Goal: Task Accomplishment & Management: Contribute content

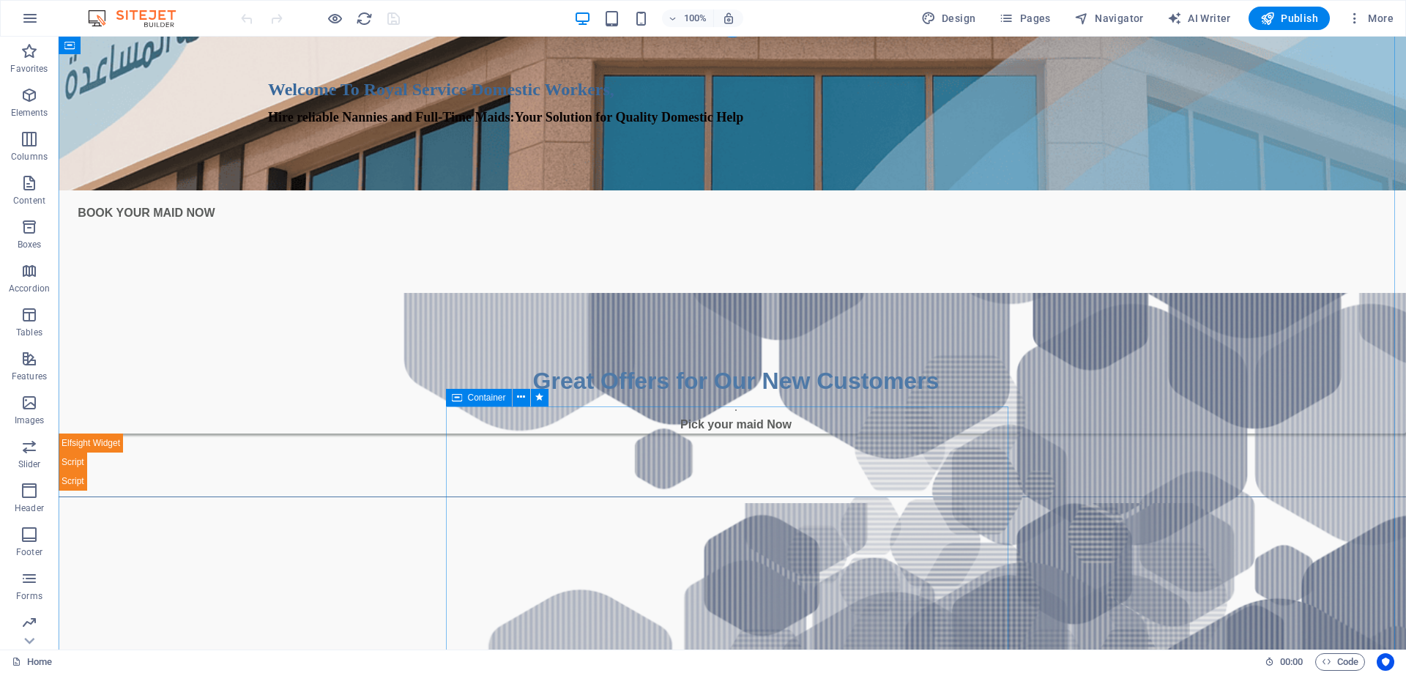
scroll to position [513, 0]
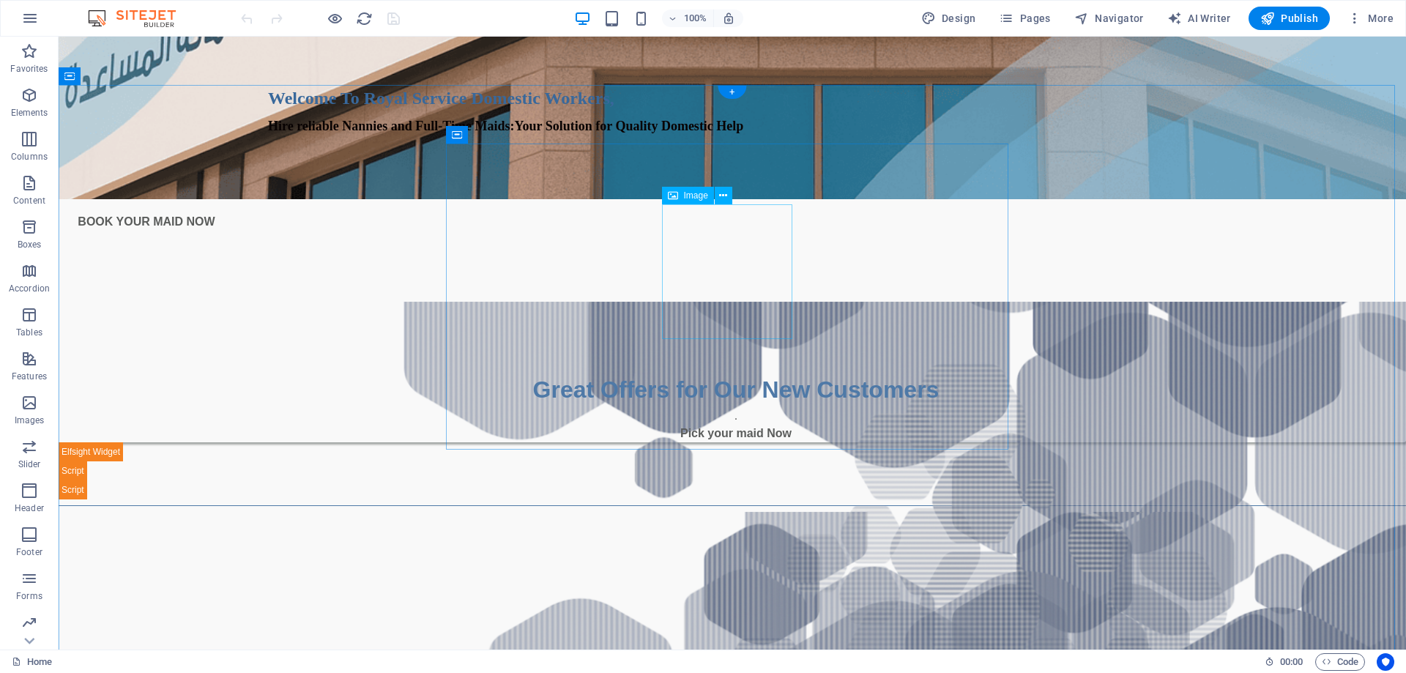
select select "px"
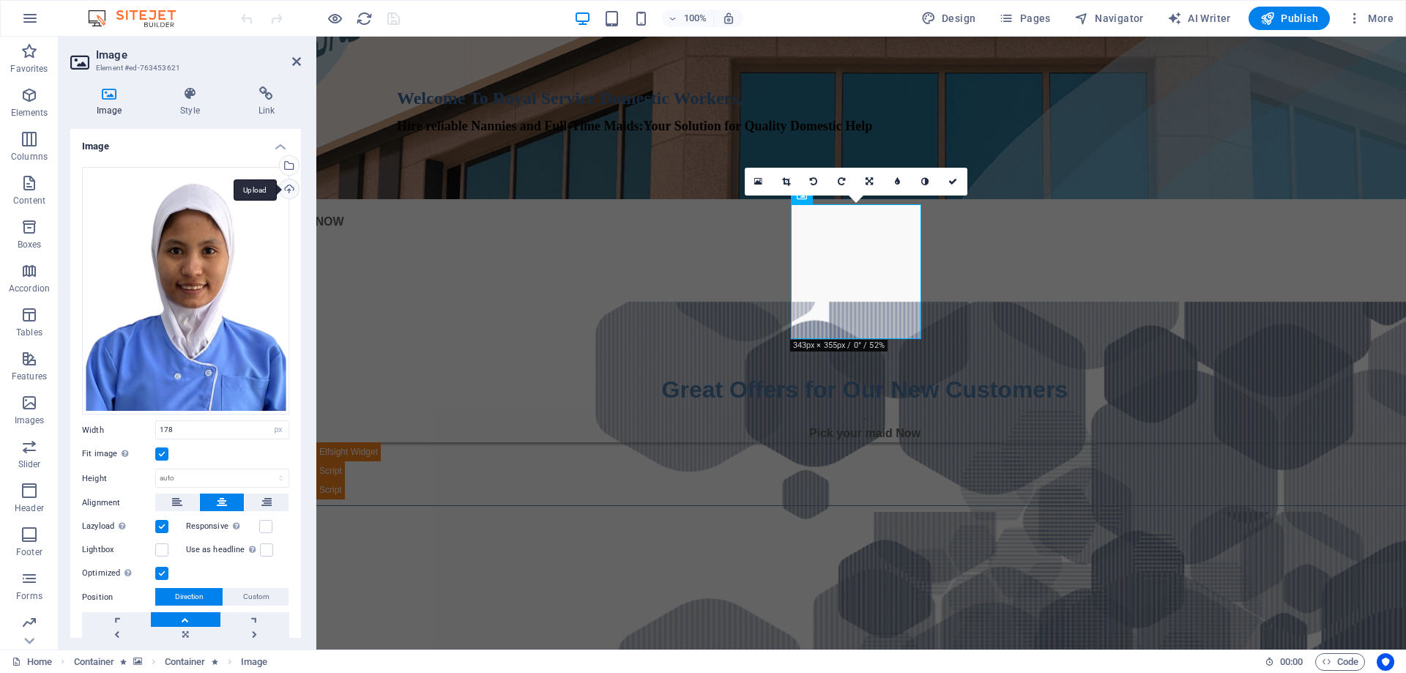
click at [287, 186] on div "Upload" at bounding box center [288, 190] width 22 height 22
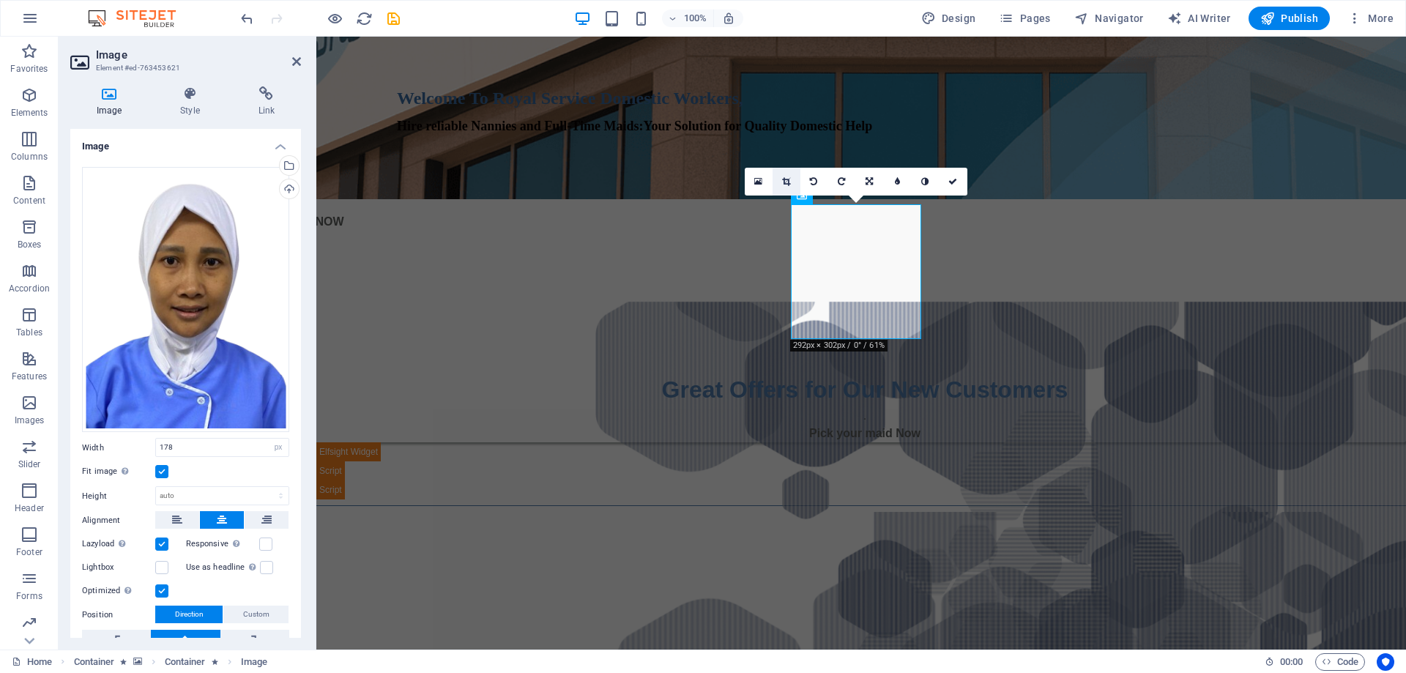
click at [789, 177] on icon at bounding box center [786, 181] width 8 height 9
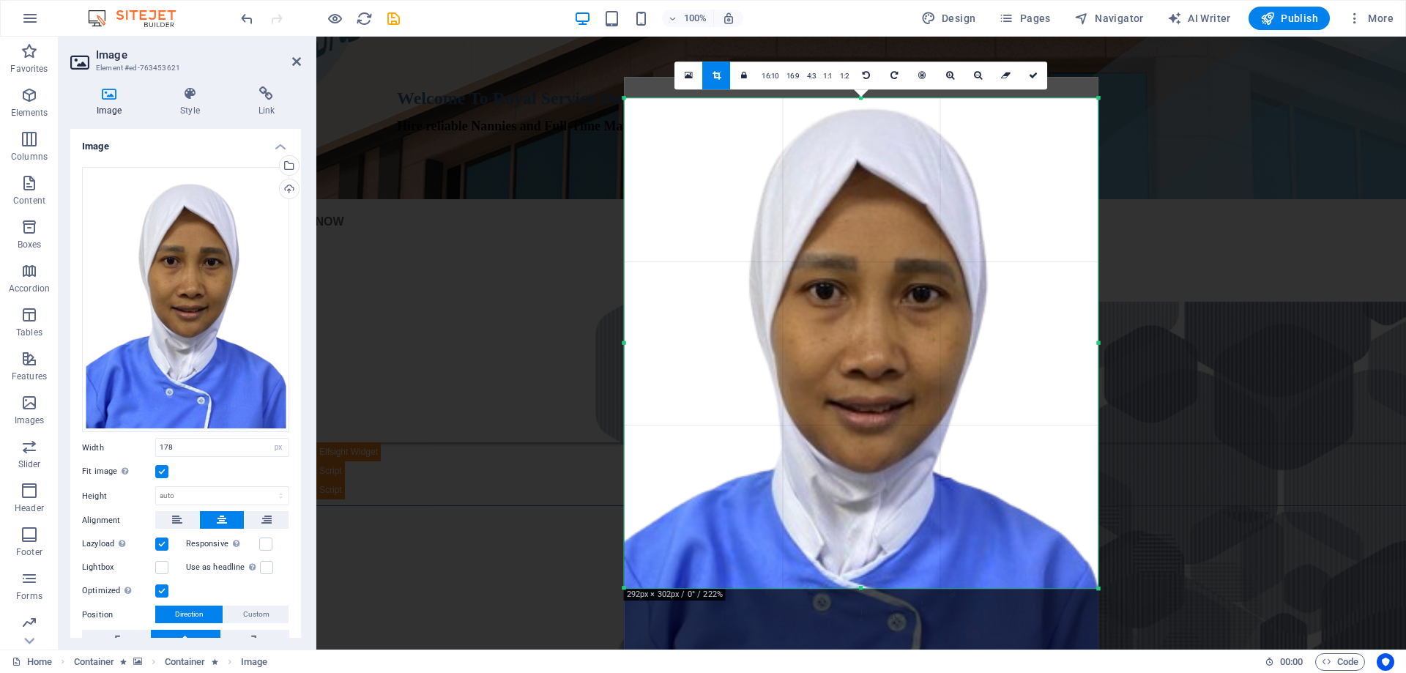
drag, startPoint x: 866, startPoint y: 311, endPoint x: 863, endPoint y: 350, distance: 39.7
click at [863, 350] on div at bounding box center [861, 383] width 474 height 612
click at [1031, 75] on icon at bounding box center [1033, 75] width 9 height 9
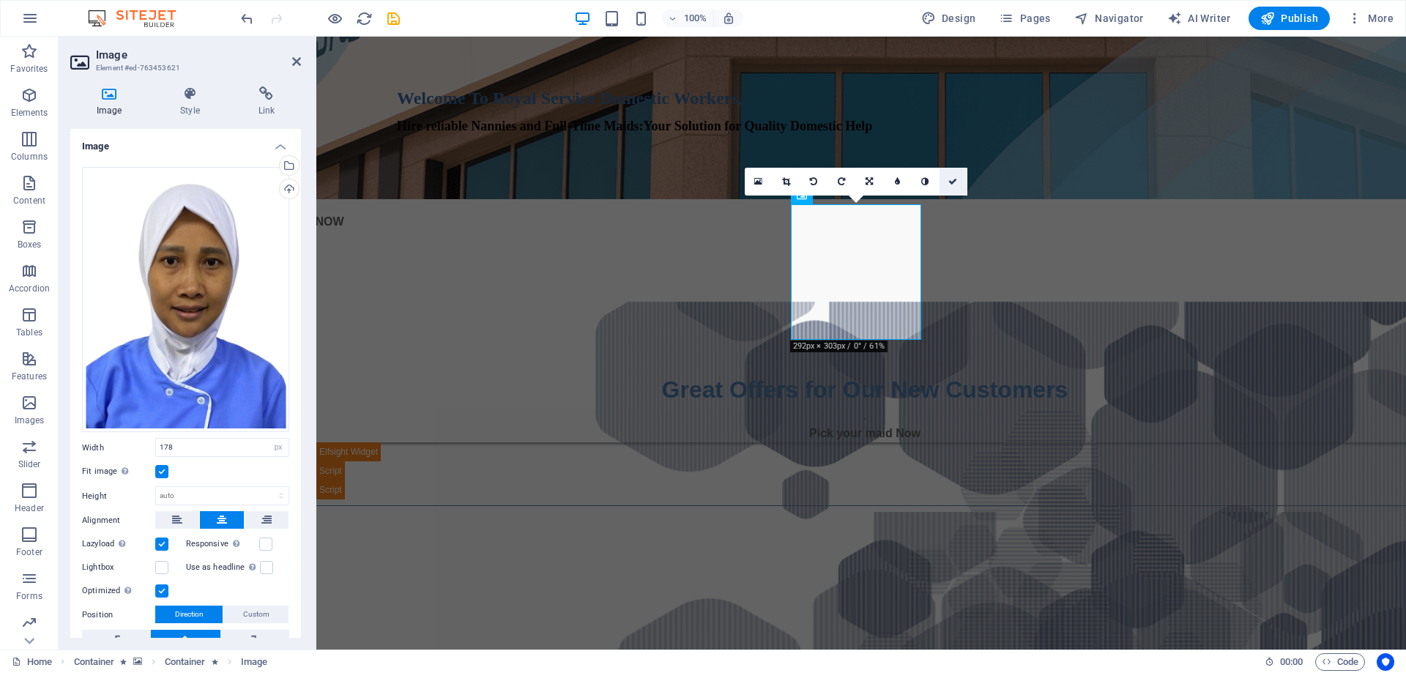
click at [954, 179] on icon at bounding box center [952, 181] width 9 height 9
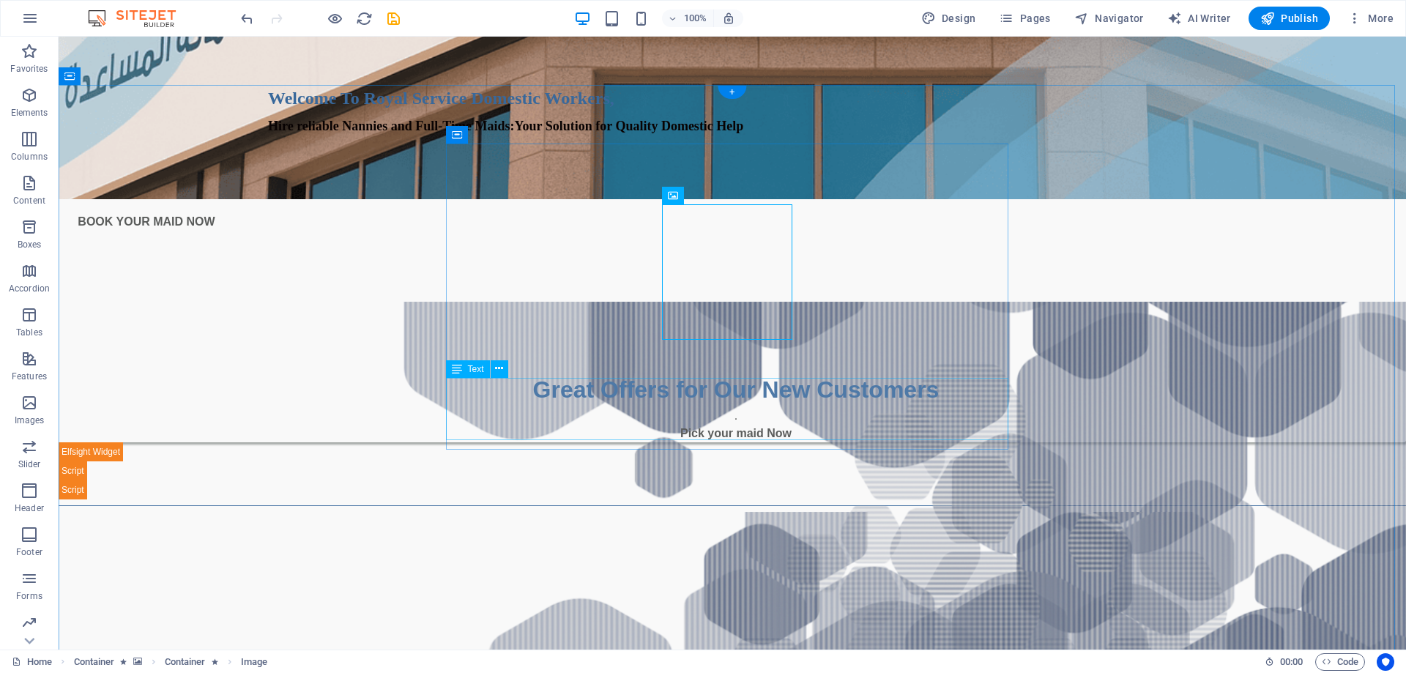
drag, startPoint x: 539, startPoint y: 385, endPoint x: 636, endPoint y: 428, distance: 105.6
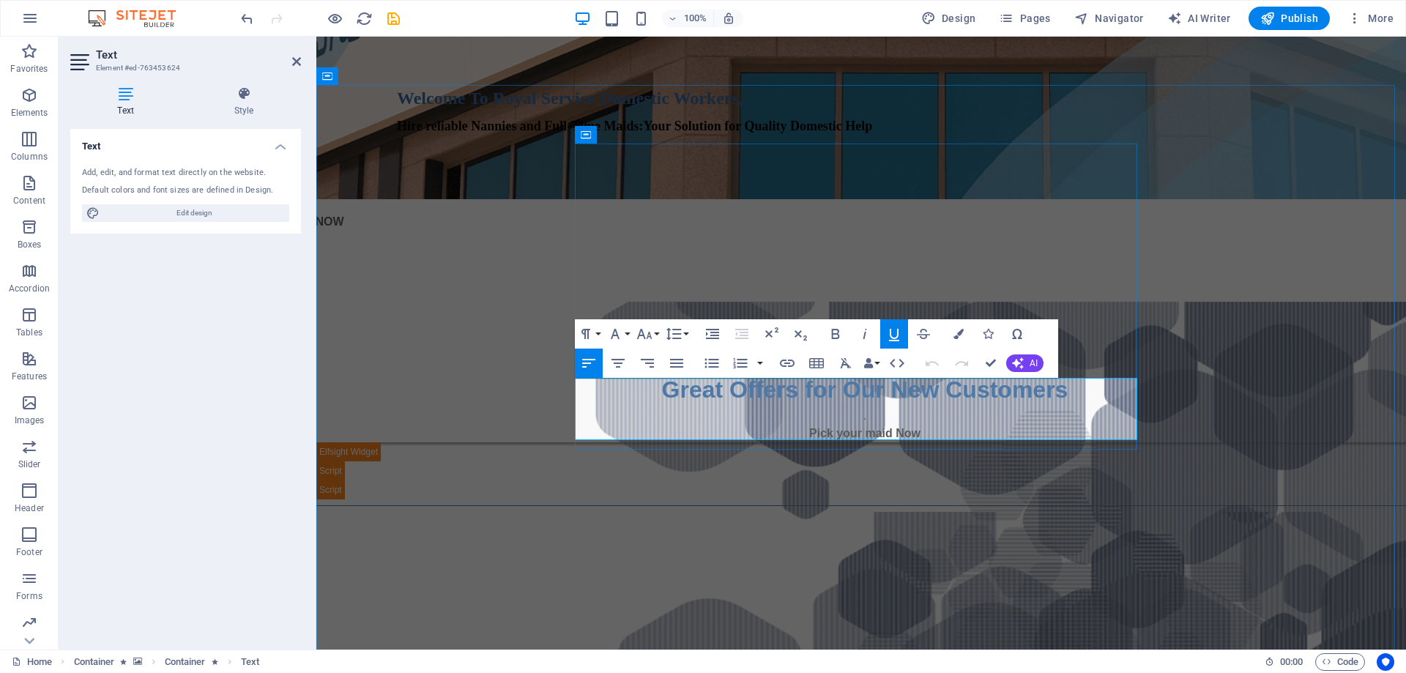
drag, startPoint x: 668, startPoint y: 388, endPoint x: 579, endPoint y: 386, distance: 88.6
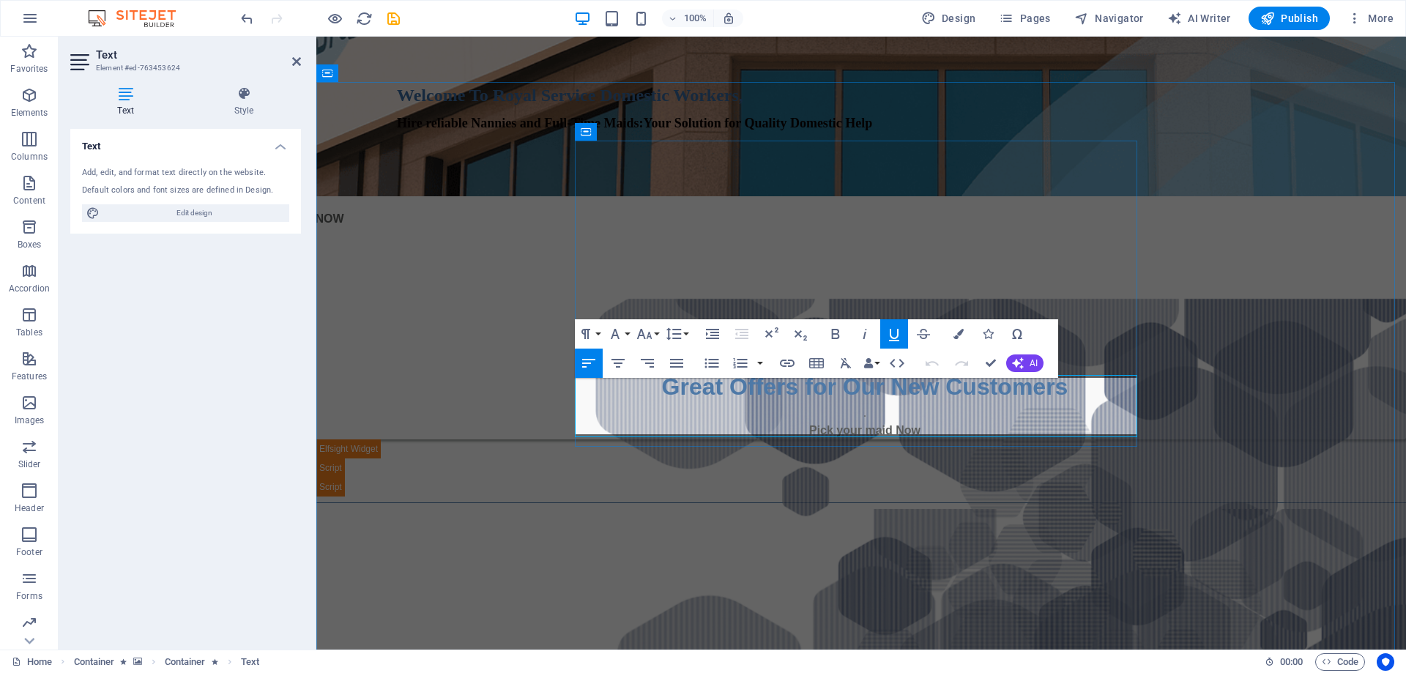
scroll to position [0, 1]
drag, startPoint x: 733, startPoint y: 388, endPoint x: 577, endPoint y: 386, distance: 156.0
click at [653, 332] on button "Font Size" at bounding box center [647, 333] width 28 height 29
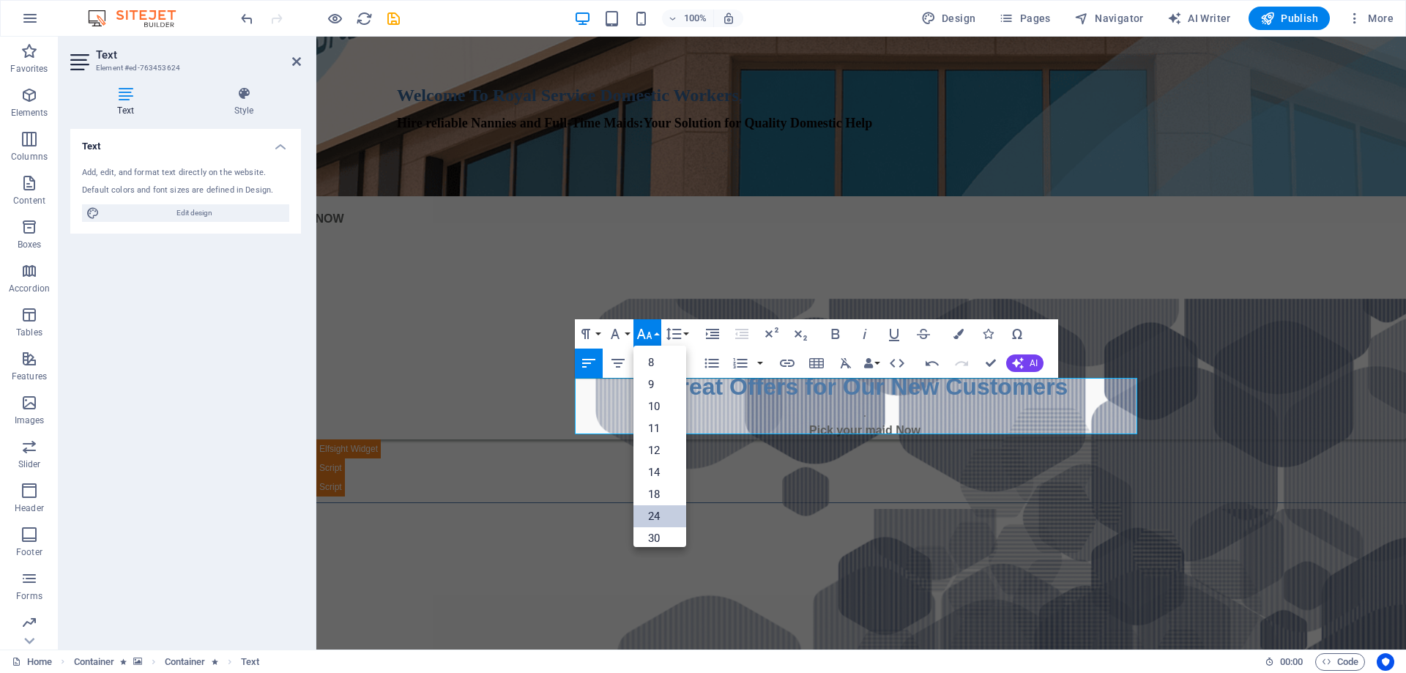
click at [659, 512] on link "24" at bounding box center [659, 516] width 53 height 22
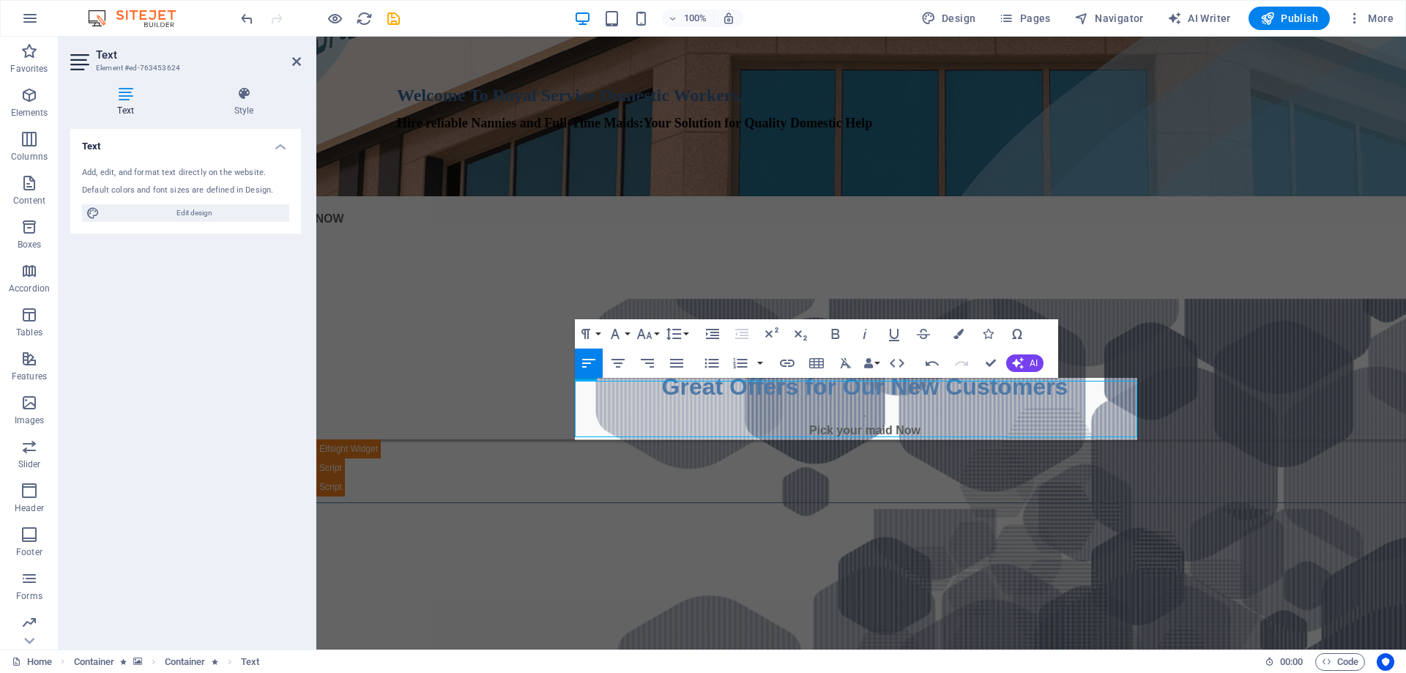
scroll to position [513, 0]
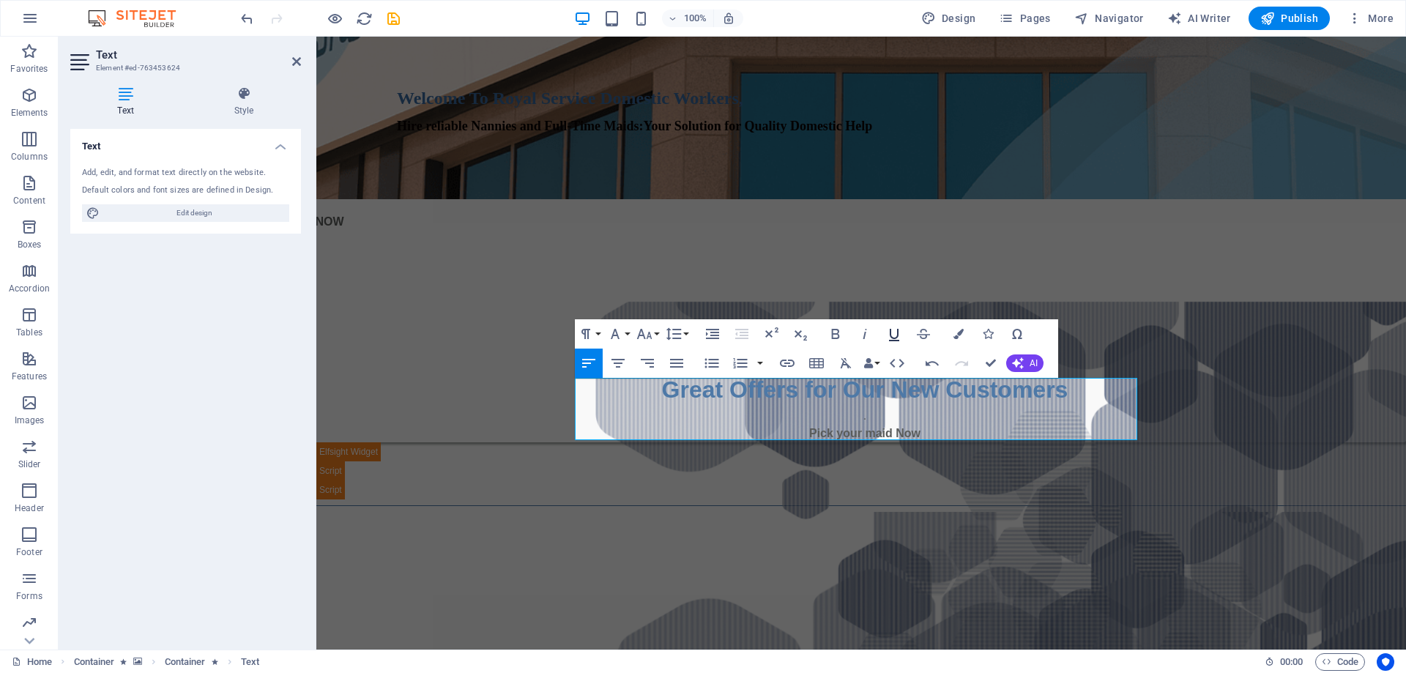
click at [894, 332] on icon "button" at bounding box center [894, 334] width 18 height 18
click at [961, 332] on icon "button" at bounding box center [959, 334] width 10 height 10
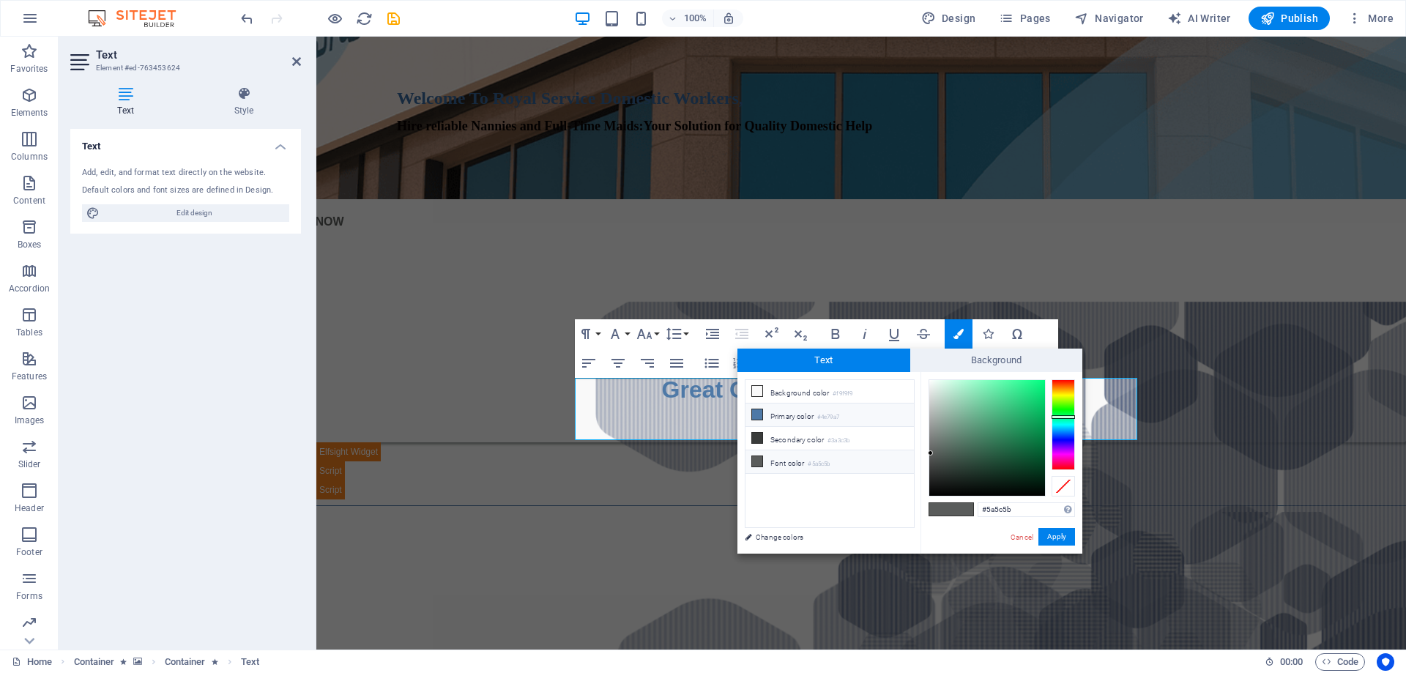
click at [791, 413] on li "Primary color #4e79a7" at bounding box center [830, 415] width 168 height 23
type input "#4e79a7"
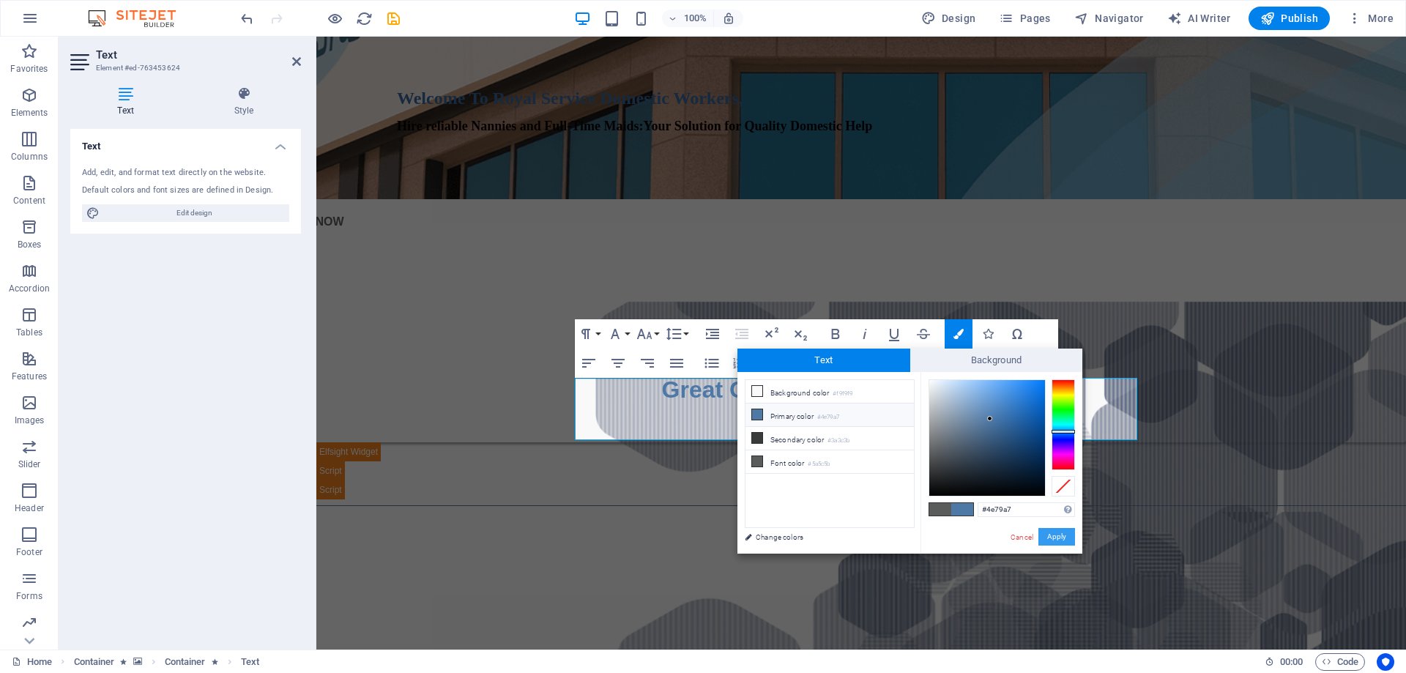
click at [1054, 531] on button "Apply" at bounding box center [1056, 537] width 37 height 18
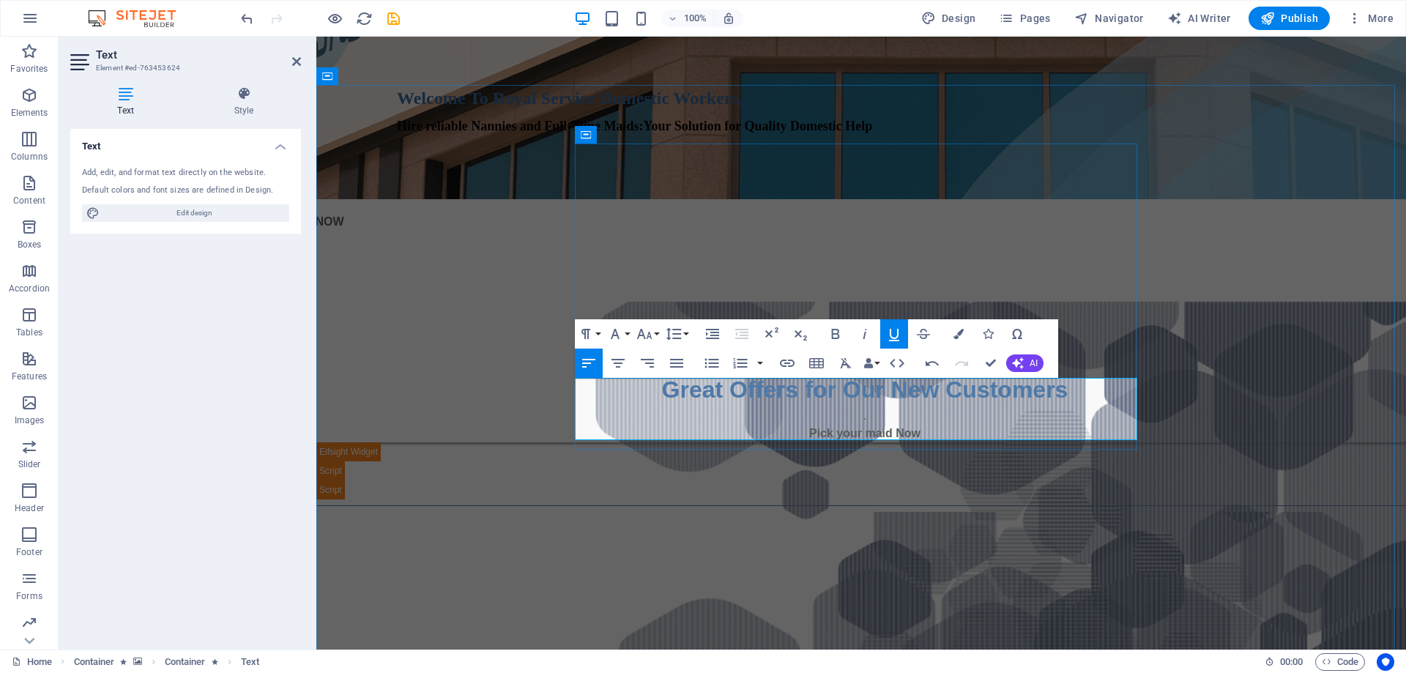
drag, startPoint x: 705, startPoint y: 431, endPoint x: 643, endPoint y: 429, distance: 62.3
drag, startPoint x: 841, startPoint y: 432, endPoint x: 787, endPoint y: 432, distance: 54.9
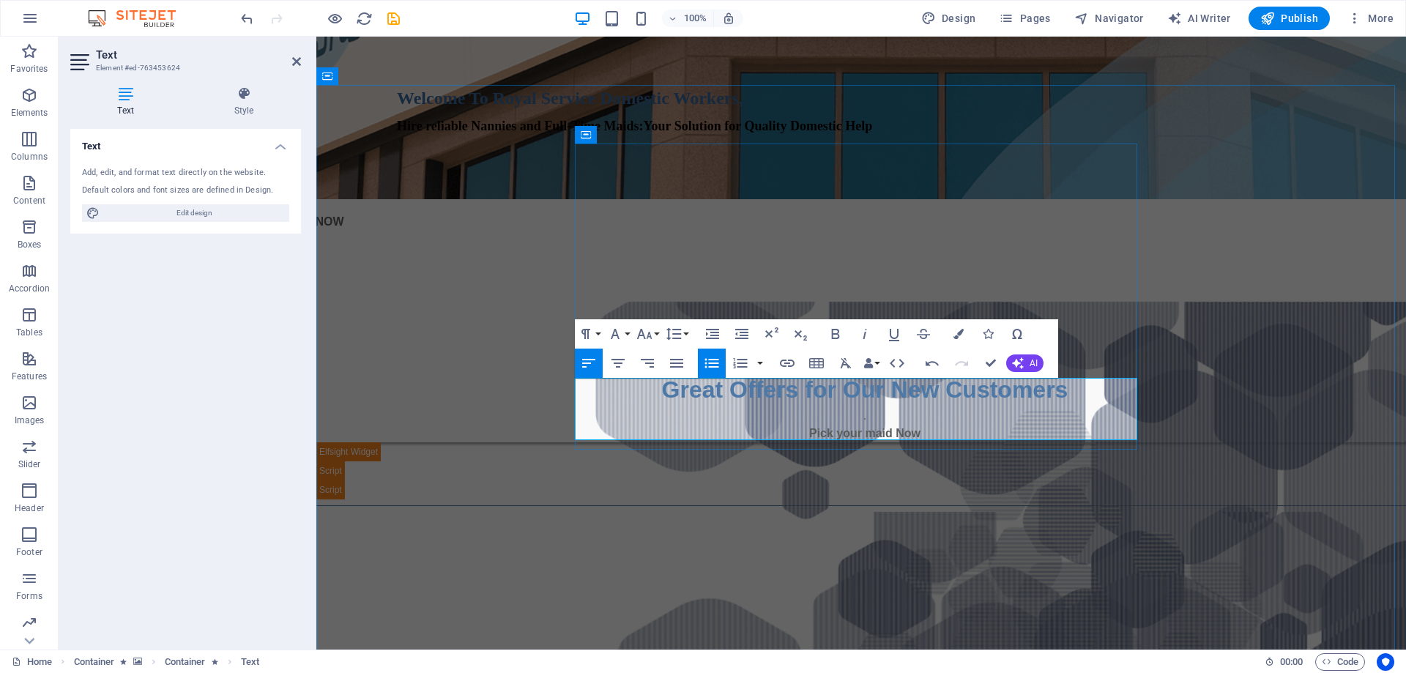
drag, startPoint x: 985, startPoint y: 359, endPoint x: 918, endPoint y: 327, distance: 73.7
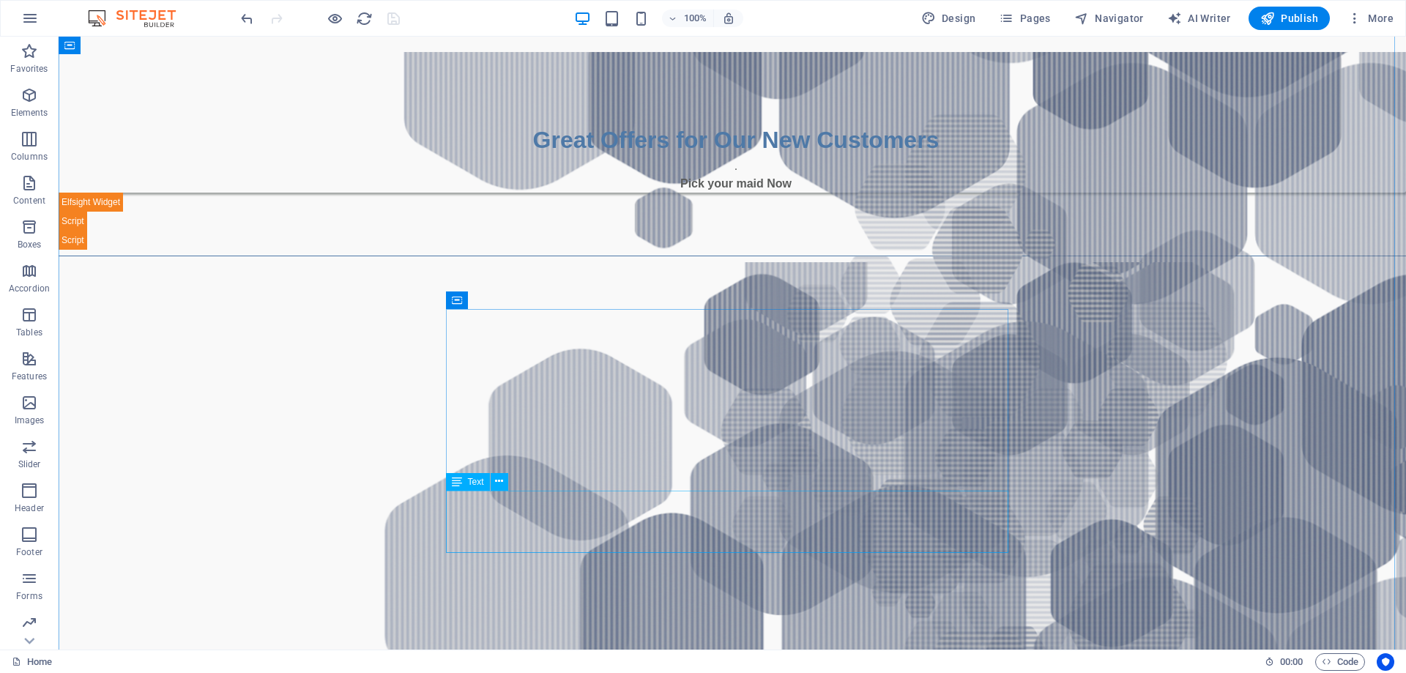
scroll to position [586, 0]
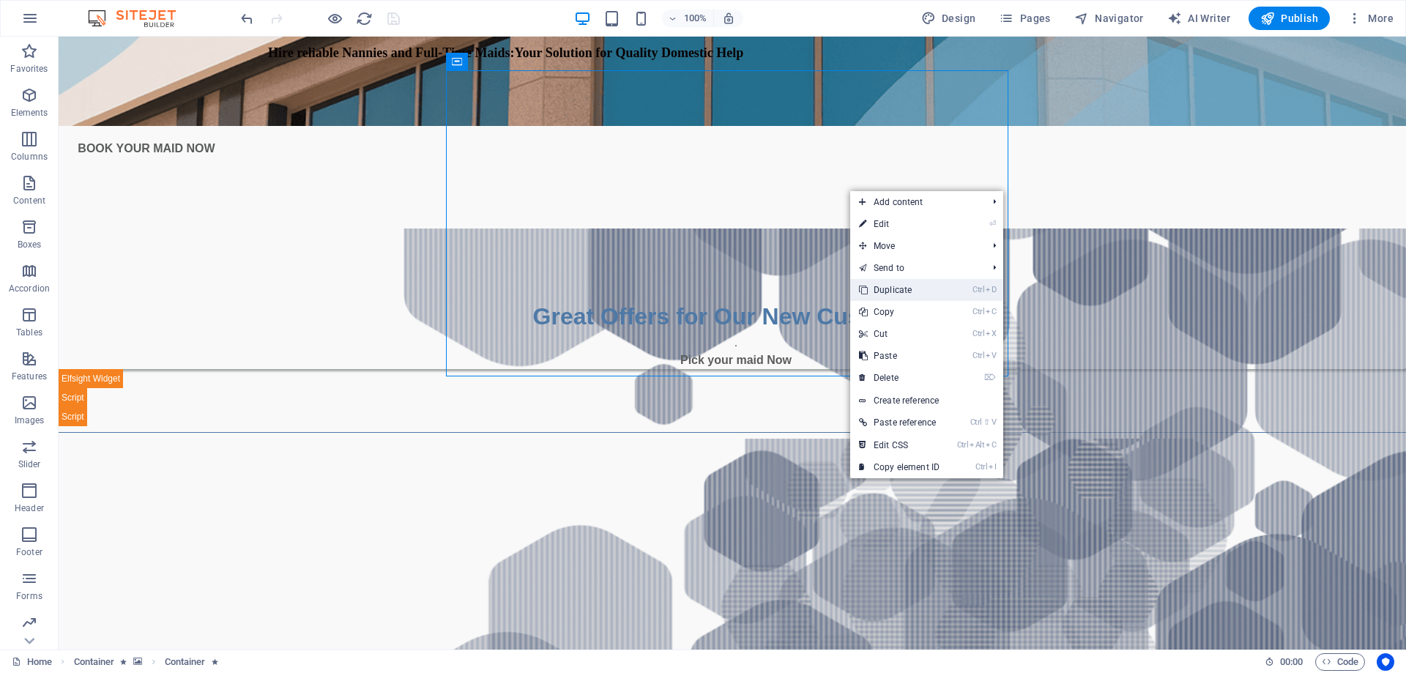
click at [888, 292] on link "Ctrl D Duplicate" at bounding box center [899, 290] width 98 height 22
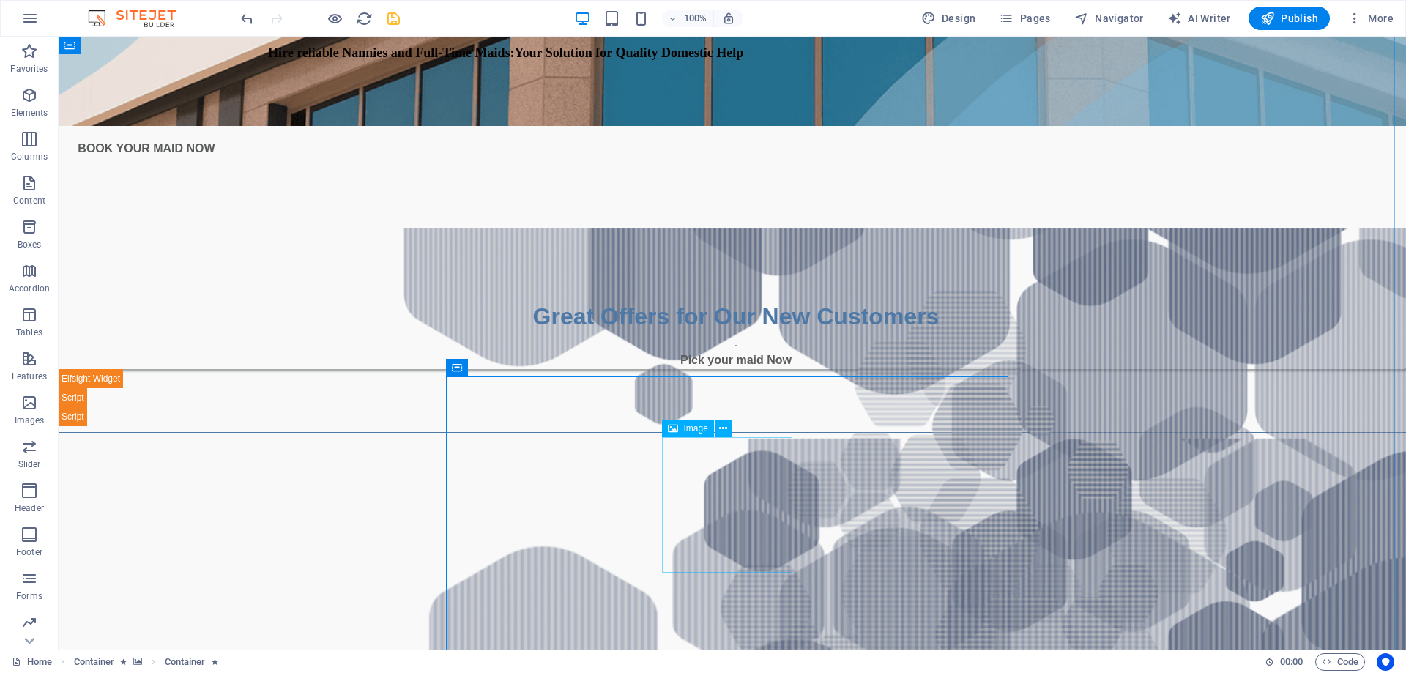
select select "px"
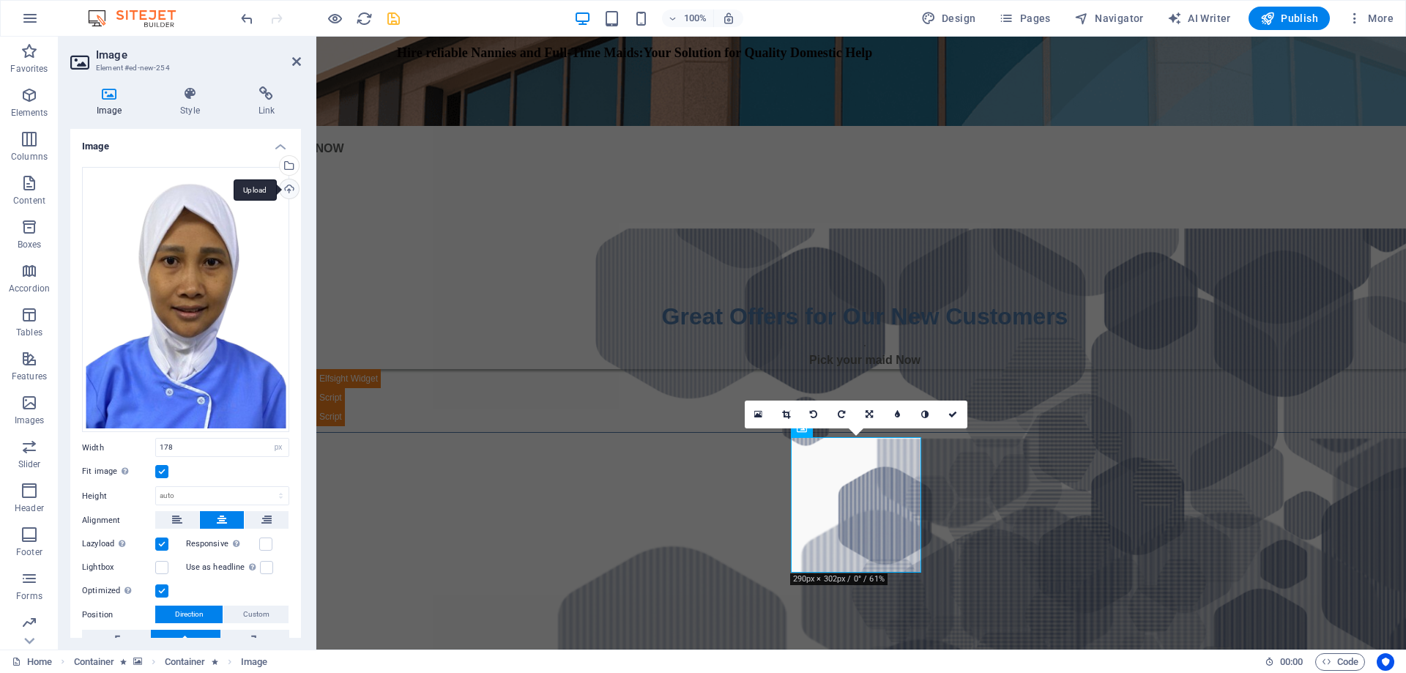
click at [287, 190] on div "Upload" at bounding box center [288, 190] width 22 height 22
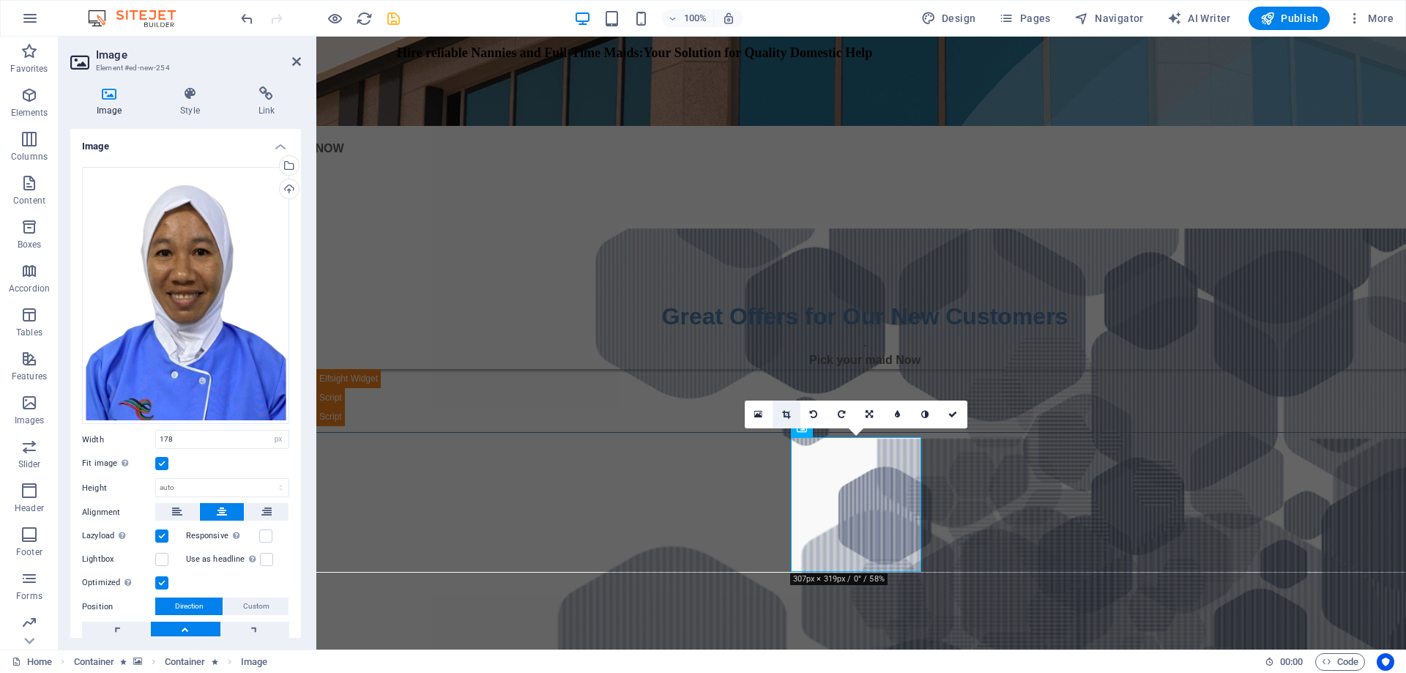
click at [789, 415] on icon at bounding box center [786, 414] width 8 height 9
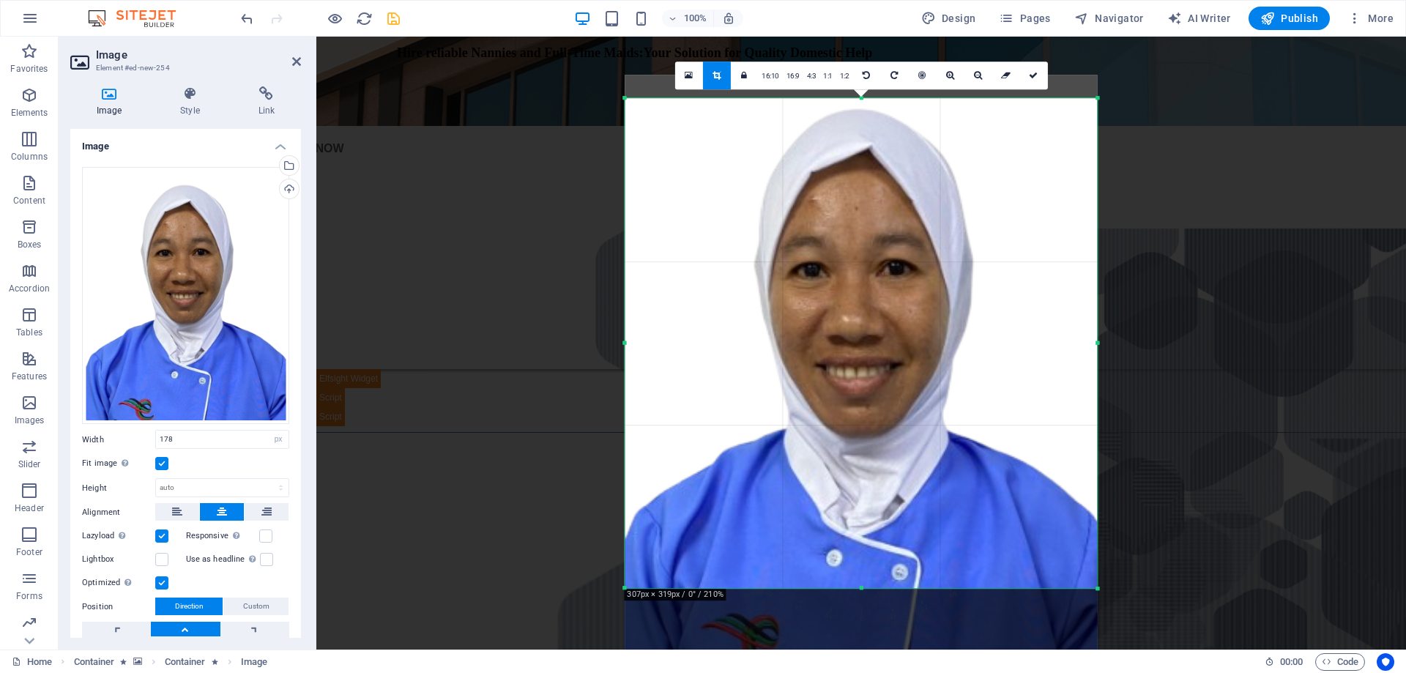
drag, startPoint x: 856, startPoint y: 399, endPoint x: 856, endPoint y: 426, distance: 27.1
click at [856, 426] on div at bounding box center [861, 370] width 472 height 591
click at [1030, 73] on icon at bounding box center [1033, 75] width 9 height 9
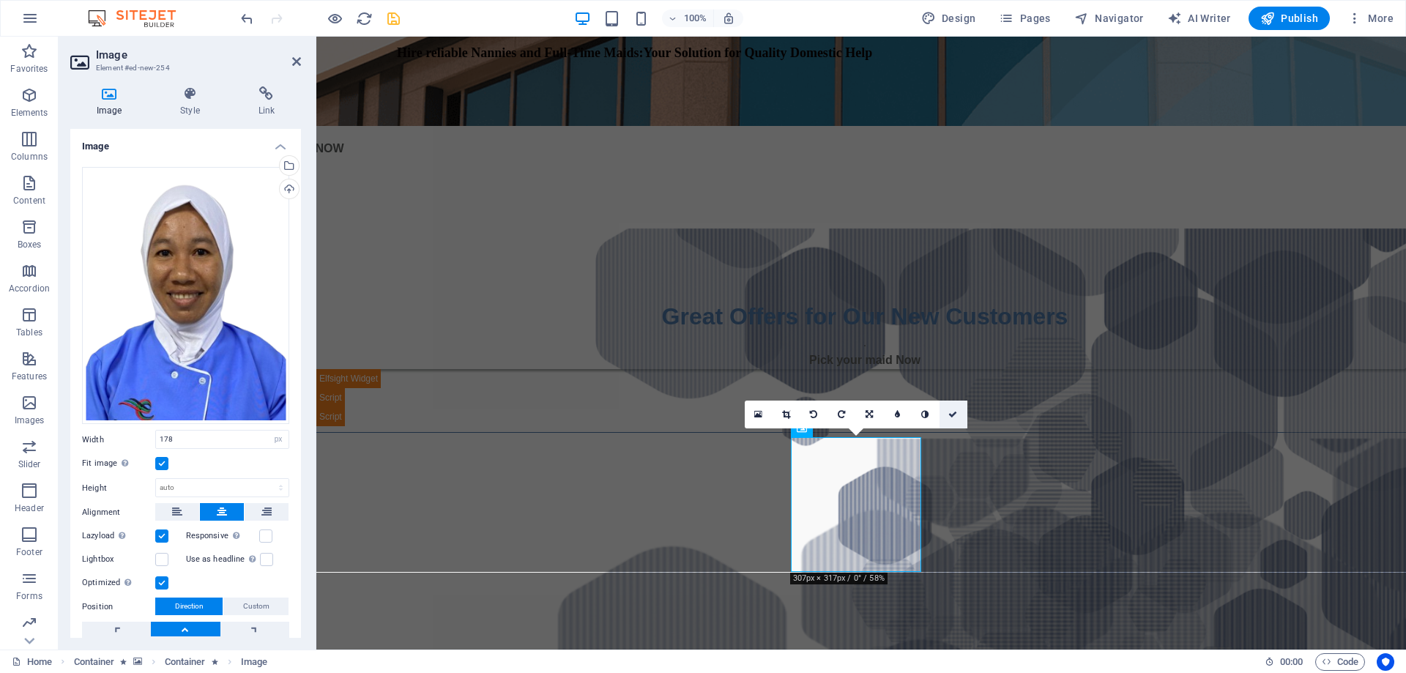
click at [952, 413] on icon at bounding box center [952, 414] width 9 height 9
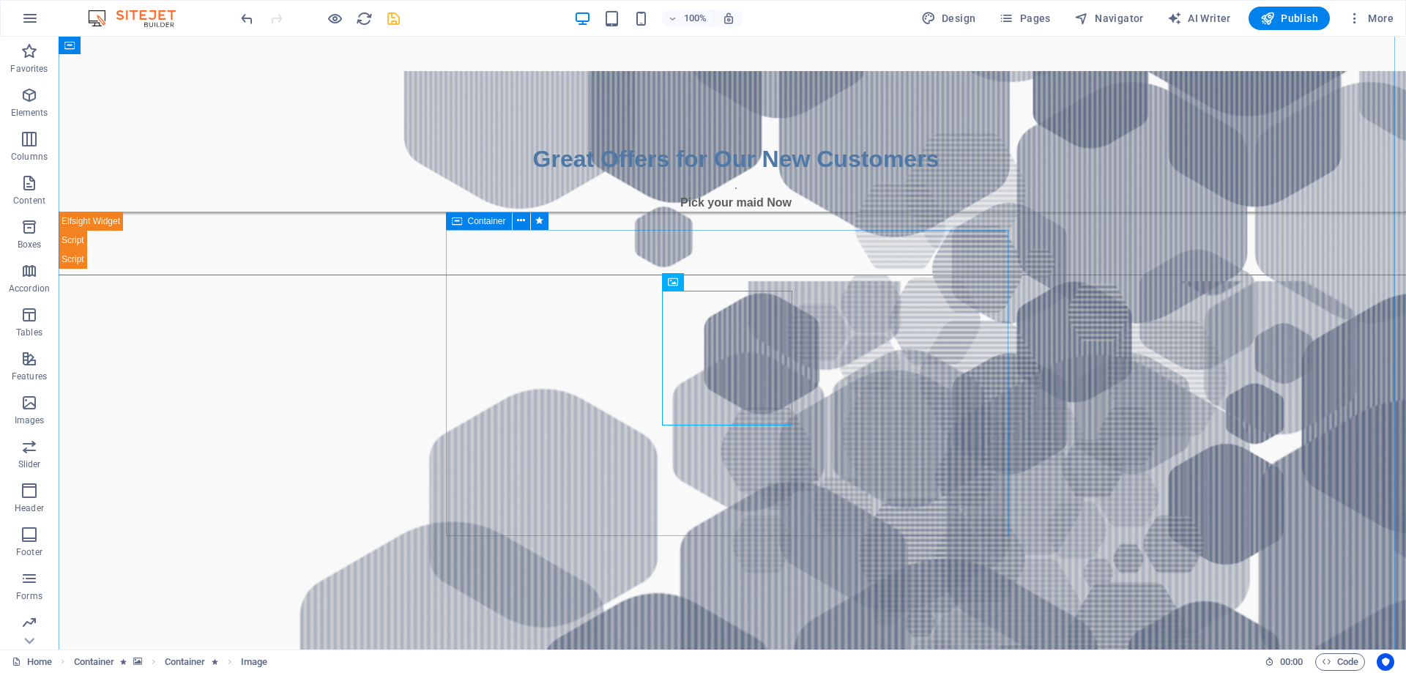
scroll to position [879, 0]
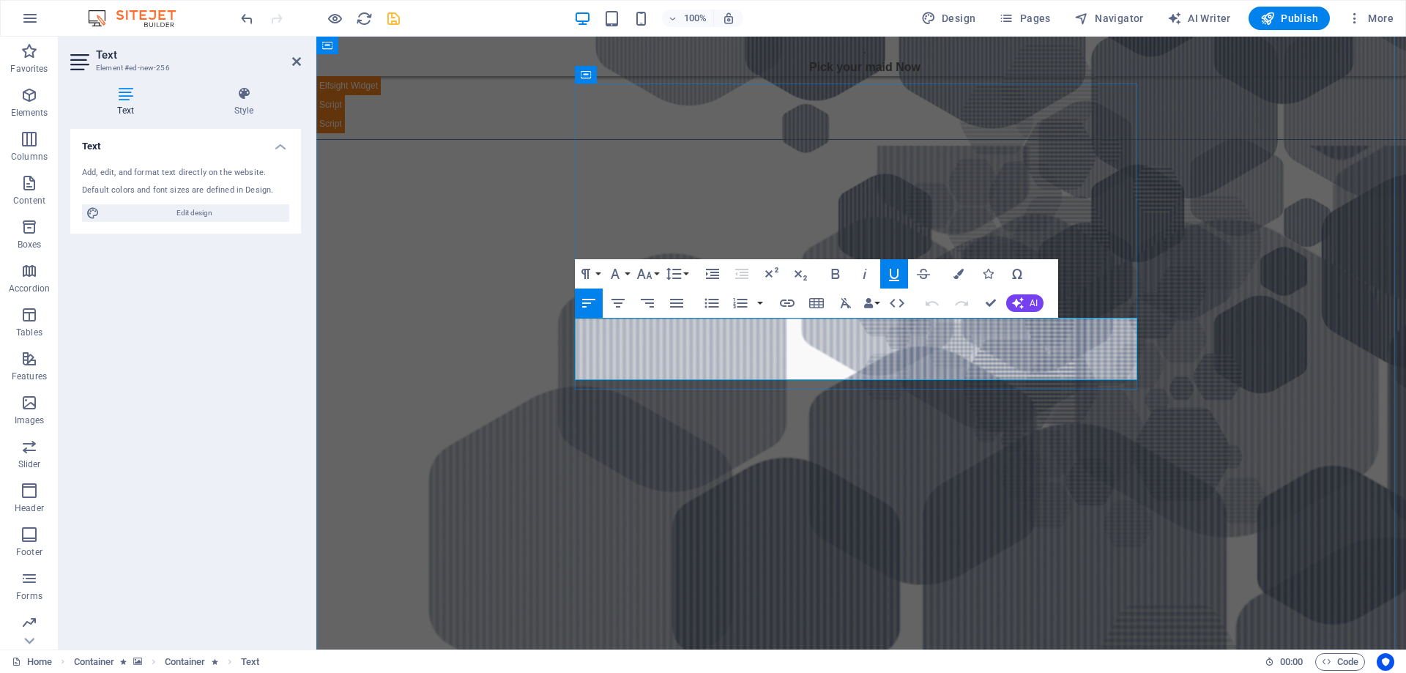
drag, startPoint x: 806, startPoint y: 327, endPoint x: 578, endPoint y: 330, distance: 228.5
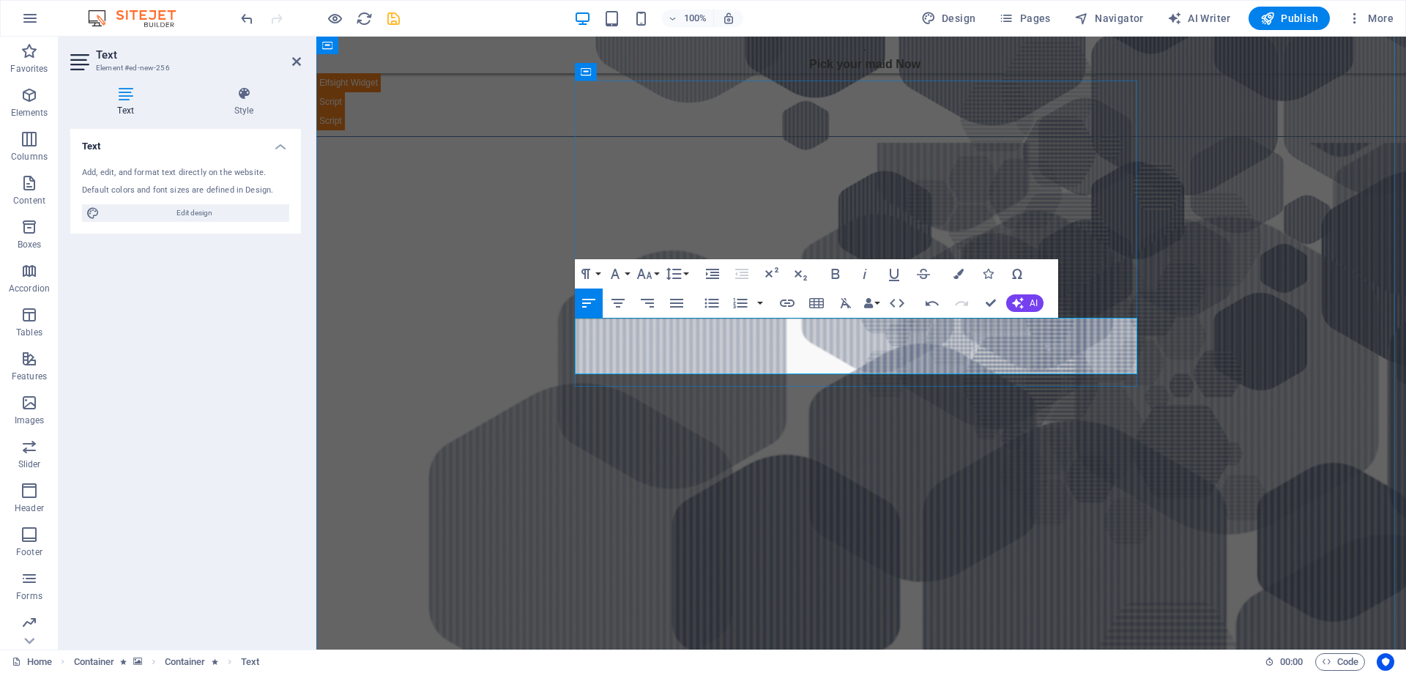
scroll to position [0, 5]
drag, startPoint x: 683, startPoint y: 322, endPoint x: 578, endPoint y: 320, distance: 105.5
click at [655, 270] on button "Font Size" at bounding box center [647, 273] width 28 height 29
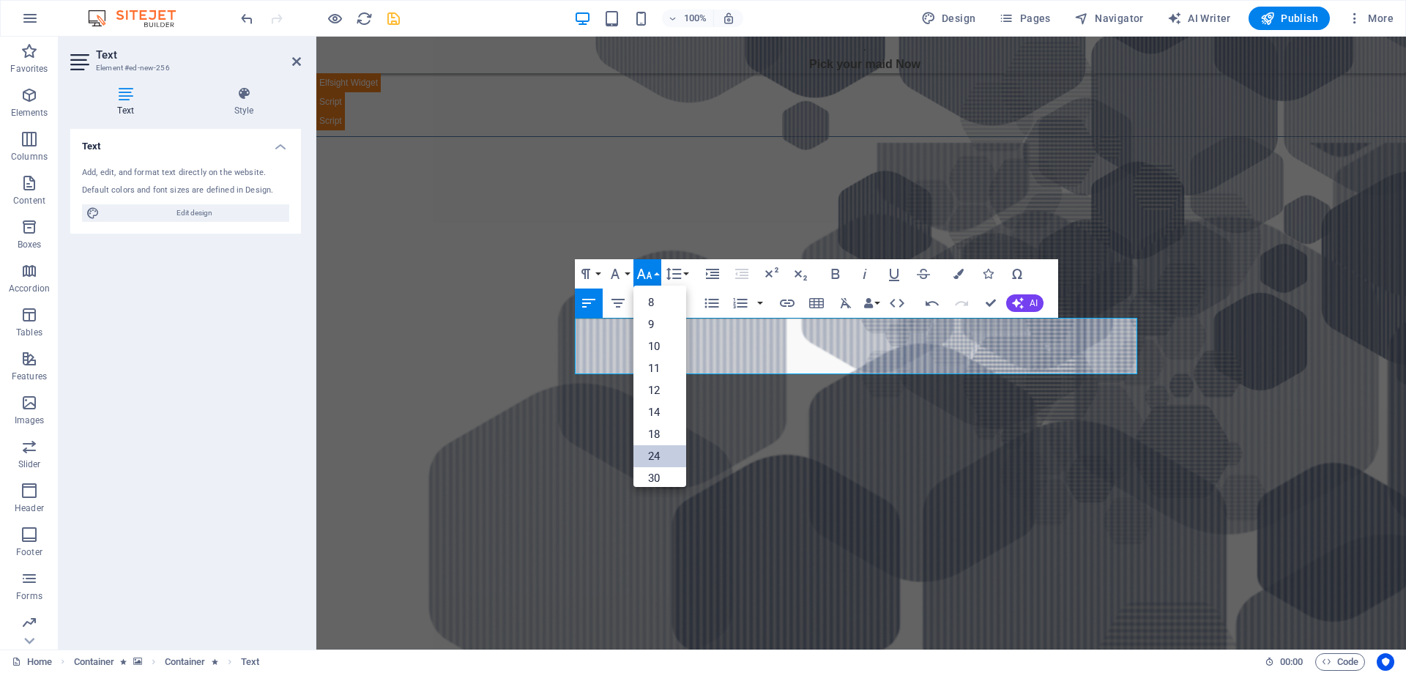
drag, startPoint x: 655, startPoint y: 449, endPoint x: 341, endPoint y: 413, distance: 316.2
click at [655, 449] on link "24" at bounding box center [659, 456] width 53 height 22
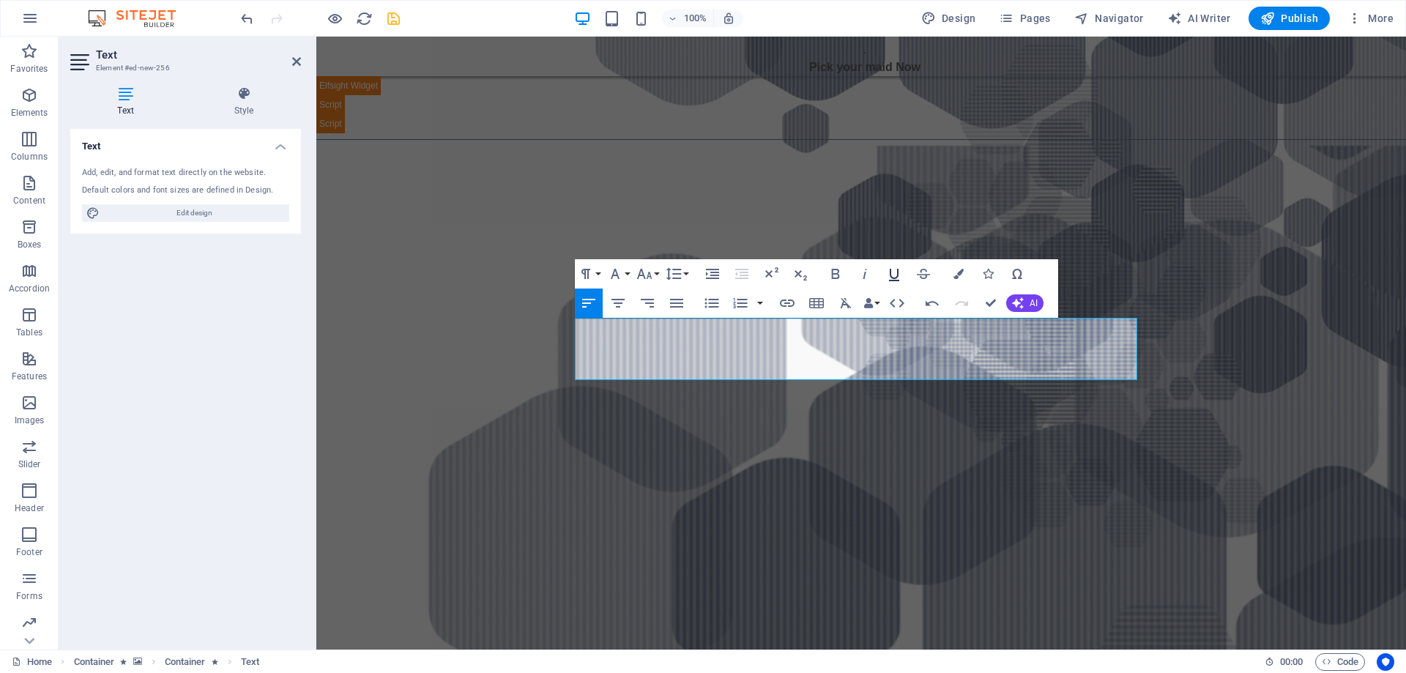
click at [893, 270] on icon "button" at bounding box center [894, 274] width 18 height 18
click at [958, 271] on icon "button" at bounding box center [959, 274] width 10 height 10
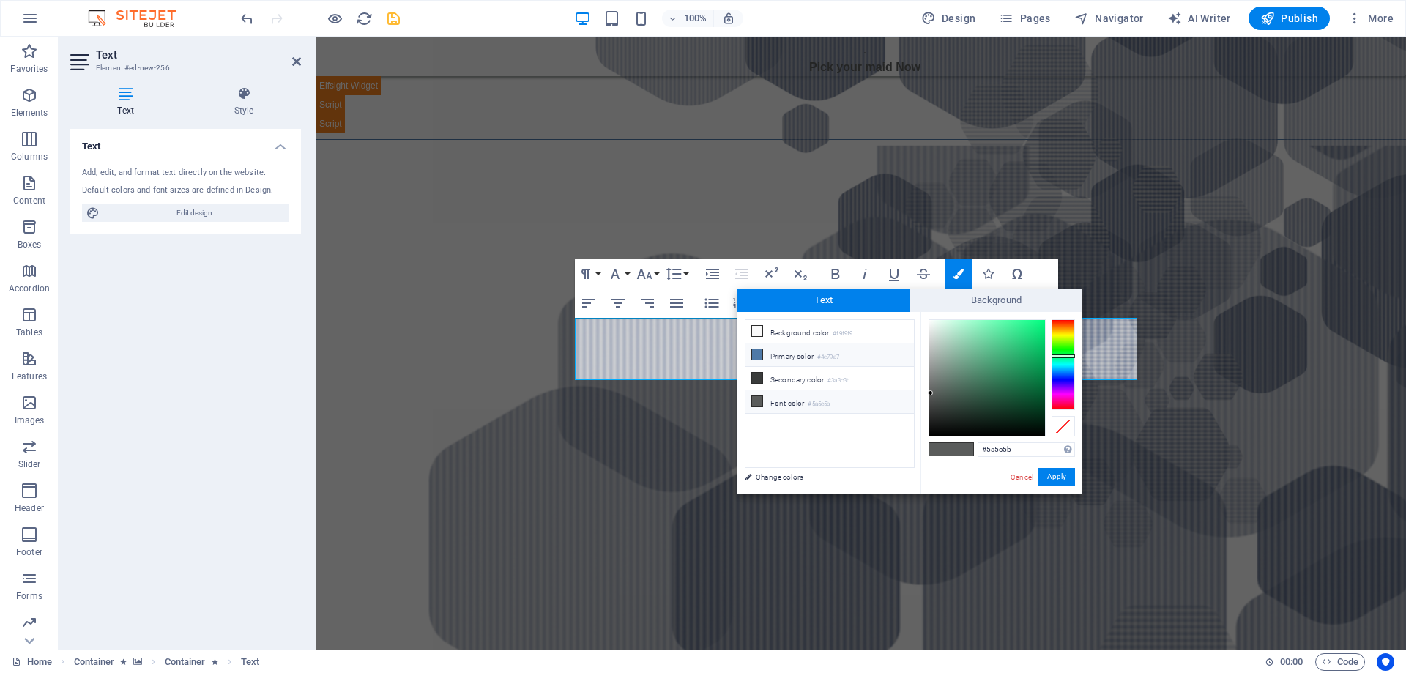
click at [799, 358] on li "Primary color #4e79a7" at bounding box center [830, 354] width 168 height 23
type input "#4e79a7"
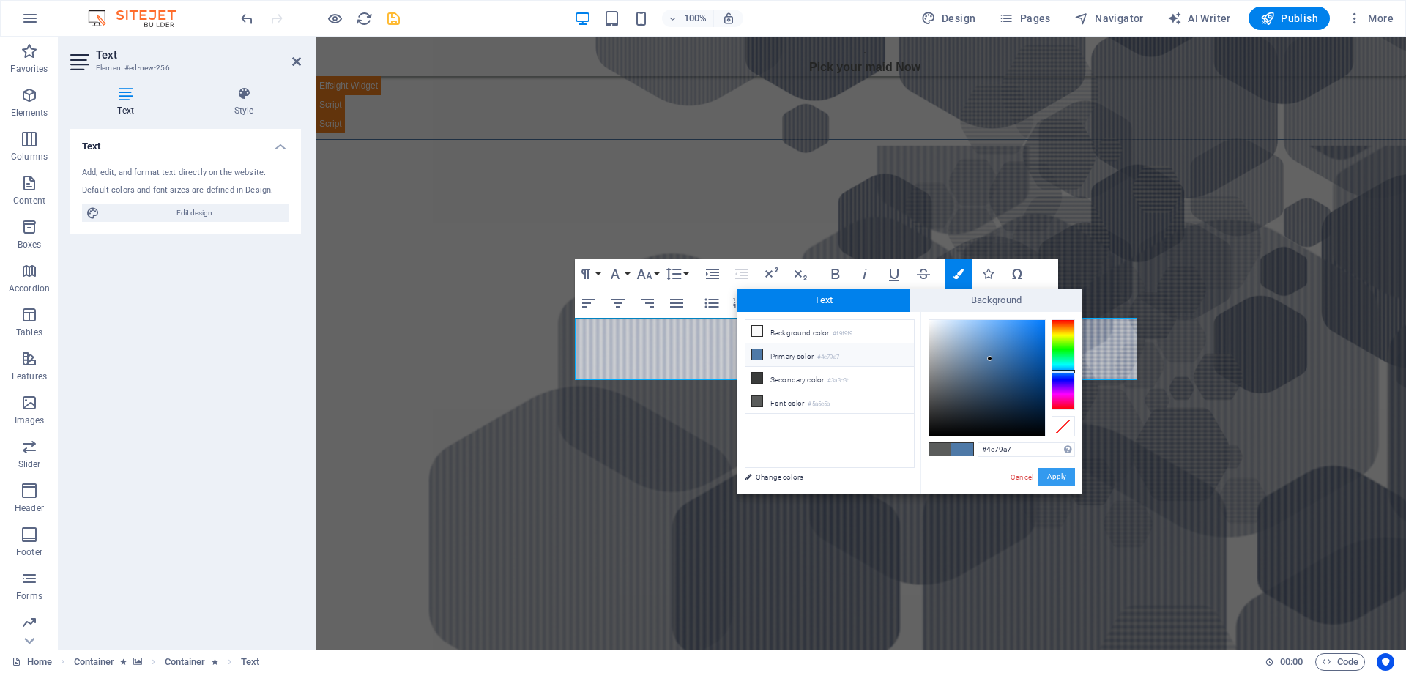
click at [1056, 477] on button "Apply" at bounding box center [1056, 477] width 37 height 18
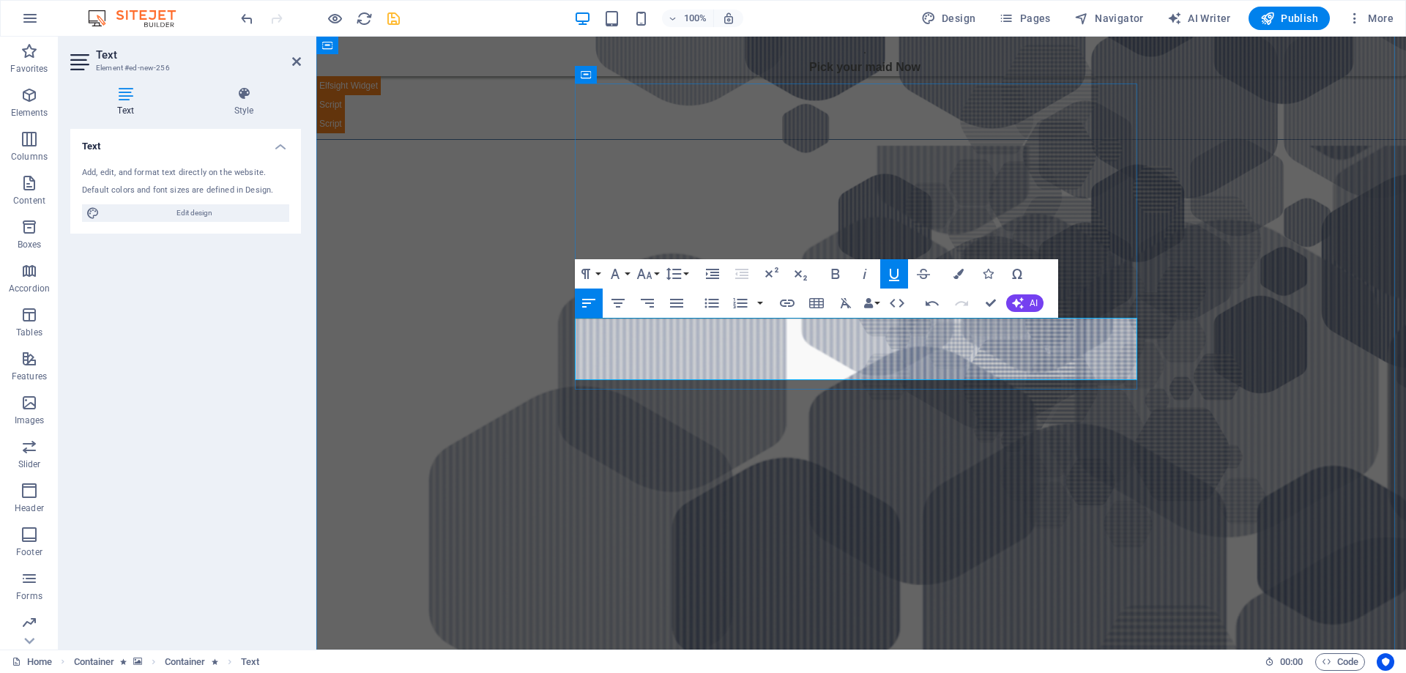
drag, startPoint x: 991, startPoint y: 302, endPoint x: 932, endPoint y: 265, distance: 69.7
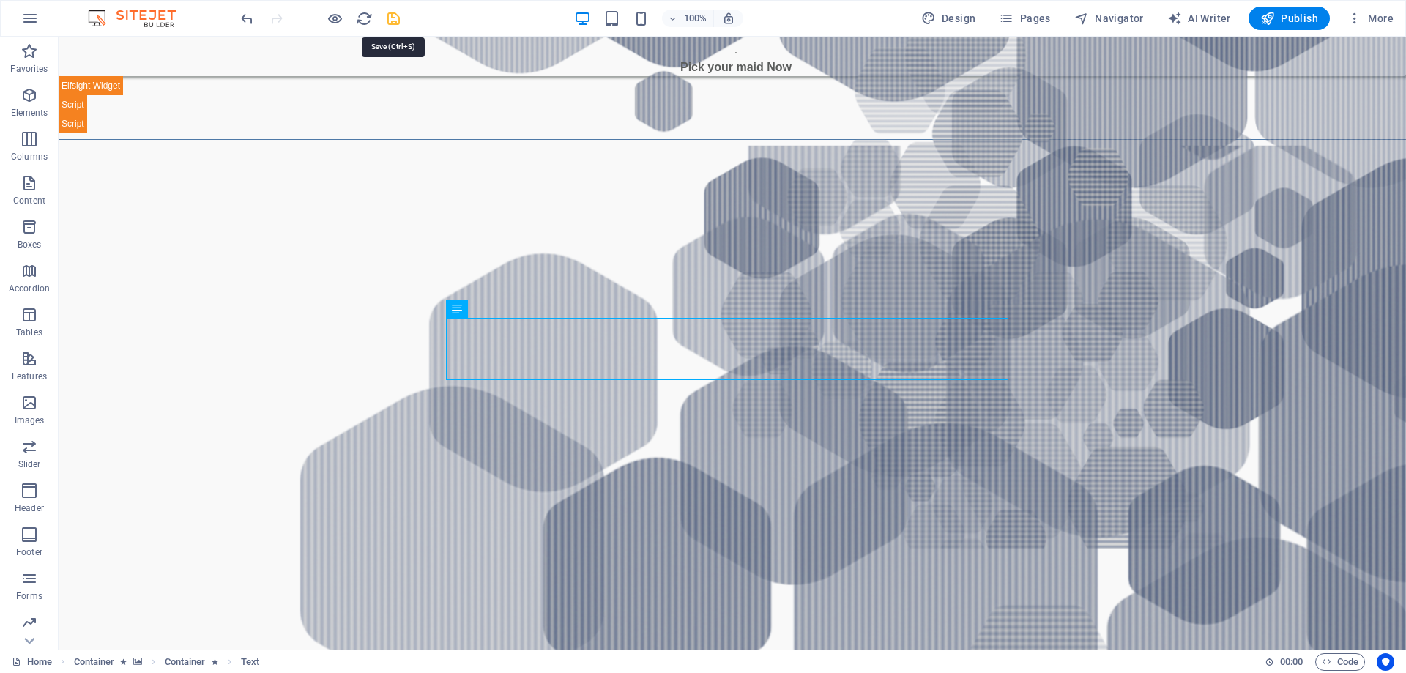
click at [390, 21] on icon "save" at bounding box center [393, 18] width 17 height 17
click at [0, 0] on span "Pages" at bounding box center [0, 0] width 0 height 0
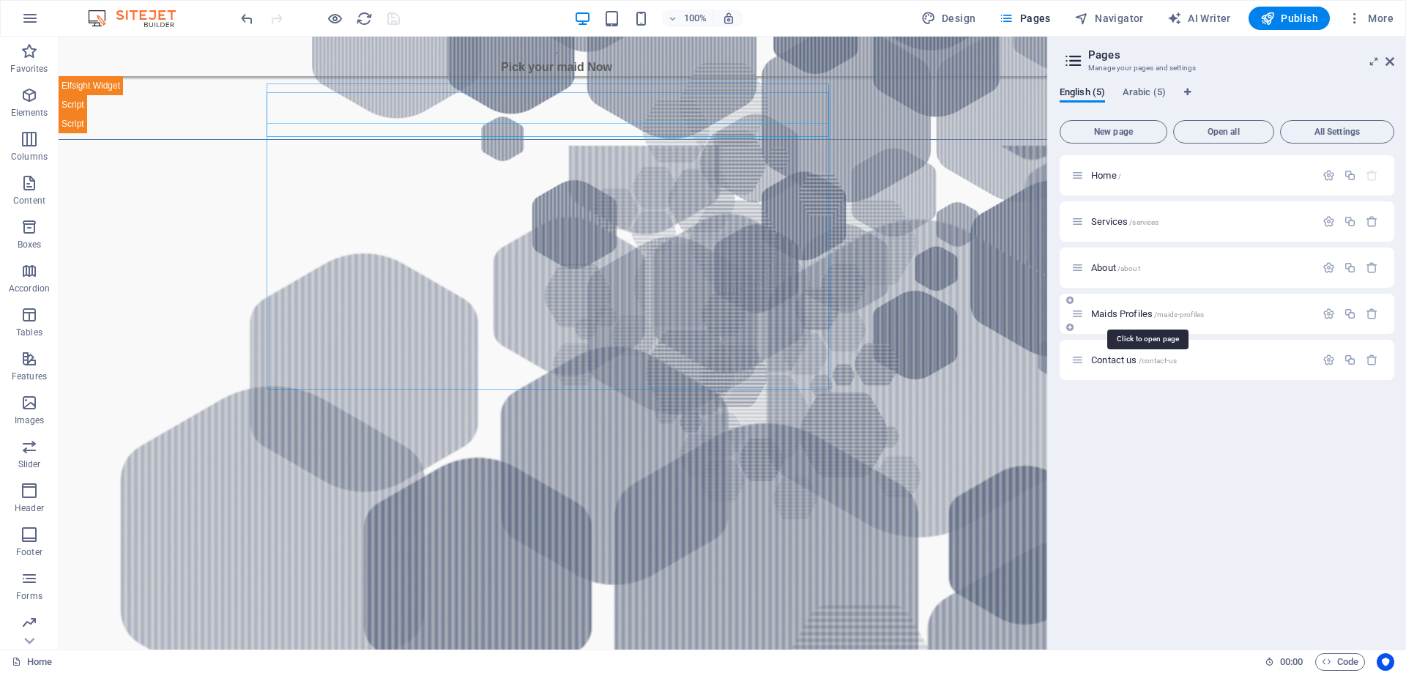
click at [1129, 311] on span "Maids Profiles /maids-profiles" at bounding box center [1147, 313] width 113 height 11
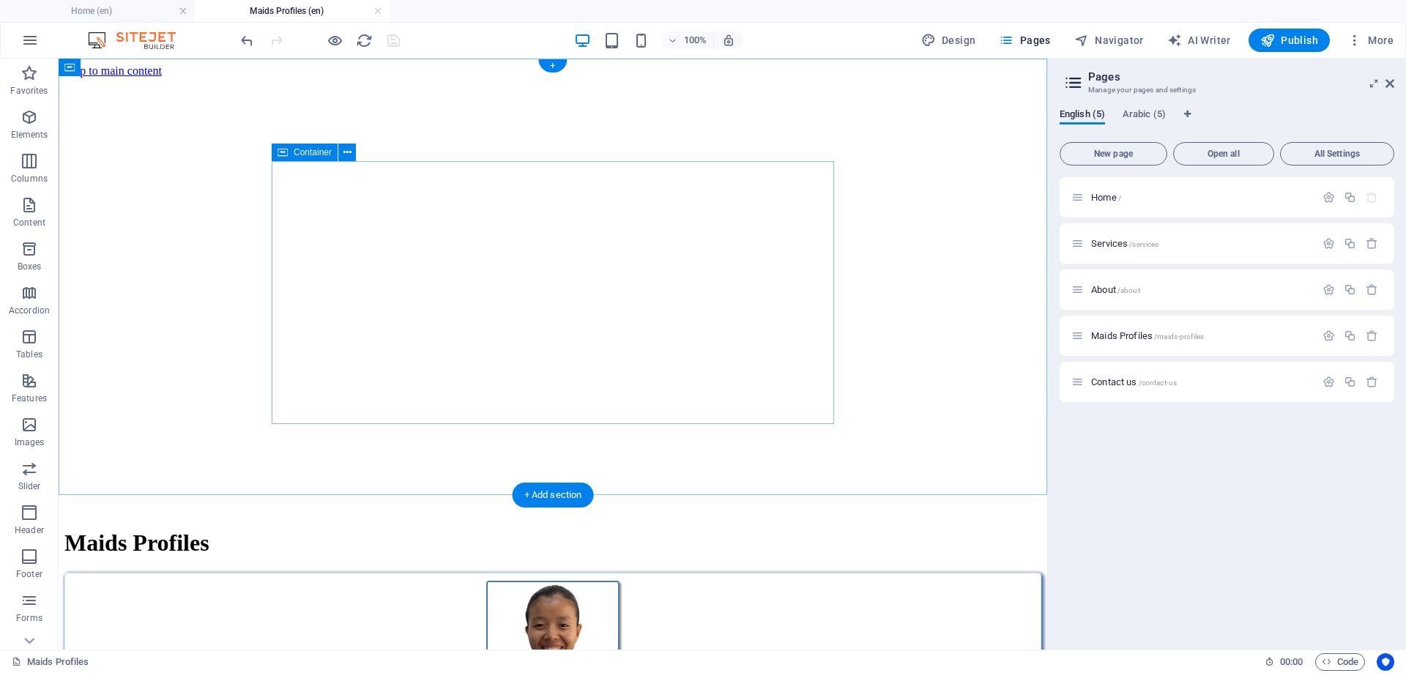
scroll to position [0, 0]
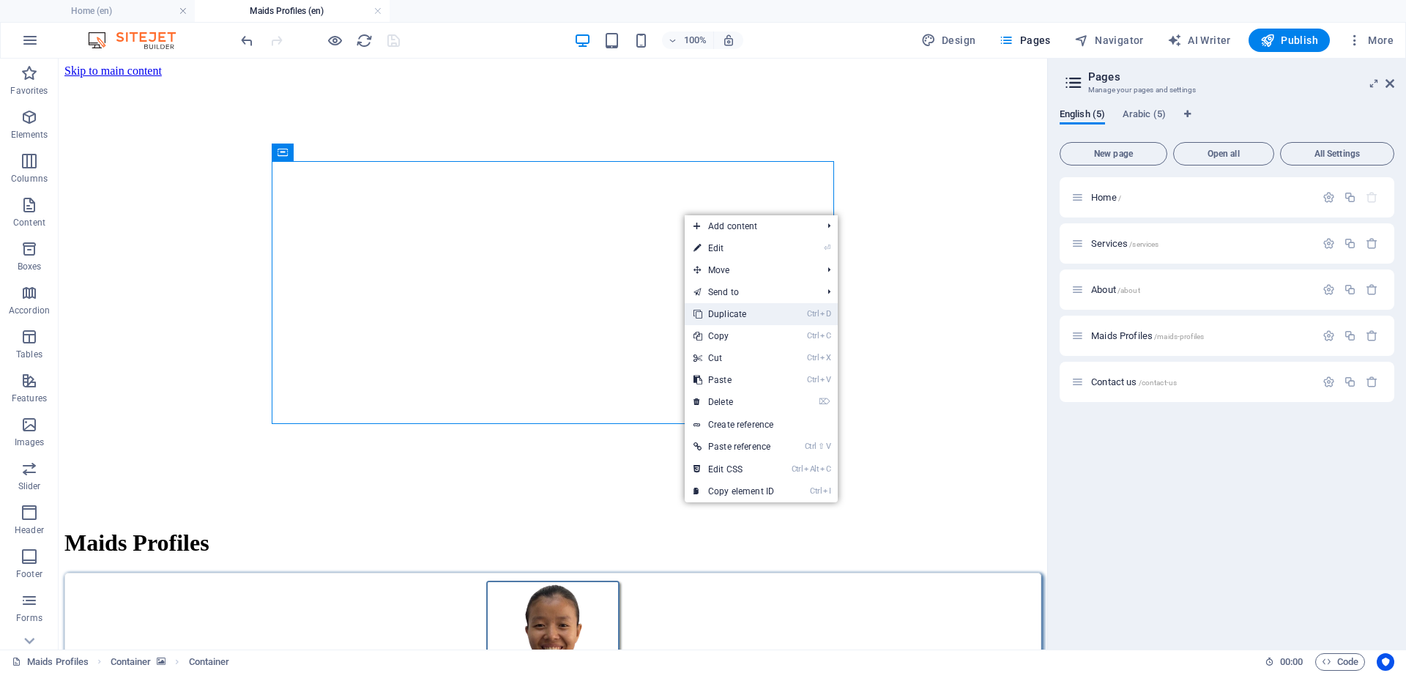
click at [729, 313] on link "Ctrl D Duplicate" at bounding box center [734, 314] width 98 height 22
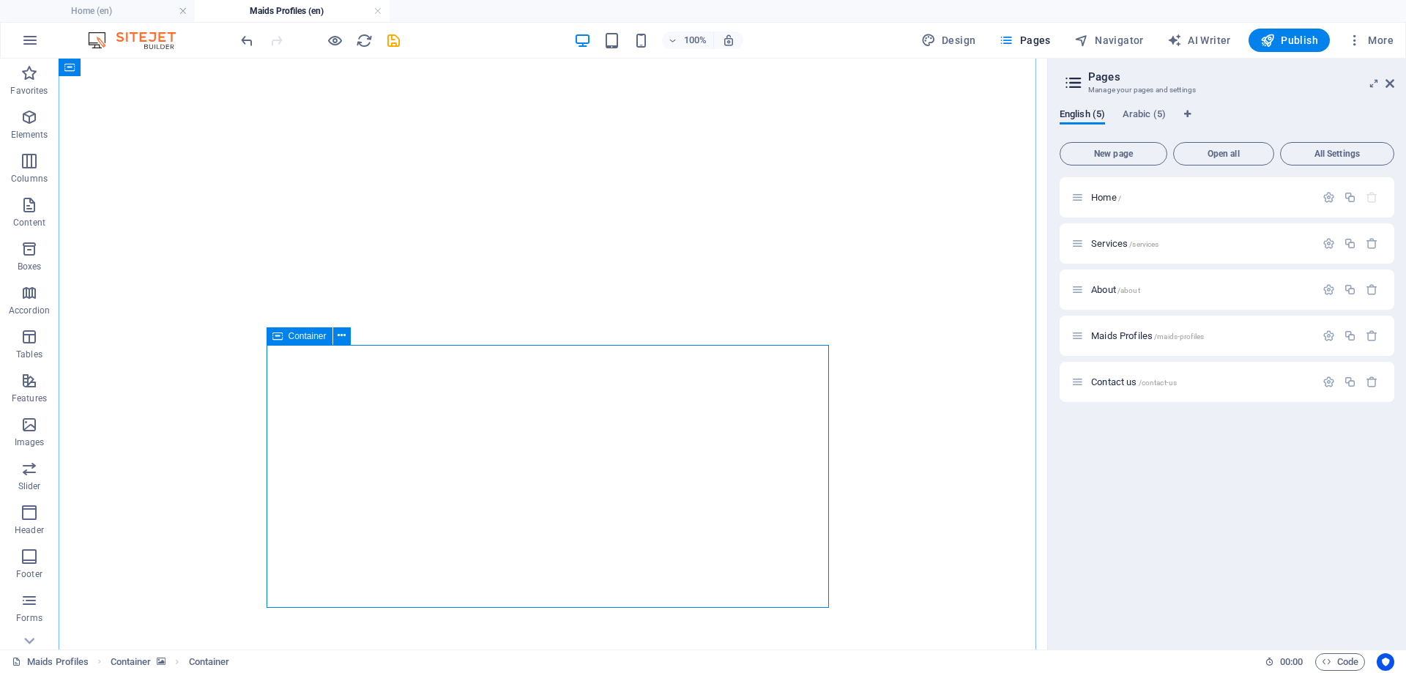
scroll to position [108, 0]
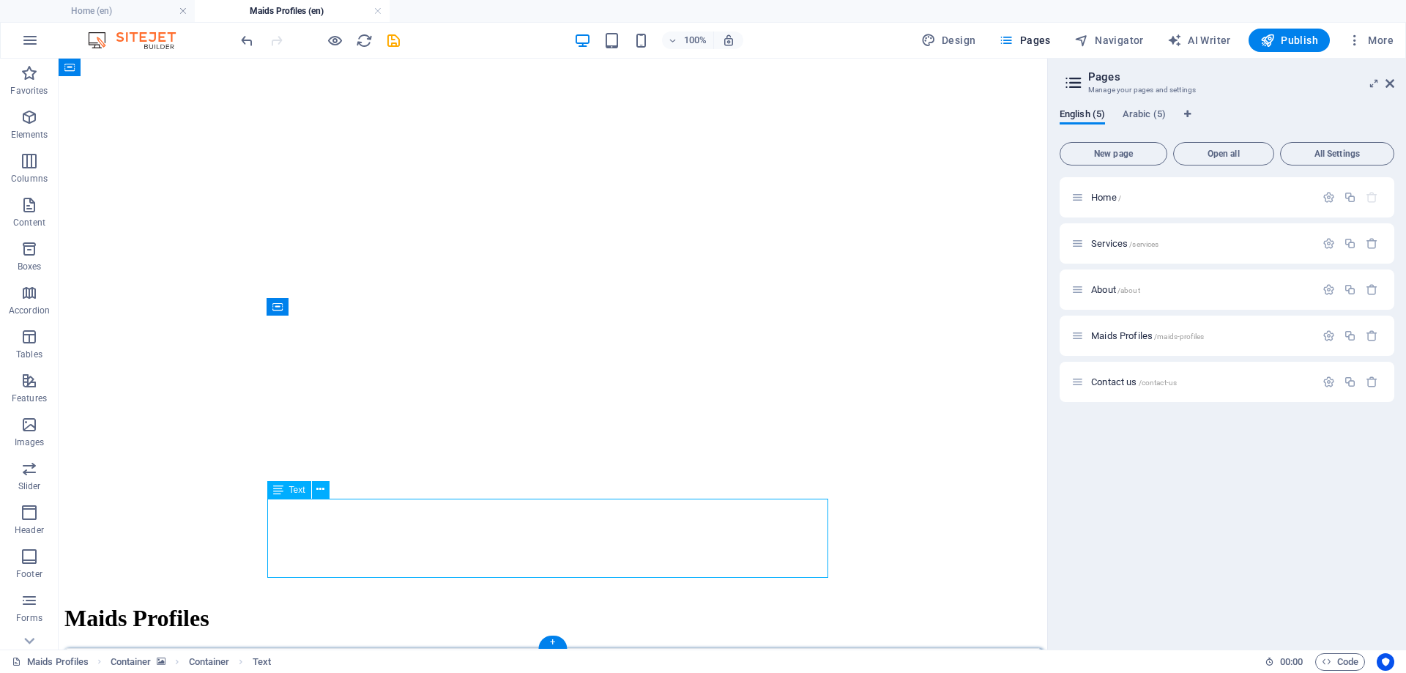
scroll to position [29, 0]
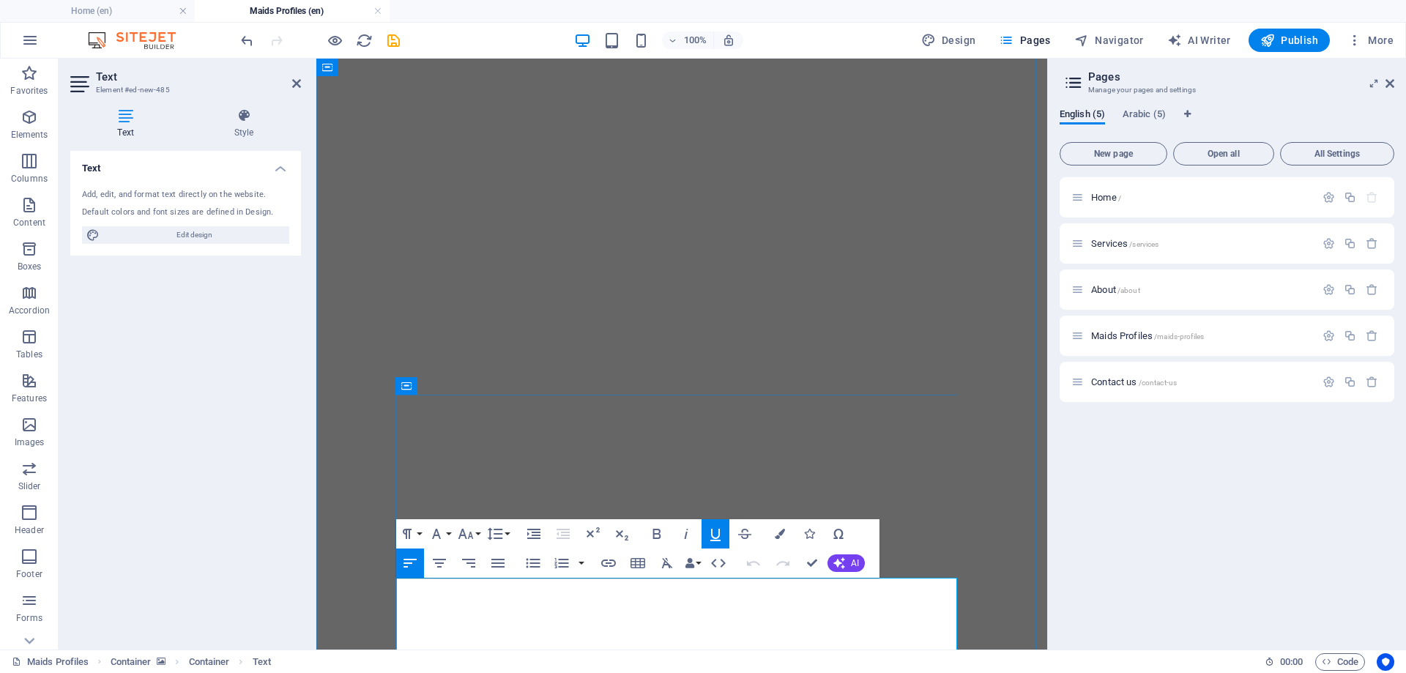
drag, startPoint x: 584, startPoint y: 590, endPoint x: 396, endPoint y: 589, distance: 187.5
drag, startPoint x: 501, startPoint y: 595, endPoint x: 399, endPoint y: 591, distance: 101.9
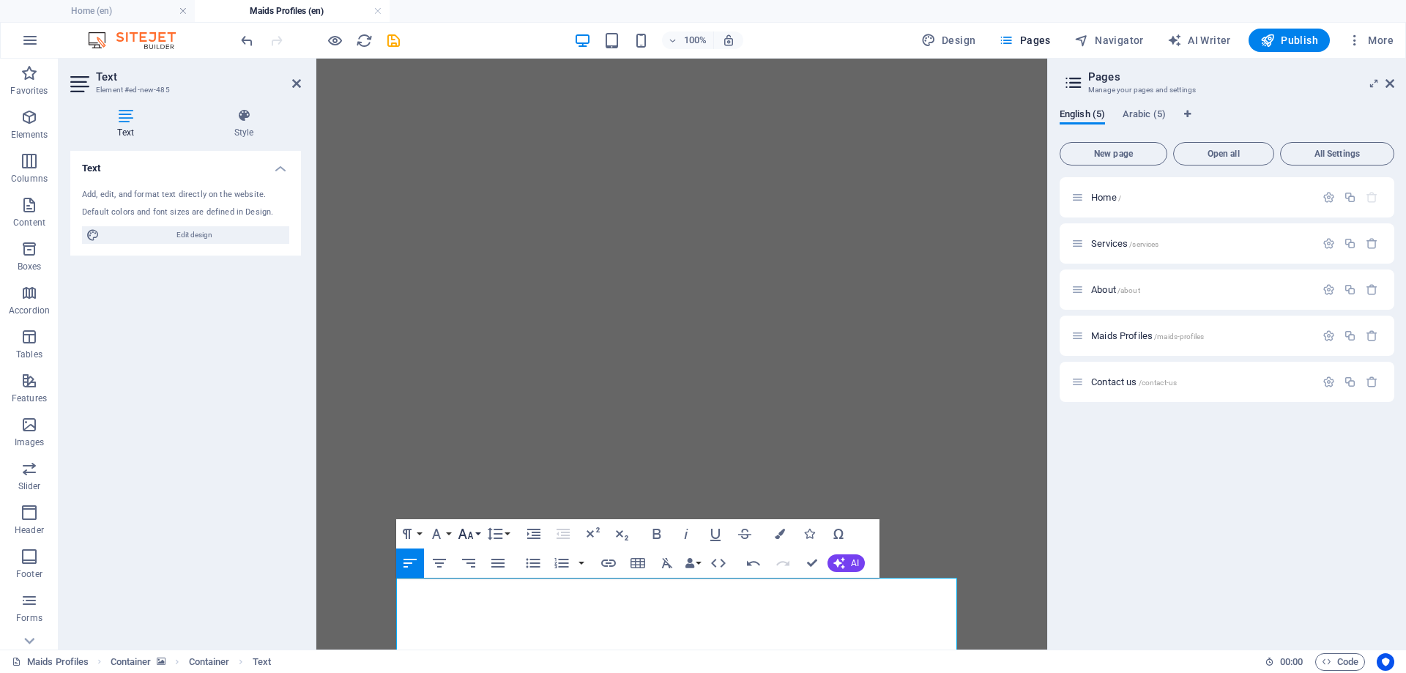
click at [480, 534] on button "Font Size" at bounding box center [469, 533] width 28 height 29
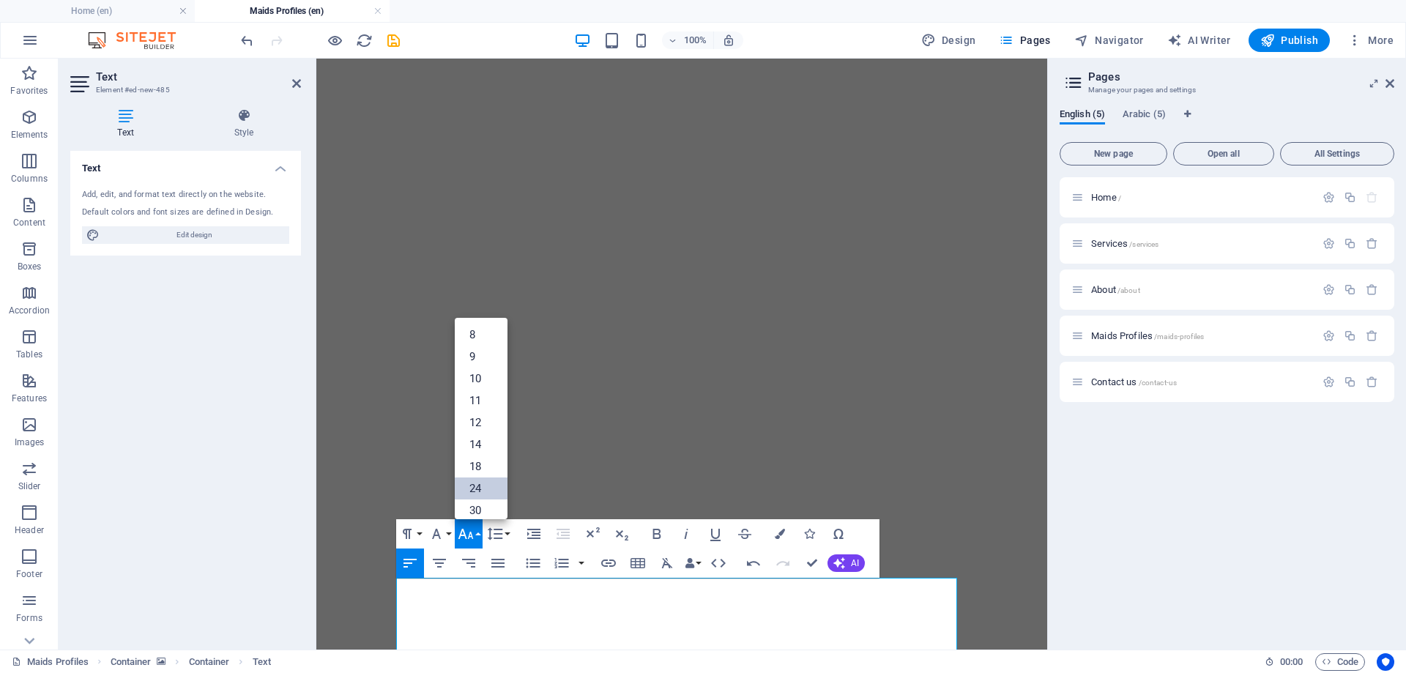
click at [479, 490] on link "24" at bounding box center [481, 488] width 53 height 22
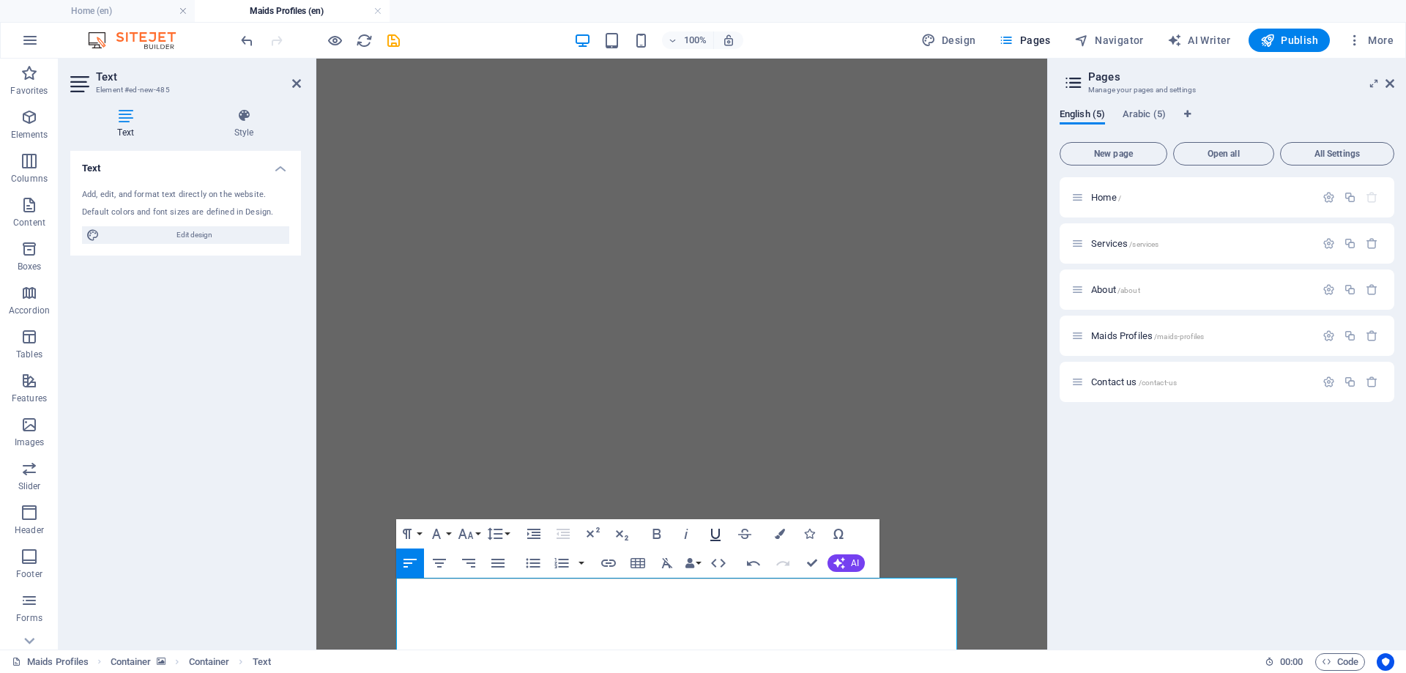
click at [712, 533] on icon "button" at bounding box center [715, 535] width 10 height 12
click at [773, 530] on button "Colors" at bounding box center [780, 533] width 28 height 29
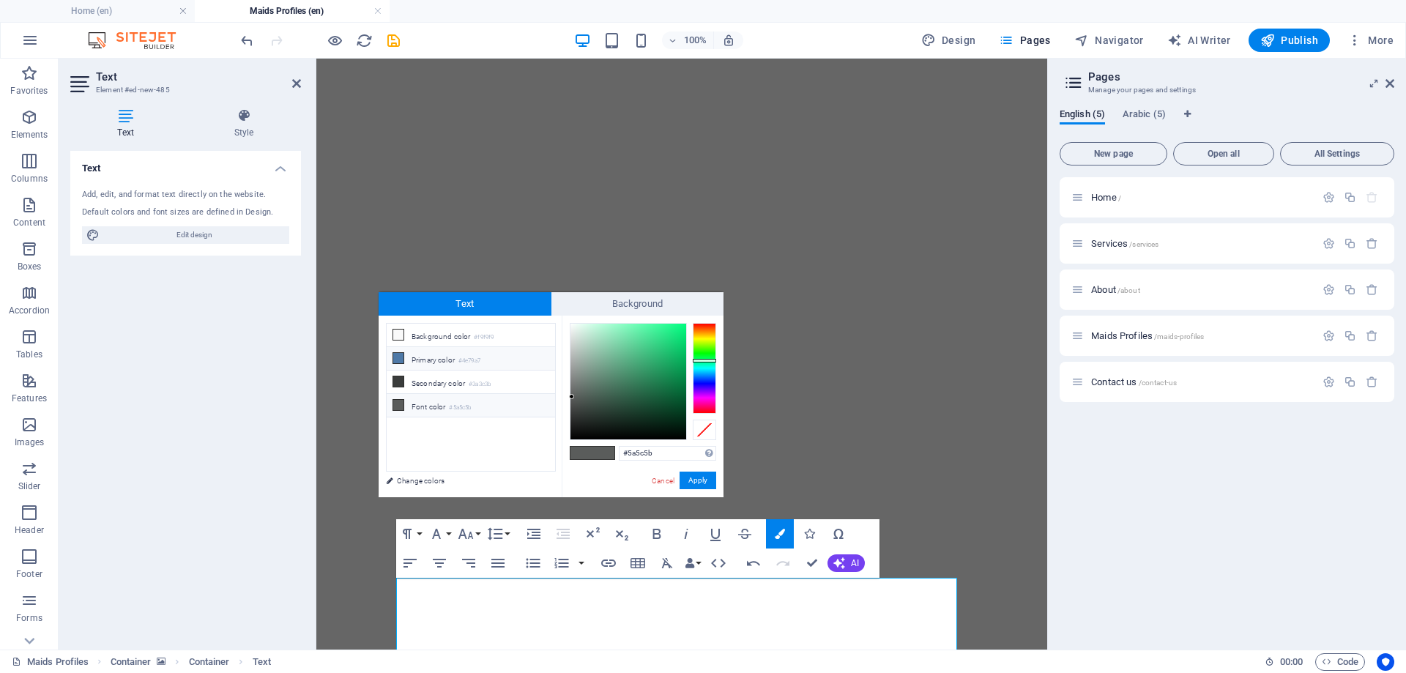
click at [443, 360] on li "Primary color #4e79a7" at bounding box center [471, 358] width 168 height 23
type input "#4e79a7"
click at [698, 477] on button "Apply" at bounding box center [698, 481] width 37 height 18
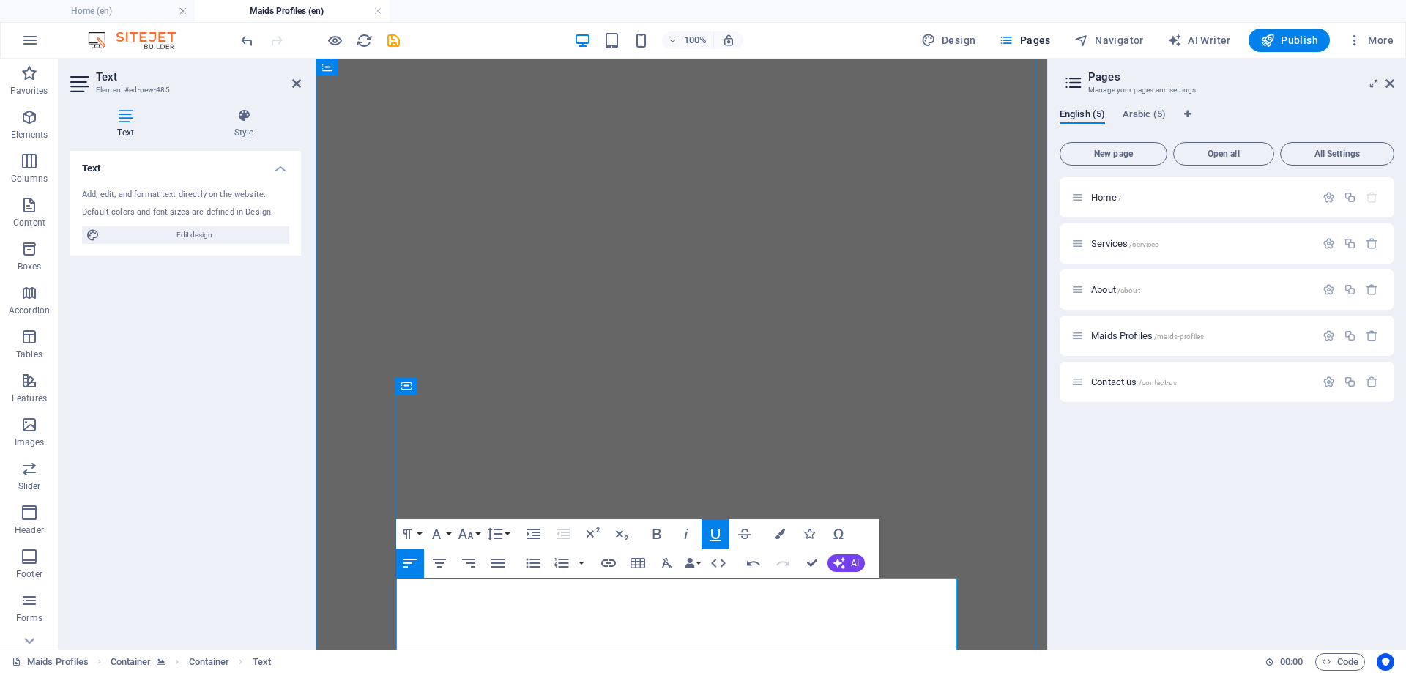
drag, startPoint x: 441, startPoint y: 614, endPoint x: 429, endPoint y: 614, distance: 11.7
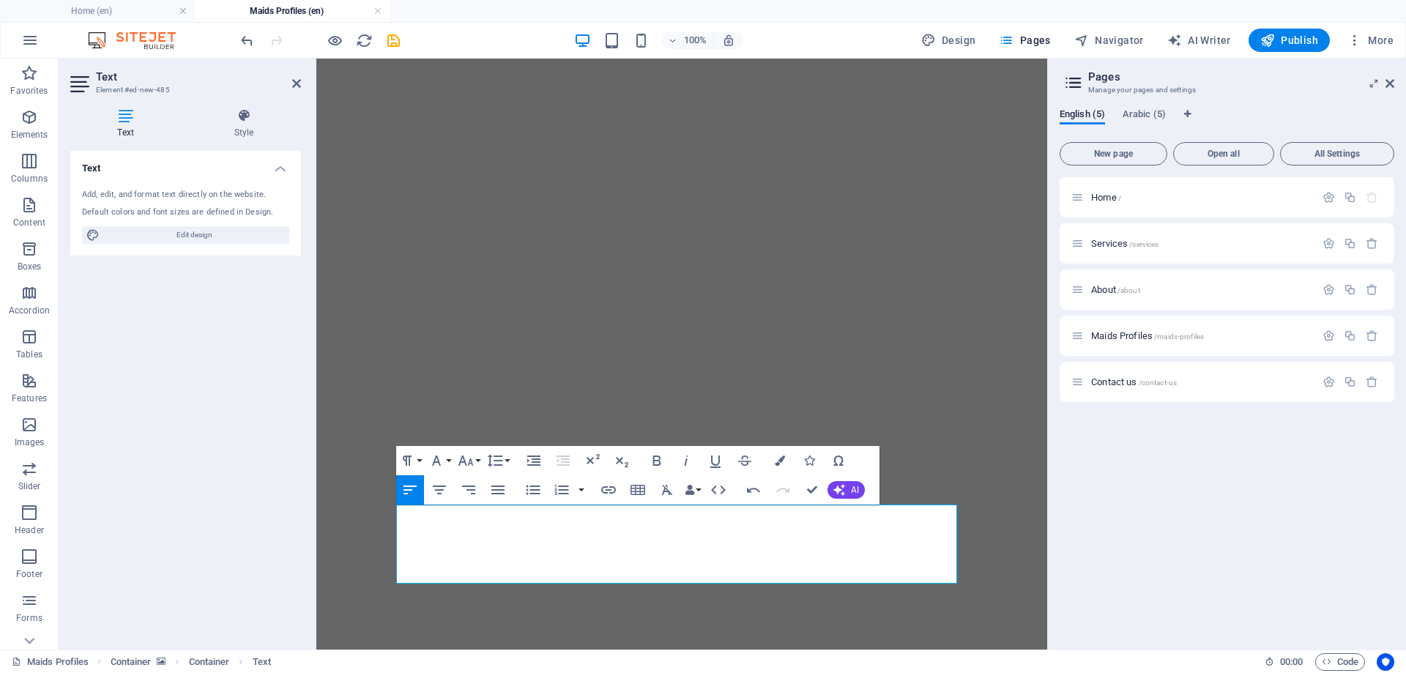
scroll to position [103, 0]
drag, startPoint x: 653, startPoint y: 575, endPoint x: 586, endPoint y: 575, distance: 67.4
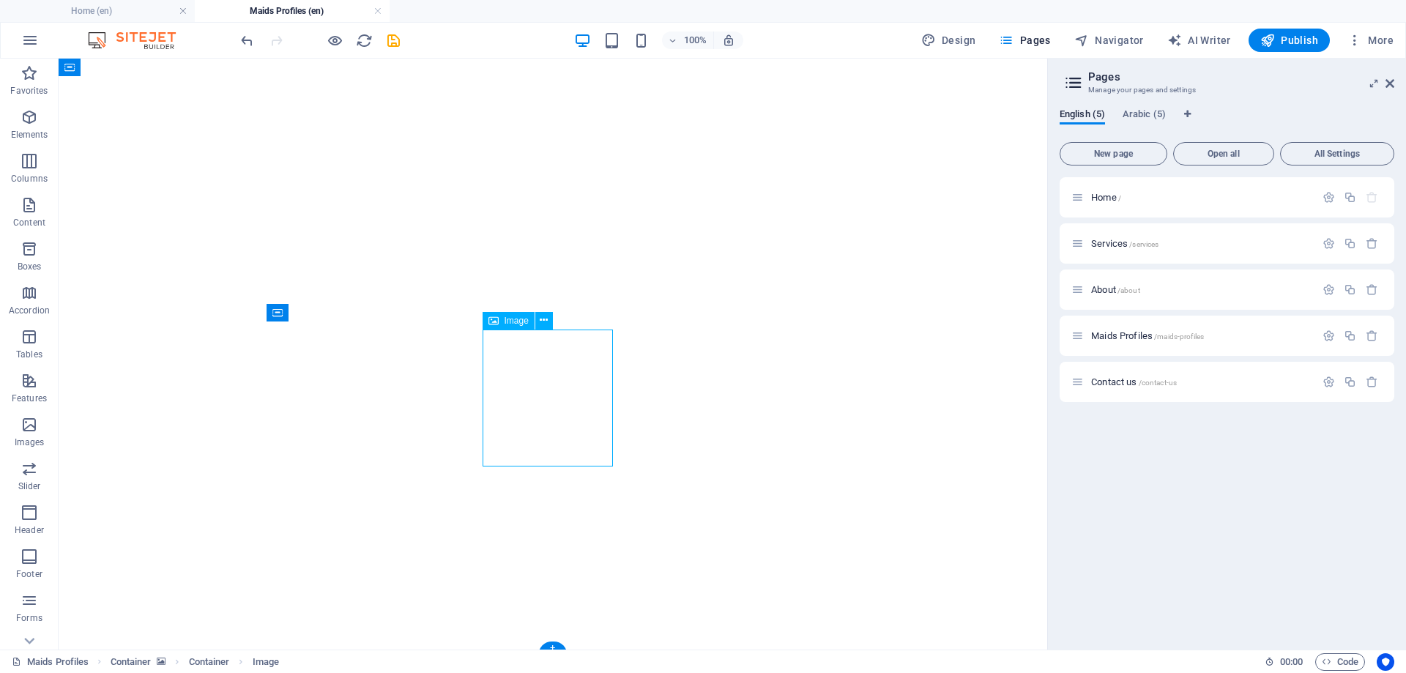
select select "px"
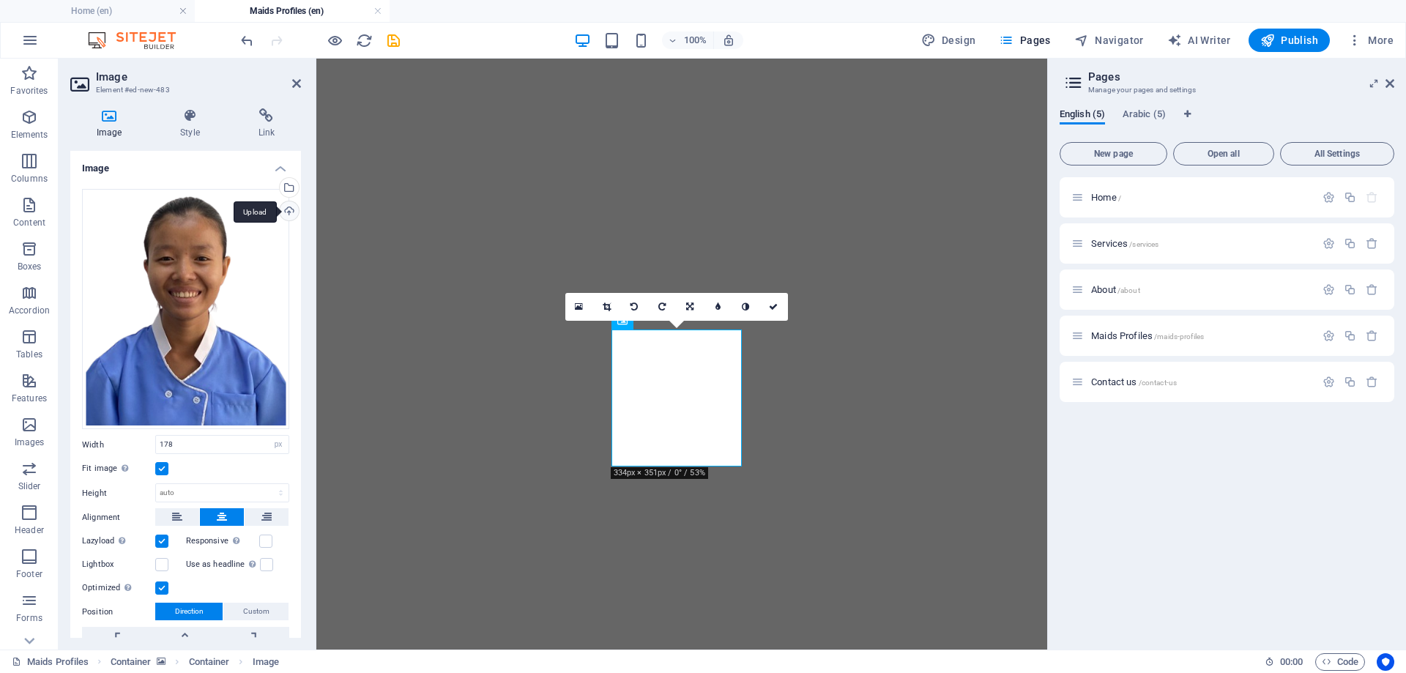
click at [285, 208] on div "Upload" at bounding box center [288, 212] width 22 height 22
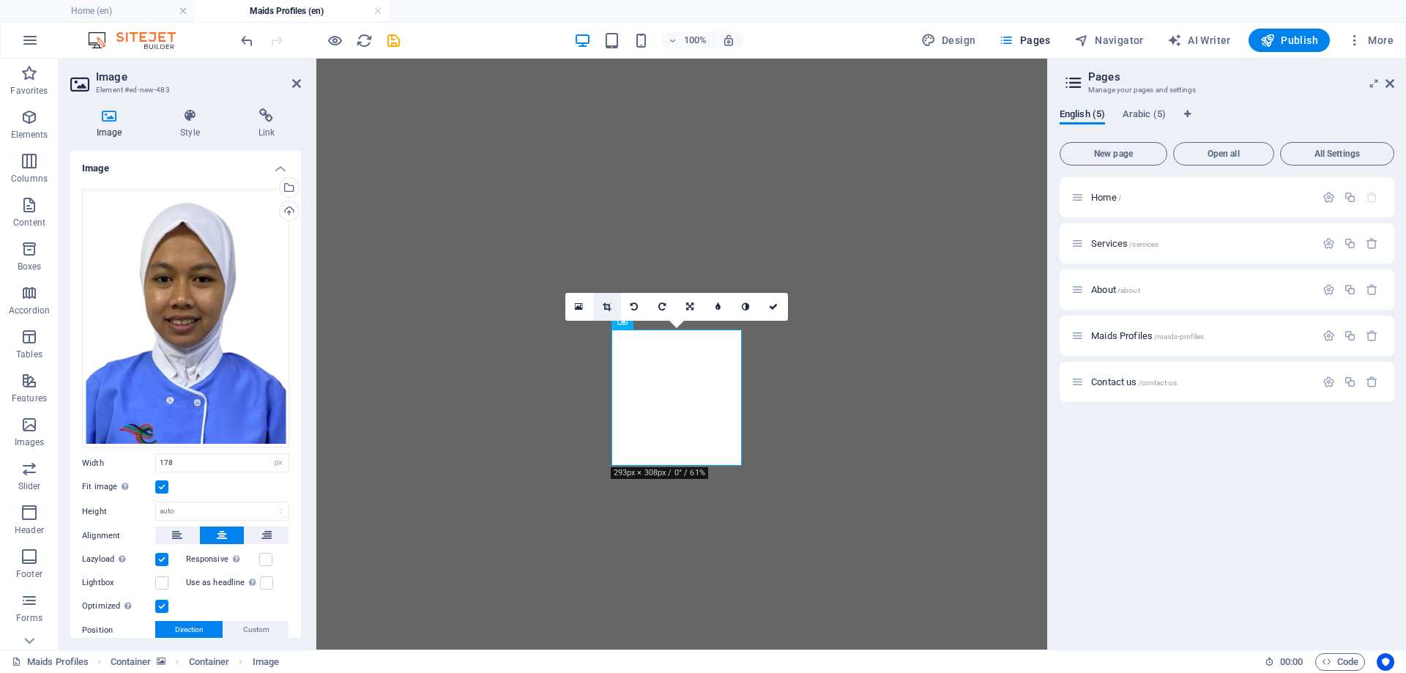
click at [608, 306] on icon at bounding box center [607, 306] width 8 height 9
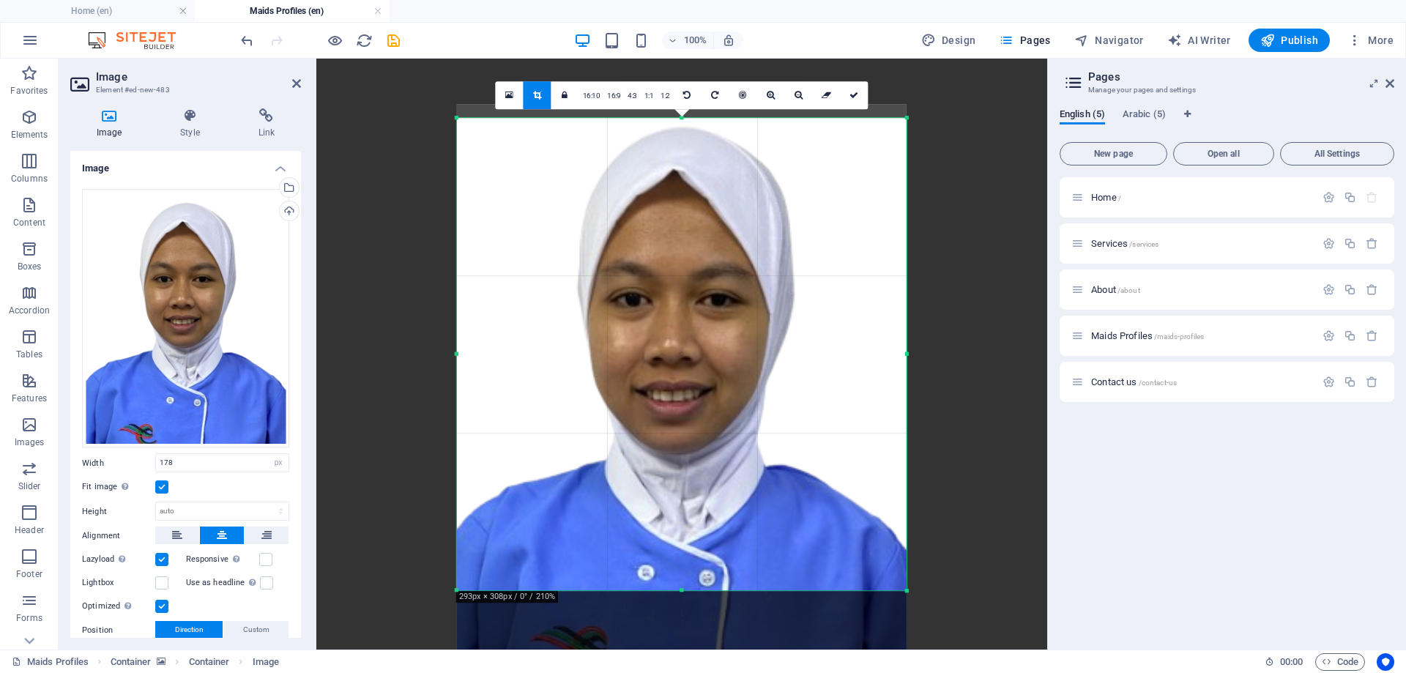
drag, startPoint x: 696, startPoint y: 360, endPoint x: 697, endPoint y: 393, distance: 33.7
click at [697, 393] on div at bounding box center [682, 388] width 450 height 566
click at [858, 96] on icon at bounding box center [854, 95] width 9 height 9
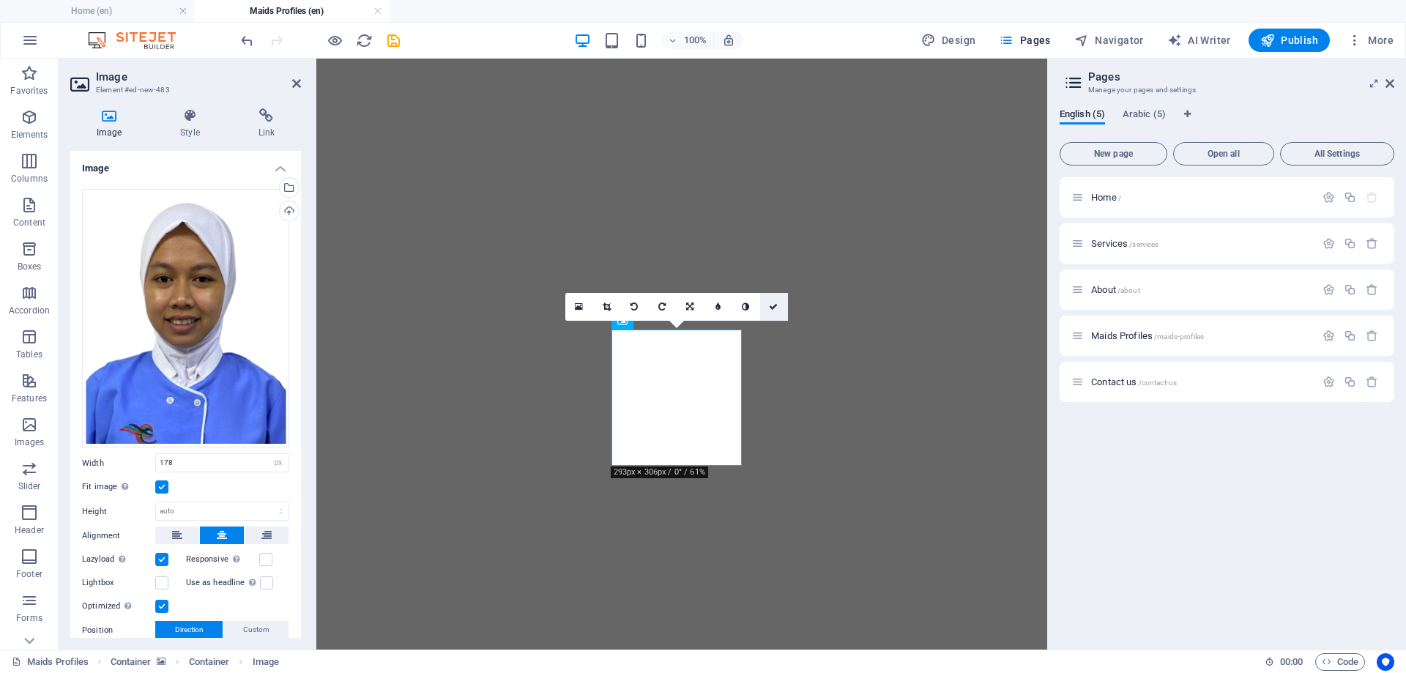
click at [777, 305] on icon at bounding box center [773, 306] width 9 height 9
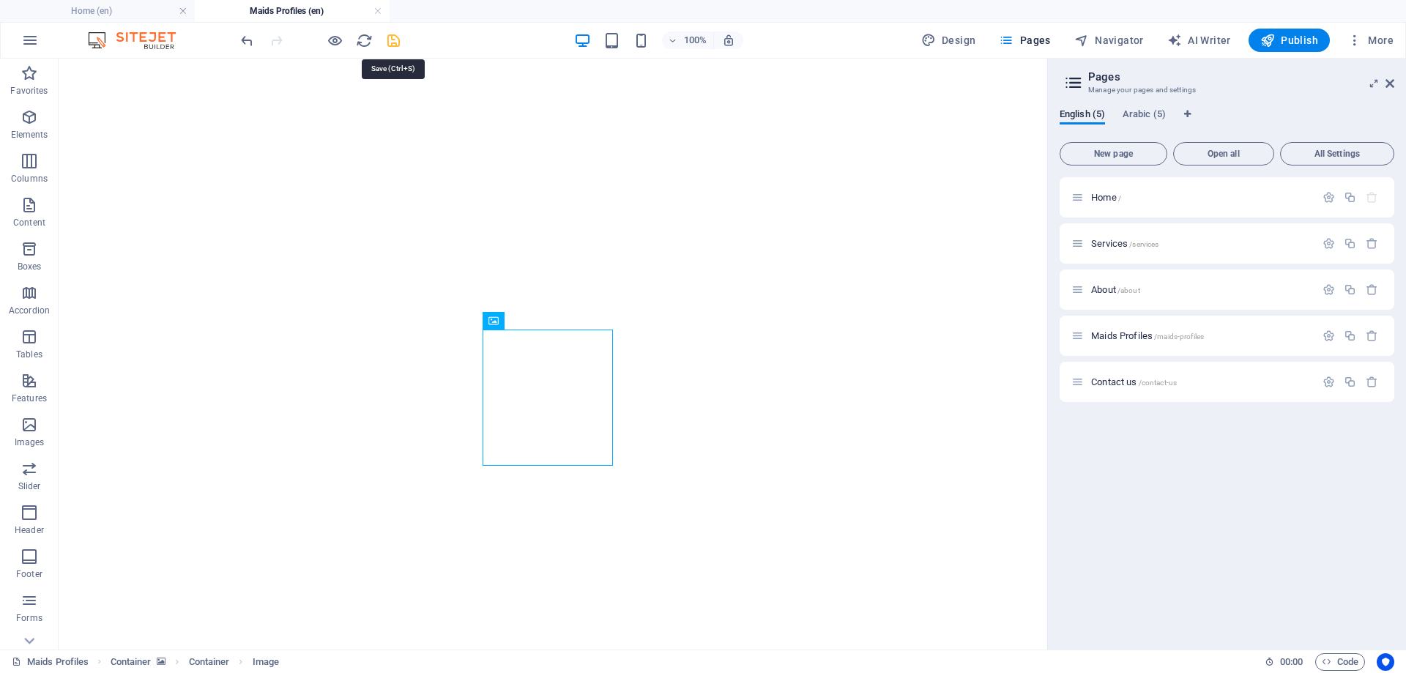
click at [398, 39] on icon "save" at bounding box center [393, 40] width 17 height 17
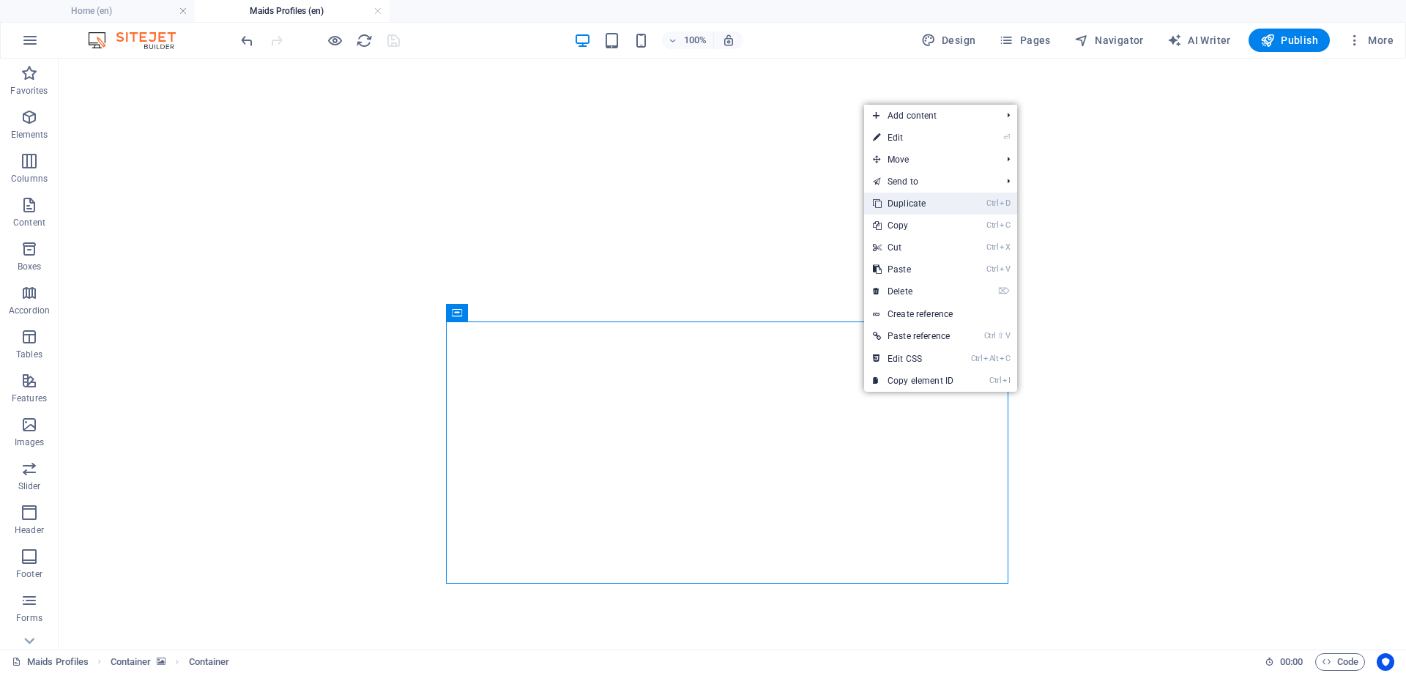
click at [919, 201] on link "Ctrl D Duplicate" at bounding box center [913, 204] width 98 height 22
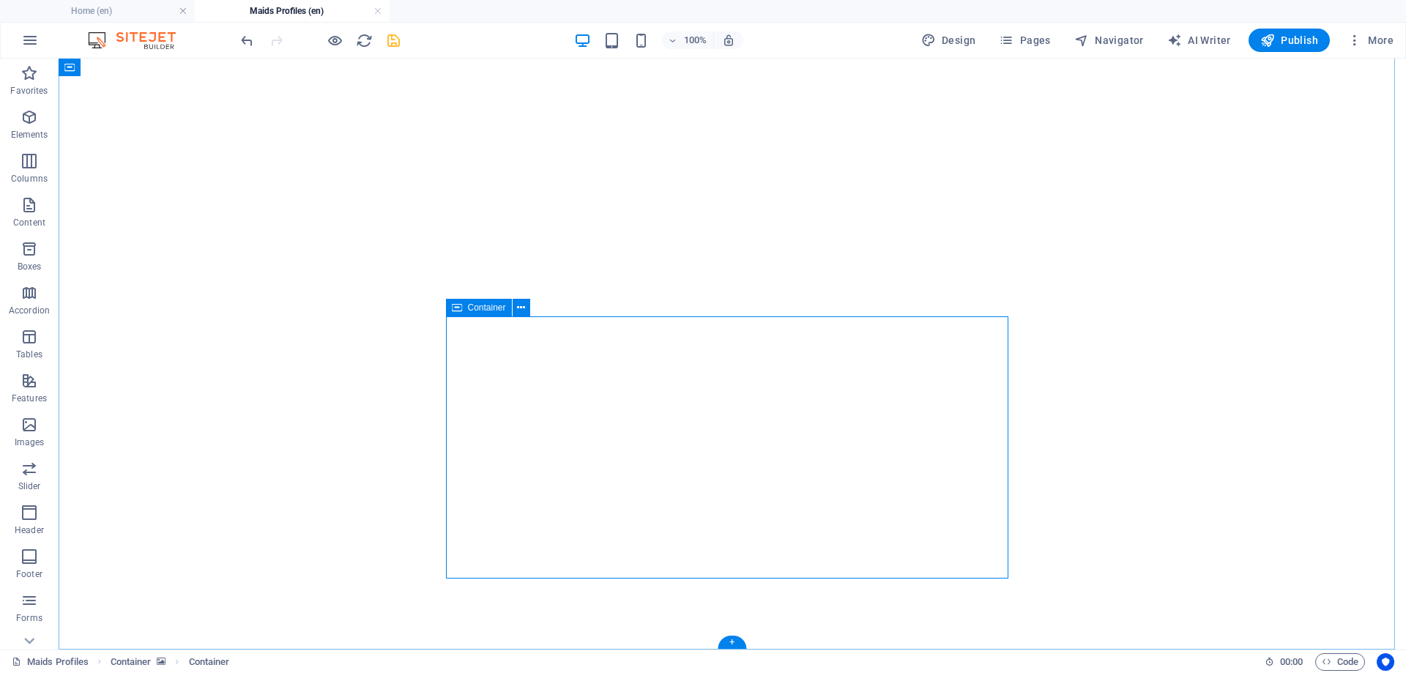
scroll to position [370, 0]
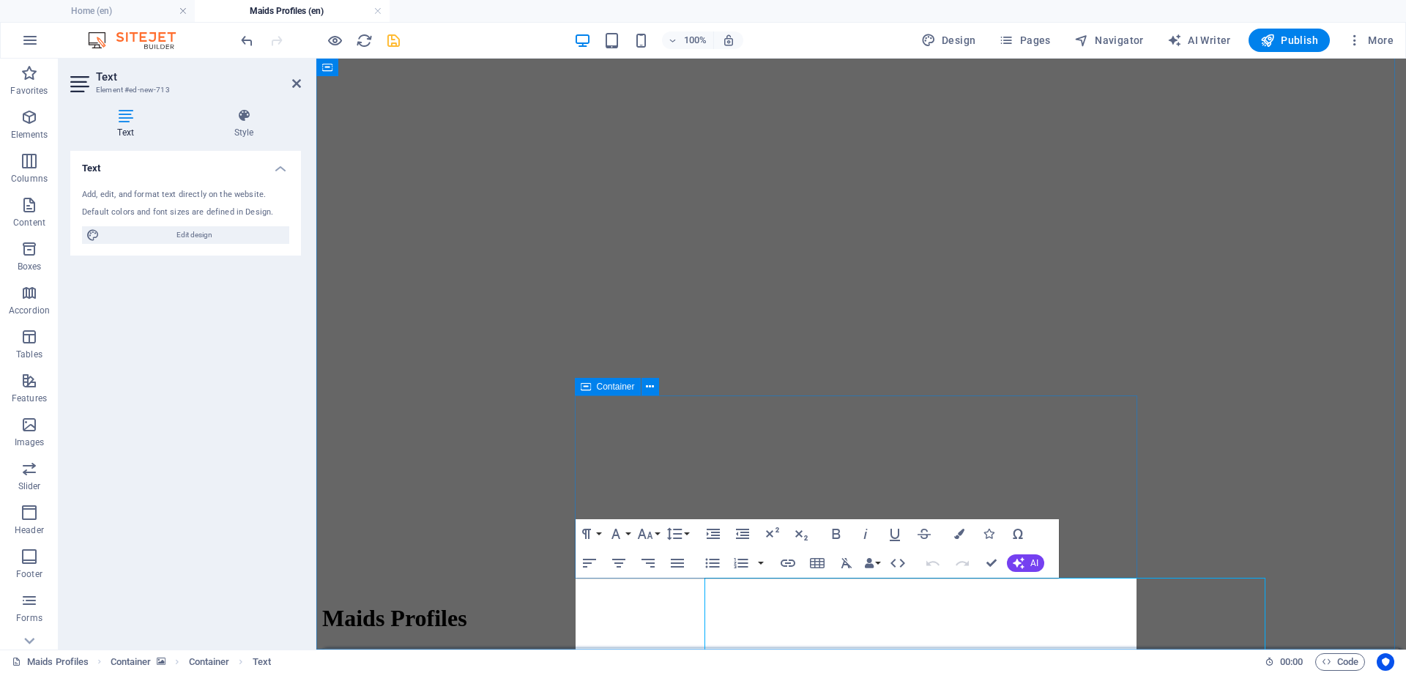
scroll to position [291, 0]
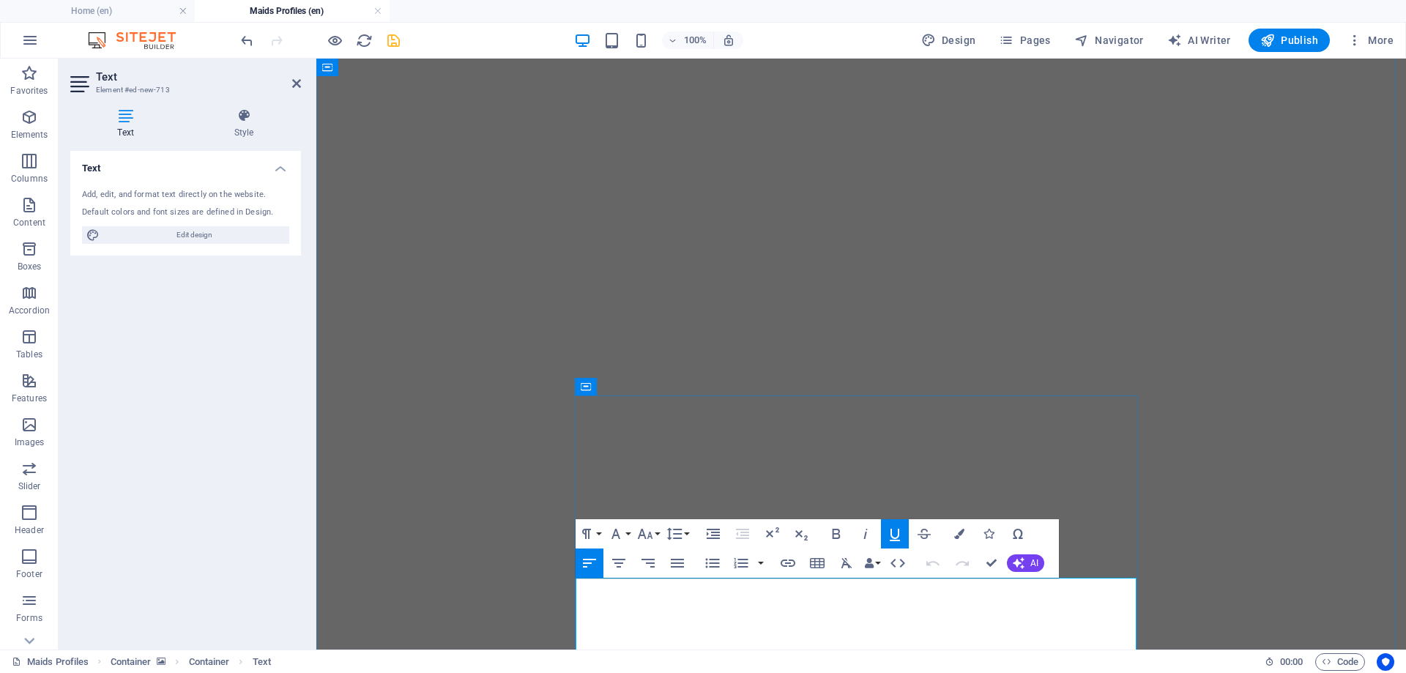
drag, startPoint x: 721, startPoint y: 590, endPoint x: 577, endPoint y: 594, distance: 143.6
drag, startPoint x: 666, startPoint y: 592, endPoint x: 574, endPoint y: 594, distance: 92.3
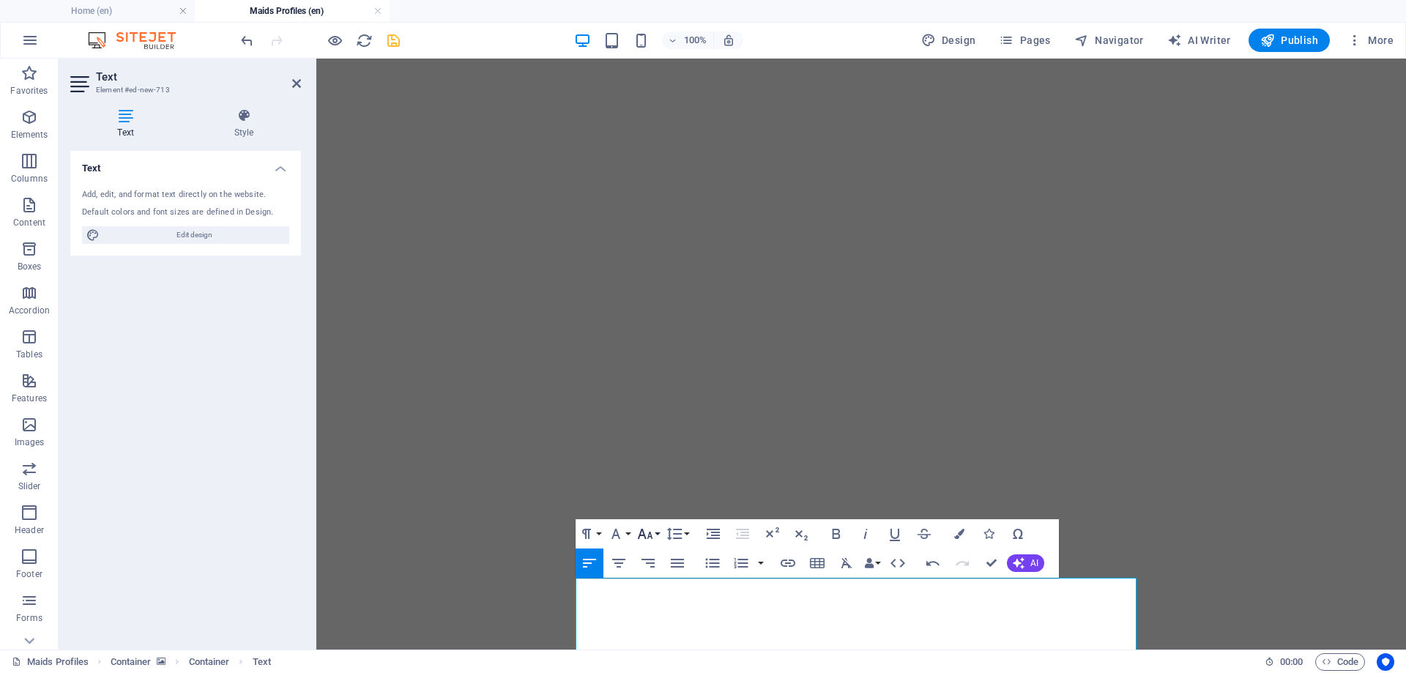
click at [653, 532] on icon "button" at bounding box center [645, 534] width 18 height 18
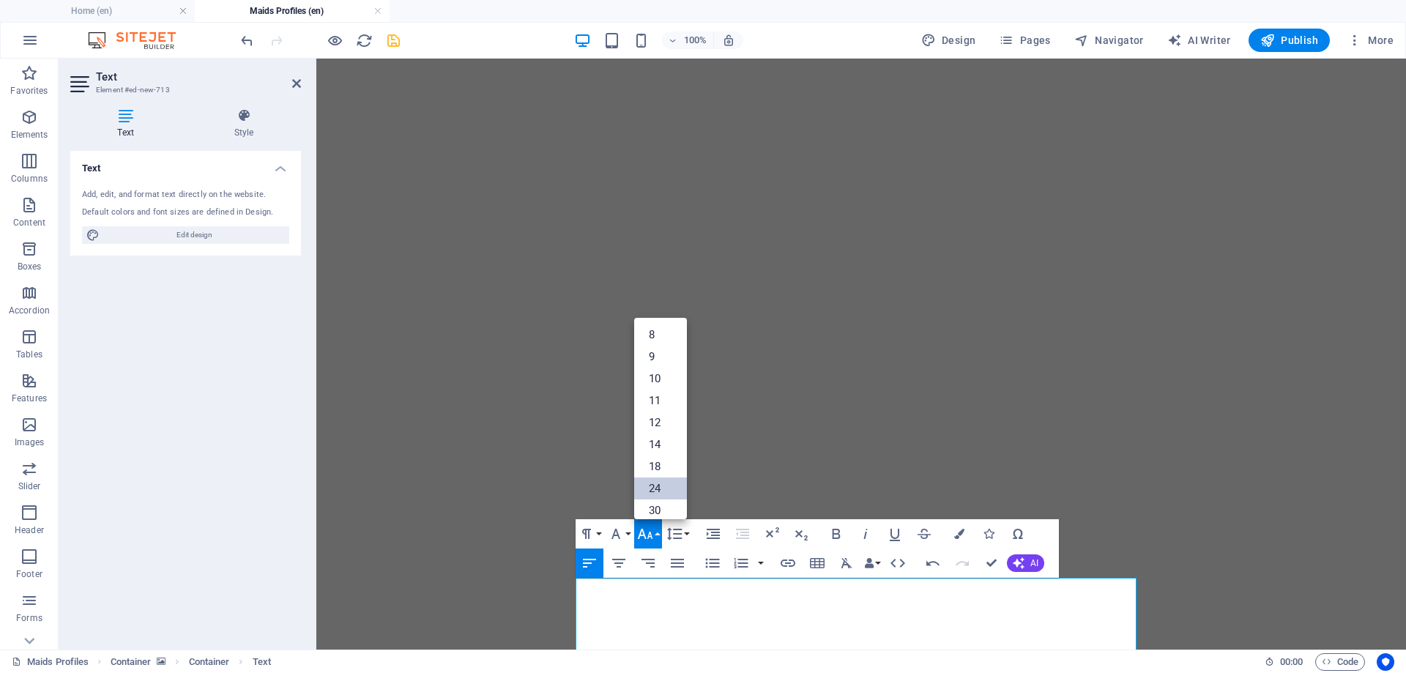
click at [658, 488] on link "24" at bounding box center [660, 488] width 53 height 22
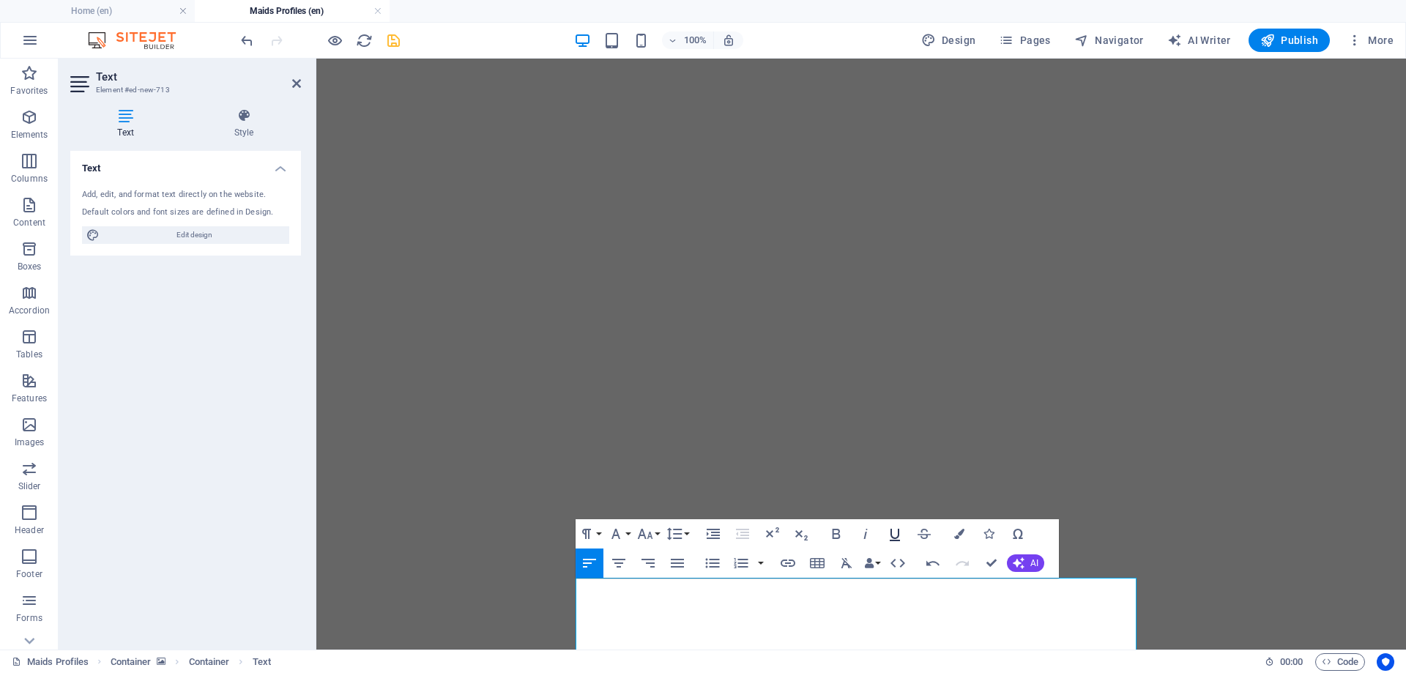
click at [894, 534] on icon "button" at bounding box center [895, 534] width 18 height 18
click at [962, 531] on icon "button" at bounding box center [959, 534] width 10 height 10
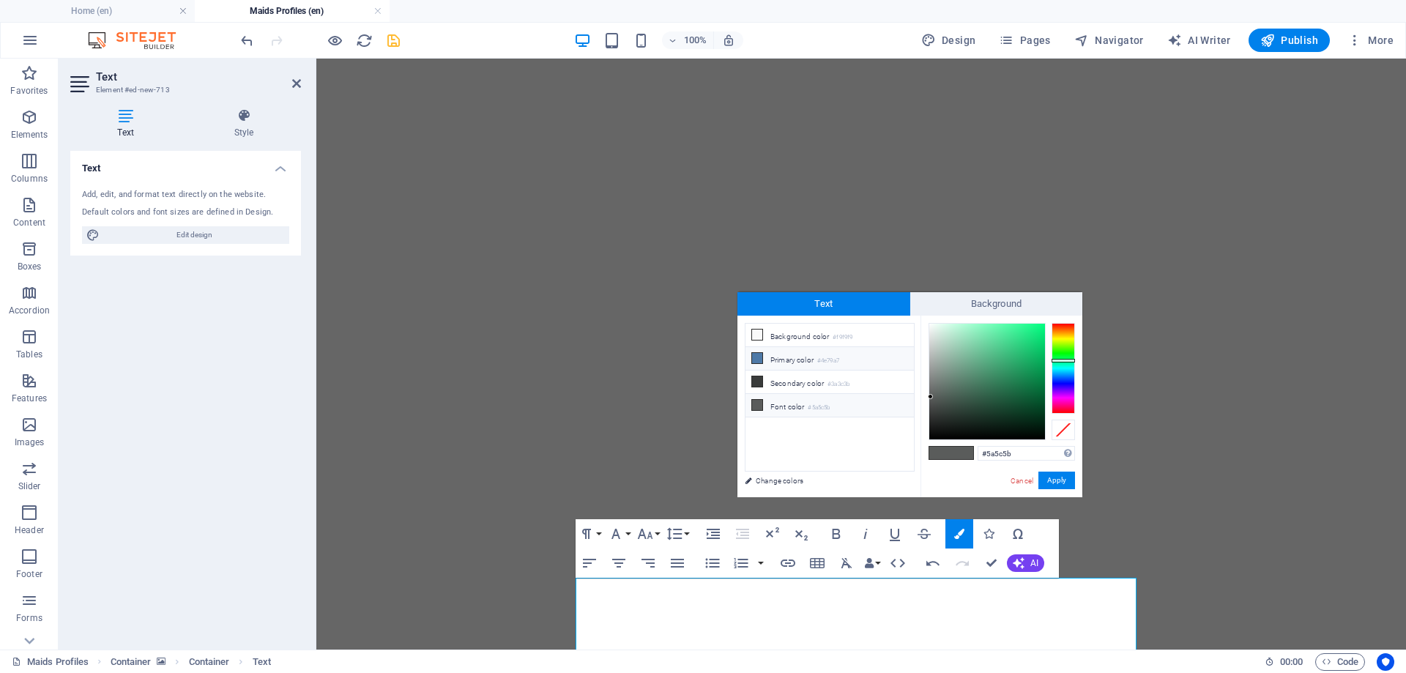
click at [788, 362] on li "Primary color #4e79a7" at bounding box center [830, 358] width 168 height 23
type input "#4e79a7"
drag, startPoint x: 1052, startPoint y: 478, endPoint x: 725, endPoint y: 402, distance: 336.1
click at [1052, 478] on button "Apply" at bounding box center [1056, 481] width 37 height 18
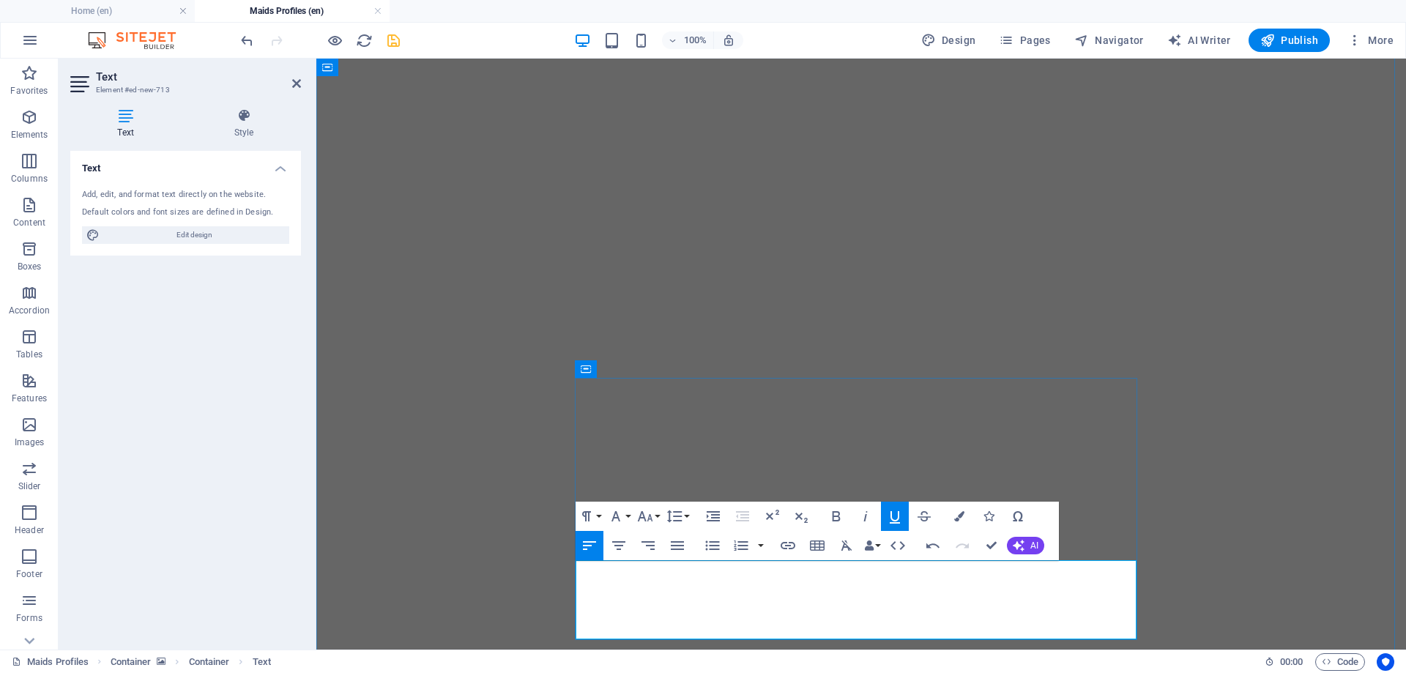
scroll to position [364, 0]
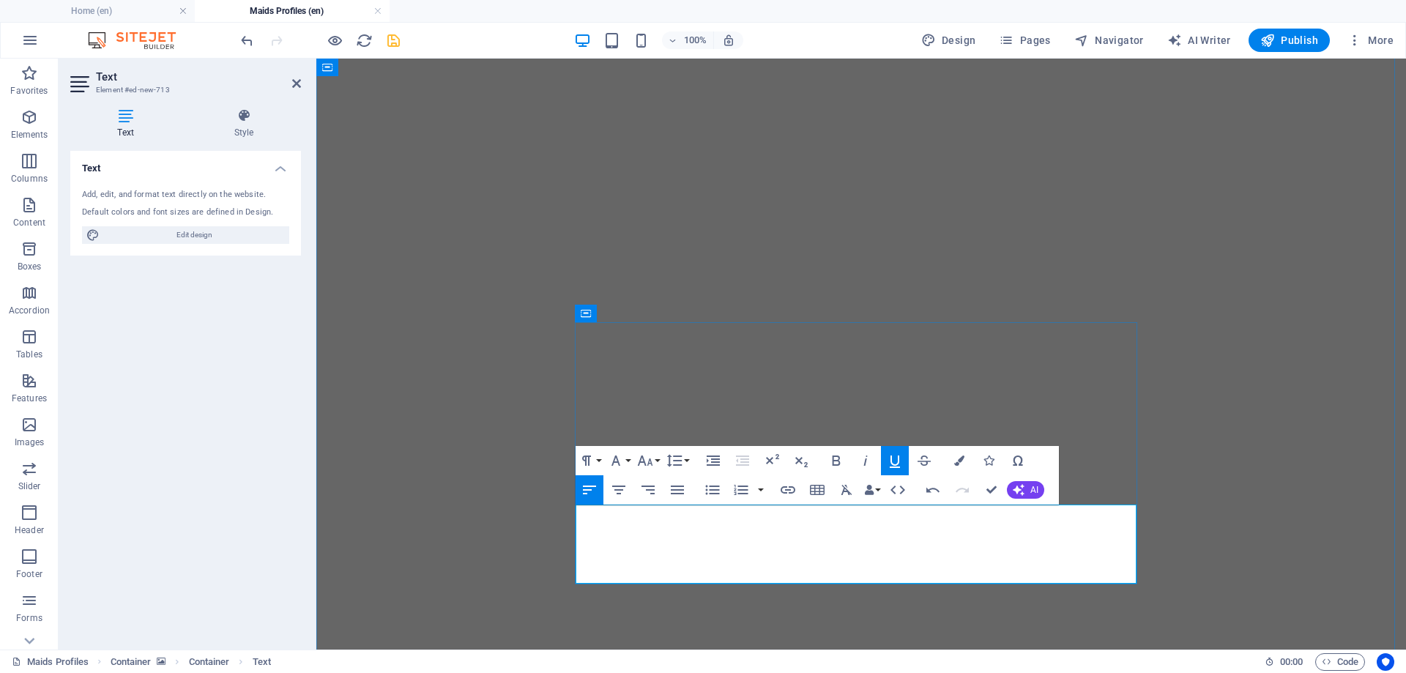
drag, startPoint x: 859, startPoint y: 573, endPoint x: 801, endPoint y: 576, distance: 57.9
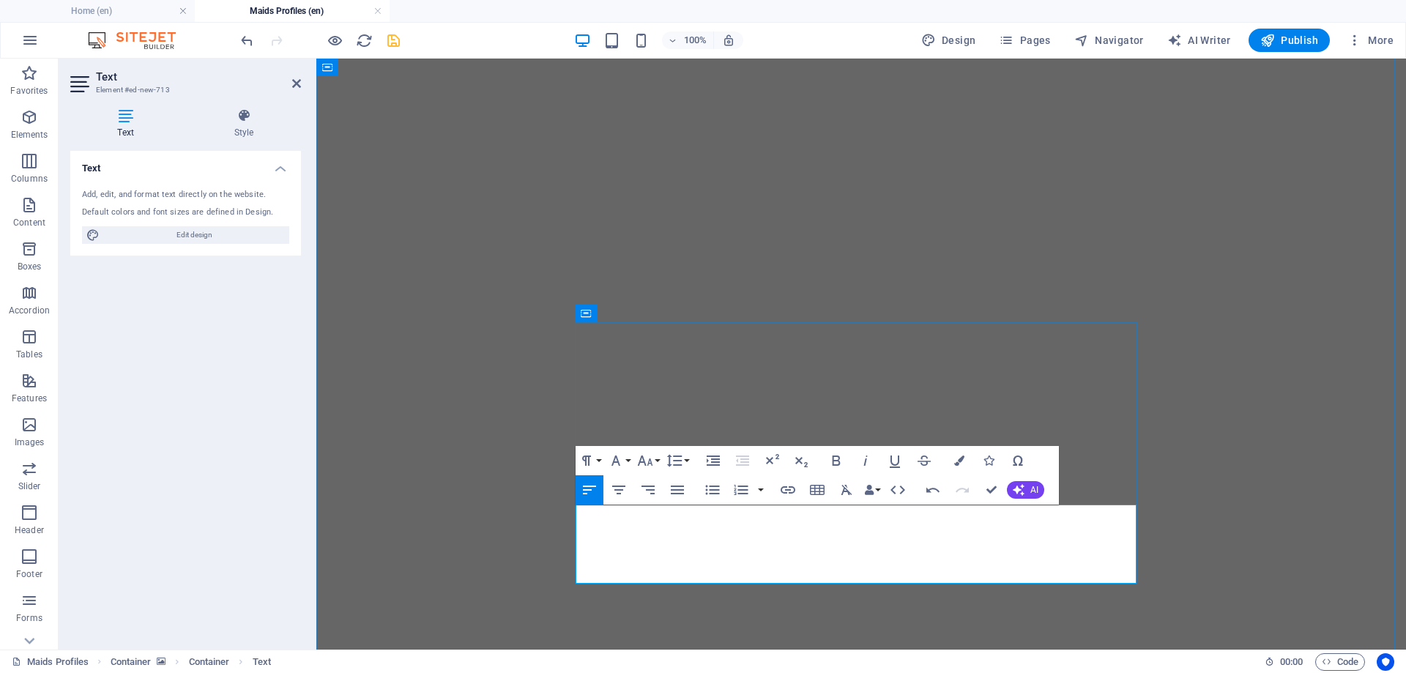
drag, startPoint x: 694, startPoint y: 573, endPoint x: 638, endPoint y: 575, distance: 56.4
drag, startPoint x: 992, startPoint y: 487, endPoint x: 932, endPoint y: 428, distance: 84.4
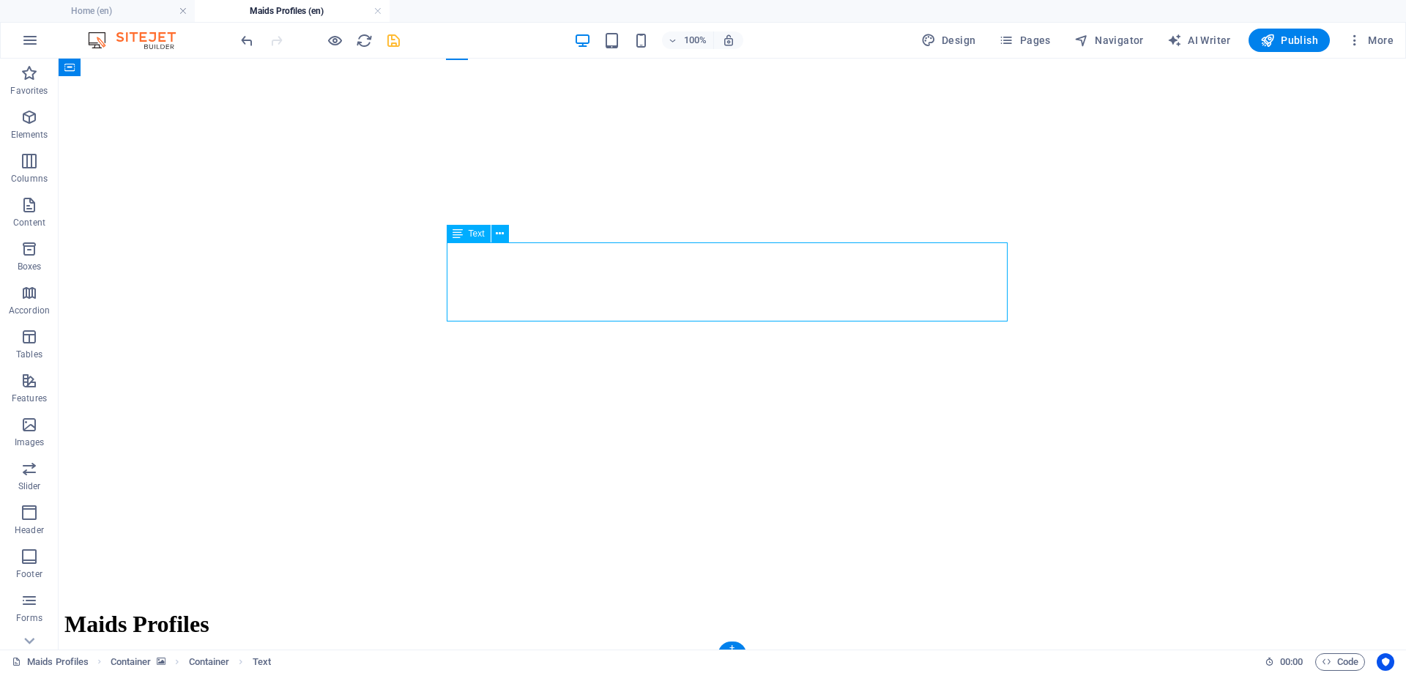
scroll to position [291, 0]
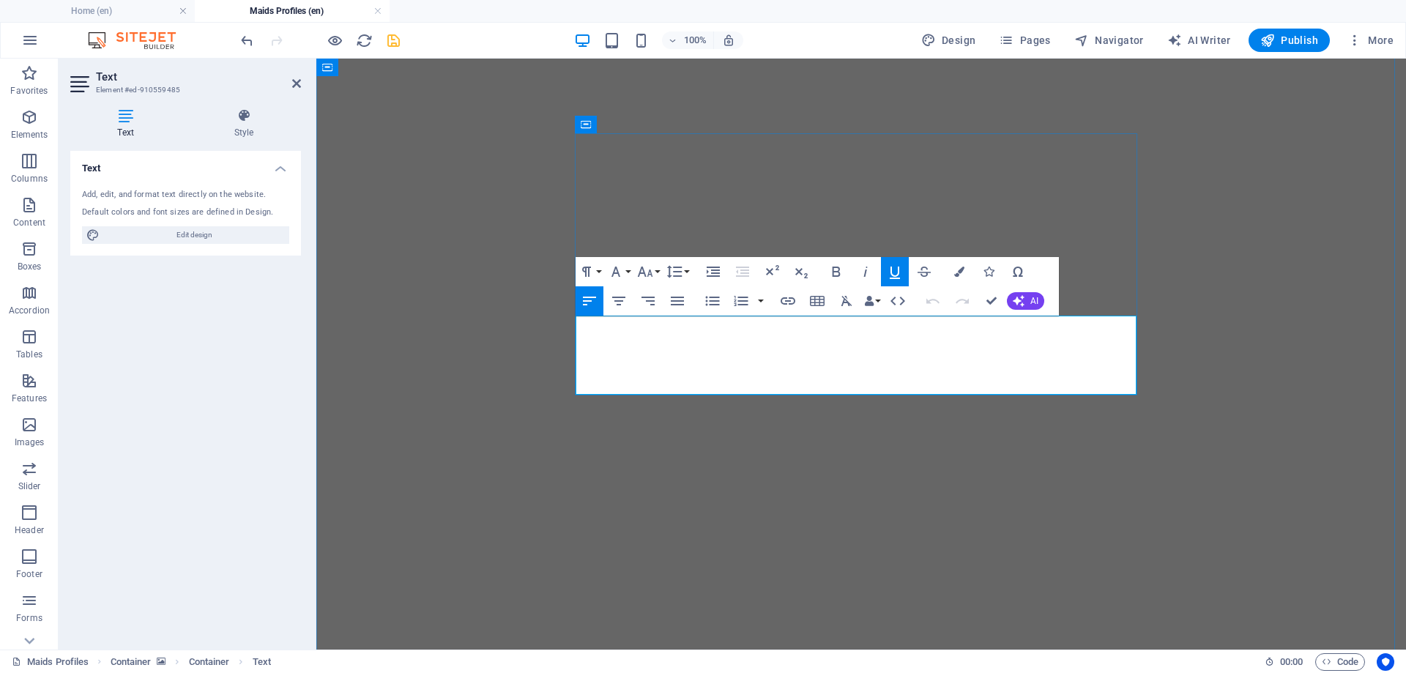
drag, startPoint x: 694, startPoint y: 386, endPoint x: 636, endPoint y: 386, distance: 57.9
drag, startPoint x: 992, startPoint y: 301, endPoint x: 923, endPoint y: 244, distance: 90.0
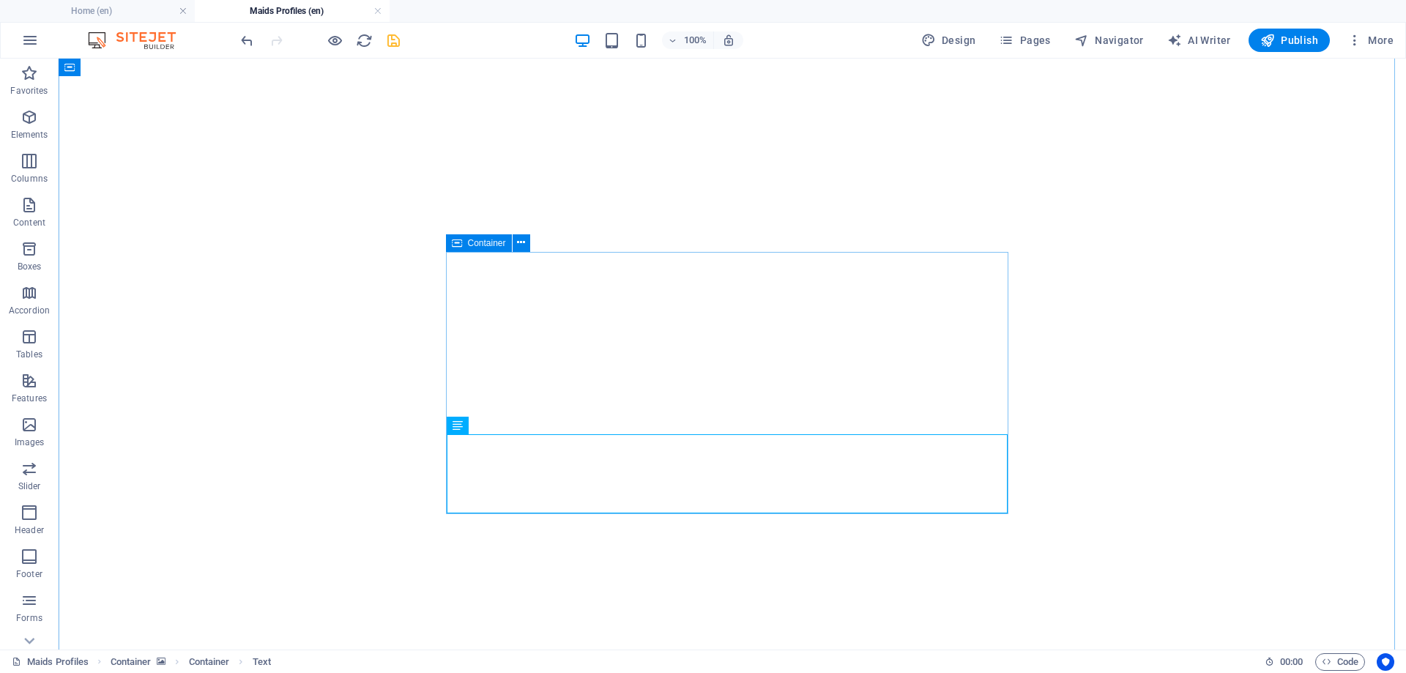
scroll to position [218, 0]
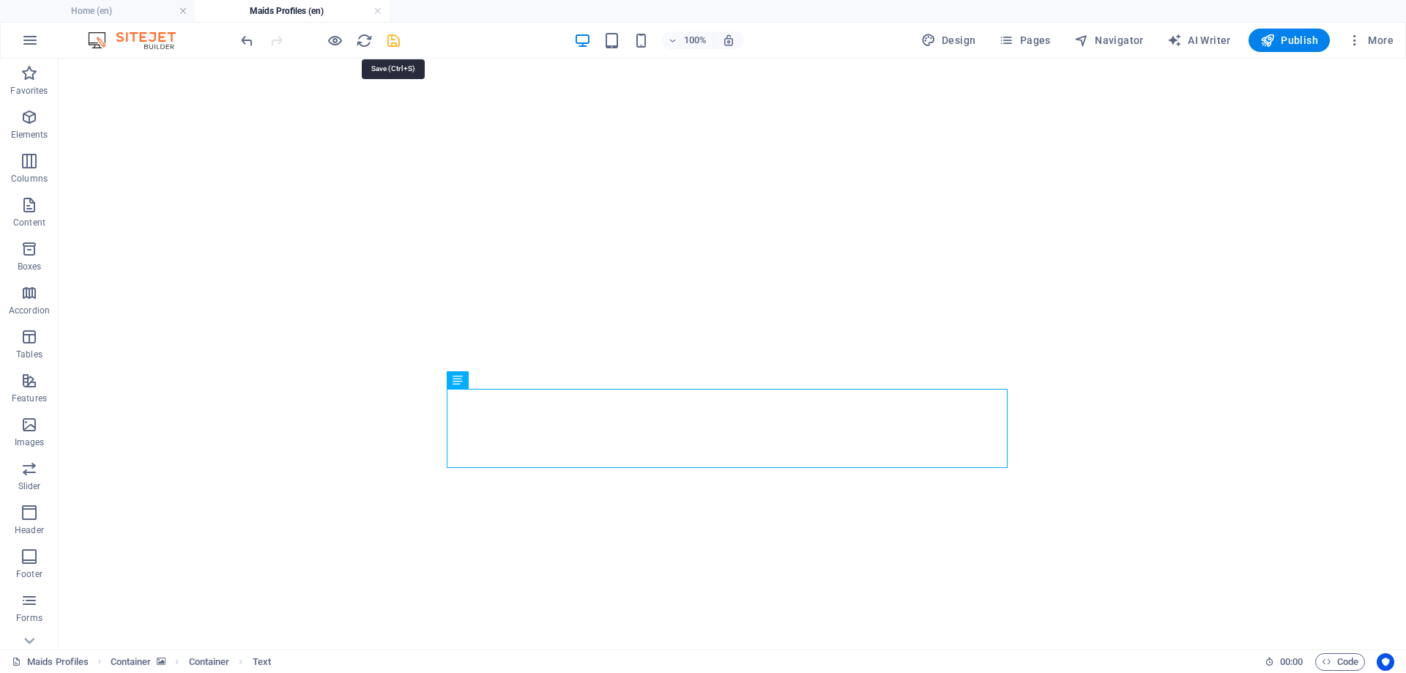
click at [394, 40] on icon "save" at bounding box center [393, 40] width 17 height 17
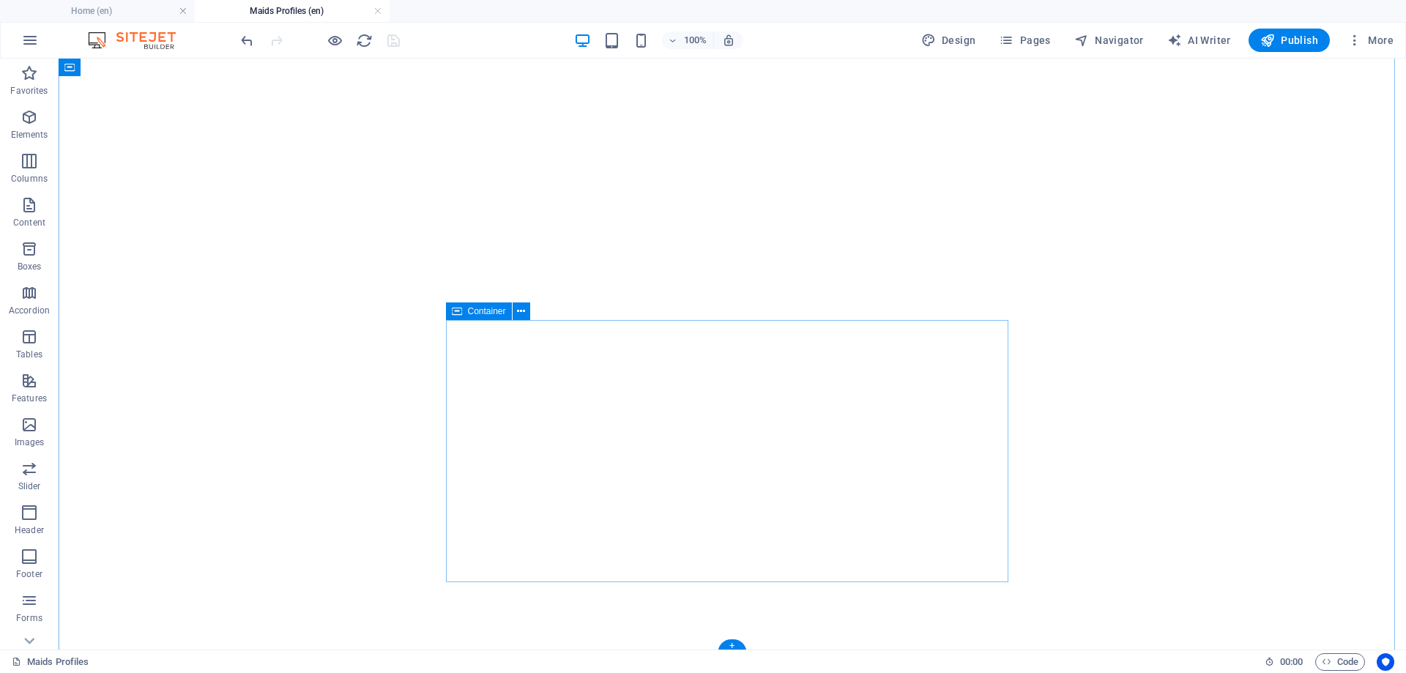
scroll to position [370, 0]
drag, startPoint x: 745, startPoint y: 379, endPoint x: 509, endPoint y: 385, distance: 235.9
select select "px"
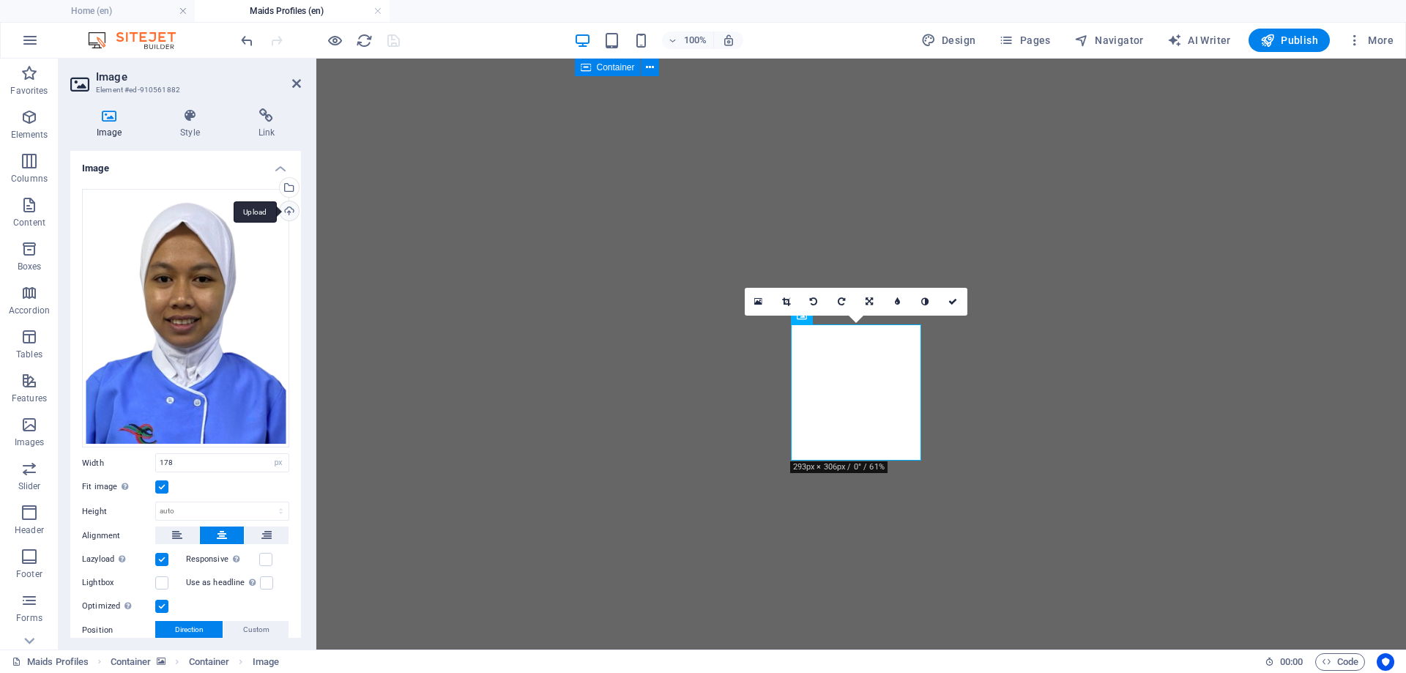
click at [283, 210] on div "Upload" at bounding box center [288, 212] width 22 height 22
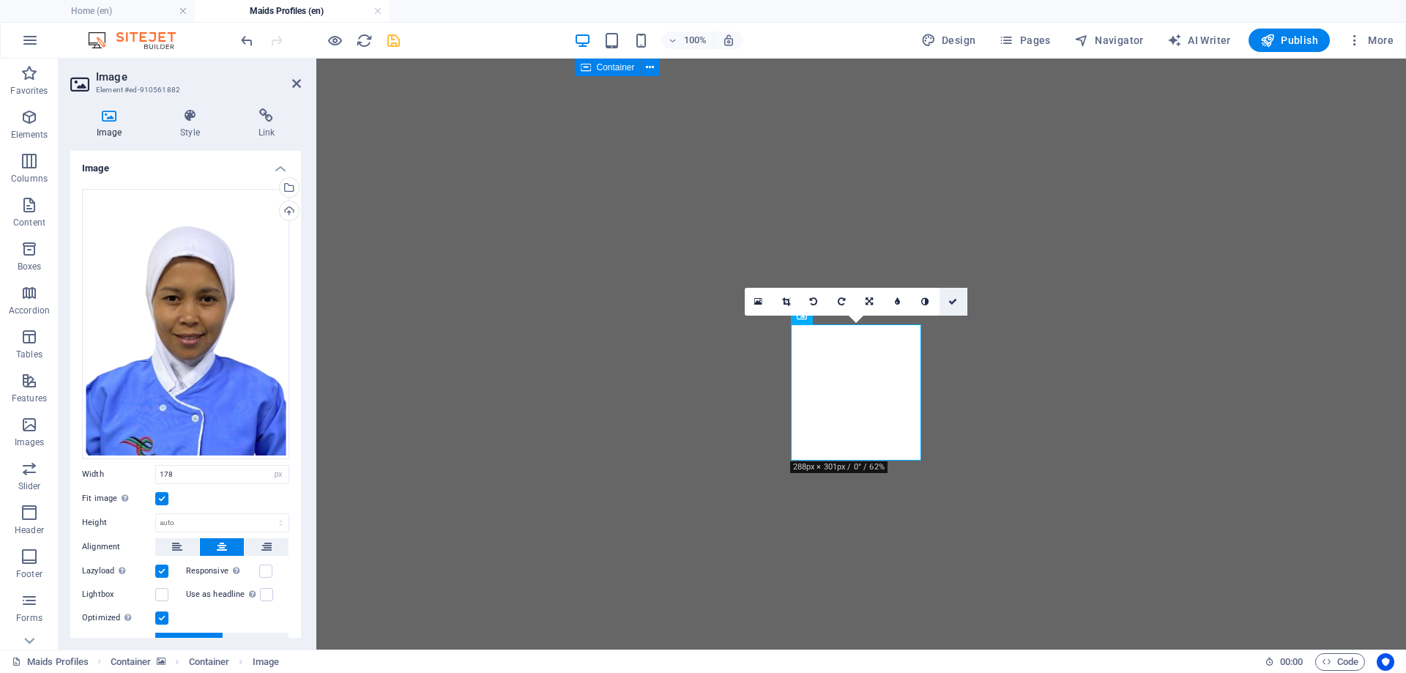
click at [952, 298] on icon at bounding box center [952, 301] width 9 height 9
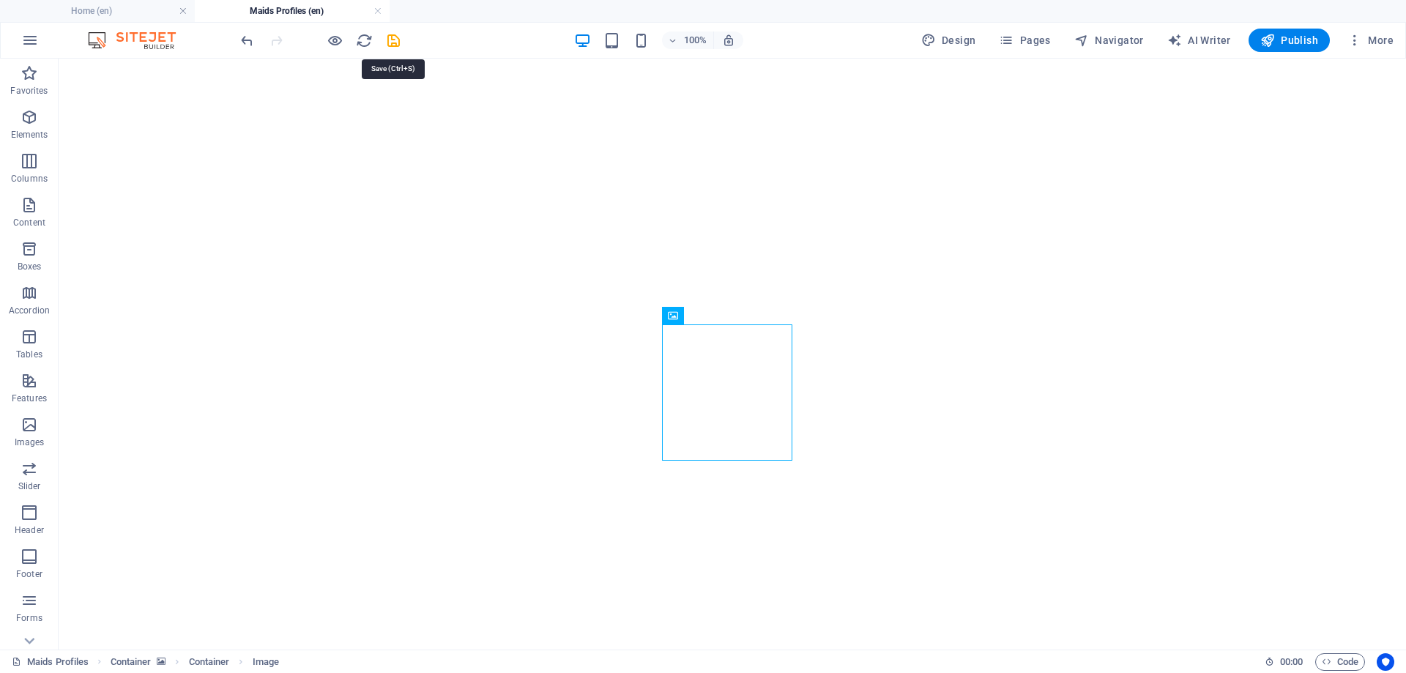
drag, startPoint x: 394, startPoint y: 40, endPoint x: 421, endPoint y: 50, distance: 29.0
click at [394, 40] on icon "save" at bounding box center [393, 40] width 17 height 17
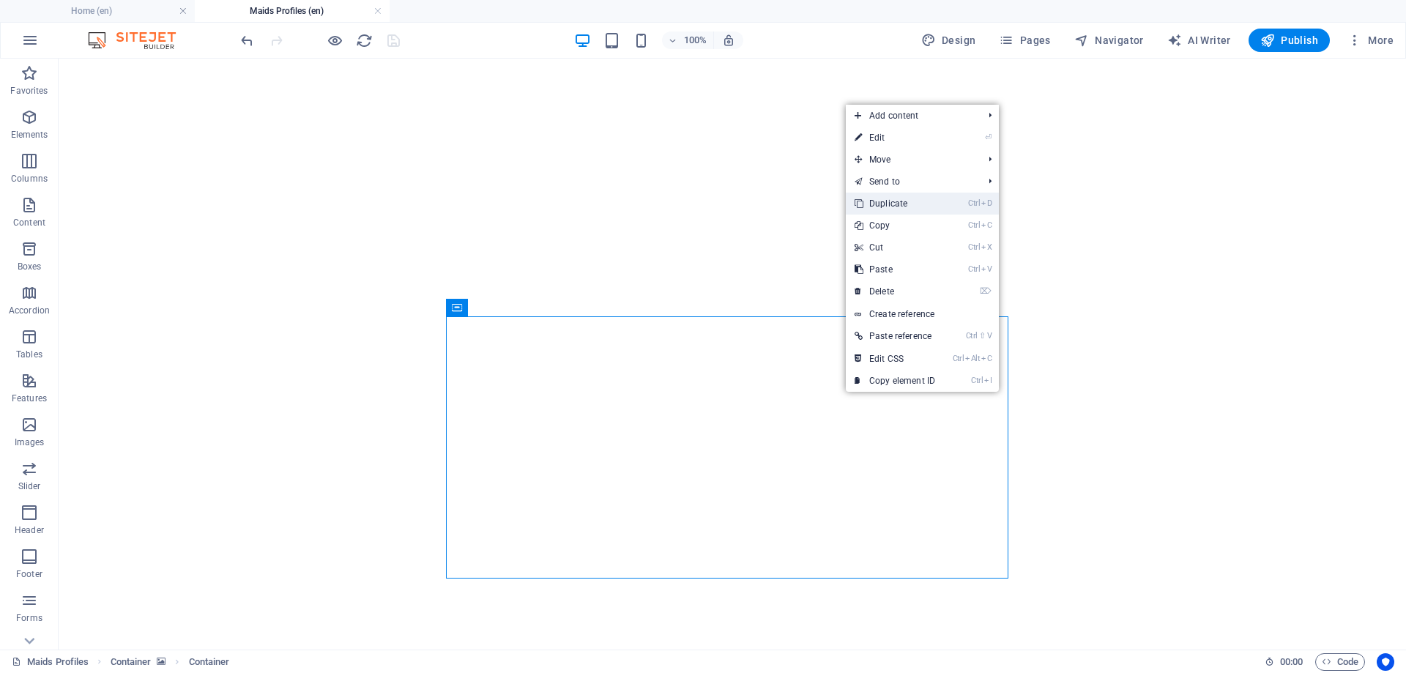
drag, startPoint x: 893, startPoint y: 201, endPoint x: 822, endPoint y: 283, distance: 108.6
click at [893, 201] on link "Ctrl D Duplicate" at bounding box center [895, 204] width 98 height 22
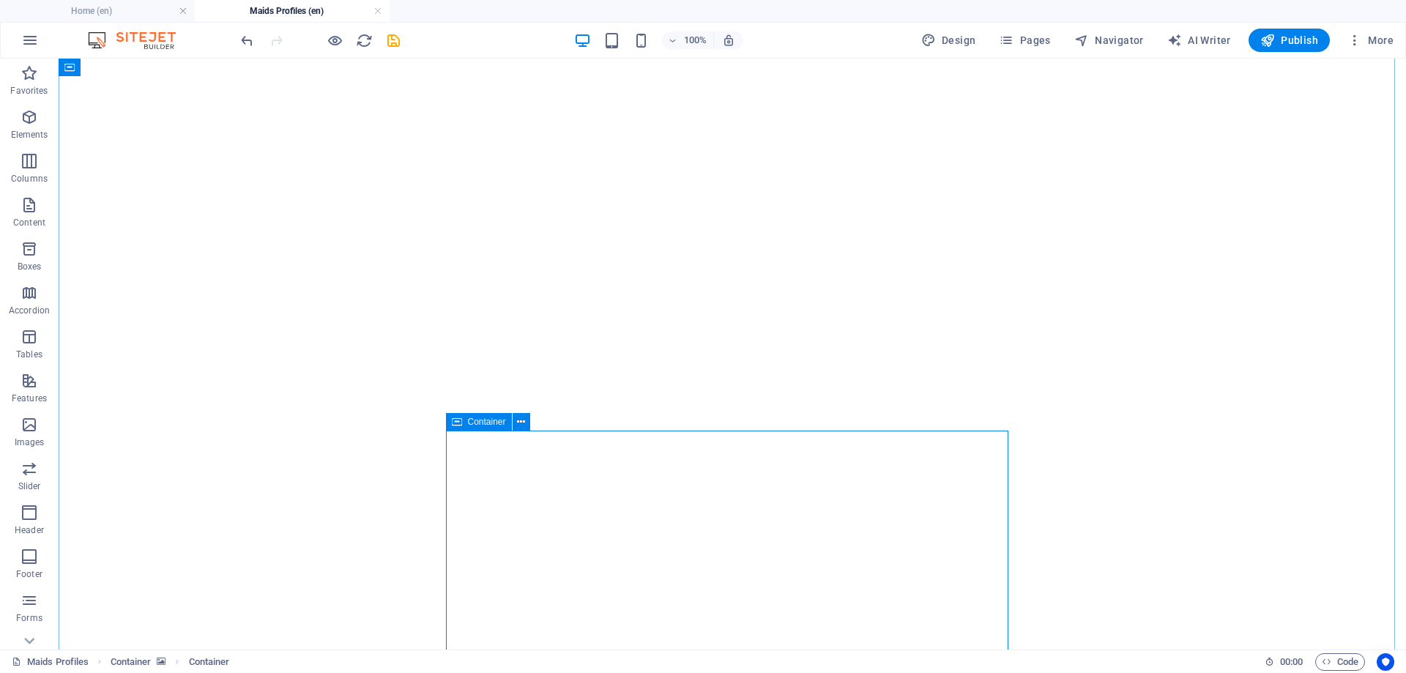
scroll to position [590, 0]
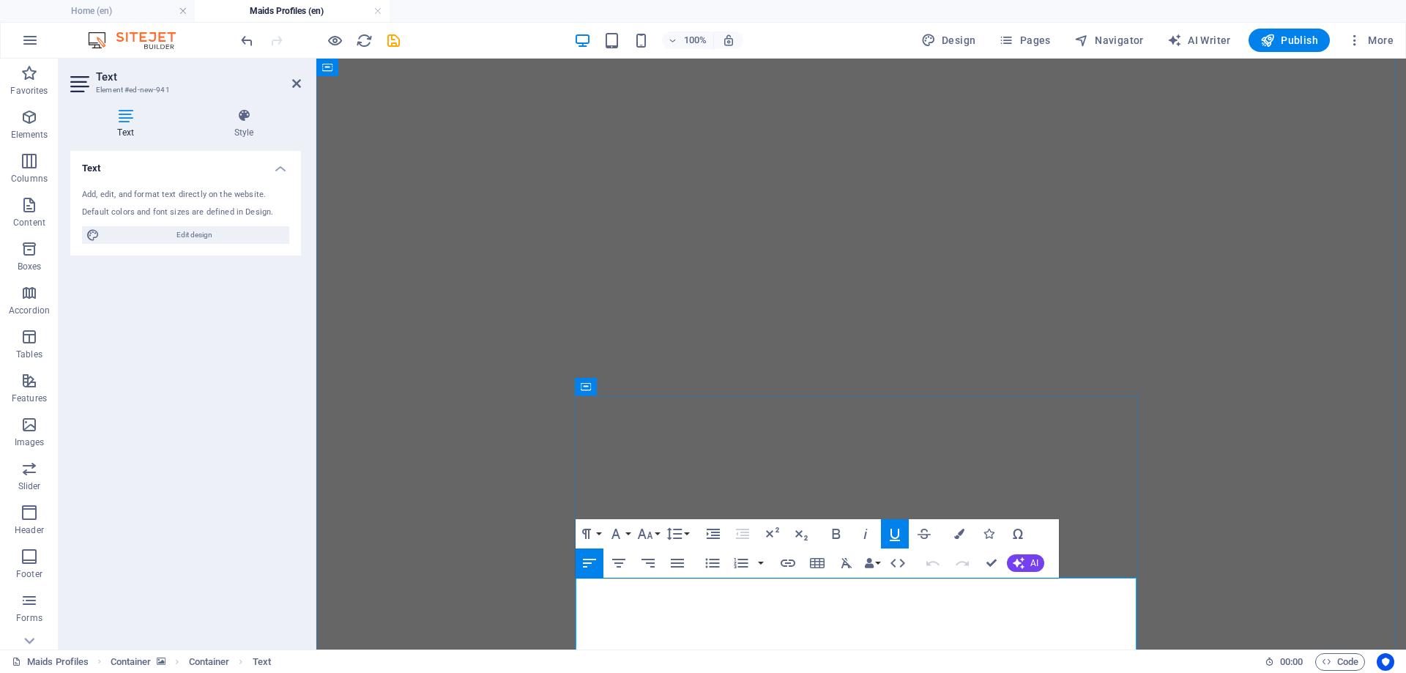
drag, startPoint x: 708, startPoint y: 590, endPoint x: 577, endPoint y: 587, distance: 131.1
drag, startPoint x: 672, startPoint y: 587, endPoint x: 576, endPoint y: 590, distance: 96.0
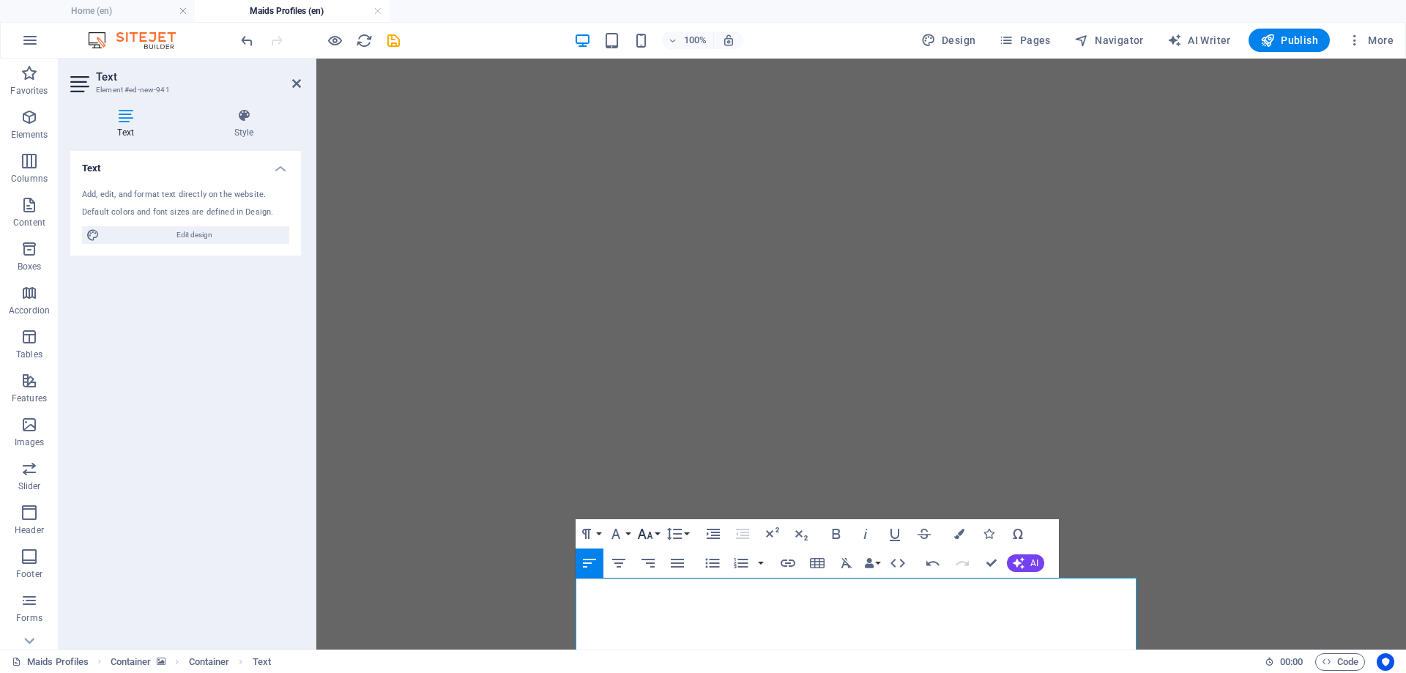
click at [654, 533] on button "Font Size" at bounding box center [648, 533] width 28 height 29
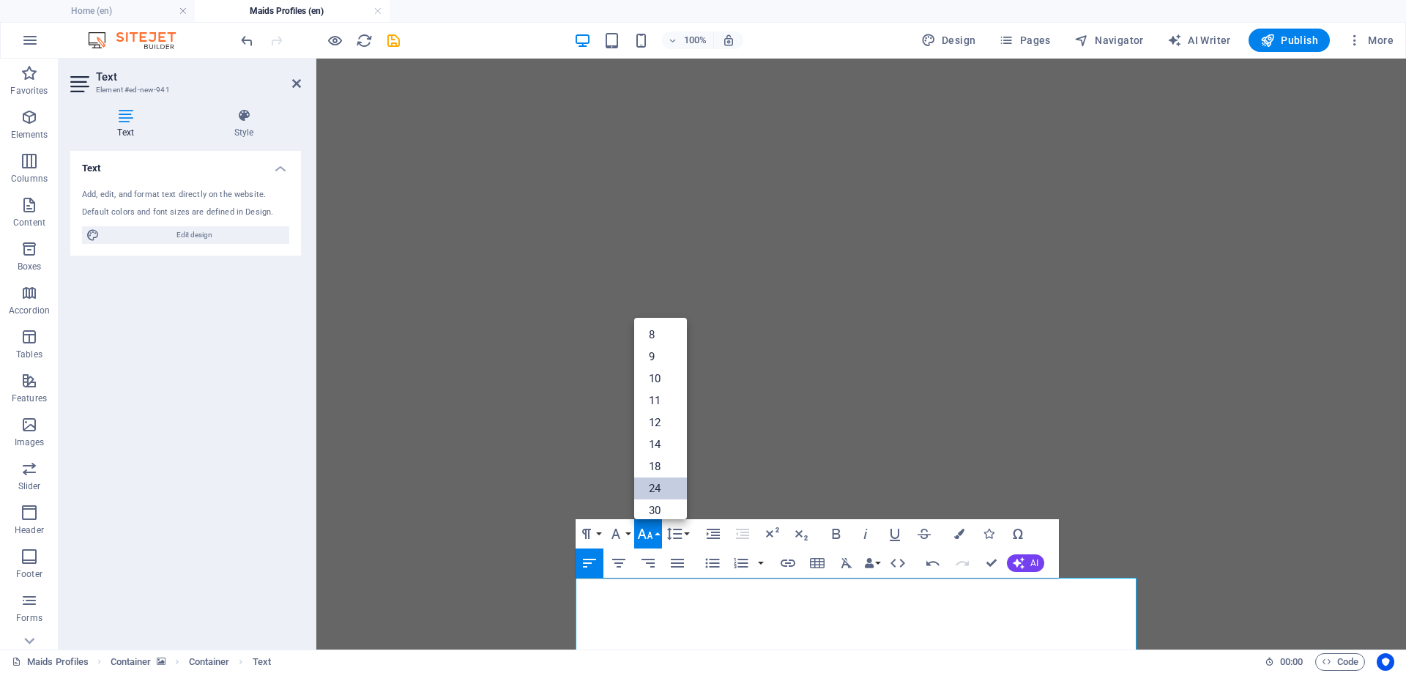
click at [659, 487] on link "24" at bounding box center [660, 488] width 53 height 22
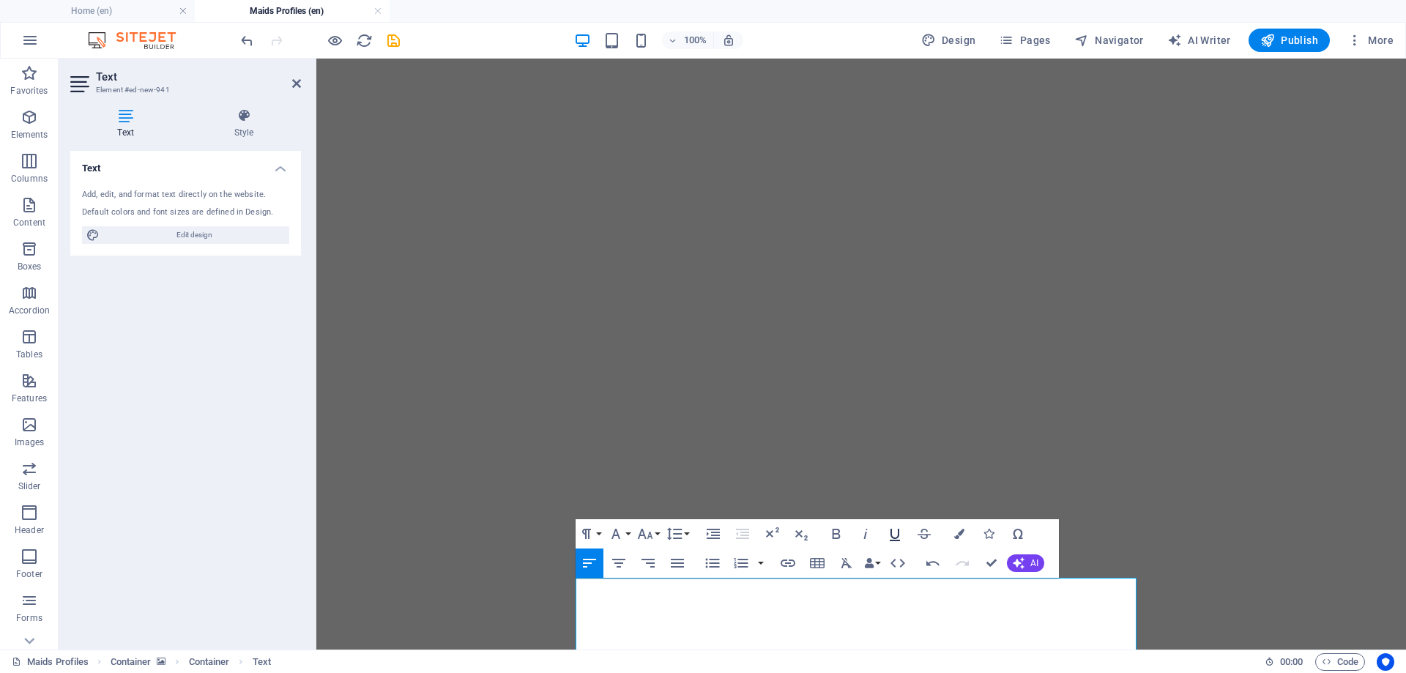
drag, startPoint x: 893, startPoint y: 532, endPoint x: 926, endPoint y: 534, distance: 33.8
click at [893, 532] on icon "button" at bounding box center [895, 534] width 18 height 18
click at [956, 532] on icon "button" at bounding box center [959, 534] width 10 height 10
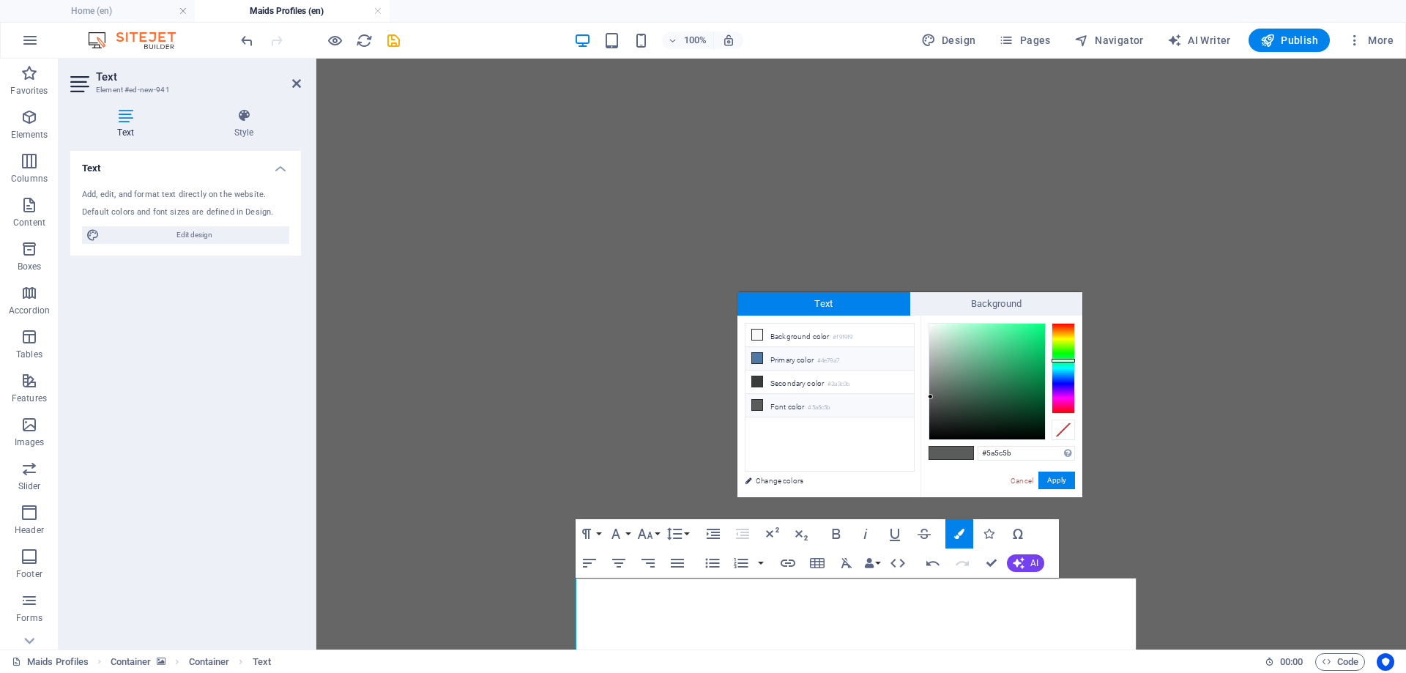
click at [787, 359] on li "Primary color #4e79a7" at bounding box center [830, 358] width 168 height 23
type input "#4e79a7"
click at [1053, 479] on button "Apply" at bounding box center [1056, 481] width 37 height 18
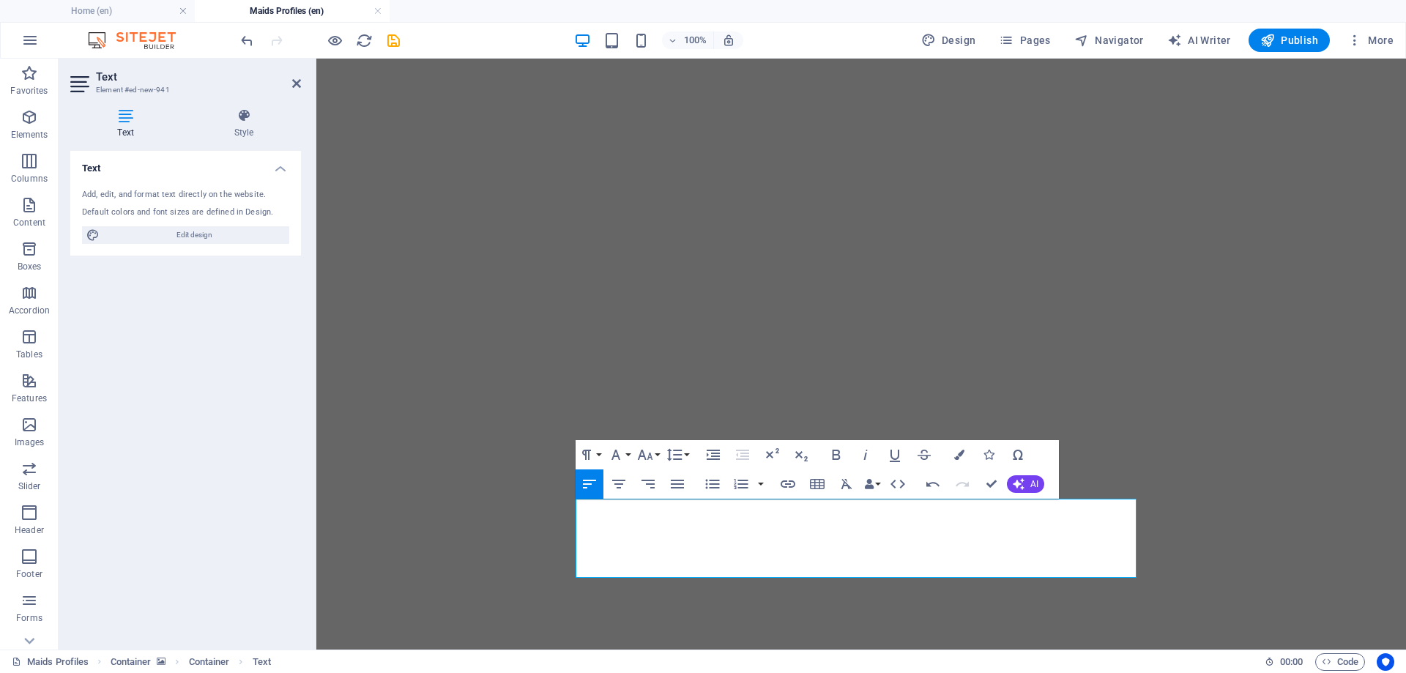
scroll to position [632, 0]
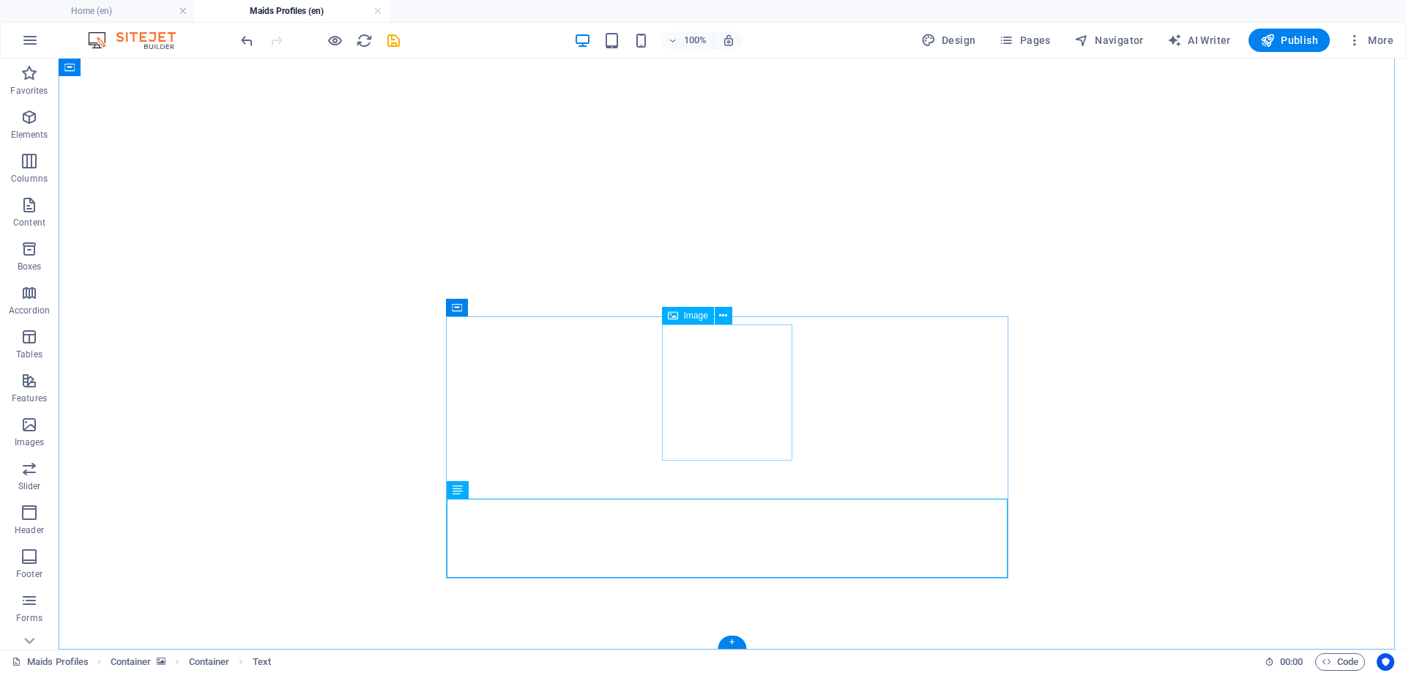
select select "px"
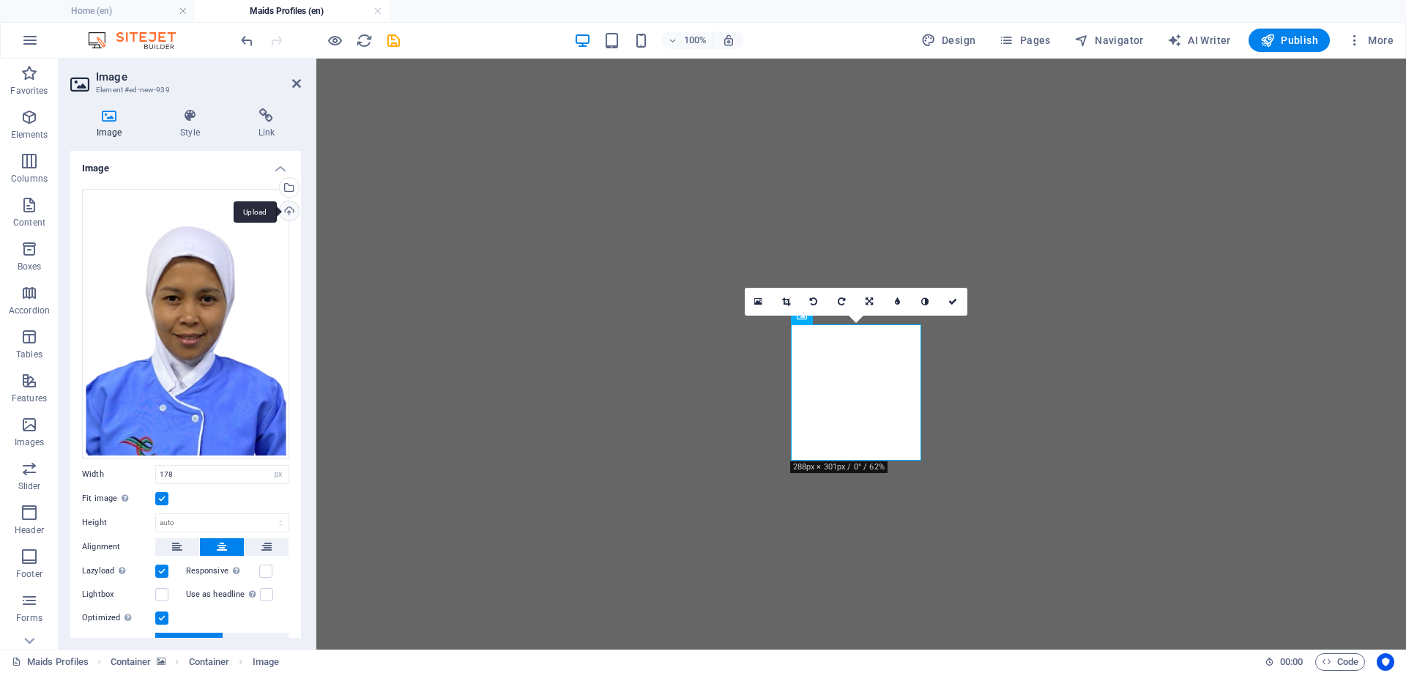
click at [285, 209] on div "Upload" at bounding box center [288, 212] width 22 height 22
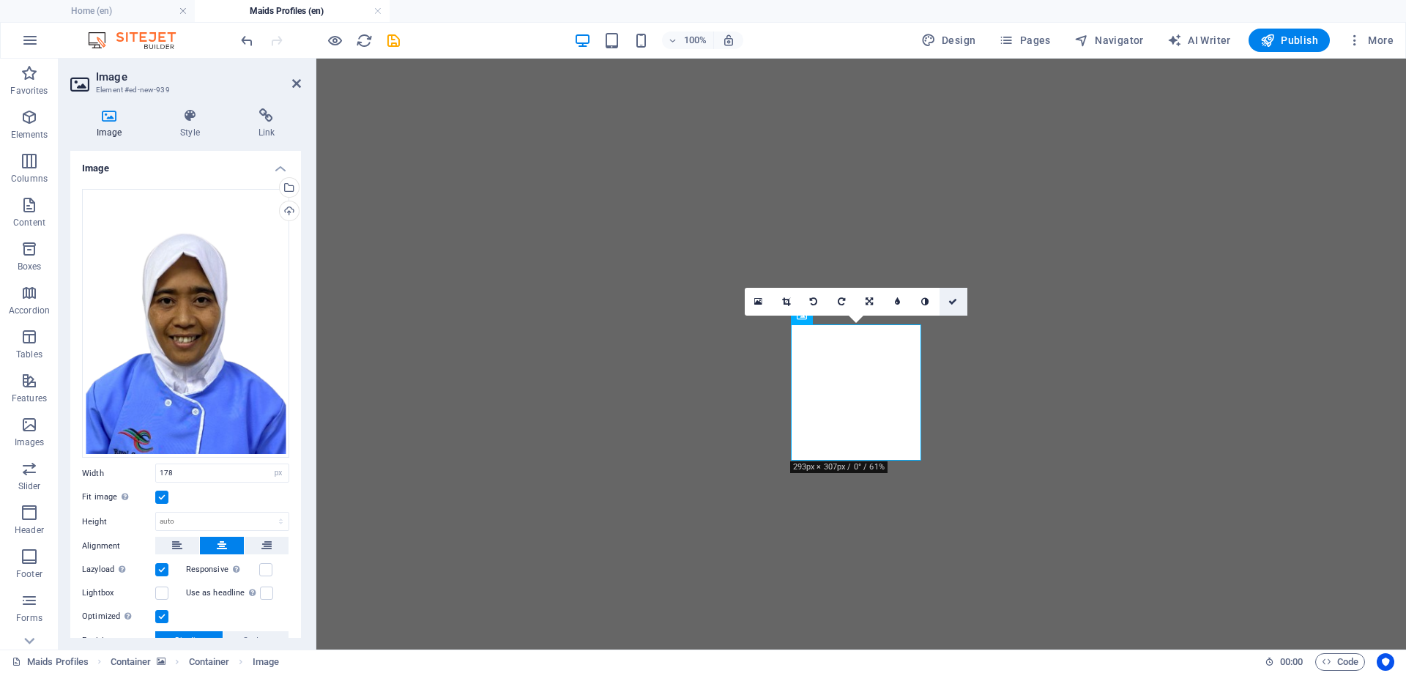
click at [954, 300] on icon at bounding box center [952, 301] width 9 height 9
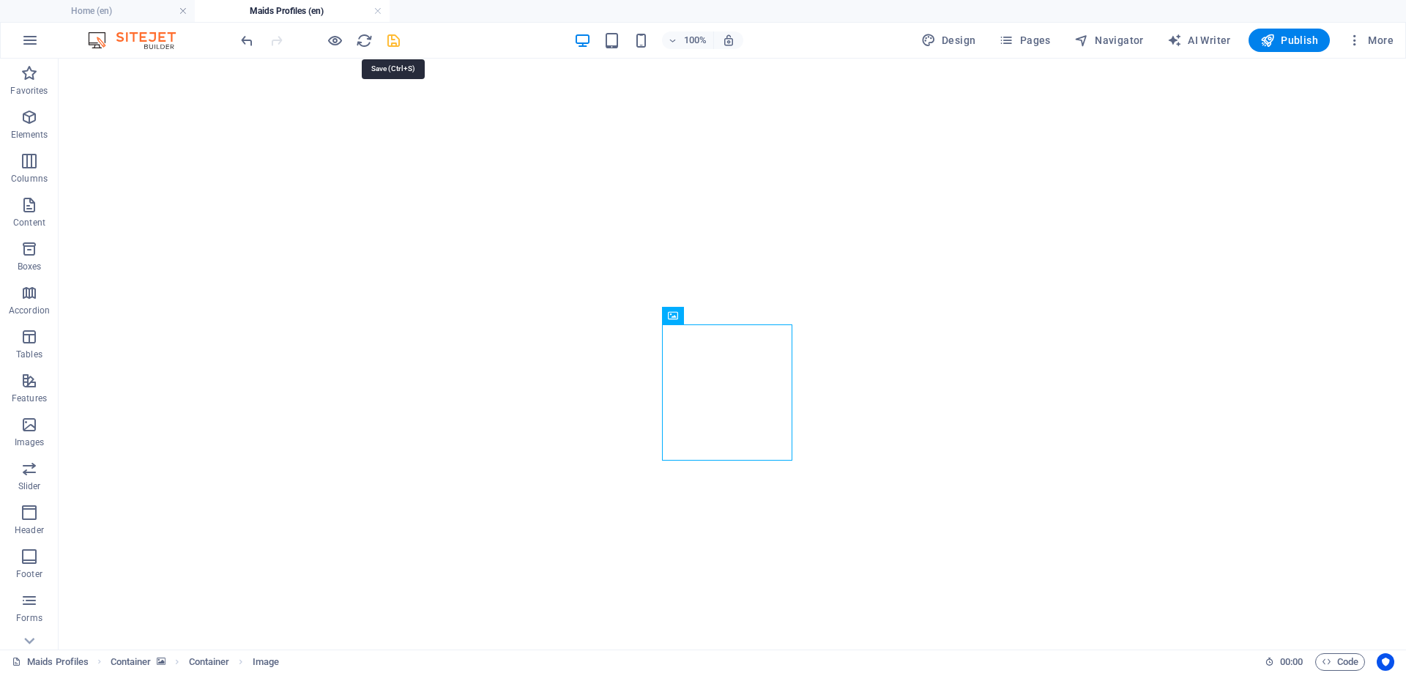
click at [393, 41] on icon "save" at bounding box center [393, 40] width 17 height 17
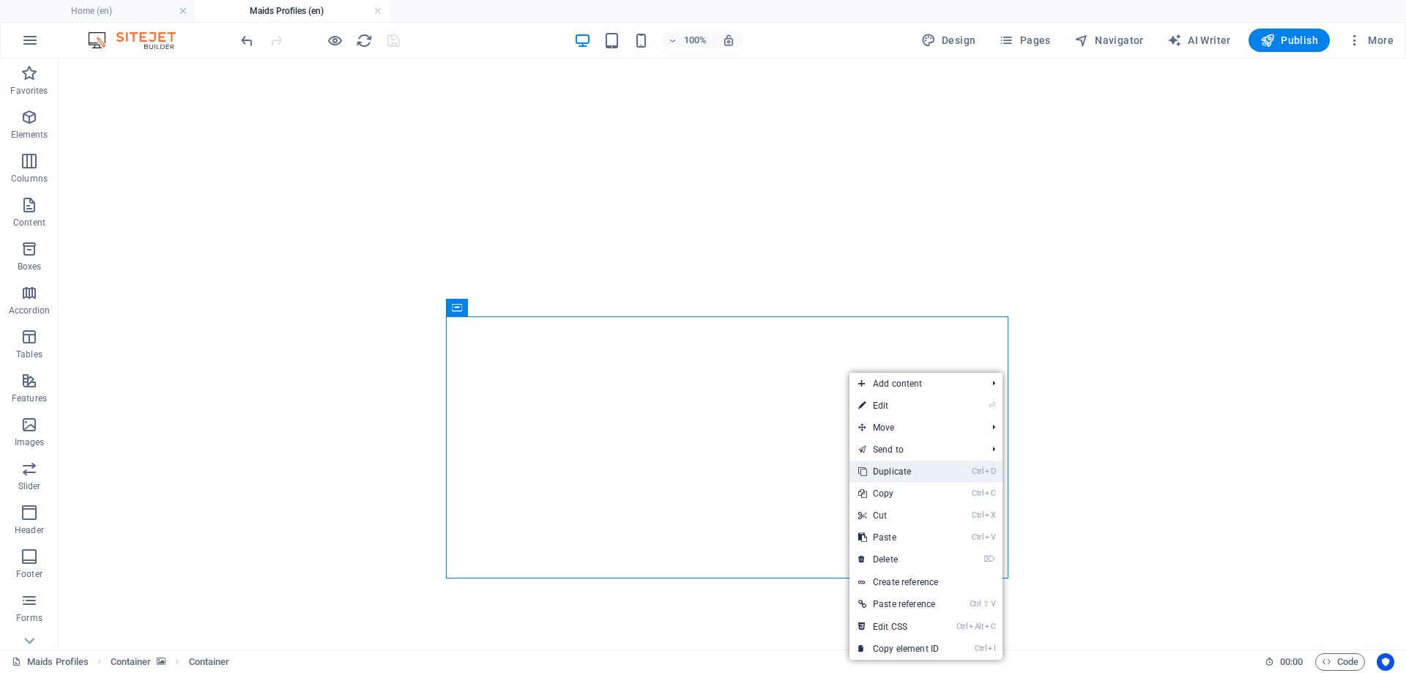
click at [891, 470] on link "Ctrl D Duplicate" at bounding box center [899, 472] width 98 height 22
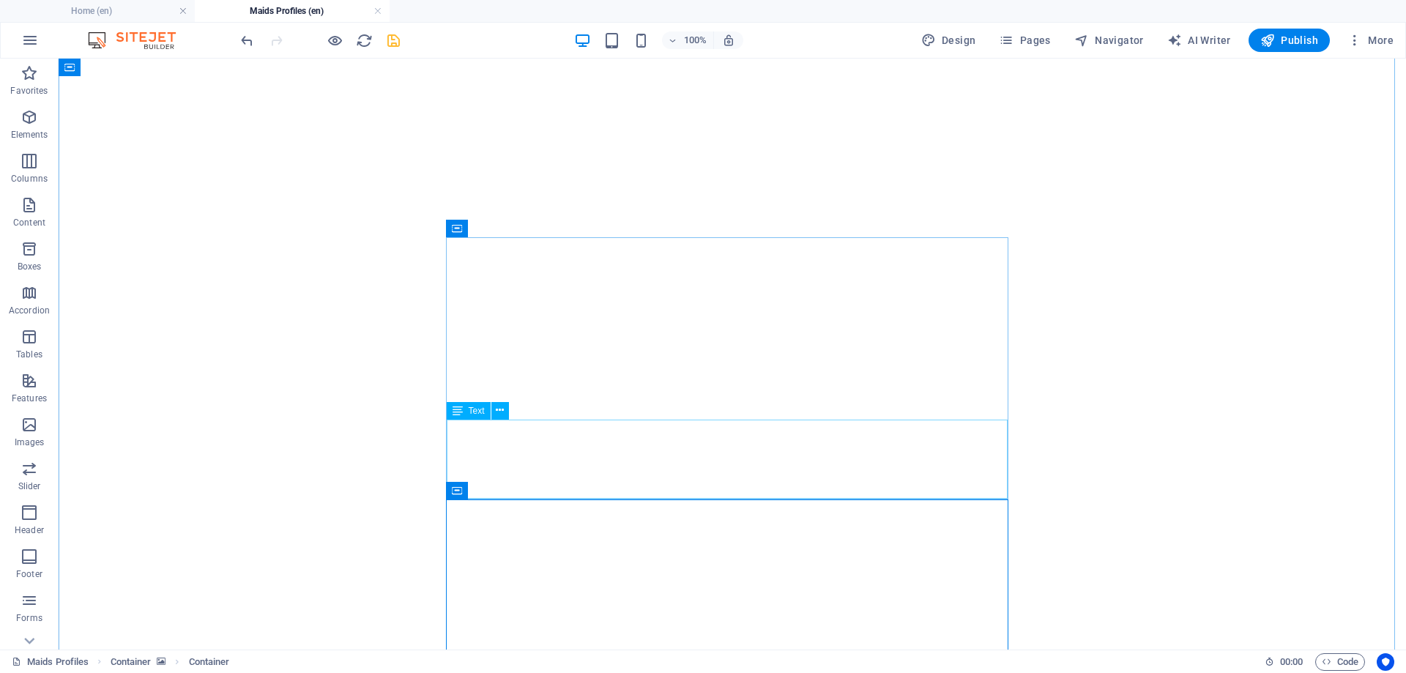
scroll to position [893, 0]
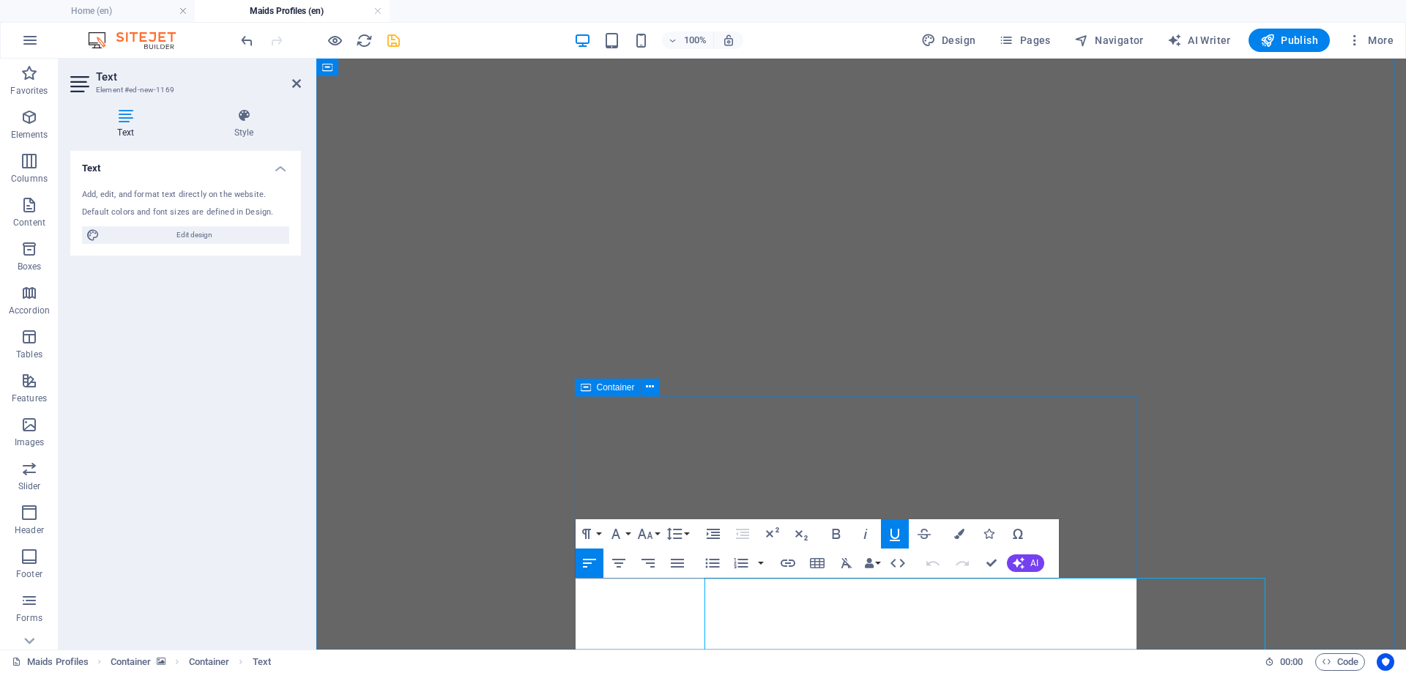
scroll to position [814, 0]
drag, startPoint x: 722, startPoint y: 590, endPoint x: 576, endPoint y: 590, distance: 146.5
drag, startPoint x: 665, startPoint y: 594, endPoint x: 573, endPoint y: 594, distance: 91.5
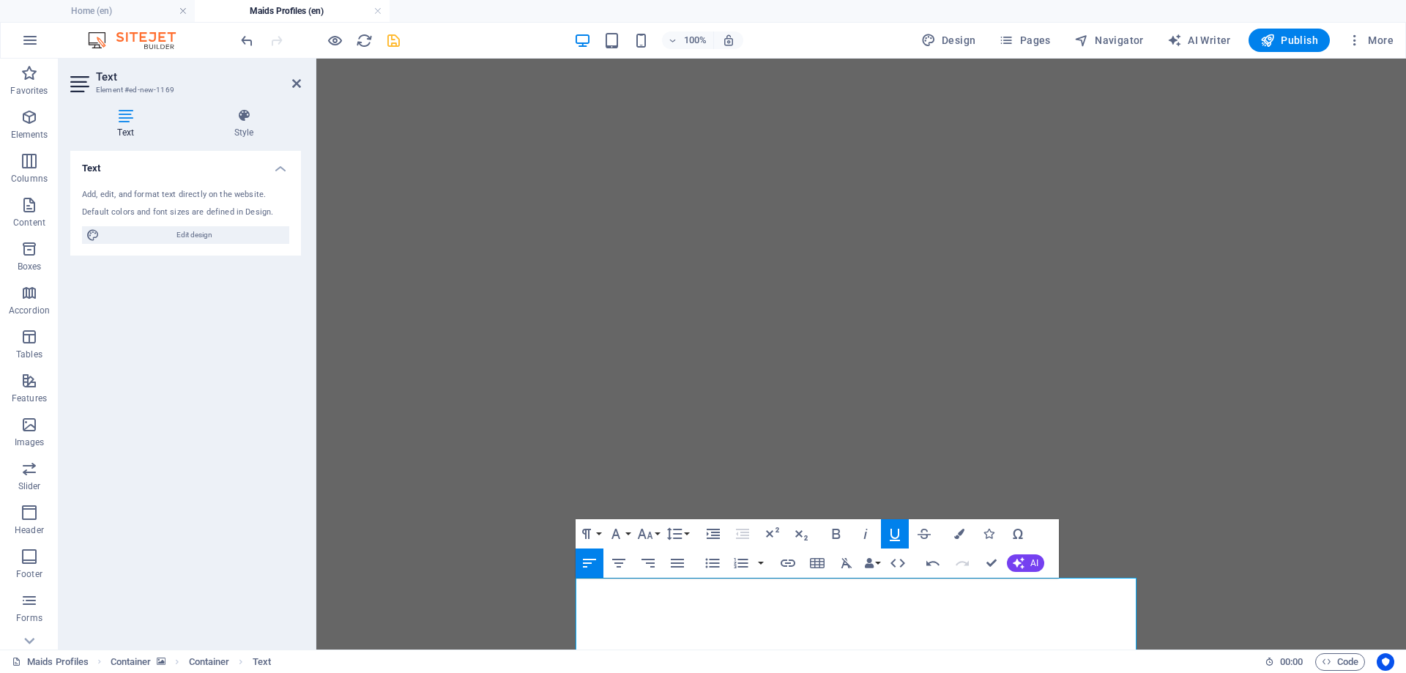
click at [653, 529] on icon "button" at bounding box center [645, 534] width 18 height 18
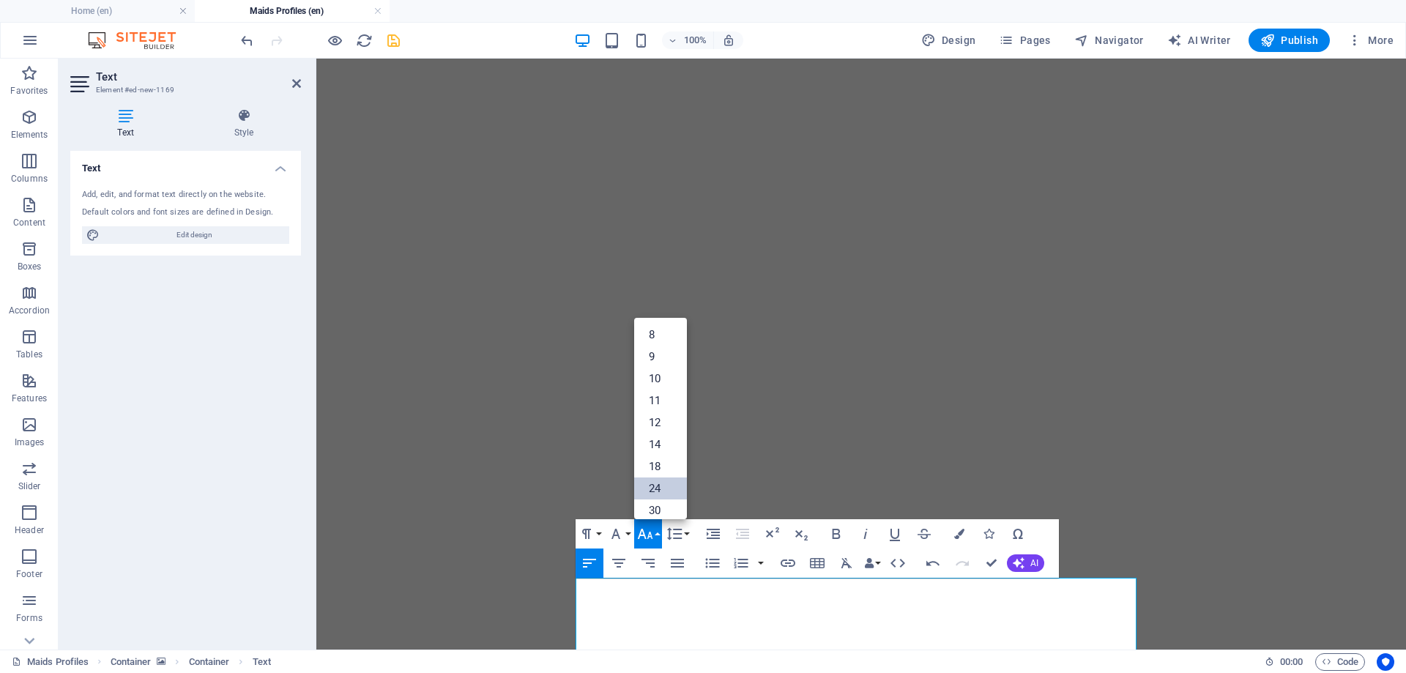
click at [658, 488] on link "24" at bounding box center [660, 488] width 53 height 22
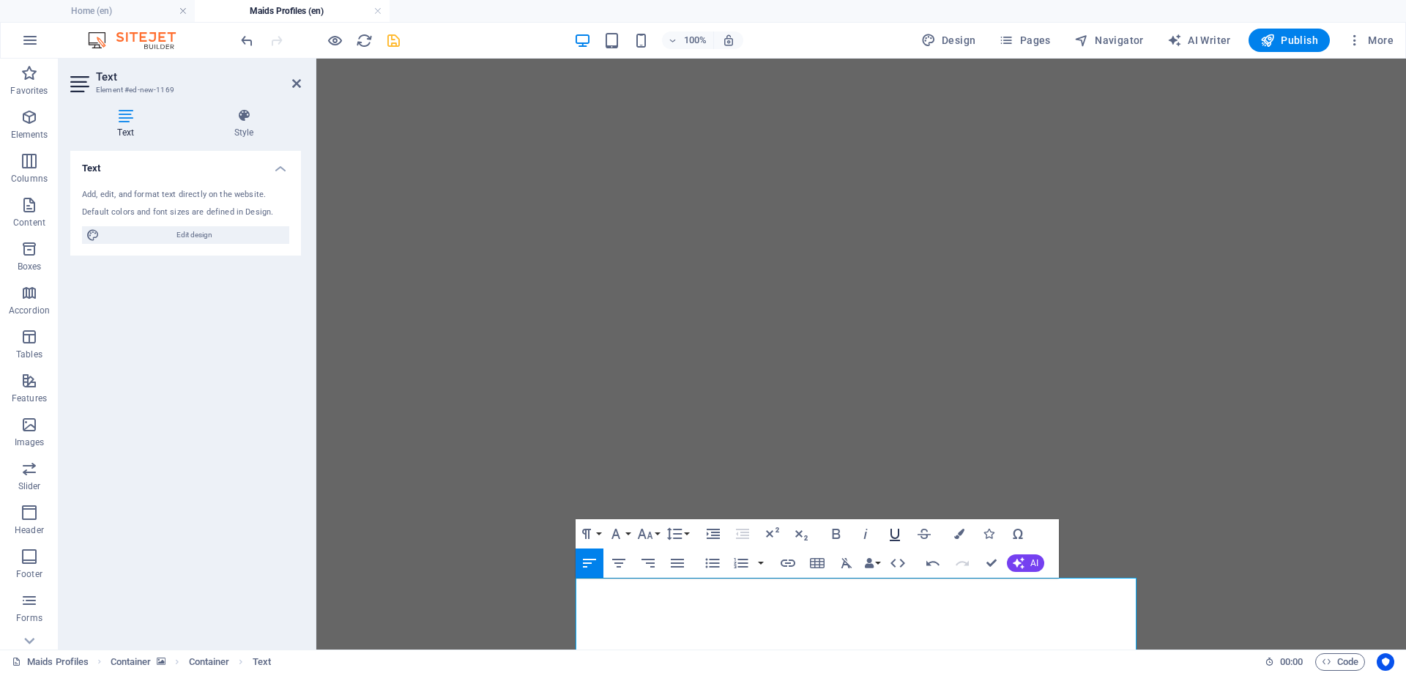
click at [891, 532] on icon "button" at bounding box center [895, 535] width 10 height 12
click at [963, 529] on icon "button" at bounding box center [959, 534] width 10 height 10
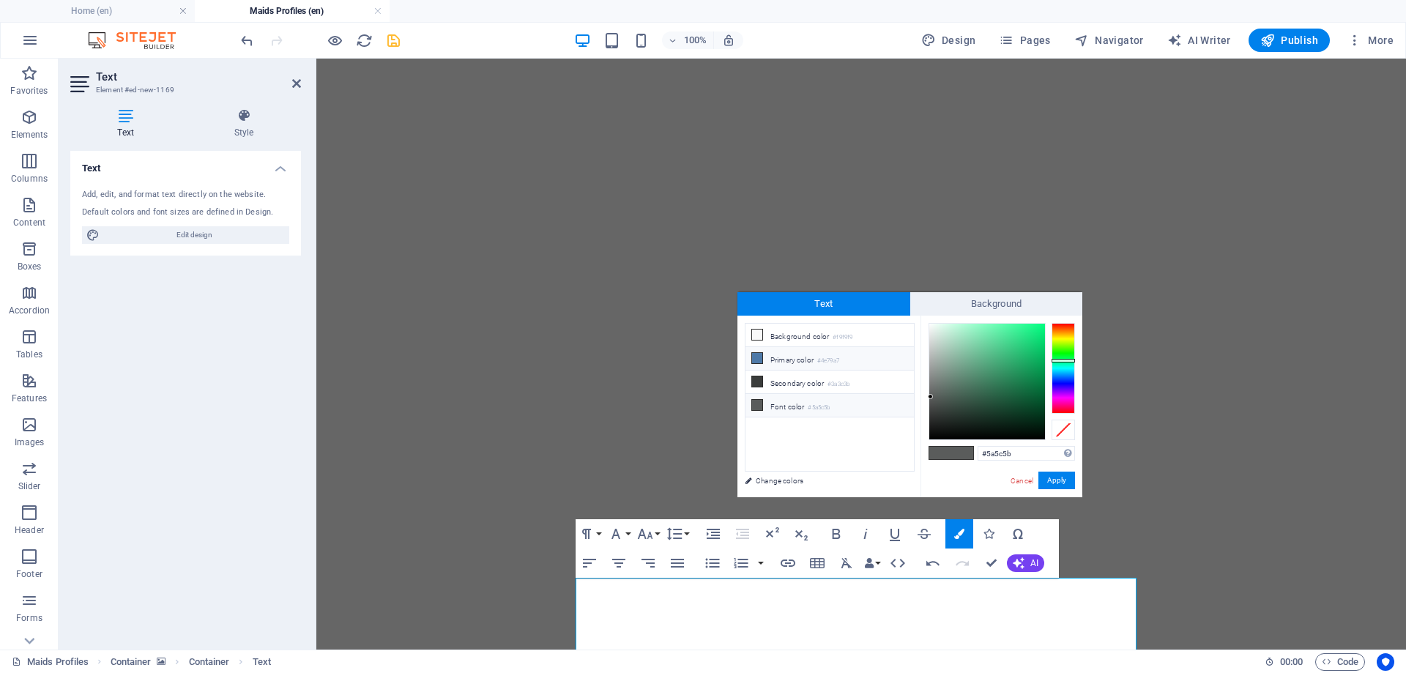
click at [806, 359] on li "Primary color #4e79a7" at bounding box center [830, 358] width 168 height 23
type input "#4e79a7"
click at [1063, 480] on button "Apply" at bounding box center [1056, 481] width 37 height 18
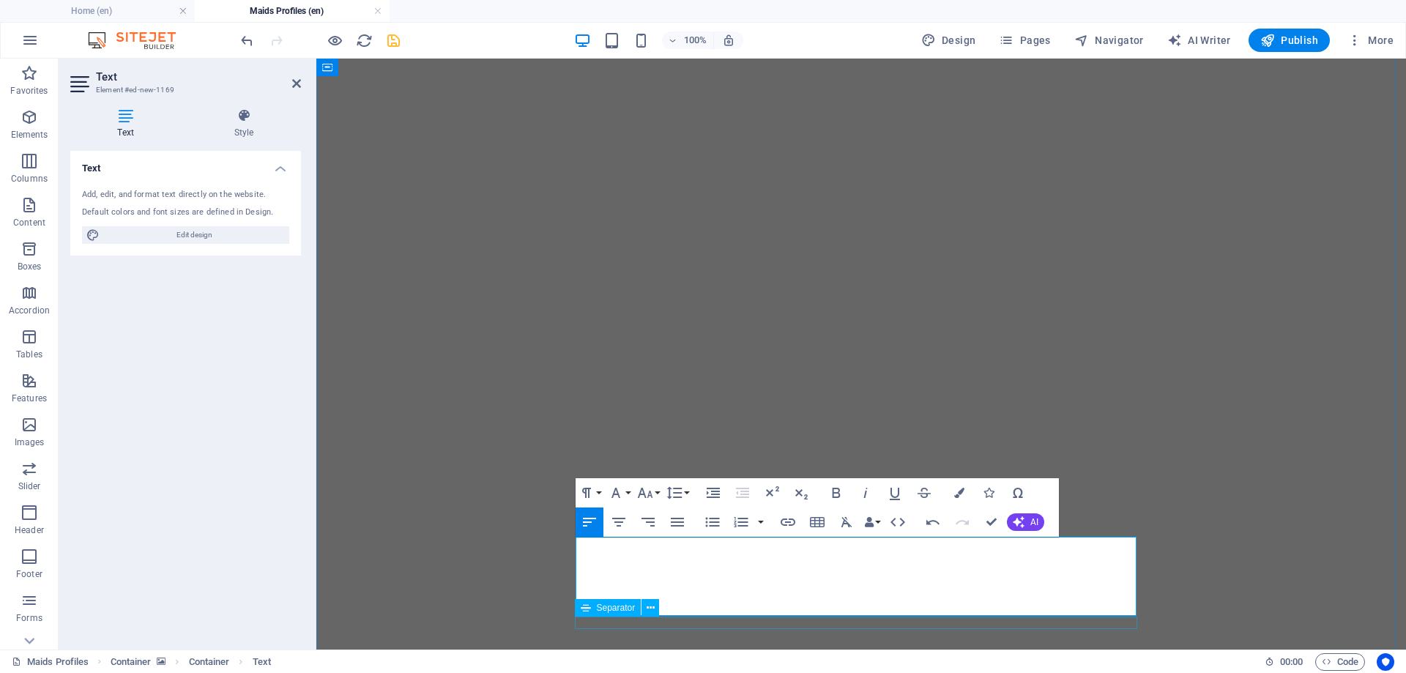
scroll to position [893, 0]
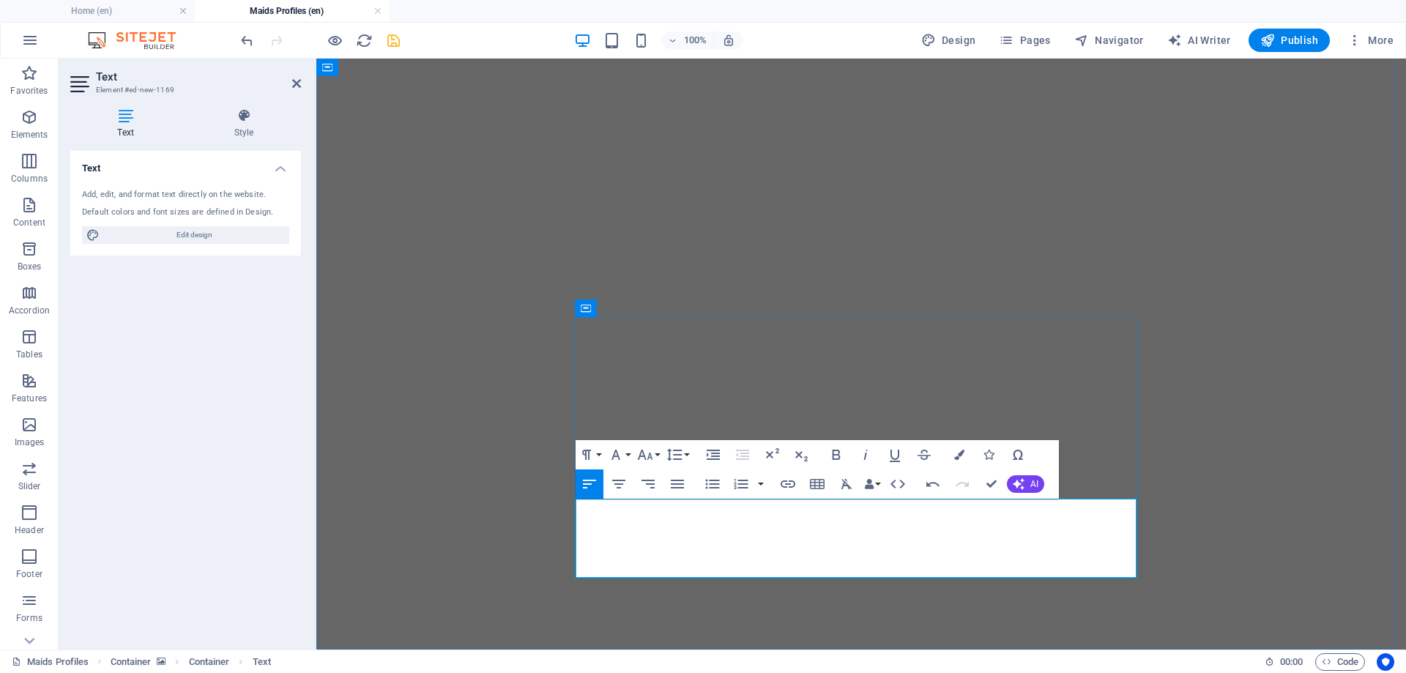
drag, startPoint x: 959, startPoint y: 569, endPoint x: 773, endPoint y: 569, distance: 185.3
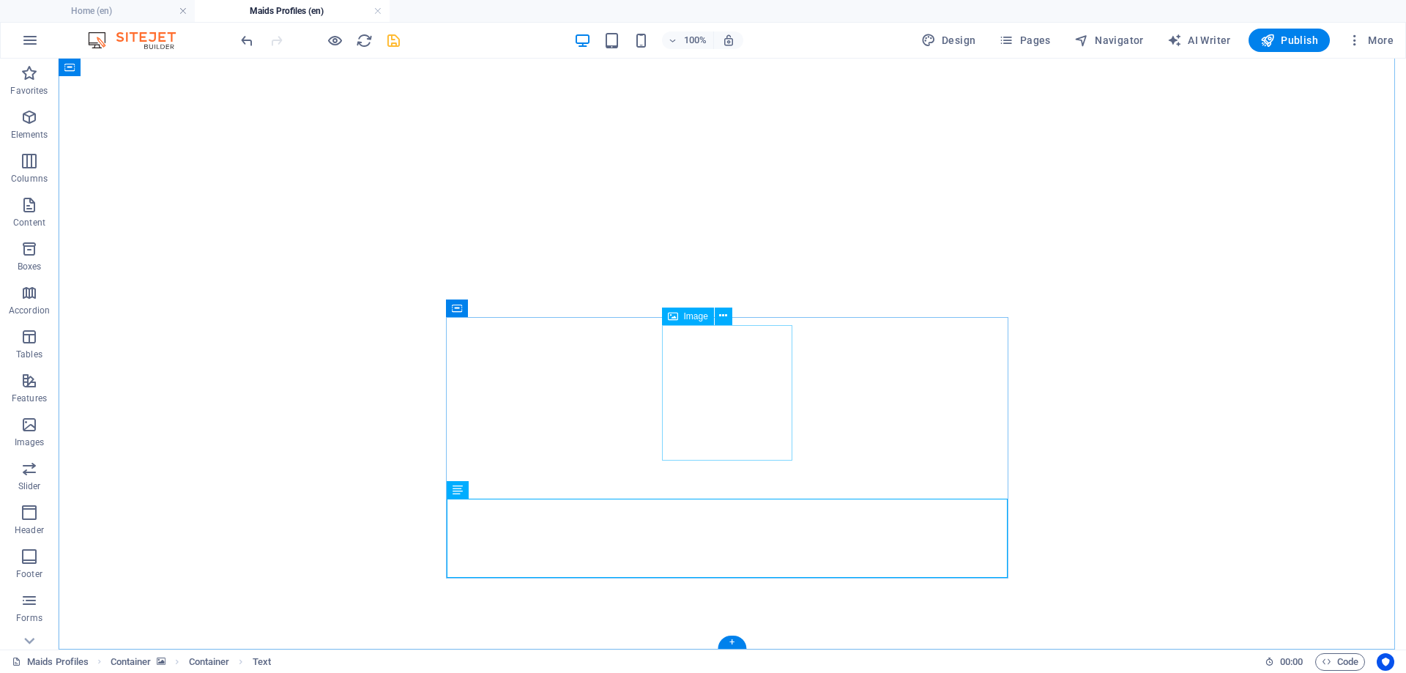
select select "px"
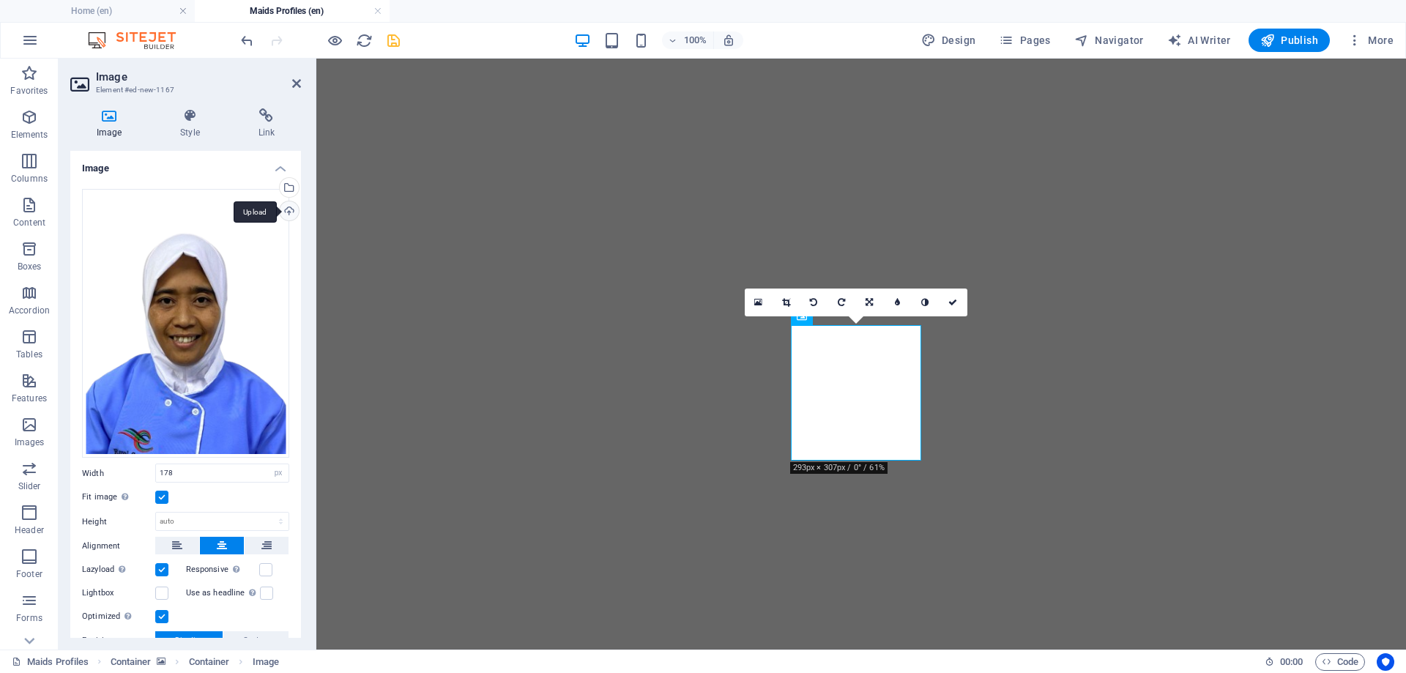
click at [286, 207] on div "Upload" at bounding box center [288, 212] width 22 height 22
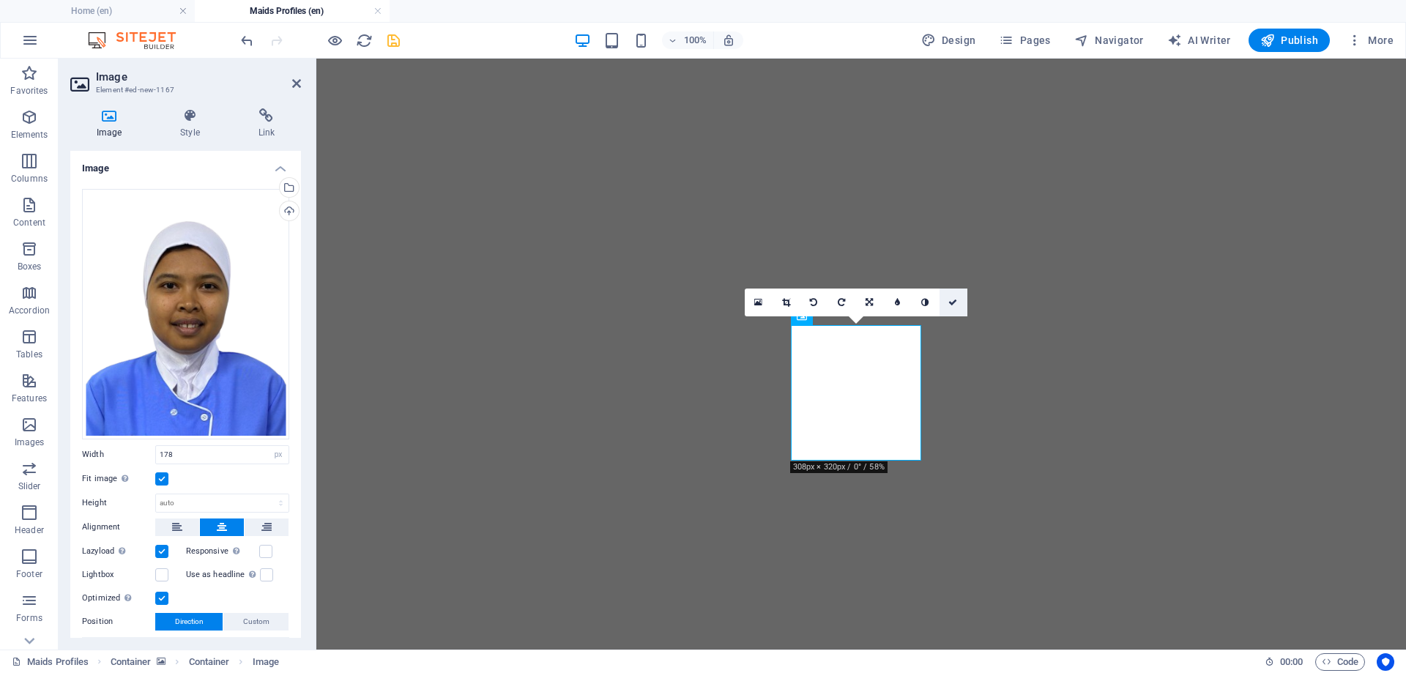
click at [952, 300] on icon at bounding box center [952, 302] width 9 height 9
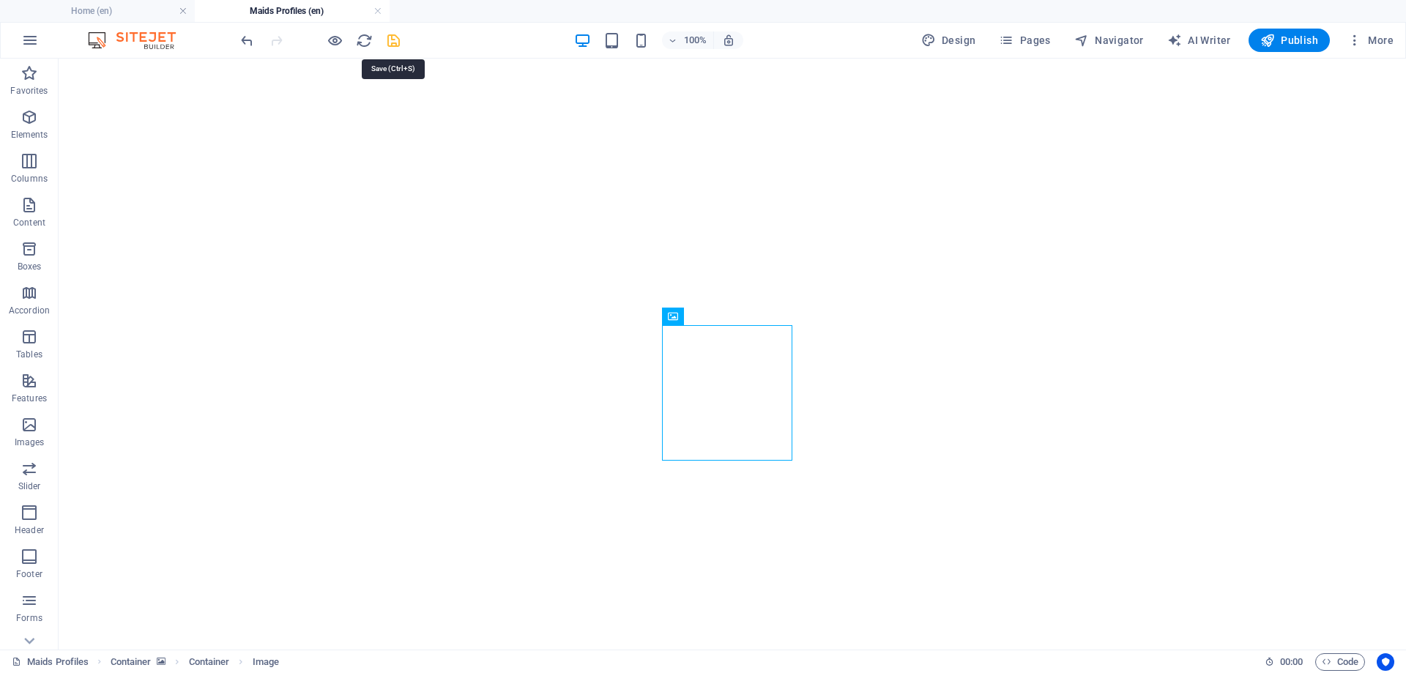
click at [401, 42] on icon "save" at bounding box center [393, 40] width 17 height 17
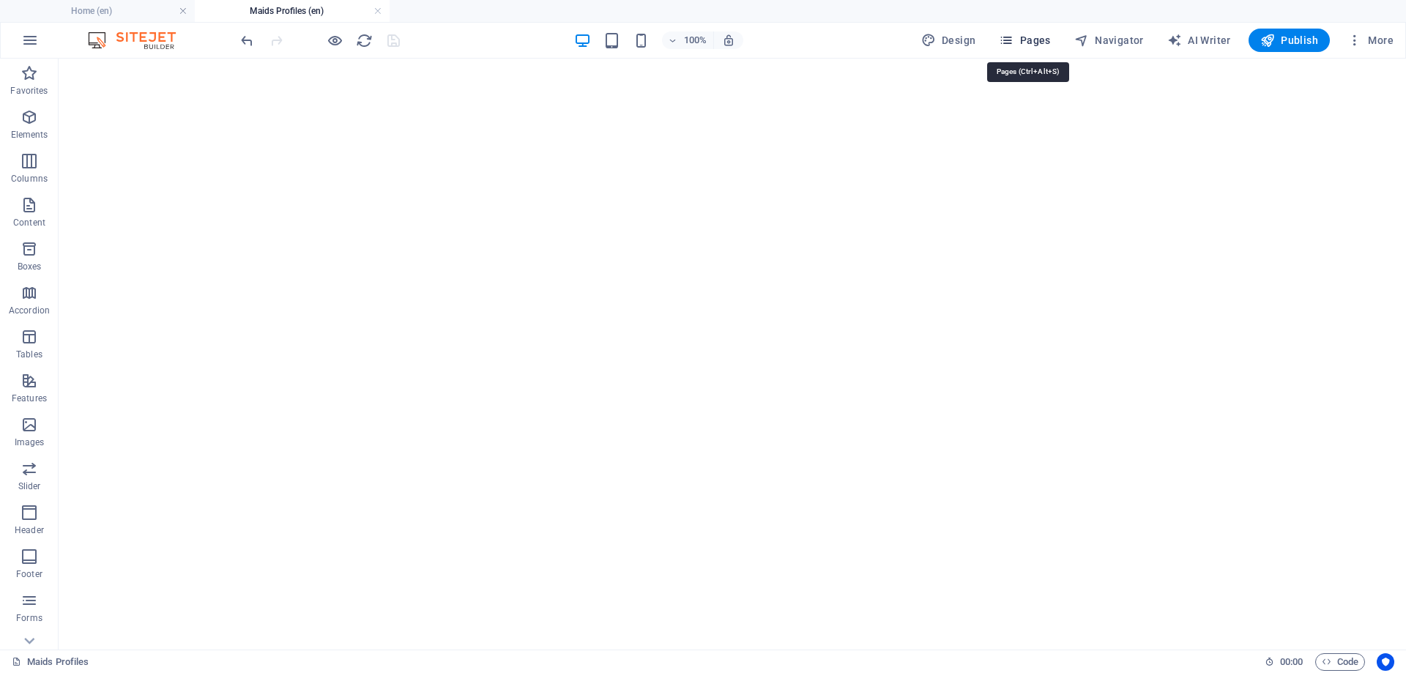
click at [1040, 38] on span "Pages" at bounding box center [1024, 40] width 51 height 15
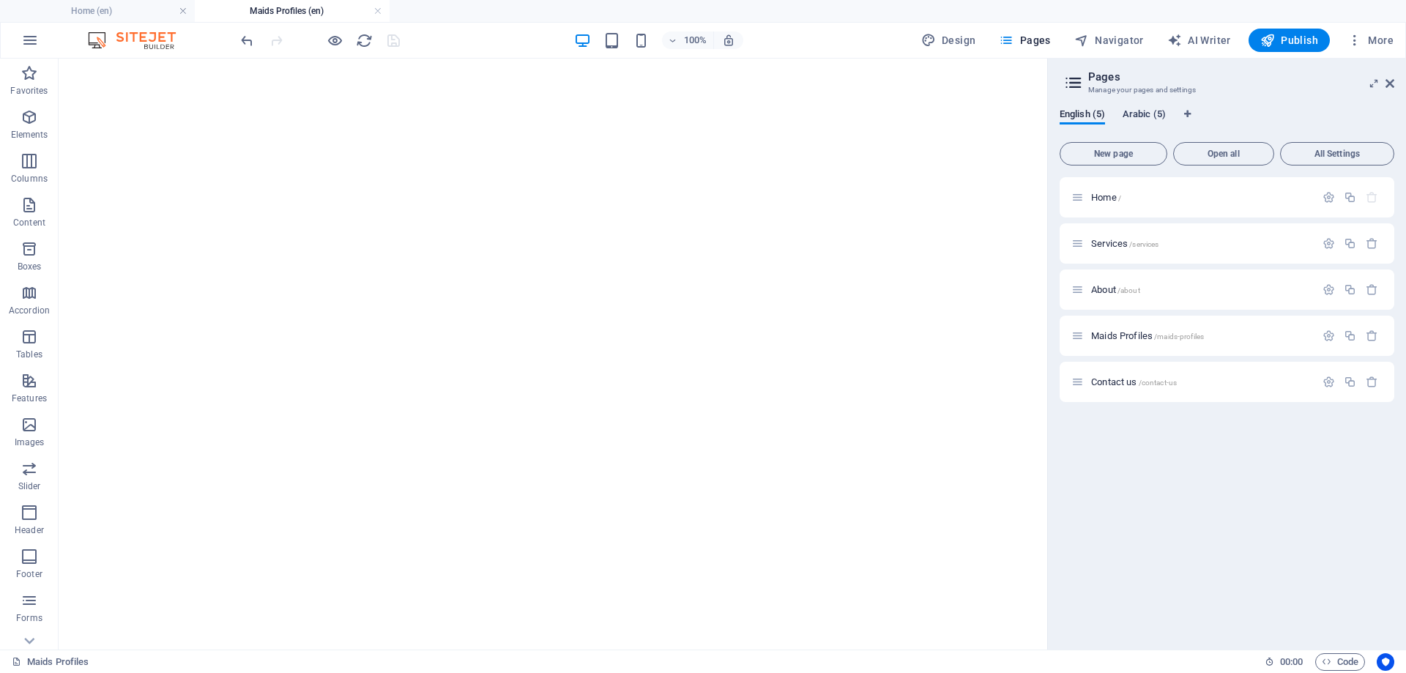
click at [1145, 114] on span "Arabic (5)" at bounding box center [1144, 115] width 43 height 21
click at [1156, 196] on p "Home /" at bounding box center [1201, 198] width 220 height 10
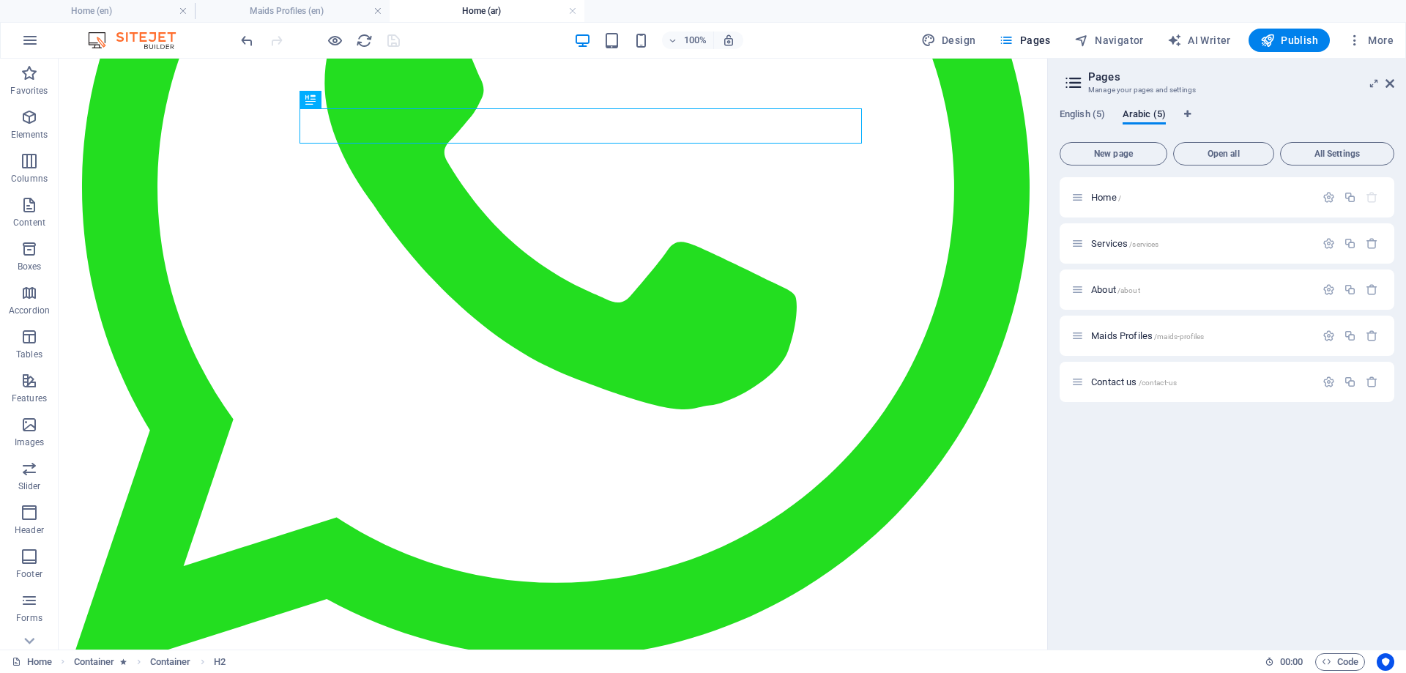
scroll to position [0, 0]
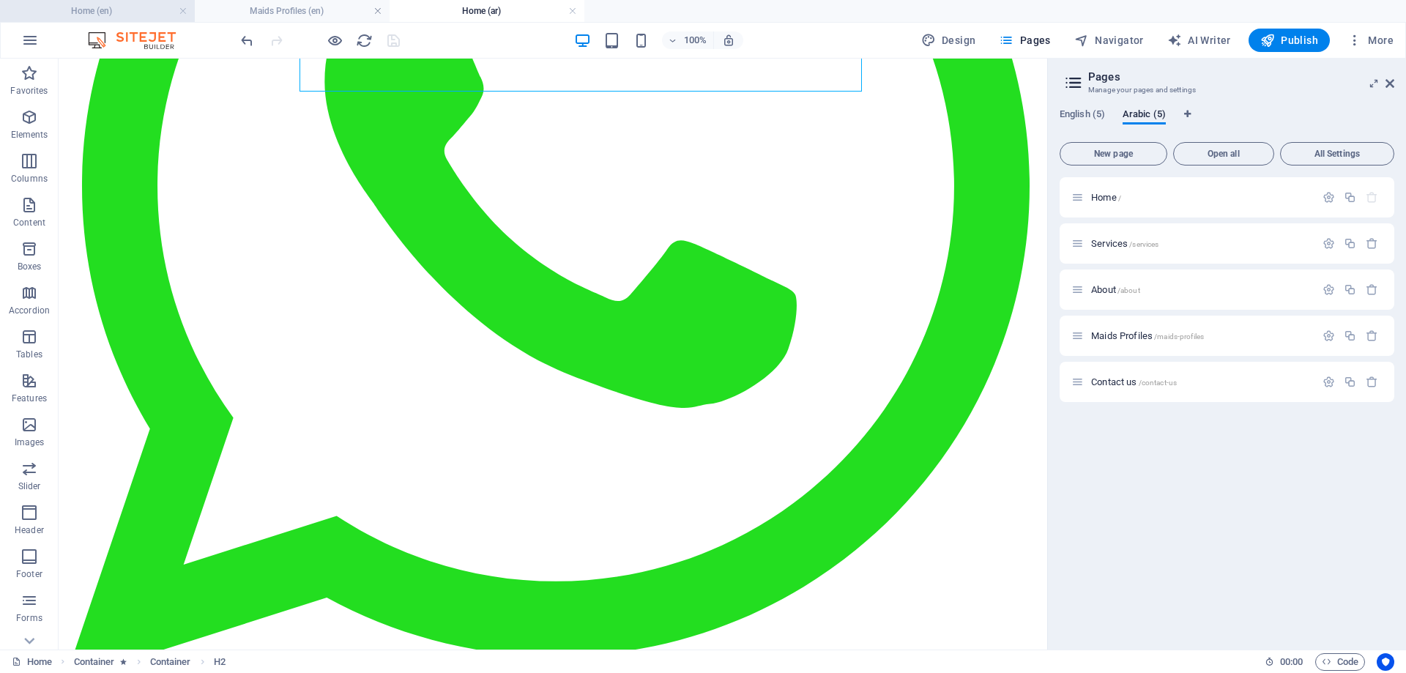
click at [131, 9] on h4 "Home (en)" at bounding box center [97, 11] width 195 height 16
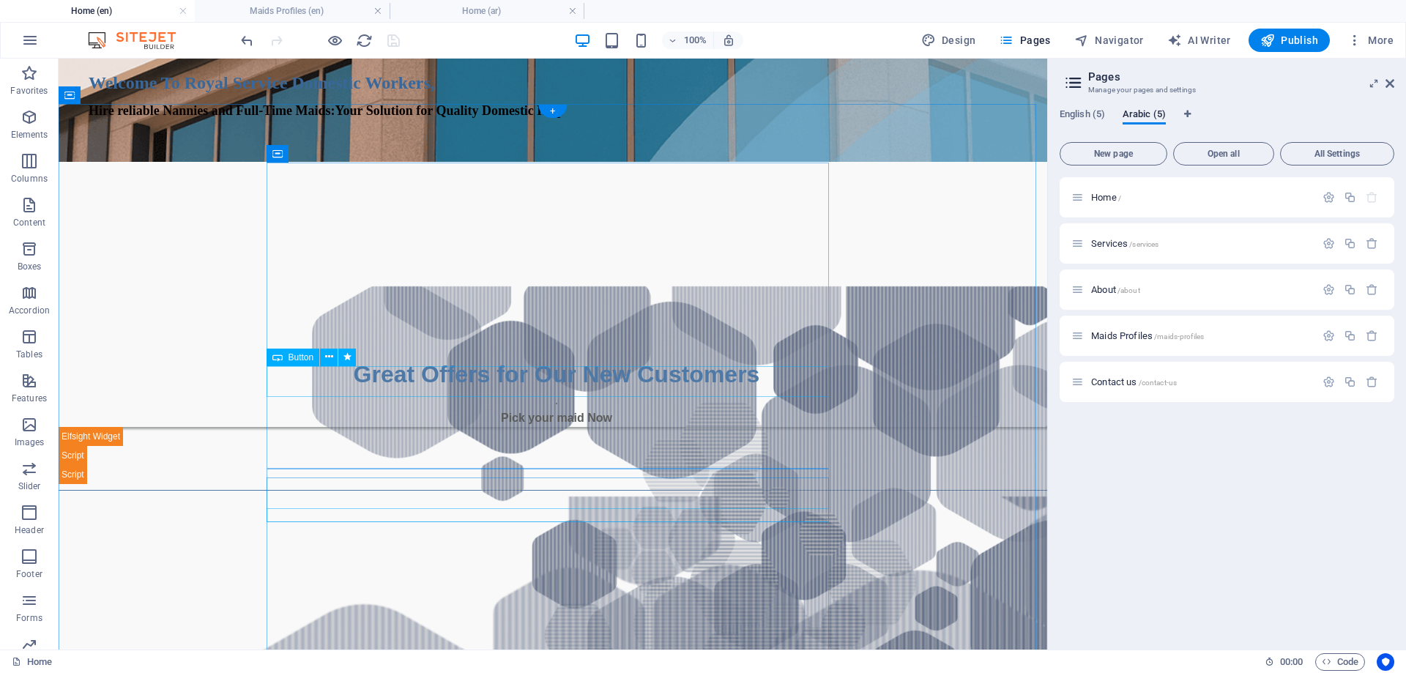
scroll to position [513, 0]
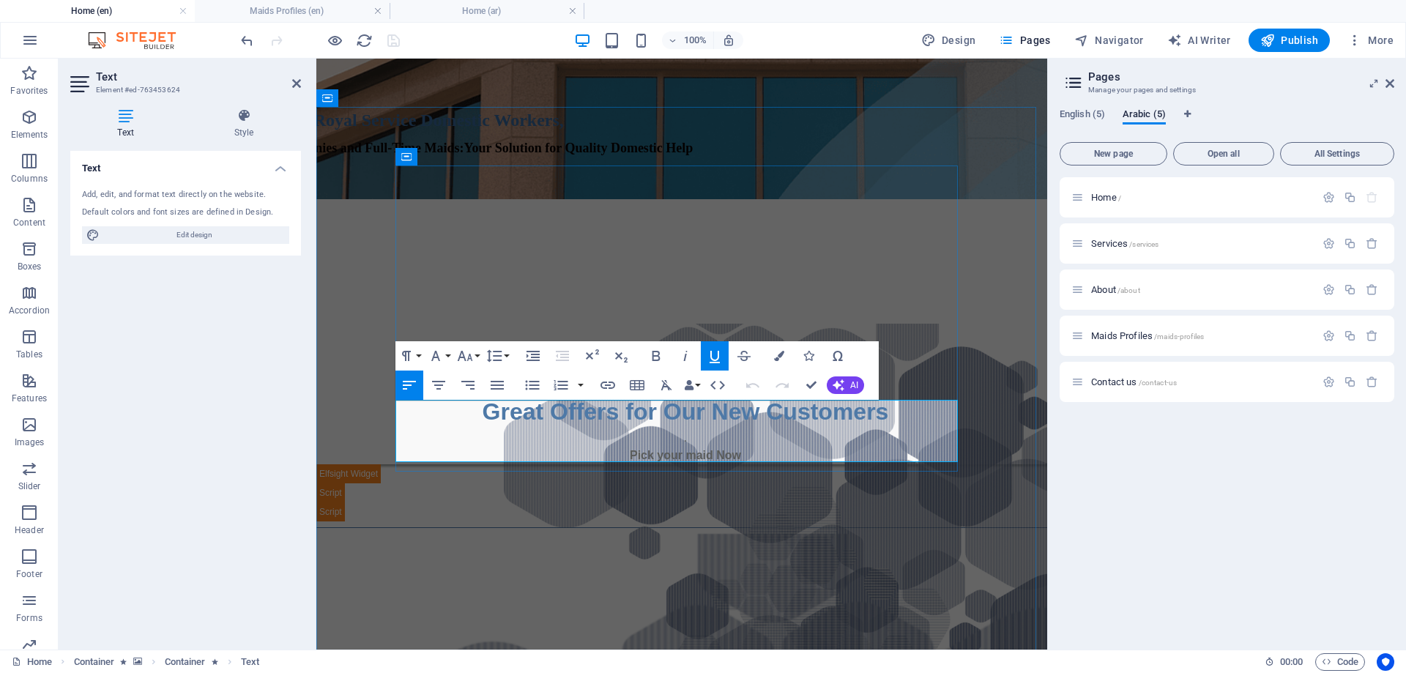
drag, startPoint x: 399, startPoint y: 408, endPoint x: 681, endPoint y: 457, distance: 286.2
copy div "Yeni [PERSON_NAME] AGE: [DEMOGRAPHIC_DATA] Language: English (Fair), Arabic (Go…"
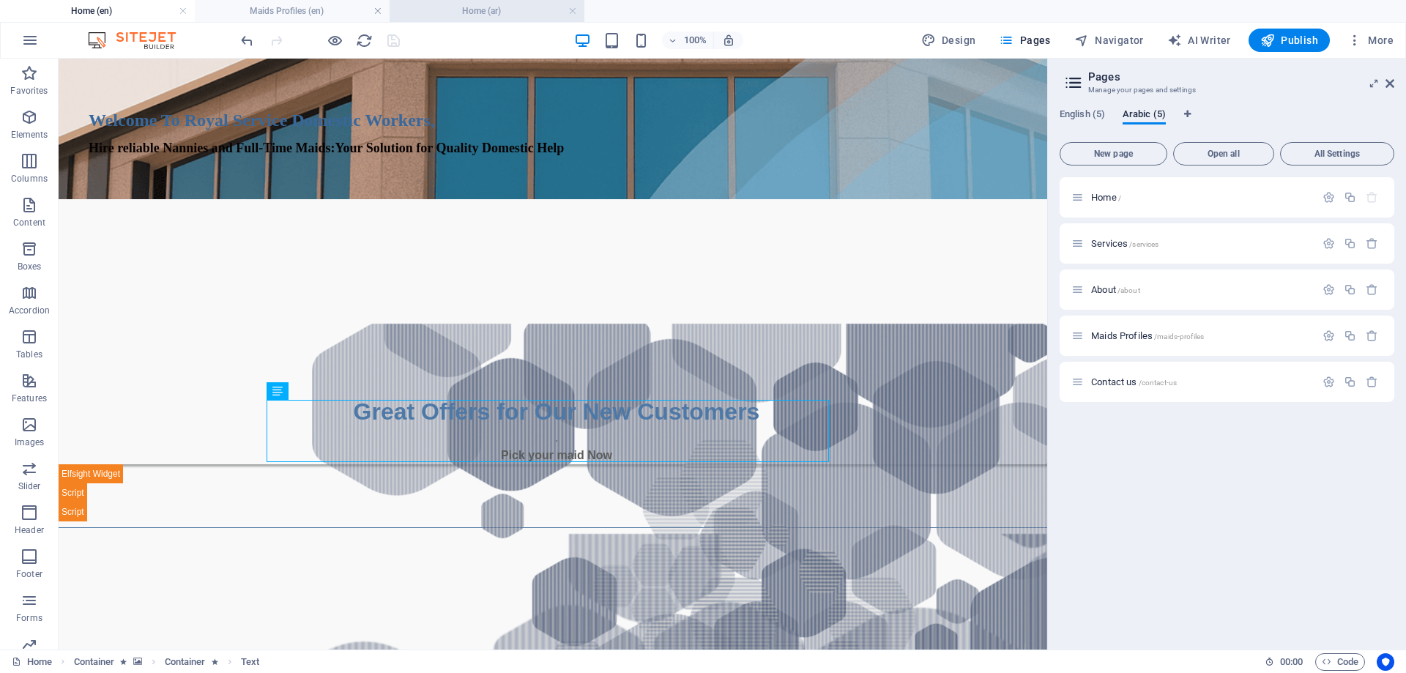
click at [498, 2] on li "Home (ar)" at bounding box center [487, 11] width 195 height 22
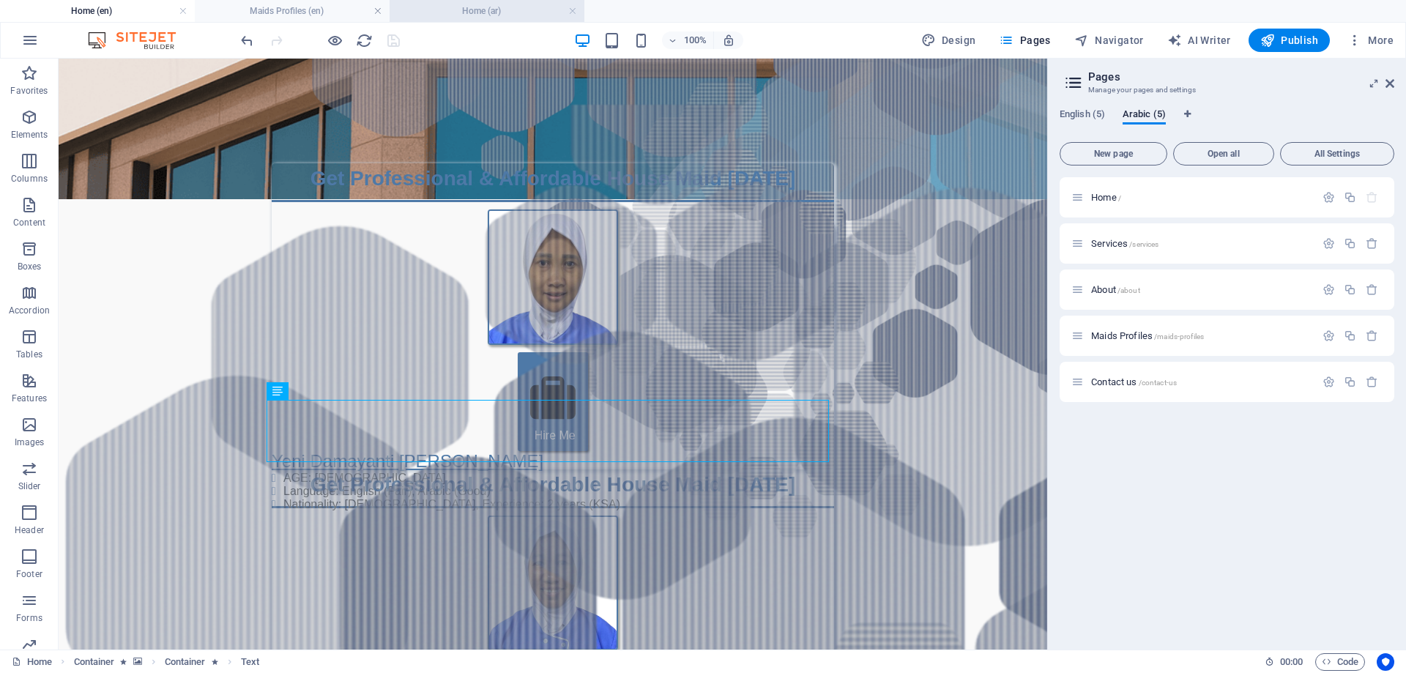
scroll to position [0, 0]
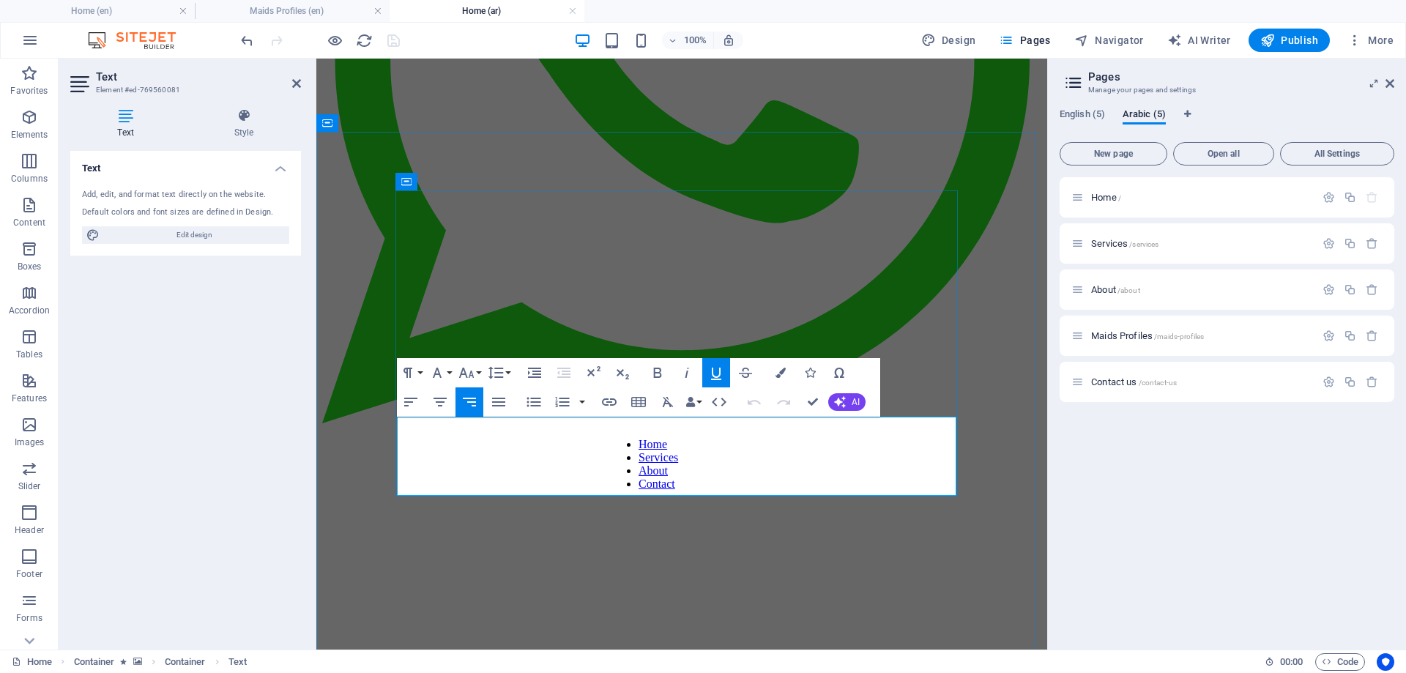
drag, startPoint x: 954, startPoint y: 425, endPoint x: 950, endPoint y: 435, distance: 10.5
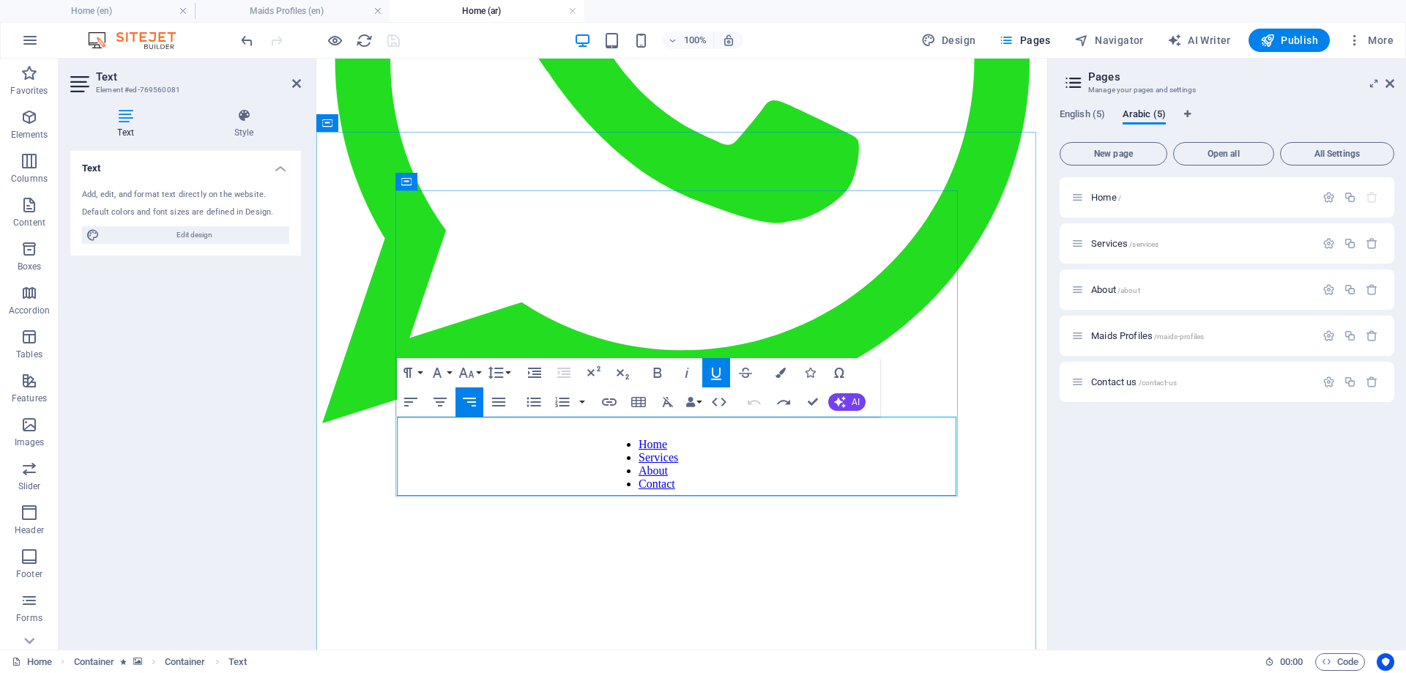
drag, startPoint x: 955, startPoint y: 425, endPoint x: 792, endPoint y: 480, distance: 172.3
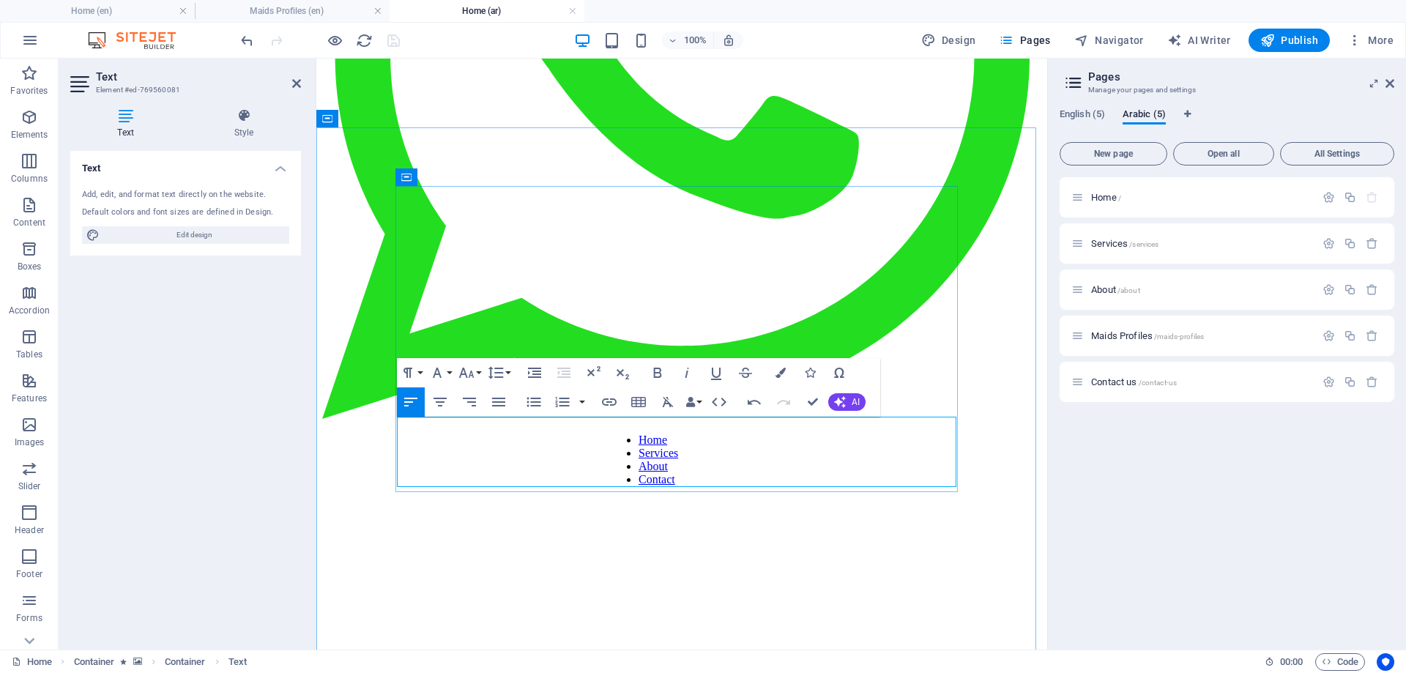
scroll to position [1392, -3]
drag, startPoint x: 497, startPoint y: 426, endPoint x: 399, endPoint y: 458, distance: 103.3
click at [471, 399] on icon "button" at bounding box center [470, 402] width 18 height 18
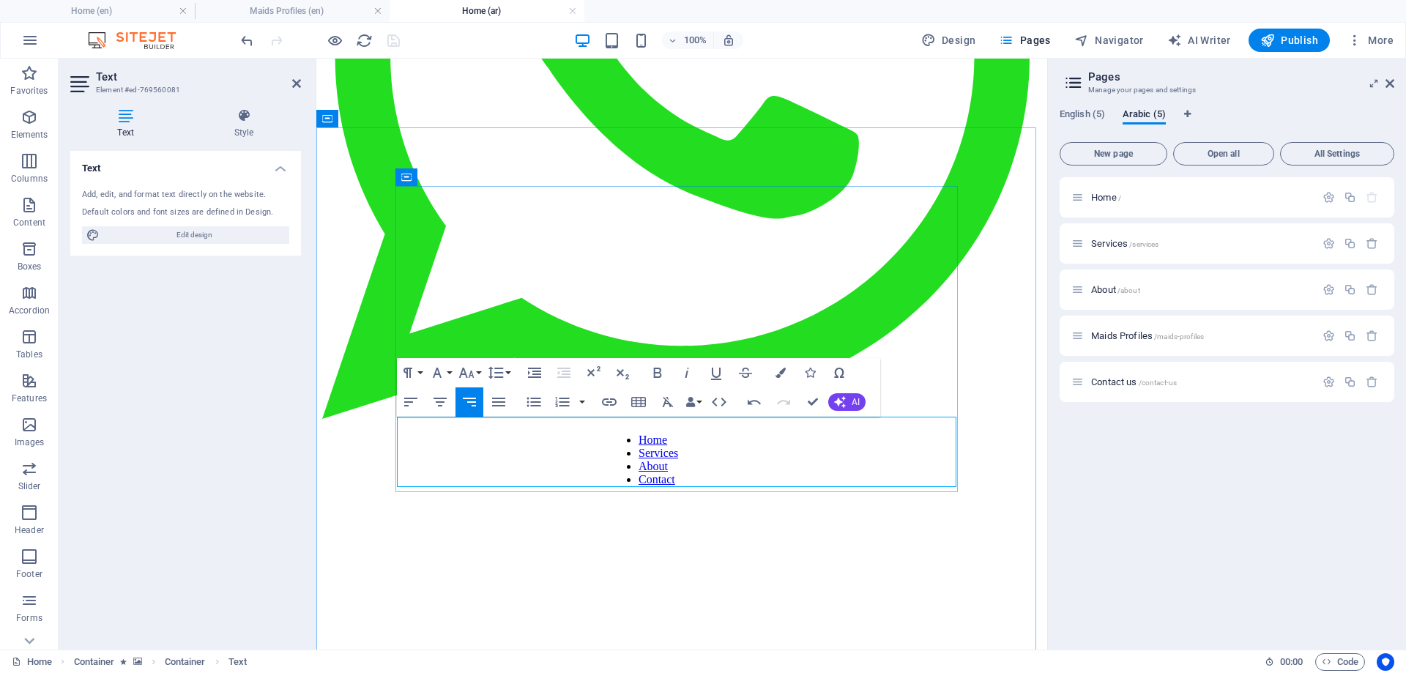
drag, startPoint x: 858, startPoint y: 428, endPoint x: 956, endPoint y: 429, distance: 97.4
click at [478, 371] on button "Font Size" at bounding box center [470, 372] width 28 height 29
click at [478, 554] on link "24" at bounding box center [482, 555] width 53 height 22
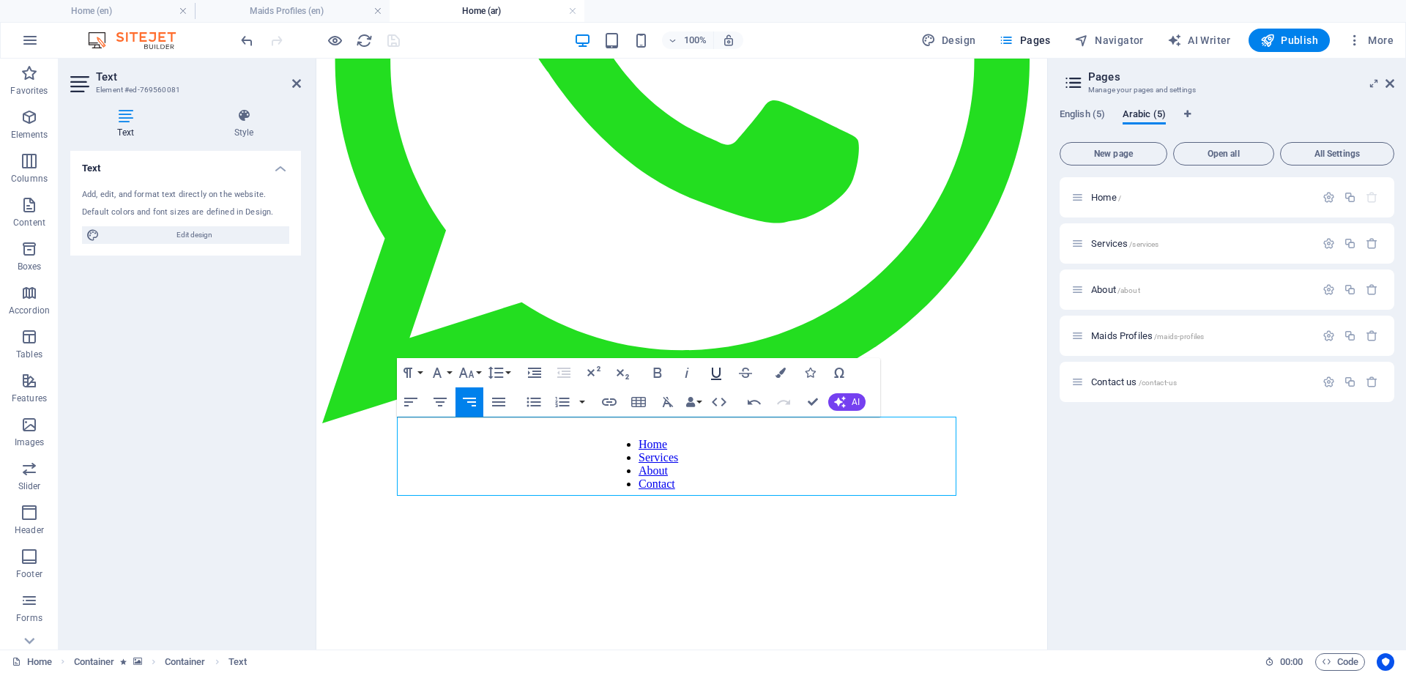
drag, startPoint x: 714, startPoint y: 370, endPoint x: 726, endPoint y: 371, distance: 12.5
click at [715, 370] on icon "button" at bounding box center [716, 373] width 18 height 18
click at [782, 371] on icon "button" at bounding box center [781, 373] width 10 height 10
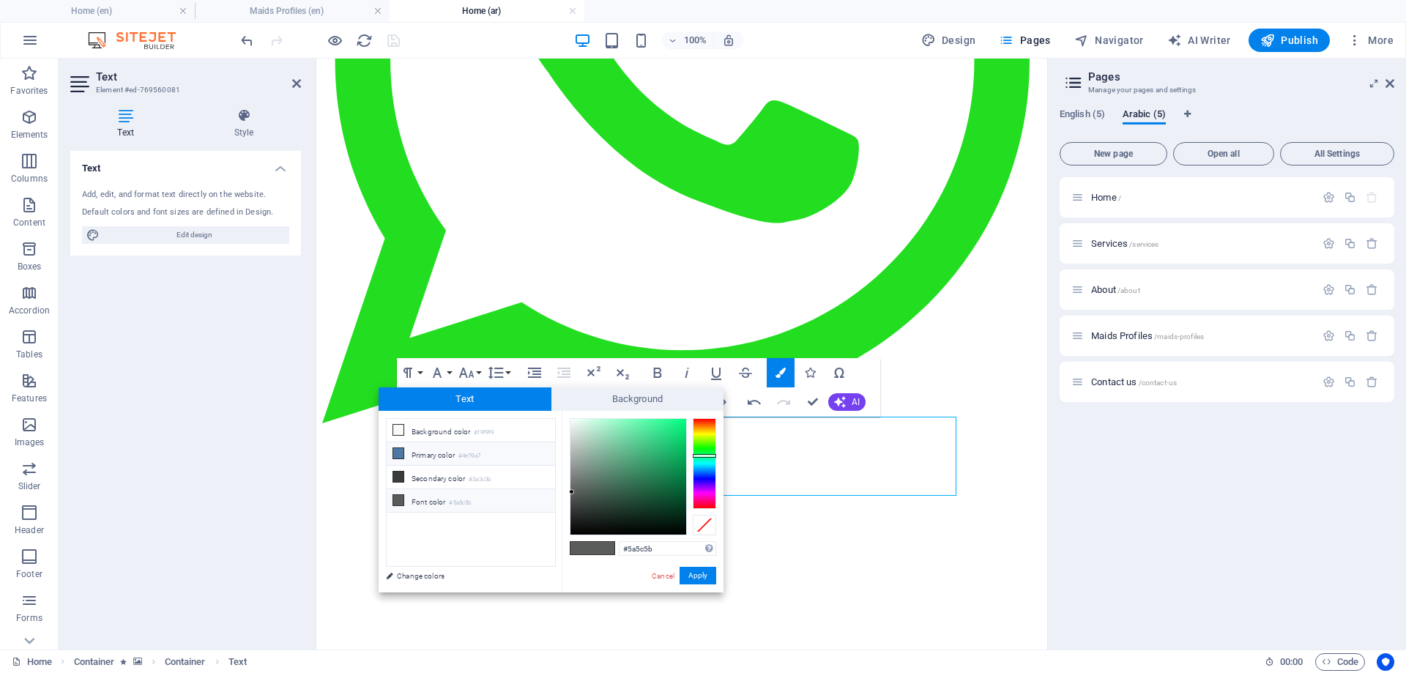
click at [457, 452] on li "Primary color #4e79a7" at bounding box center [471, 453] width 168 height 23
type input "#4e79a7"
click at [702, 577] on button "Apply" at bounding box center [698, 576] width 37 height 18
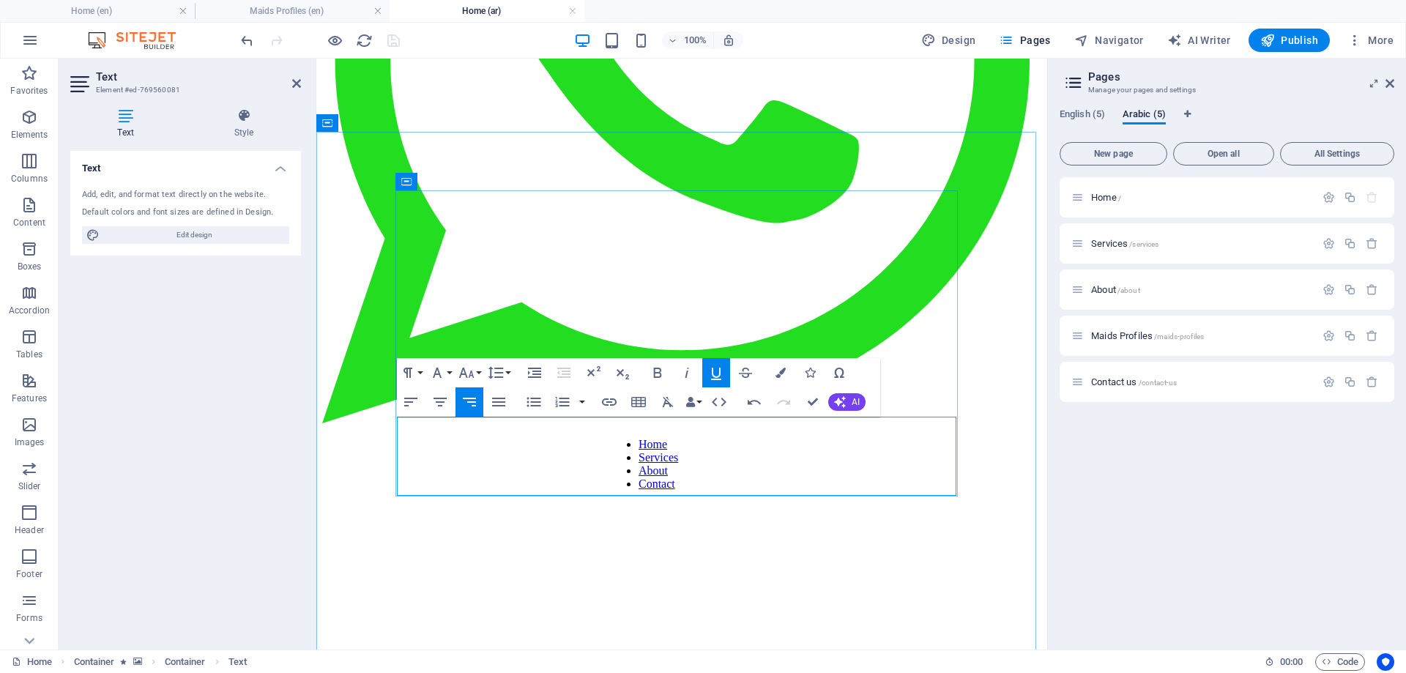
select select "px"
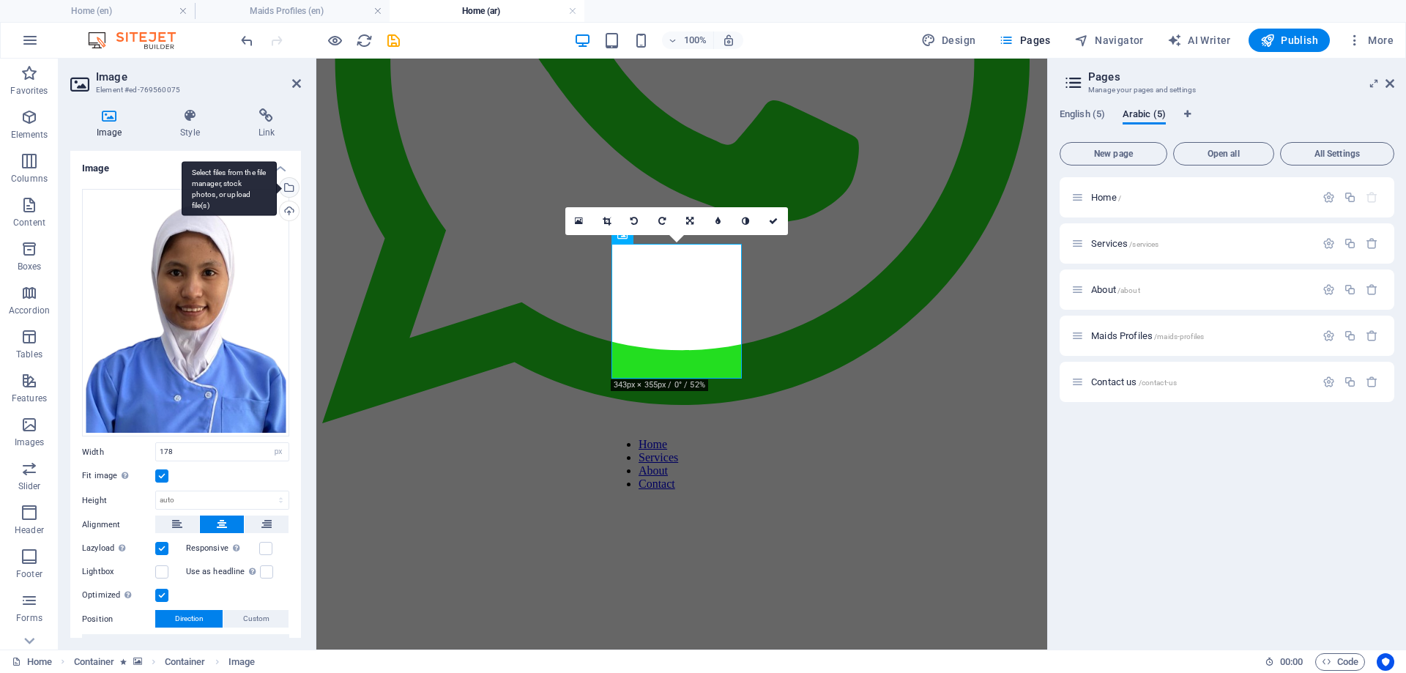
click at [286, 188] on div "Select files from the file manager, stock photos, or upload file(s)" at bounding box center [288, 189] width 22 height 22
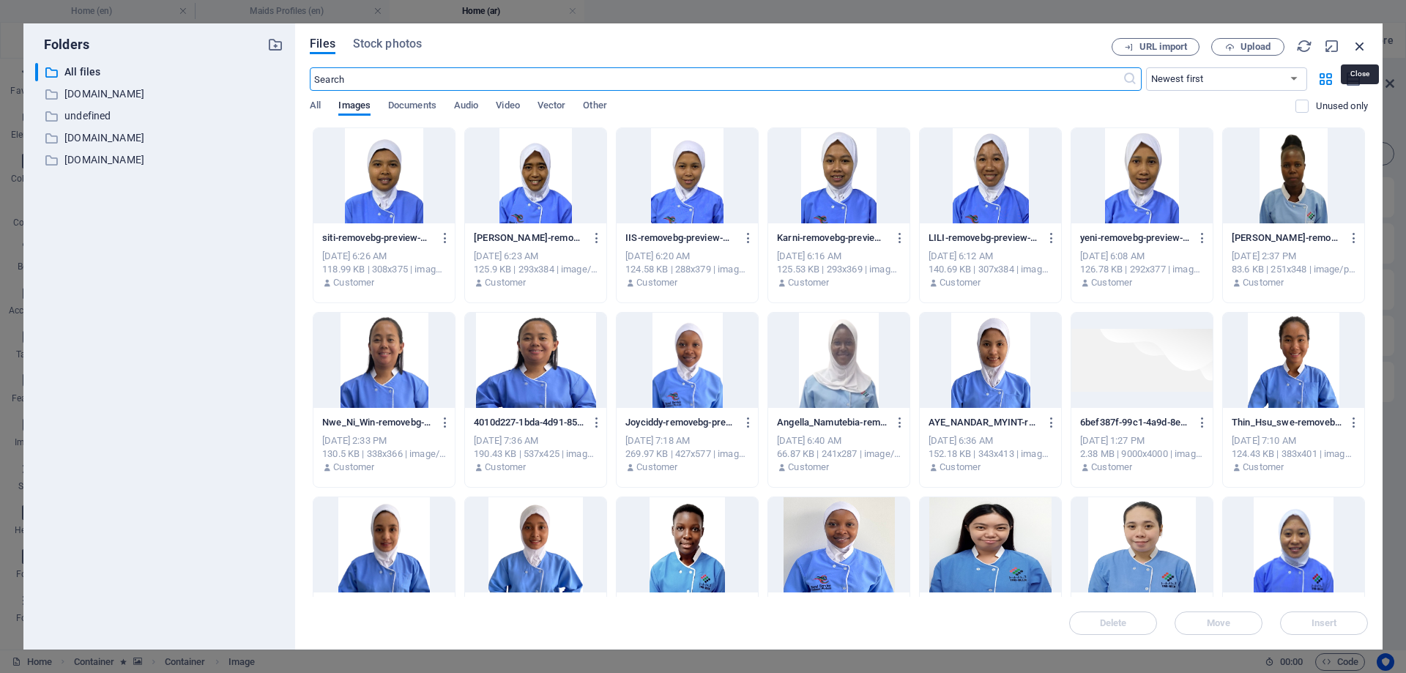
click at [1355, 42] on icon "button" at bounding box center [1360, 46] width 16 height 16
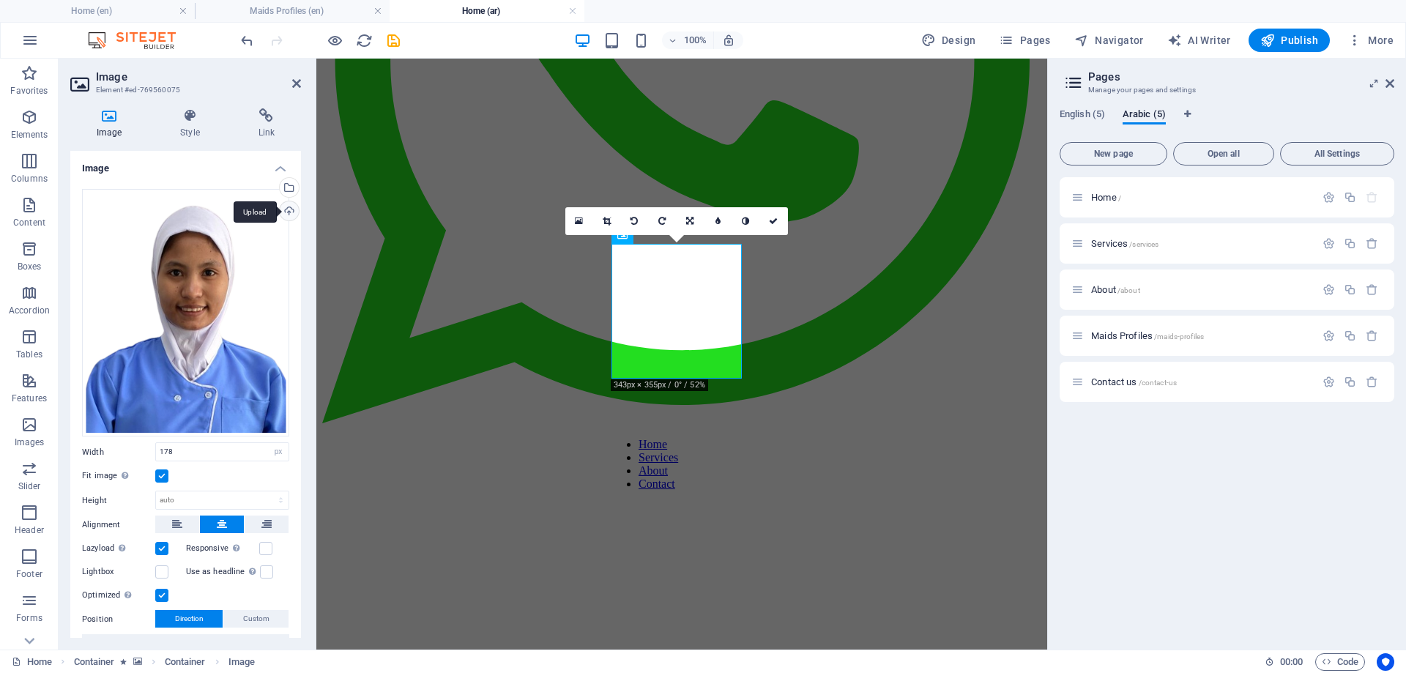
click at [289, 210] on div "Upload" at bounding box center [288, 212] width 22 height 22
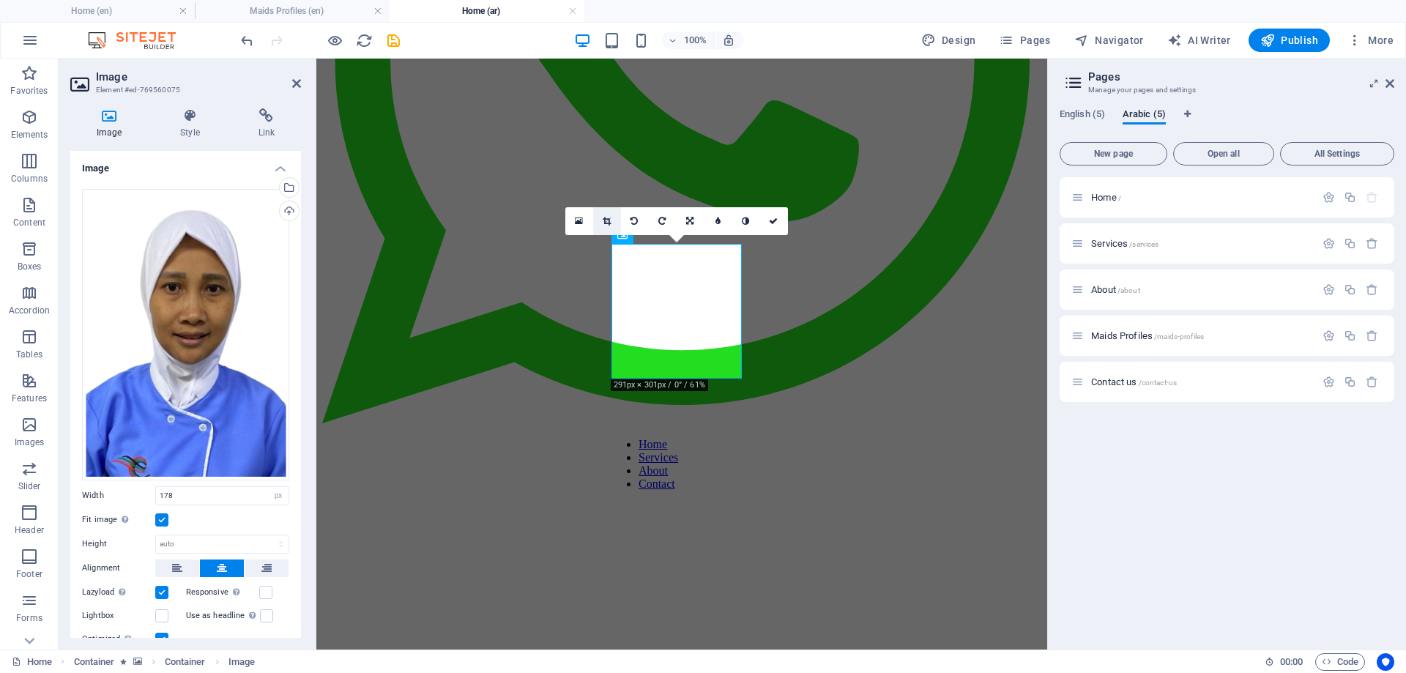
click at [606, 222] on icon at bounding box center [607, 221] width 8 height 9
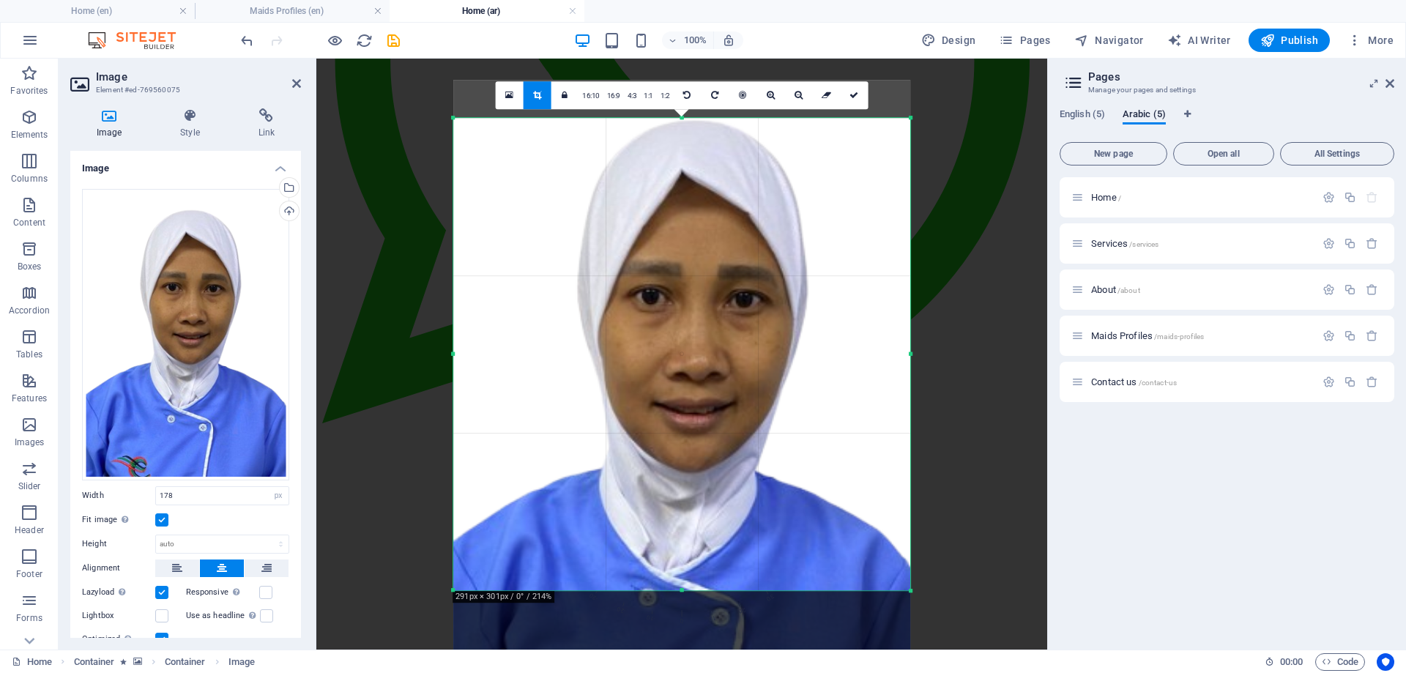
drag, startPoint x: 715, startPoint y: 336, endPoint x: 713, endPoint y: 387, distance: 50.6
click at [713, 387] on div at bounding box center [681, 405] width 457 height 650
click at [286, 184] on div "Select files from the file manager, stock photos, or upload file(s)" at bounding box center [288, 189] width 22 height 22
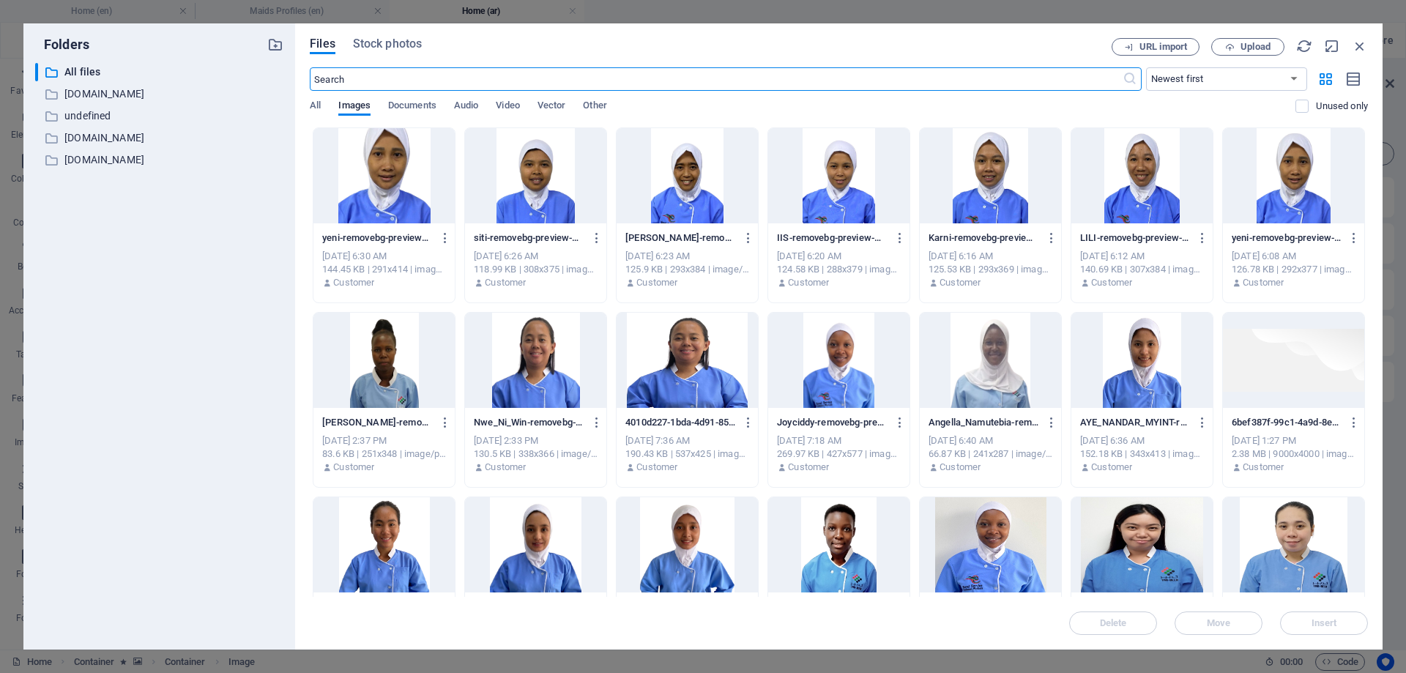
click at [1297, 176] on div at bounding box center [1293, 175] width 141 height 95
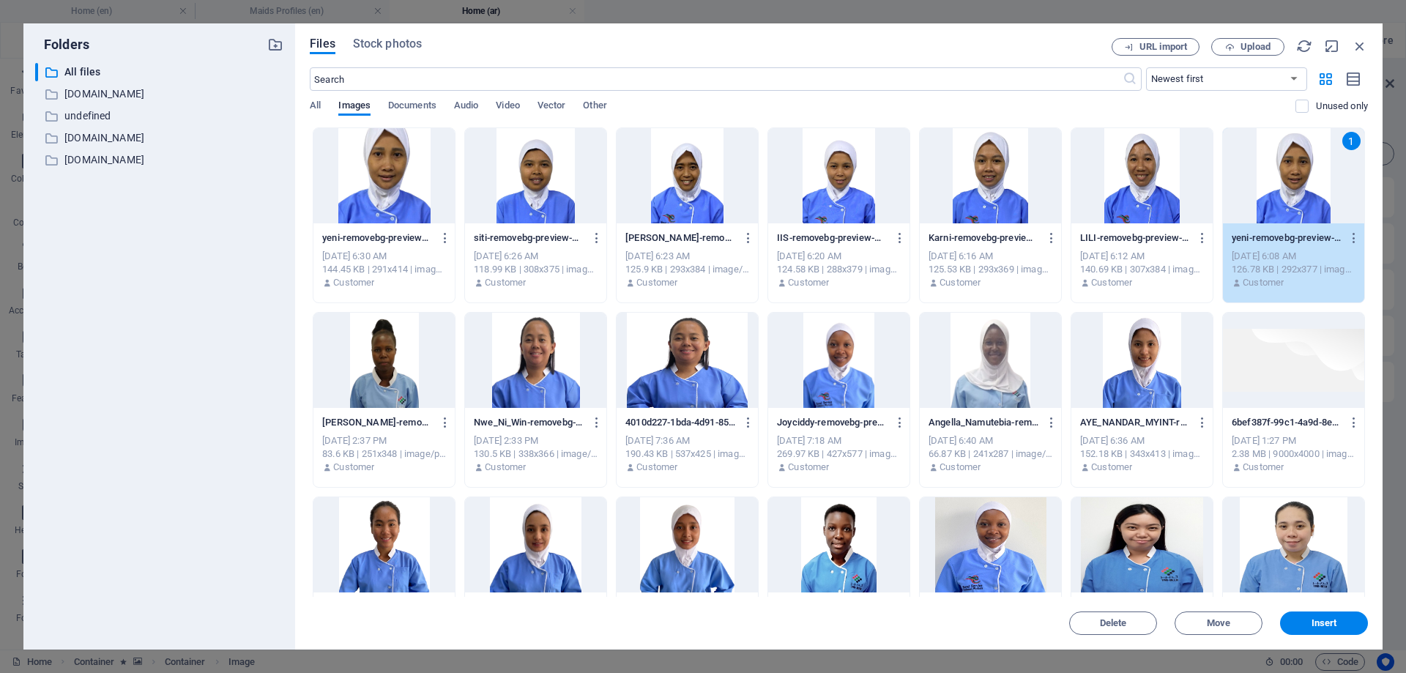
click at [1293, 178] on div "1" at bounding box center [1293, 175] width 141 height 95
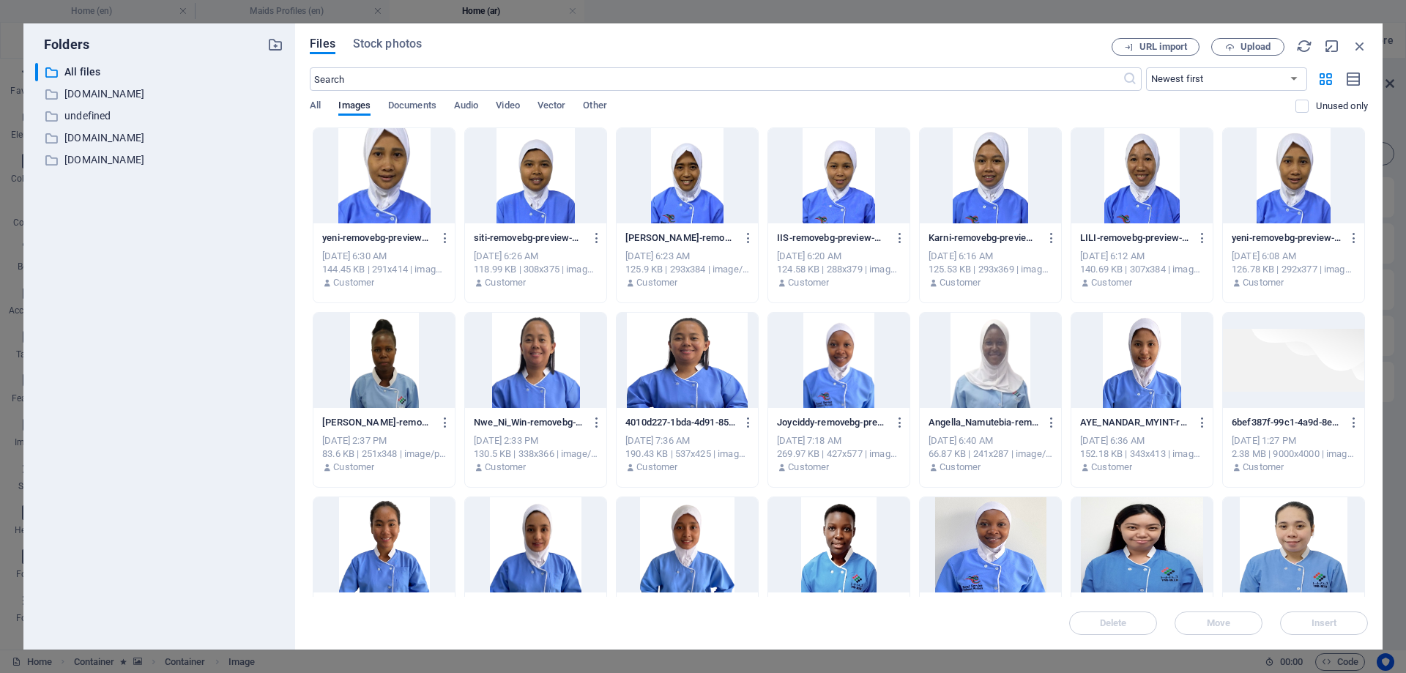
click at [1293, 178] on div at bounding box center [1293, 175] width 141 height 95
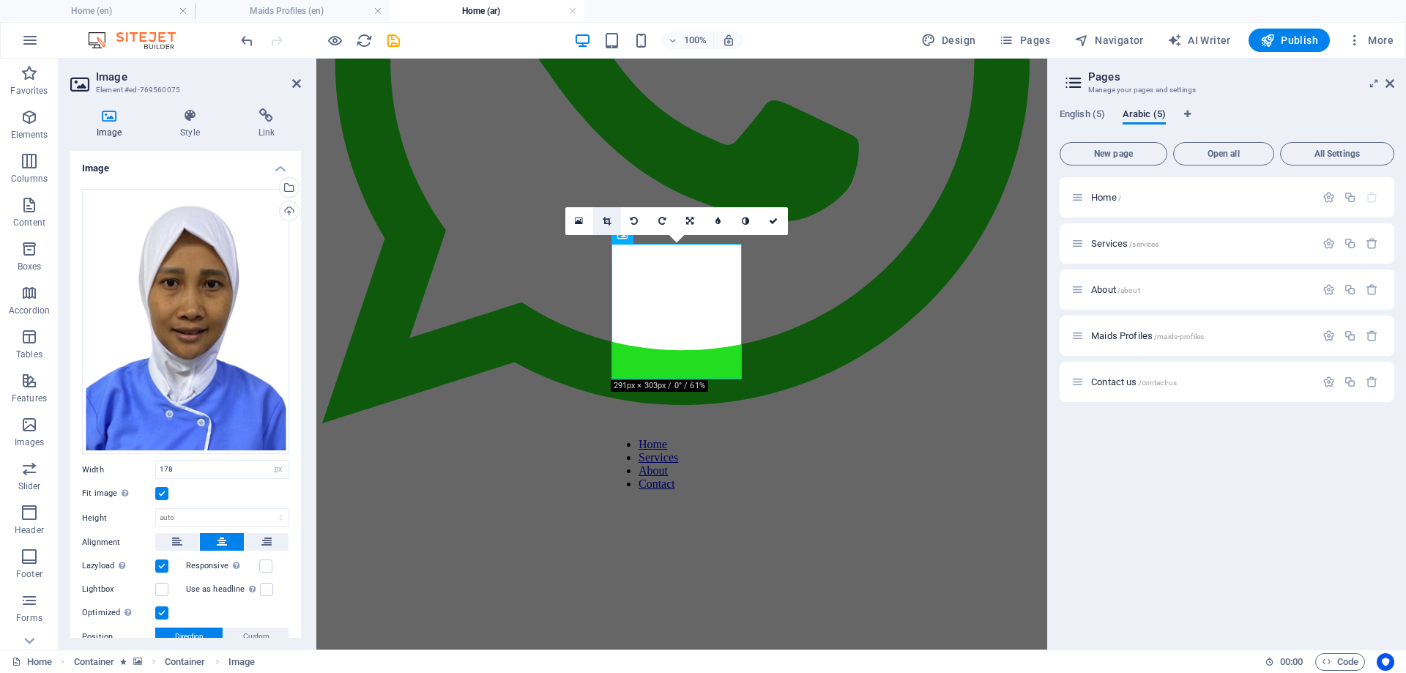
click at [606, 218] on icon at bounding box center [607, 221] width 8 height 9
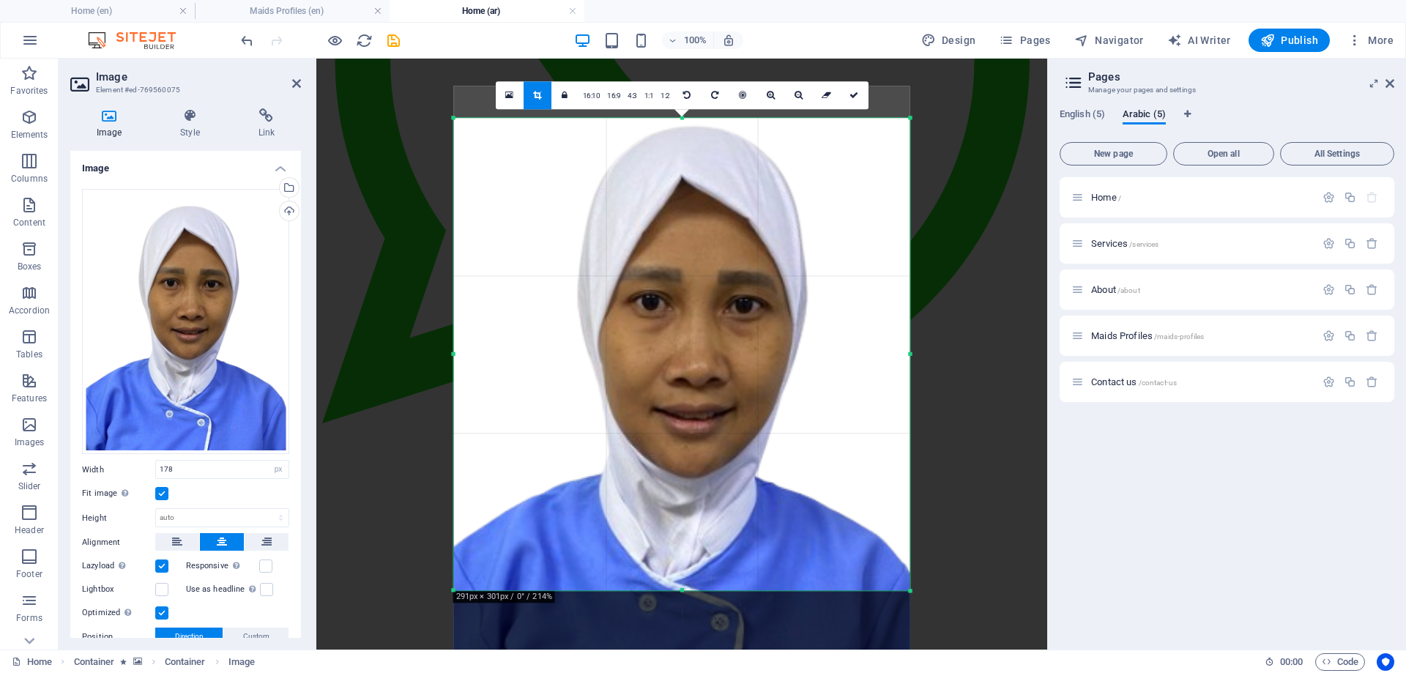
click at [718, 325] on div at bounding box center [682, 410] width 456 height 649
click at [851, 94] on icon at bounding box center [854, 95] width 9 height 9
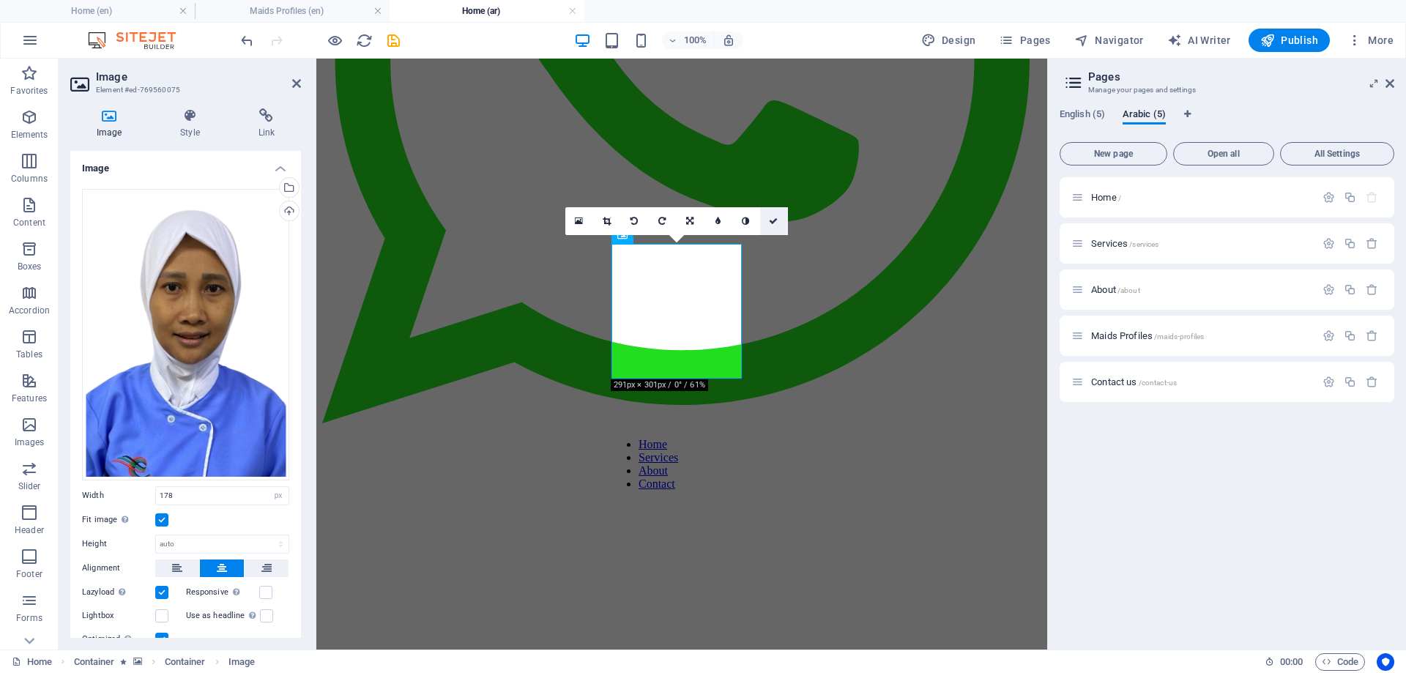
drag, startPoint x: 770, startPoint y: 219, endPoint x: 743, endPoint y: 187, distance: 42.6
click at [770, 219] on icon at bounding box center [773, 221] width 9 height 9
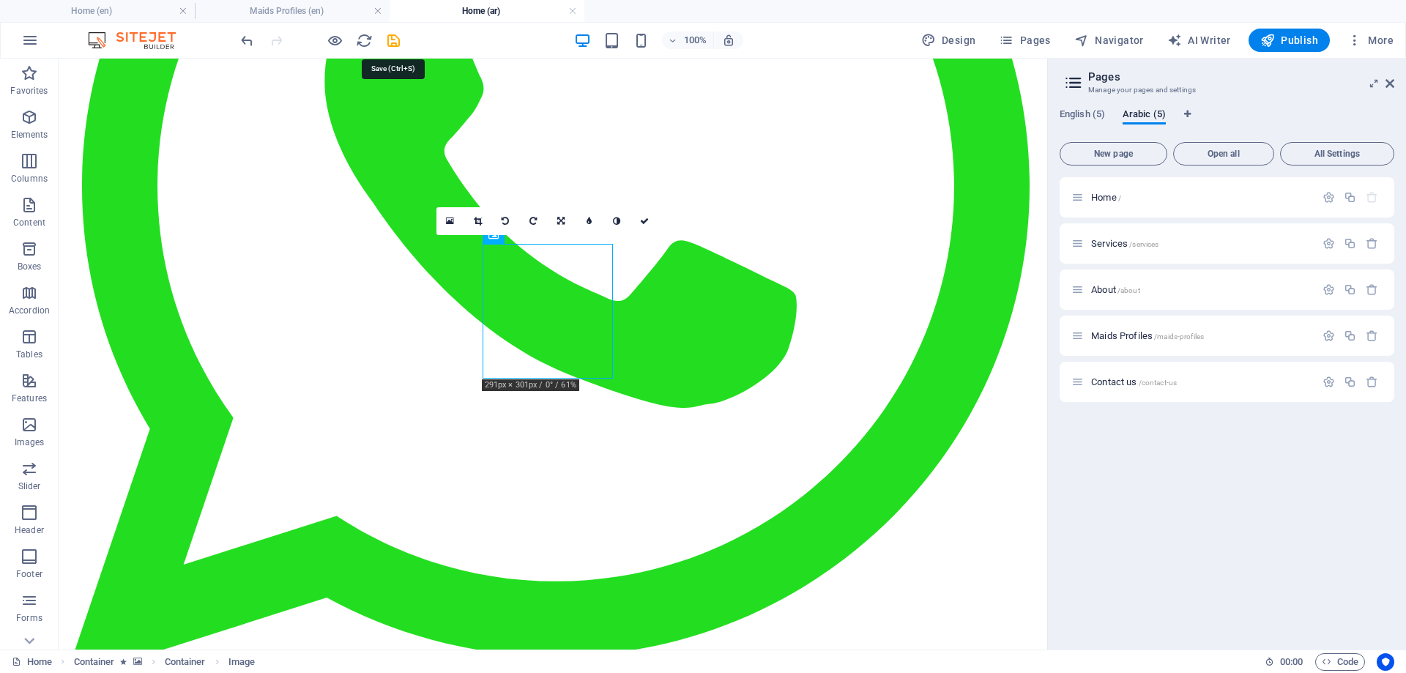
drag, startPoint x: 392, startPoint y: 37, endPoint x: 408, endPoint y: 53, distance: 22.8
click at [391, 39] on icon "save" at bounding box center [393, 40] width 17 height 17
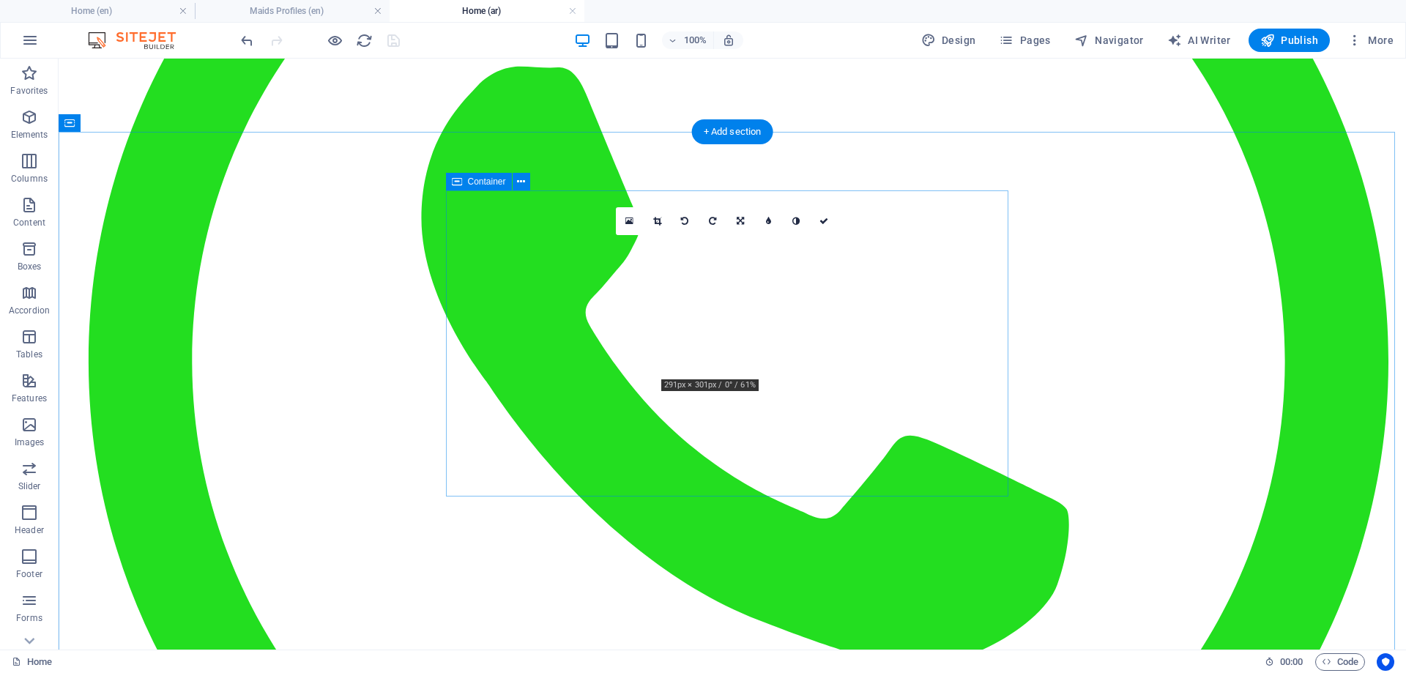
click at [820, 215] on link at bounding box center [825, 221] width 28 height 28
click at [828, 222] on icon at bounding box center [823, 221] width 9 height 9
click at [823, 218] on icon at bounding box center [823, 221] width 9 height 9
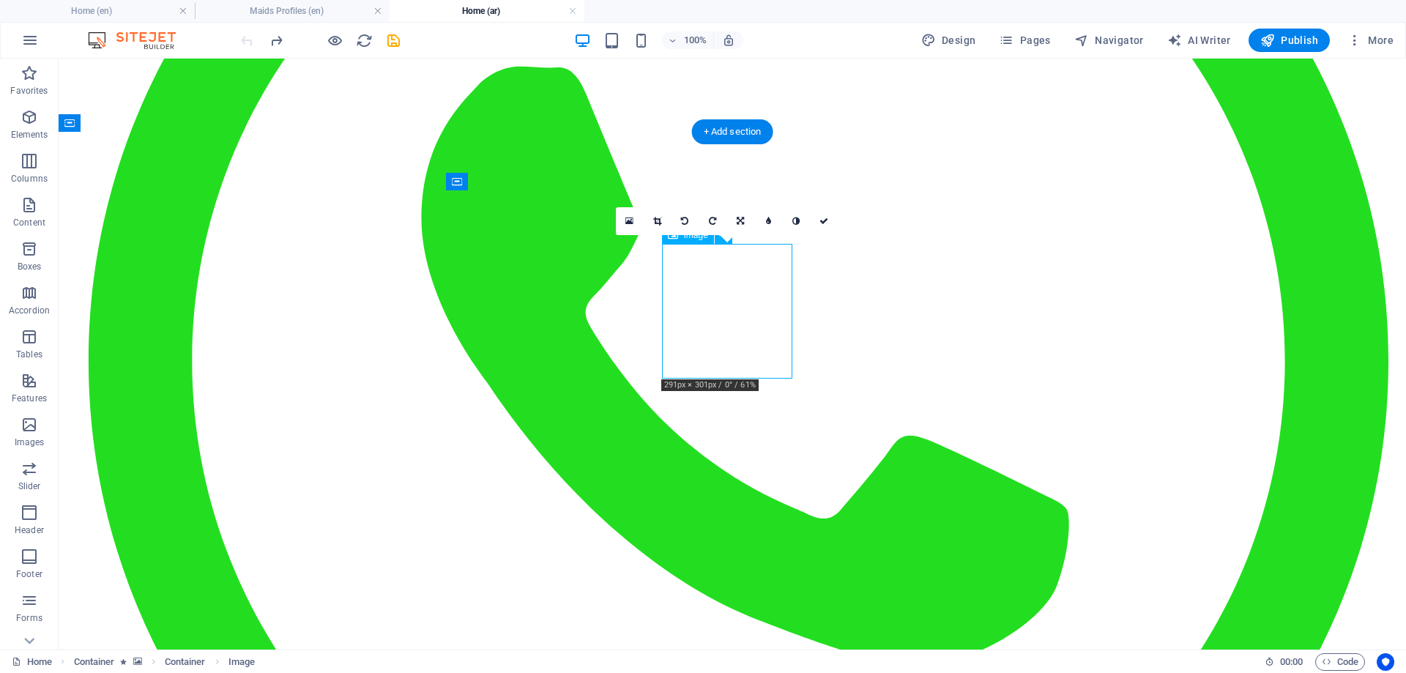
select select "px"
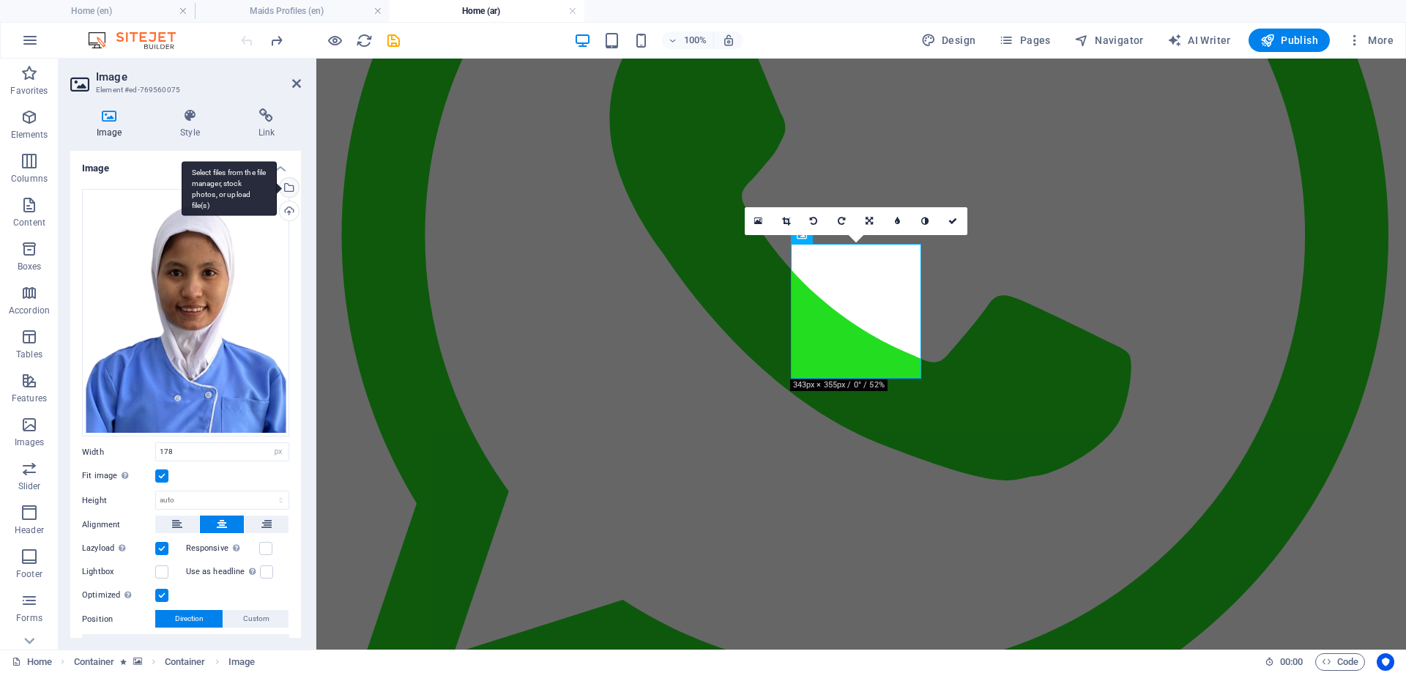
click at [277, 185] on div "Select files from the file manager, stock photos, or upload file(s)" at bounding box center [229, 188] width 95 height 55
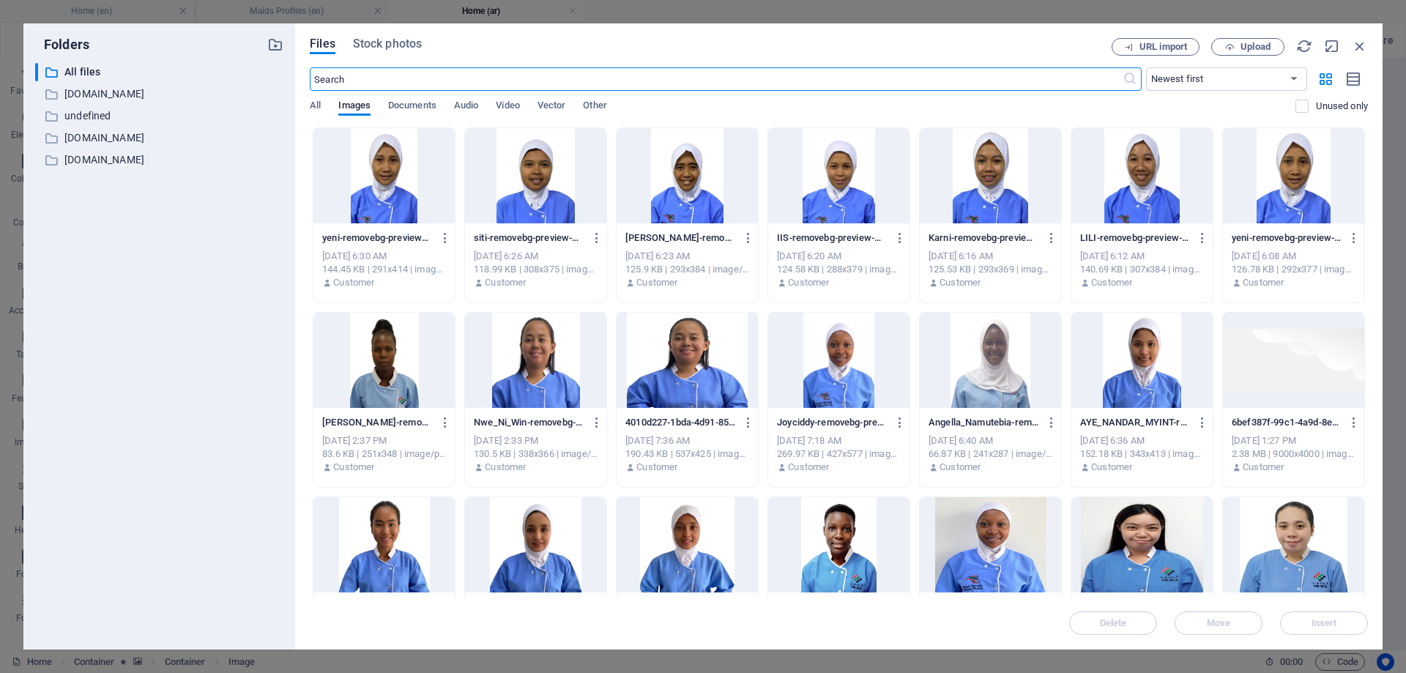
click at [1294, 188] on div at bounding box center [1293, 175] width 141 height 95
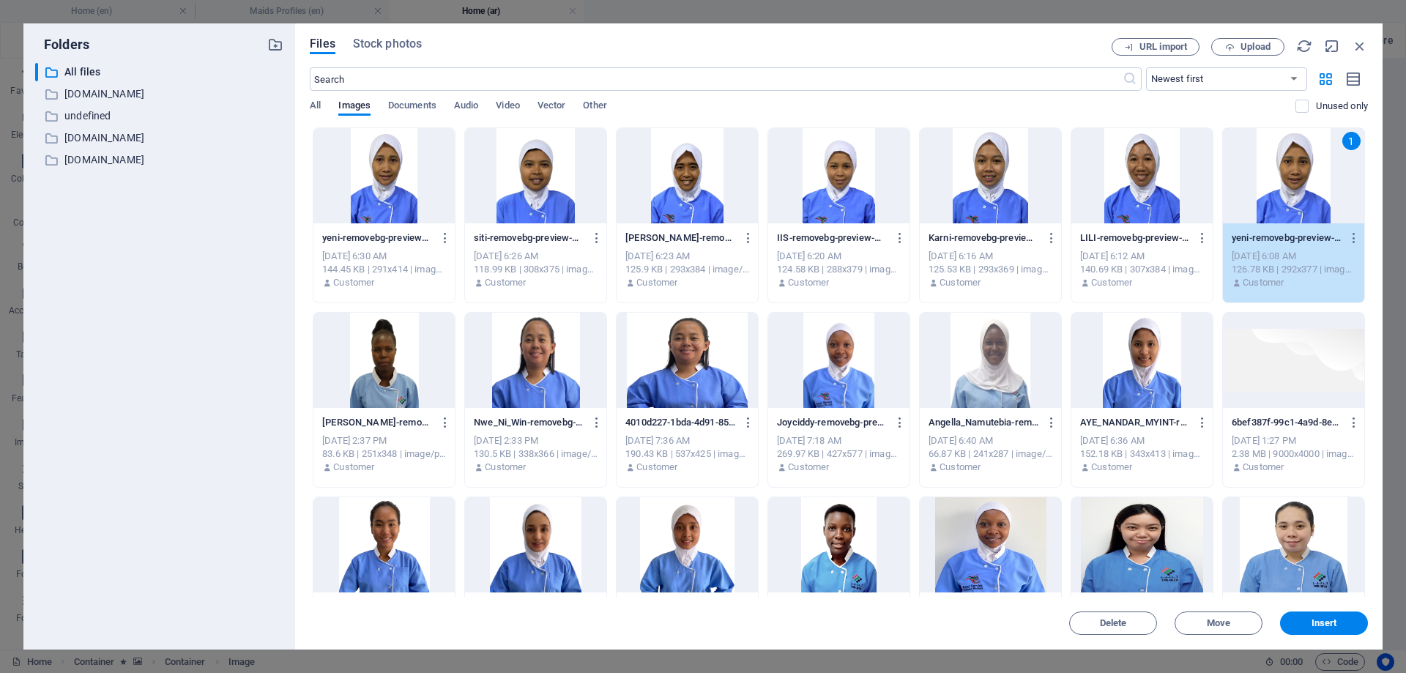
click at [1294, 188] on div "1" at bounding box center [1293, 175] width 141 height 95
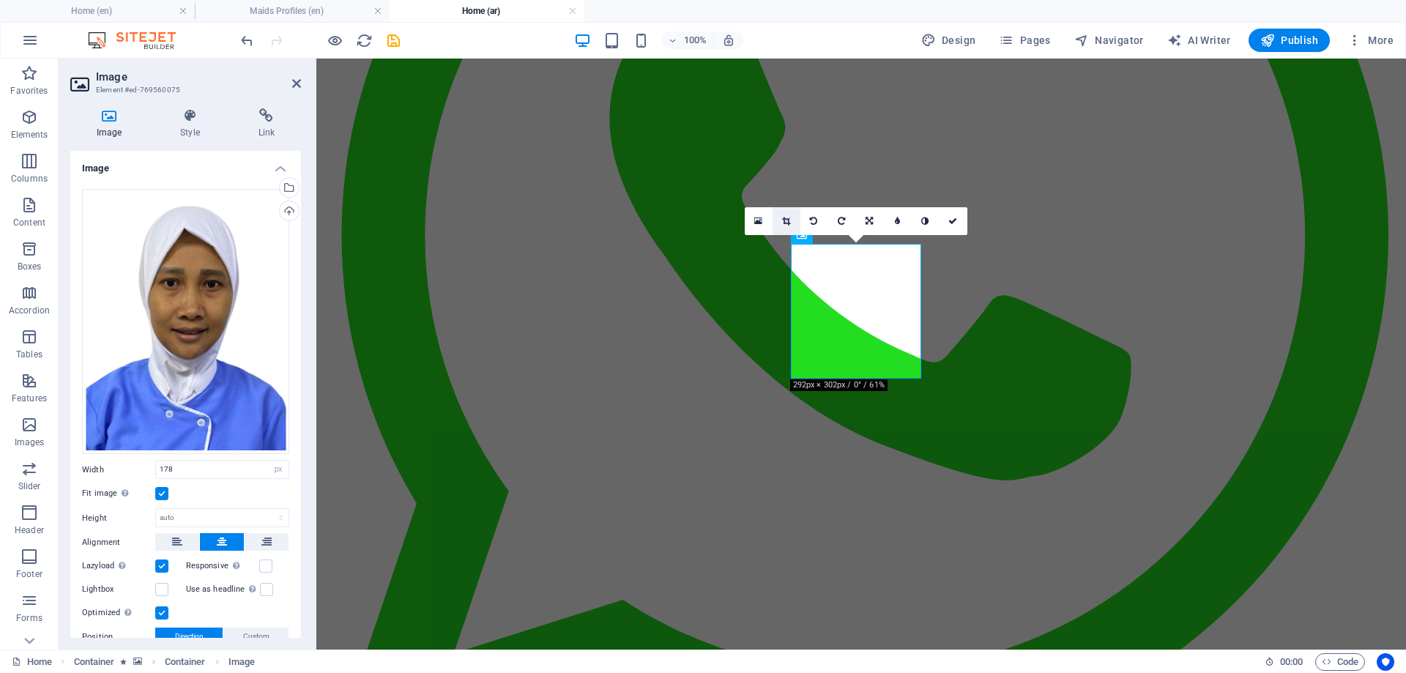
click at [784, 218] on icon at bounding box center [786, 221] width 8 height 9
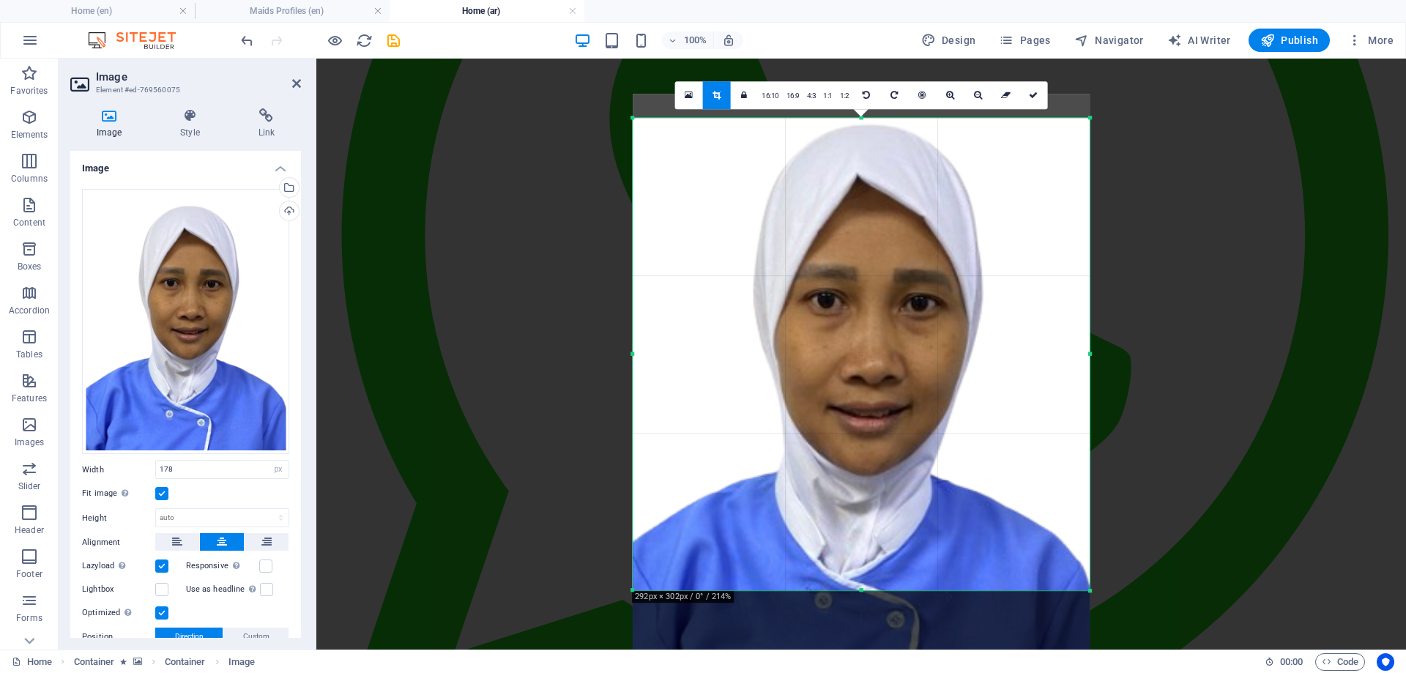
drag, startPoint x: 875, startPoint y: 334, endPoint x: 870, endPoint y: 368, distance: 34.8
click at [870, 368] on div at bounding box center [861, 389] width 457 height 590
click at [1033, 96] on icon at bounding box center [1033, 95] width 9 height 9
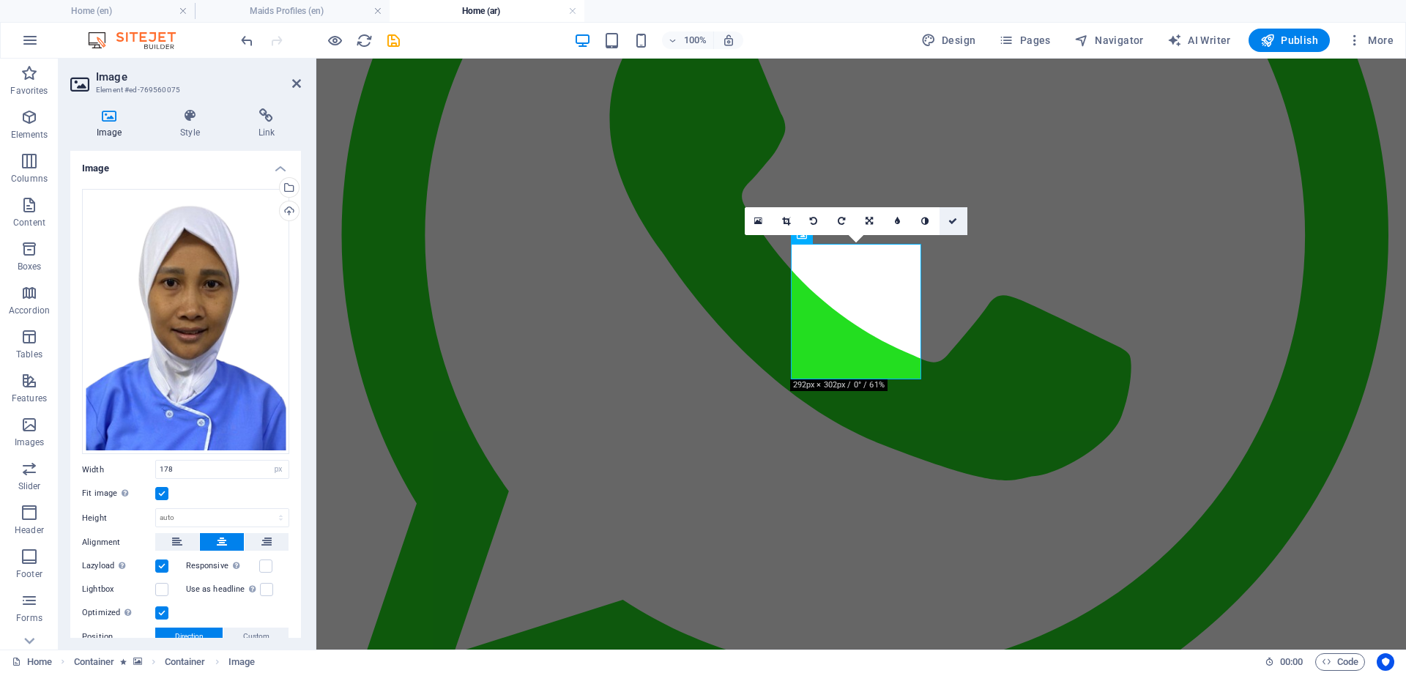
click at [959, 217] on link at bounding box center [954, 221] width 28 height 28
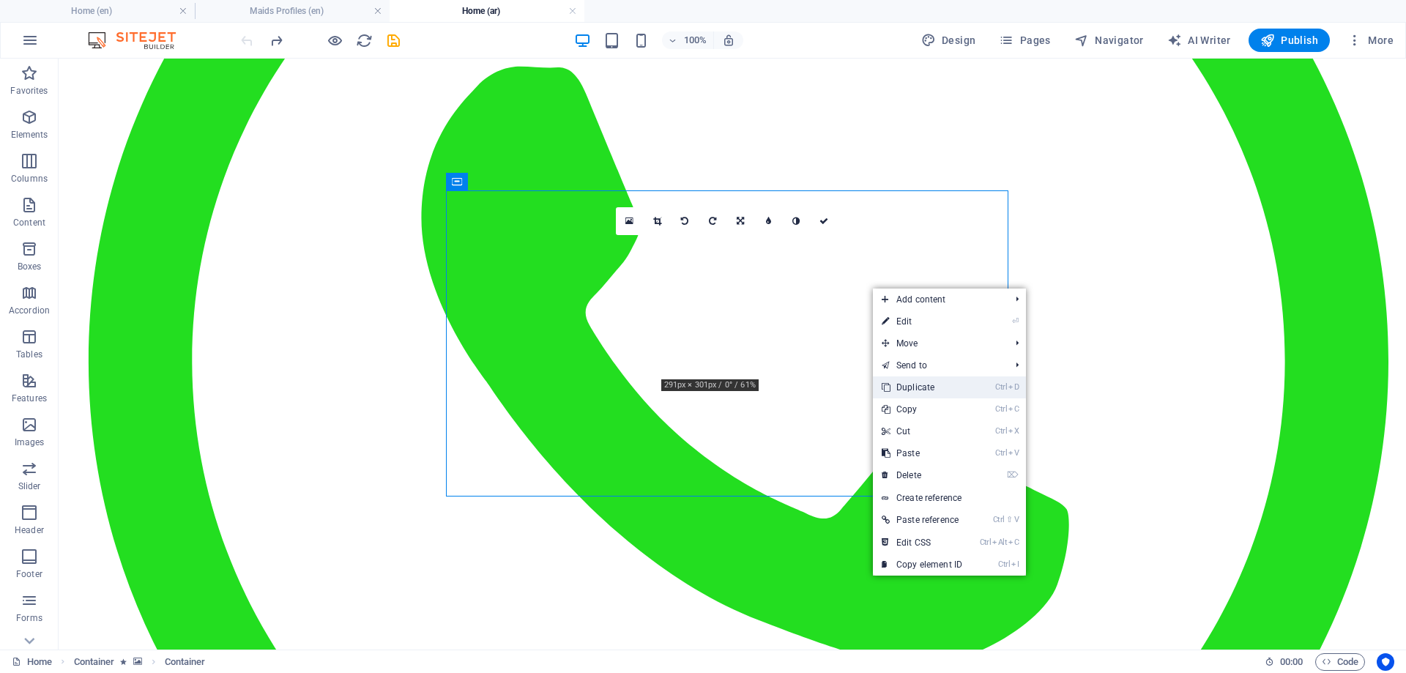
click at [909, 386] on link "Ctrl D Duplicate" at bounding box center [922, 387] width 98 height 22
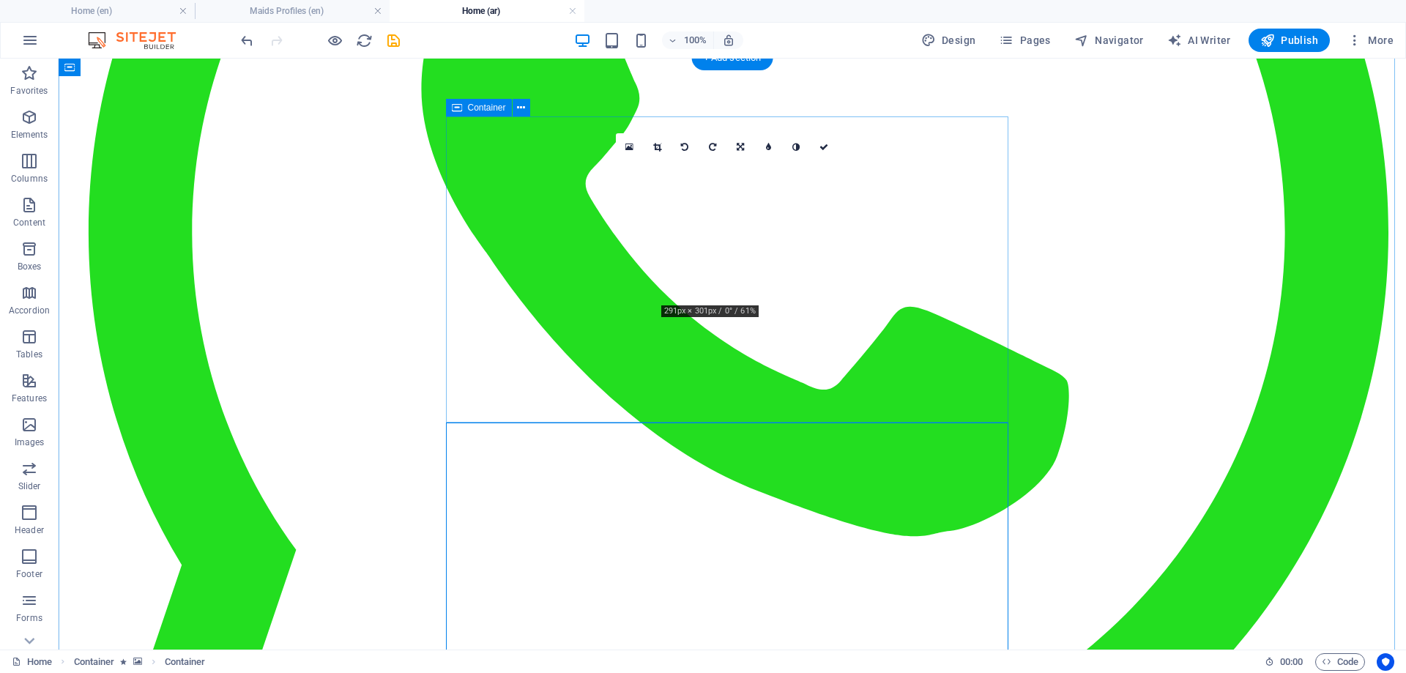
scroll to position [513, 0]
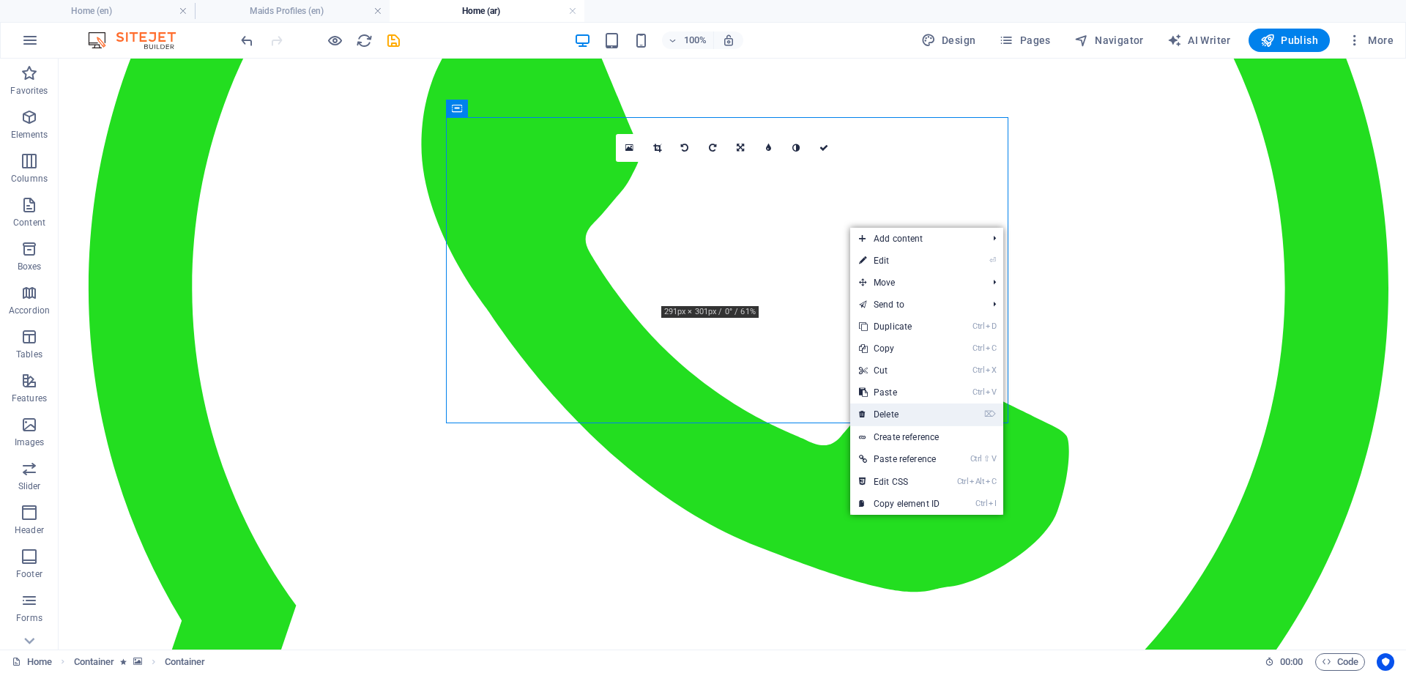
click at [891, 411] on link "⌦ Delete" at bounding box center [899, 415] width 98 height 22
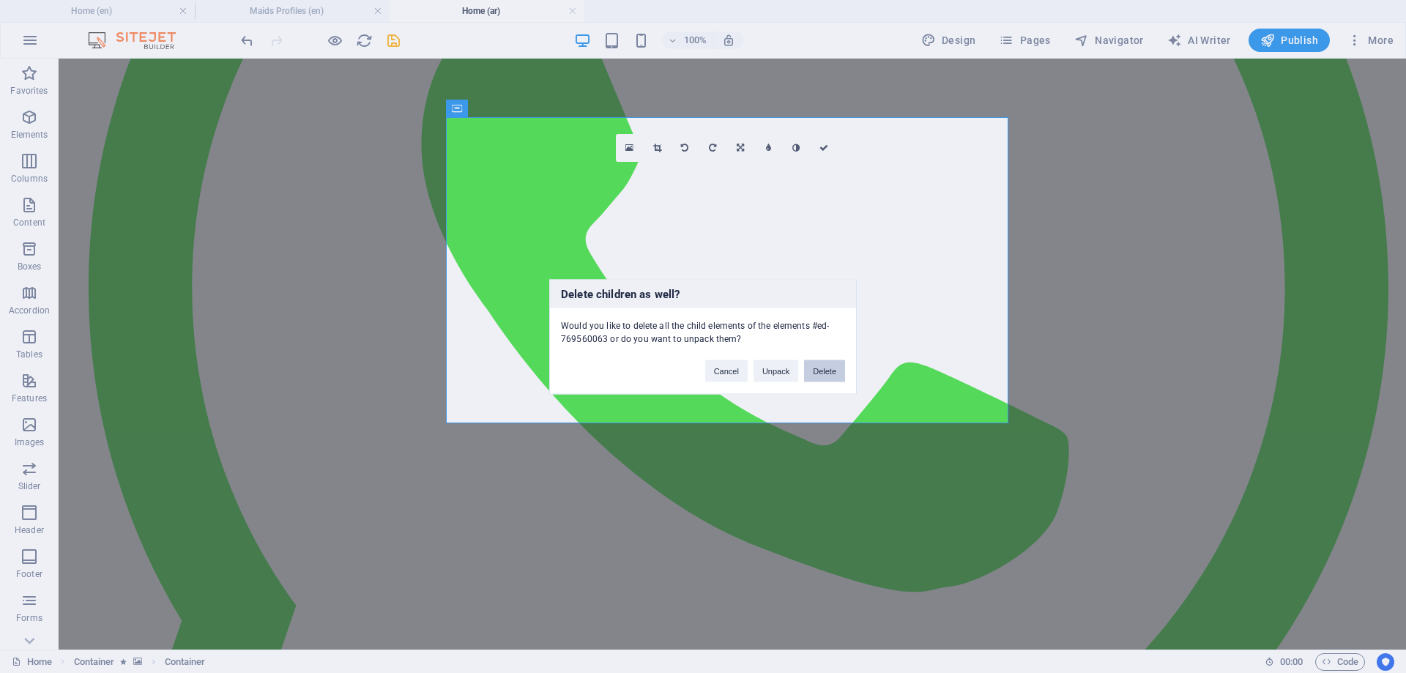
click at [818, 369] on button "Delete" at bounding box center [824, 371] width 41 height 22
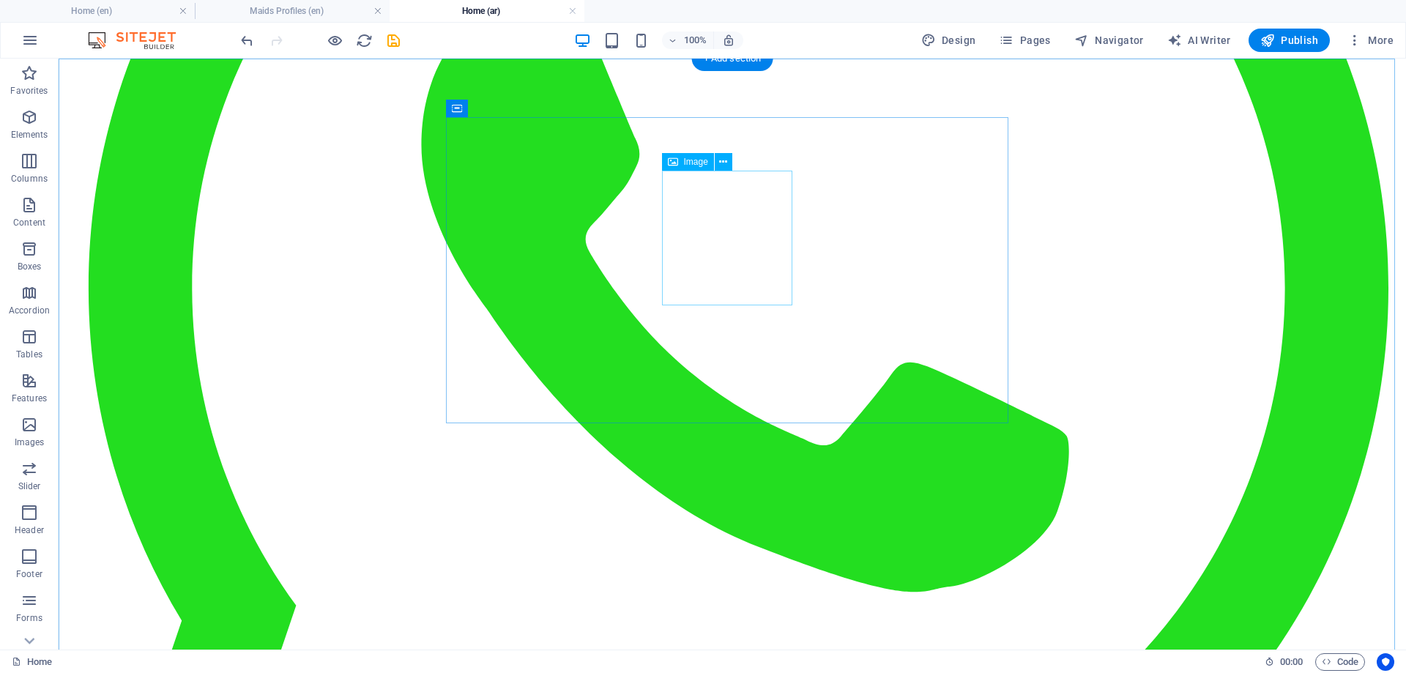
select select "px"
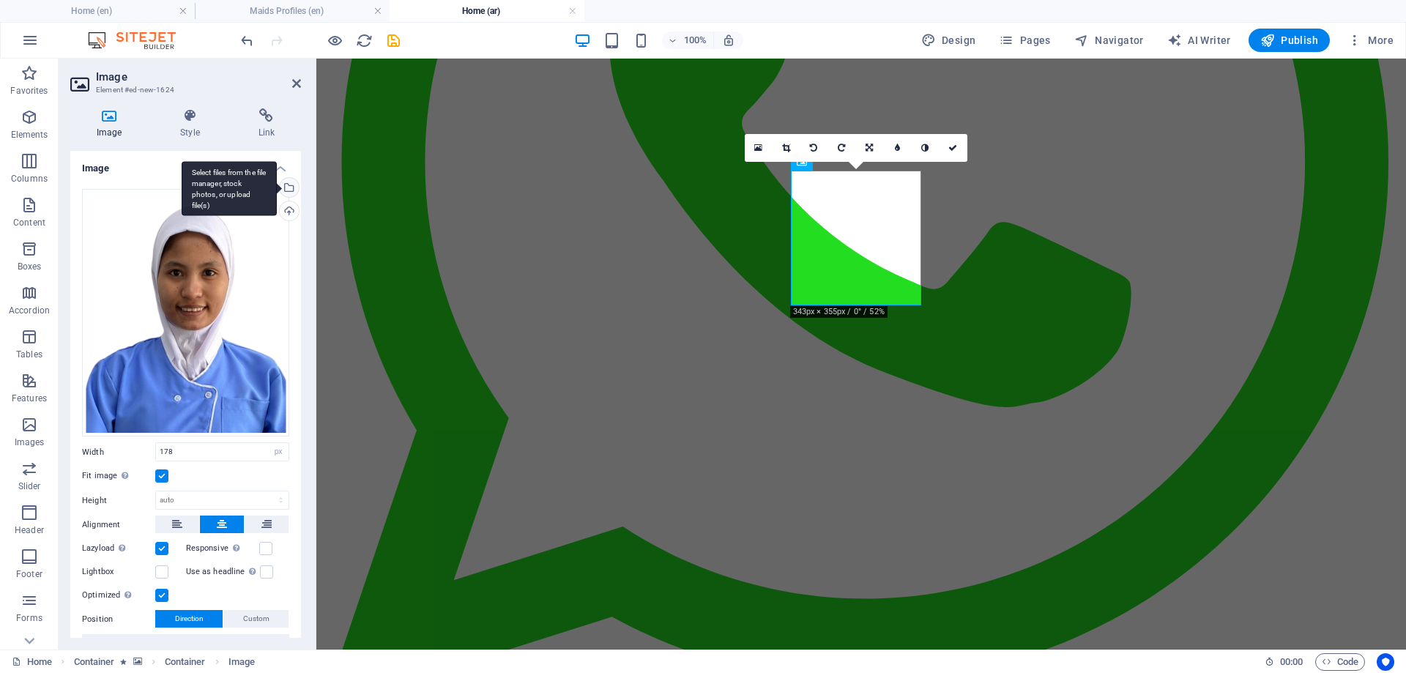
click at [289, 185] on div "Select files from the file manager, stock photos, or upload file(s)" at bounding box center [288, 189] width 22 height 22
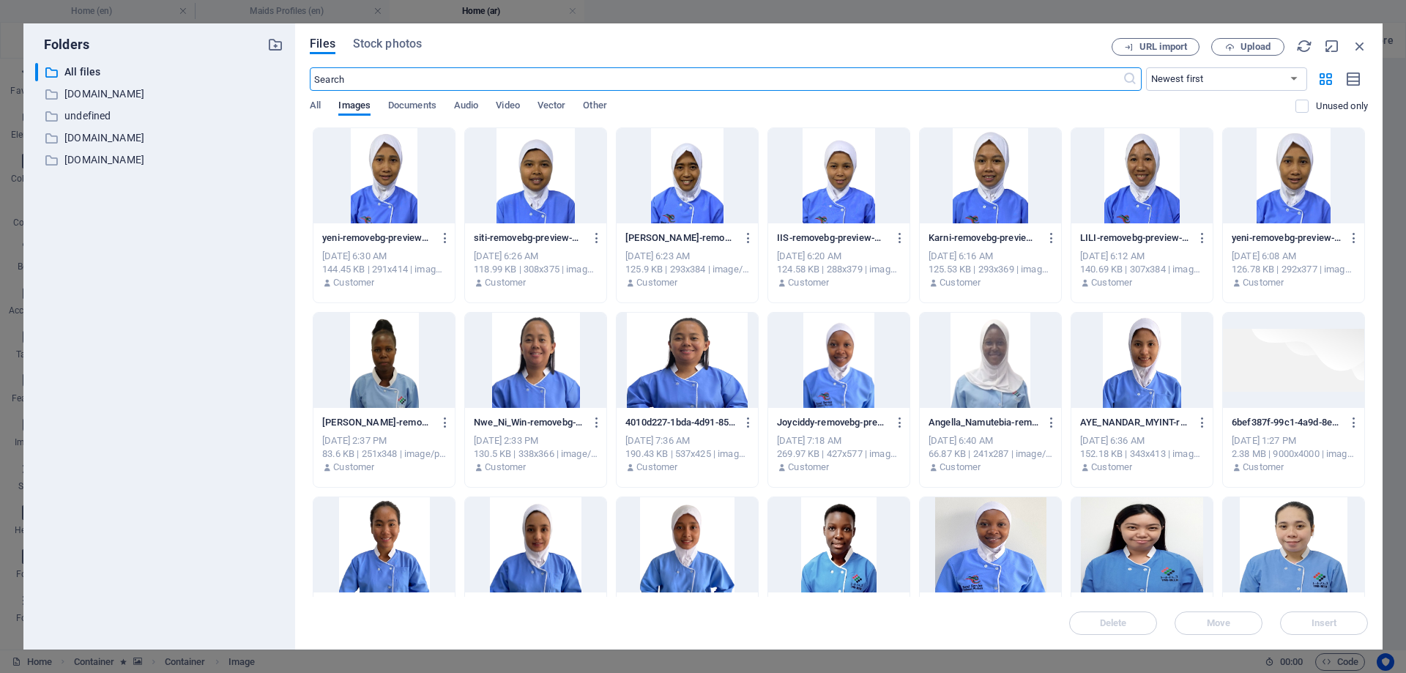
click at [1296, 173] on div at bounding box center [1293, 175] width 141 height 95
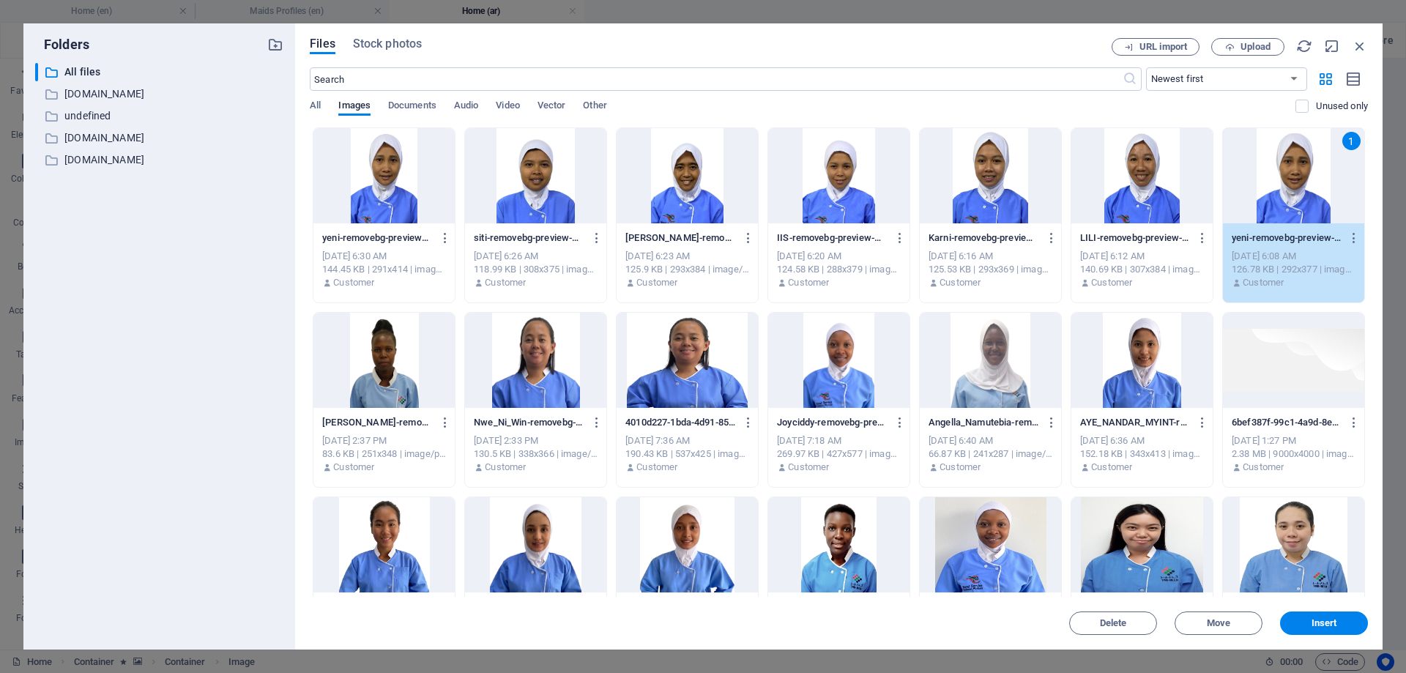
click at [1296, 173] on div "1" at bounding box center [1293, 175] width 141 height 95
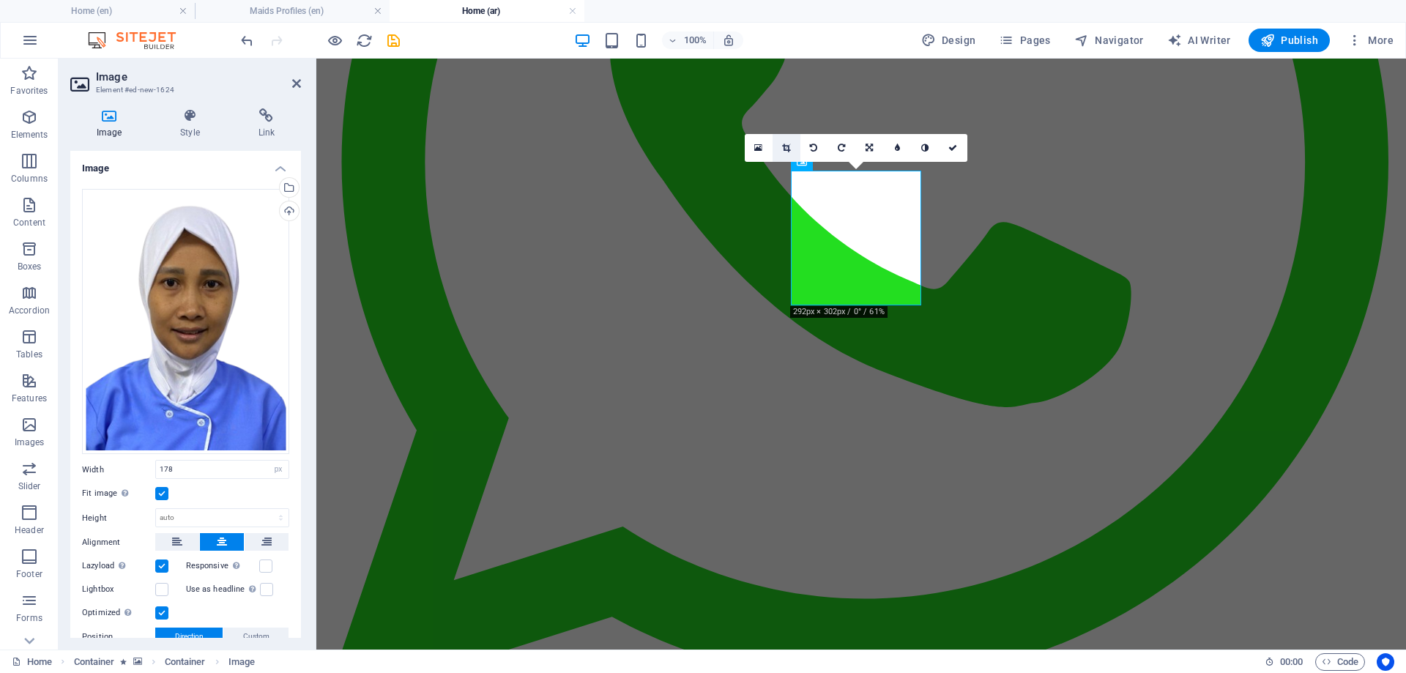
click at [786, 146] on icon at bounding box center [786, 148] width 8 height 9
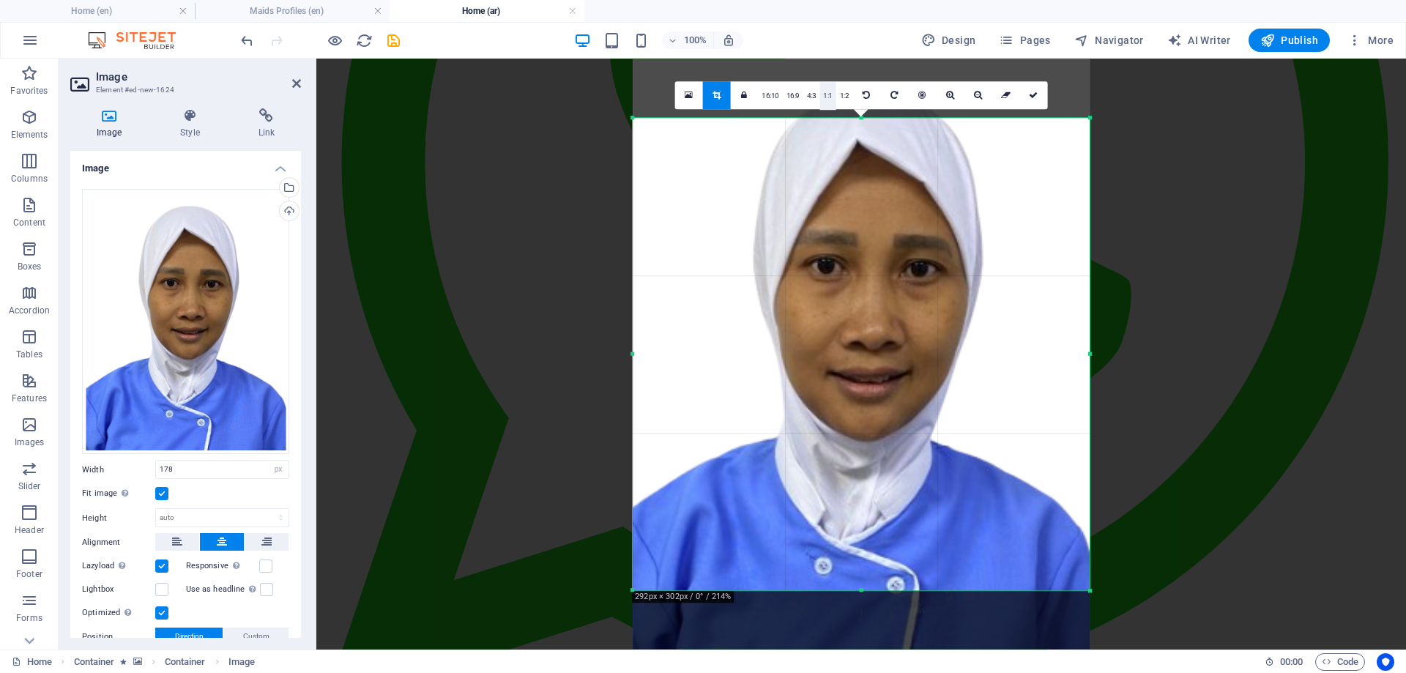
click at [827, 92] on link "1:1" at bounding box center [827, 96] width 17 height 28
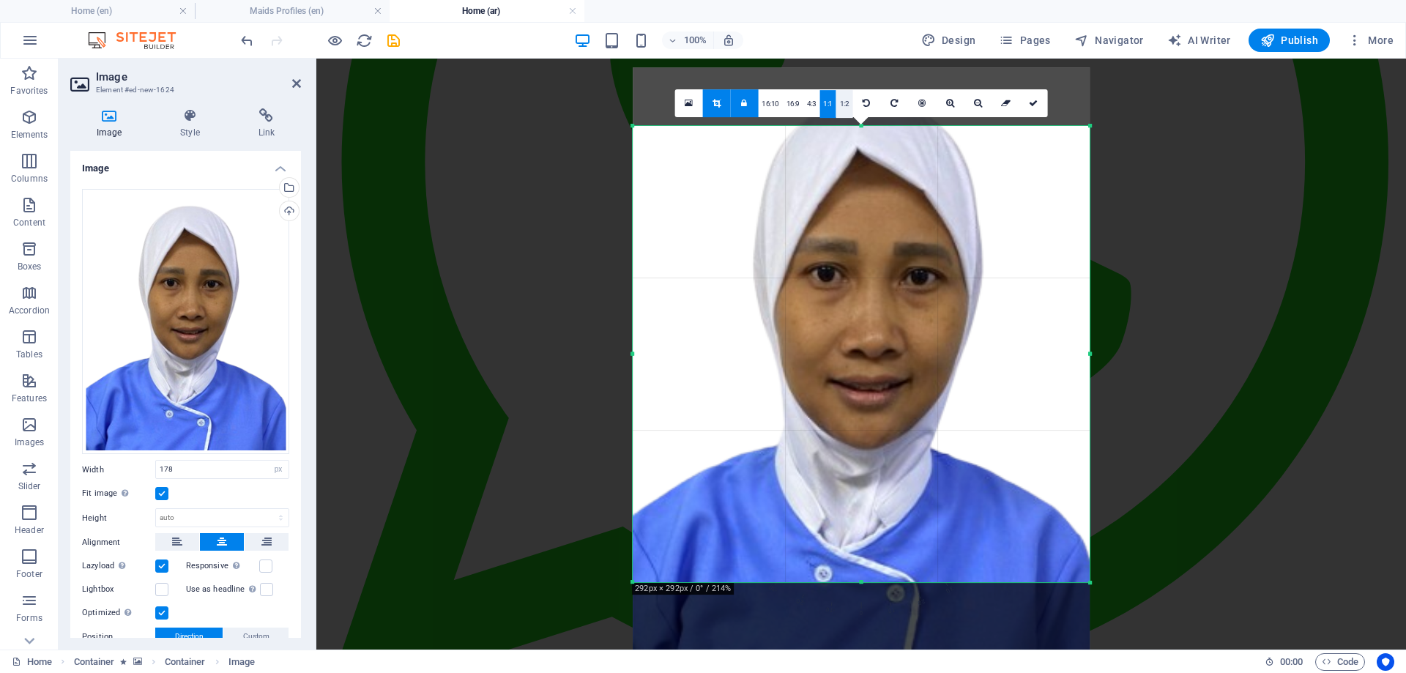
click at [841, 100] on link "1:2" at bounding box center [844, 104] width 17 height 28
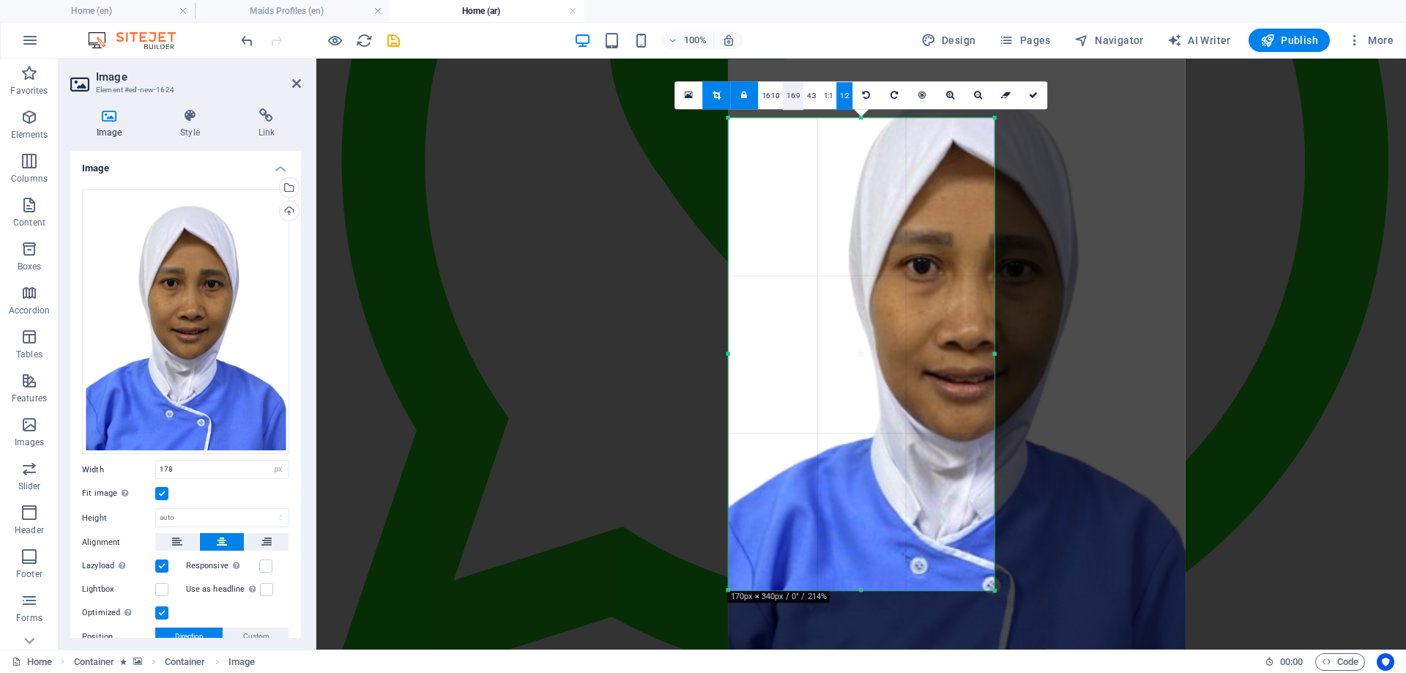
click at [791, 94] on link "16:9" at bounding box center [793, 96] width 21 height 28
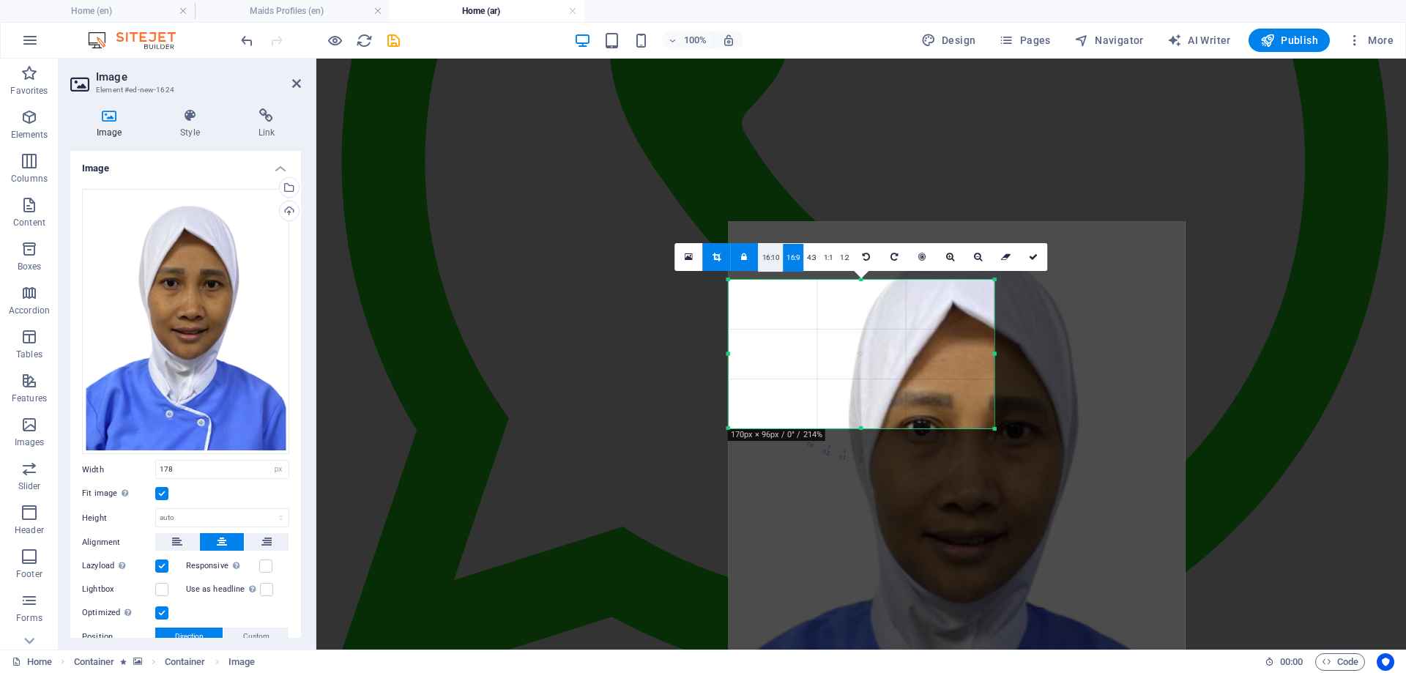
click at [767, 256] on link "16:10" at bounding box center [771, 258] width 25 height 28
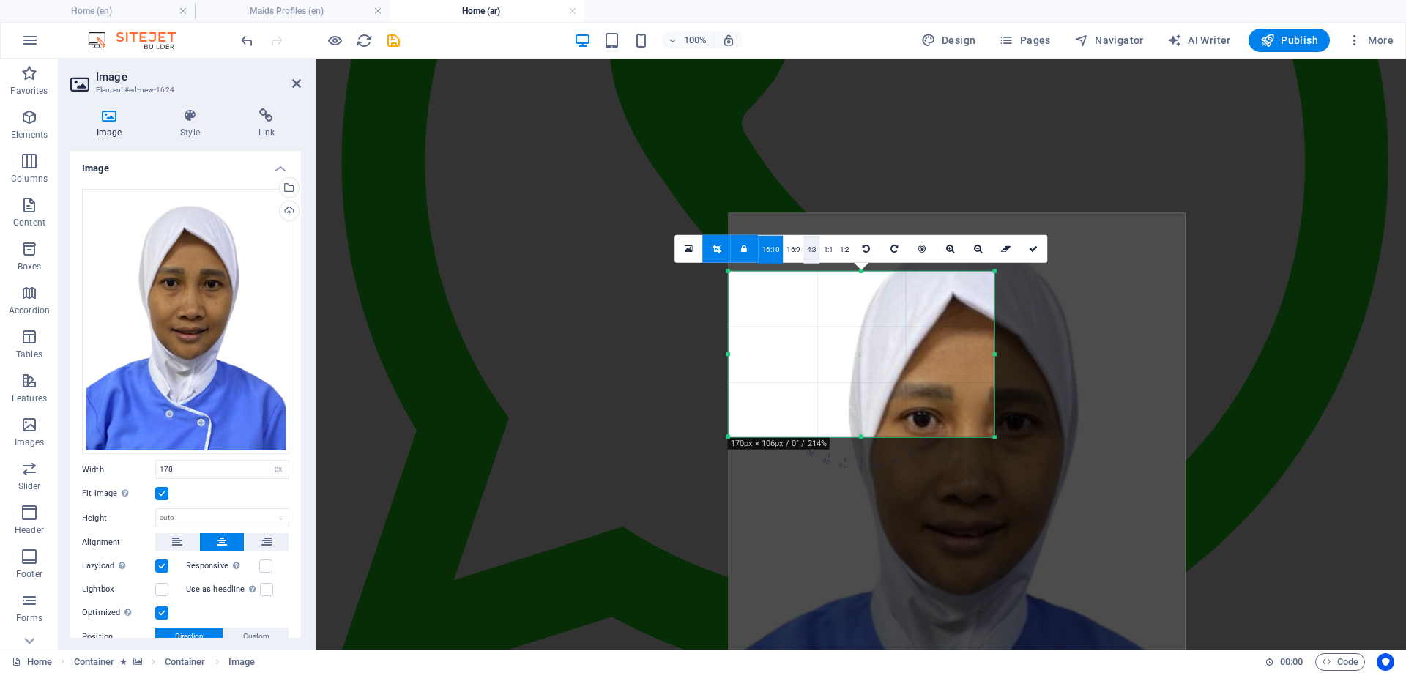
click at [814, 247] on link "4:3" at bounding box center [811, 249] width 17 height 28
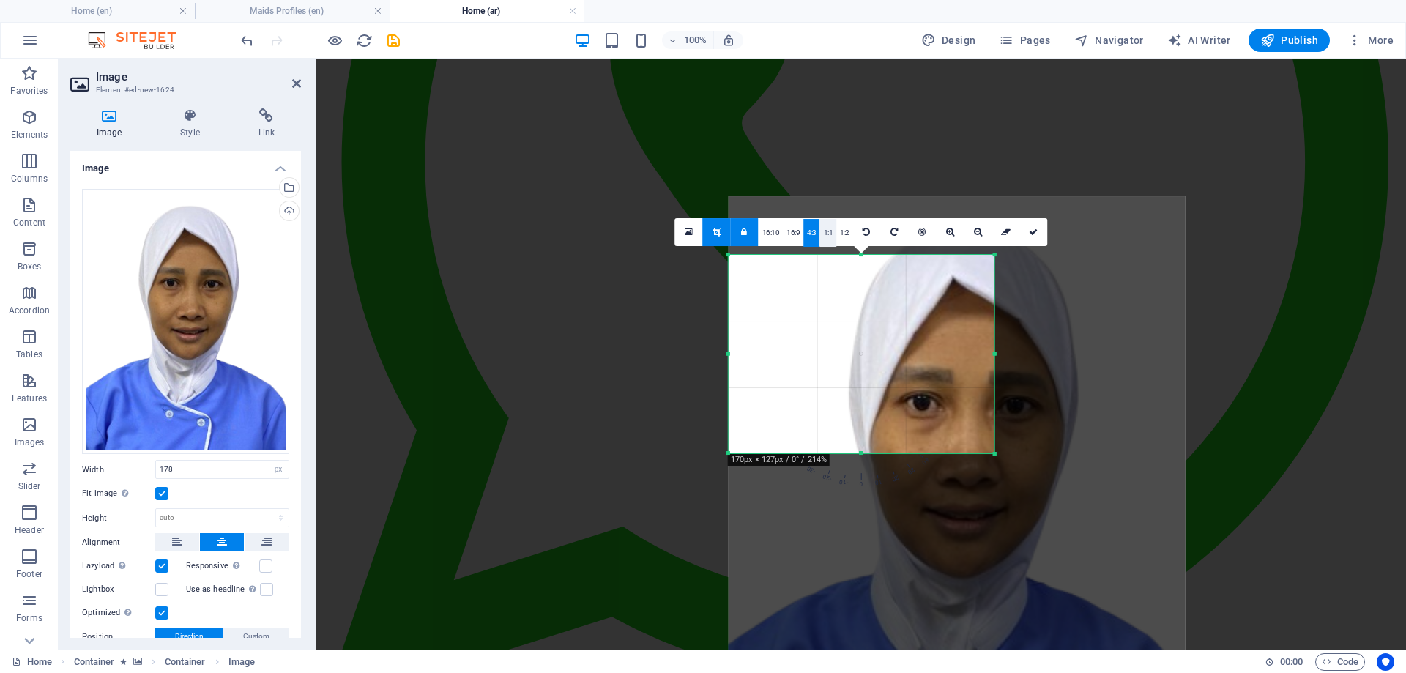
click at [823, 231] on link "1:1" at bounding box center [828, 233] width 17 height 28
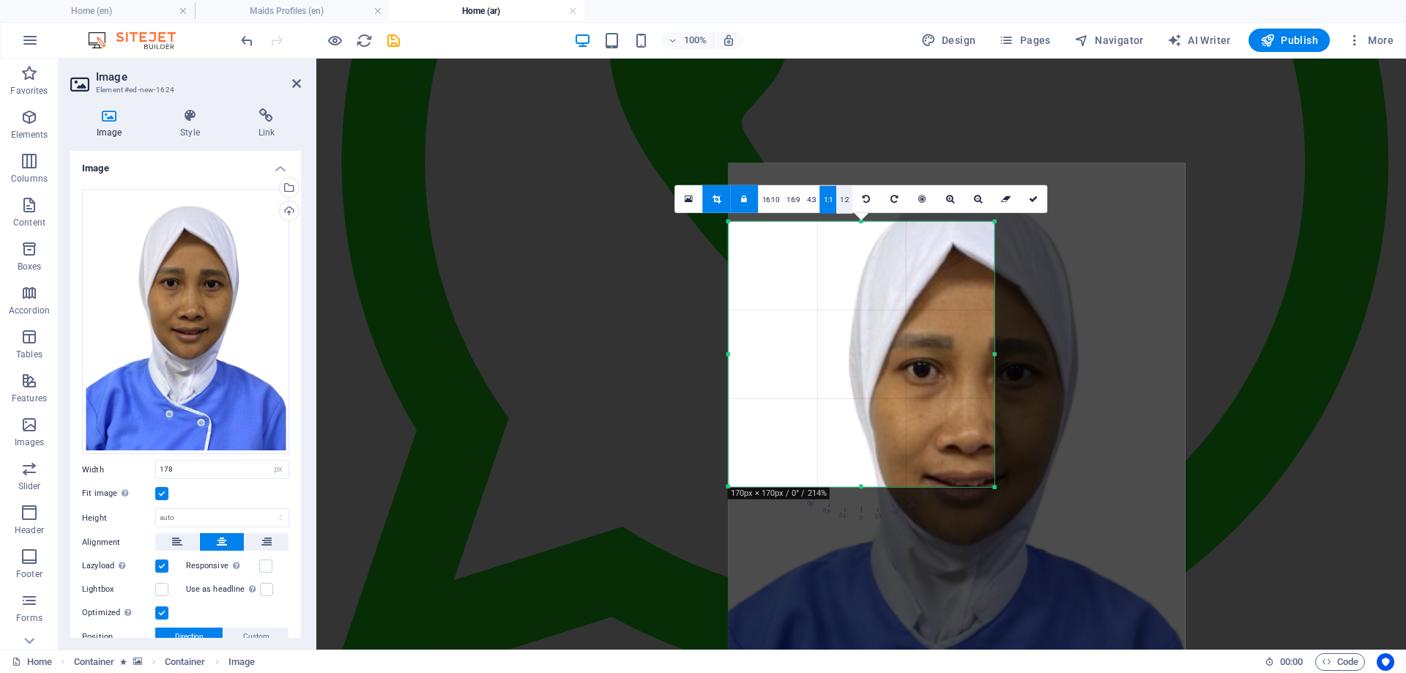
click at [844, 201] on link "1:2" at bounding box center [844, 199] width 17 height 28
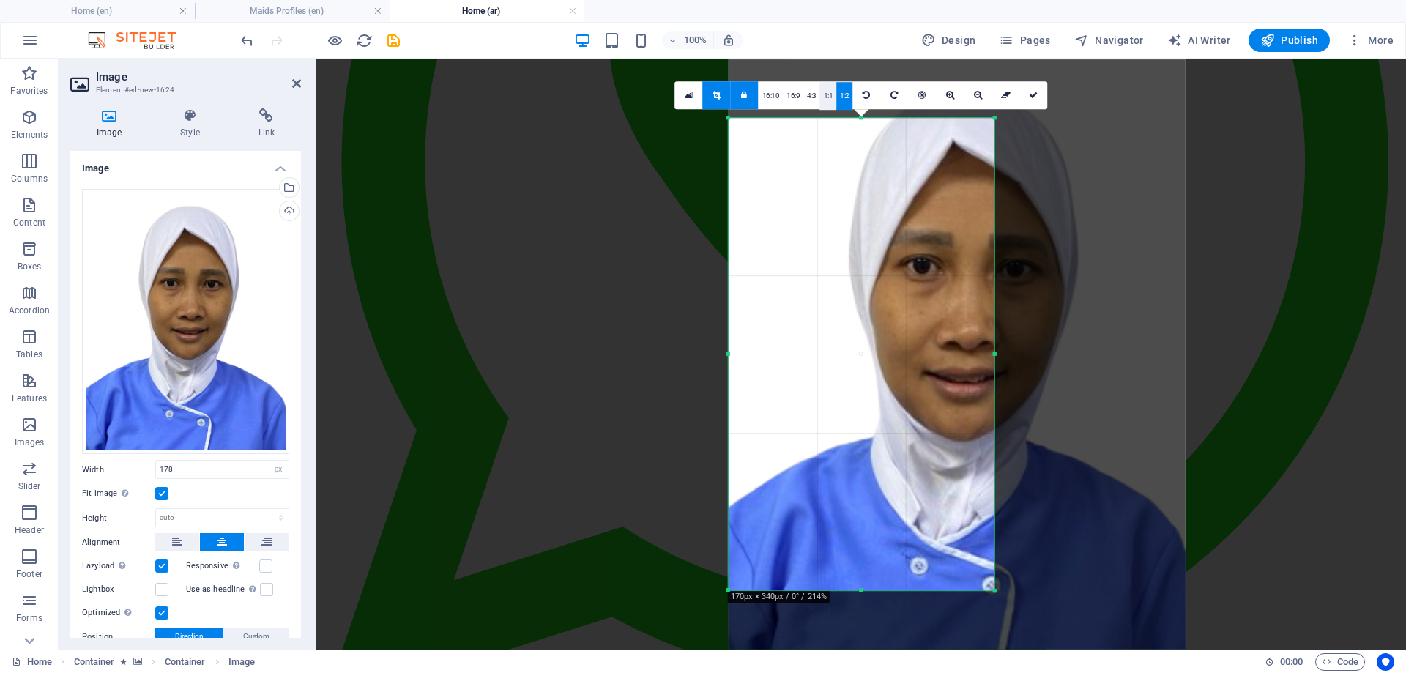
click at [828, 96] on link "1:1" at bounding box center [828, 96] width 17 height 28
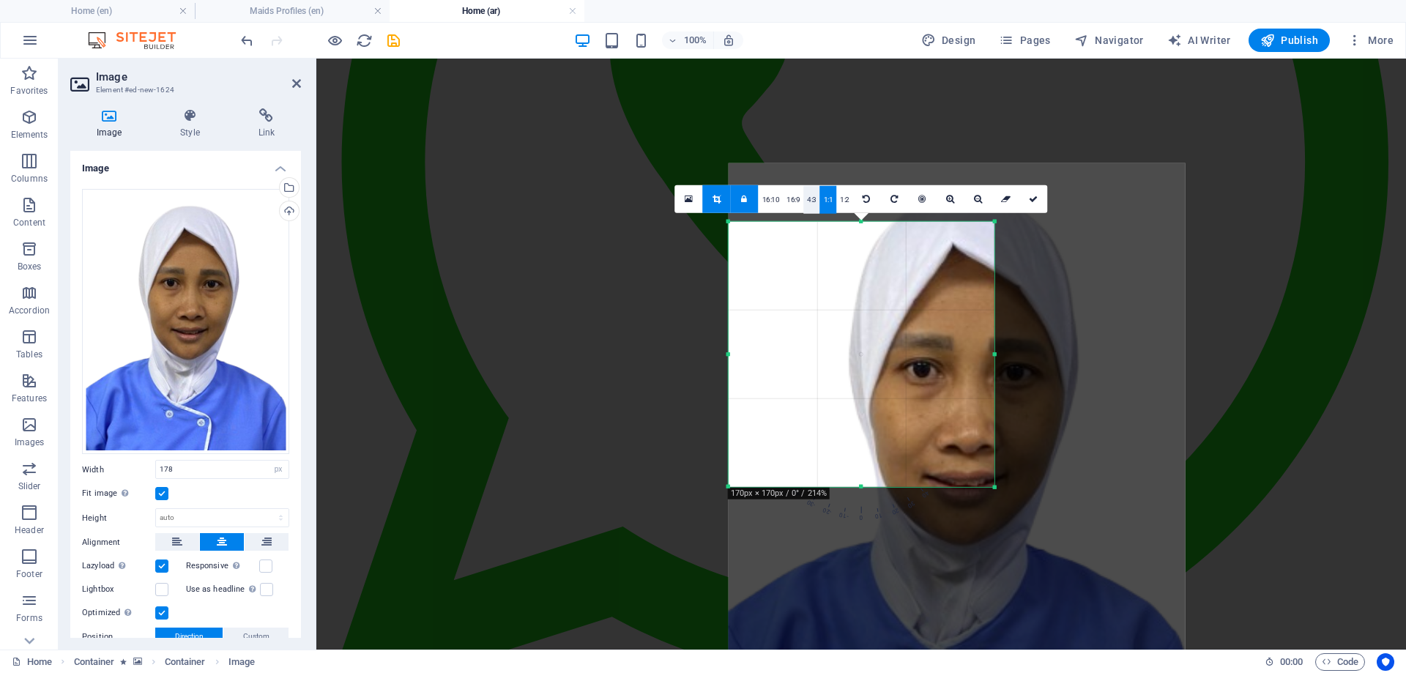
click at [812, 194] on link "4:3" at bounding box center [811, 199] width 17 height 28
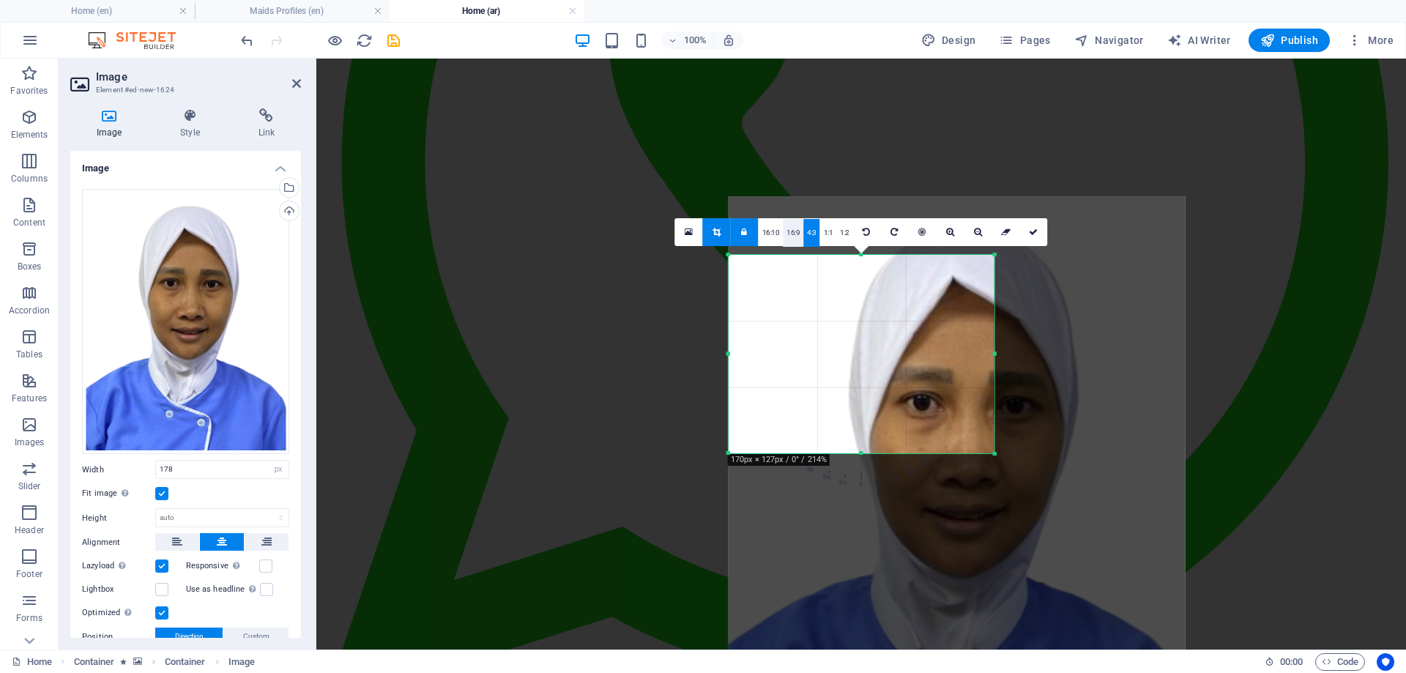
click at [790, 229] on link "16:9" at bounding box center [793, 233] width 21 height 28
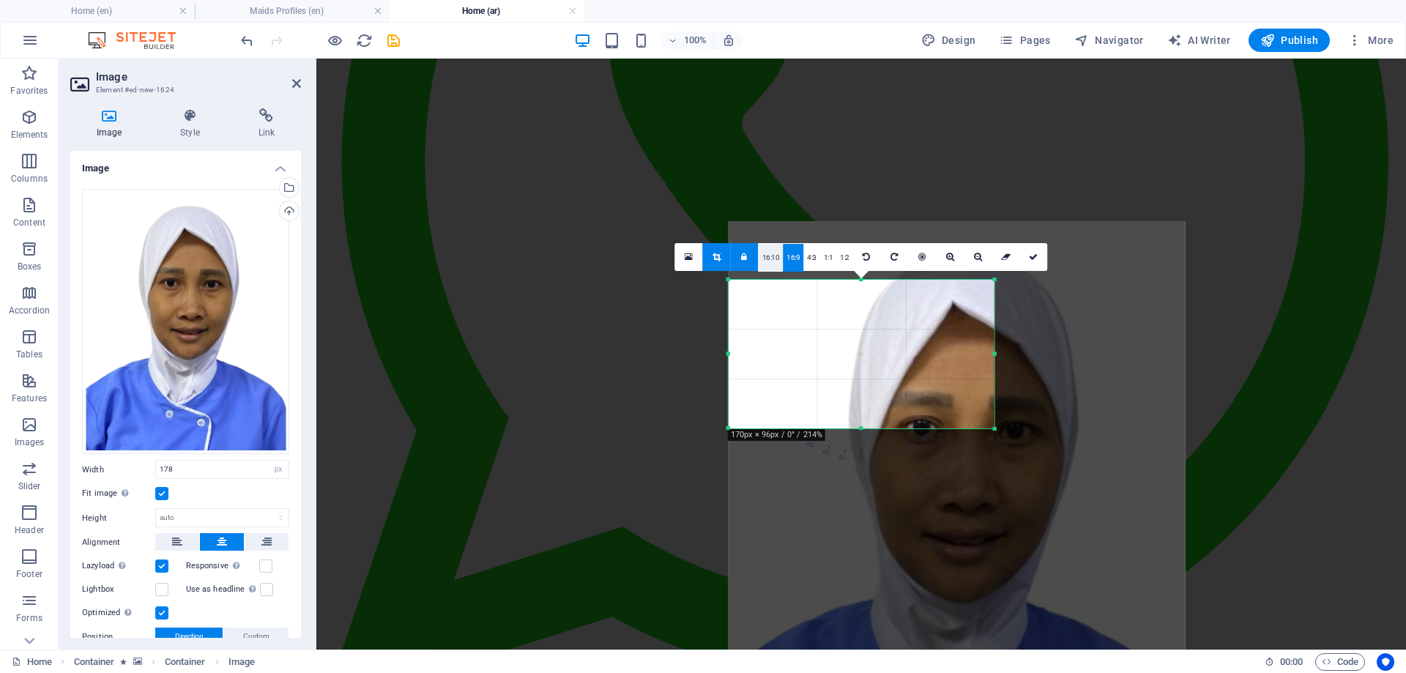
click at [770, 252] on link "16:10" at bounding box center [771, 258] width 25 height 28
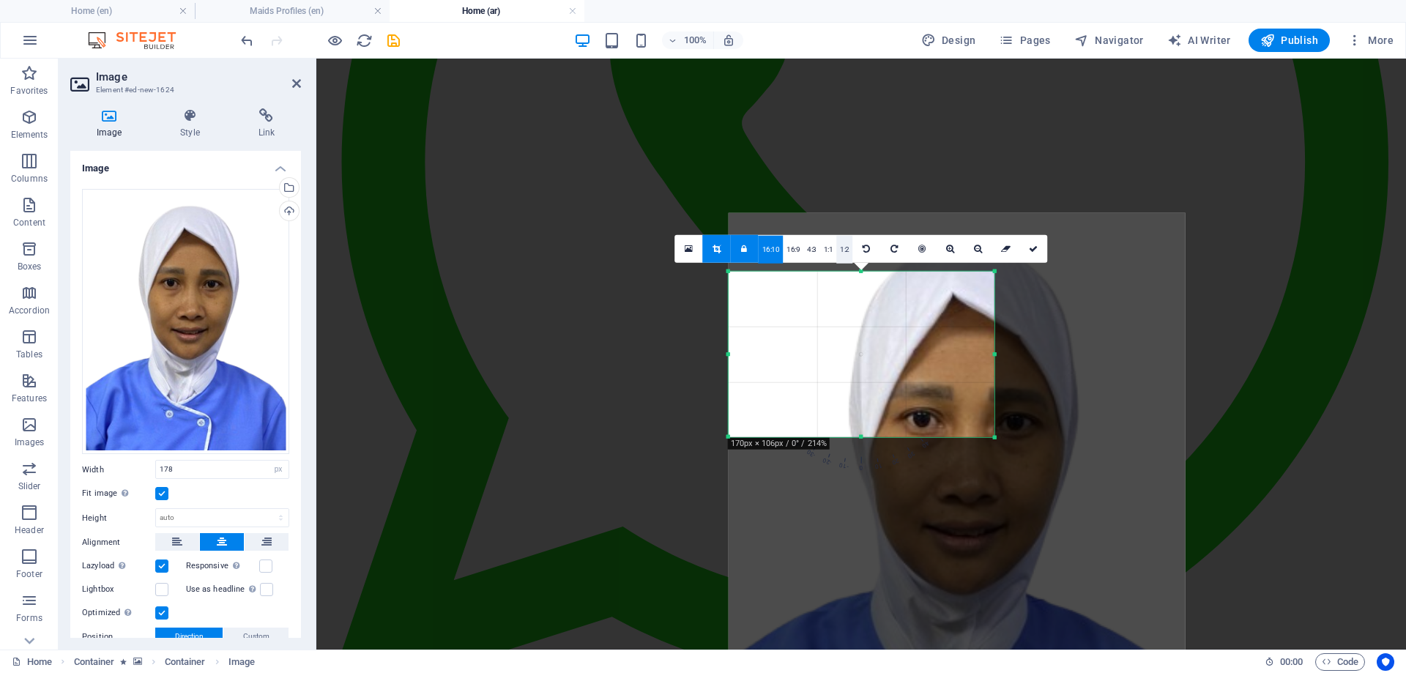
click at [844, 246] on link "1:2" at bounding box center [844, 249] width 17 height 28
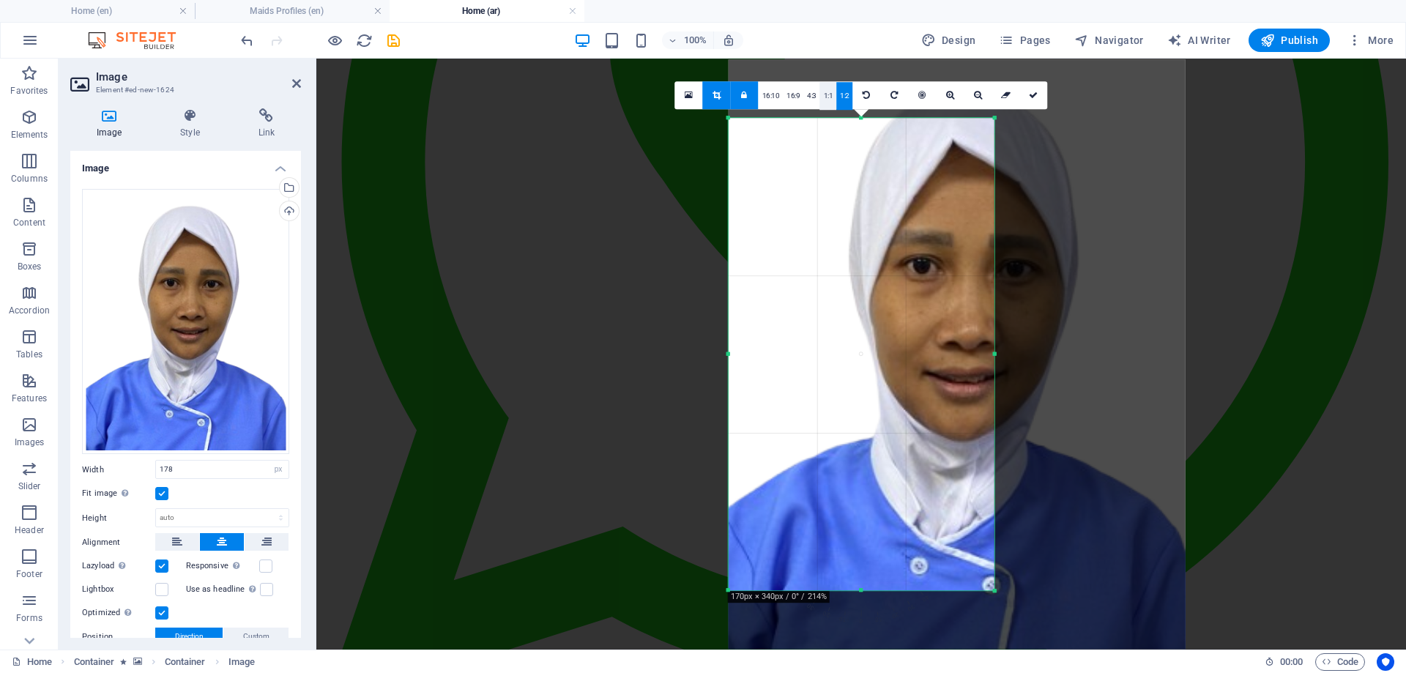
click at [826, 98] on link "1:1" at bounding box center [828, 96] width 17 height 28
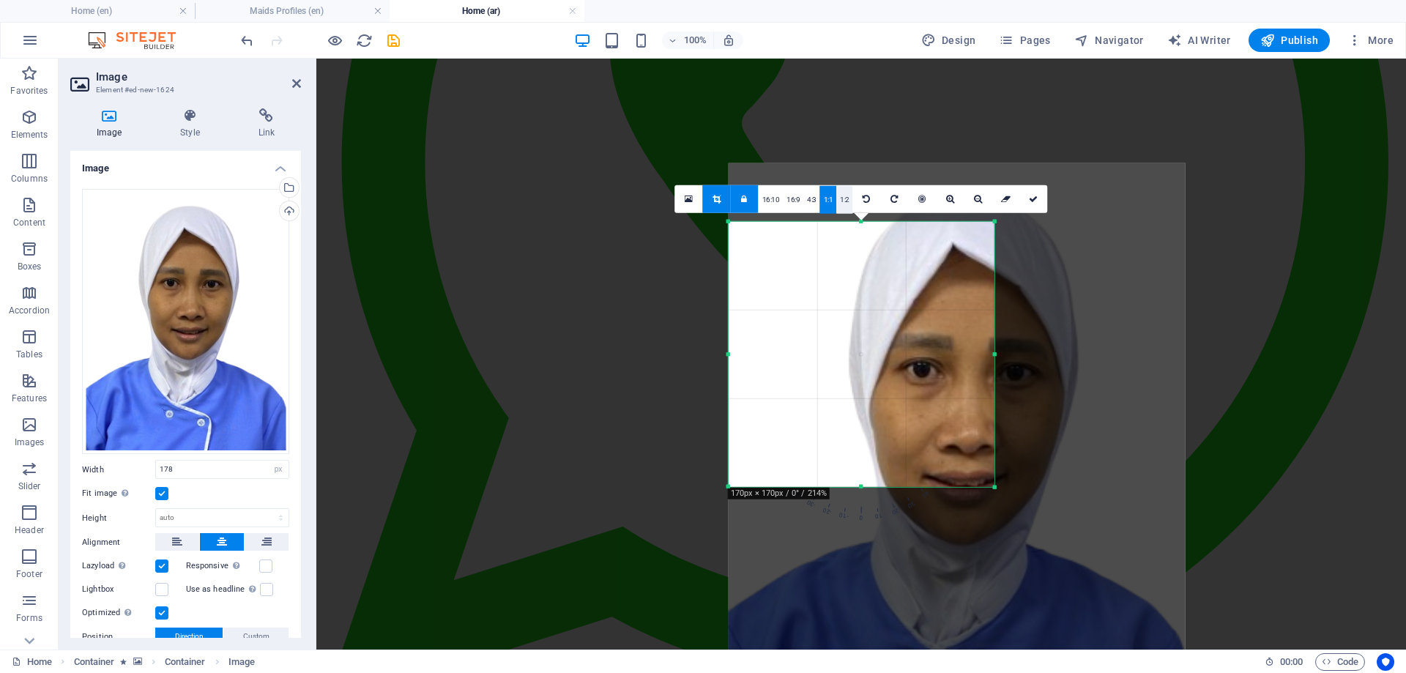
click at [843, 196] on link "1:2" at bounding box center [844, 199] width 17 height 28
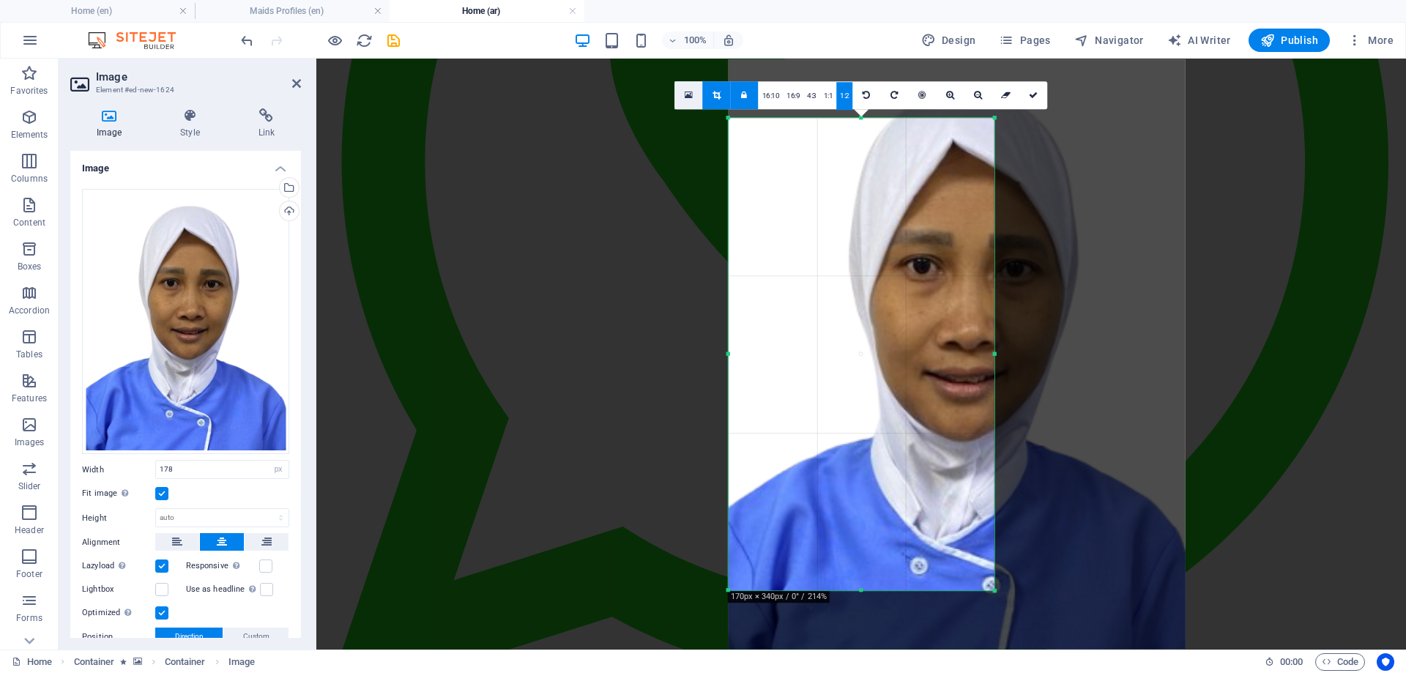
click at [688, 93] on icon at bounding box center [689, 95] width 8 height 10
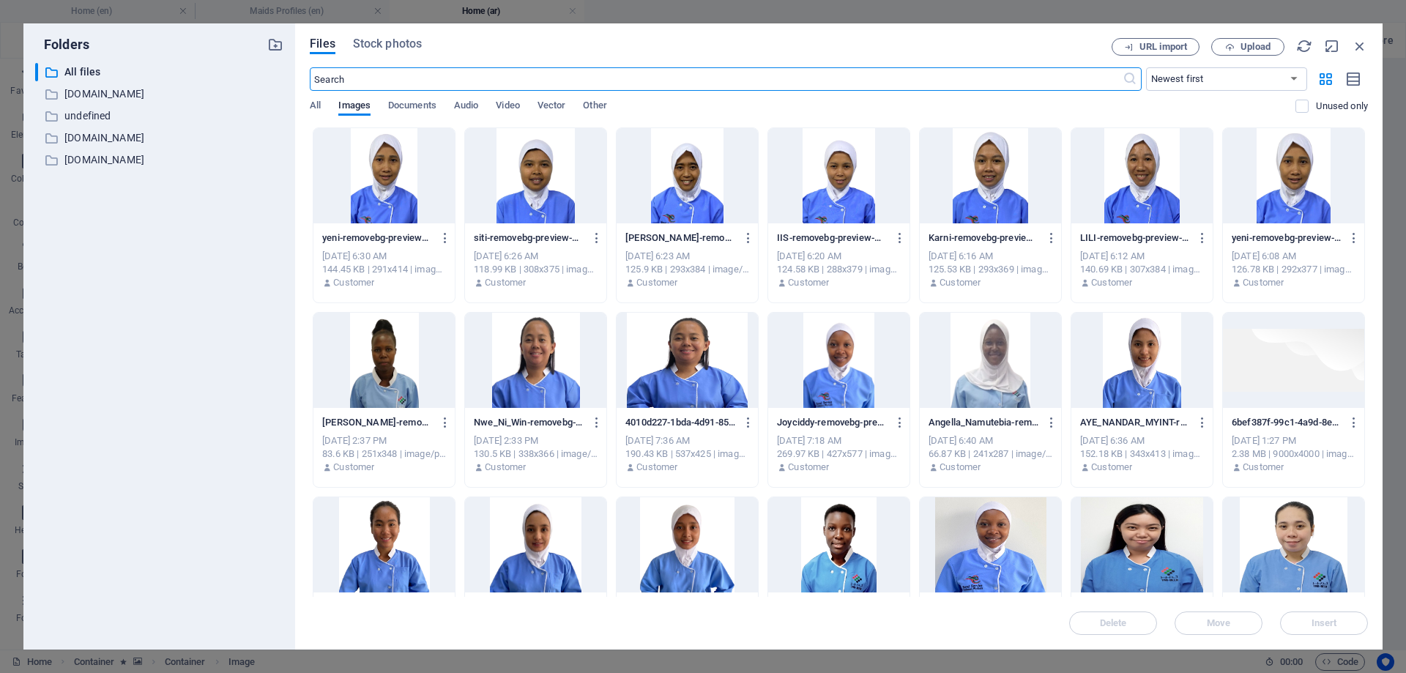
click at [1304, 181] on div at bounding box center [1293, 175] width 141 height 95
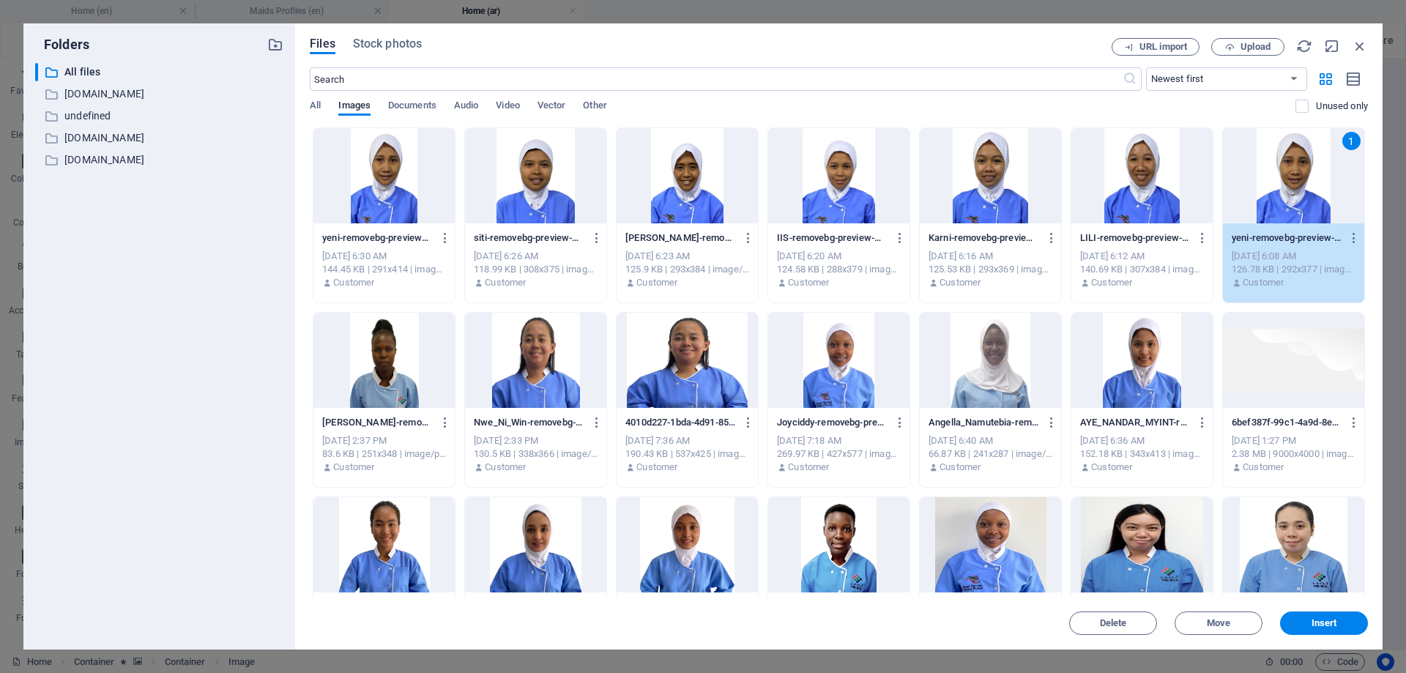
click at [1304, 181] on div "1" at bounding box center [1293, 175] width 141 height 95
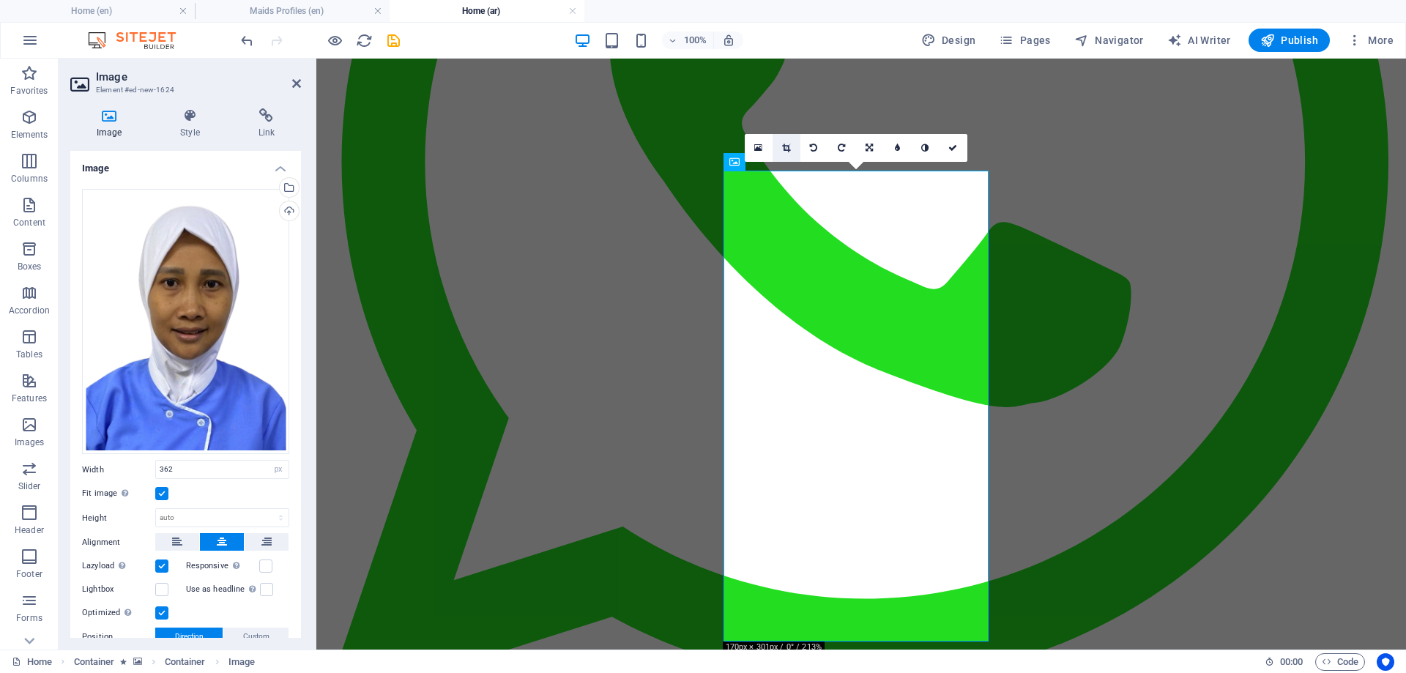
click at [788, 146] on icon at bounding box center [786, 148] width 8 height 9
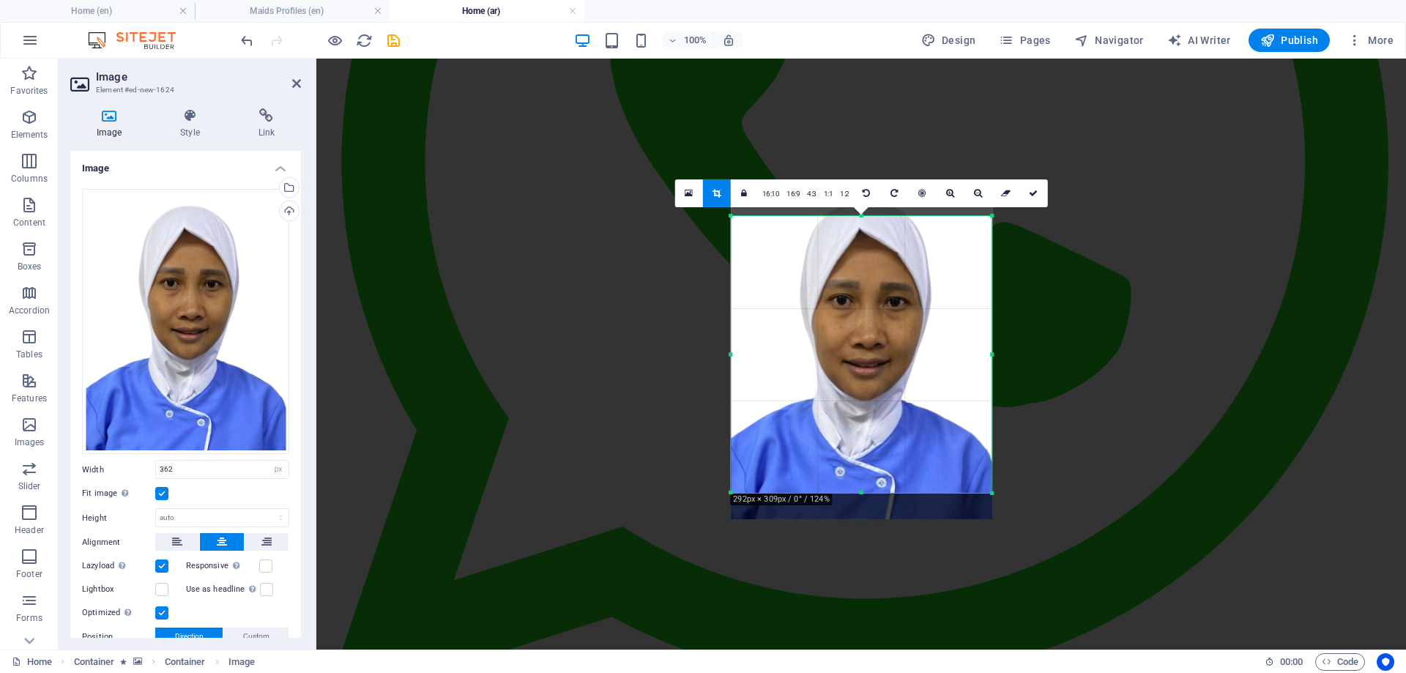
drag, startPoint x: 940, startPoint y: 490, endPoint x: 1047, endPoint y: 492, distance: 106.9
click at [1047, 492] on div "Drag here to replace the existing content. Press “Ctrl” if you want to create a…" at bounding box center [861, 354] width 1090 height 591
click at [1029, 191] on icon at bounding box center [1033, 192] width 9 height 9
type input "355"
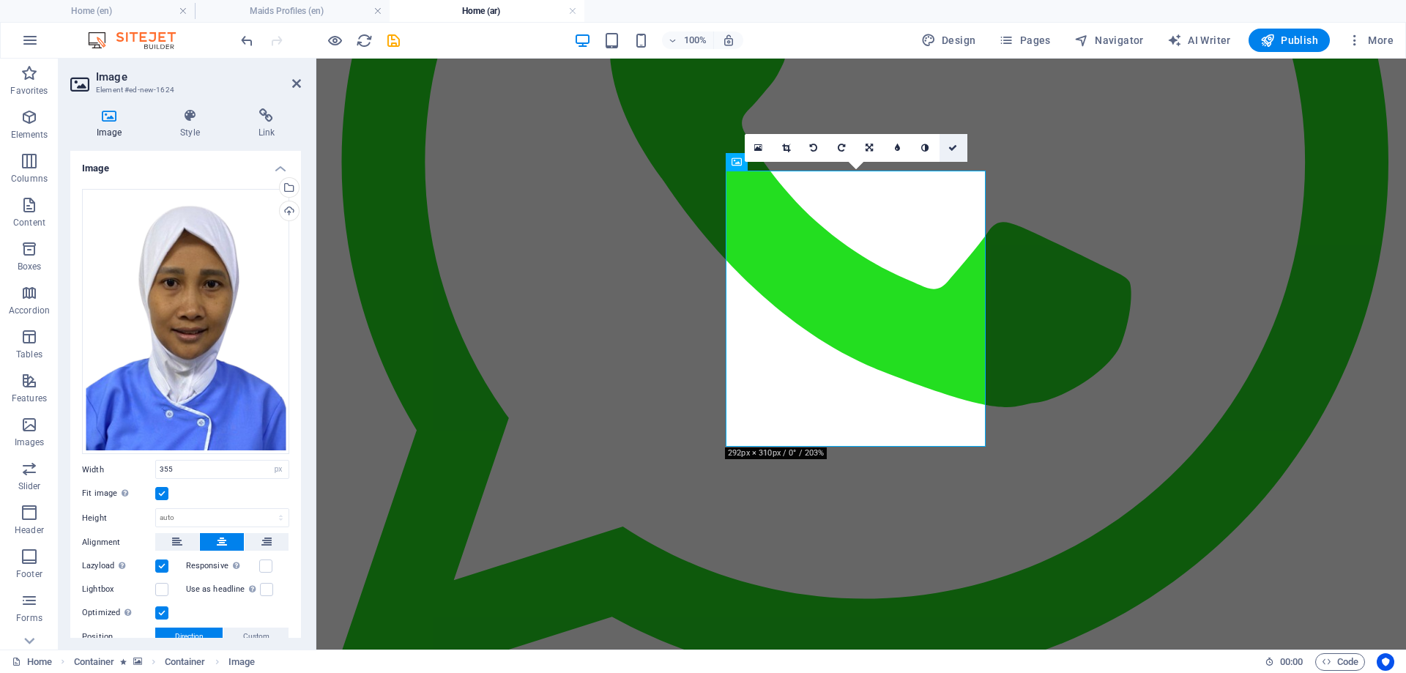
click at [955, 146] on icon at bounding box center [952, 148] width 9 height 9
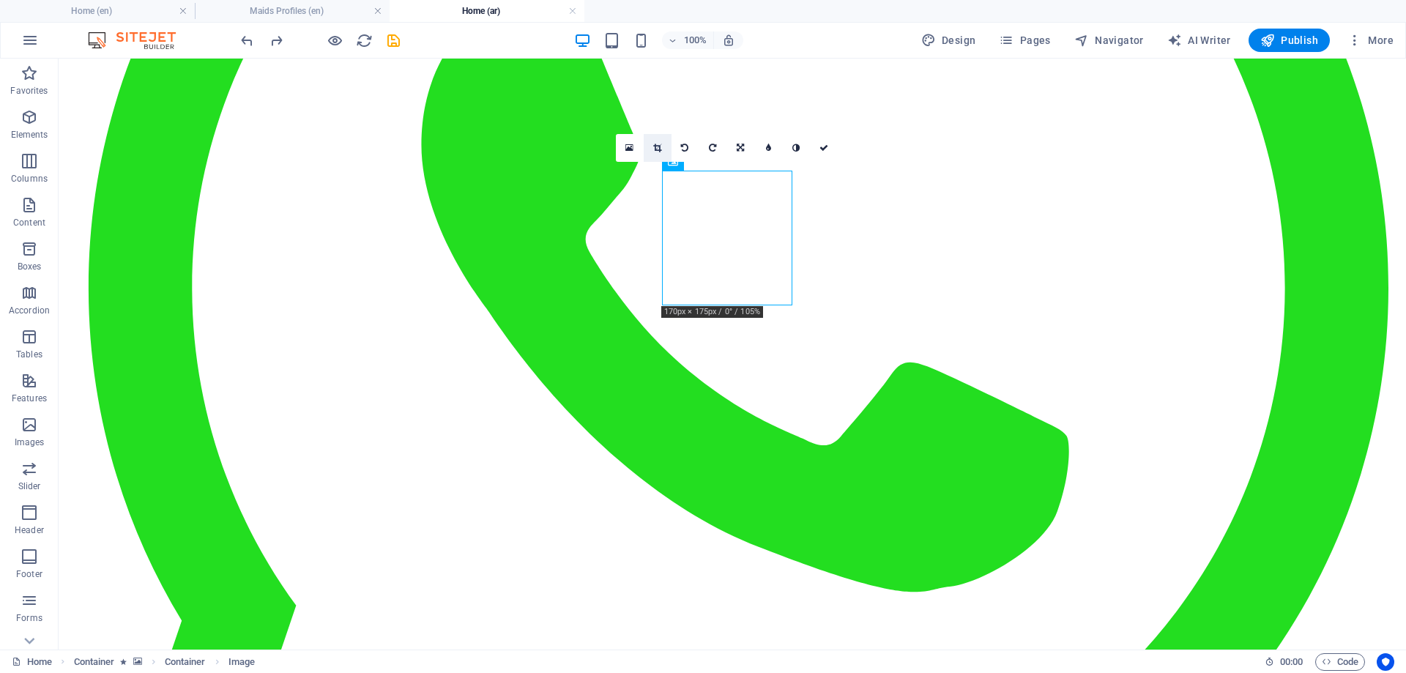
click at [655, 148] on icon at bounding box center [657, 148] width 8 height 9
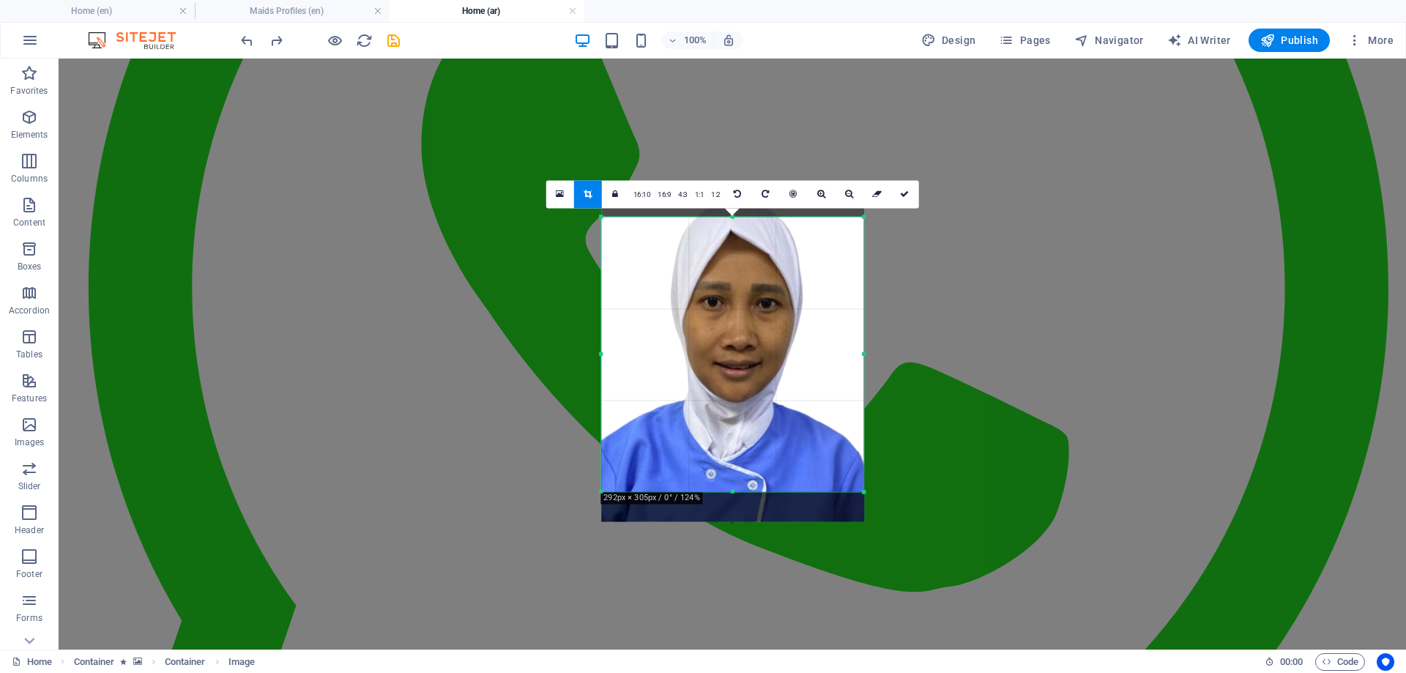
drag, startPoint x: 812, startPoint y: 354, endPoint x: 921, endPoint y: 349, distance: 108.5
click at [921, 349] on div "Drag here to replace the existing content. Press “Ctrl” if you want to create a…" at bounding box center [733, 354] width 1348 height 591
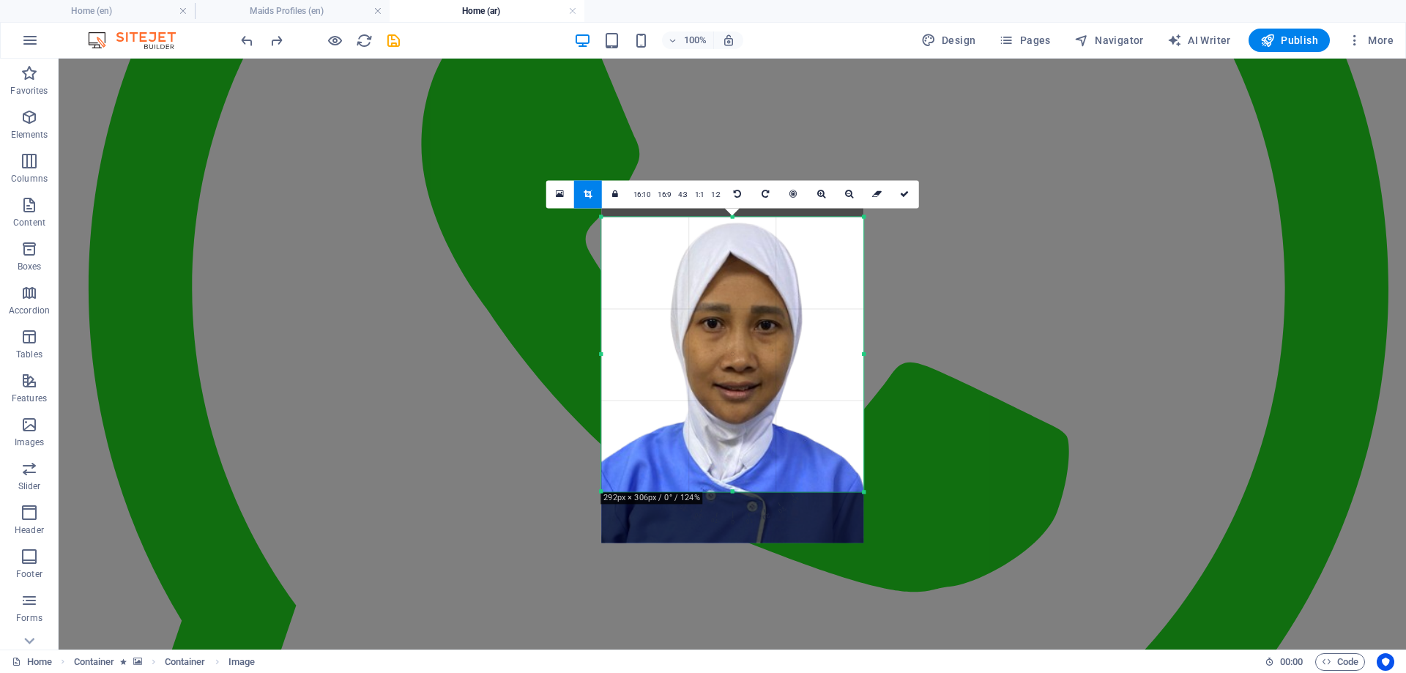
drag, startPoint x: 770, startPoint y: 368, endPoint x: 772, endPoint y: 390, distance: 22.1
click at [772, 390] on div at bounding box center [732, 374] width 262 height 338
click at [903, 193] on icon at bounding box center [904, 194] width 9 height 9
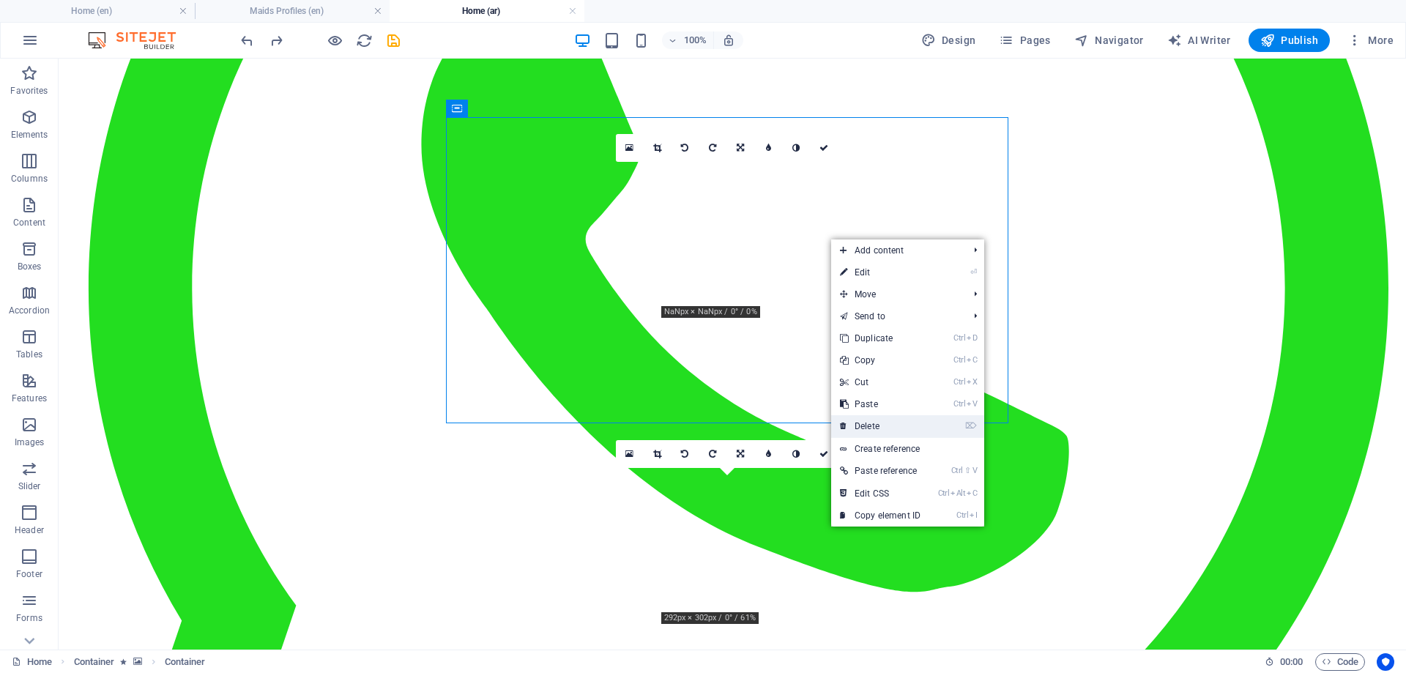
click at [877, 422] on link "⌦ Delete" at bounding box center [880, 426] width 98 height 22
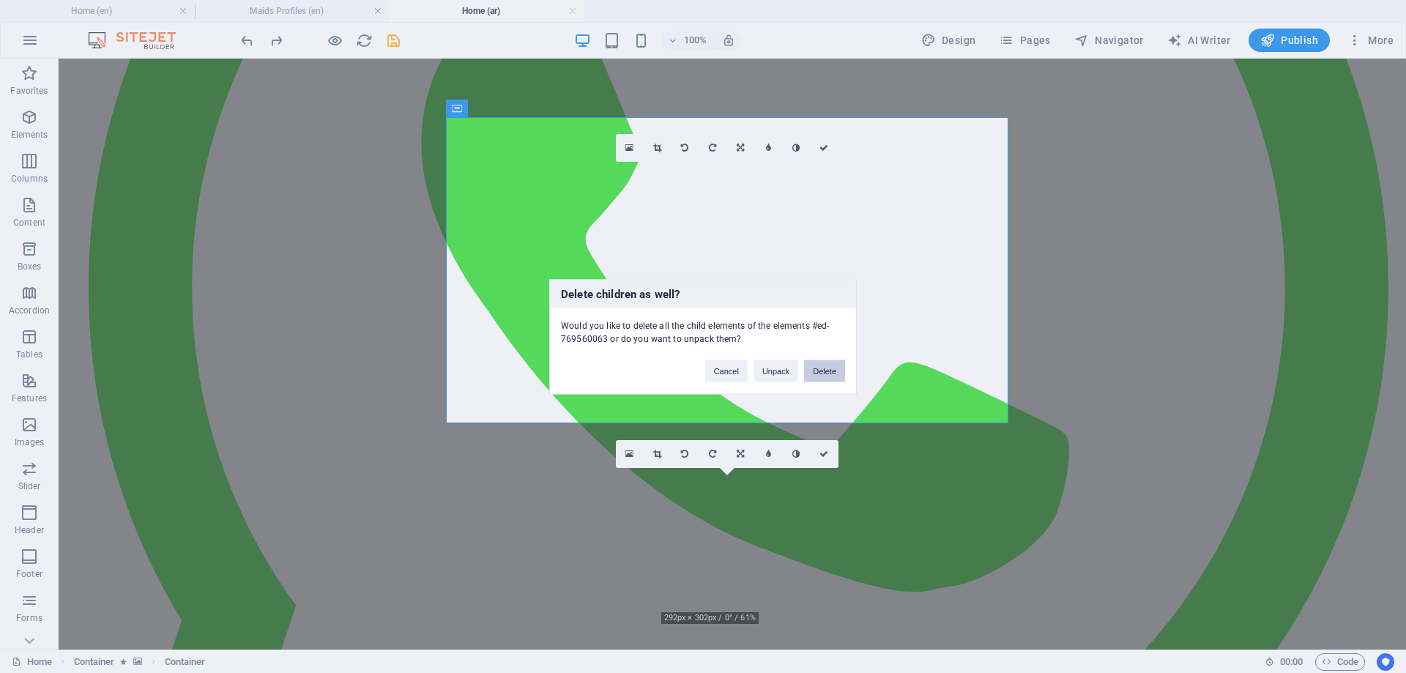
click at [819, 366] on button "Delete" at bounding box center [824, 371] width 41 height 22
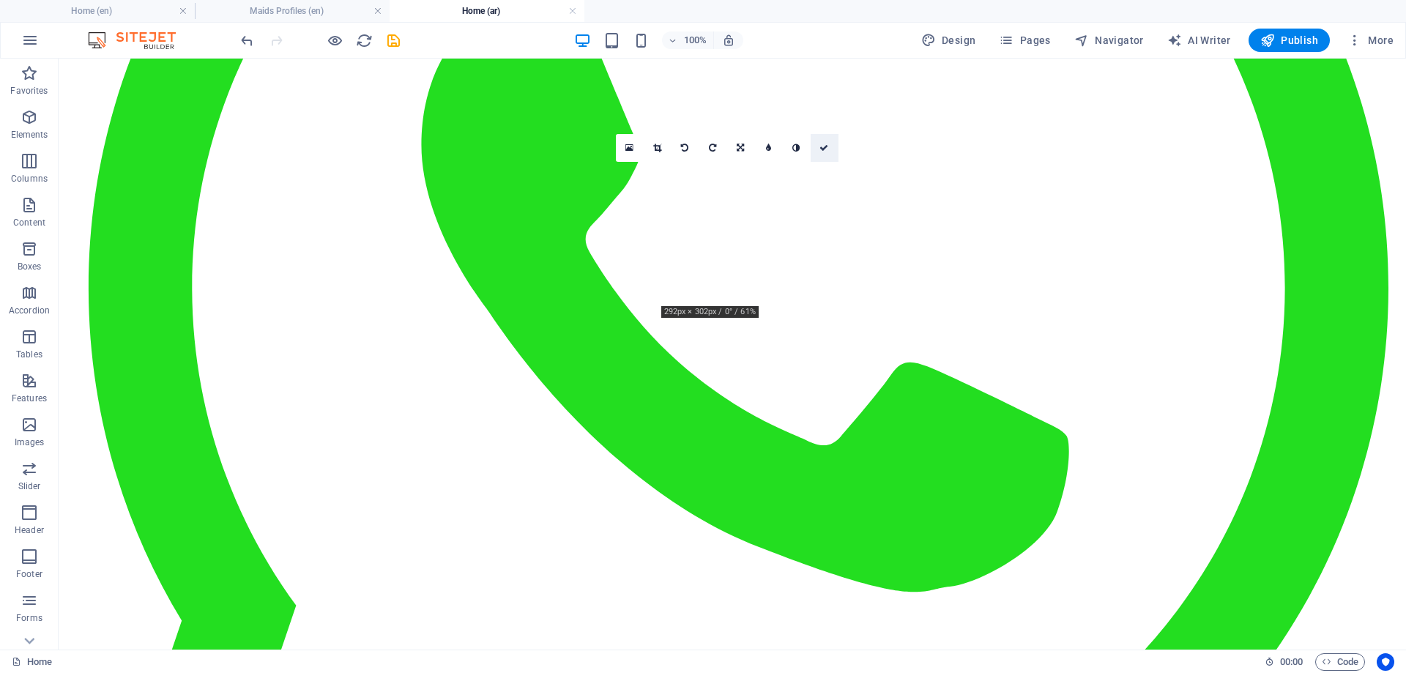
click at [824, 148] on icon at bounding box center [823, 148] width 9 height 9
click at [819, 149] on icon at bounding box center [823, 148] width 9 height 9
click at [821, 149] on icon at bounding box center [823, 148] width 9 height 9
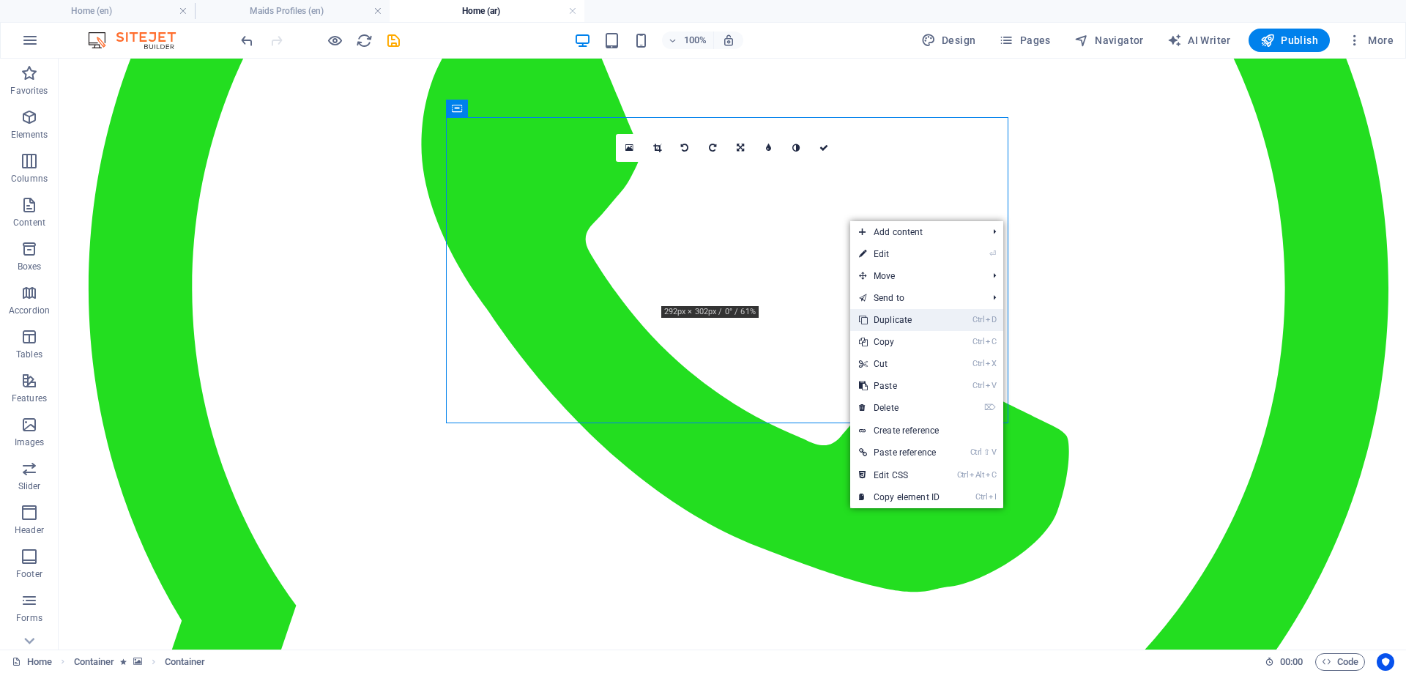
click at [891, 318] on link "Ctrl D Duplicate" at bounding box center [899, 320] width 98 height 22
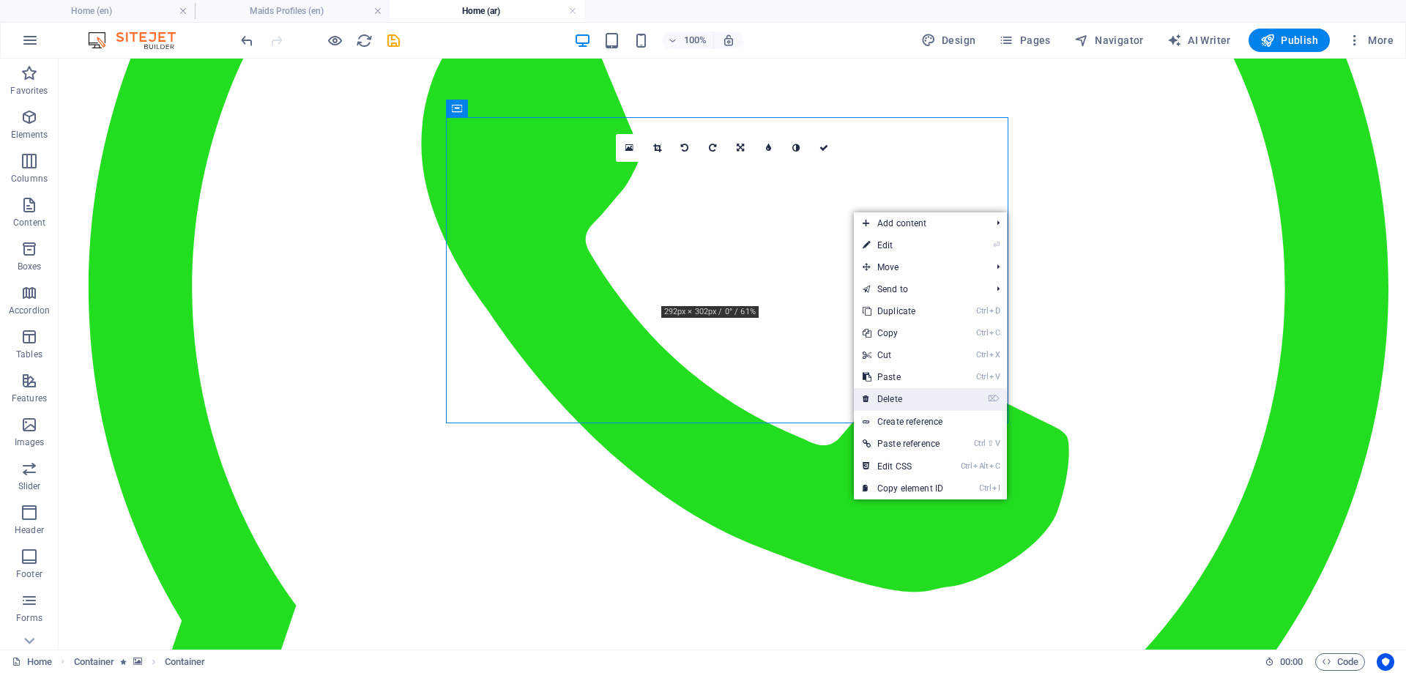
click at [892, 398] on link "⌦ Delete" at bounding box center [903, 399] width 98 height 22
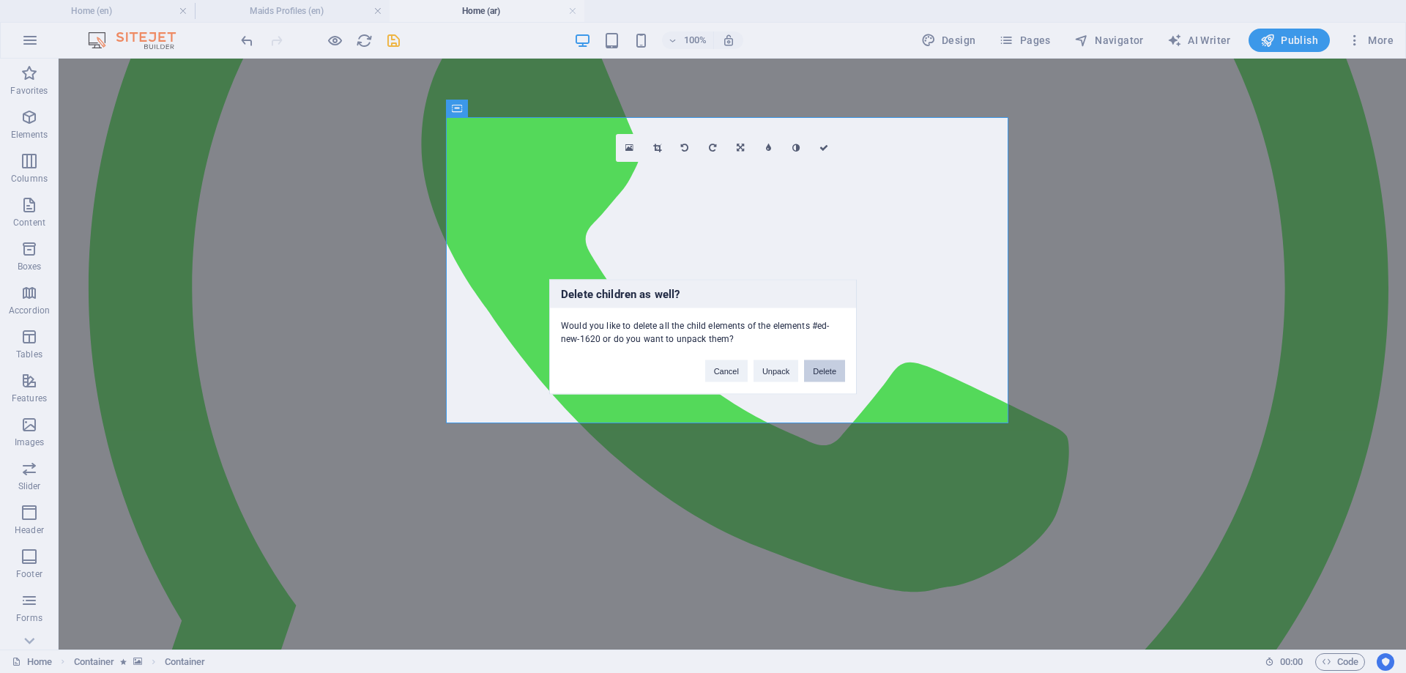
click at [831, 368] on button "Delete" at bounding box center [824, 371] width 41 height 22
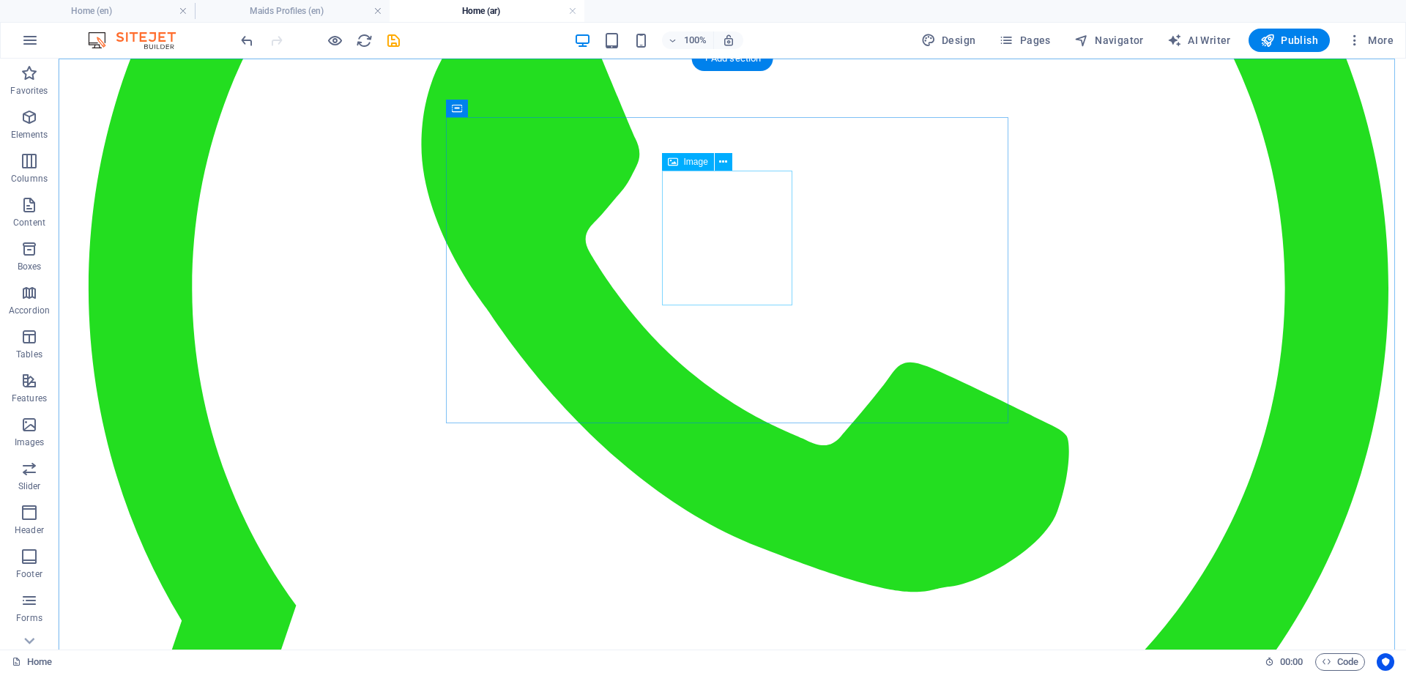
select select "px"
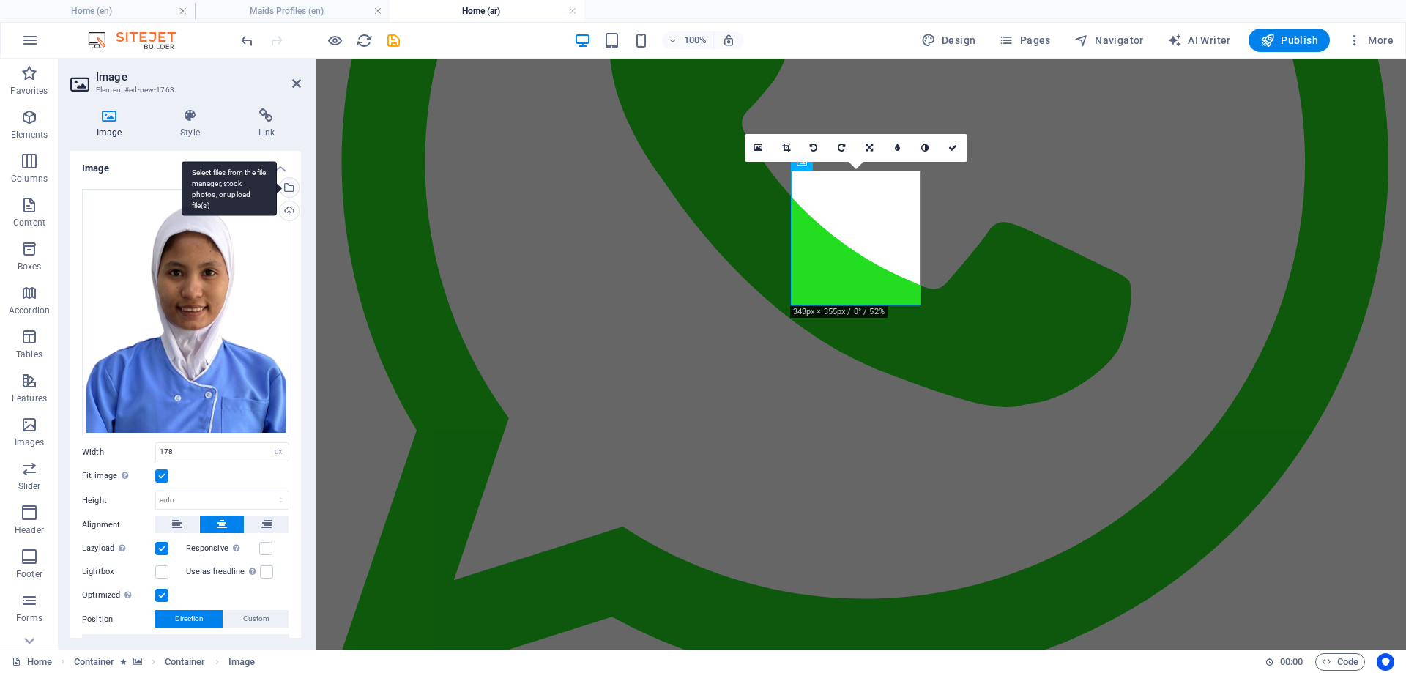
click at [286, 184] on div "Select files from the file manager, stock photos, or upload file(s)" at bounding box center [288, 189] width 22 height 22
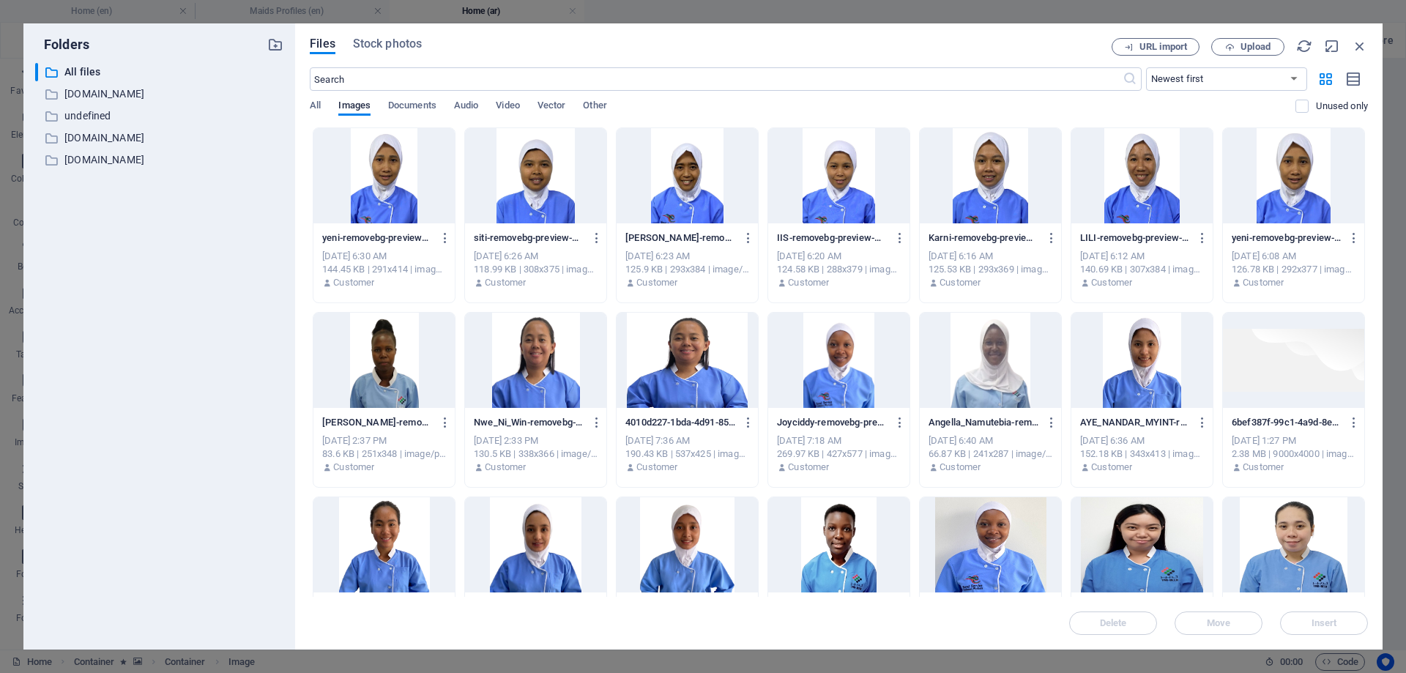
click at [1301, 166] on div at bounding box center [1293, 175] width 141 height 95
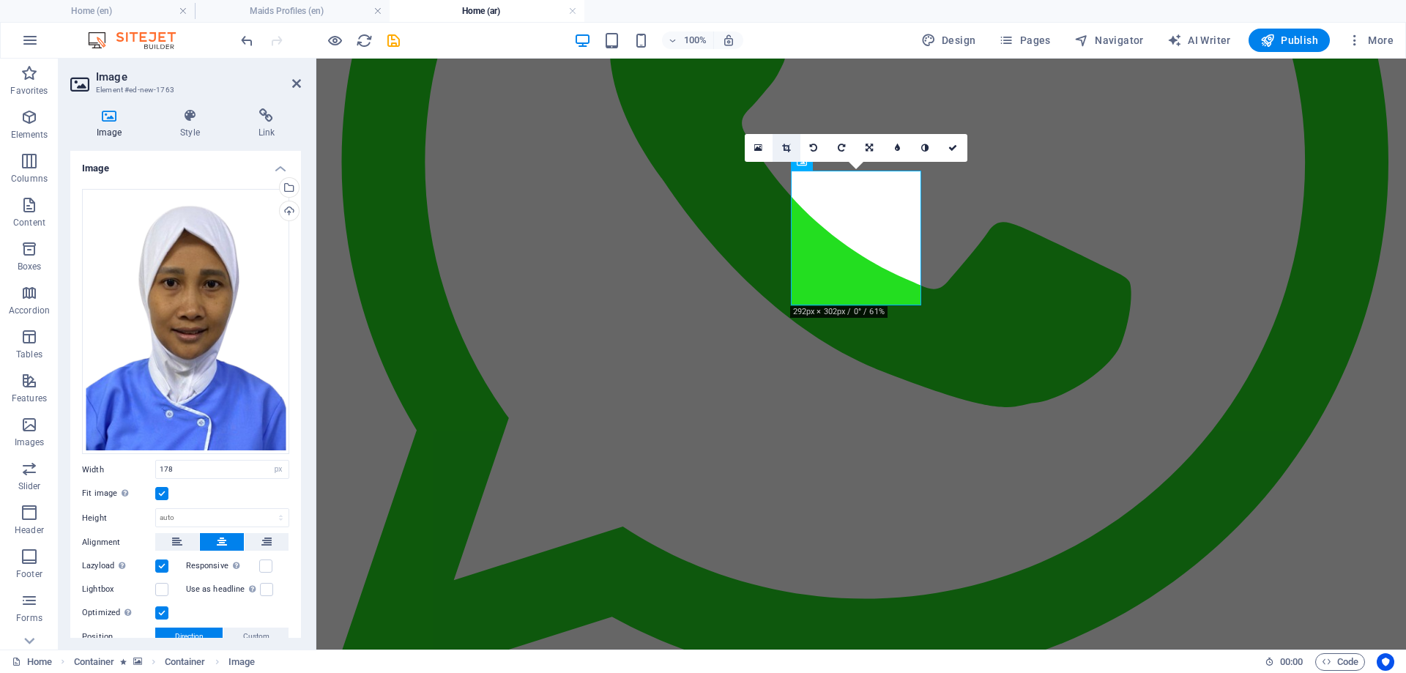
click at [785, 145] on icon at bounding box center [786, 148] width 8 height 9
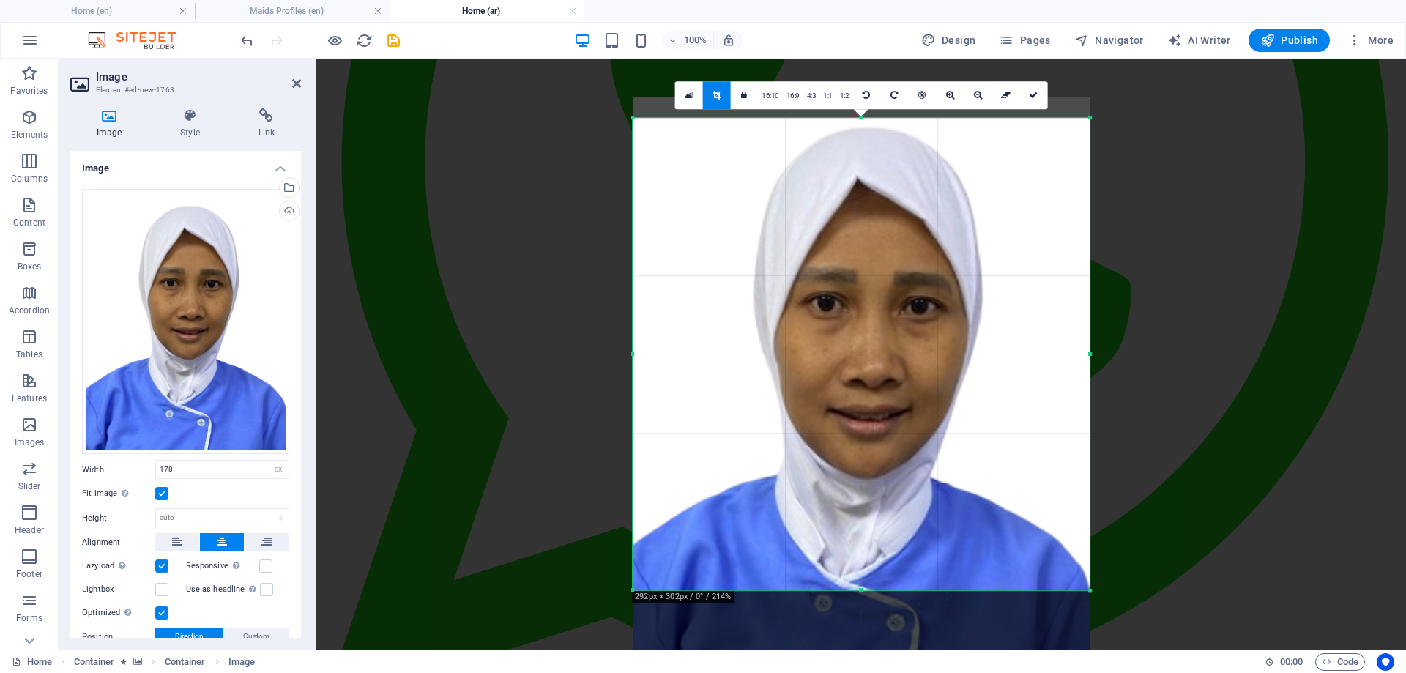
drag, startPoint x: 859, startPoint y: 248, endPoint x: 856, endPoint y: 285, distance: 37.5
click at [856, 285] on div at bounding box center [861, 392] width 457 height 590
click at [1030, 89] on link at bounding box center [1033, 95] width 28 height 28
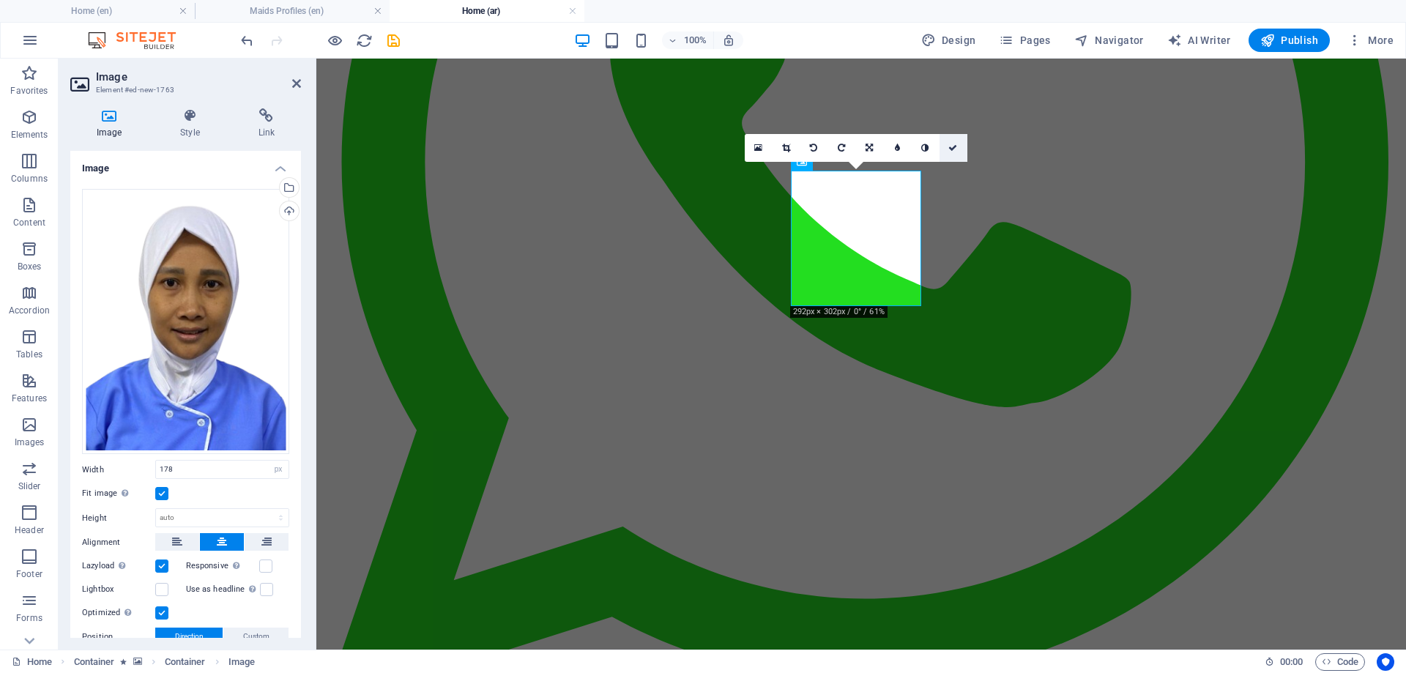
click at [951, 144] on icon at bounding box center [952, 148] width 9 height 9
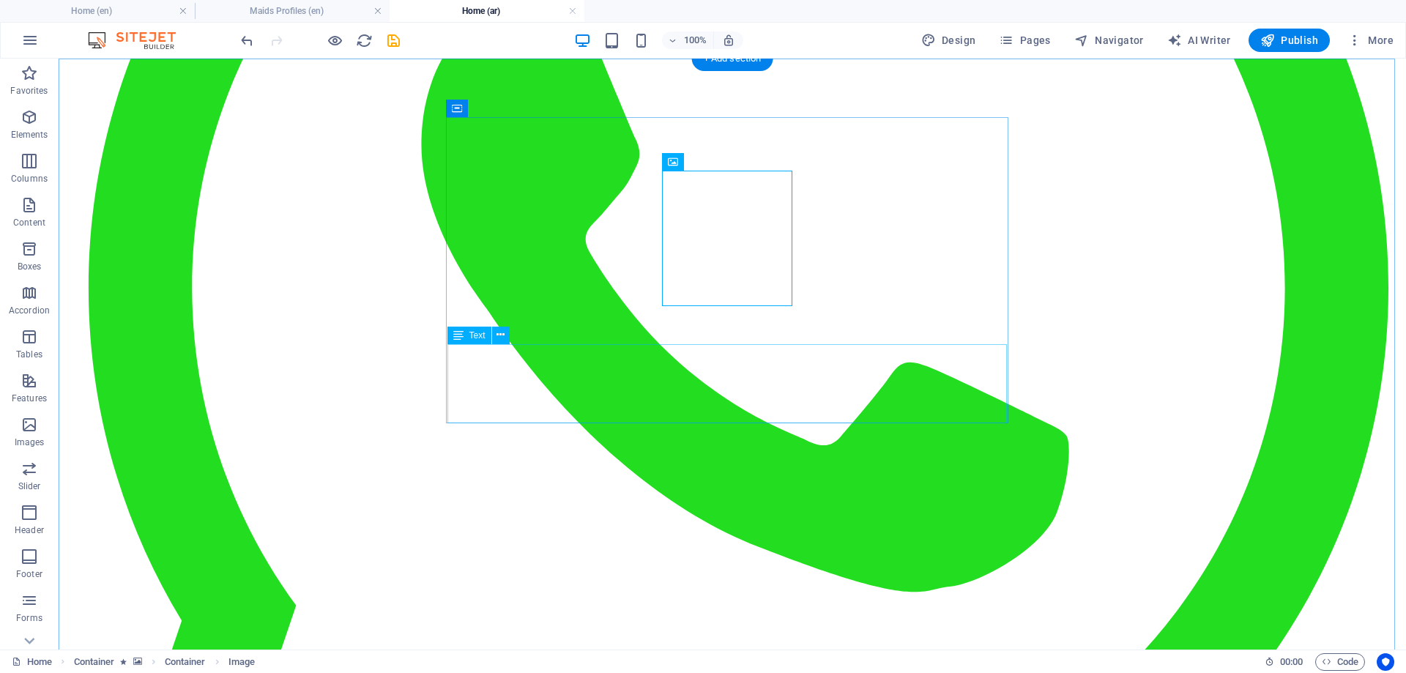
drag, startPoint x: 910, startPoint y: 349, endPoint x: 655, endPoint y: 356, distance: 254.2
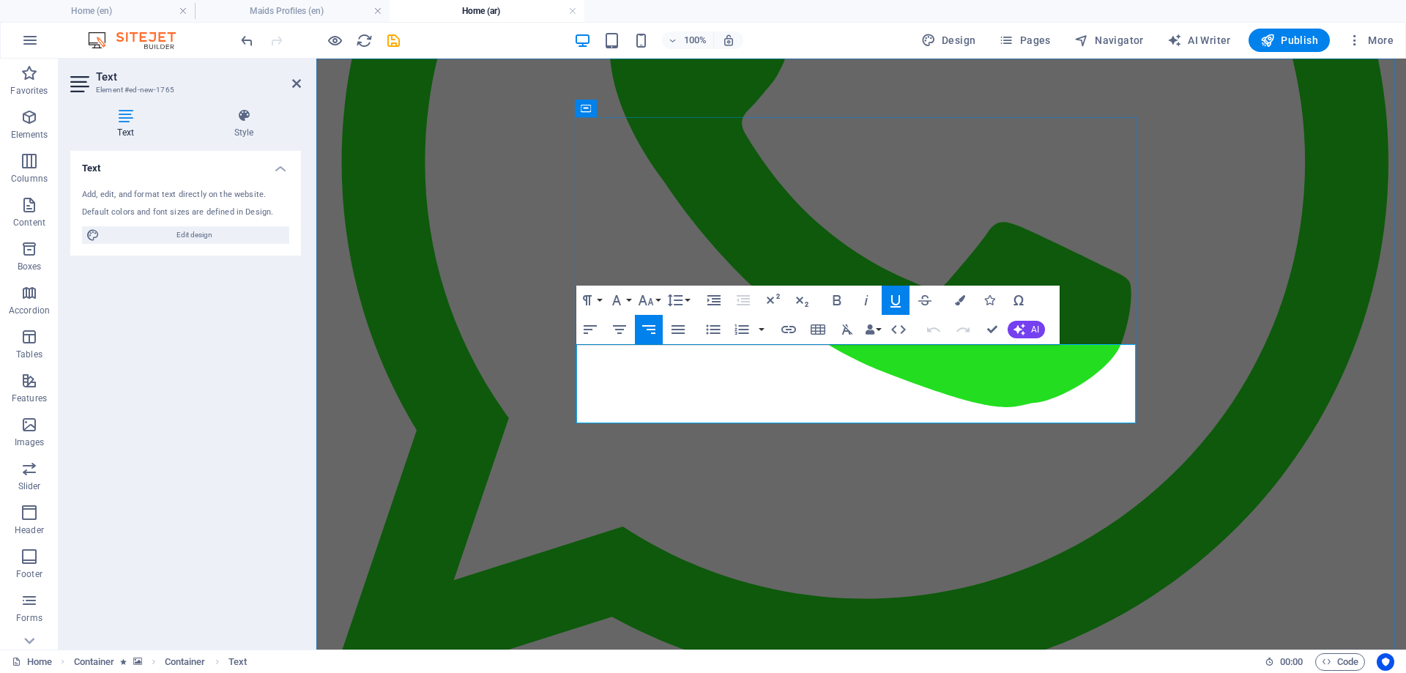
drag, startPoint x: 1134, startPoint y: 353, endPoint x: 992, endPoint y: 420, distance: 156.9
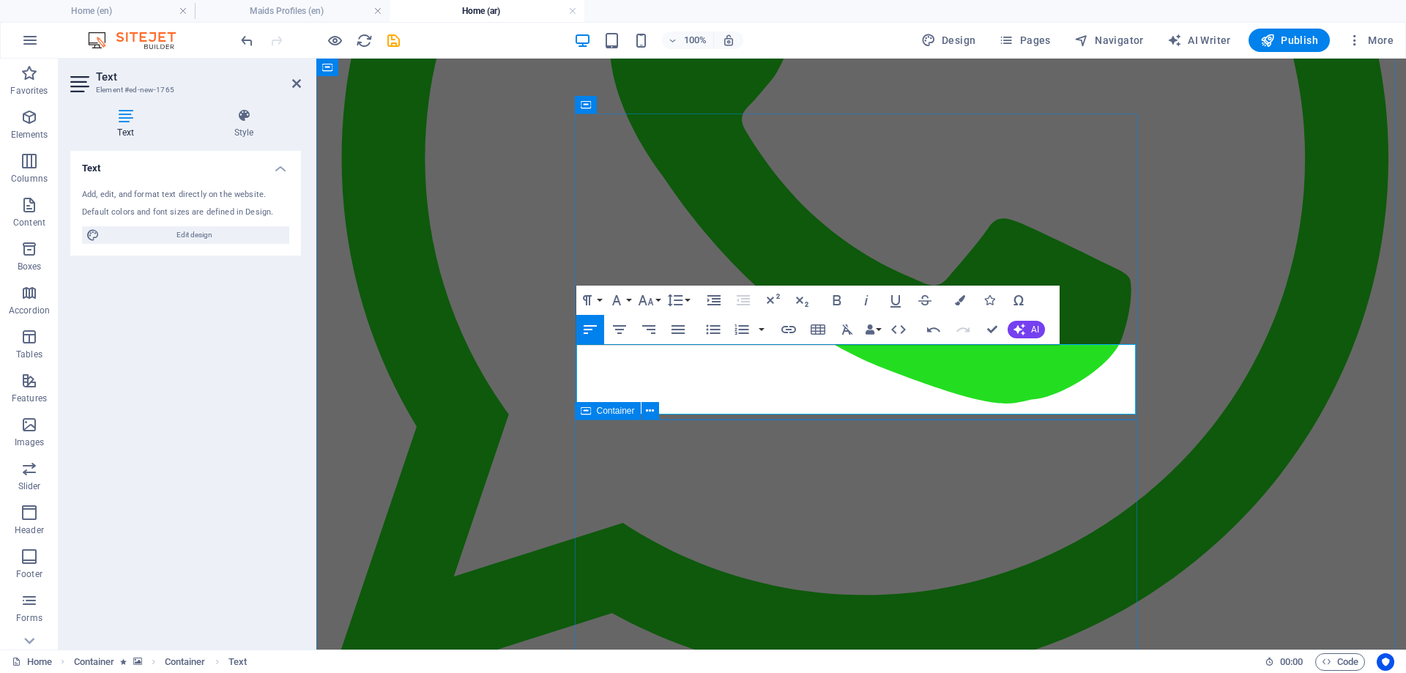
scroll to position [1392, -3]
drag, startPoint x: 676, startPoint y: 351, endPoint x: 576, endPoint y: 402, distance: 112.7
click at [654, 328] on icon "button" at bounding box center [649, 330] width 18 height 18
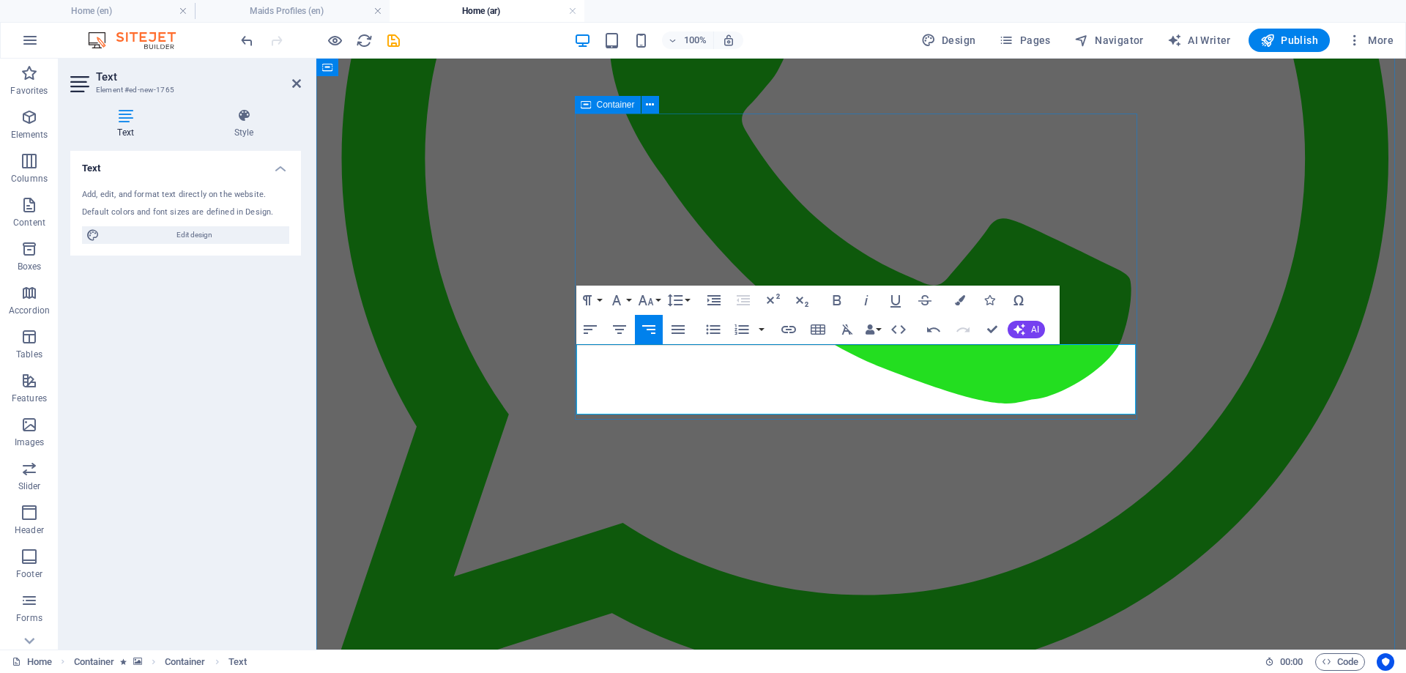
drag, startPoint x: 1037, startPoint y: 355, endPoint x: 1137, endPoint y: 353, distance: 99.6
click at [652, 299] on icon "button" at bounding box center [646, 300] width 18 height 18
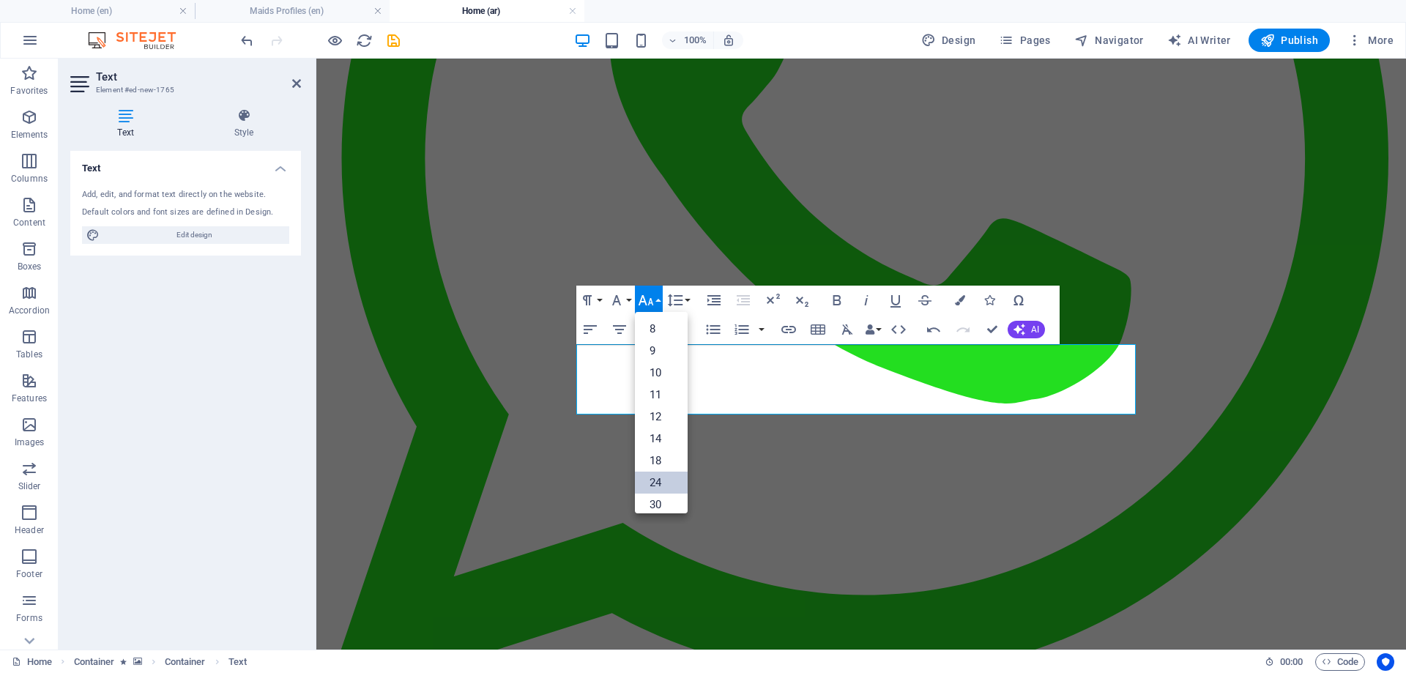
drag, startPoint x: 654, startPoint y: 480, endPoint x: 371, endPoint y: 395, distance: 296.1
click at [654, 480] on link "24" at bounding box center [661, 483] width 53 height 22
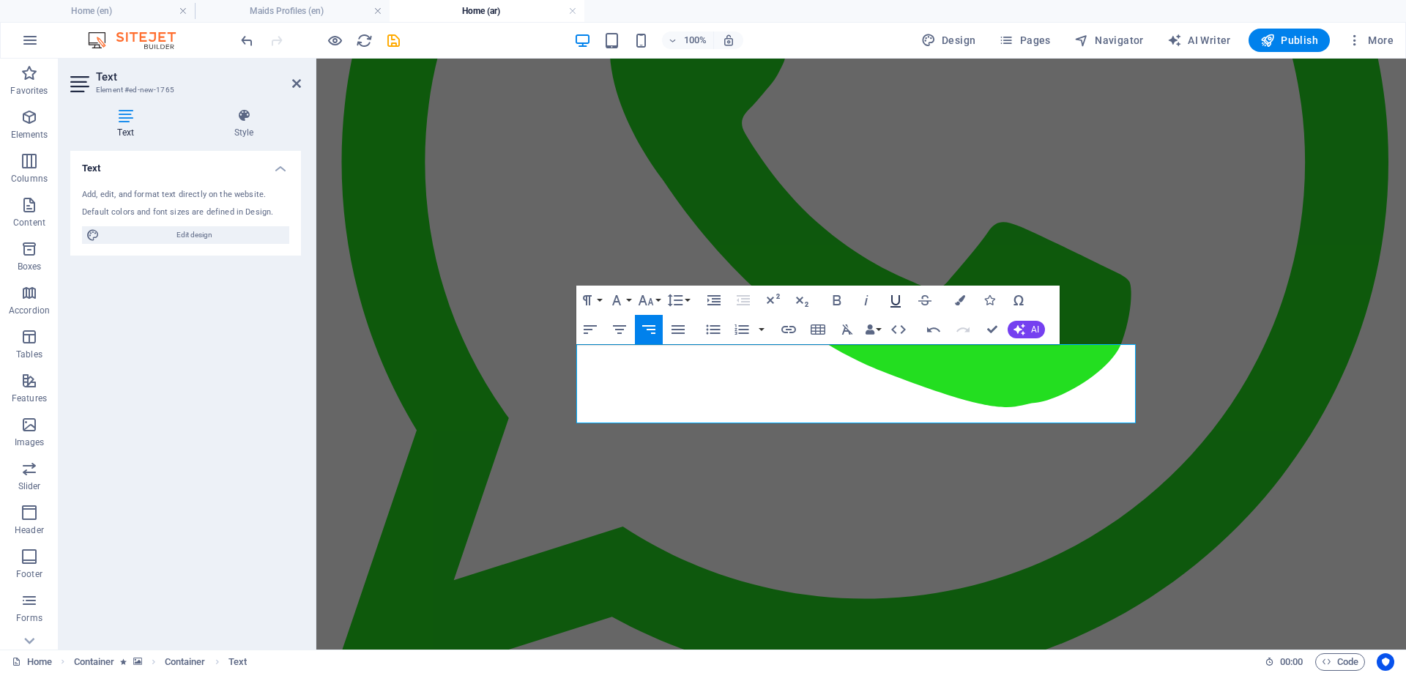
click at [900, 300] on icon "button" at bounding box center [896, 300] width 18 height 18
click at [961, 299] on icon "button" at bounding box center [960, 300] width 10 height 10
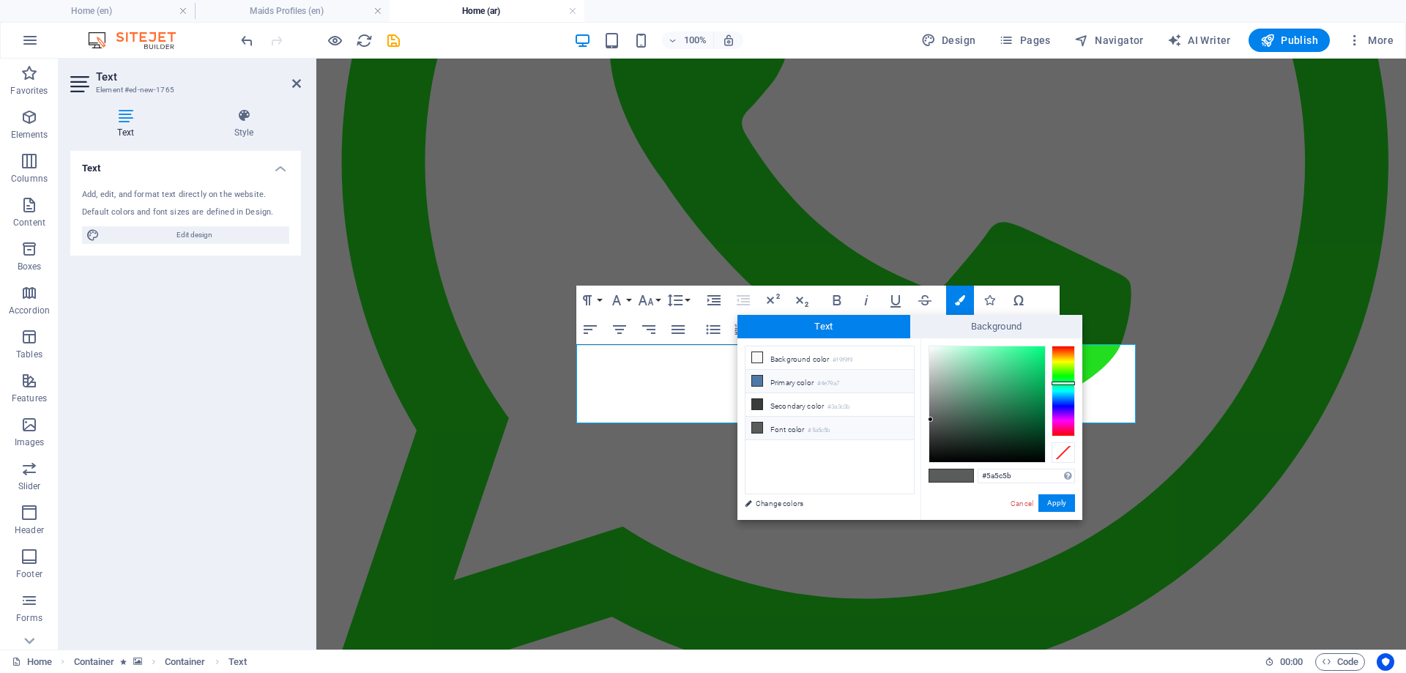
click at [774, 384] on li "Primary color #4e79a7" at bounding box center [830, 381] width 168 height 23
type input "#4e79a7"
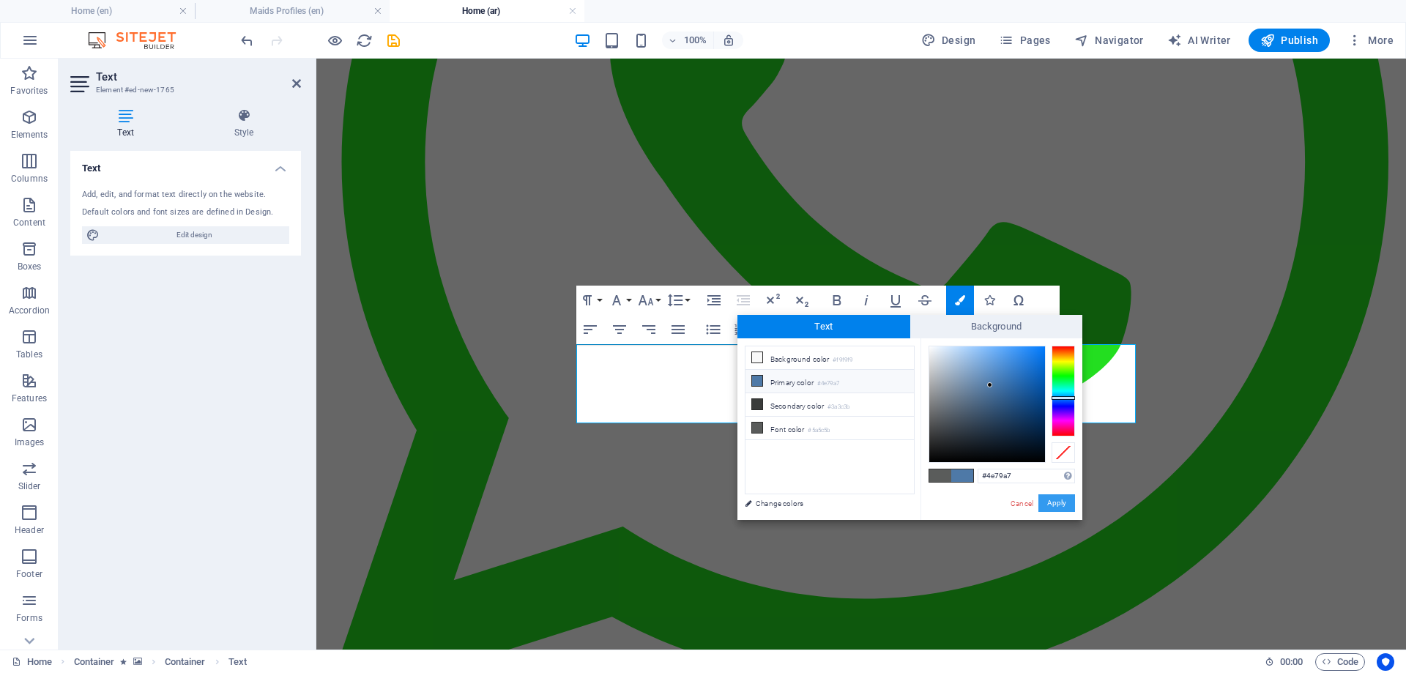
click at [1052, 500] on button "Apply" at bounding box center [1056, 503] width 37 height 18
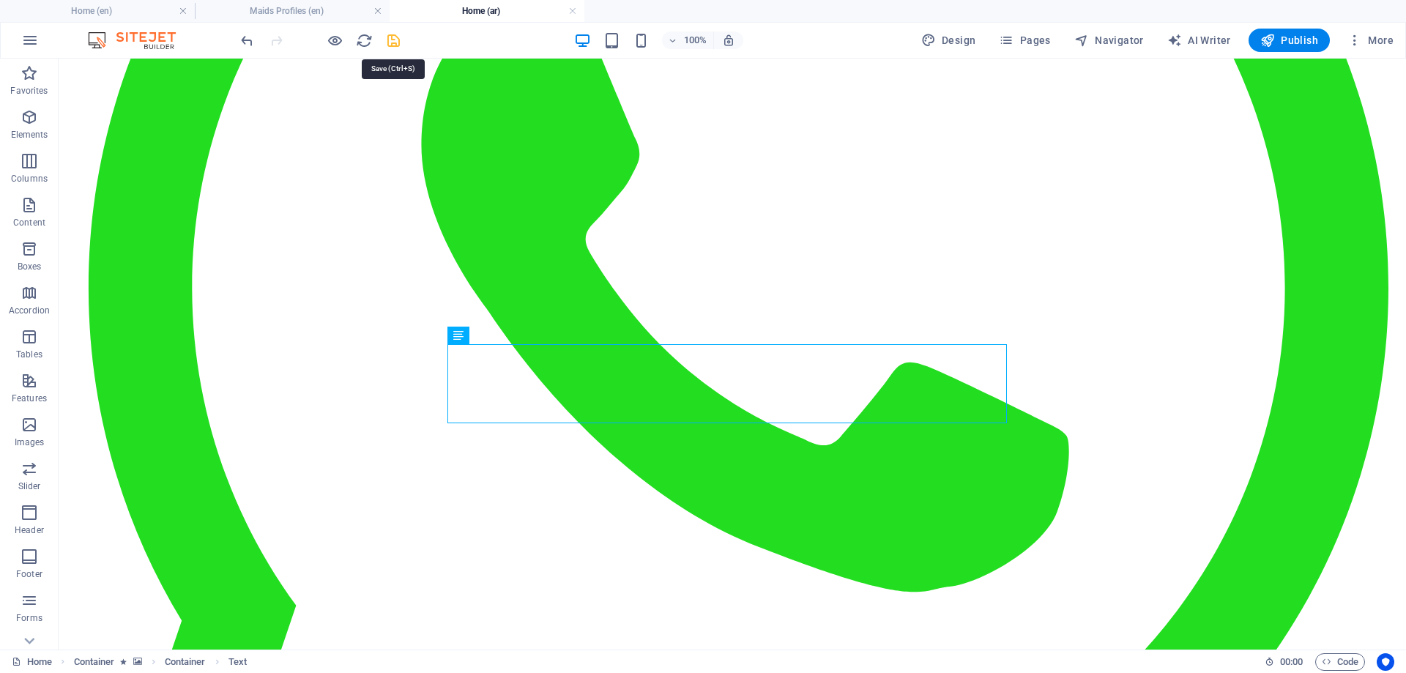
click at [398, 38] on icon "save" at bounding box center [393, 40] width 17 height 17
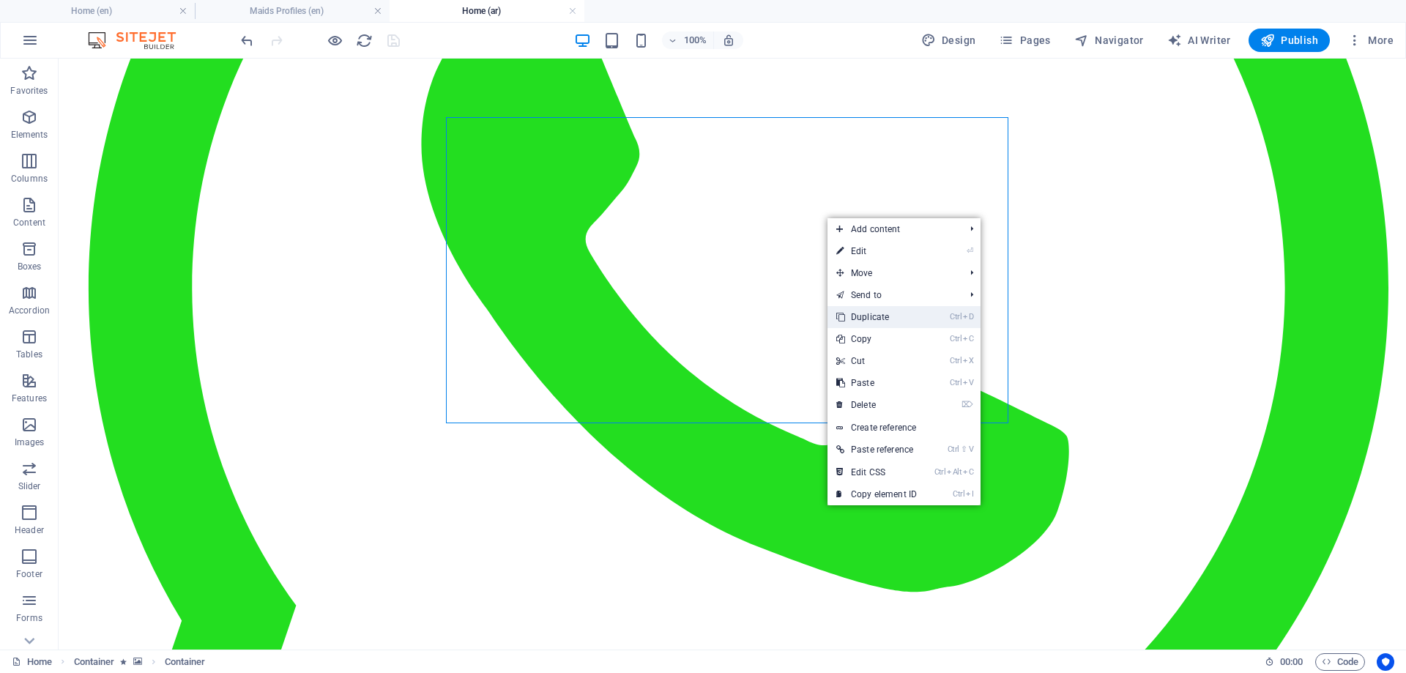
click at [866, 319] on link "Ctrl D Duplicate" at bounding box center [877, 317] width 98 height 22
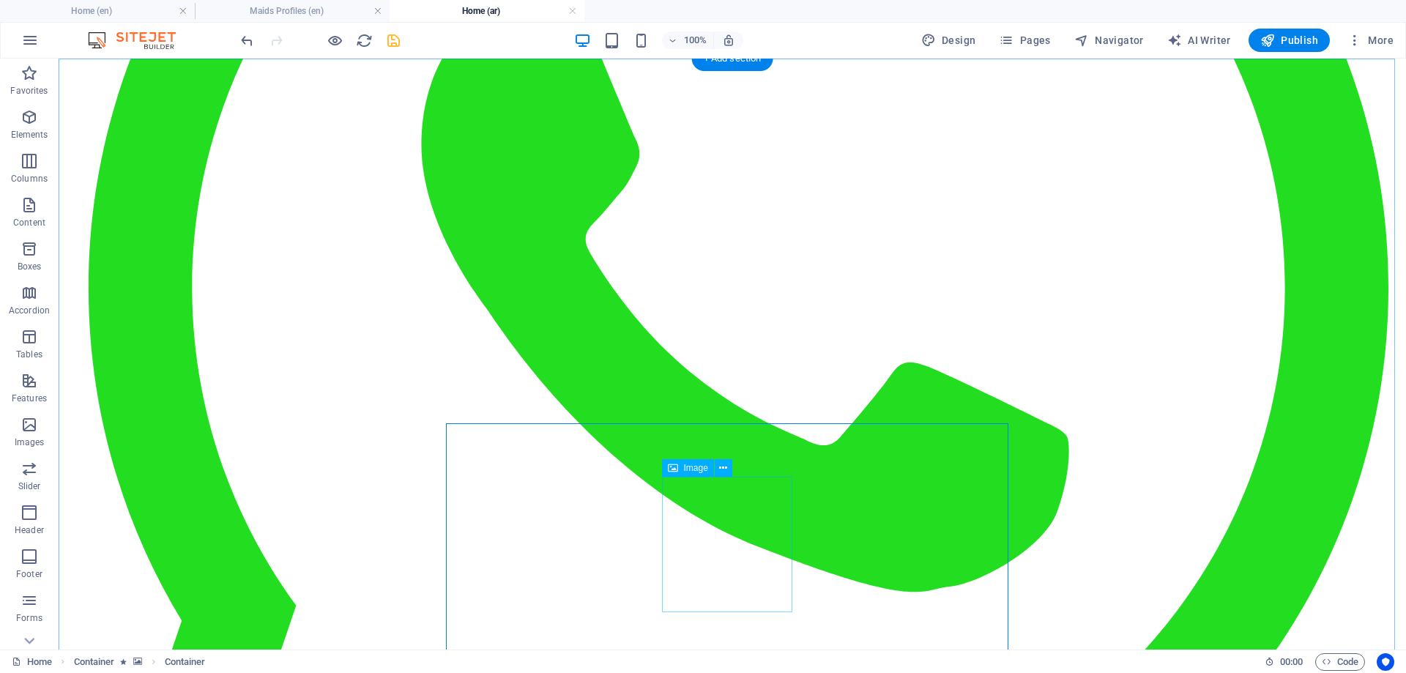
select select "px"
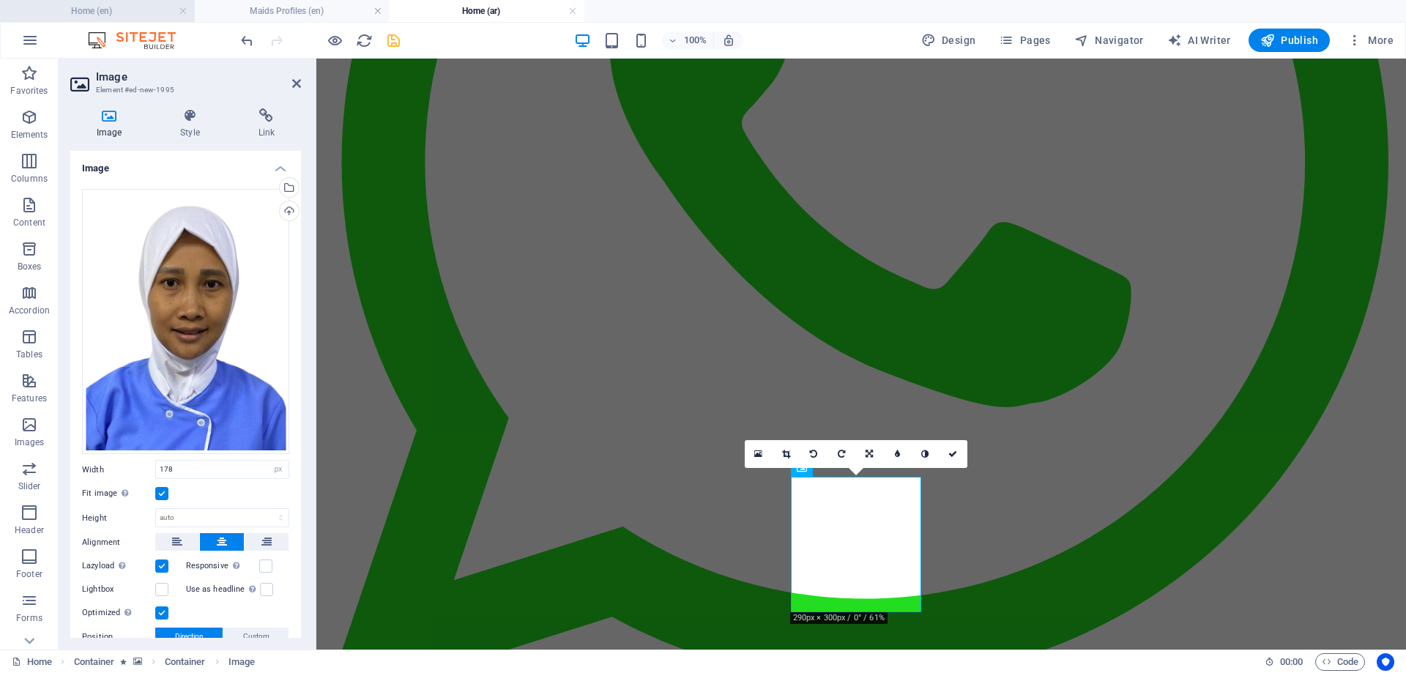
click at [105, 7] on h4 "Home (en)" at bounding box center [97, 11] width 195 height 16
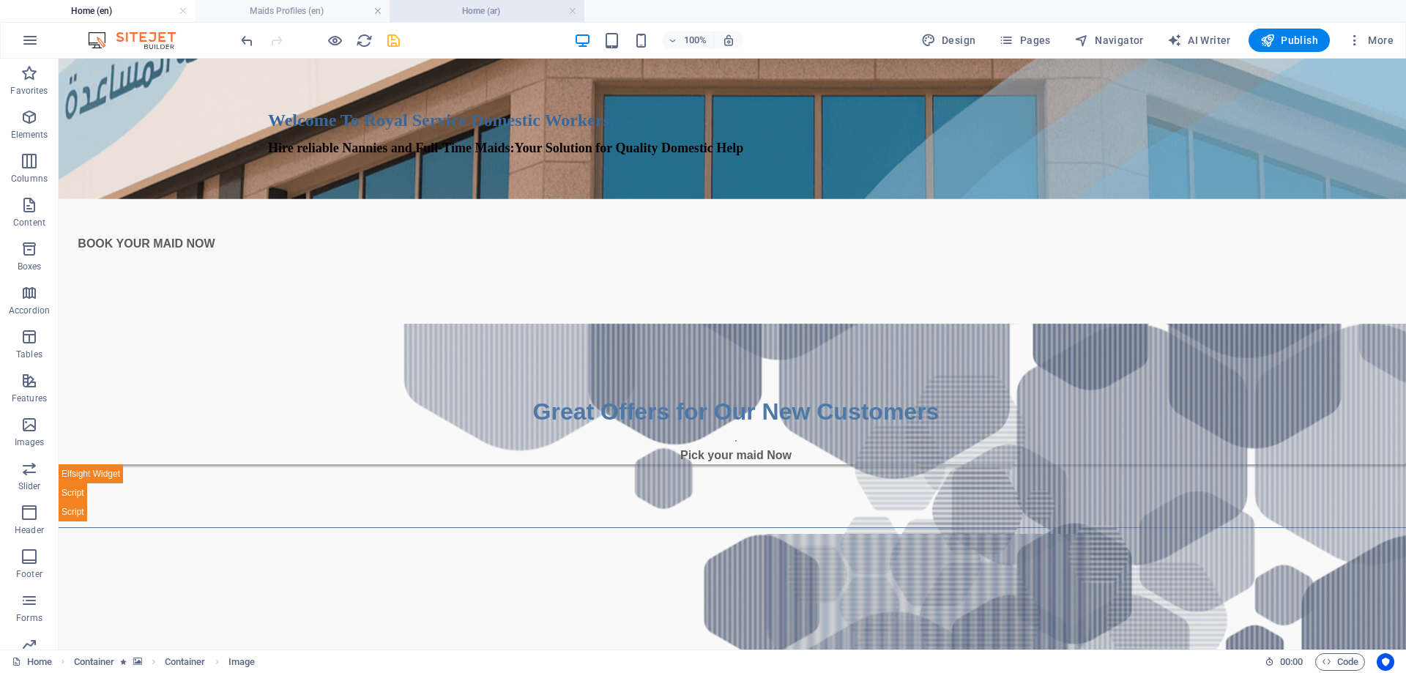
click at [501, 8] on h4 "Home (ar)" at bounding box center [487, 11] width 195 height 16
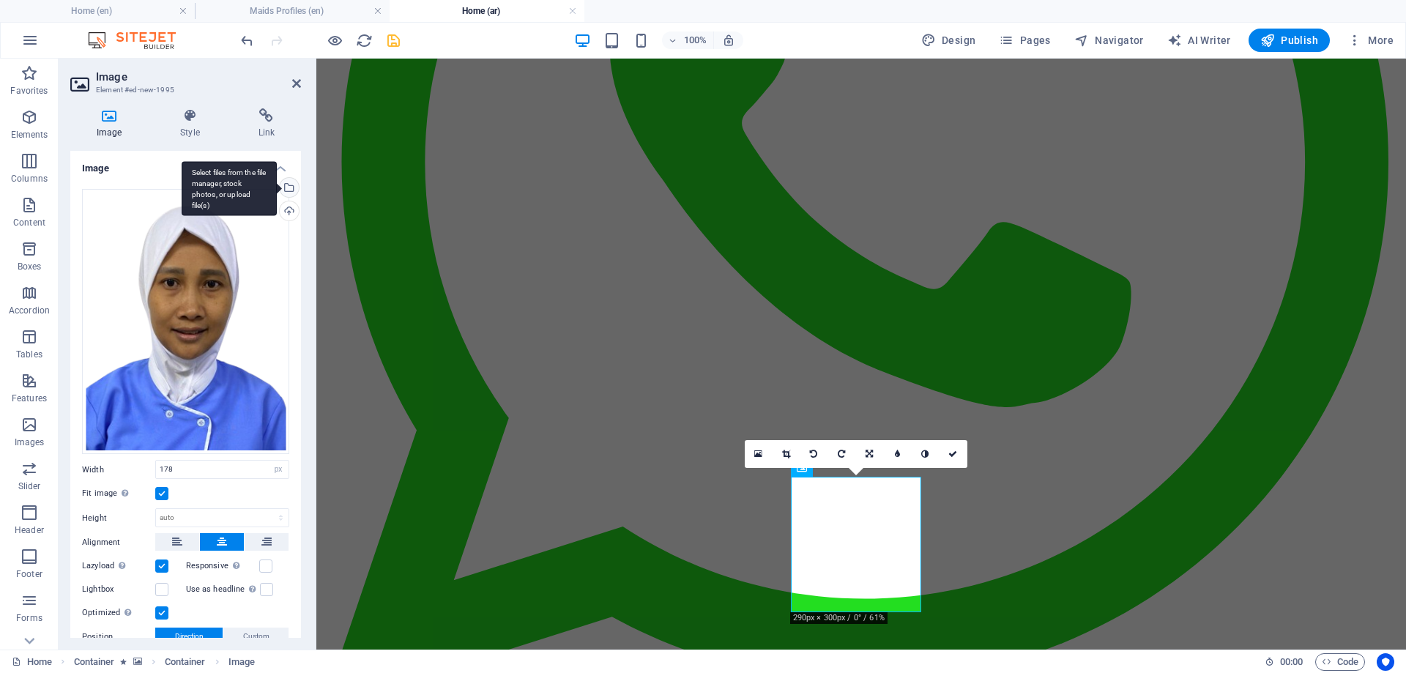
click at [286, 187] on div "Select files from the file manager, stock photos, or upload file(s)" at bounding box center [288, 189] width 22 height 22
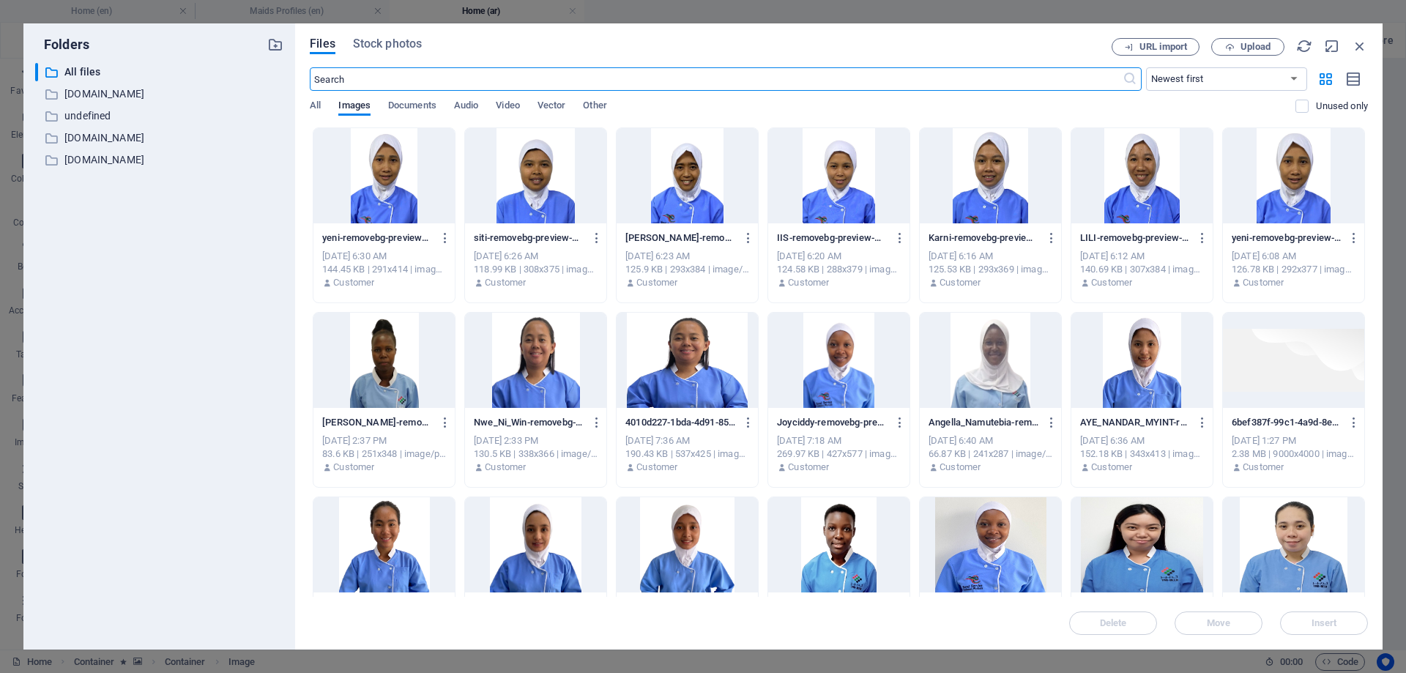
click at [1145, 178] on div at bounding box center [1141, 175] width 141 height 95
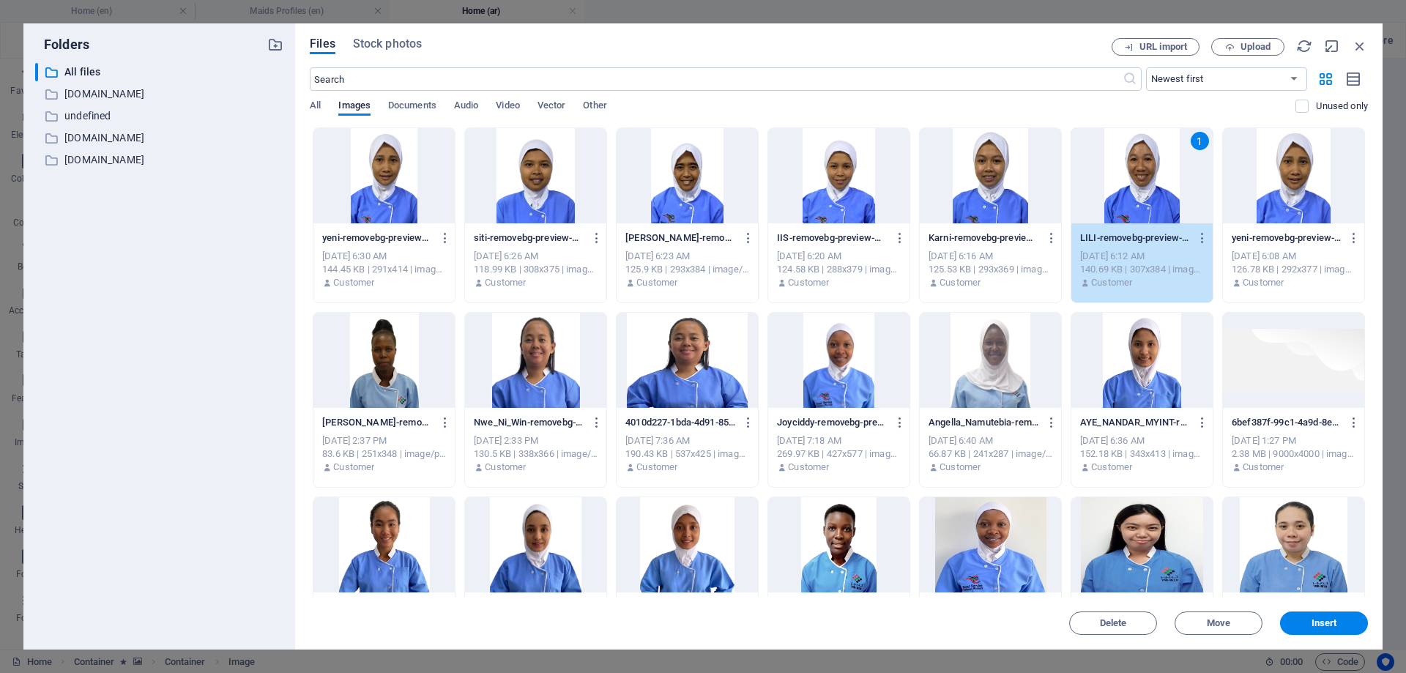
click at [1145, 178] on div "1" at bounding box center [1141, 175] width 141 height 95
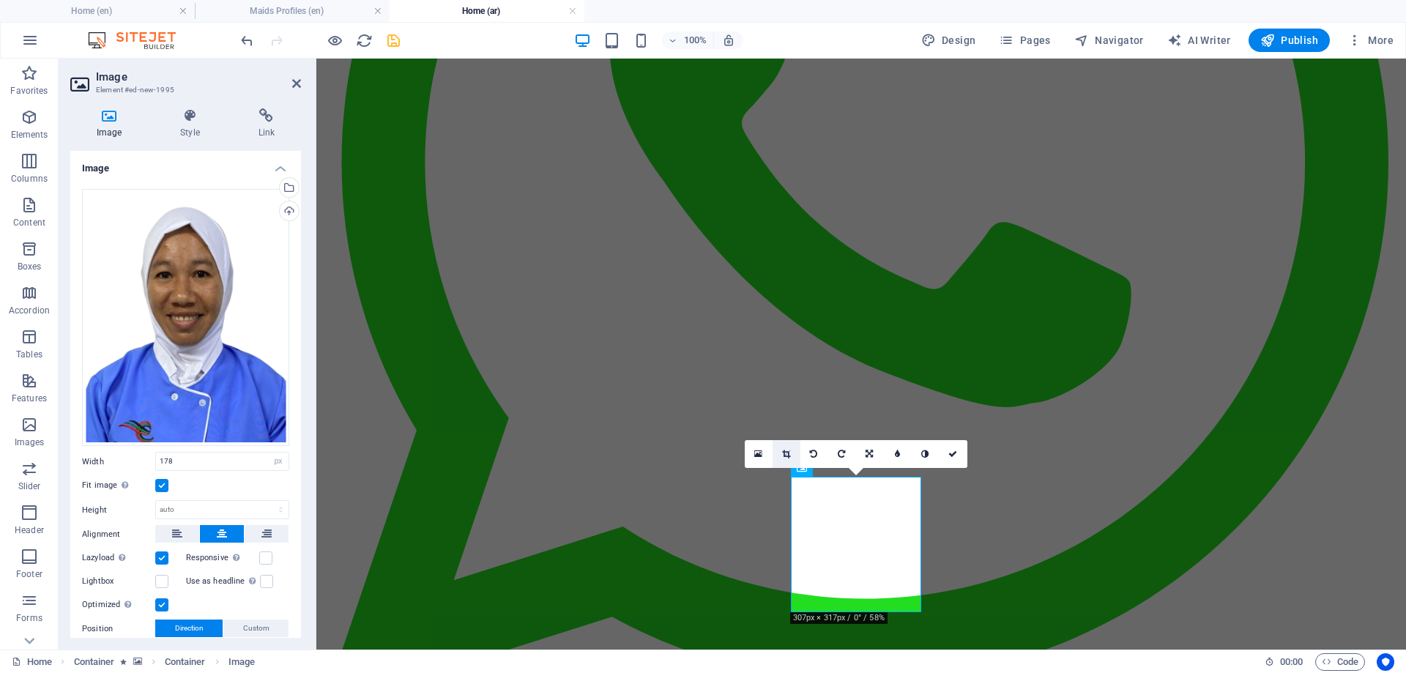
click at [780, 453] on link at bounding box center [787, 454] width 28 height 28
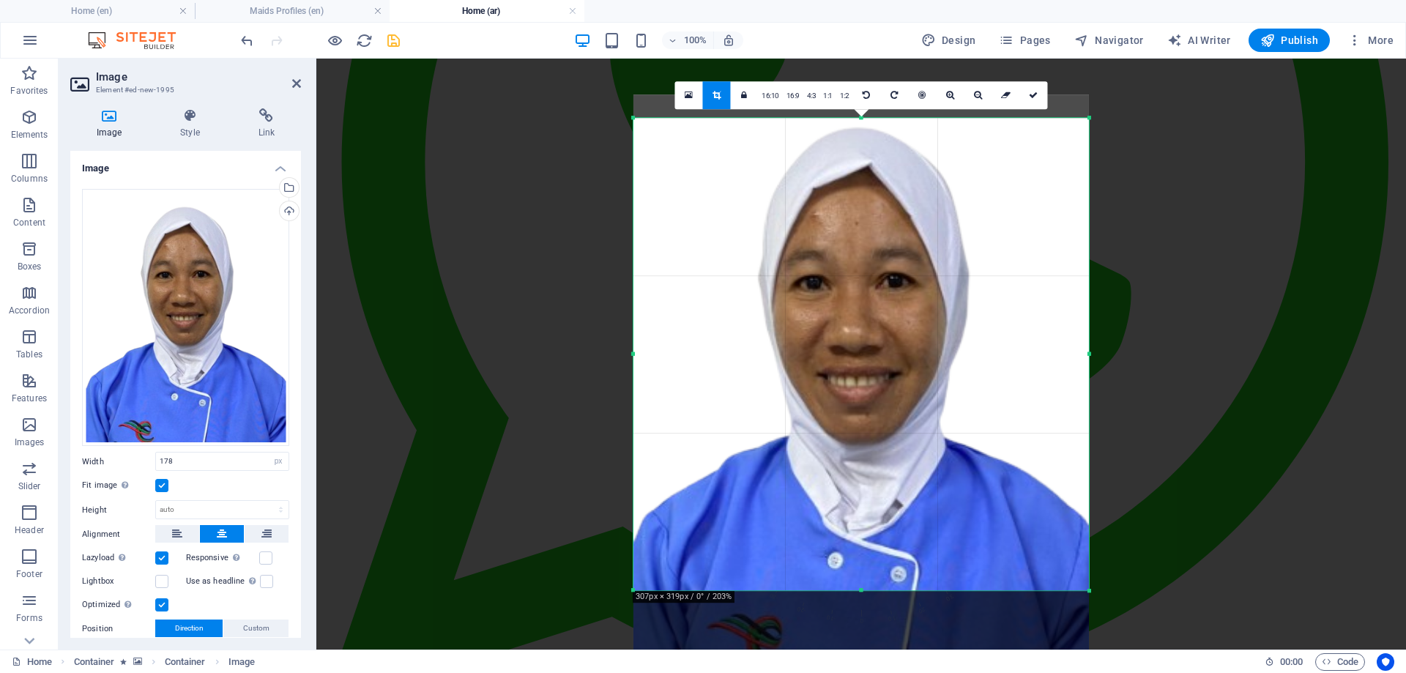
drag, startPoint x: 875, startPoint y: 423, endPoint x: 880, endPoint y: 444, distance: 21.7
click at [875, 449] on div at bounding box center [861, 379] width 456 height 570
click at [1035, 93] on icon at bounding box center [1033, 95] width 9 height 9
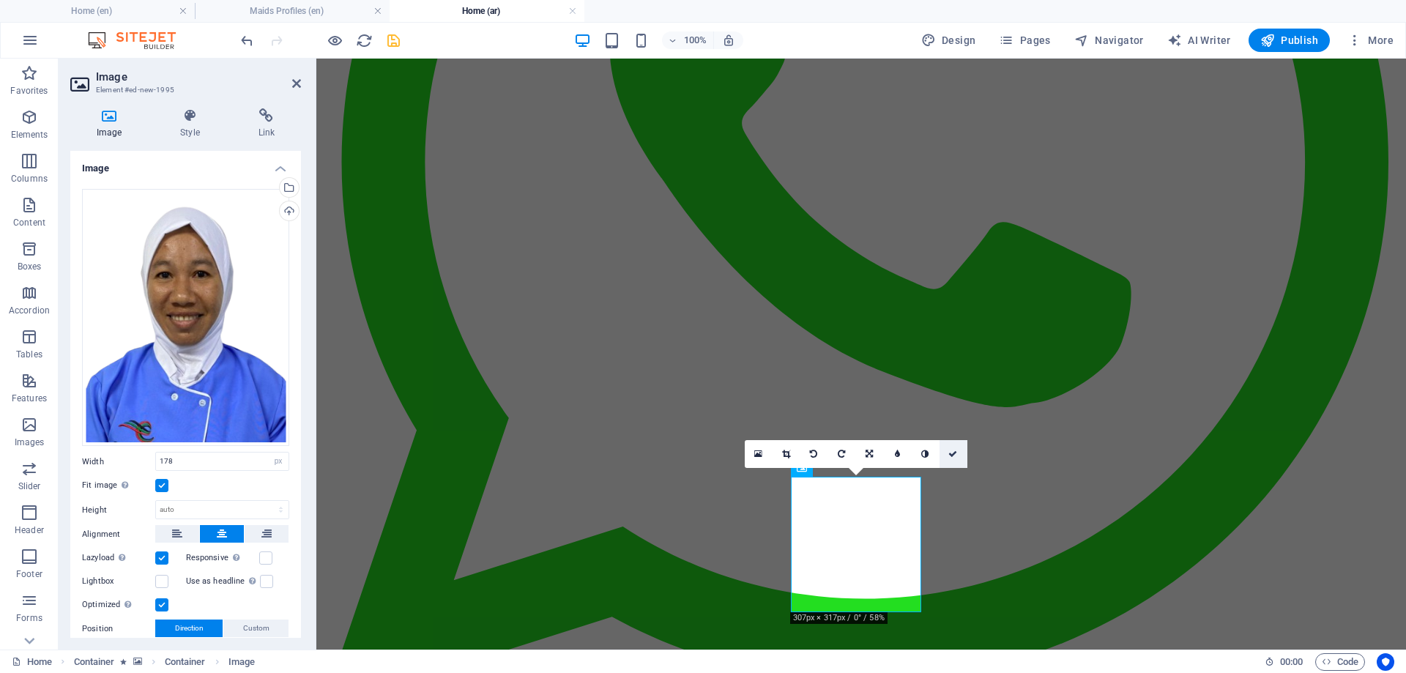
click at [953, 452] on icon at bounding box center [952, 454] width 9 height 9
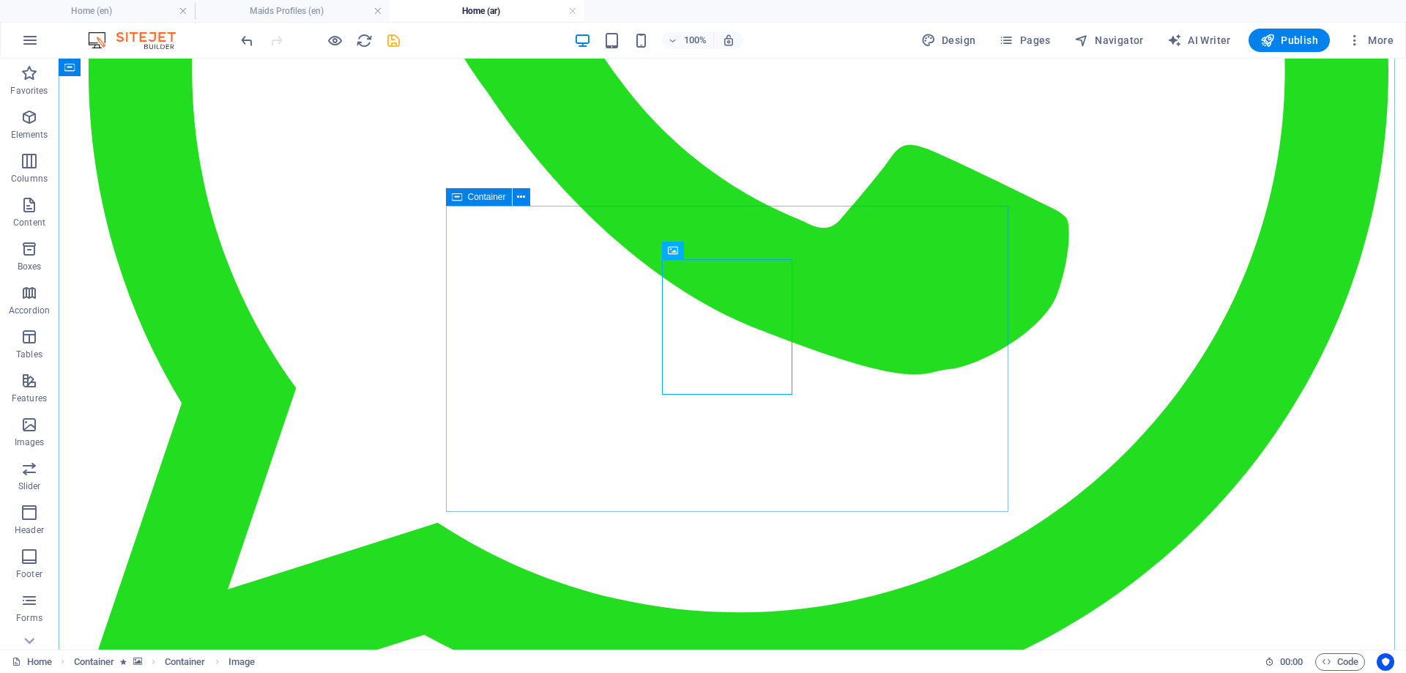
scroll to position [732, 0]
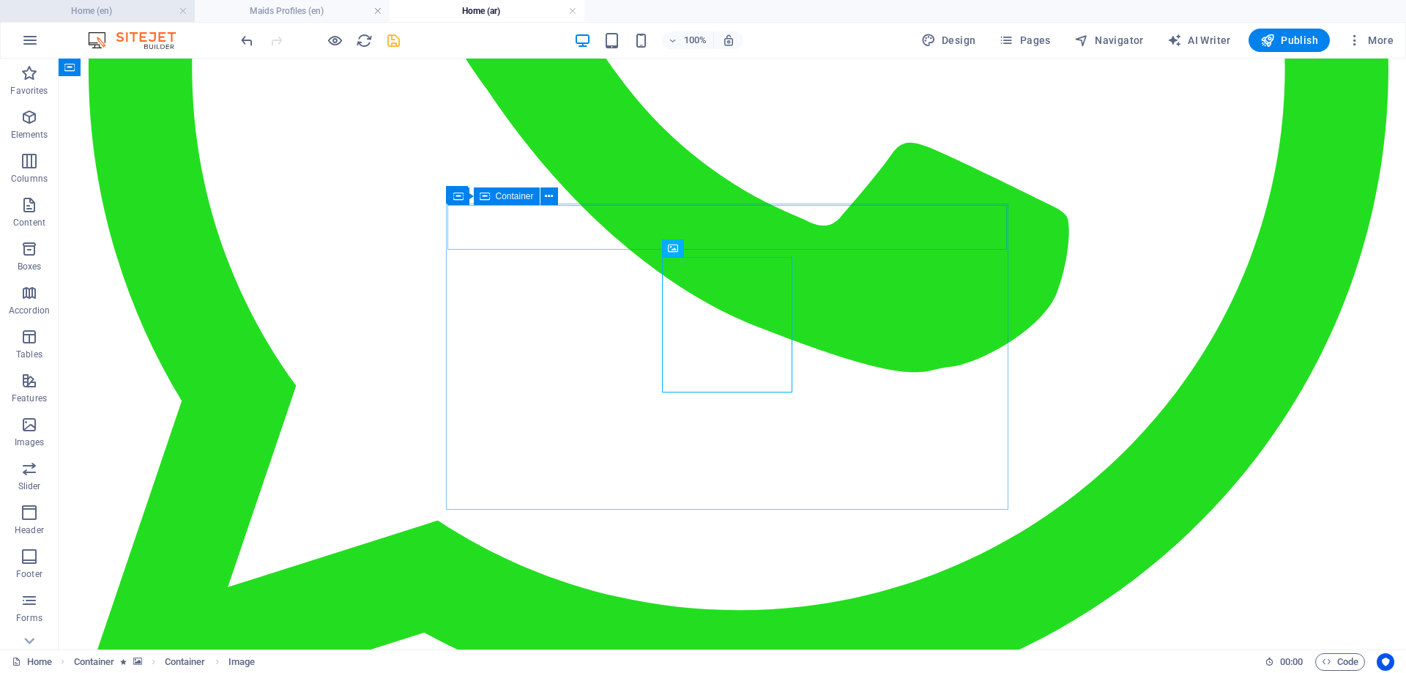
click at [101, 4] on h4 "Home (en)" at bounding box center [97, 11] width 195 height 16
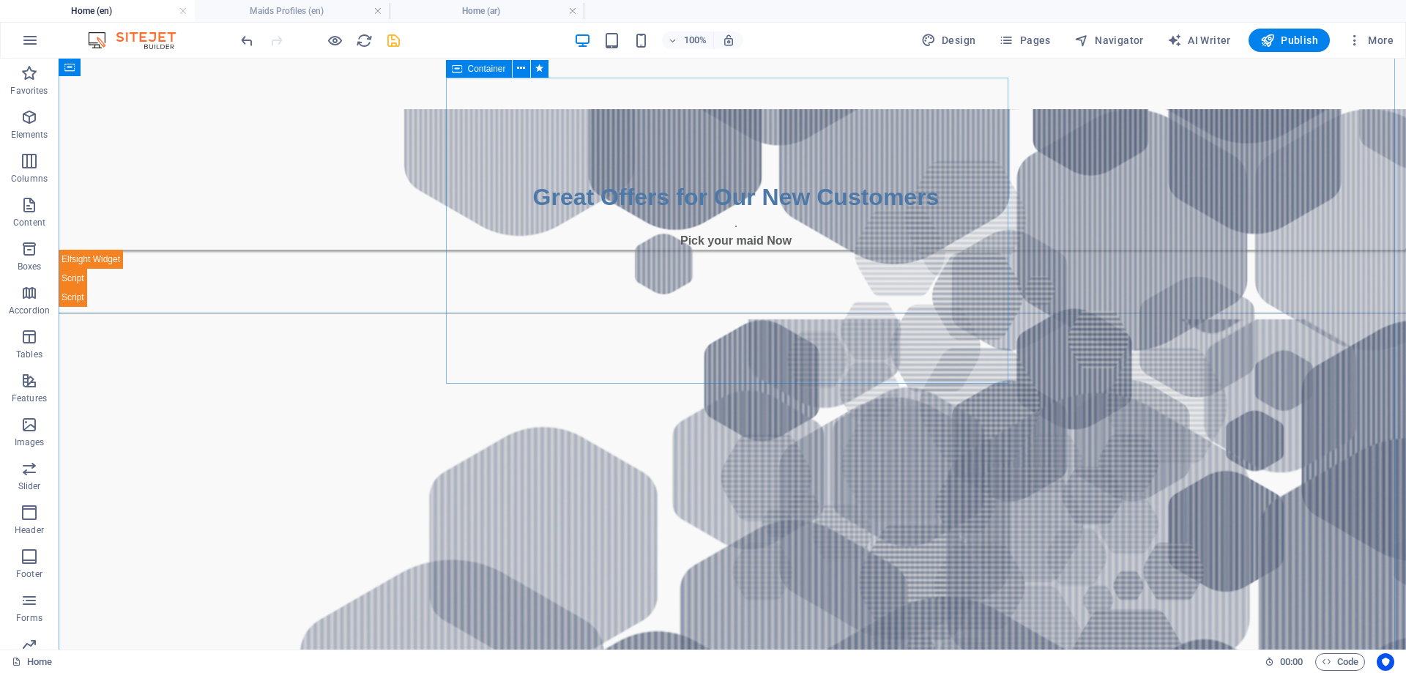
scroll to position [806, 0]
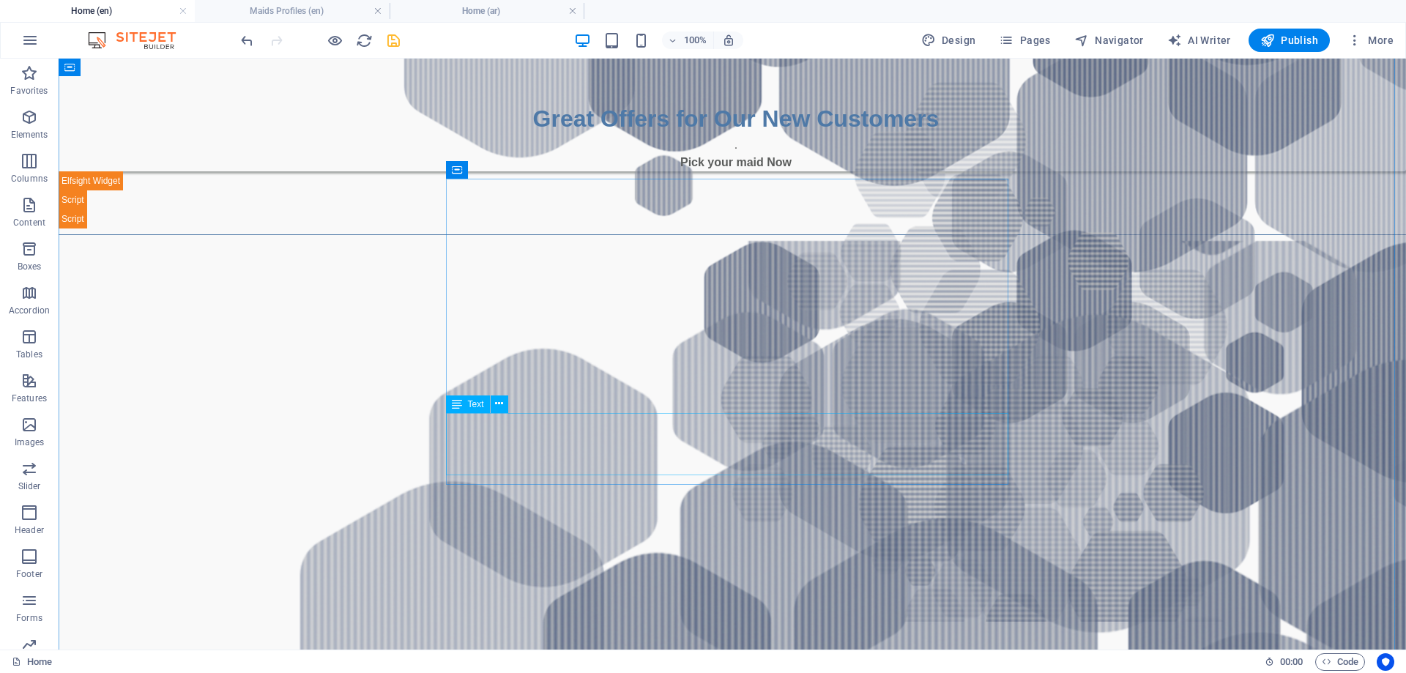
drag, startPoint x: 449, startPoint y: 423, endPoint x: 196, endPoint y: 425, distance: 253.4
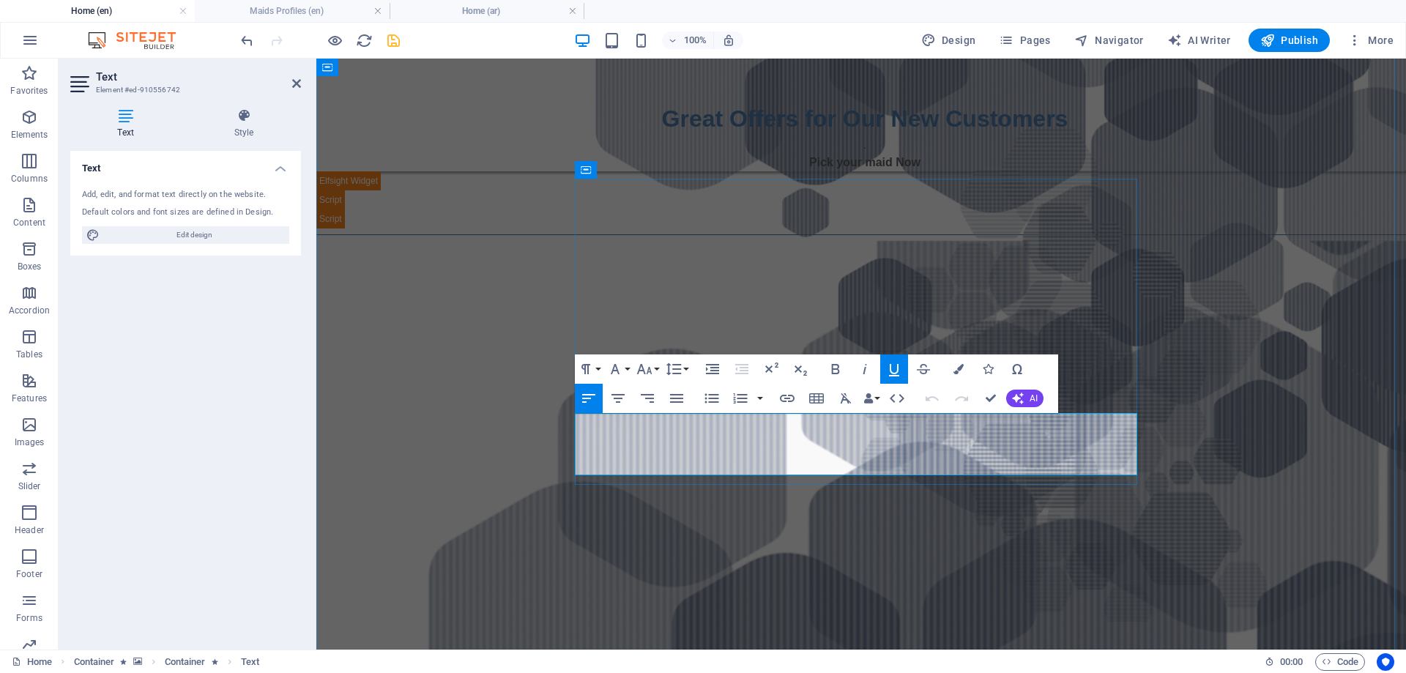
drag, startPoint x: 576, startPoint y: 421, endPoint x: 871, endPoint y: 469, distance: 298.3
copy div "[PERSON_NAME] AGE: [DEMOGRAPHIC_DATA] Language: English (Fair), Arabic (Good) N…"
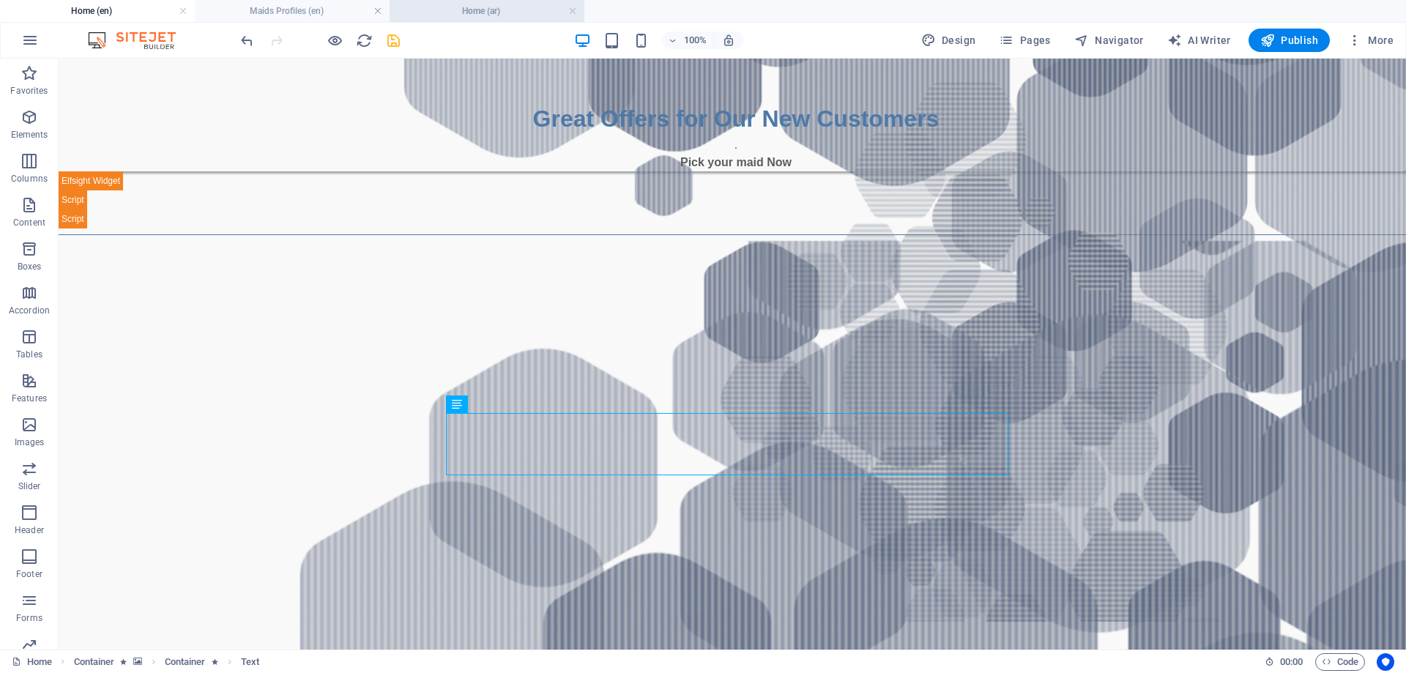
click at [497, 11] on h4 "Home (ar)" at bounding box center [487, 11] width 195 height 16
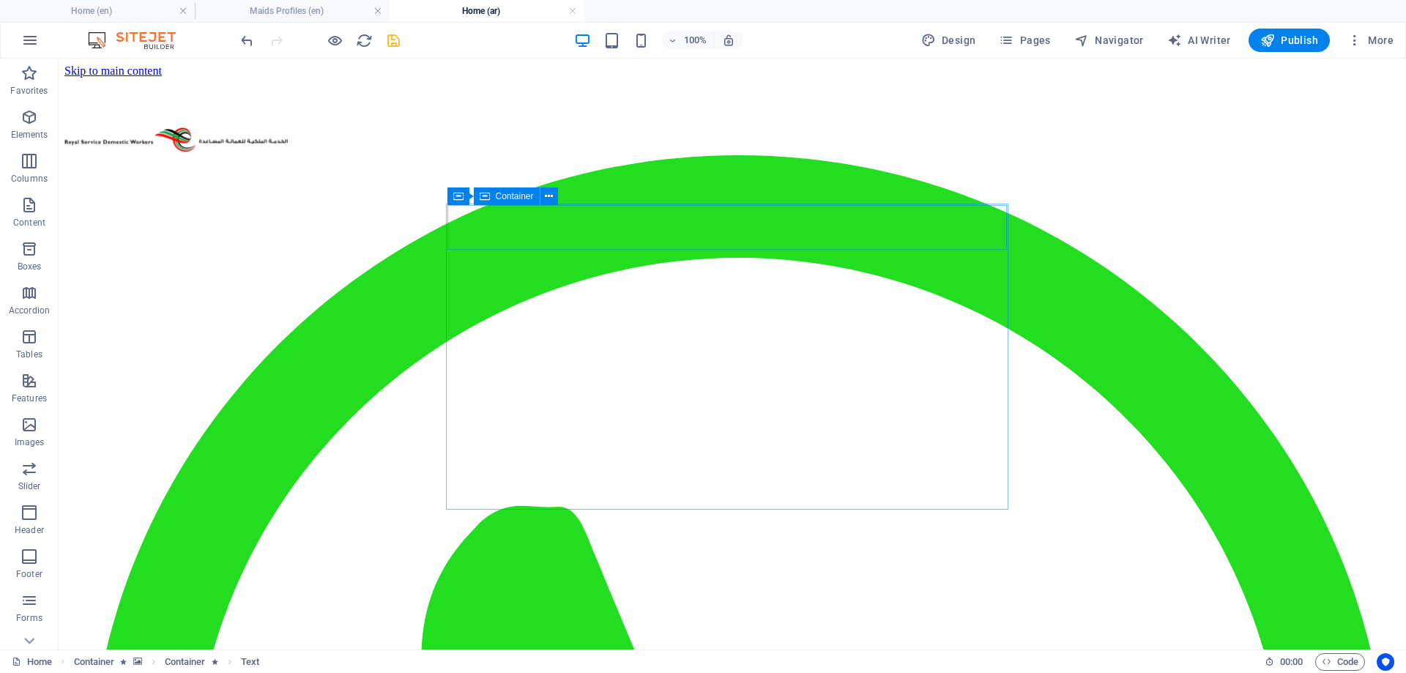
scroll to position [732, 0]
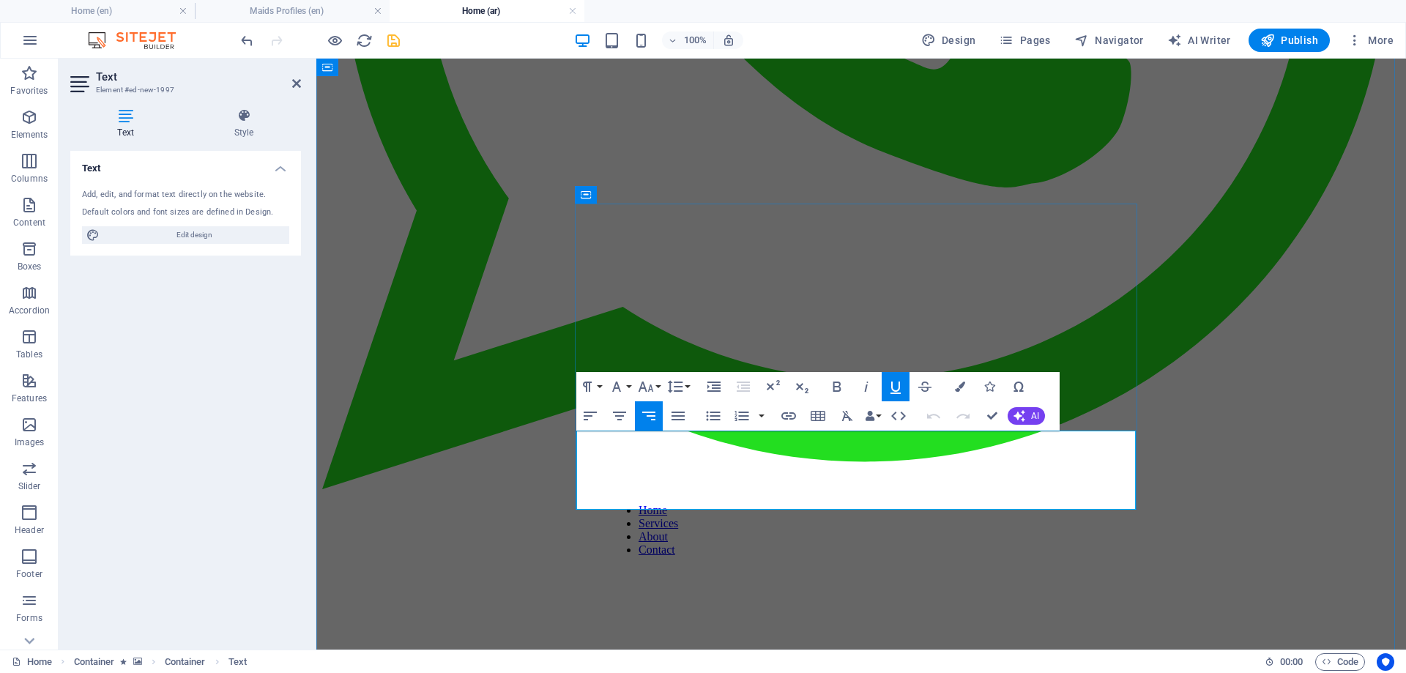
drag, startPoint x: 1134, startPoint y: 442, endPoint x: 863, endPoint y: 494, distance: 276.0
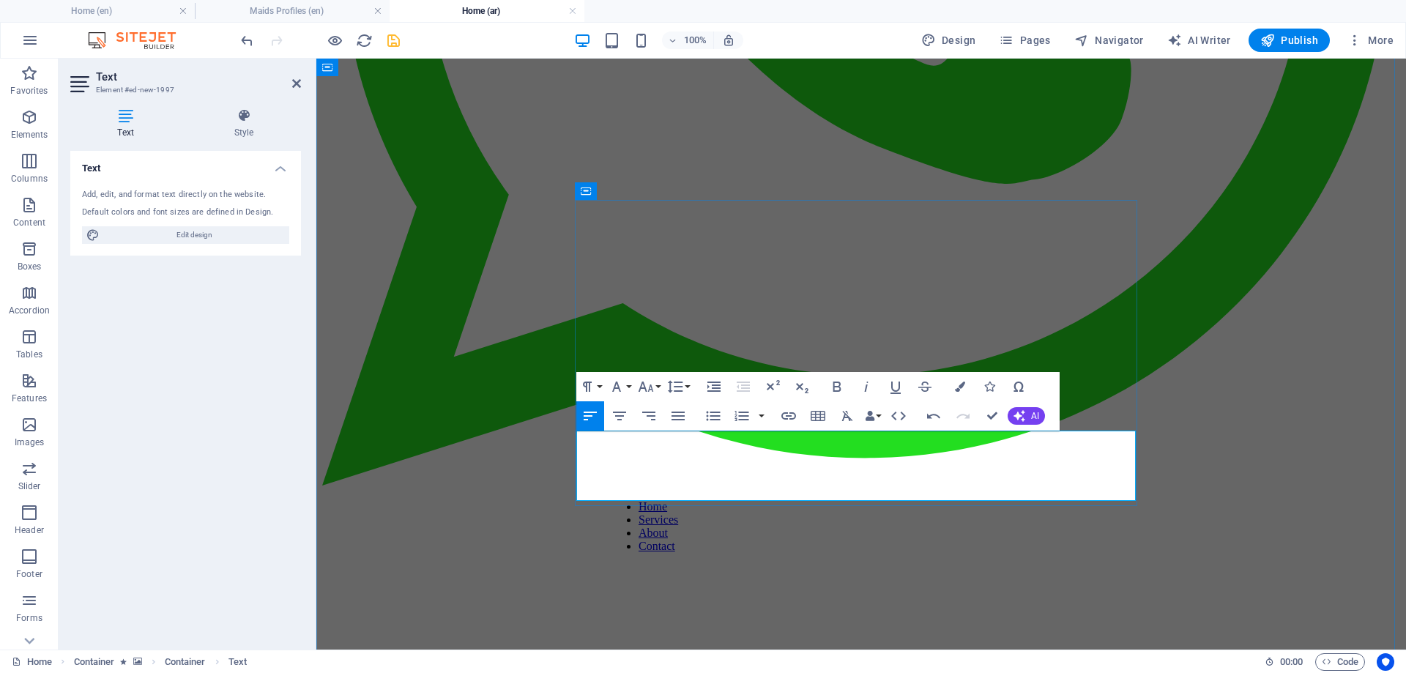
scroll to position [1343, -3]
drag, startPoint x: 656, startPoint y: 436, endPoint x: 577, endPoint y: 491, distance: 95.9
click at [647, 413] on icon "button" at bounding box center [649, 416] width 18 height 18
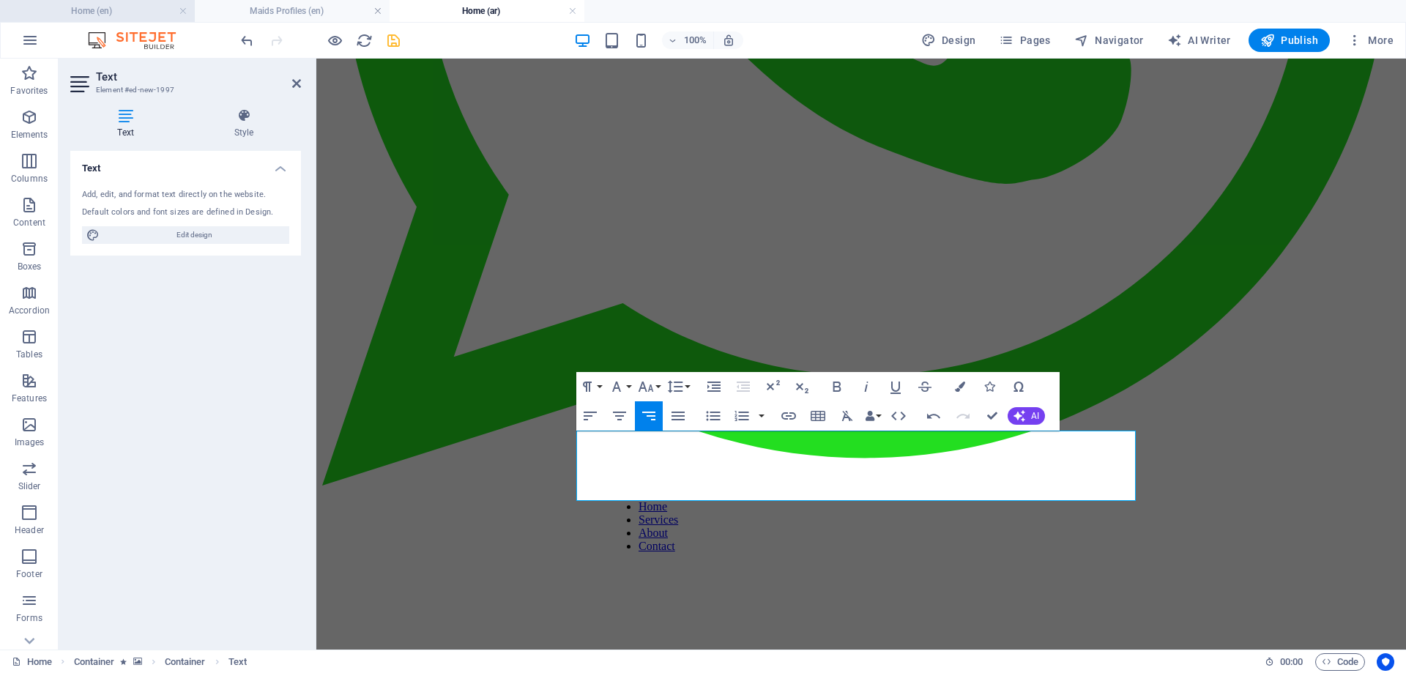
click at [92, 7] on h4 "Home (en)" at bounding box center [97, 11] width 195 height 16
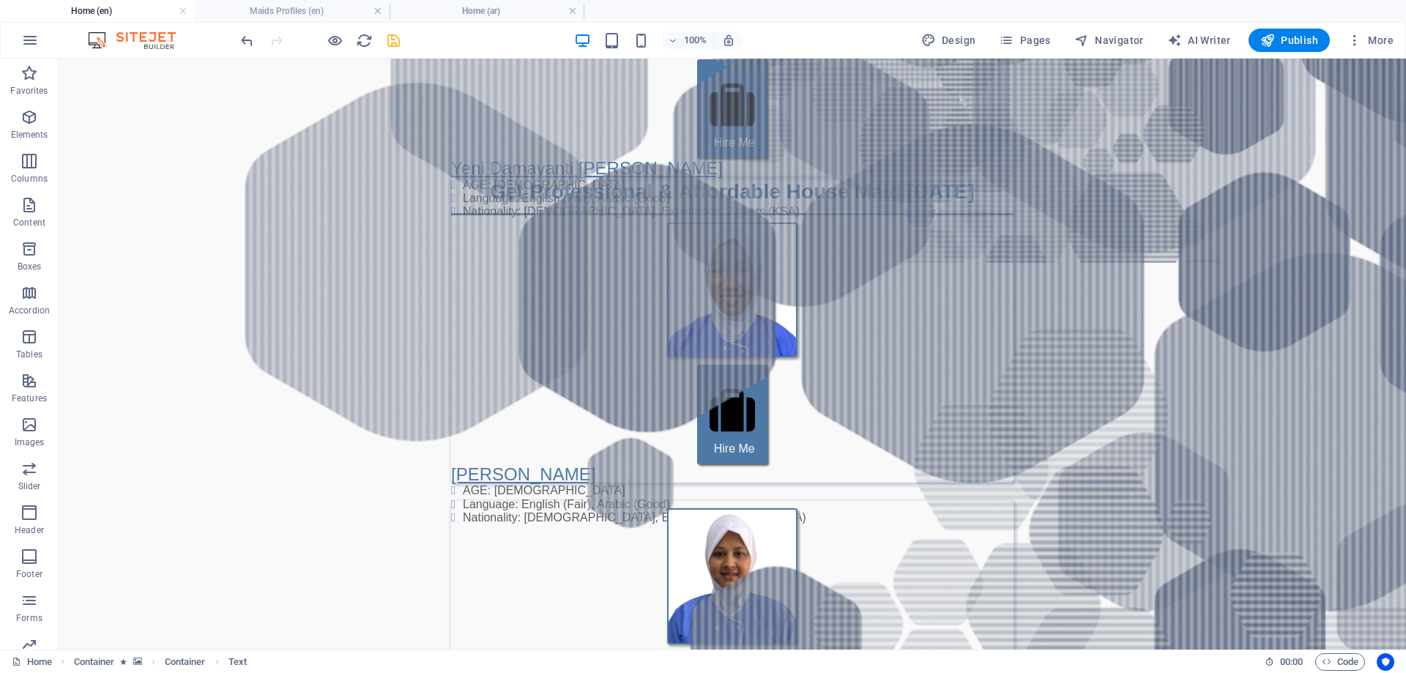
scroll to position [0, 0]
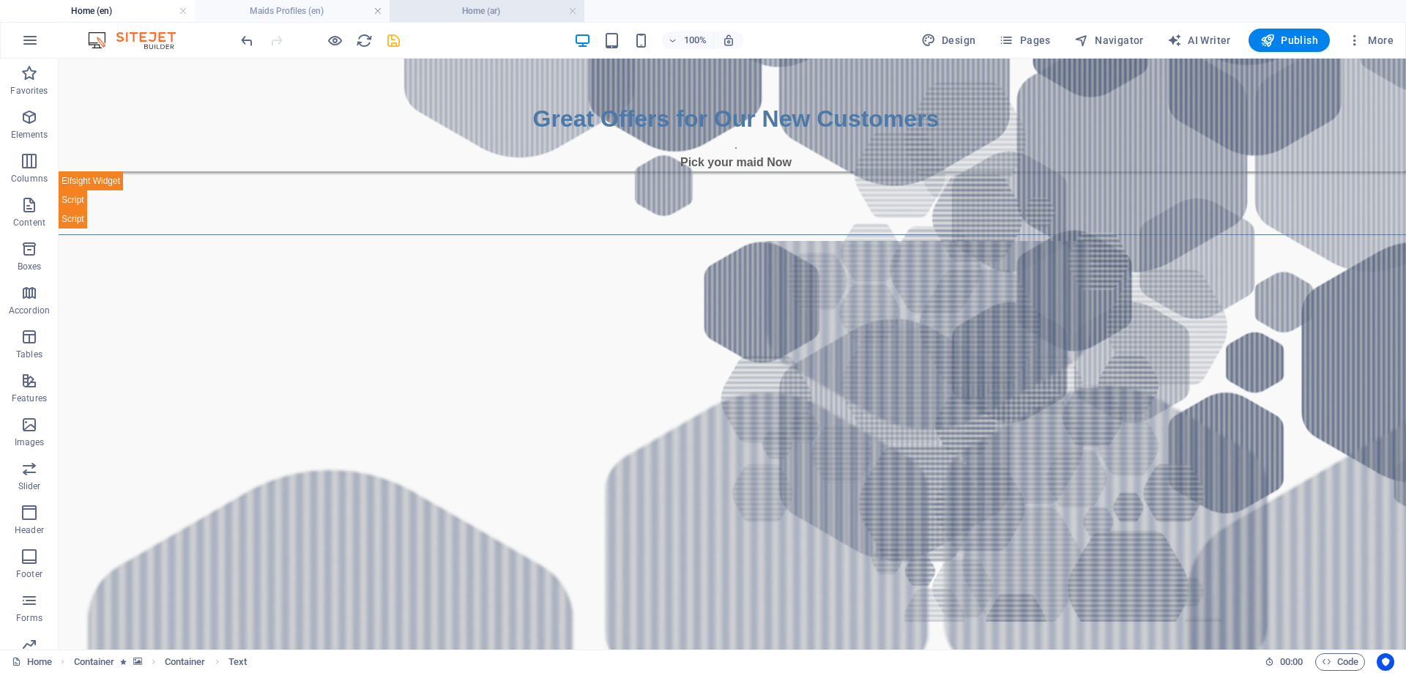
click at [535, 7] on h4 "Home (ar)" at bounding box center [487, 11] width 195 height 16
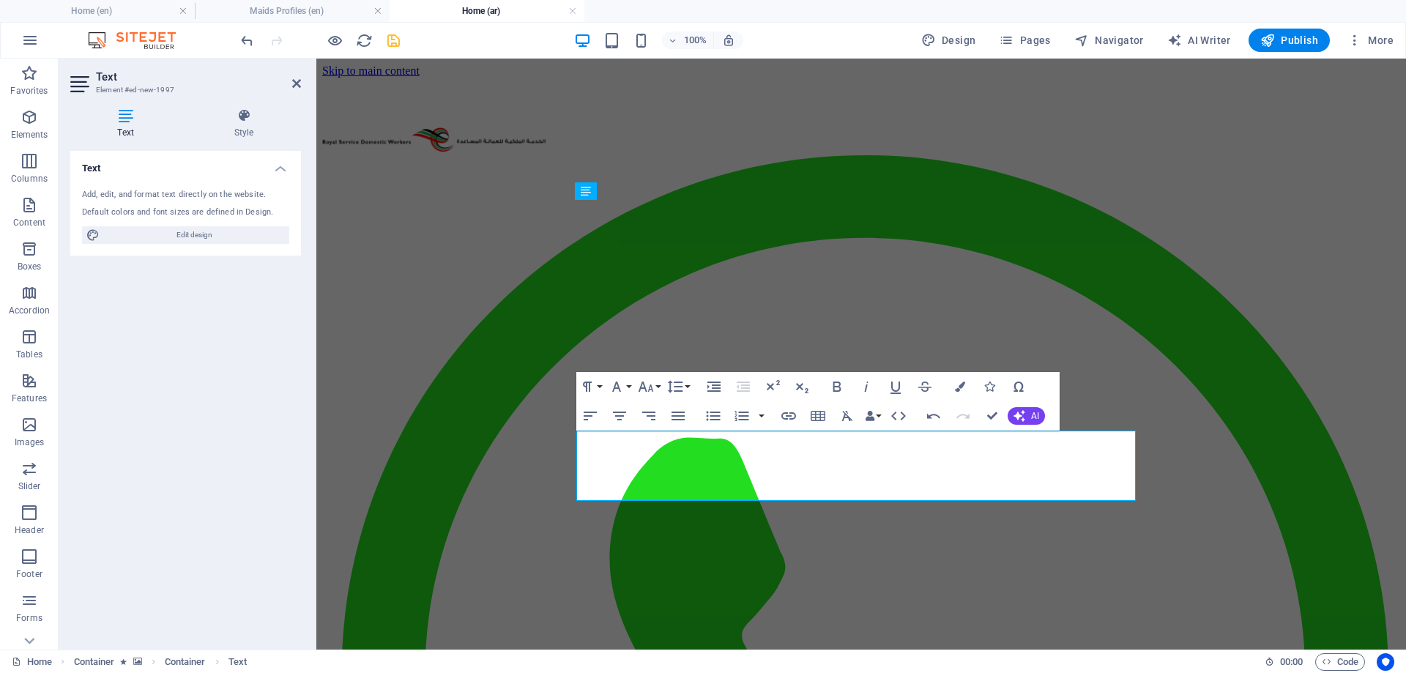
scroll to position [736, 0]
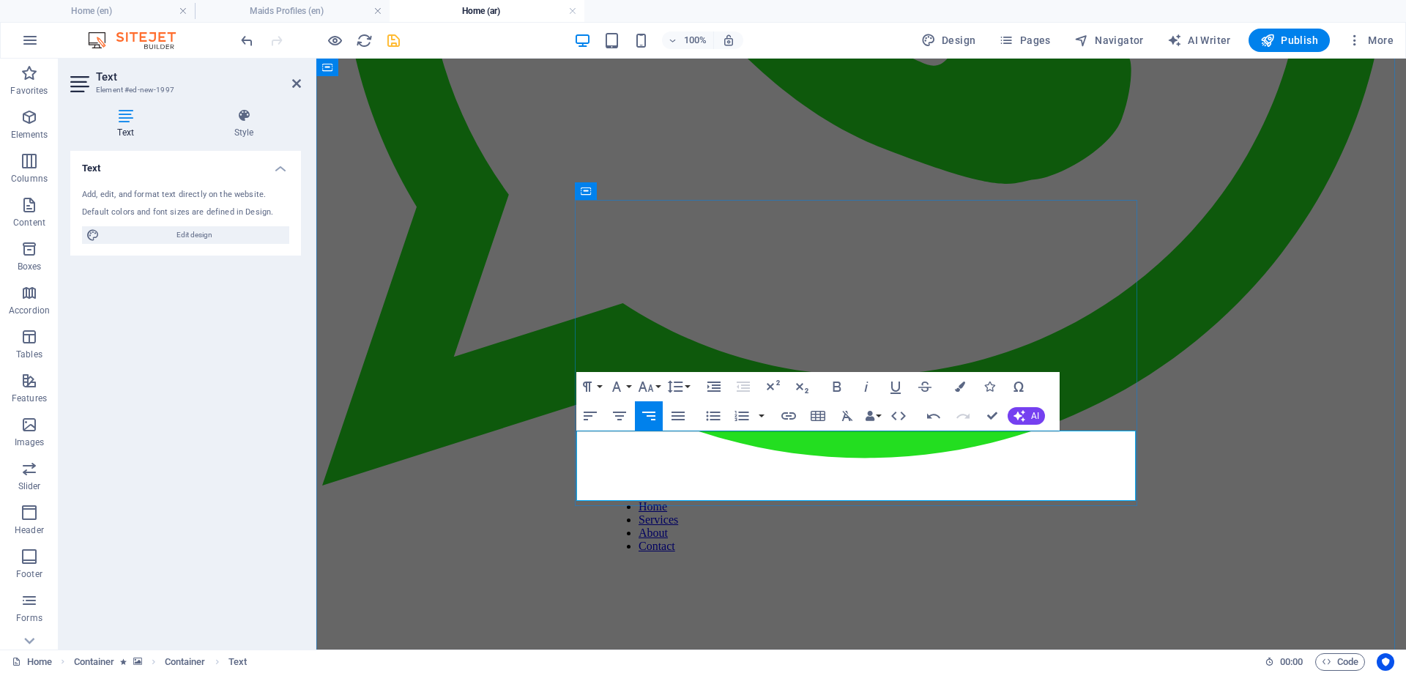
drag, startPoint x: 1057, startPoint y: 437, endPoint x: 1063, endPoint y: 420, distance: 17.8
click at [651, 382] on icon "button" at bounding box center [646, 387] width 18 height 18
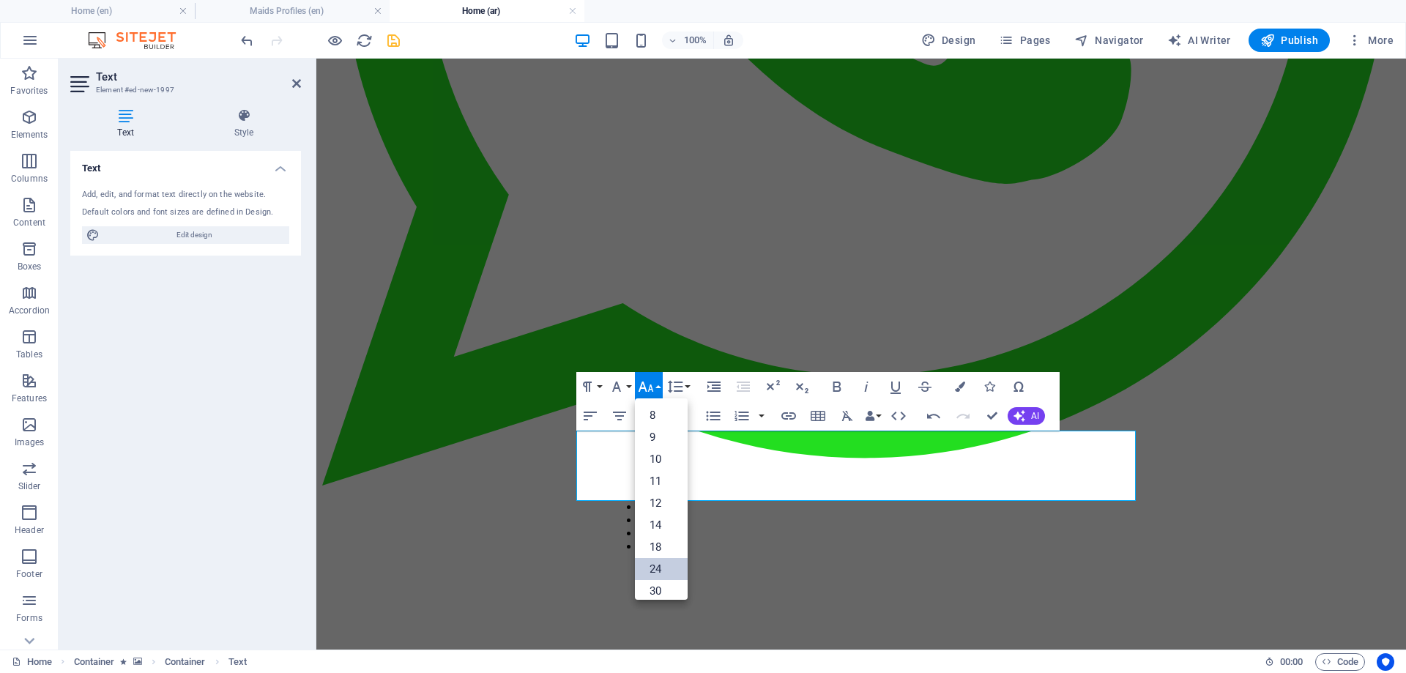
click at [656, 572] on link "24" at bounding box center [661, 569] width 53 height 22
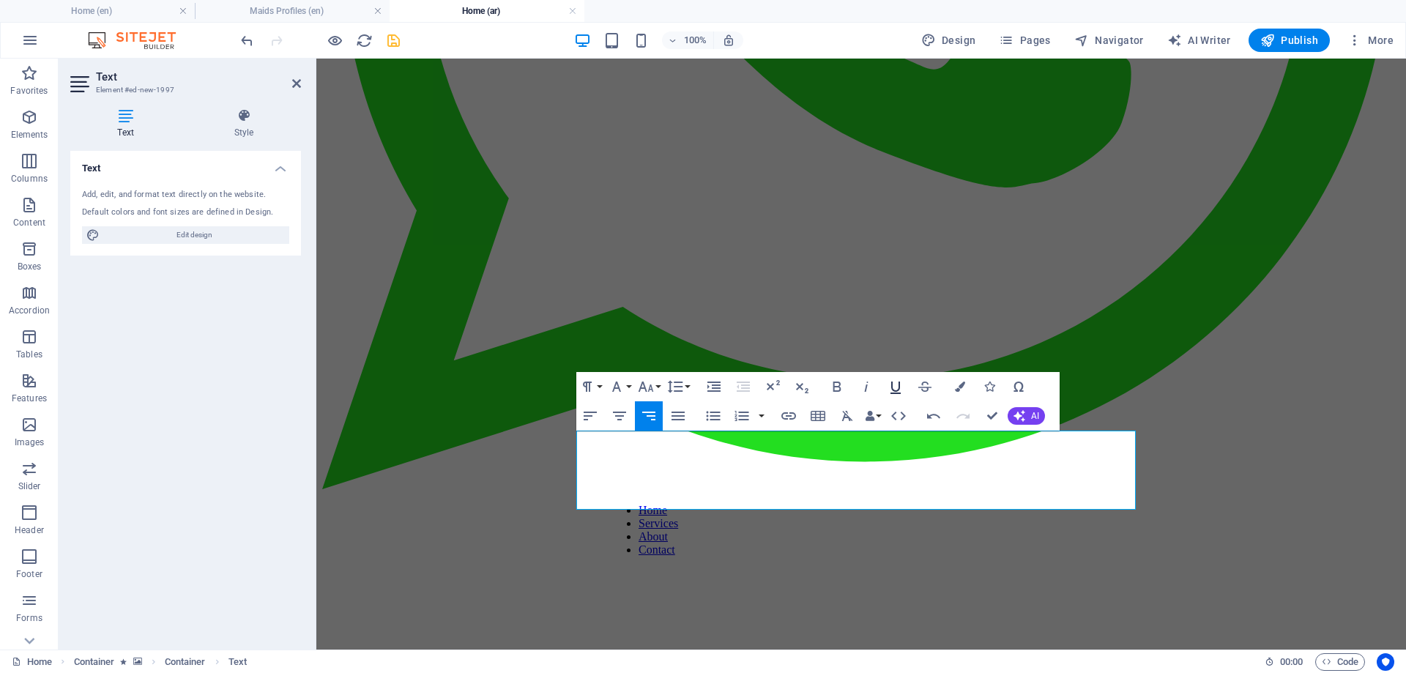
click at [893, 384] on icon "button" at bounding box center [896, 387] width 18 height 18
click at [961, 383] on icon "button" at bounding box center [960, 387] width 10 height 10
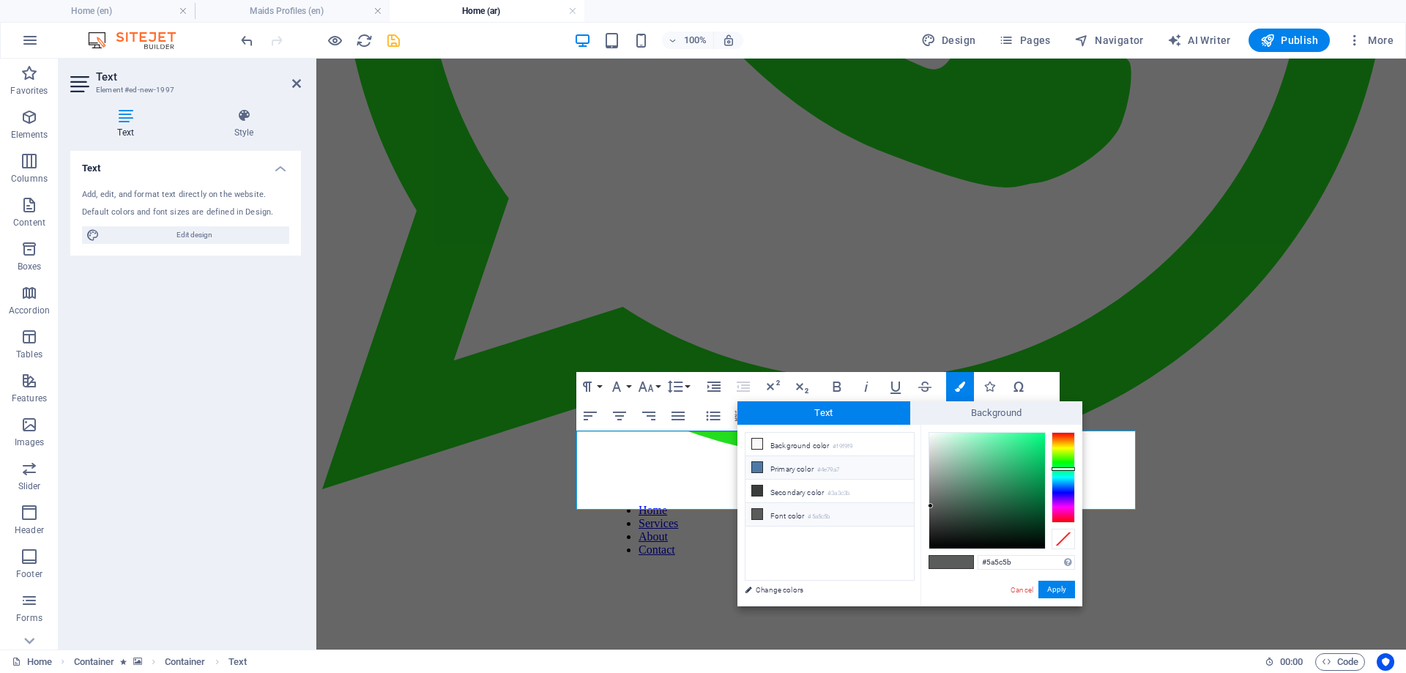
click at [830, 462] on li "Primary color #4e79a7" at bounding box center [830, 467] width 168 height 23
type input "#4e79a7"
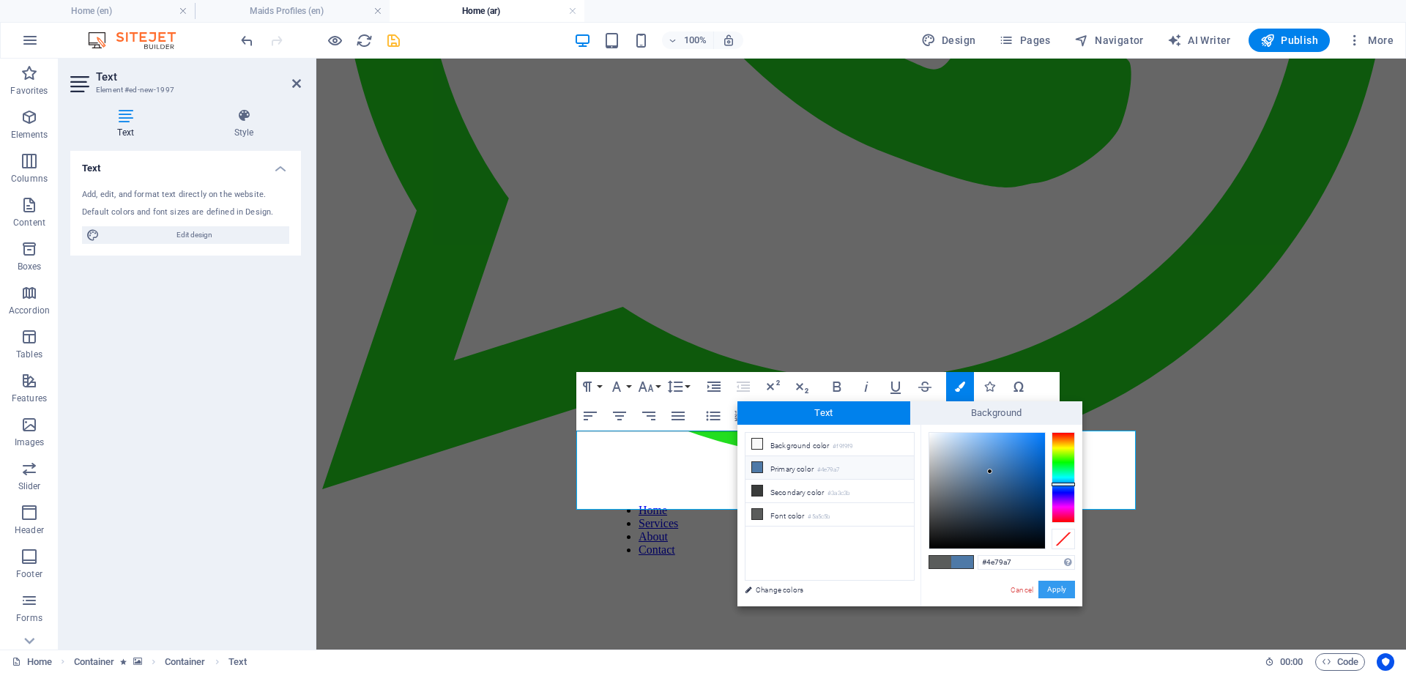
click at [1055, 585] on button "Apply" at bounding box center [1056, 590] width 37 height 18
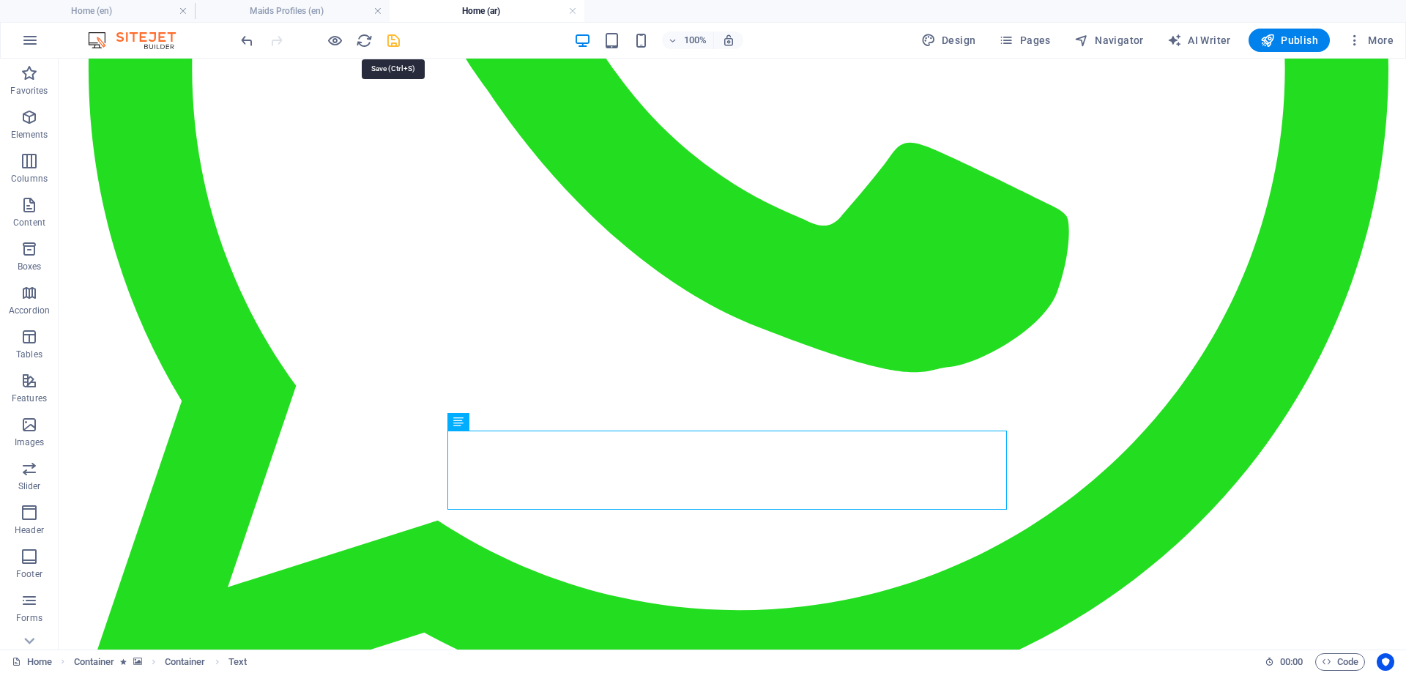
click at [391, 37] on icon "save" at bounding box center [393, 40] width 17 height 17
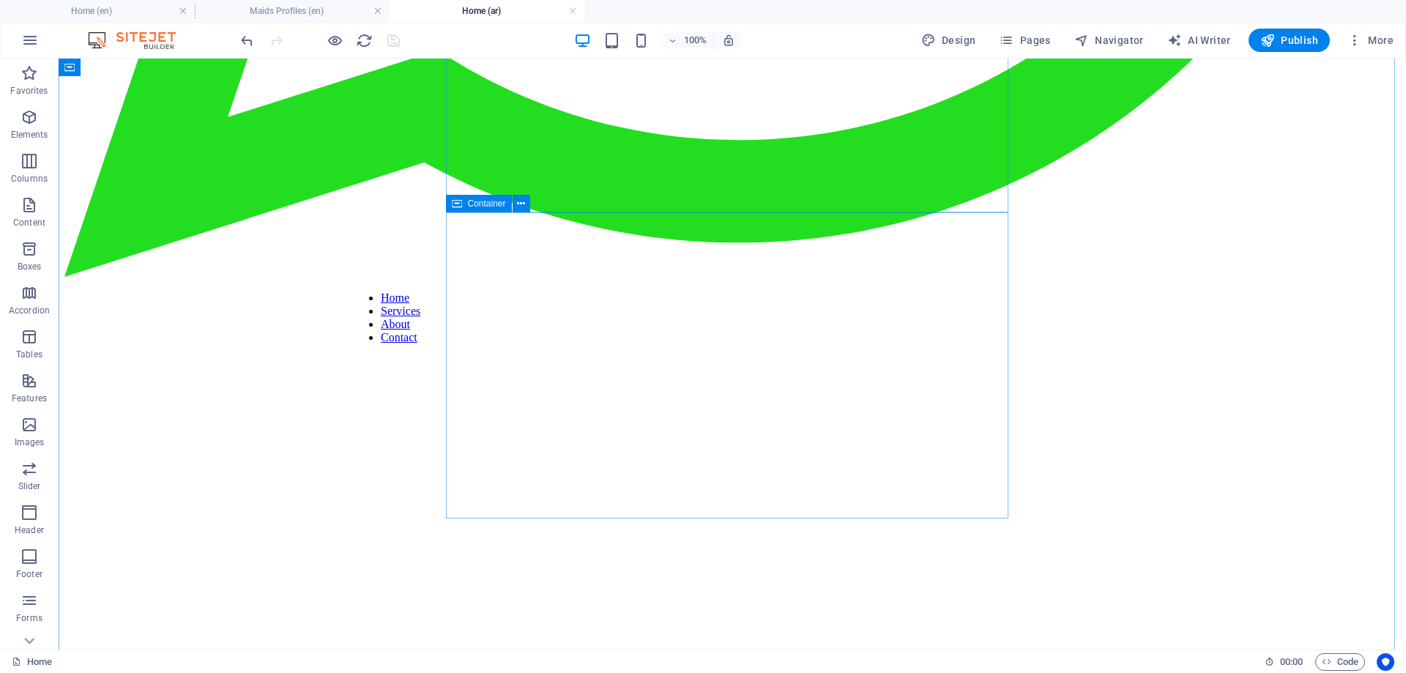
scroll to position [1025, 0]
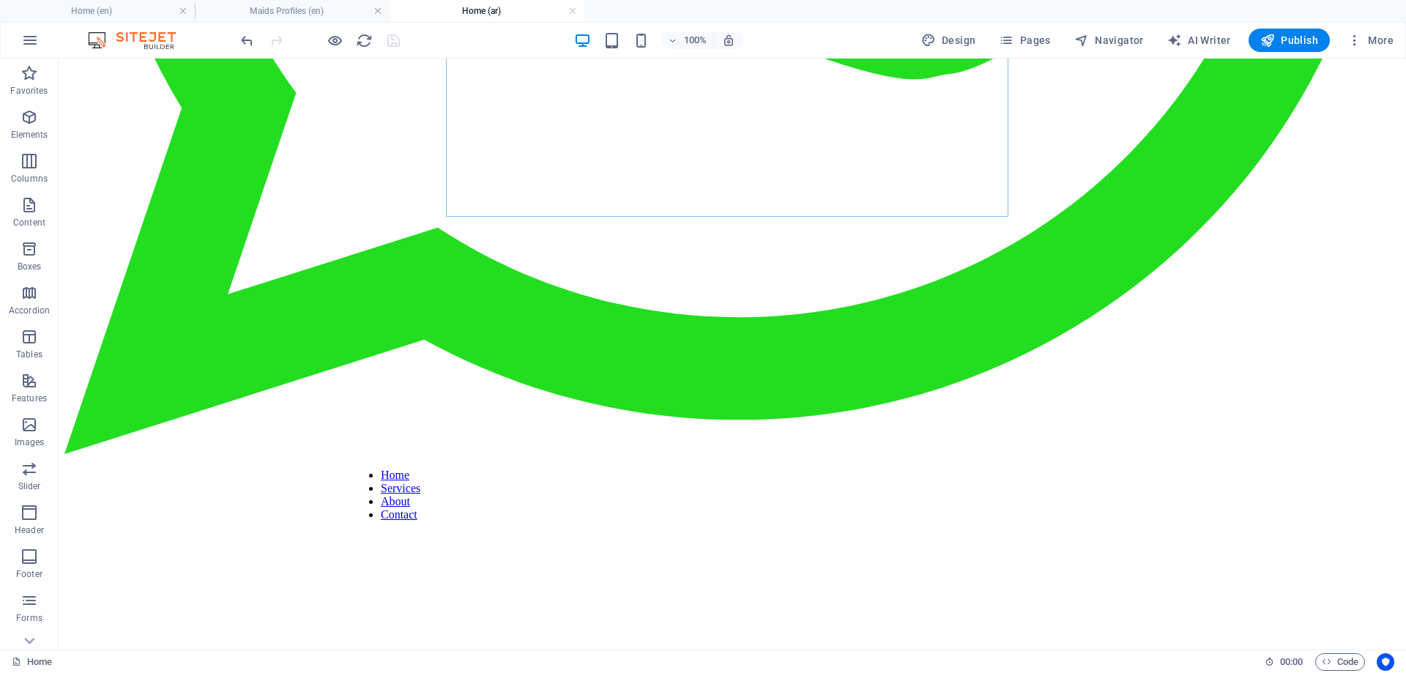
click at [485, 10] on h4 "Home (ar)" at bounding box center [487, 11] width 195 height 16
click at [1022, 41] on span "Pages" at bounding box center [1024, 40] width 51 height 15
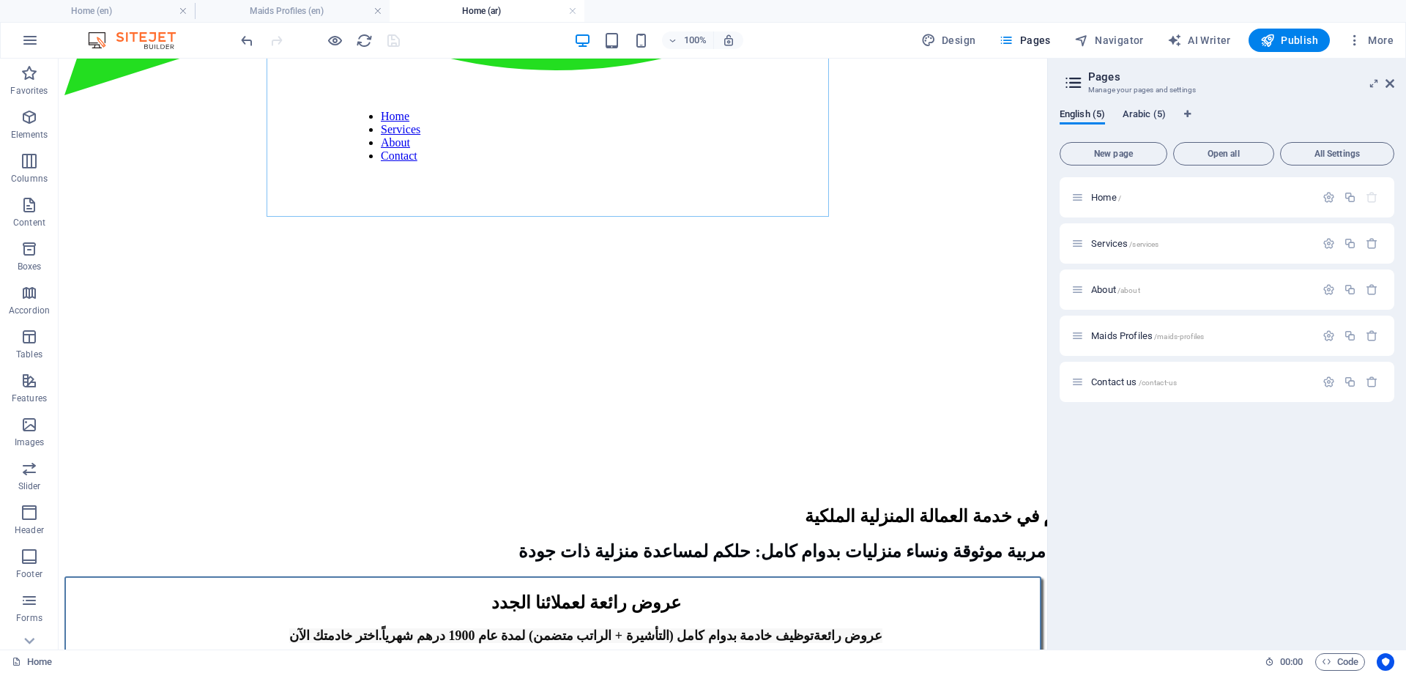
click at [1133, 114] on span "Arabic (5)" at bounding box center [1144, 115] width 43 height 21
click at [1126, 331] on span "Maids Profiles /maids-profiles" at bounding box center [1147, 335] width 113 height 11
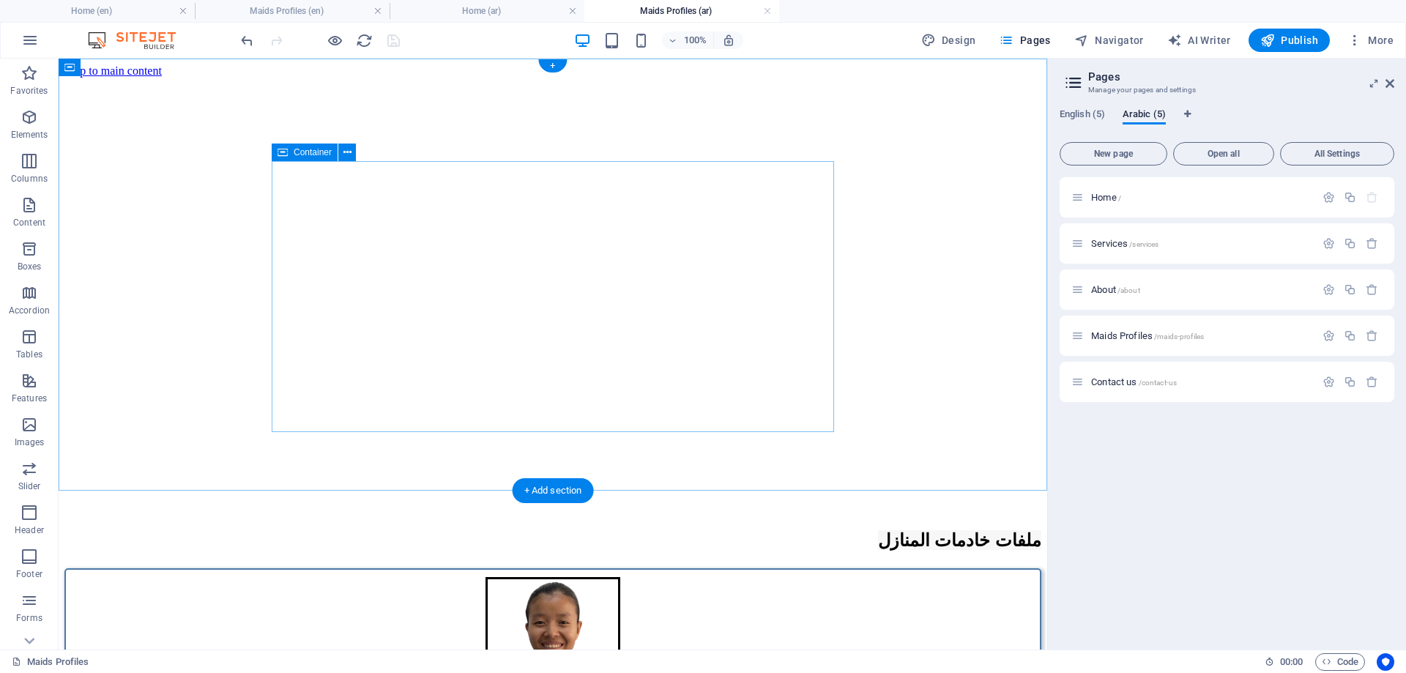
scroll to position [0, 0]
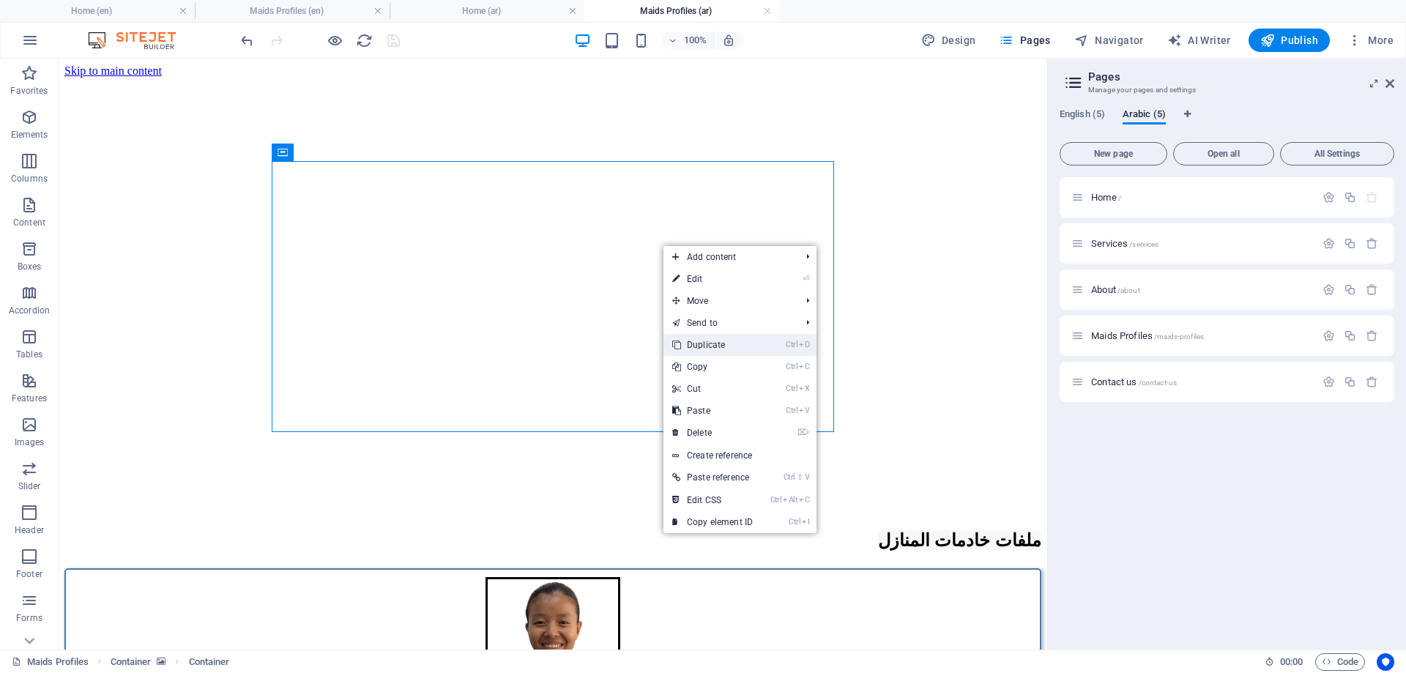
click at [699, 341] on link "Ctrl D Duplicate" at bounding box center [712, 345] width 98 height 22
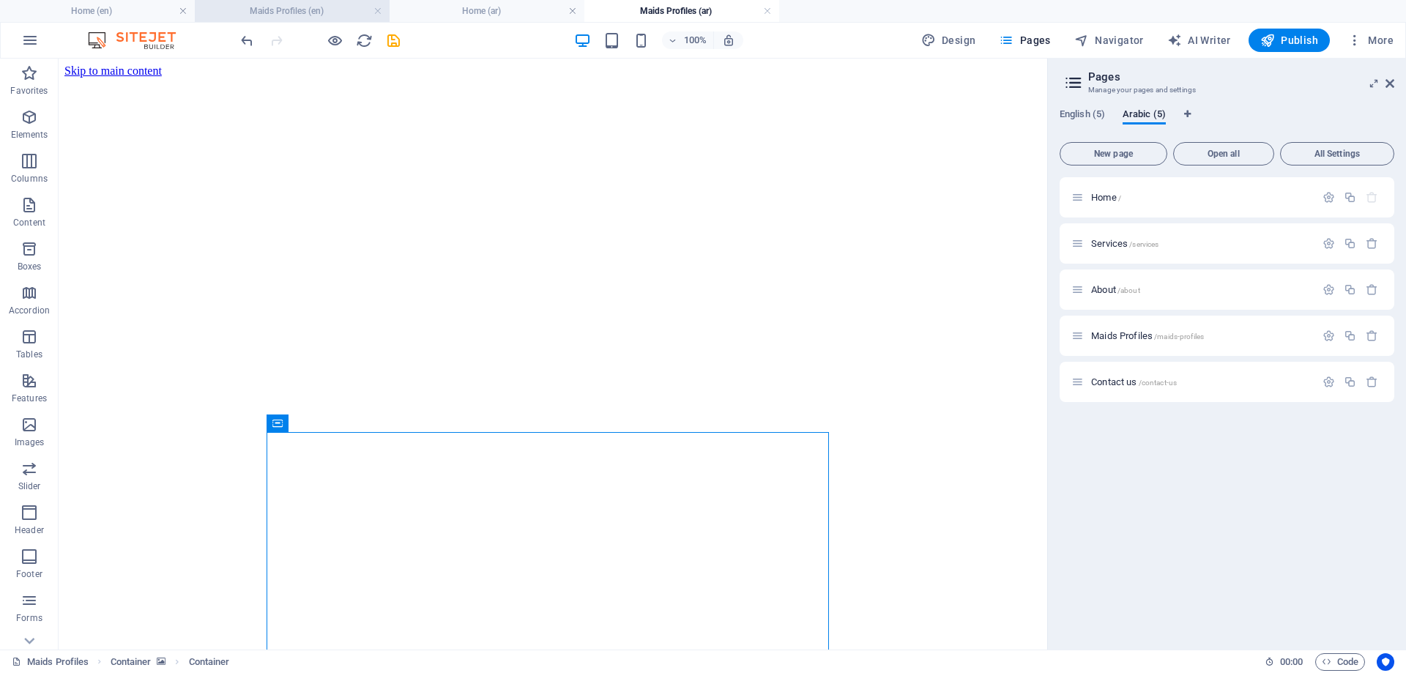
click at [260, 2] on li "Maids Profiles (en)" at bounding box center [292, 11] width 195 height 22
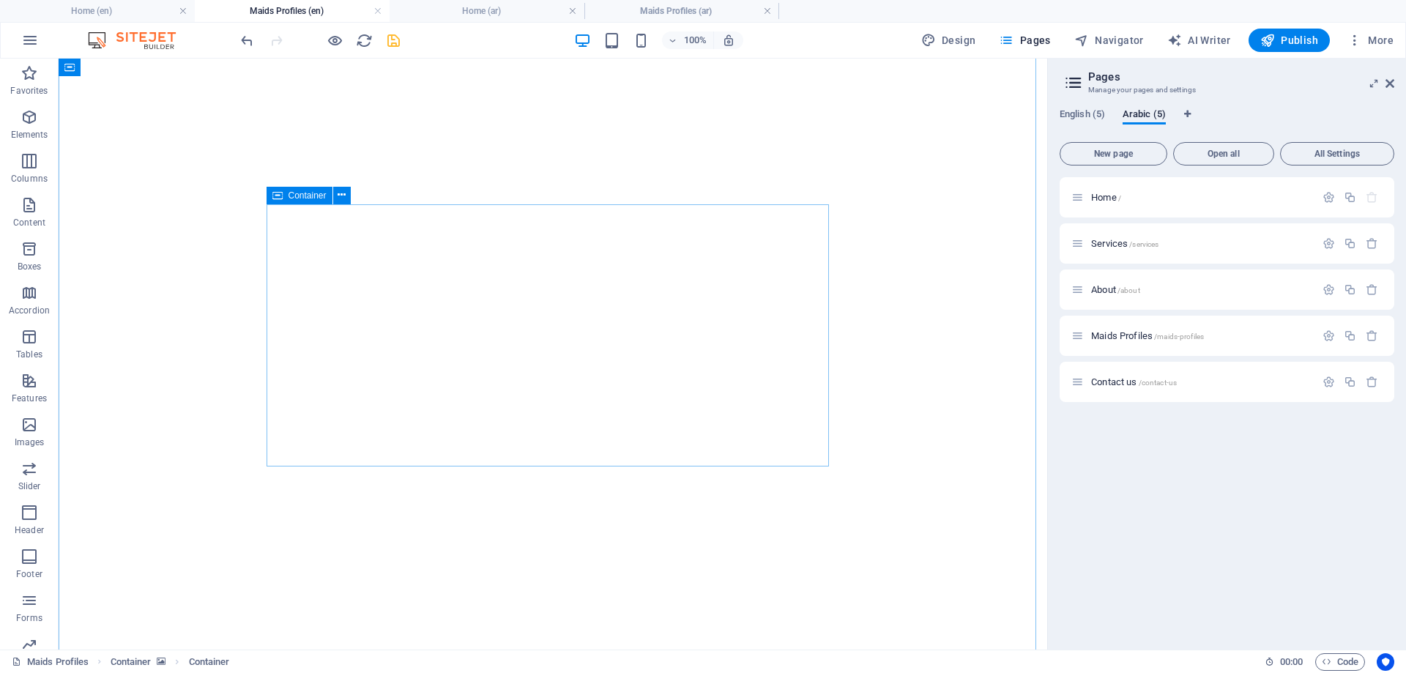
scroll to position [220, 0]
click at [679, 10] on h4 "Maids Profiles (ar)" at bounding box center [681, 11] width 195 height 16
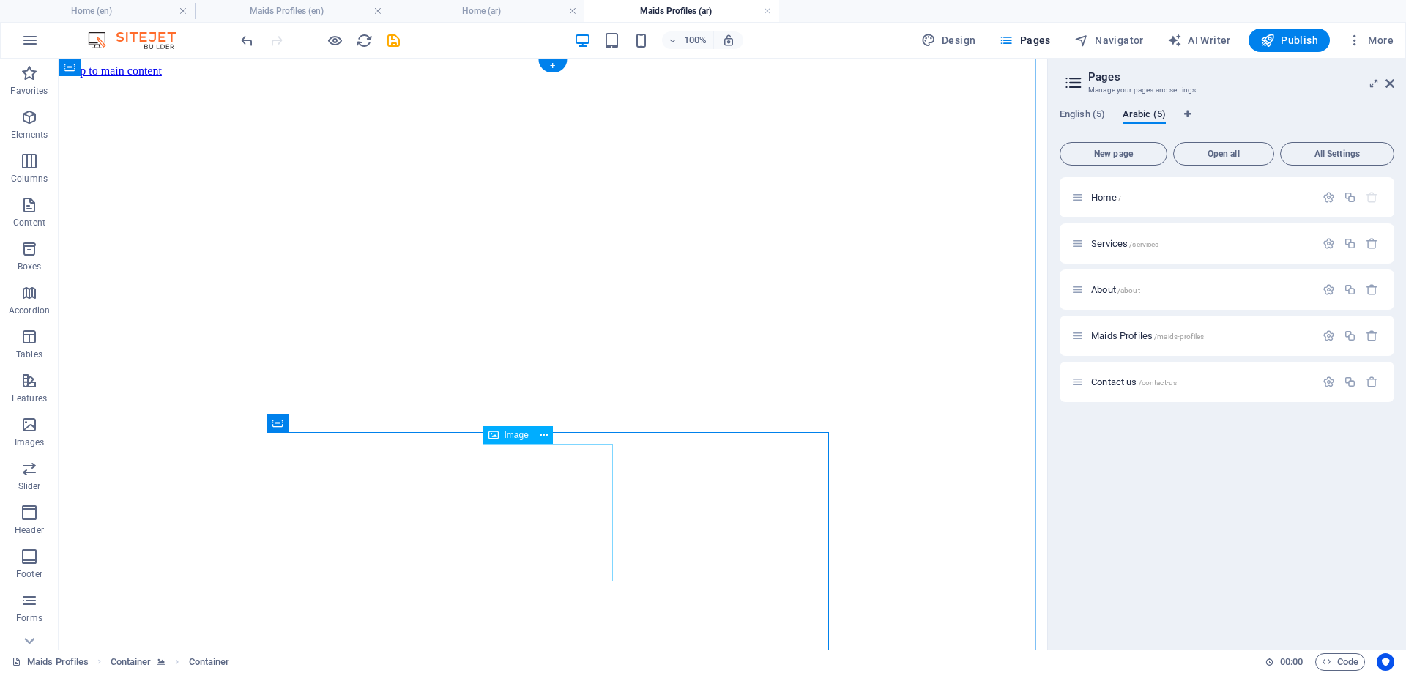
select select "px"
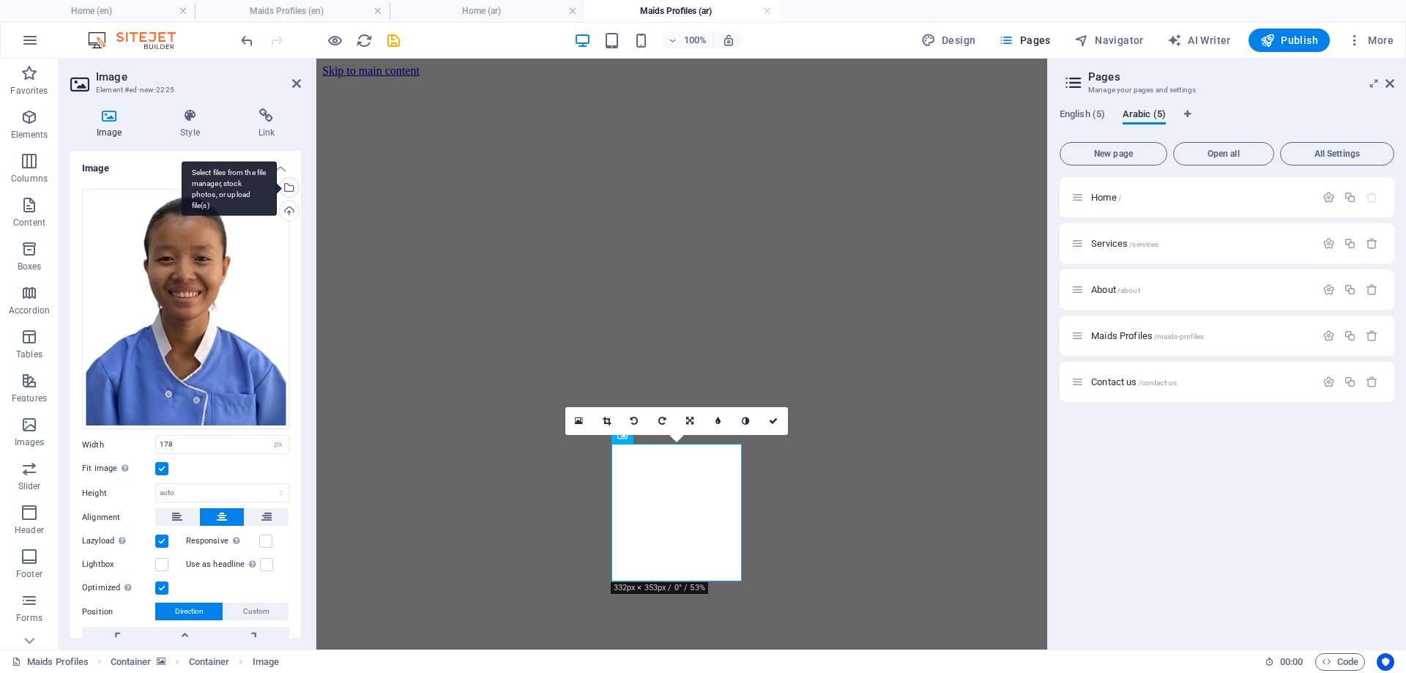
click at [277, 185] on div "Select files from the file manager, stock photos, or upload file(s)" at bounding box center [229, 188] width 95 height 55
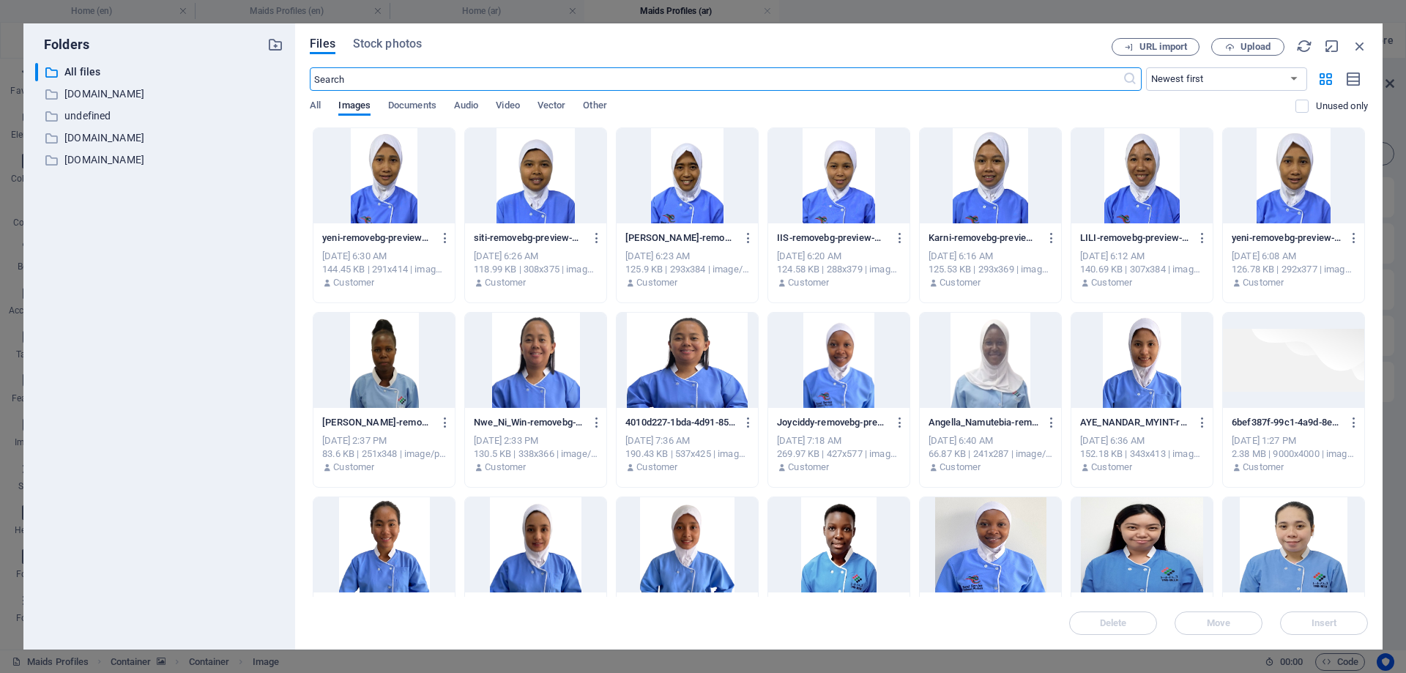
click at [976, 170] on div at bounding box center [990, 175] width 141 height 95
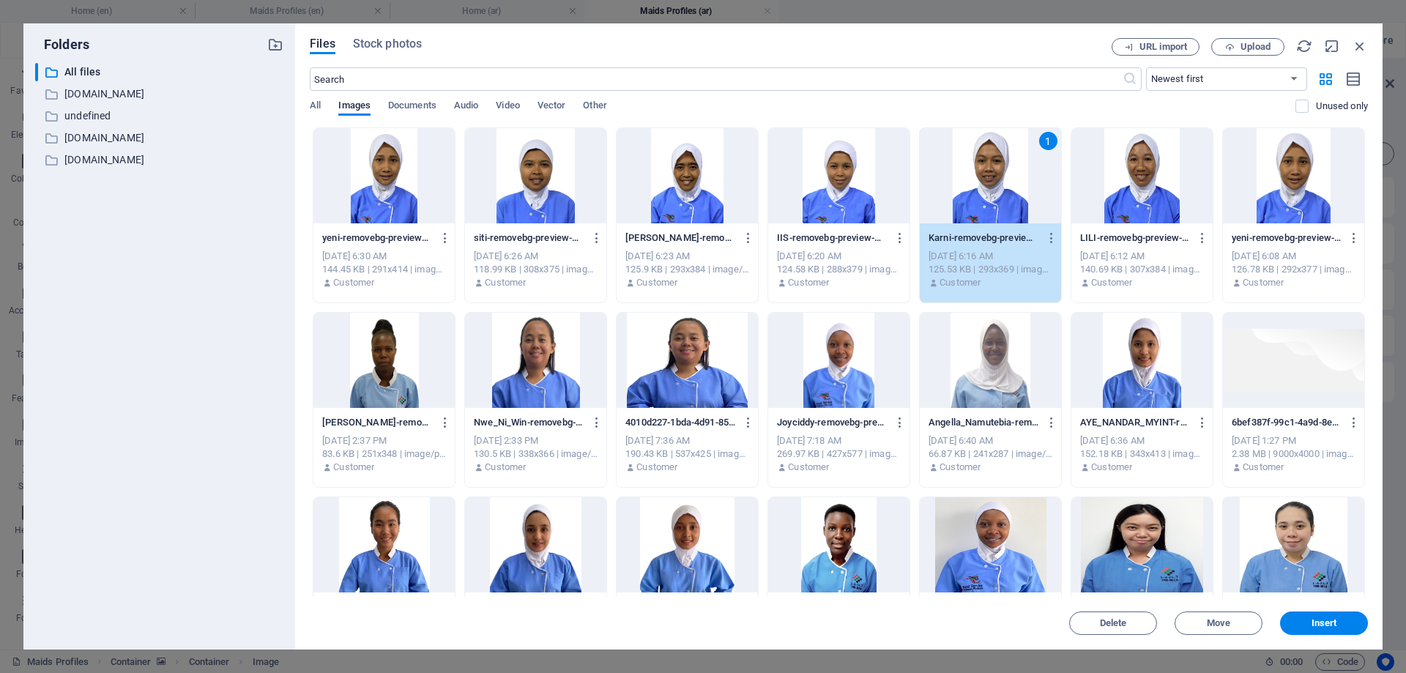
drag, startPoint x: 976, startPoint y: 170, endPoint x: 655, endPoint y: 116, distance: 326.0
click at [976, 170] on div "1" at bounding box center [990, 175] width 141 height 95
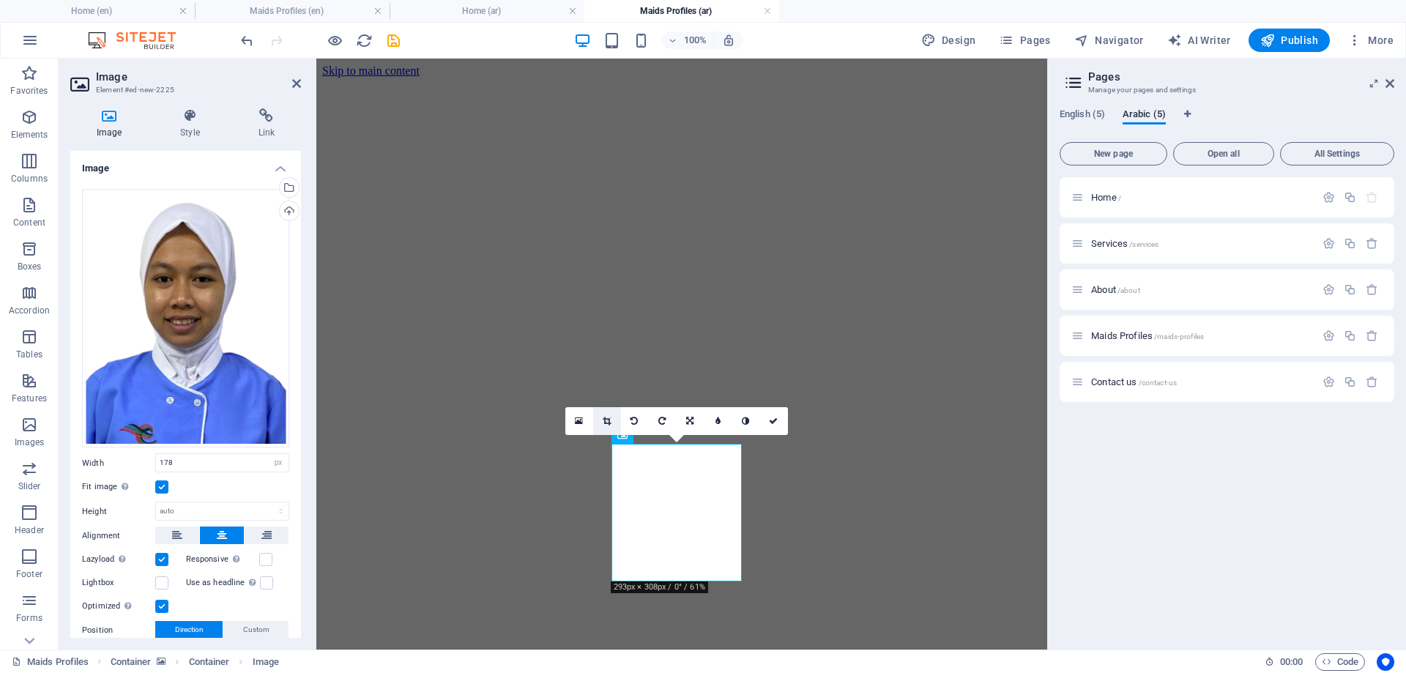
click at [609, 418] on icon at bounding box center [607, 421] width 8 height 9
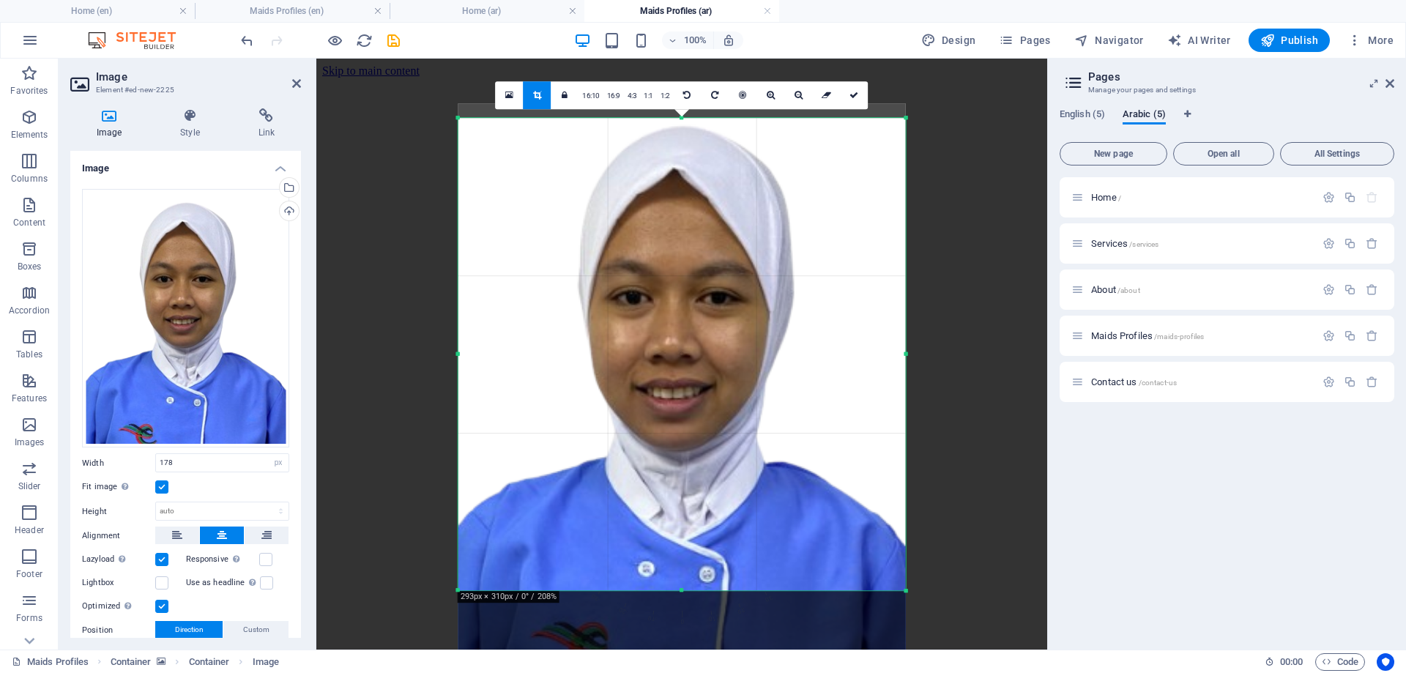
drag, startPoint x: 683, startPoint y: 423, endPoint x: 696, endPoint y: 437, distance: 19.7
click at [681, 454] on div at bounding box center [681, 384] width 447 height 563
click at [855, 96] on icon at bounding box center [854, 95] width 9 height 9
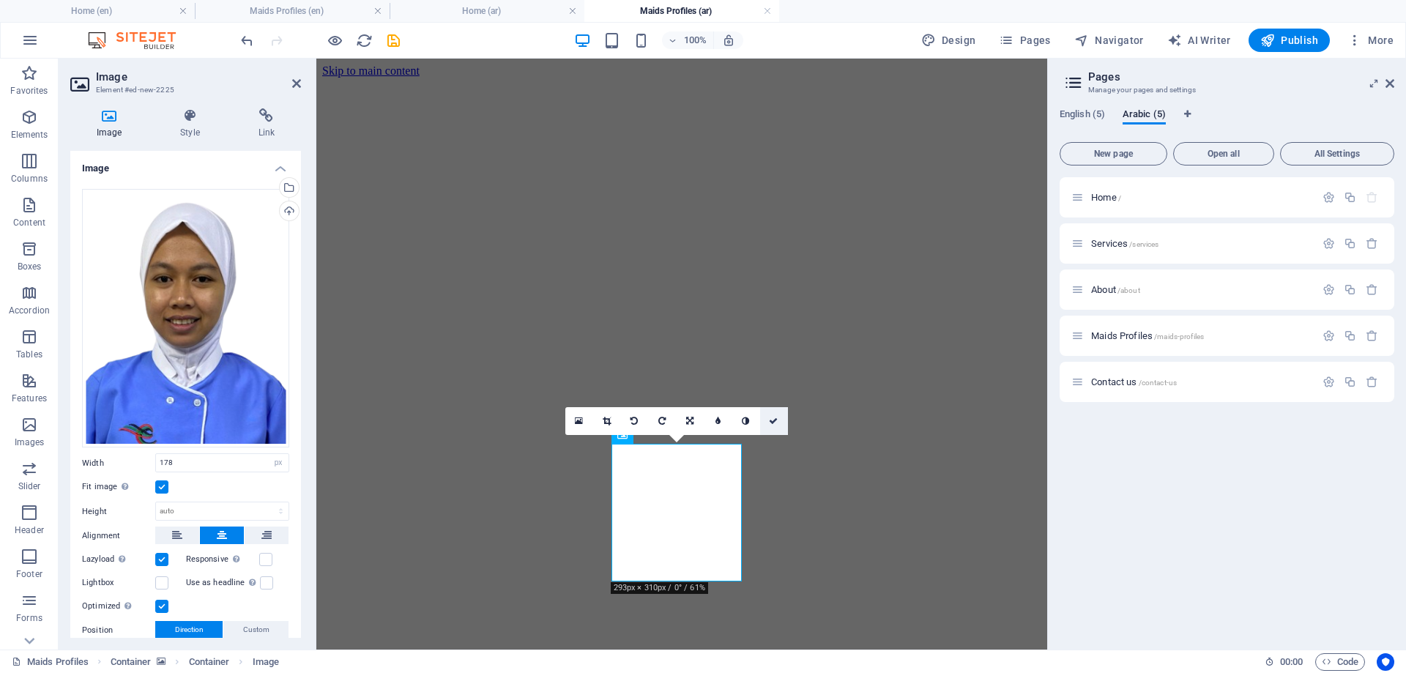
click at [773, 419] on icon at bounding box center [773, 421] width 9 height 9
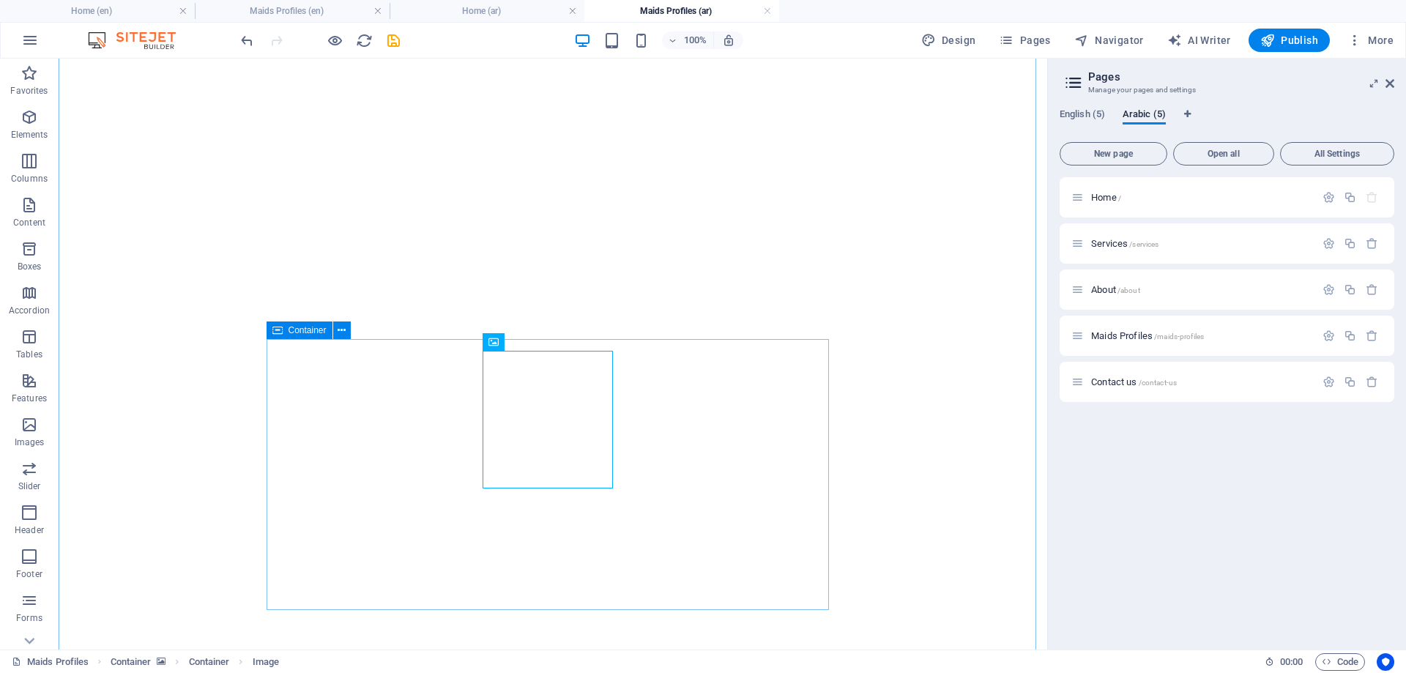
scroll to position [112, 0]
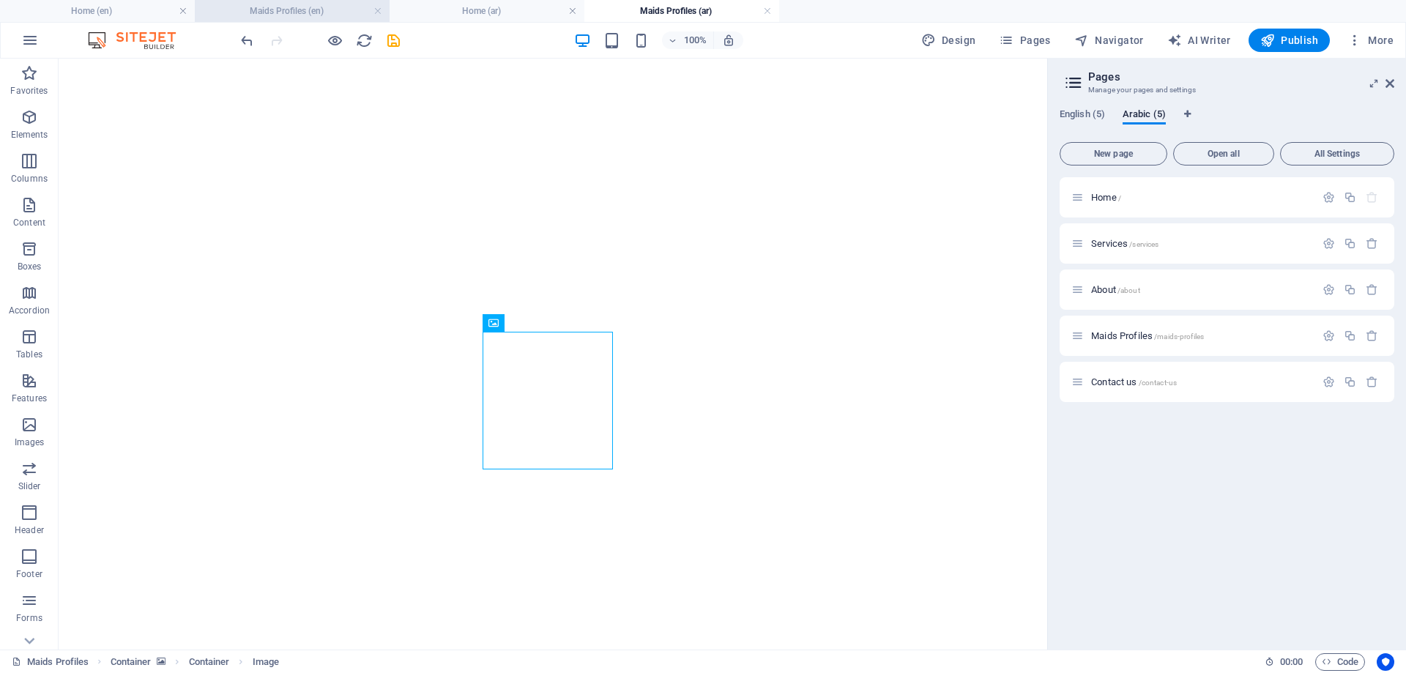
click at [275, 13] on h4 "Maids Profiles (en)" at bounding box center [292, 11] width 195 height 16
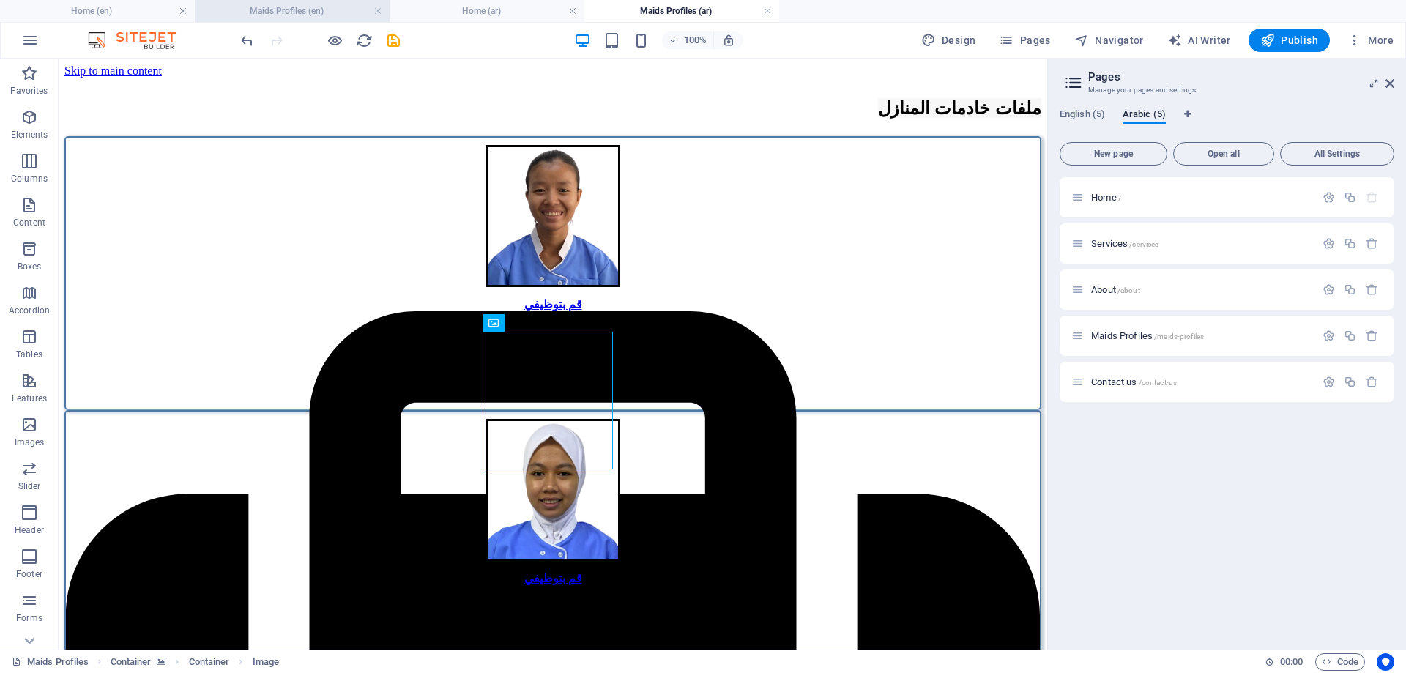
scroll to position [220, 0]
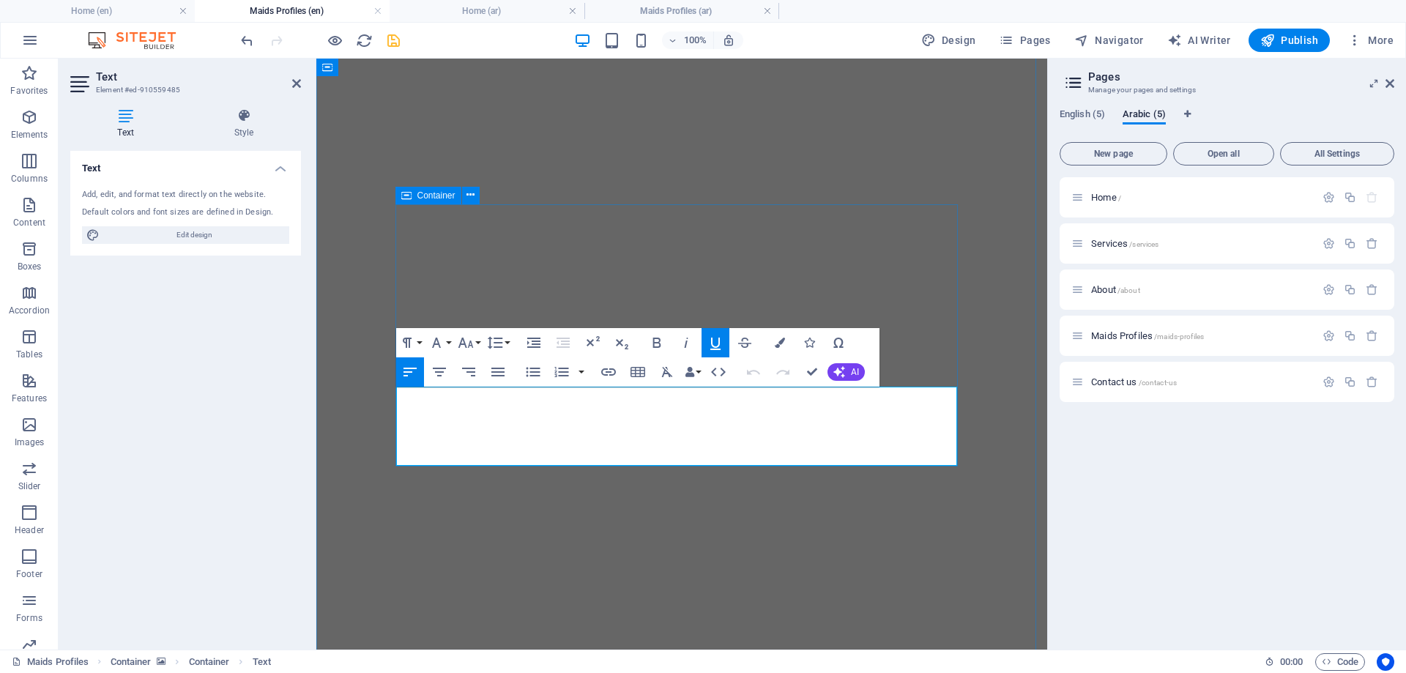
drag, startPoint x: 396, startPoint y: 401, endPoint x: 721, endPoint y: 465, distance: 331.5
copy div "Karni Bt Karpin Irja AGE: [DEMOGRAPHIC_DATA] Language: English (Fair), Arabic (…"
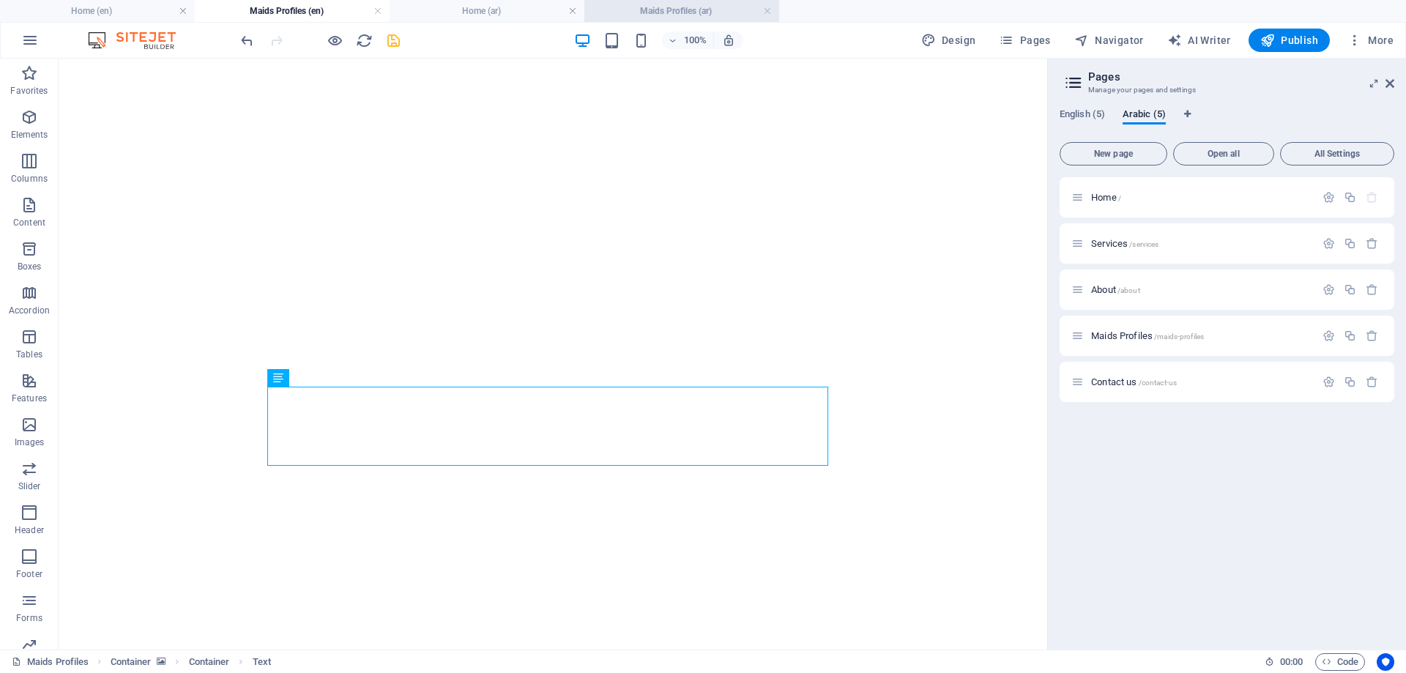
click at [650, 1] on li "Maids Profiles (ar)" at bounding box center [681, 11] width 195 height 22
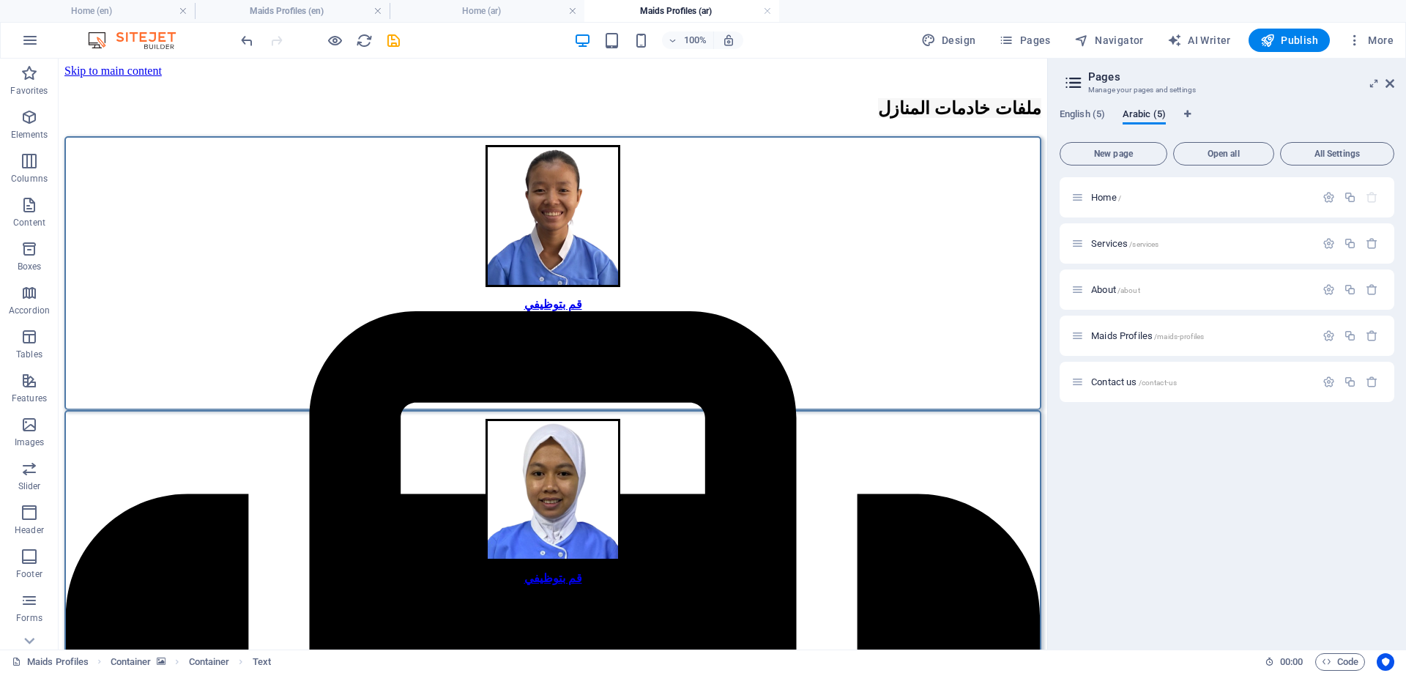
scroll to position [112, 0]
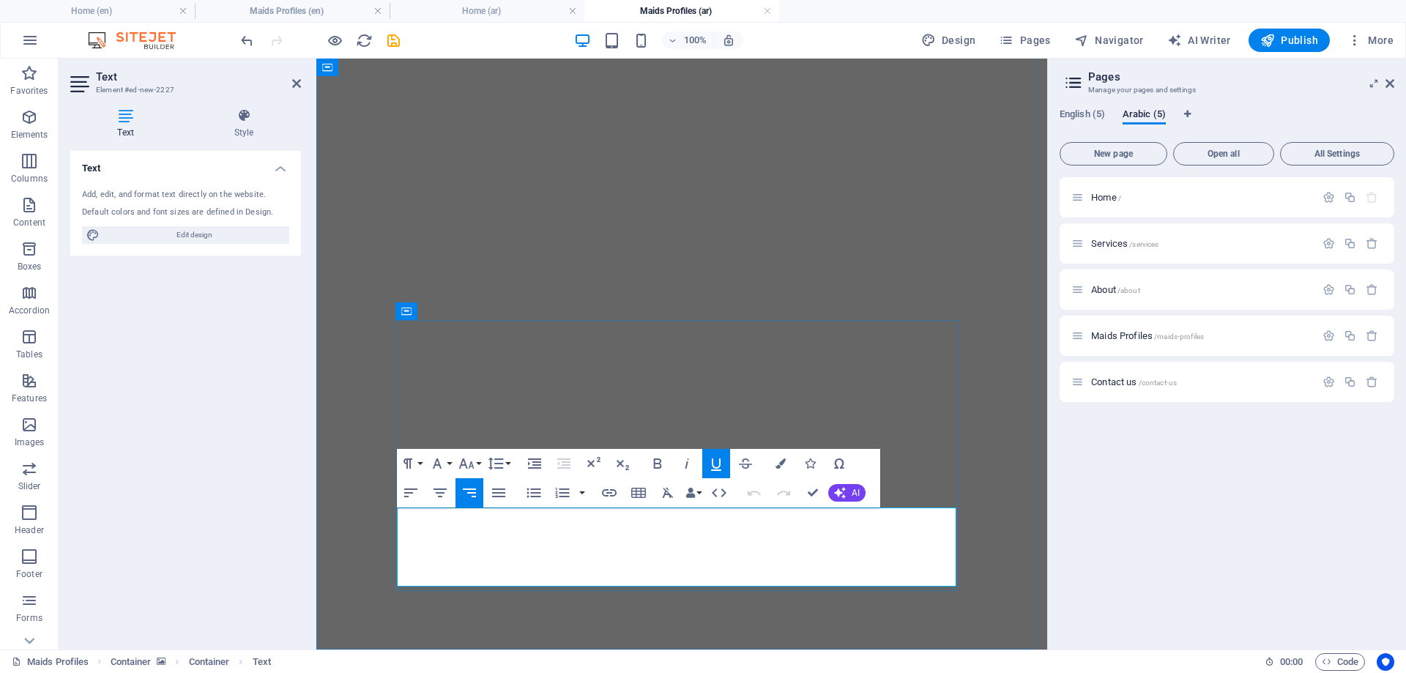
drag, startPoint x: 955, startPoint y: 521, endPoint x: 819, endPoint y: 578, distance: 147.0
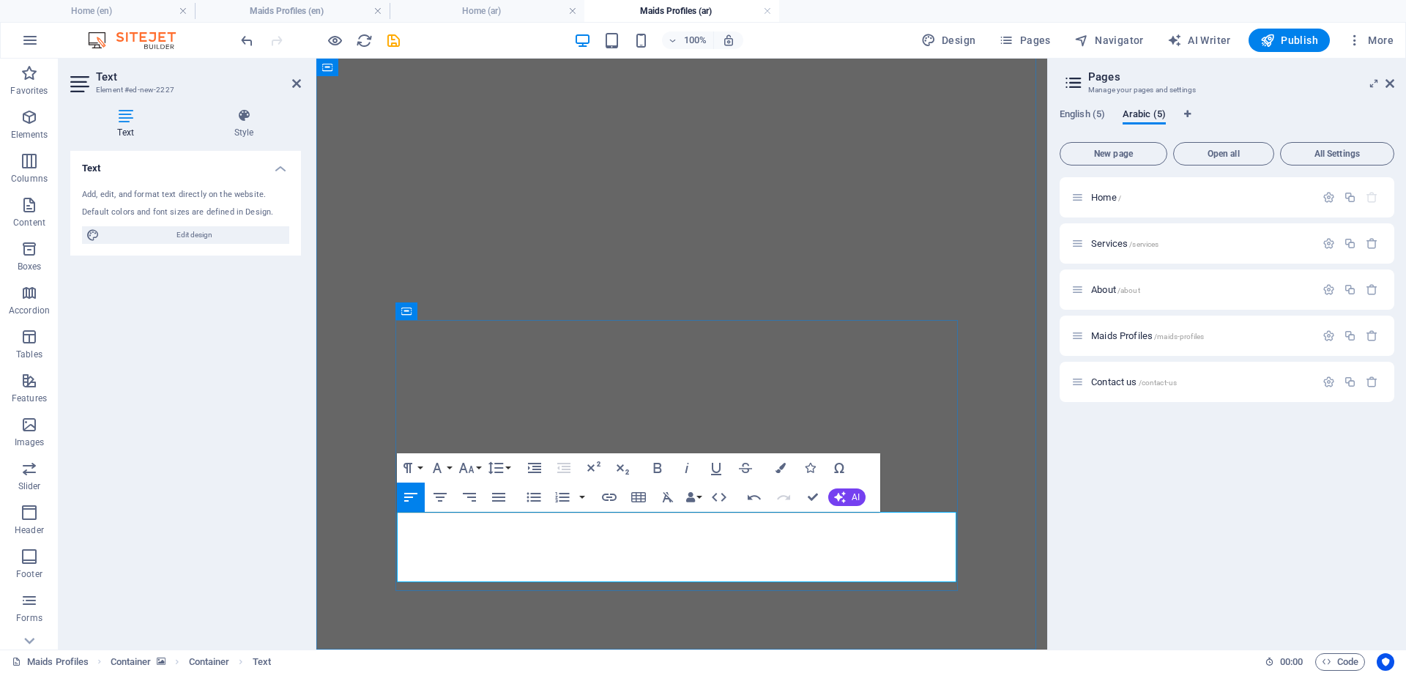
drag, startPoint x: 491, startPoint y: 520, endPoint x: 398, endPoint y: 573, distance: 107.6
click at [466, 499] on icon "button" at bounding box center [470, 497] width 18 height 18
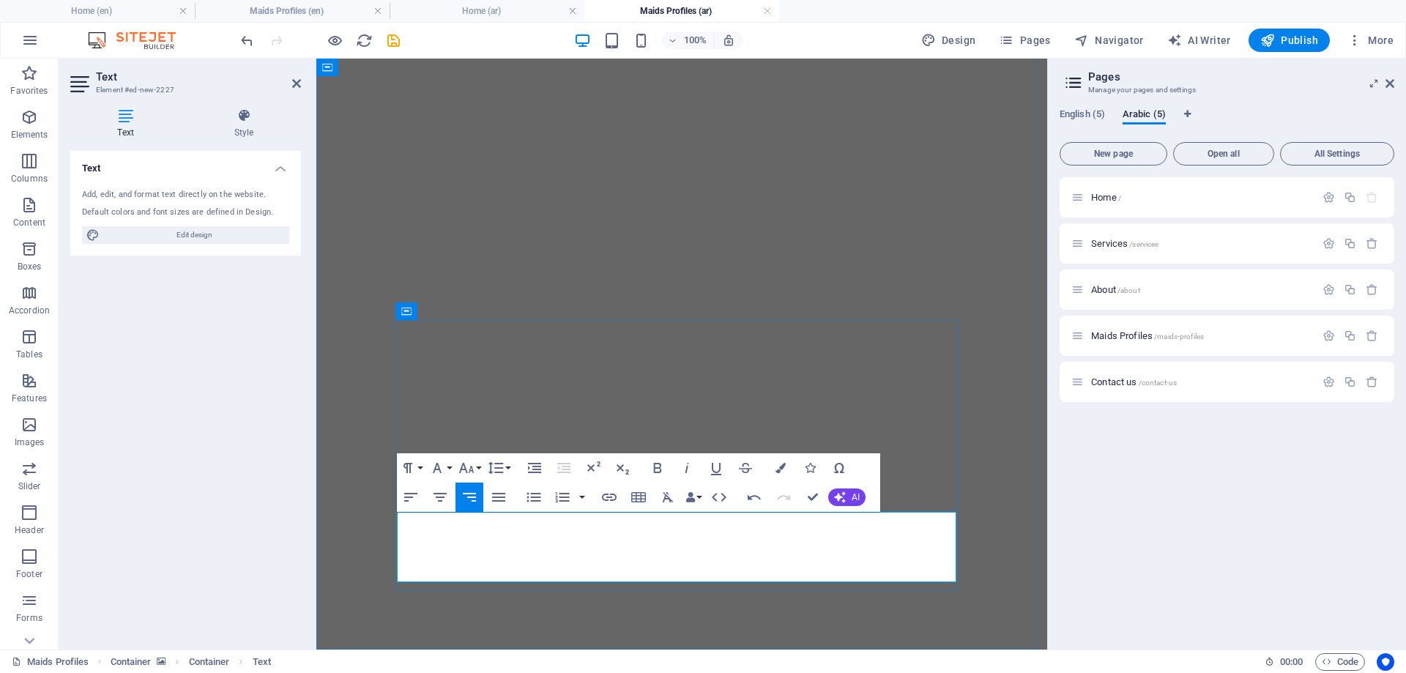
drag, startPoint x: 867, startPoint y: 520, endPoint x: 956, endPoint y: 521, distance: 88.6
click at [472, 467] on icon "button" at bounding box center [467, 468] width 18 height 18
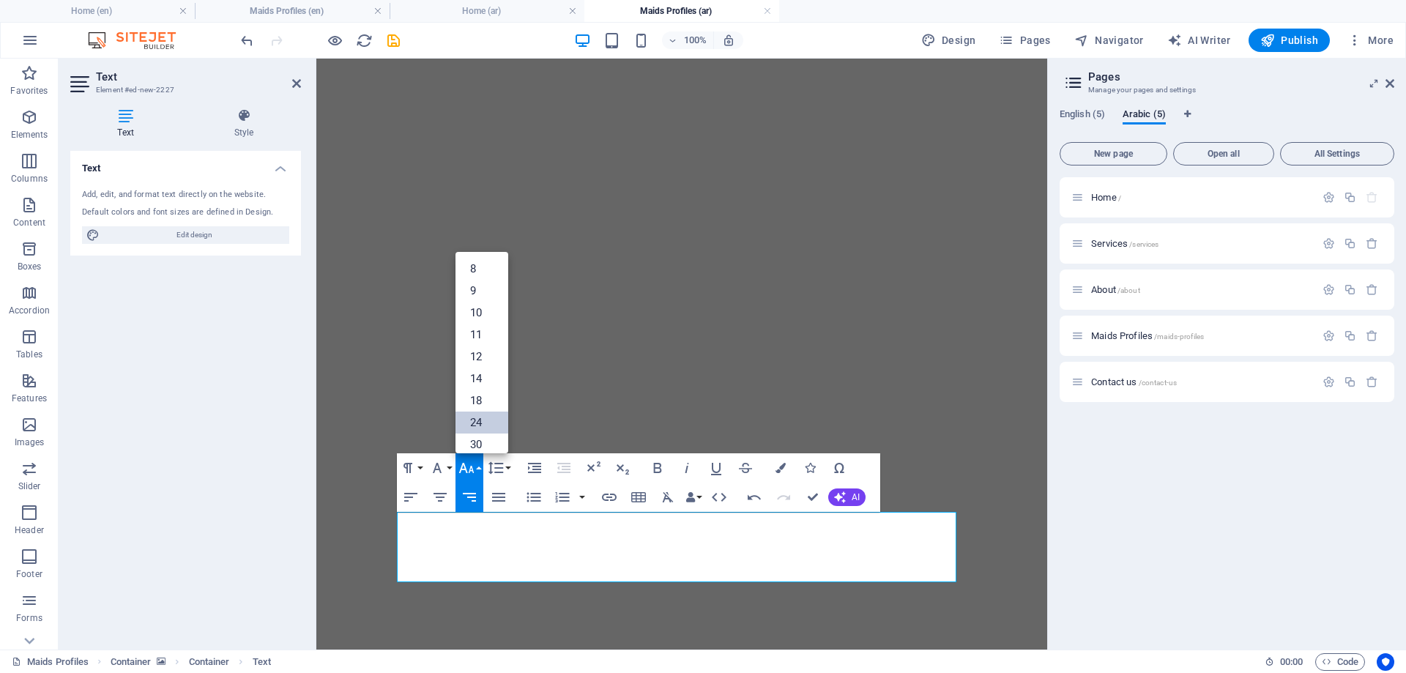
click at [483, 420] on link "24" at bounding box center [482, 423] width 53 height 22
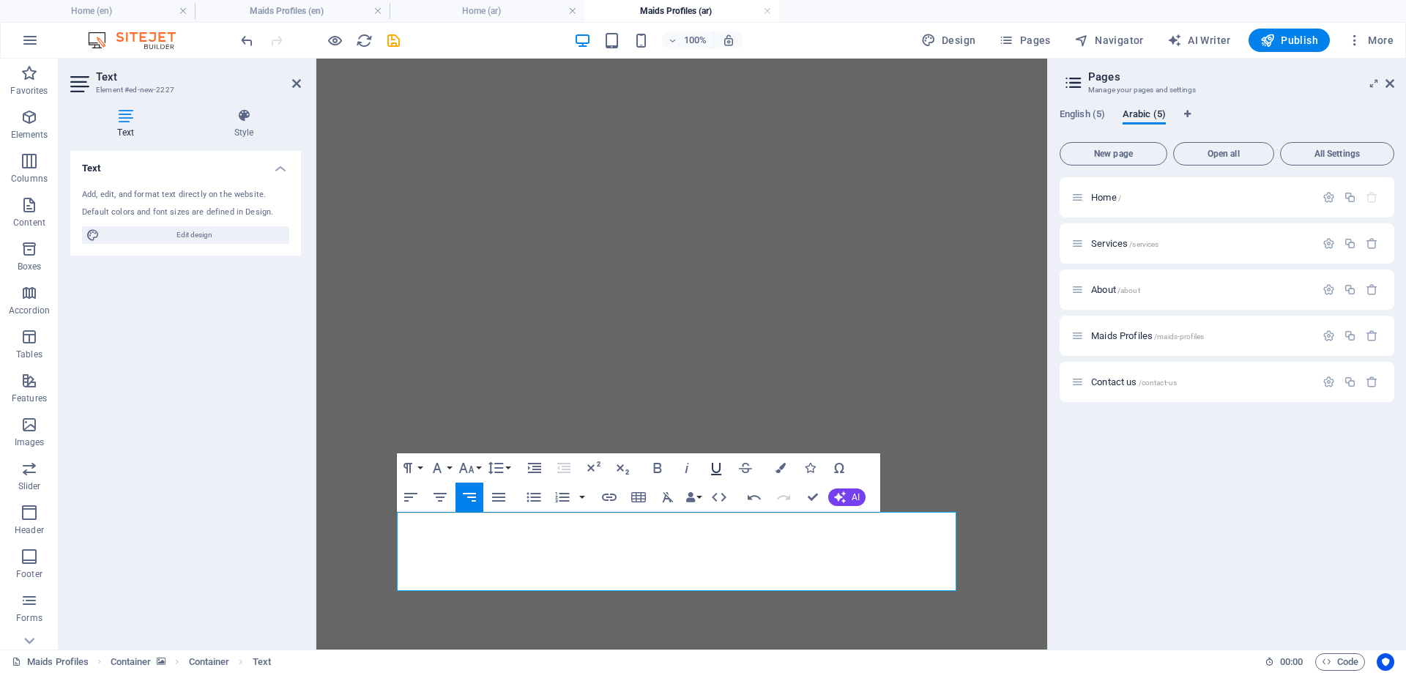
click at [717, 466] on icon "button" at bounding box center [716, 468] width 18 height 18
click at [778, 464] on icon "button" at bounding box center [781, 468] width 10 height 10
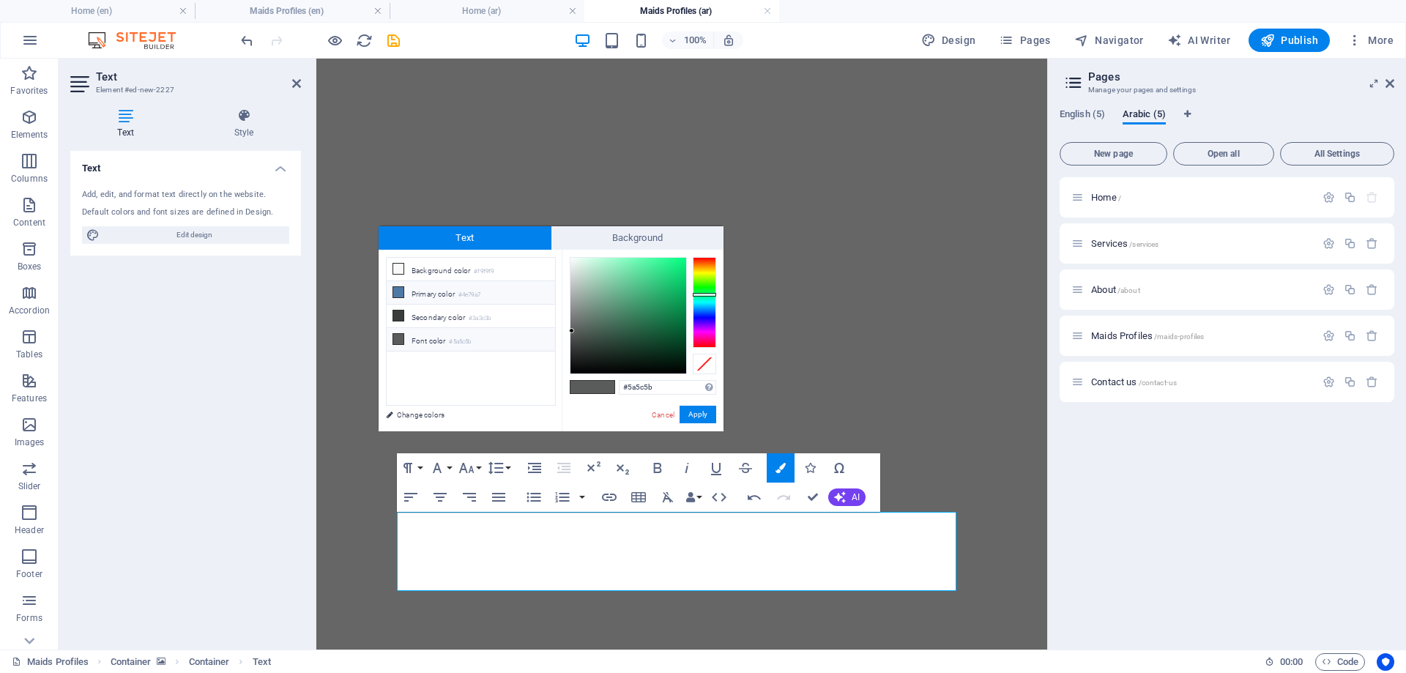
click at [448, 291] on li "Primary color #4e79a7" at bounding box center [471, 292] width 168 height 23
type input "#4e79a7"
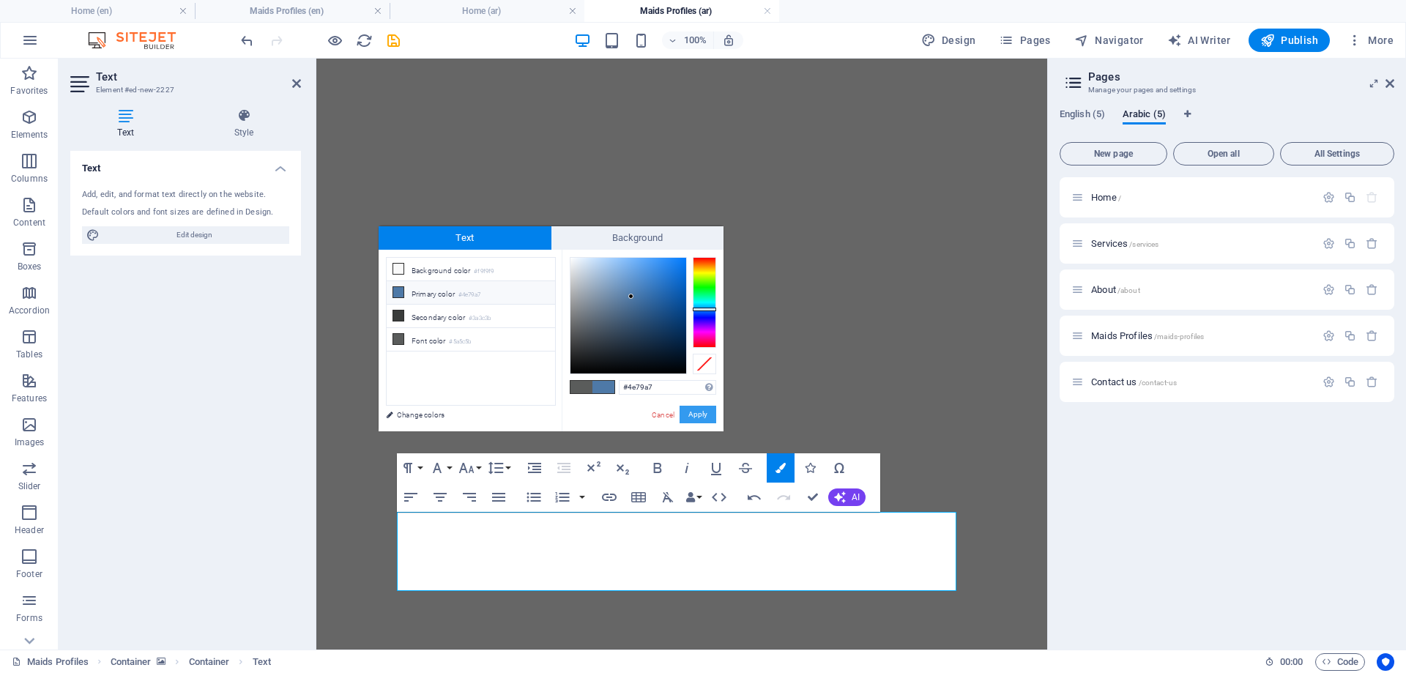
click at [698, 411] on button "Apply" at bounding box center [698, 415] width 37 height 18
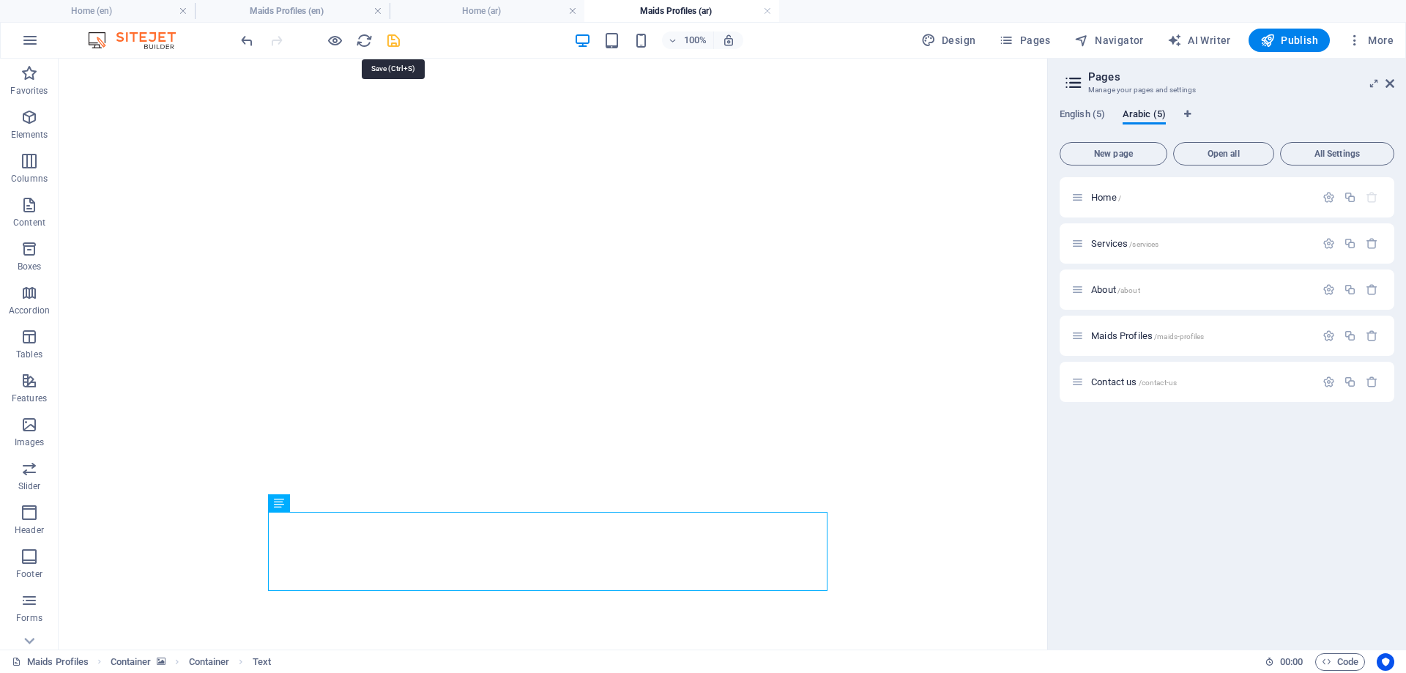
click at [392, 33] on icon "save" at bounding box center [393, 40] width 17 height 17
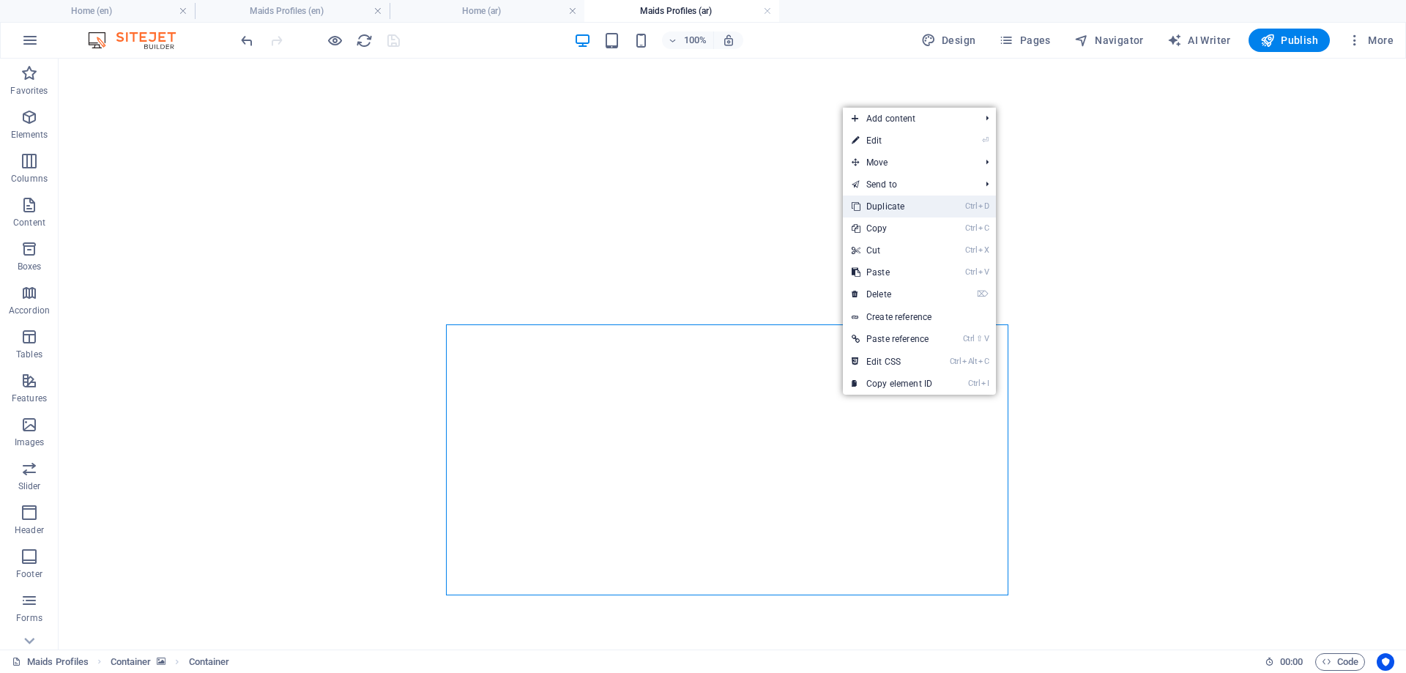
click at [877, 206] on link "Ctrl D Duplicate" at bounding box center [892, 207] width 98 height 22
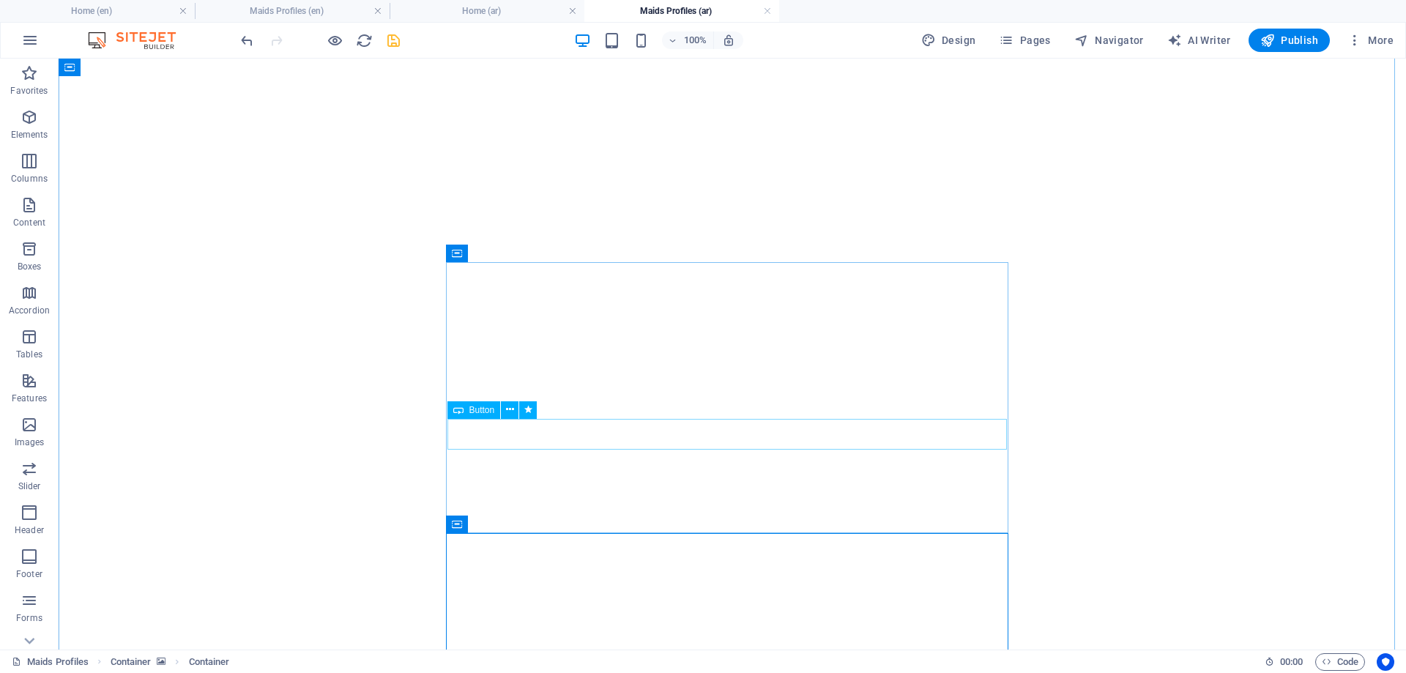
scroll to position [327, 0]
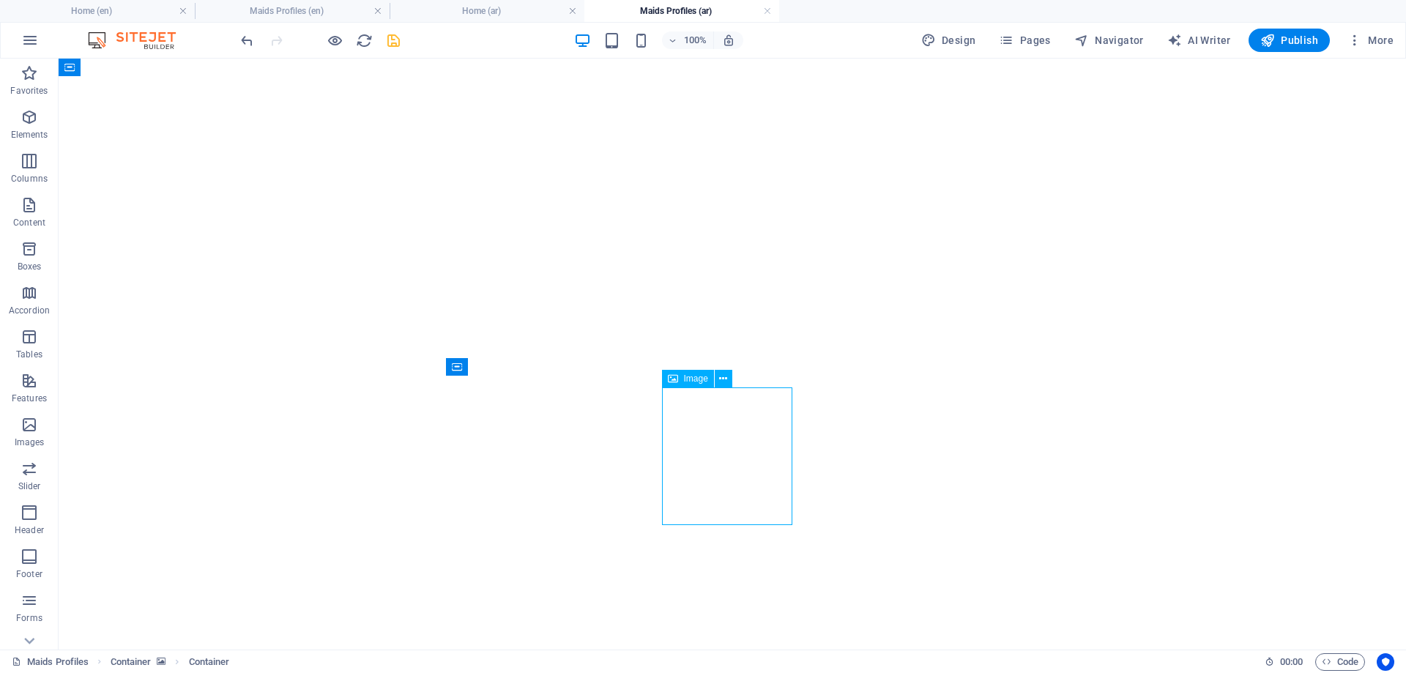
select select "px"
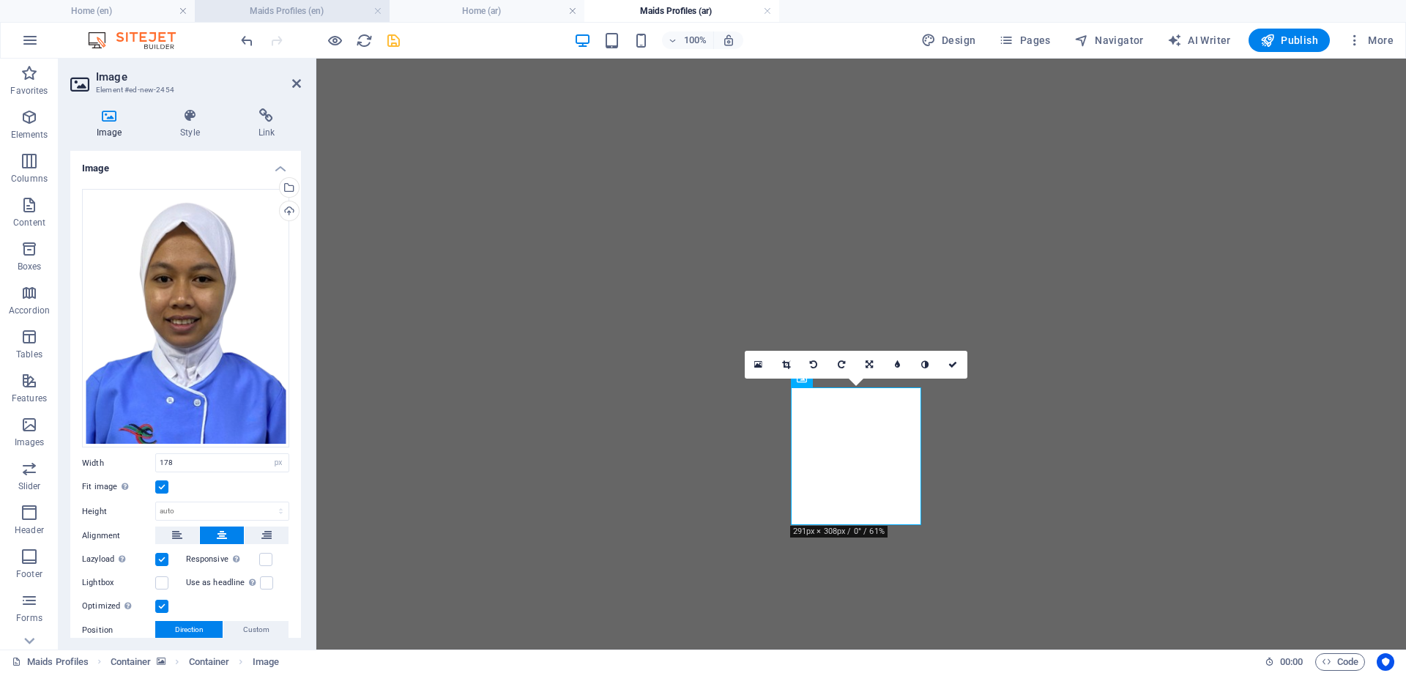
click at [287, 10] on h4 "Maids Profiles (en)" at bounding box center [292, 11] width 195 height 16
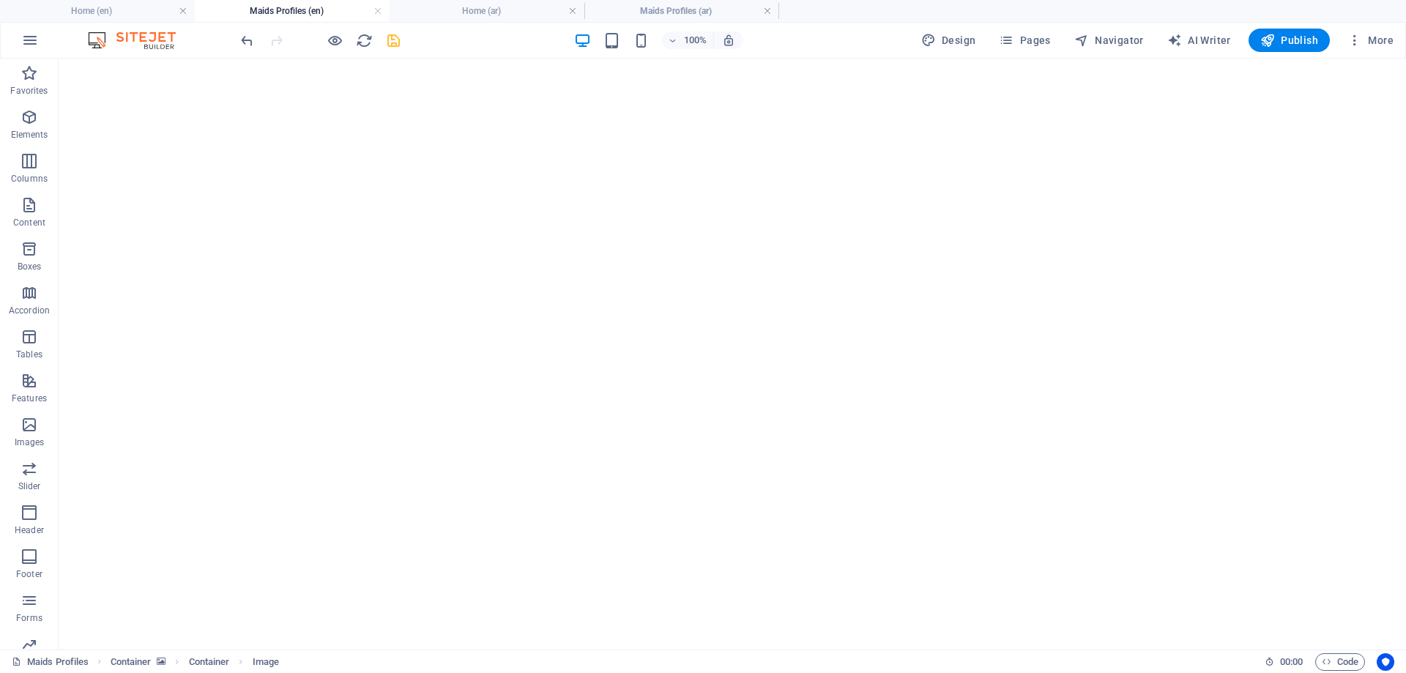
scroll to position [366, 0]
click at [677, 11] on h4 "Maids Profiles (ar)" at bounding box center [681, 11] width 195 height 16
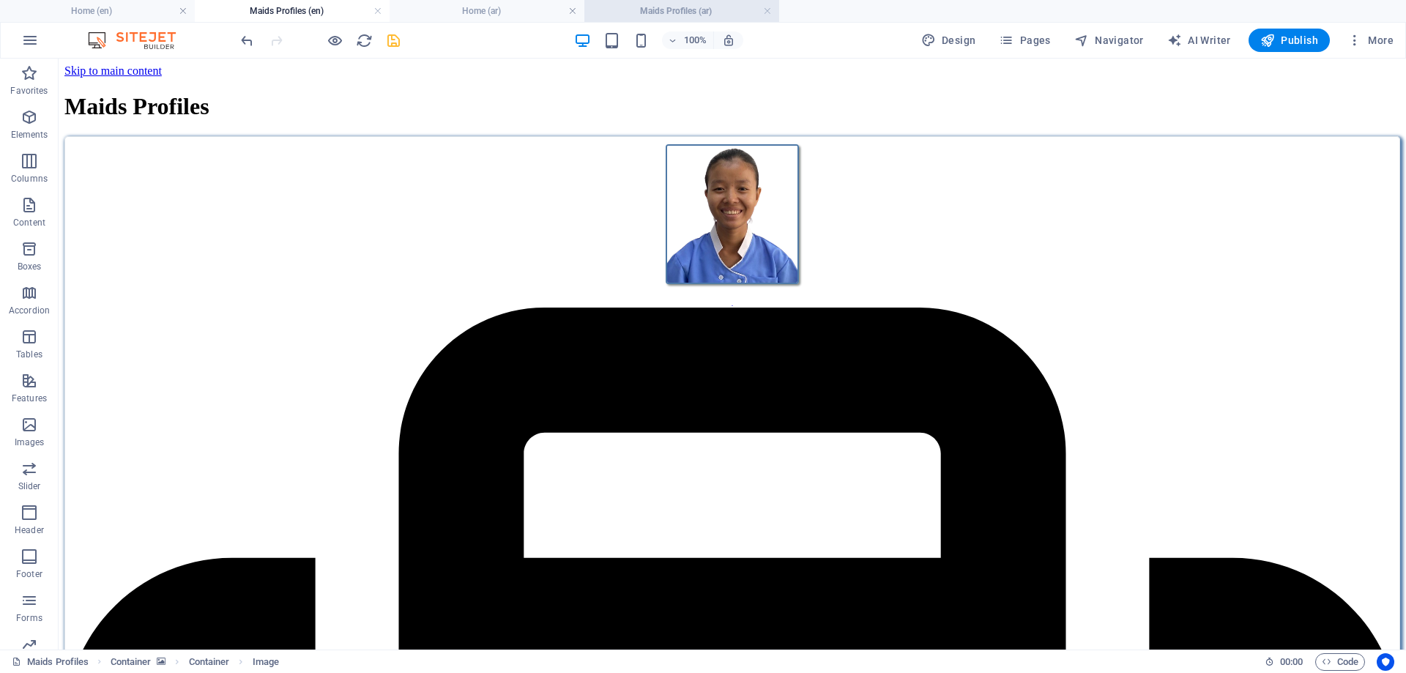
scroll to position [327, 0]
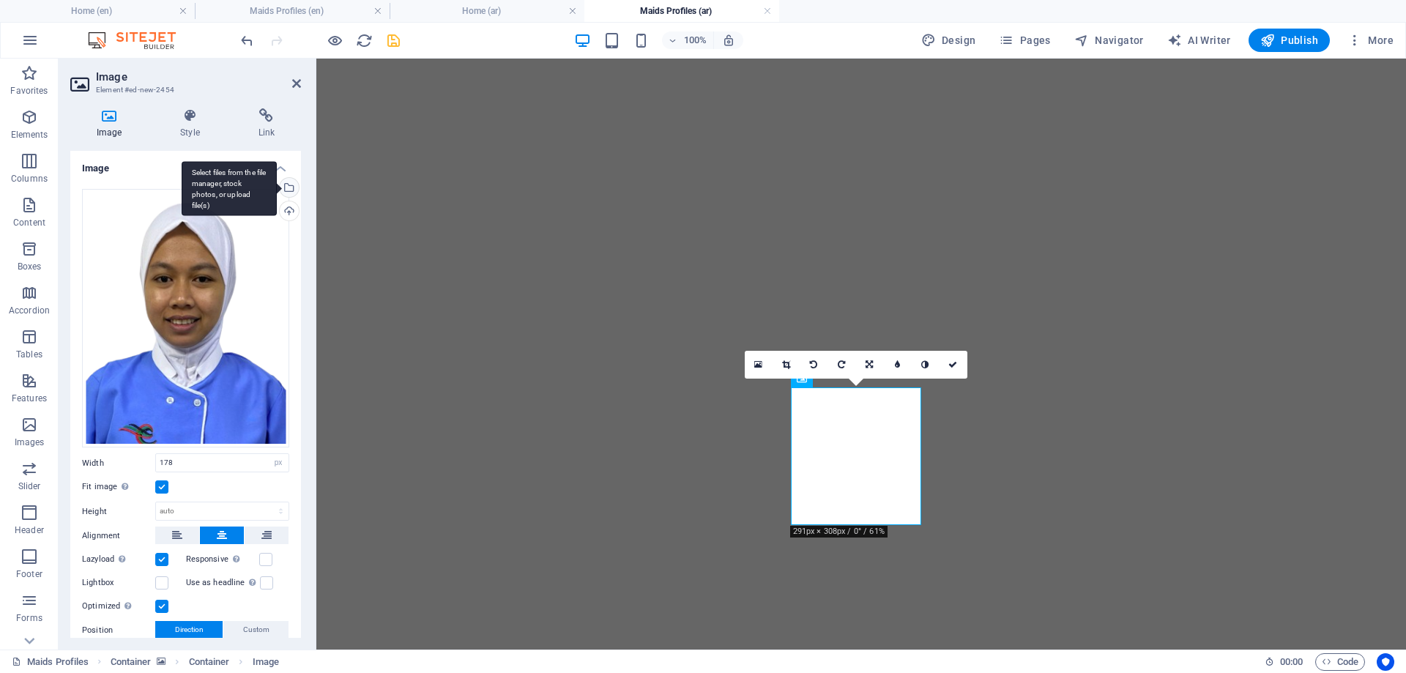
click at [285, 185] on div "Select files from the file manager, stock photos, or upload file(s)" at bounding box center [288, 189] width 22 height 22
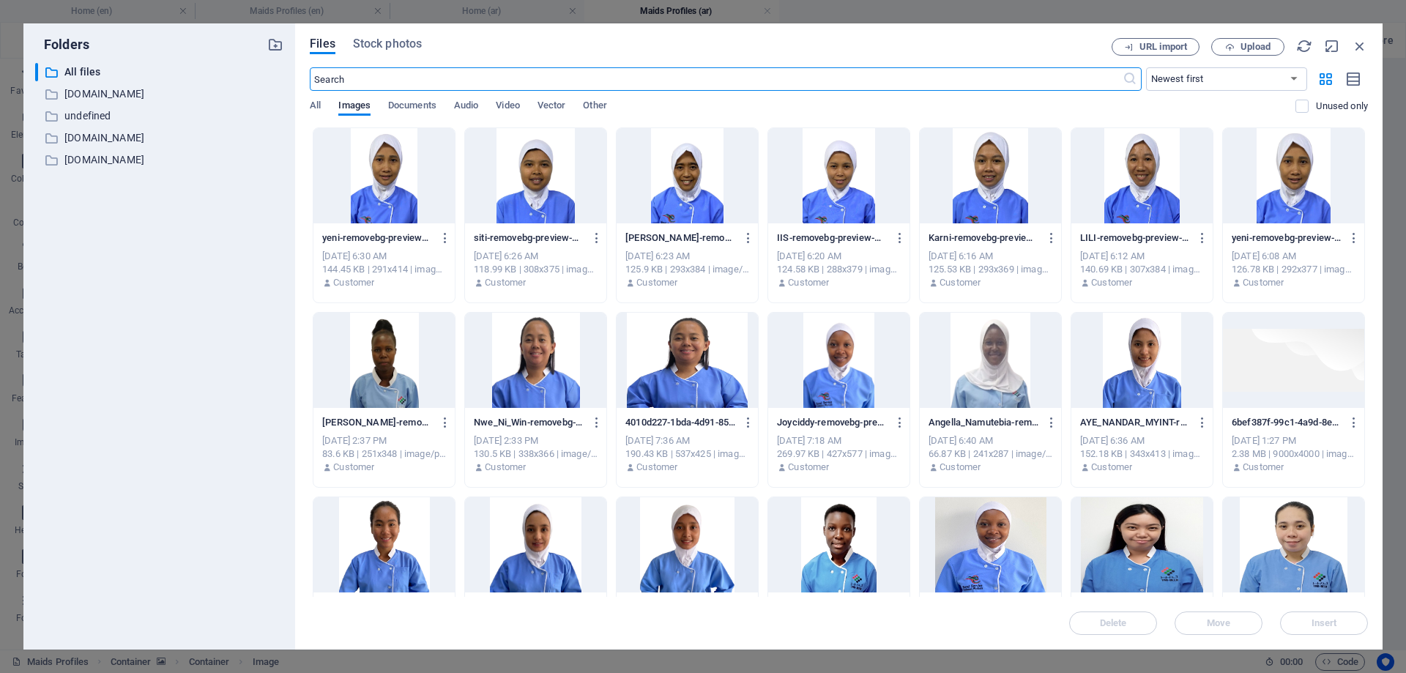
click at [840, 189] on div at bounding box center [838, 175] width 141 height 95
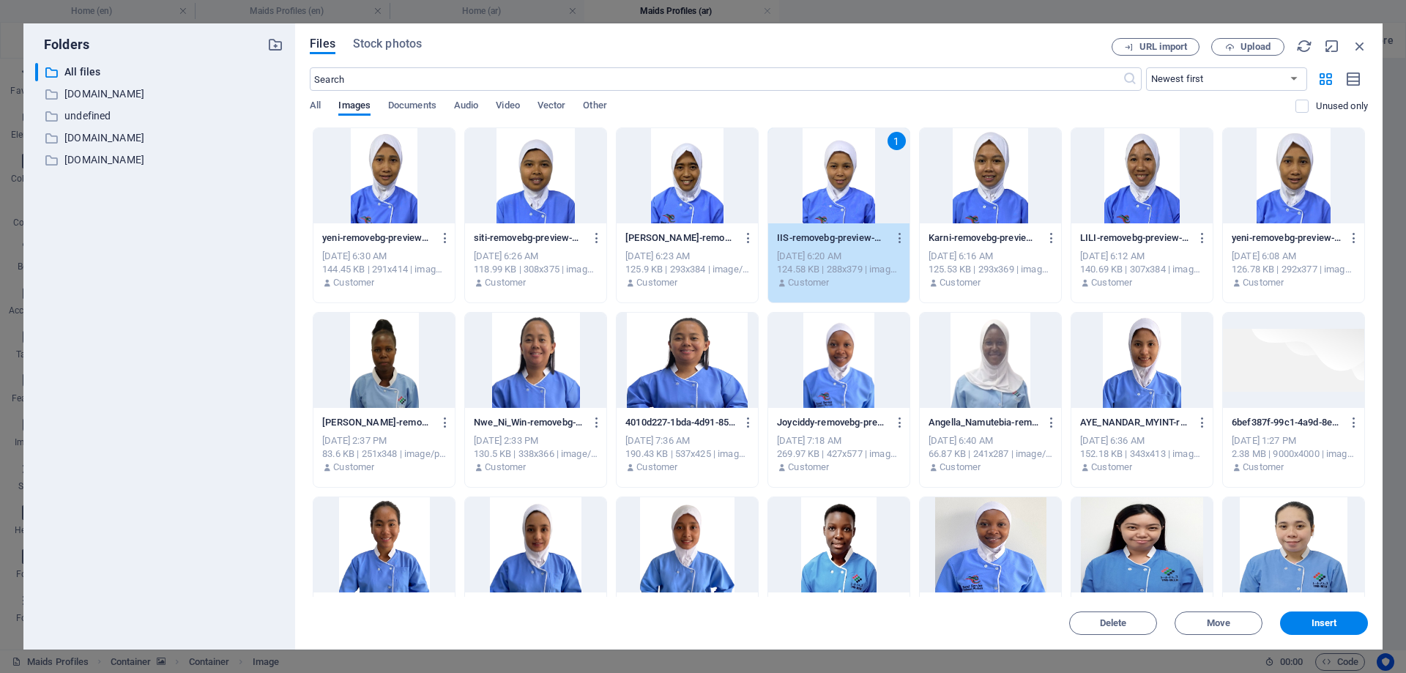
click at [840, 189] on div "1" at bounding box center [838, 175] width 141 height 95
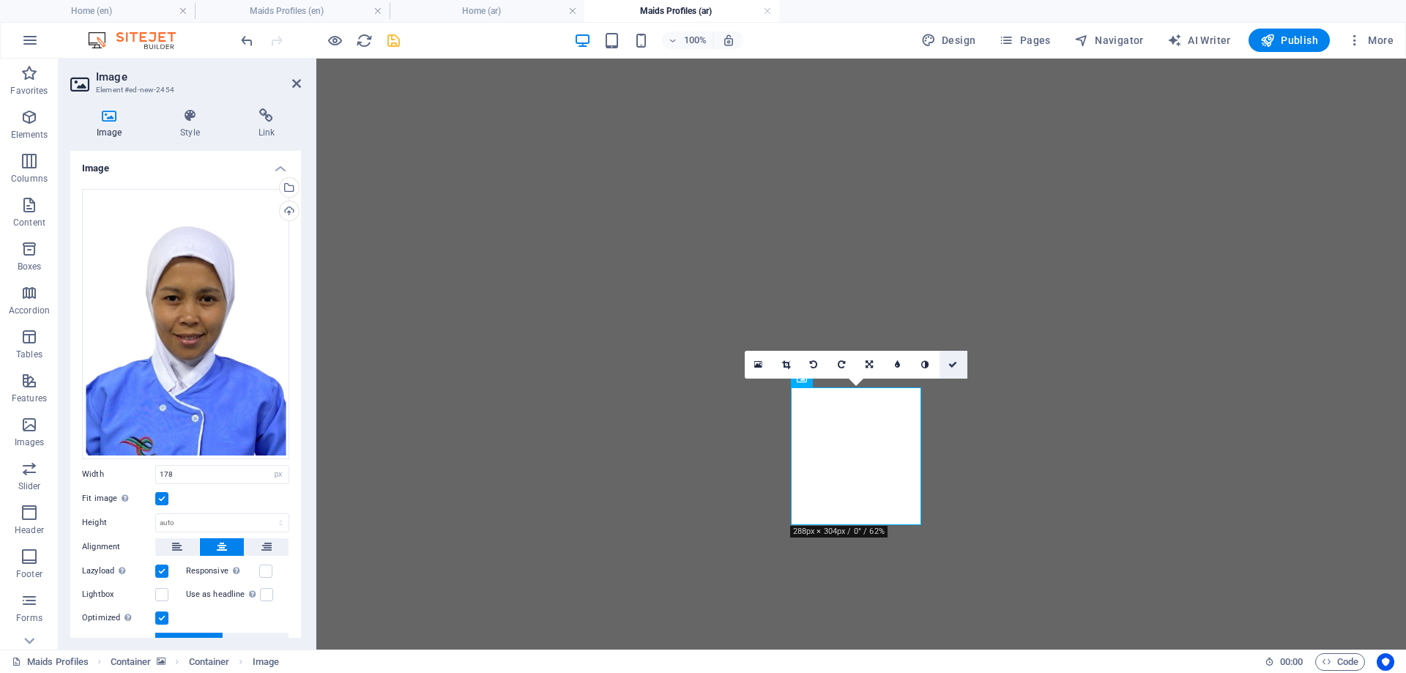
click at [951, 363] on icon at bounding box center [952, 364] width 9 height 9
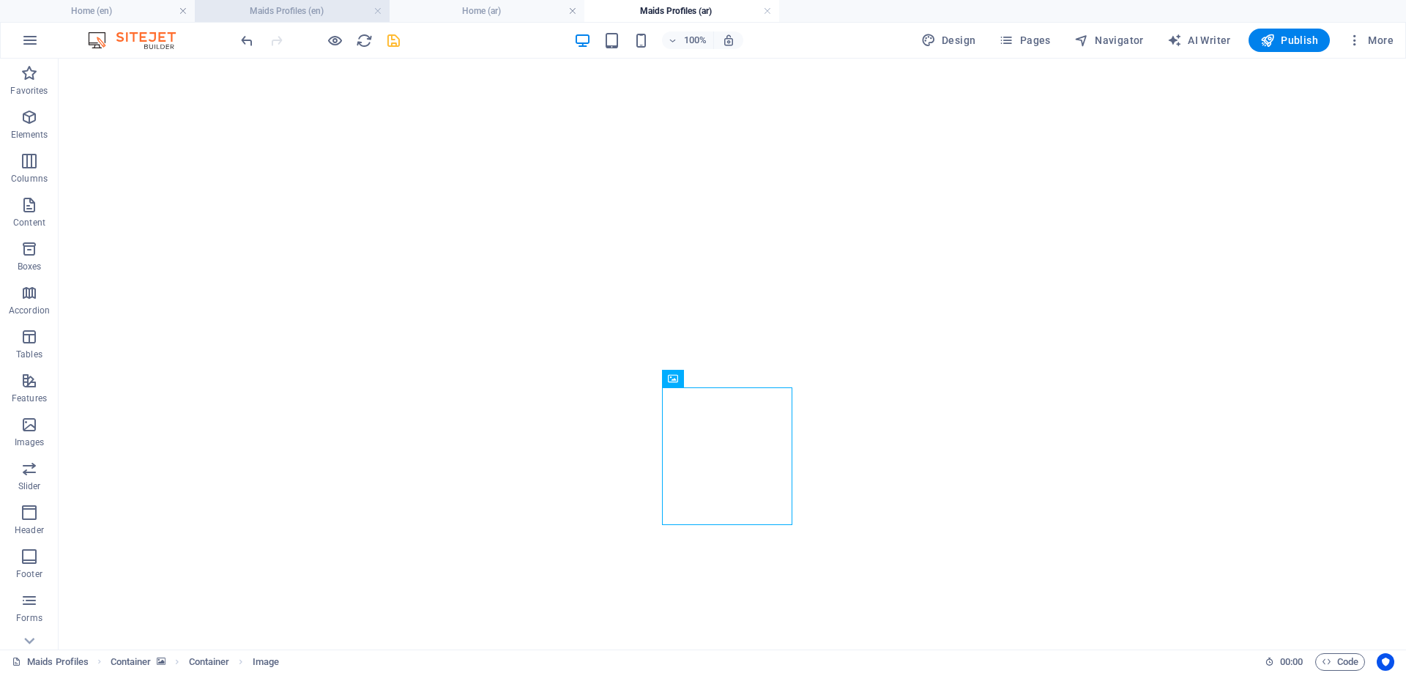
click at [292, 2] on li "Maids Profiles (en)" at bounding box center [292, 11] width 195 height 22
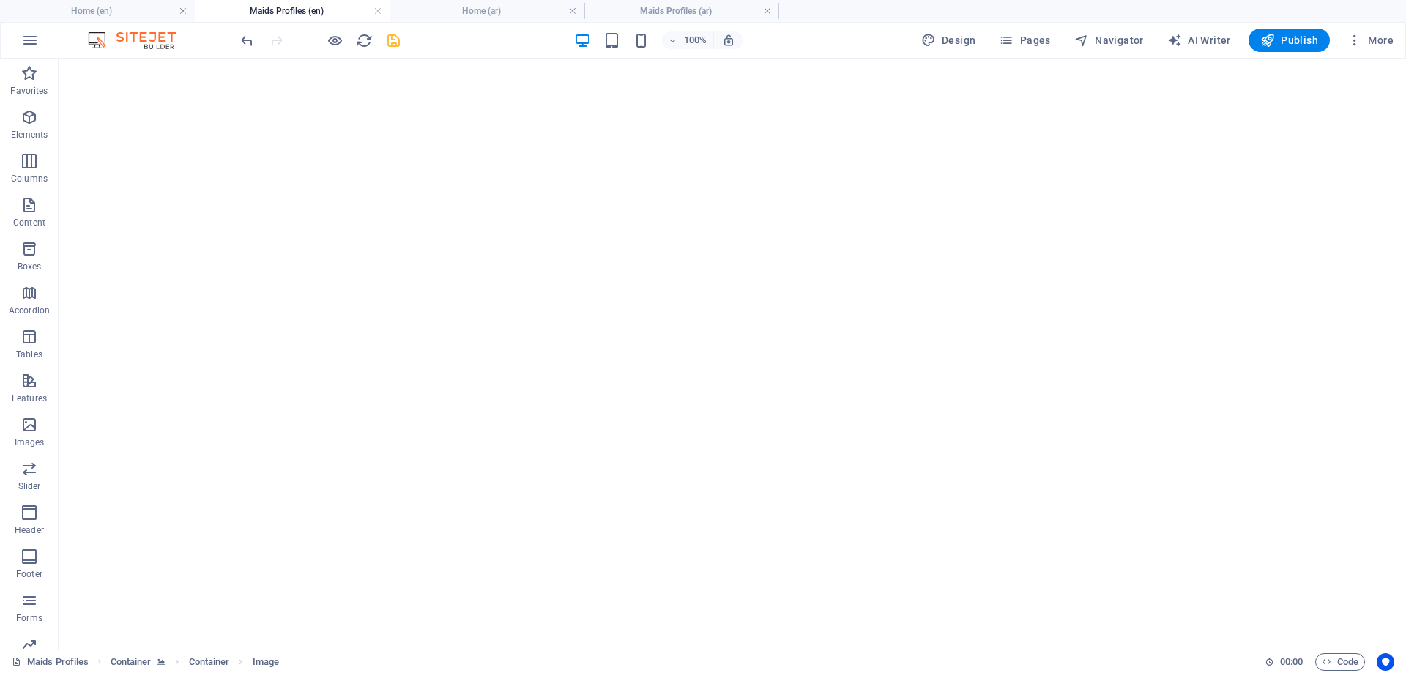
click at [290, 8] on h4 "Maids Profiles (en)" at bounding box center [292, 11] width 195 height 16
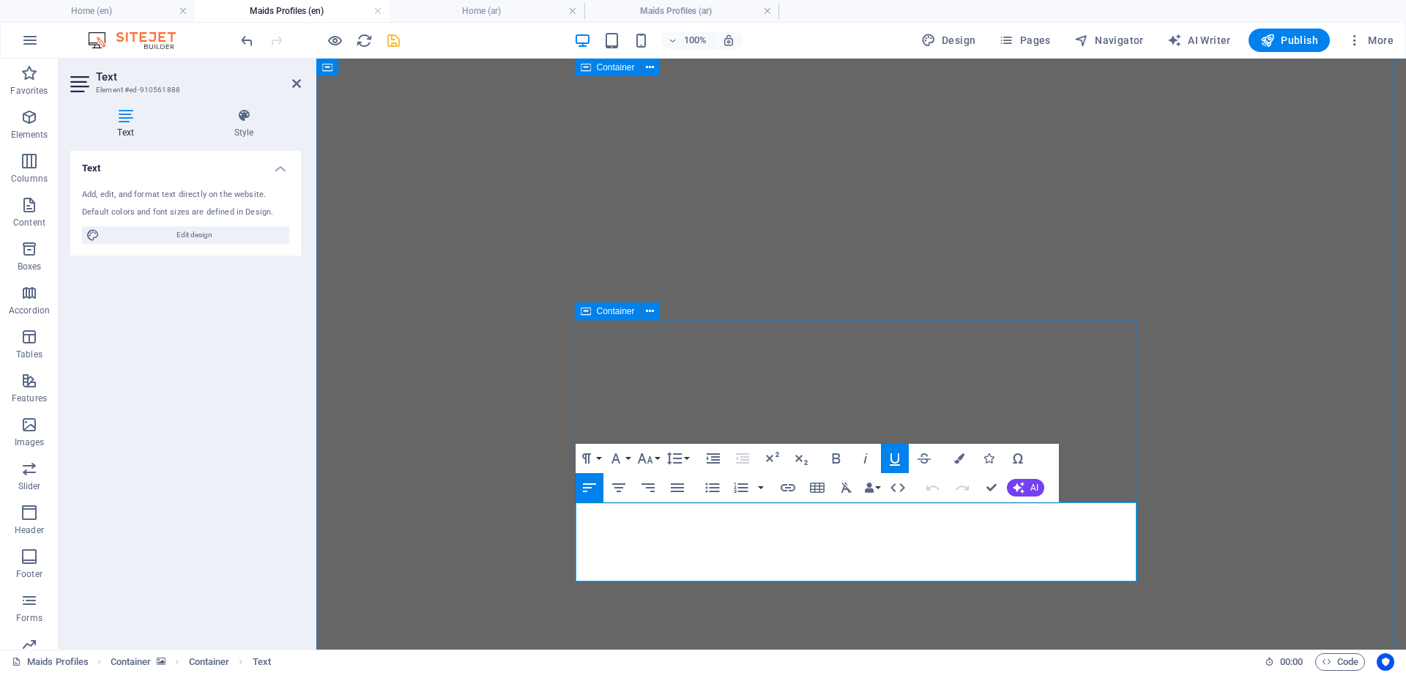
drag, startPoint x: 576, startPoint y: 513, endPoint x: 850, endPoint y: 570, distance: 279.6
copy div "Iis [PERSON_NAME] AGE: [DEMOGRAPHIC_DATA] Language: English (Fair), Arabic (Goo…"
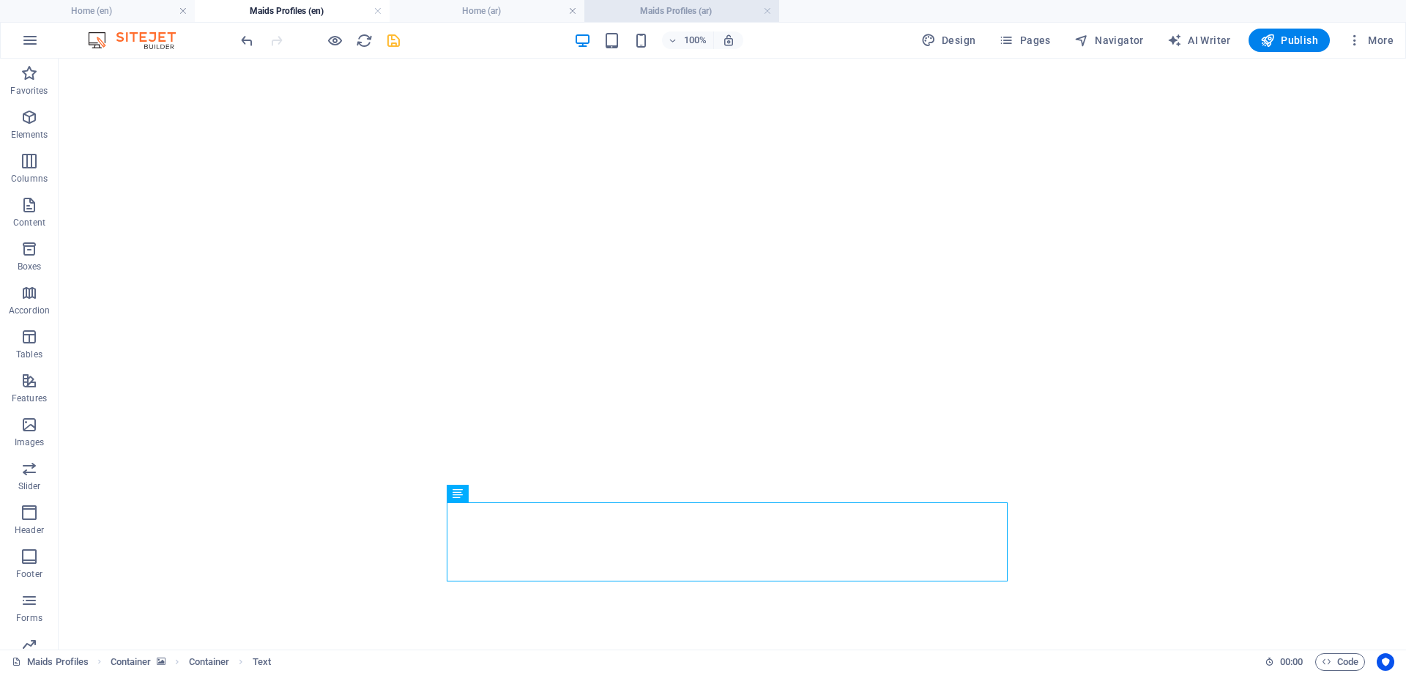
click at [695, 5] on h4 "Maids Profiles (ar)" at bounding box center [681, 11] width 195 height 16
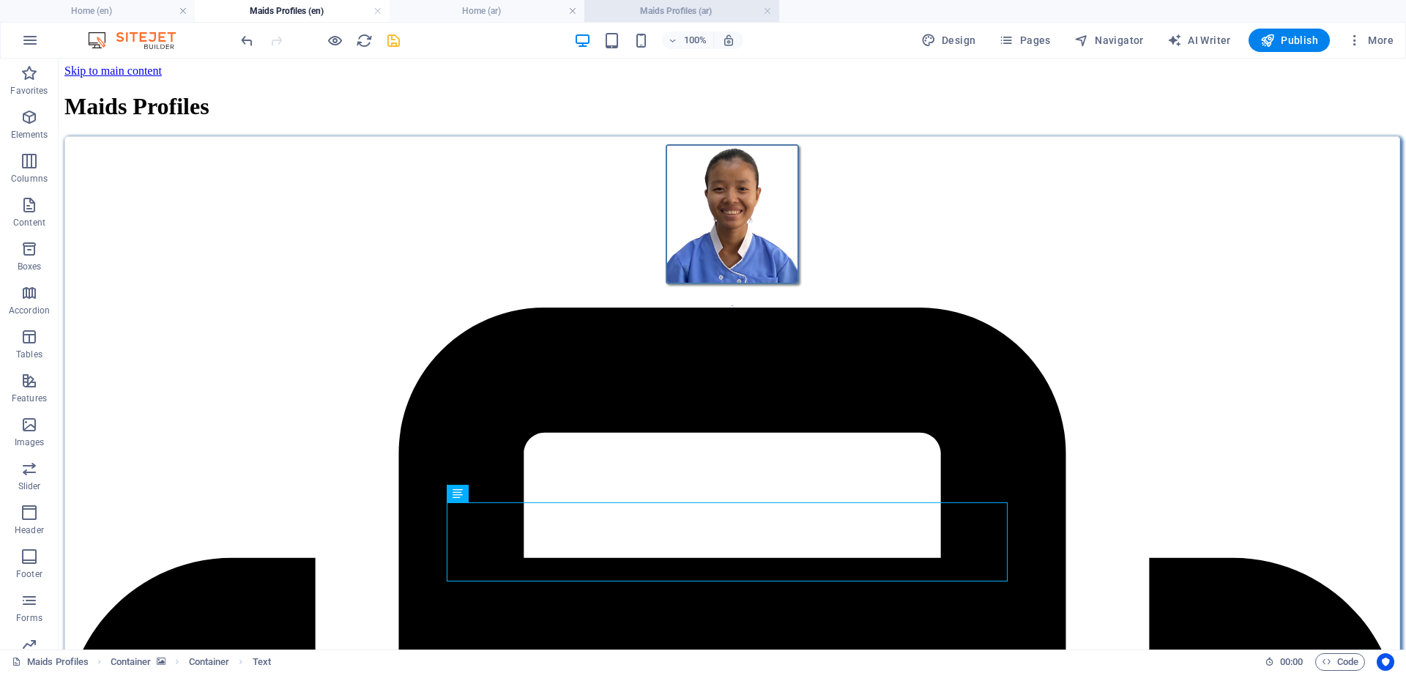
scroll to position [327, 0]
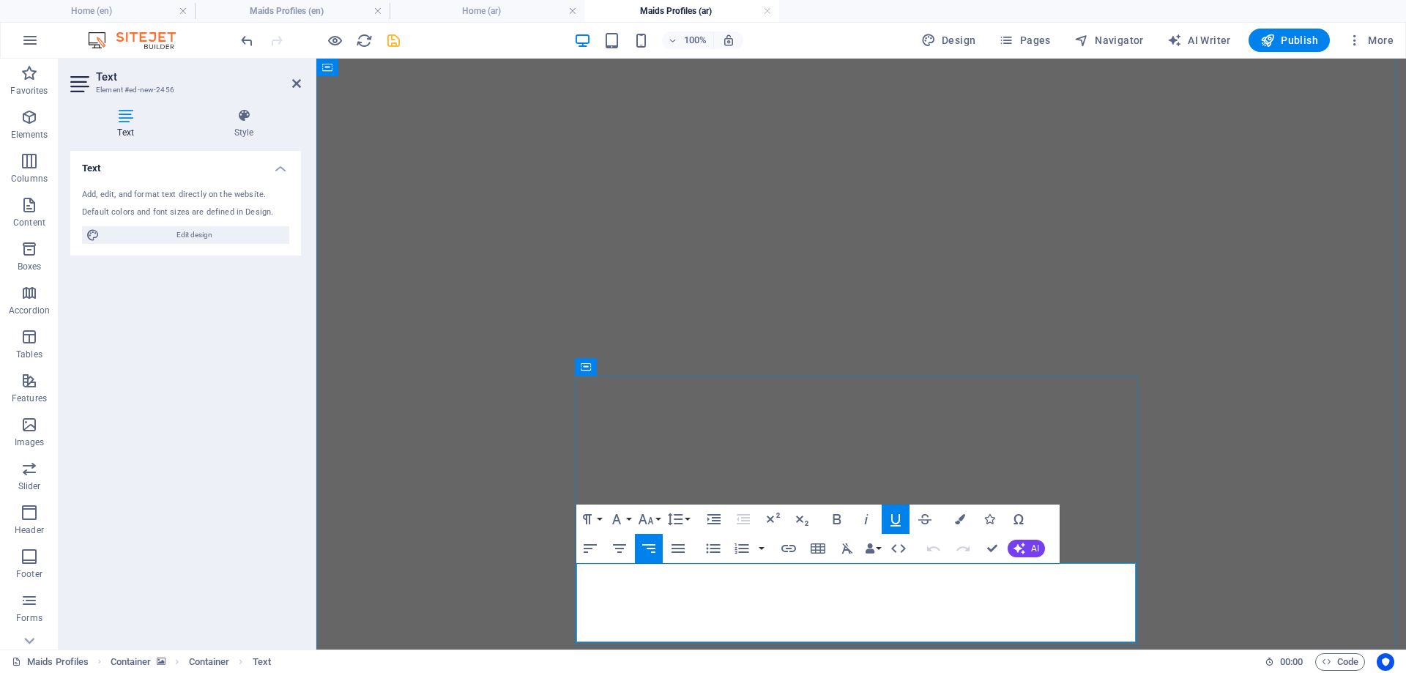
drag, startPoint x: 1133, startPoint y: 574, endPoint x: 856, endPoint y: 633, distance: 283.0
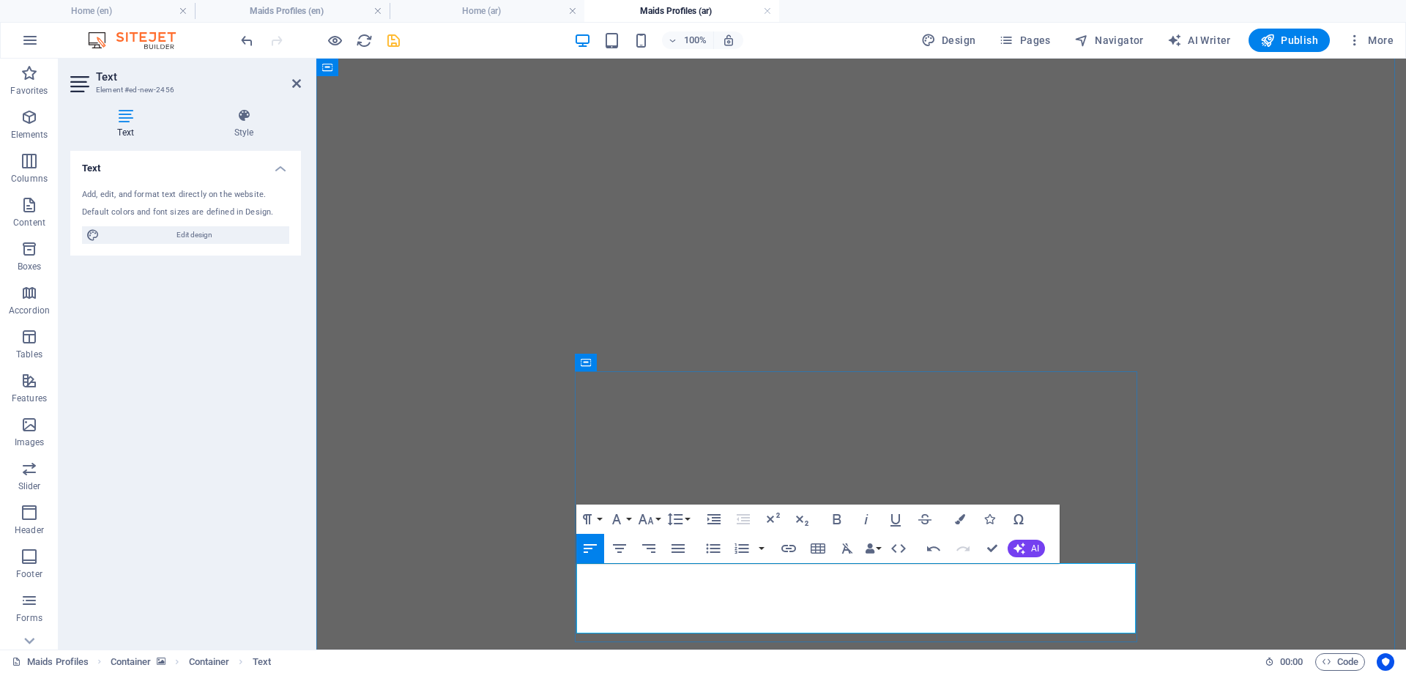
drag, startPoint x: 669, startPoint y: 570, endPoint x: 576, endPoint y: 620, distance: 105.5
click at [645, 546] on icon "button" at bounding box center [649, 549] width 18 height 18
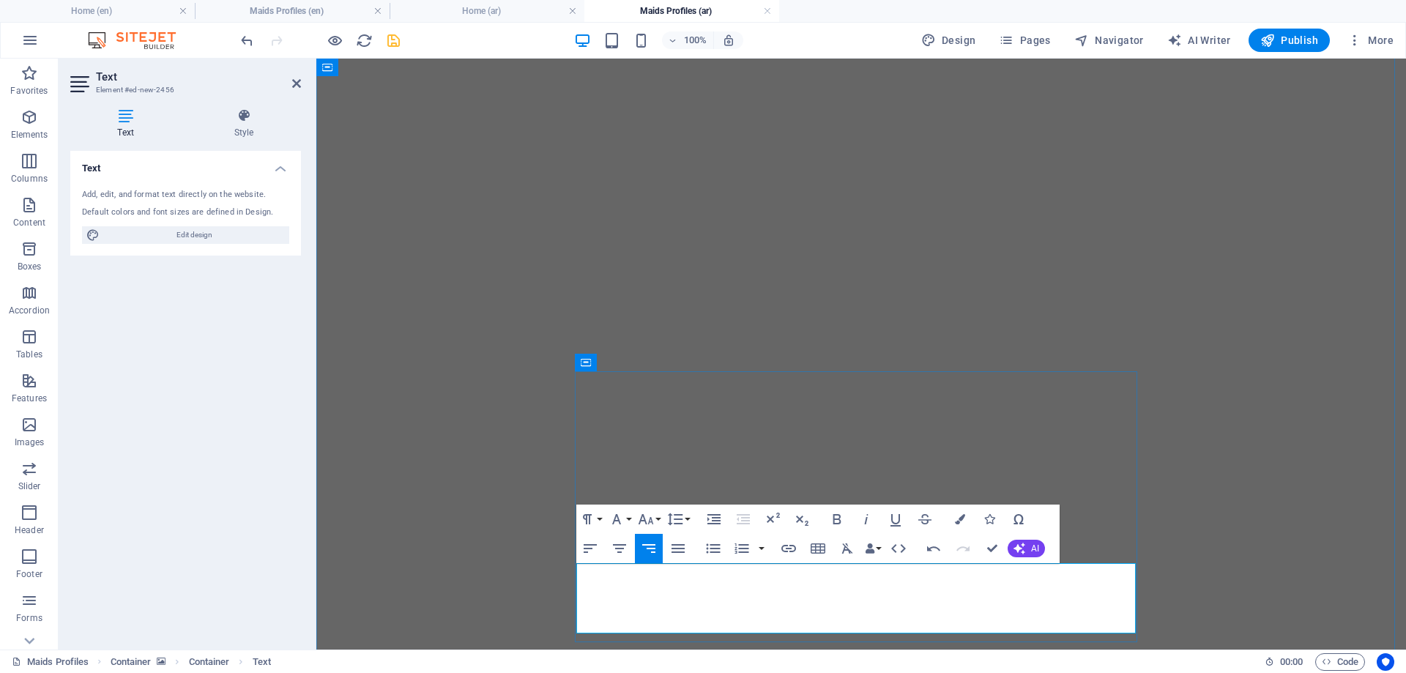
drag, startPoint x: 1048, startPoint y: 572, endPoint x: 1134, endPoint y: 573, distance: 86.4
click at [659, 514] on button "Font Size" at bounding box center [649, 519] width 28 height 29
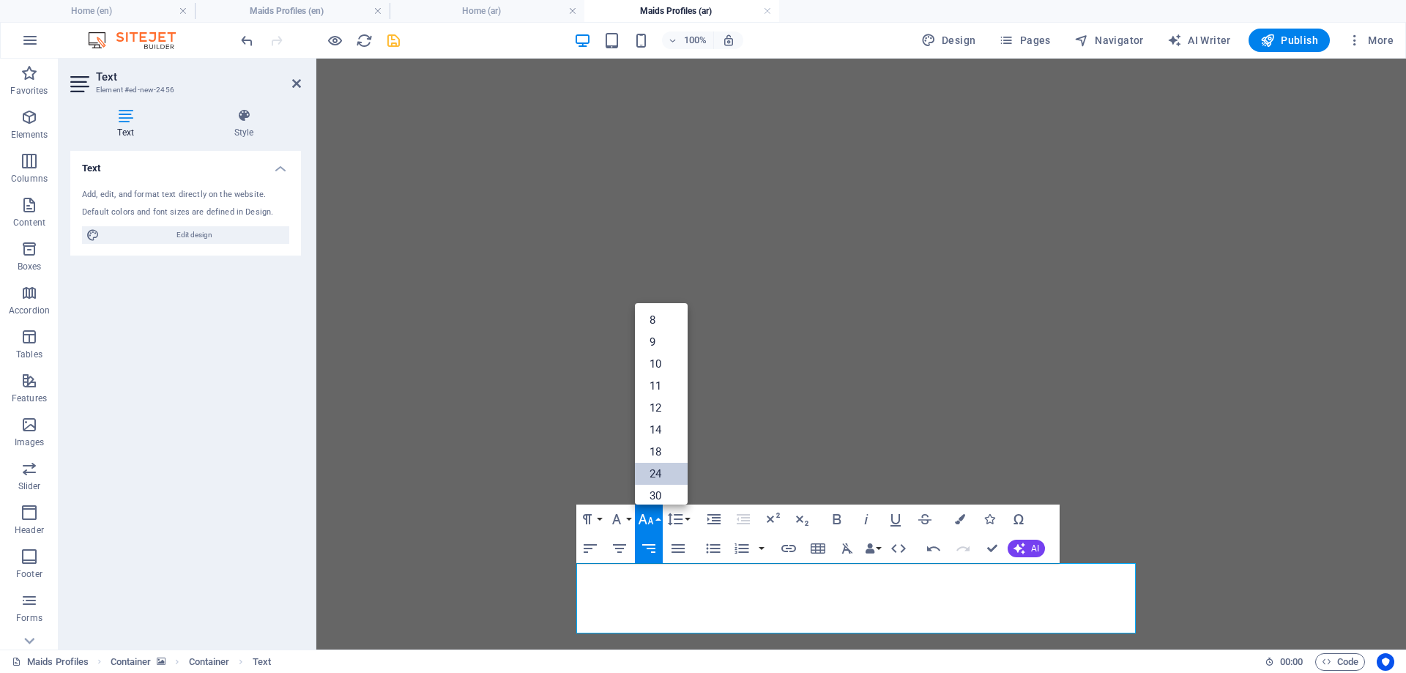
click at [661, 467] on link "24" at bounding box center [661, 474] width 53 height 22
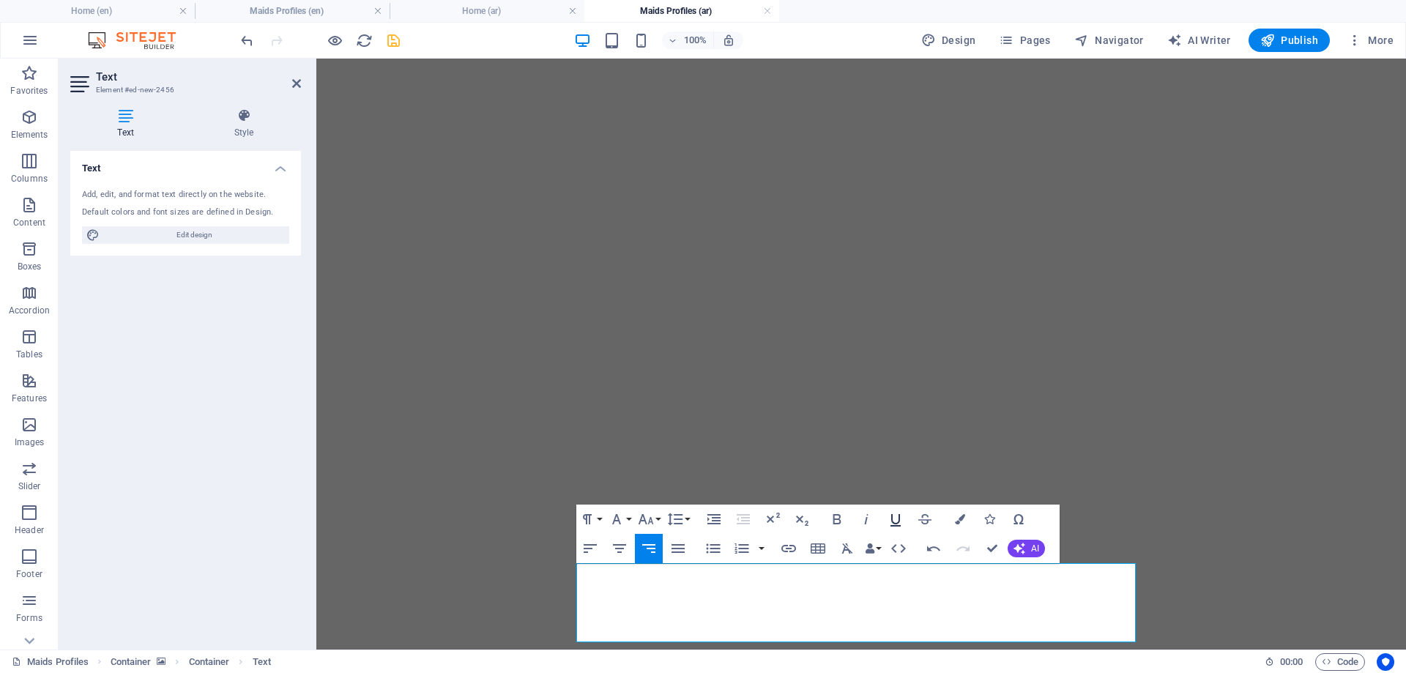
click at [892, 520] on icon "button" at bounding box center [896, 520] width 10 height 12
click at [957, 516] on icon "button" at bounding box center [960, 519] width 10 height 10
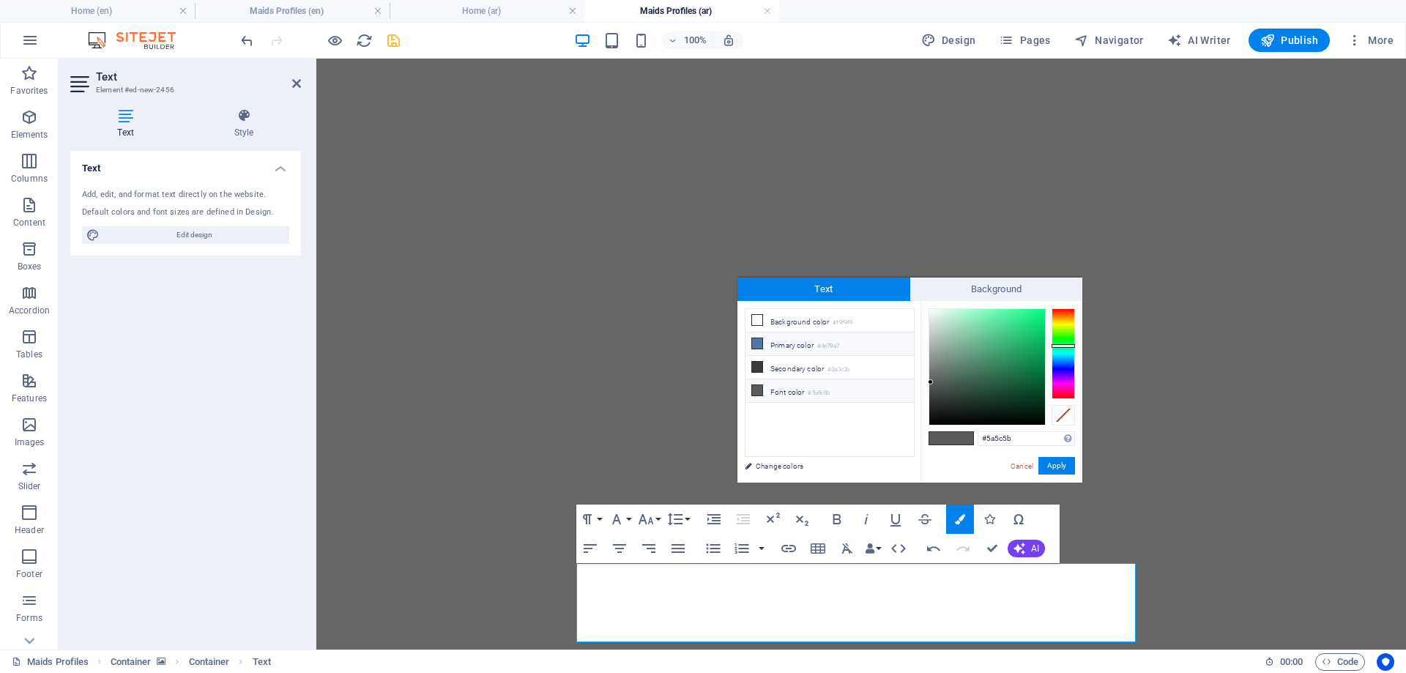
click at [798, 343] on li "Primary color #4e79a7" at bounding box center [830, 343] width 168 height 23
type input "#4e79a7"
click at [1054, 463] on button "Apply" at bounding box center [1056, 466] width 37 height 18
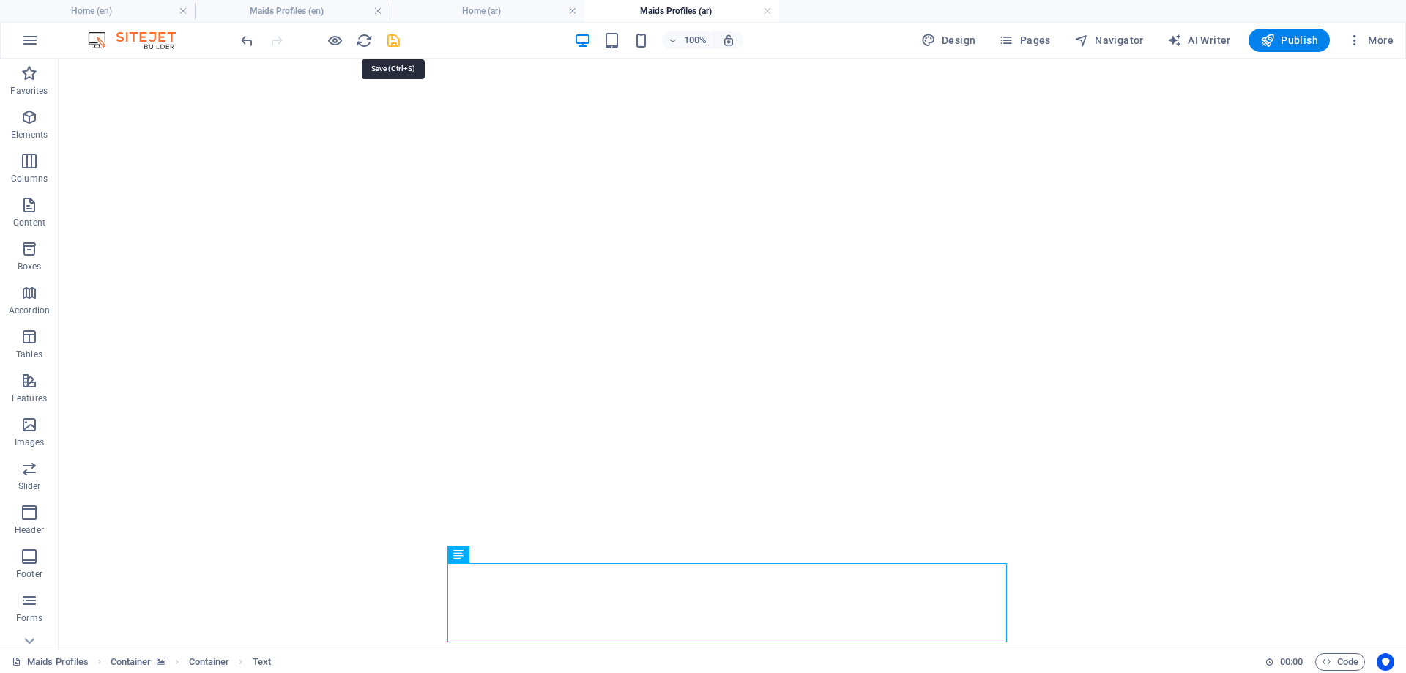
click at [392, 40] on icon "save" at bounding box center [393, 40] width 17 height 17
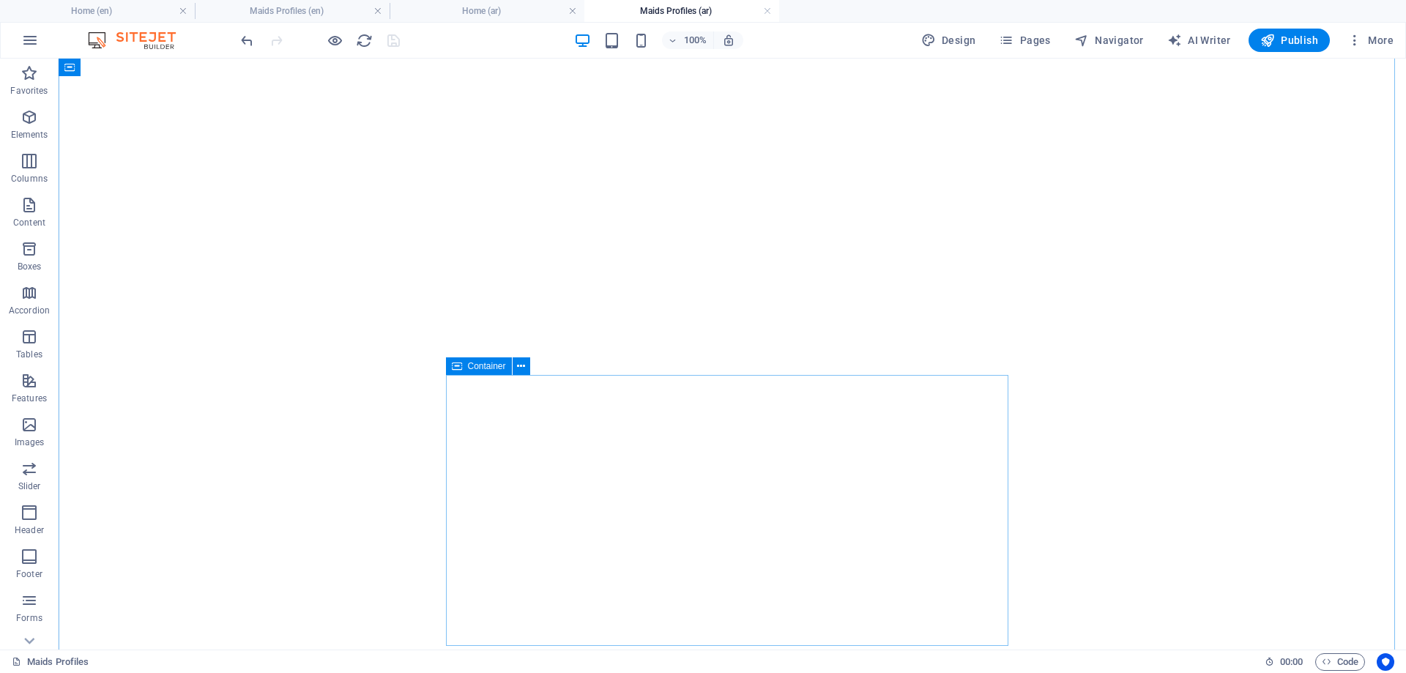
scroll to position [383, 0]
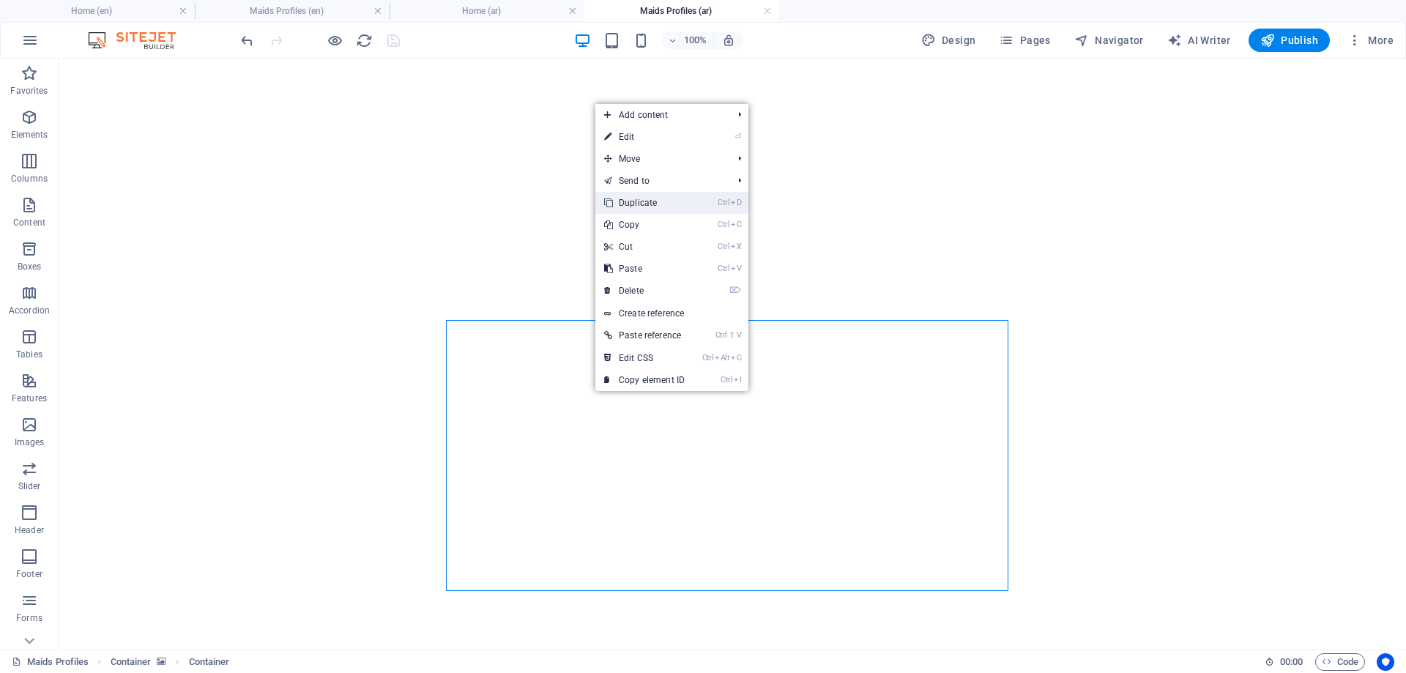
click at [641, 201] on link "Ctrl D Duplicate" at bounding box center [644, 203] width 98 height 22
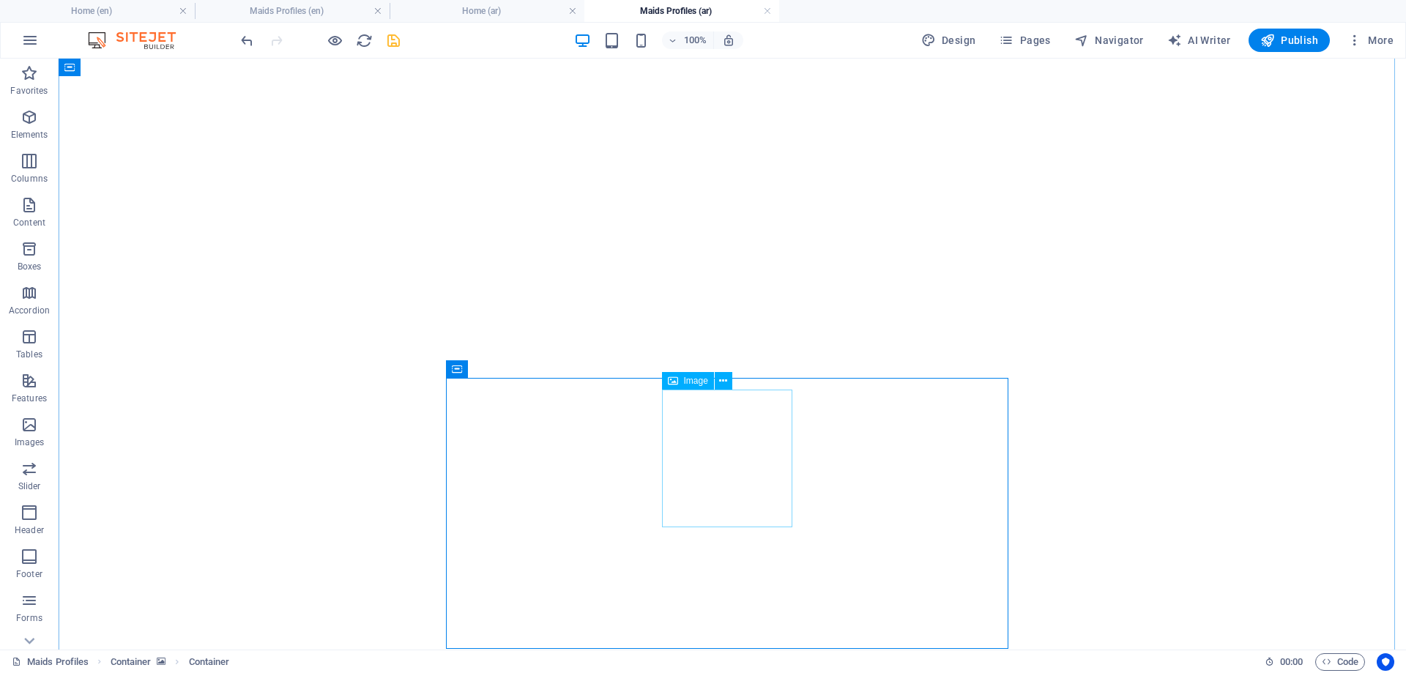
scroll to position [603, 0]
click at [294, 9] on h4 "Maids Profiles (en)" at bounding box center [292, 11] width 195 height 16
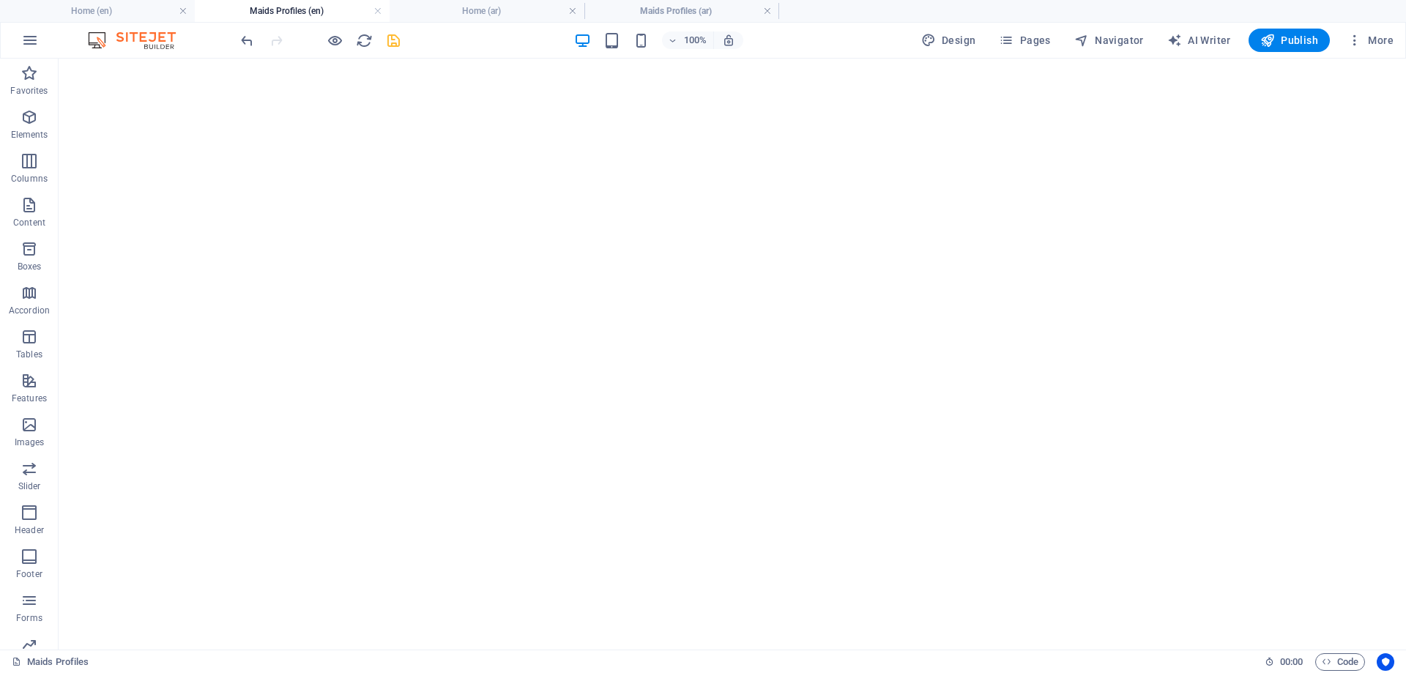
scroll to position [601, 0]
click at [692, 11] on h4 "Maids Profiles (ar)" at bounding box center [681, 11] width 195 height 16
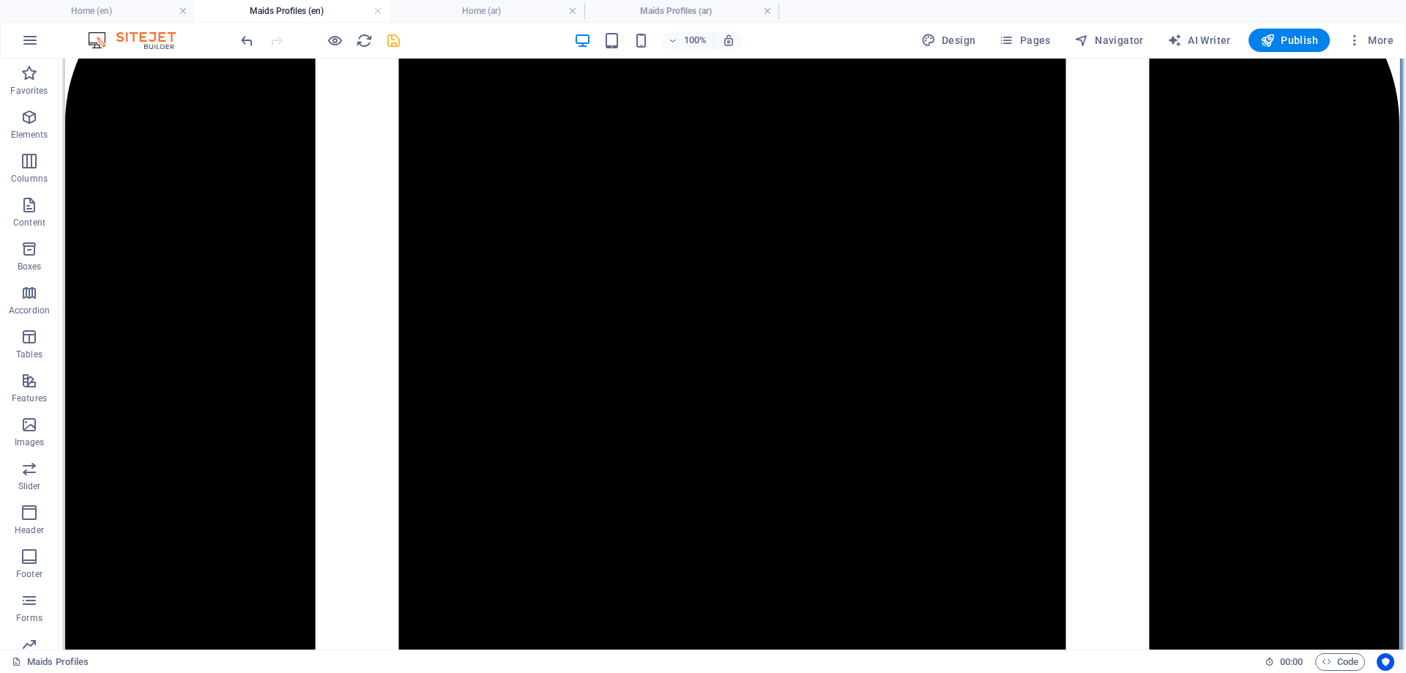
scroll to position [0, 0]
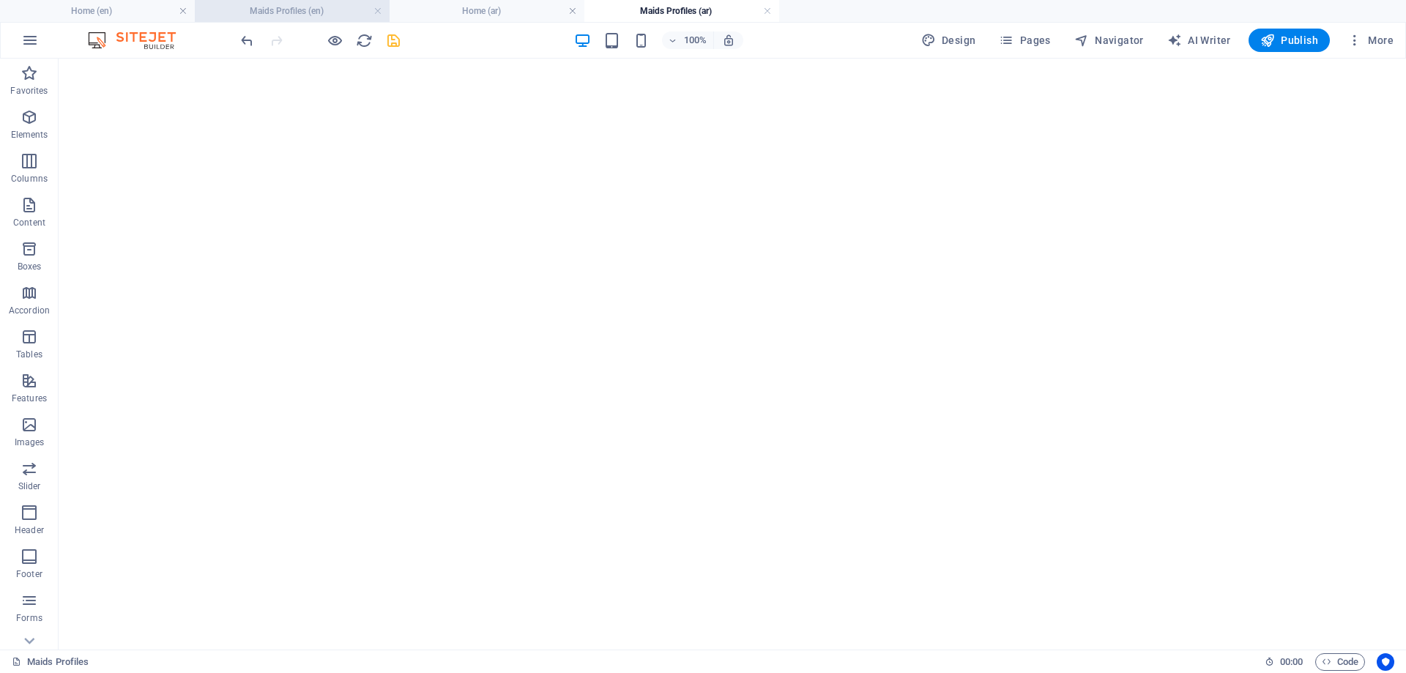
click at [316, 5] on h4 "Maids Profiles (en)" at bounding box center [292, 11] width 195 height 16
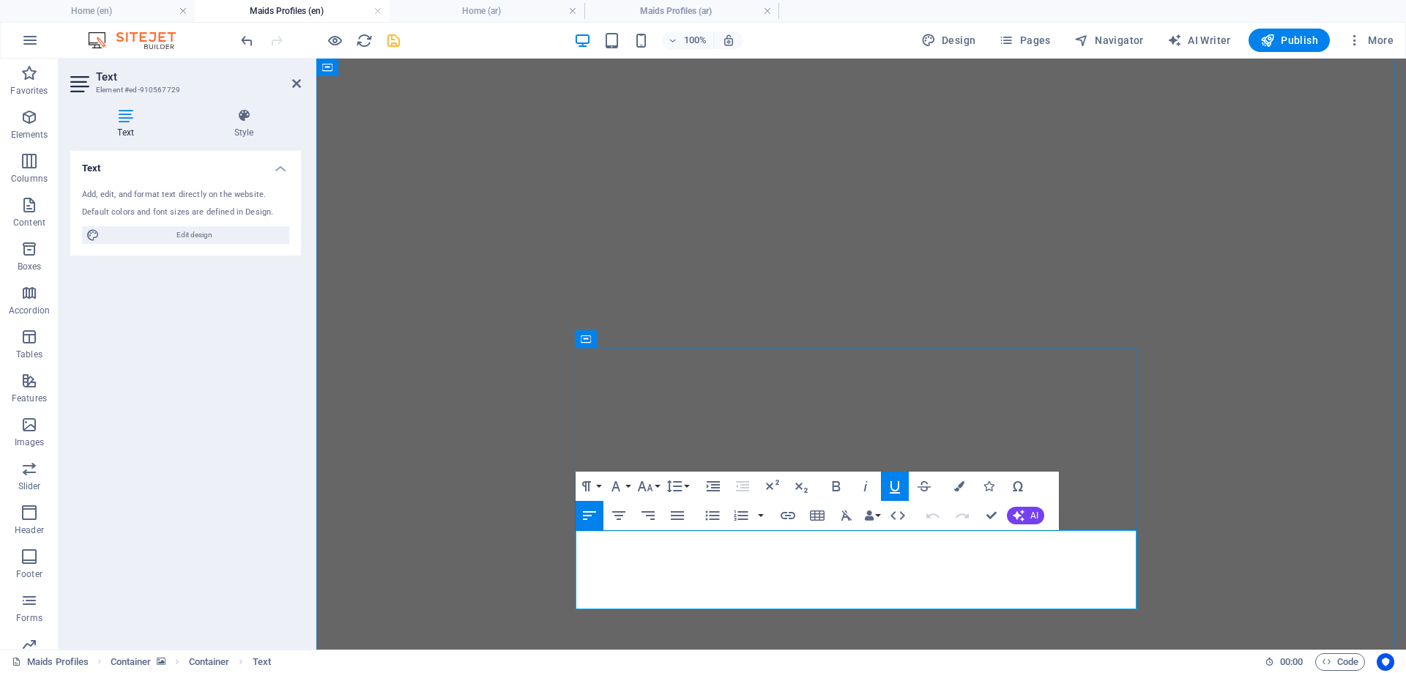
drag, startPoint x: 576, startPoint y: 539, endPoint x: 982, endPoint y: 597, distance: 410.5
copy div "[PERSON_NAME] AGE: [DEMOGRAPHIC_DATA] Language: Arabic (Good) Nationality: [DEM…"
drag, startPoint x: 993, startPoint y: 516, endPoint x: 911, endPoint y: 402, distance: 140.6
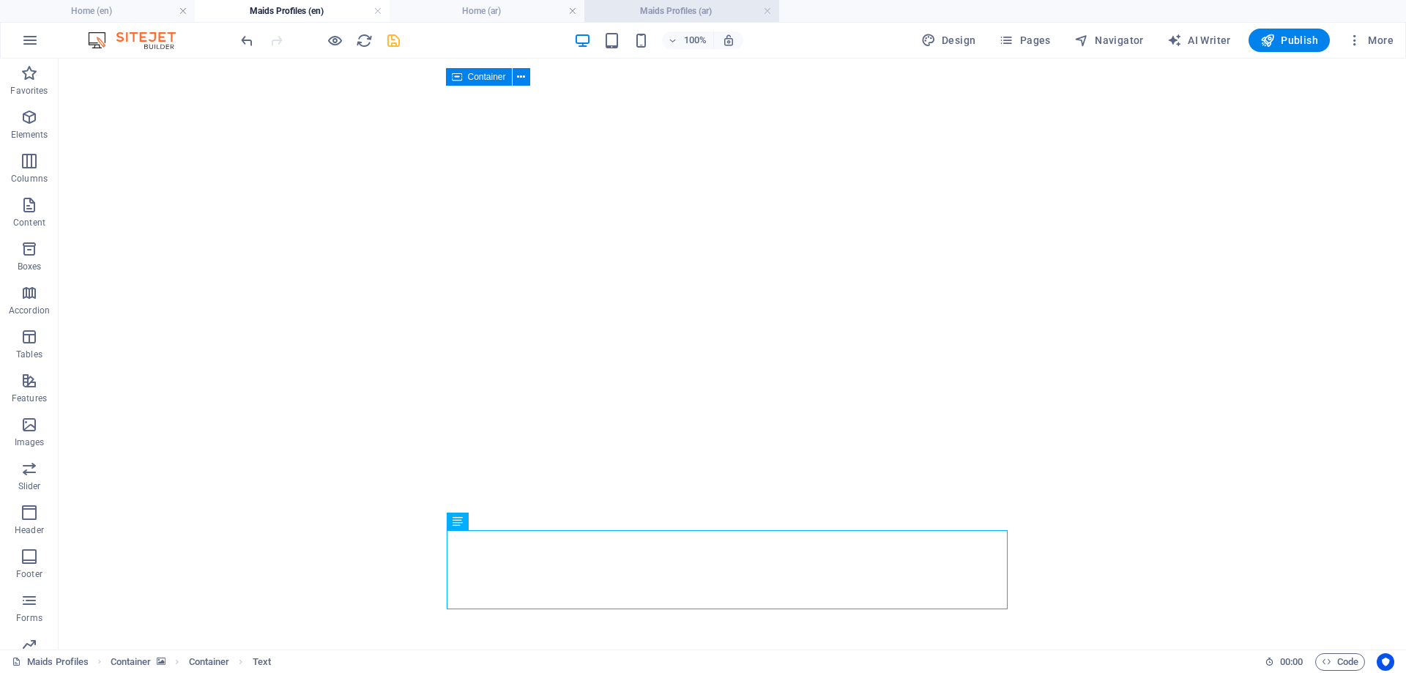
click at [688, 7] on h4 "Maids Profiles (ar)" at bounding box center [681, 11] width 195 height 16
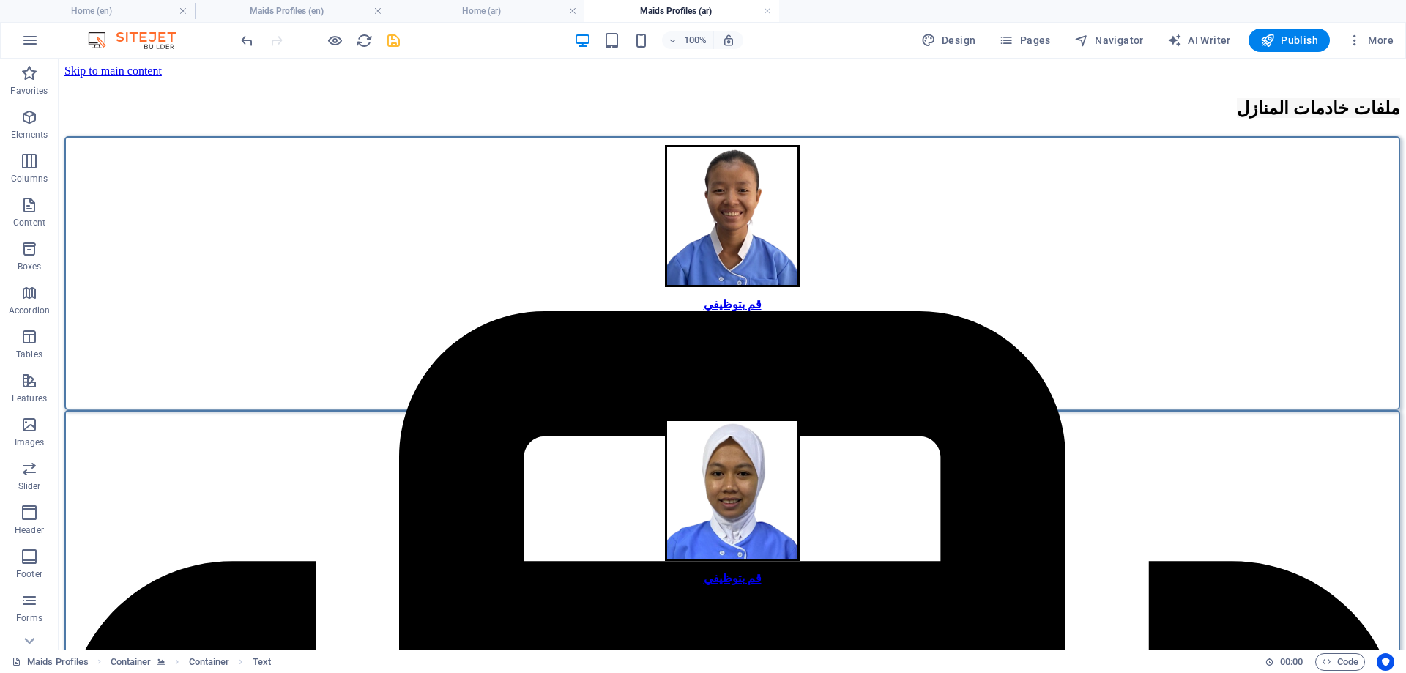
scroll to position [603, 0]
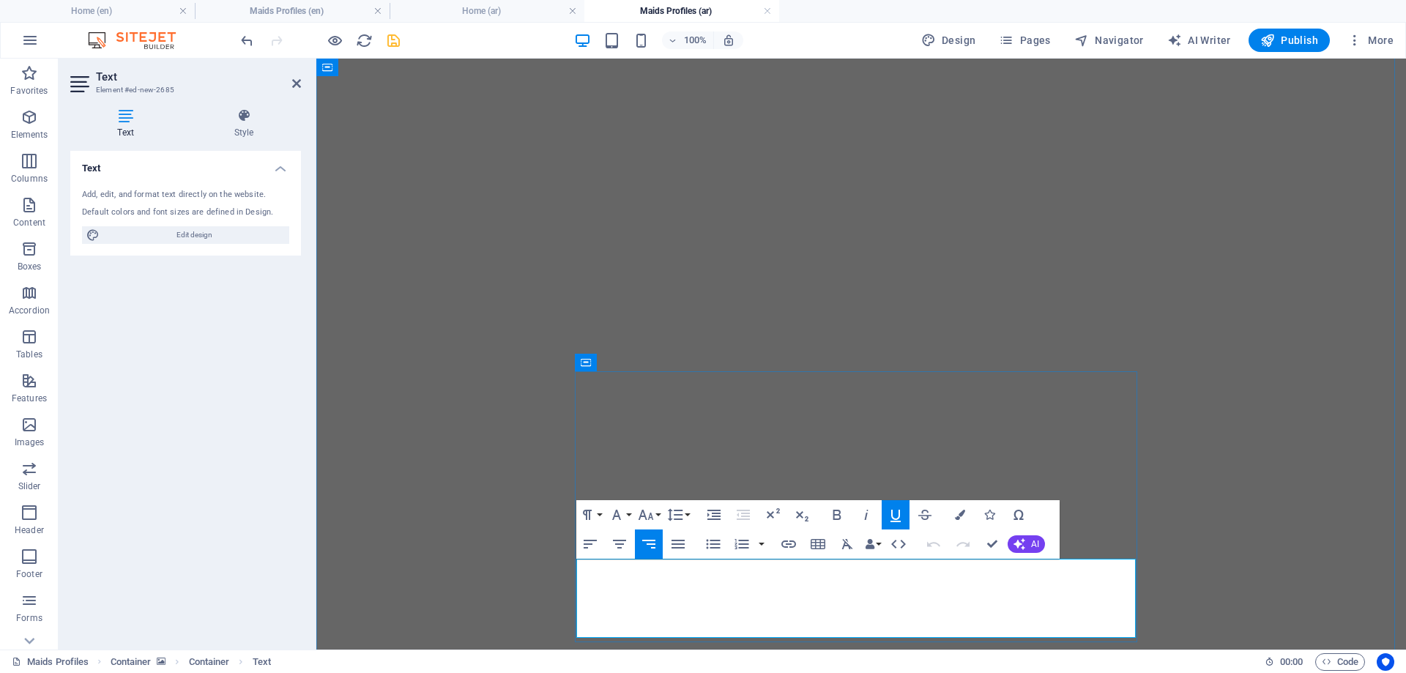
drag, startPoint x: 1134, startPoint y: 570, endPoint x: 887, endPoint y: 628, distance: 254.2
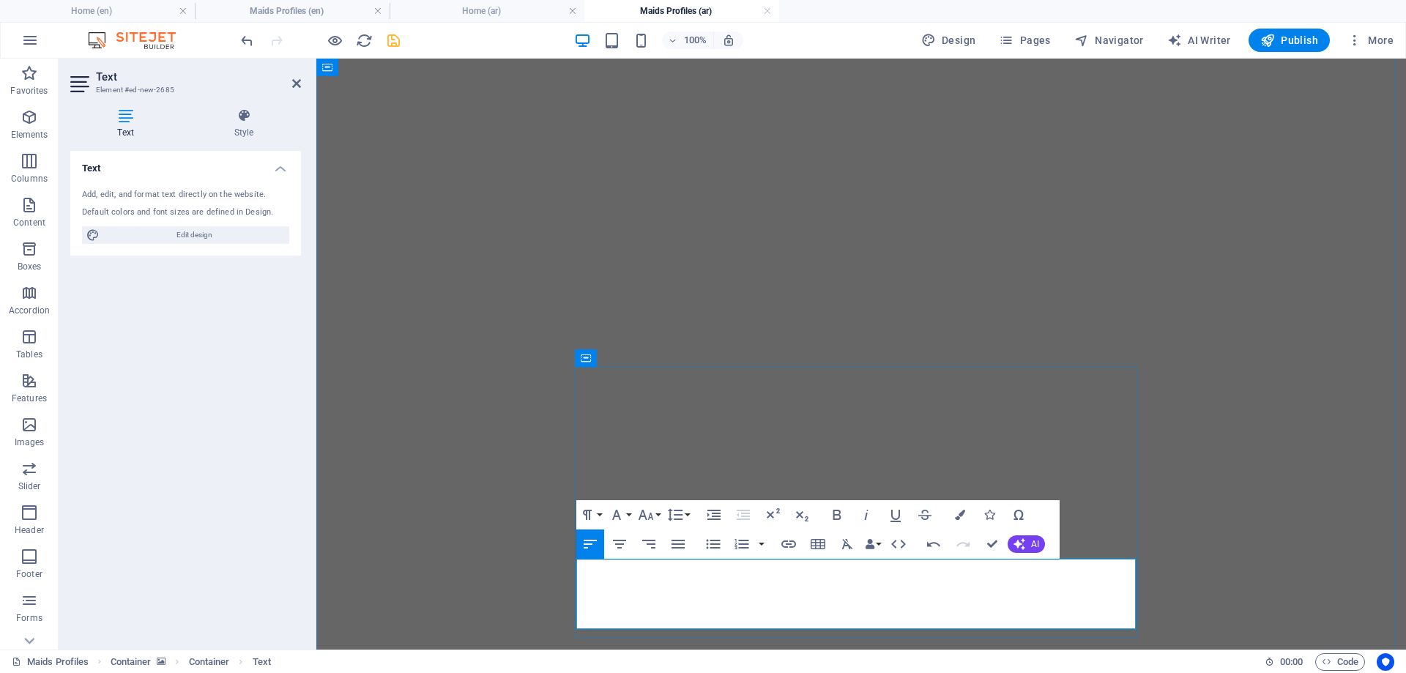
scroll to position [998, -3]
drag, startPoint x: 646, startPoint y: 564, endPoint x: 576, endPoint y: 618, distance: 88.8
click at [652, 541] on icon "button" at bounding box center [649, 544] width 18 height 18
drag, startPoint x: 1030, startPoint y: 582, endPoint x: 1059, endPoint y: 559, distance: 36.9
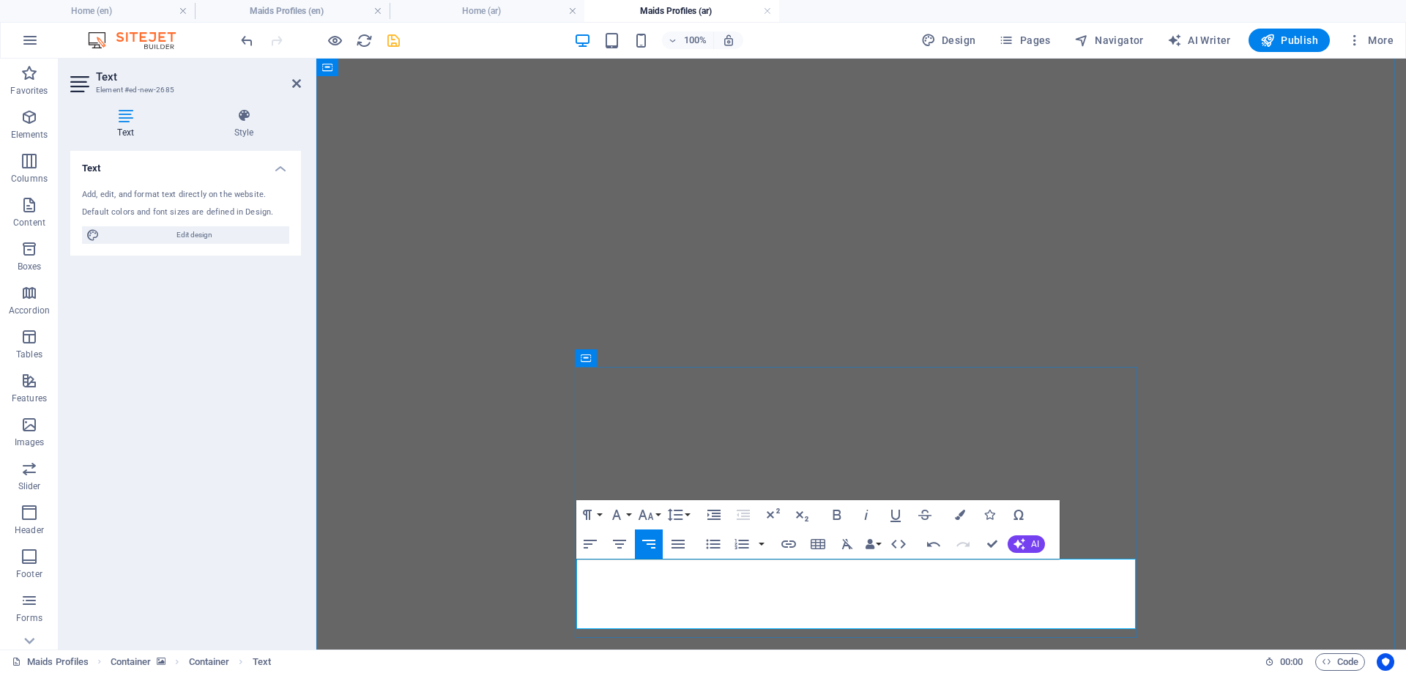
drag, startPoint x: 1068, startPoint y: 566, endPoint x: 1138, endPoint y: 564, distance: 69.6
click at [1138, 564] on div "ملفات خادمات المنازل قم بتوظيفي قم بتوظيفي موي بياي بياي ماونغ العمر: 18 اللغة:…" at bounding box center [861, 670] width 1078 height 2399
click at [658, 515] on button "Font Size" at bounding box center [649, 514] width 28 height 29
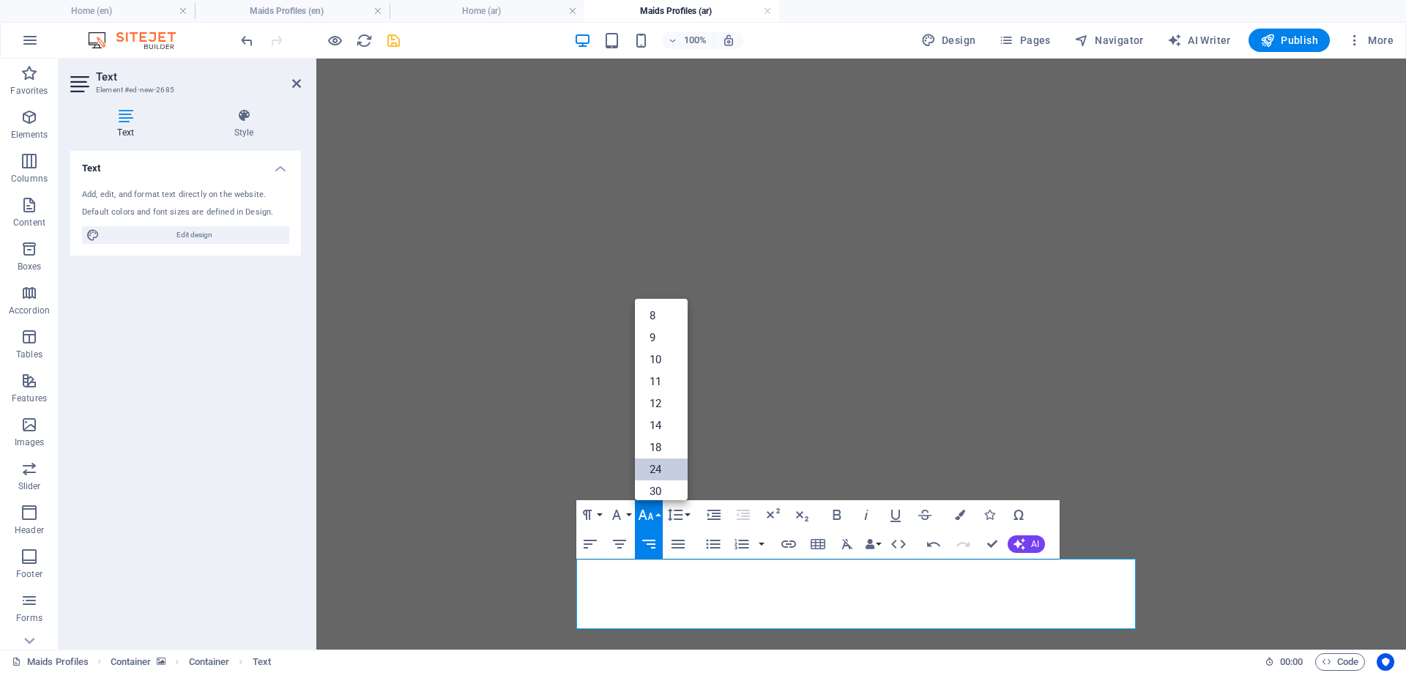
click at [661, 468] on link "24" at bounding box center [661, 469] width 53 height 22
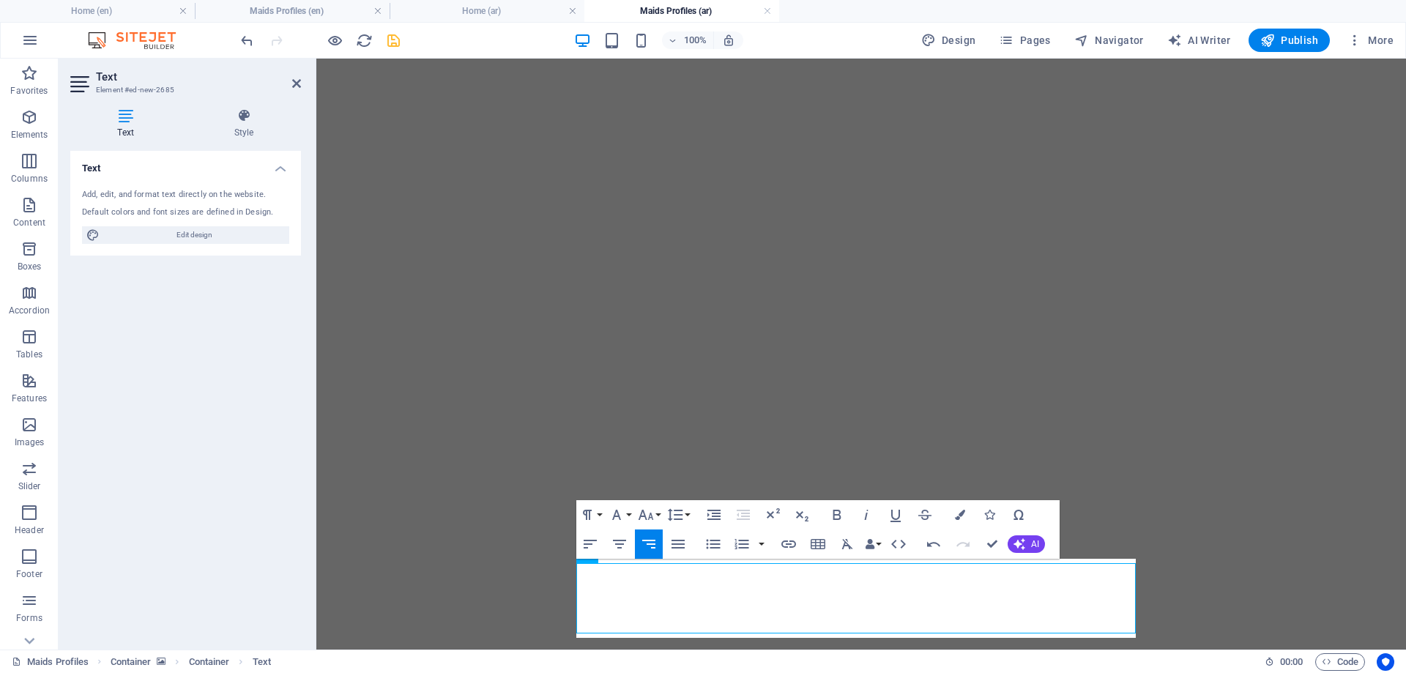
scroll to position [603, 0]
click at [891, 511] on icon "button" at bounding box center [896, 516] width 10 height 12
click at [959, 513] on icon "button" at bounding box center [960, 515] width 10 height 10
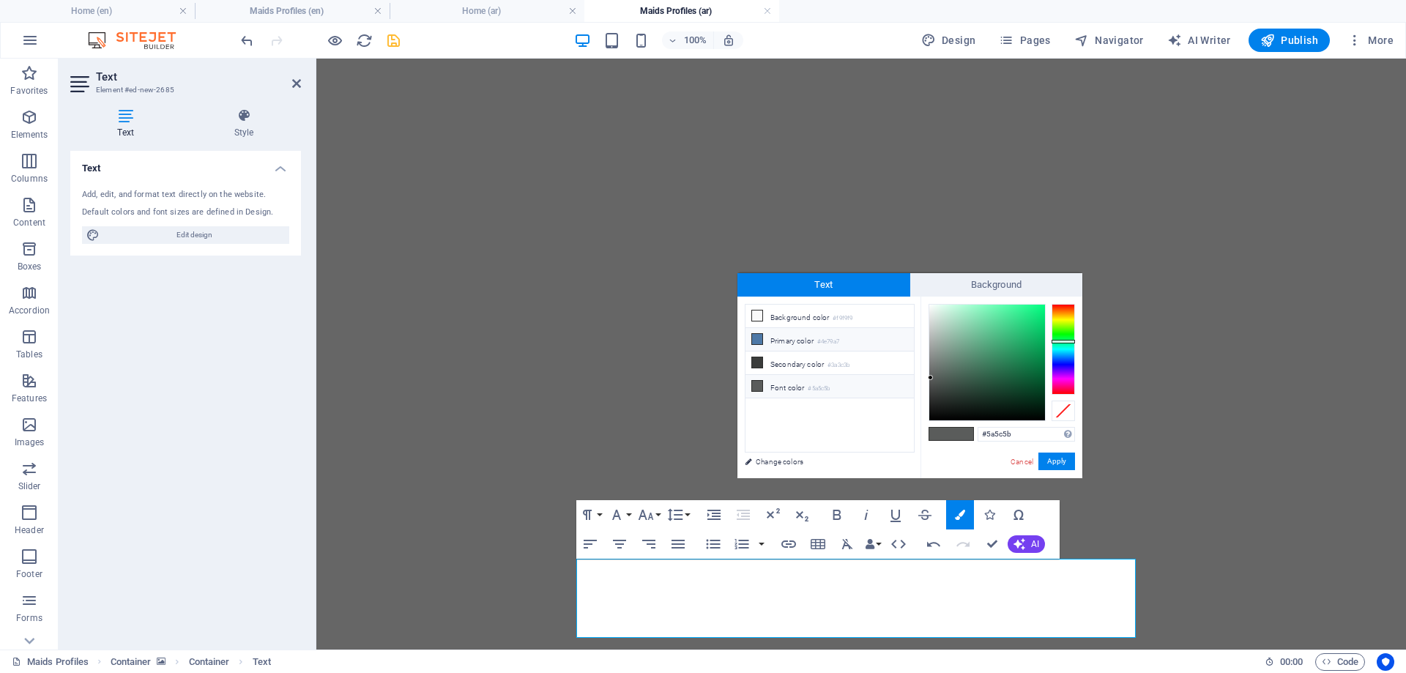
click at [787, 342] on li "Primary color #4e79a7" at bounding box center [830, 339] width 168 height 23
type input "#4e79a7"
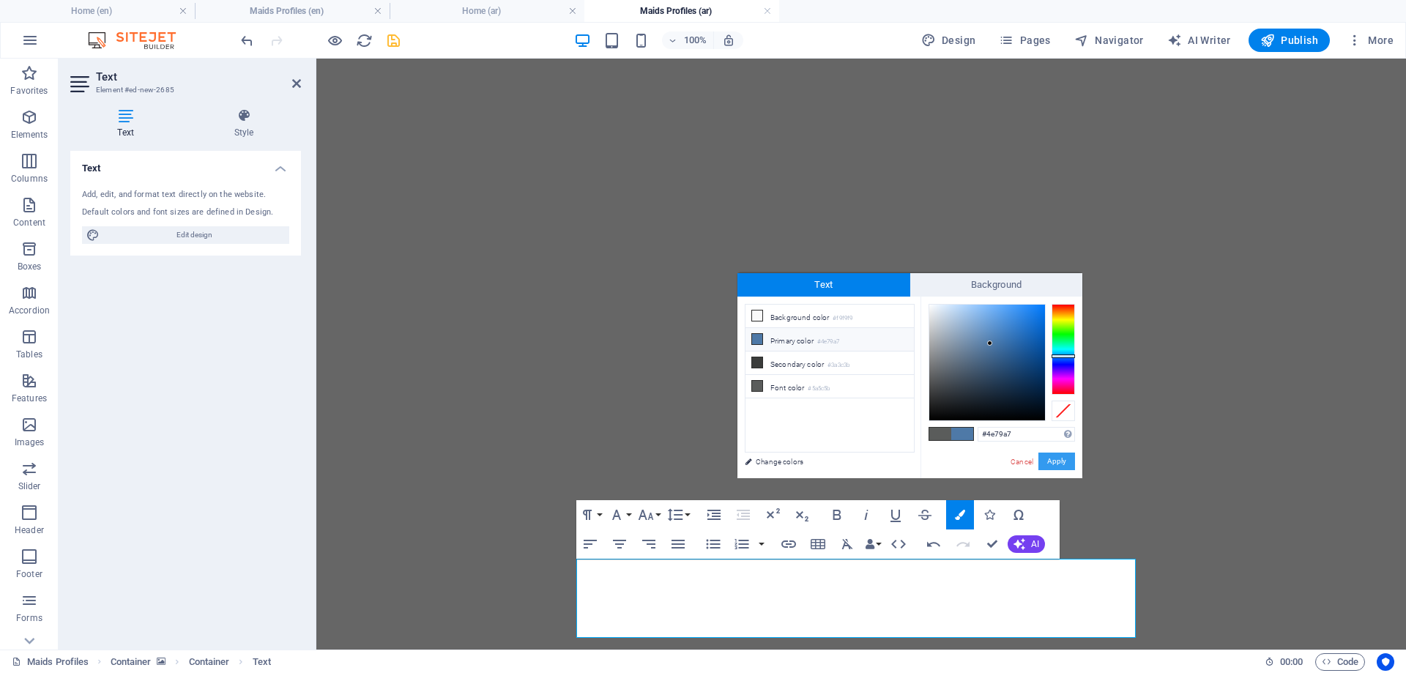
click at [1051, 458] on button "Apply" at bounding box center [1056, 462] width 37 height 18
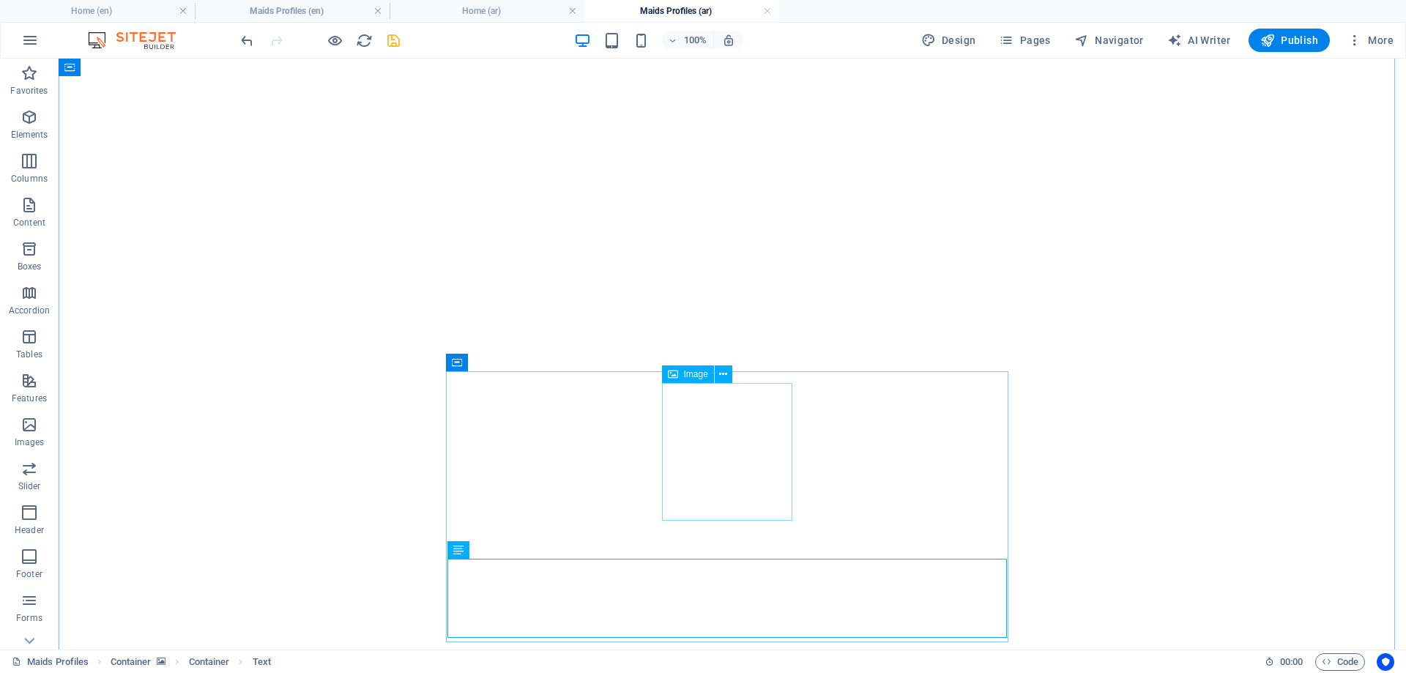
select select "px"
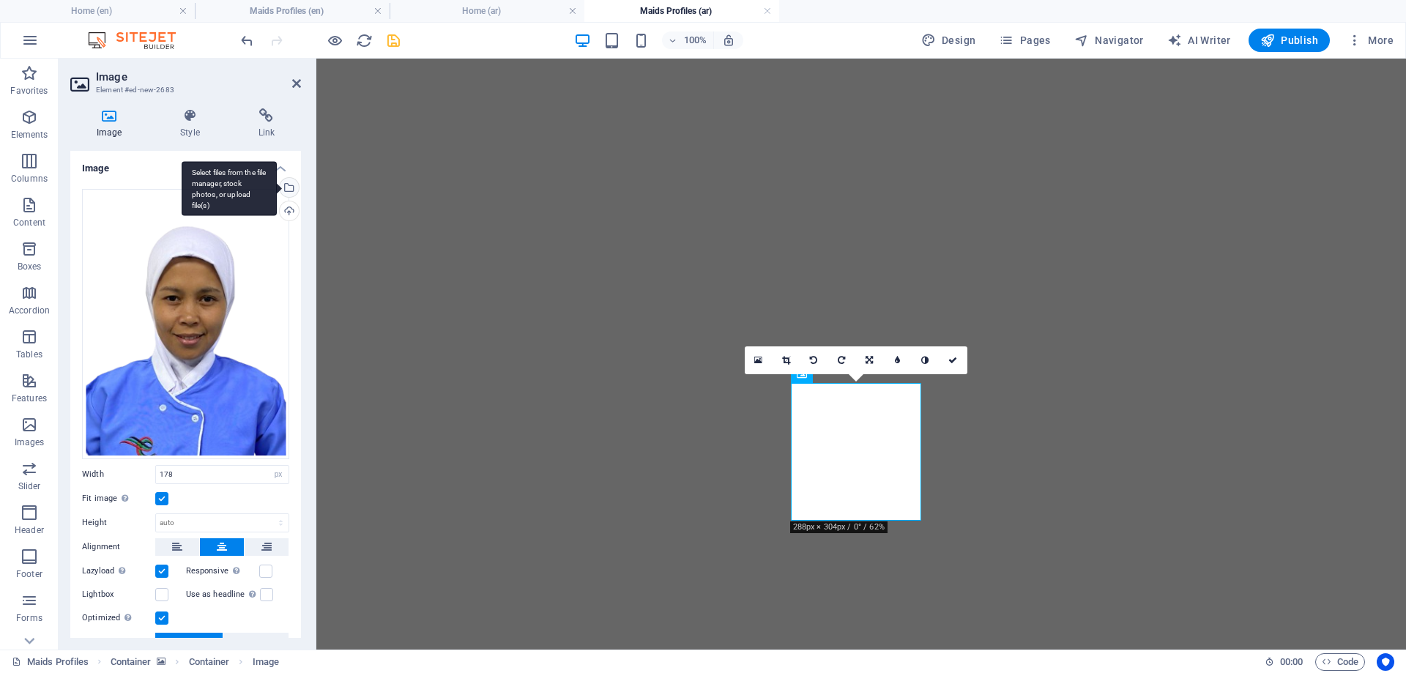
click at [285, 185] on div "Select files from the file manager, stock photos, or upload file(s)" at bounding box center [288, 189] width 22 height 22
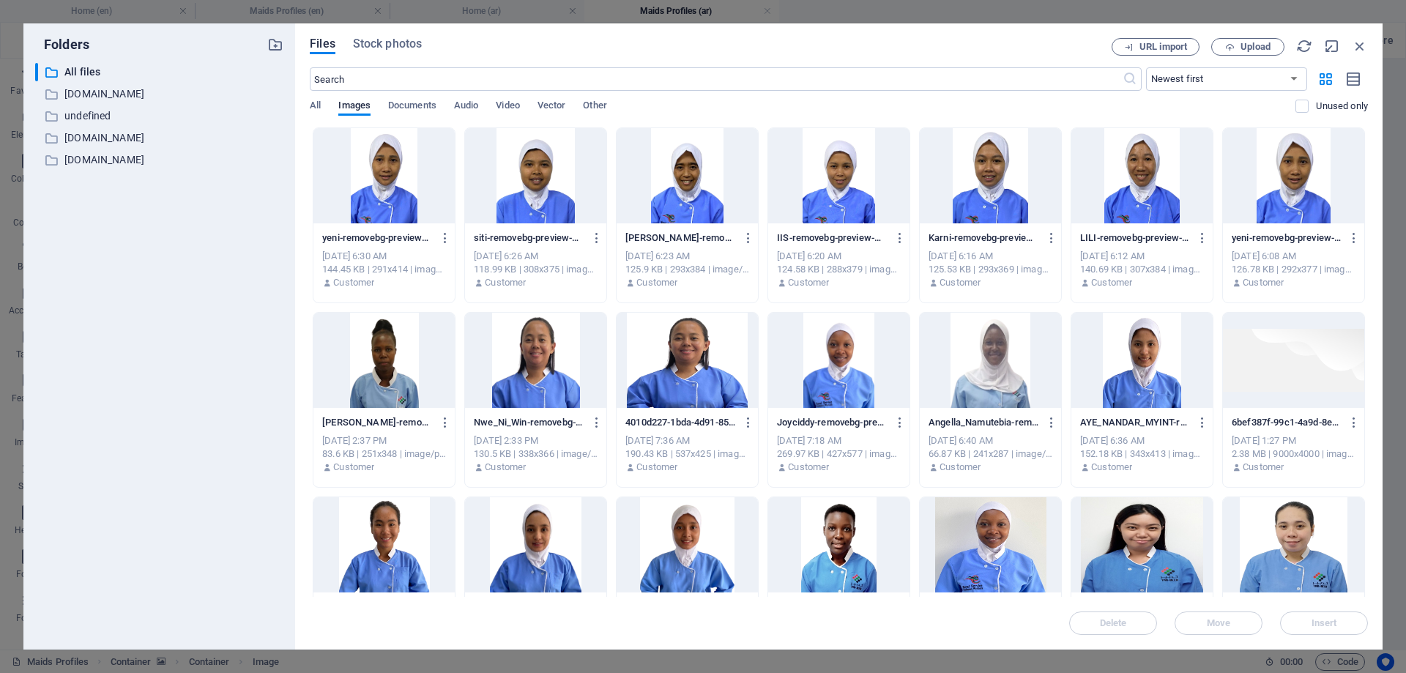
click at [676, 187] on div at bounding box center [687, 175] width 141 height 95
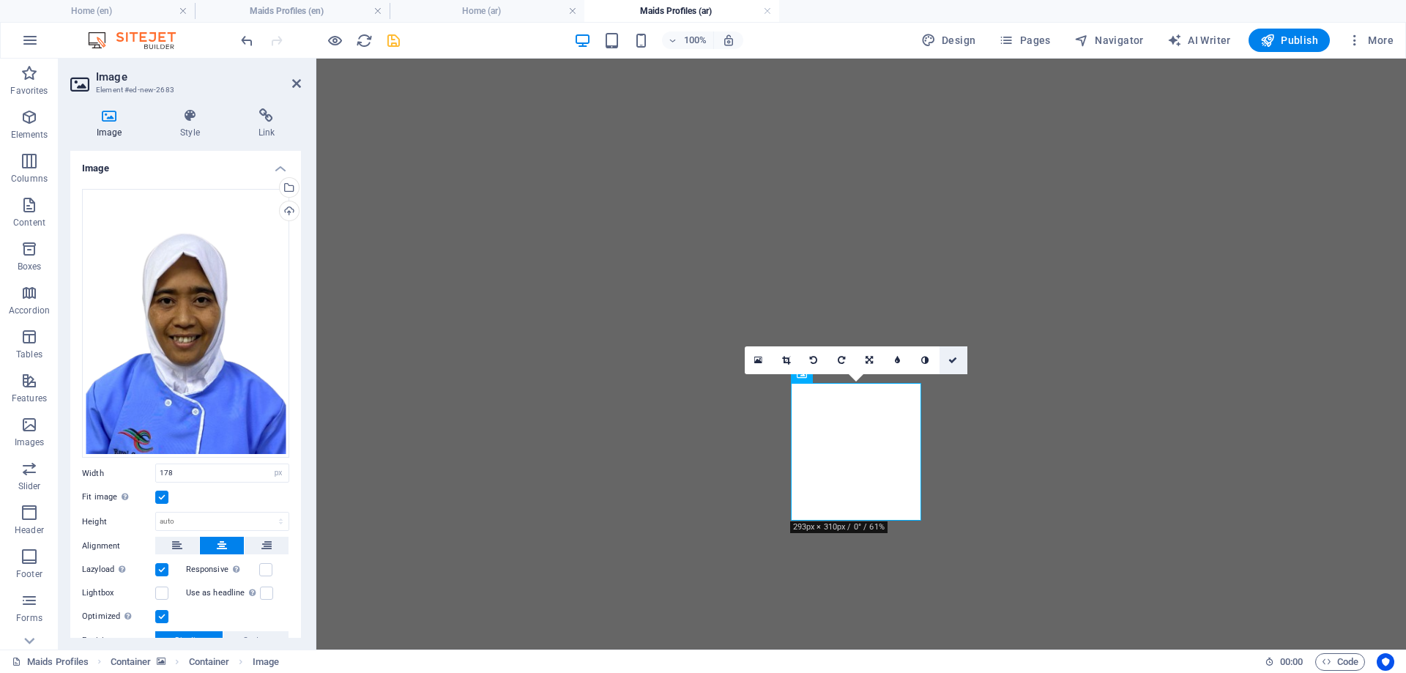
click at [954, 359] on icon at bounding box center [952, 360] width 9 height 9
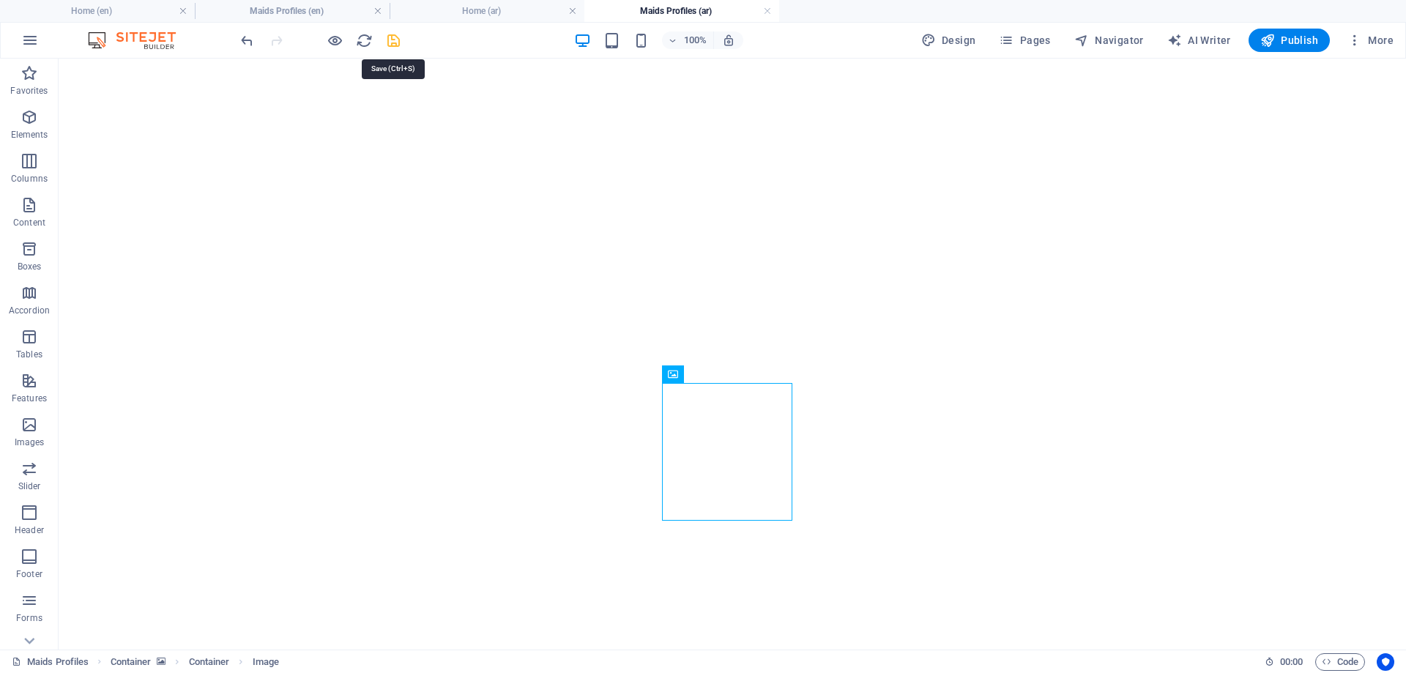
click at [390, 38] on icon "save" at bounding box center [393, 40] width 17 height 17
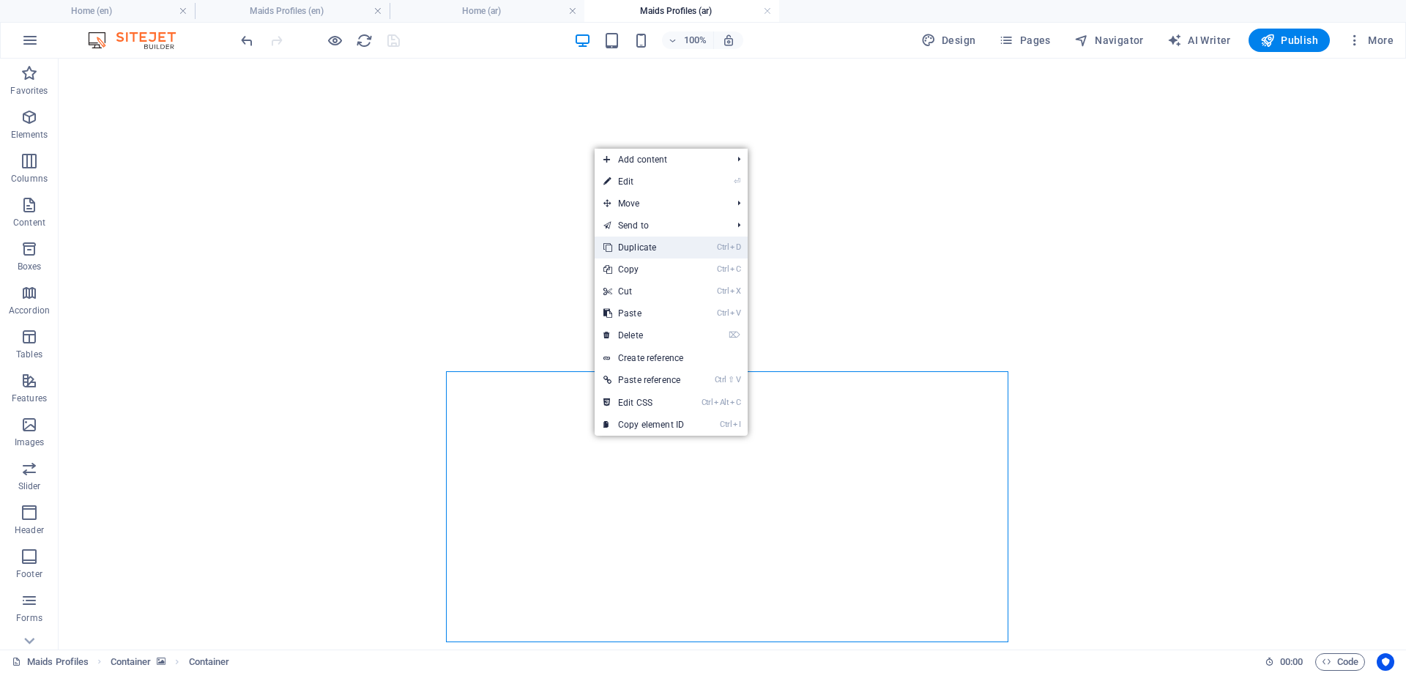
click at [631, 246] on link "Ctrl D Duplicate" at bounding box center [644, 248] width 98 height 22
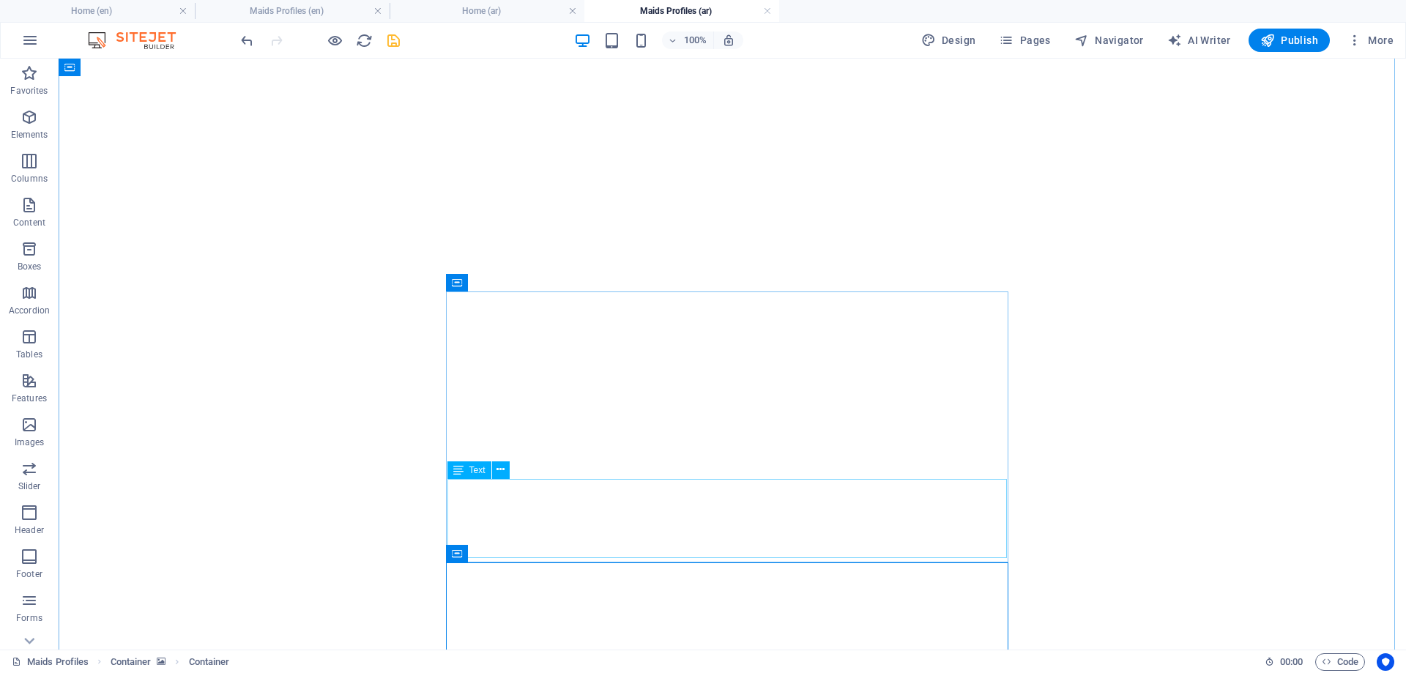
scroll to position [896, 0]
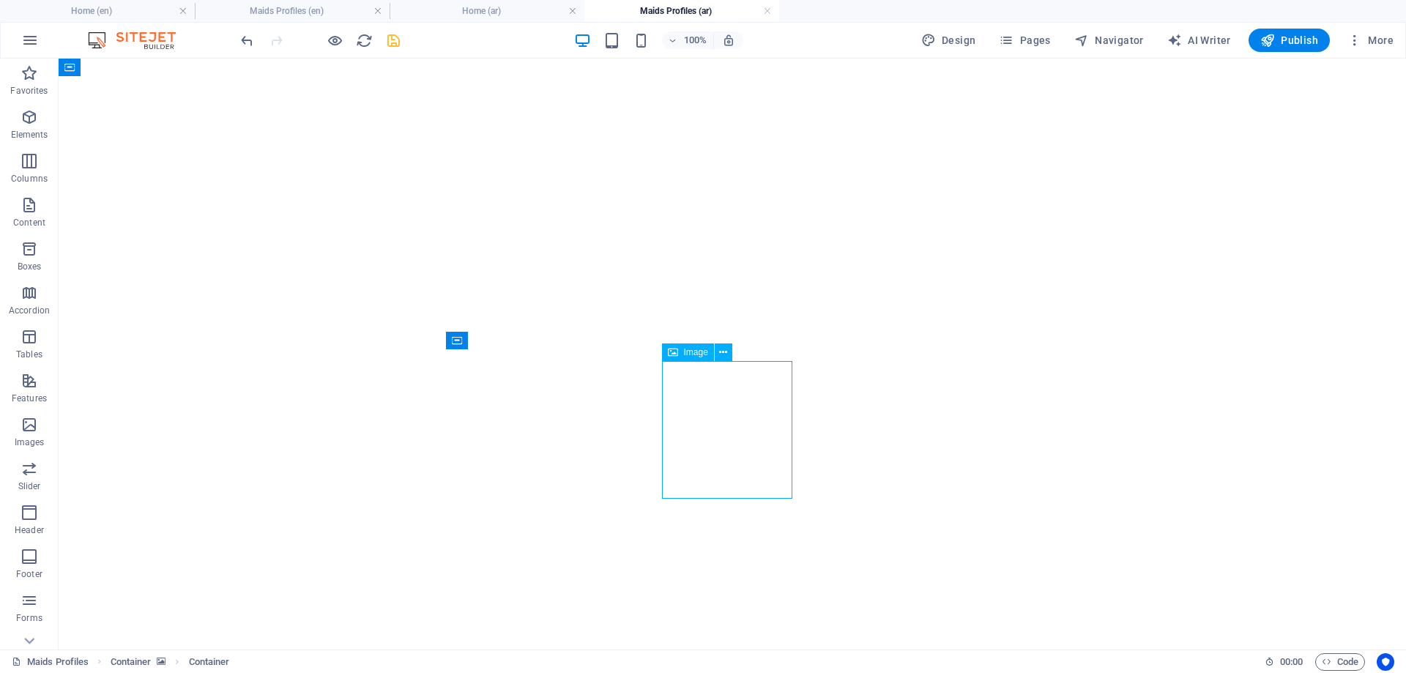
drag, startPoint x: 740, startPoint y: 423, endPoint x: 482, endPoint y: 421, distance: 258.5
select select "px"
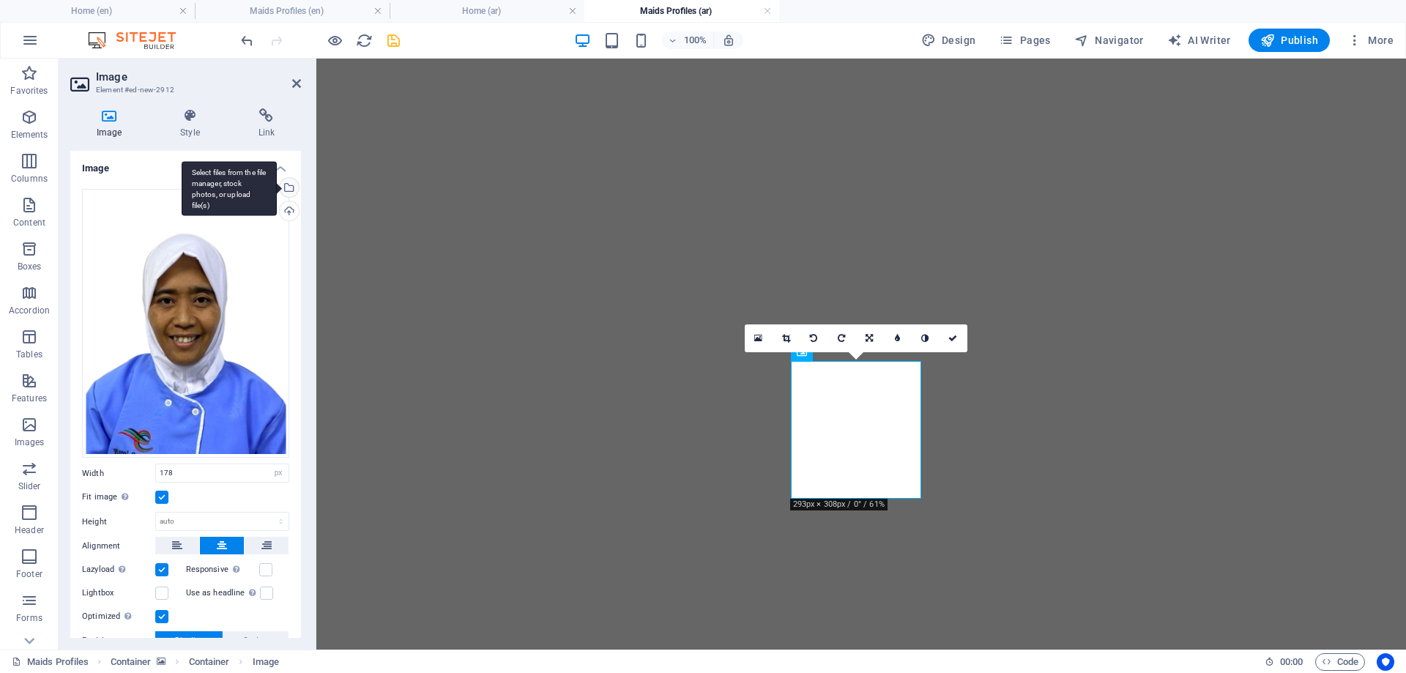
click at [289, 185] on div "Select files from the file manager, stock photos, or upload file(s)" at bounding box center [288, 189] width 22 height 22
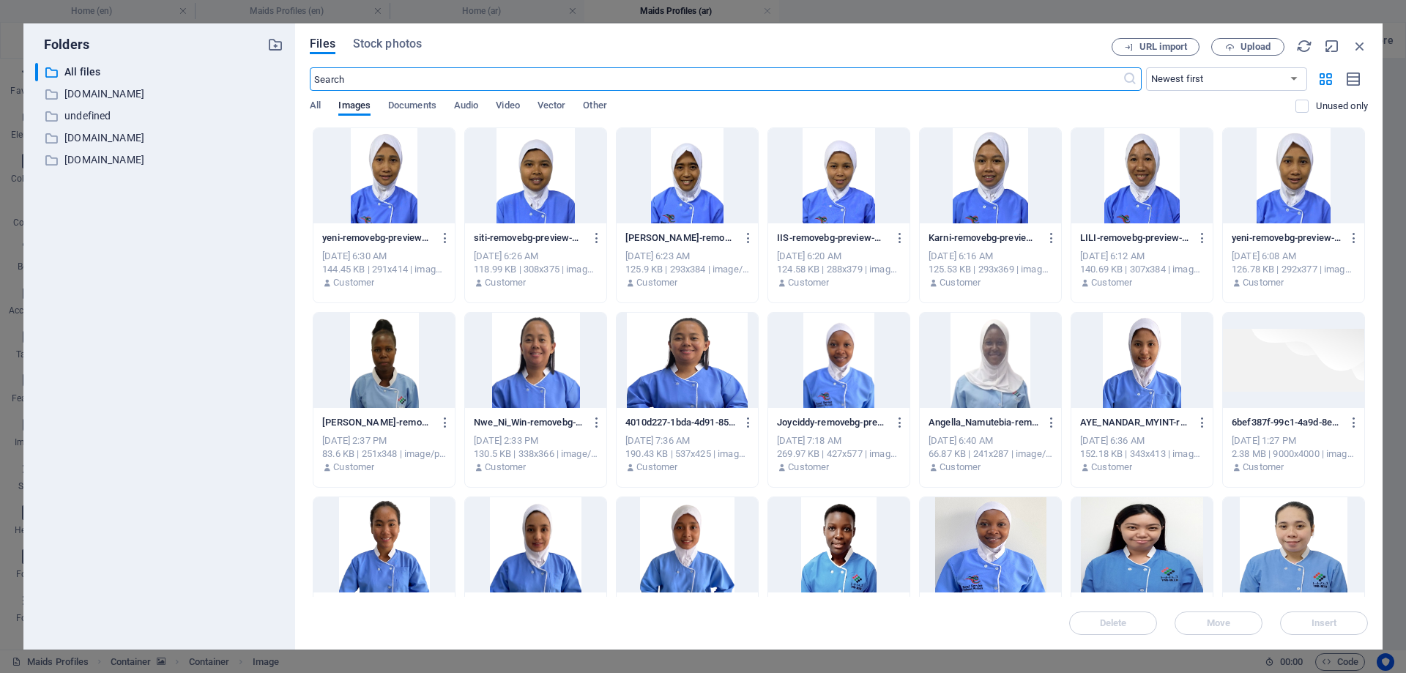
click at [540, 183] on div at bounding box center [535, 175] width 141 height 95
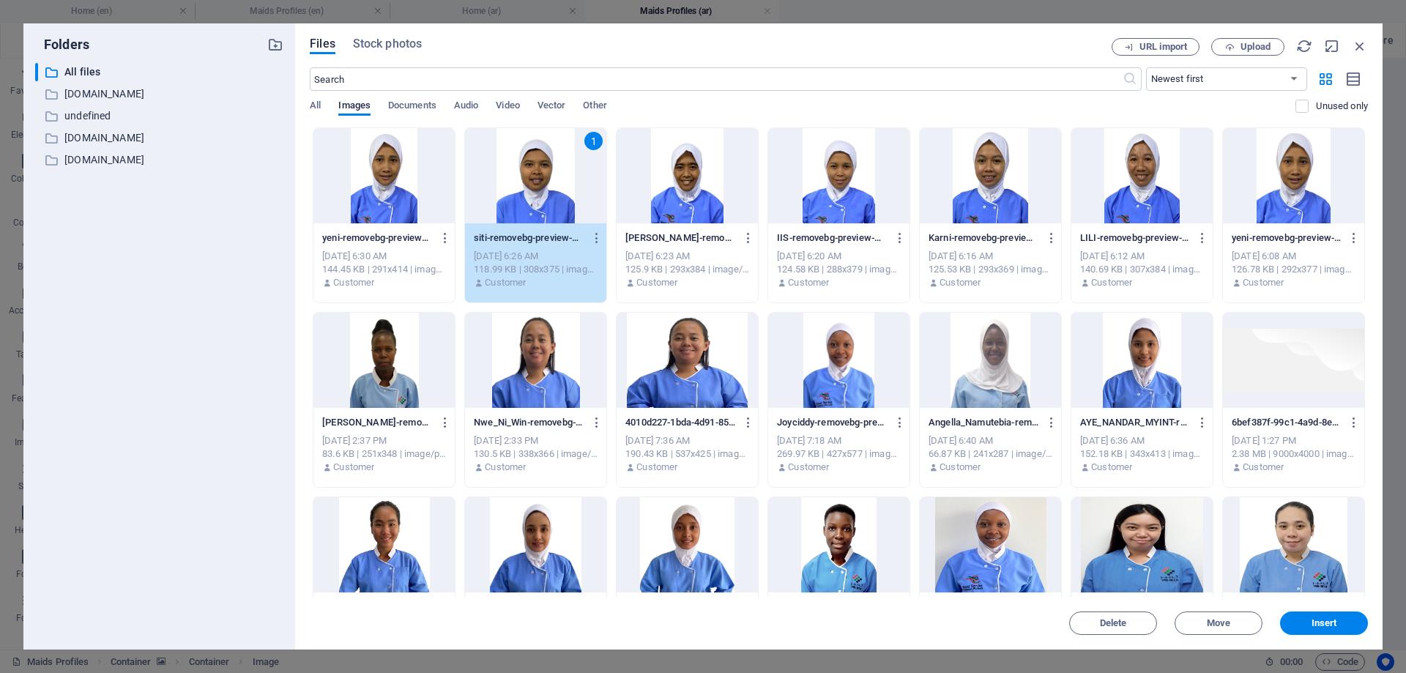
drag, startPoint x: 540, startPoint y: 183, endPoint x: 267, endPoint y: 132, distance: 278.7
click at [540, 183] on div "1" at bounding box center [535, 175] width 141 height 95
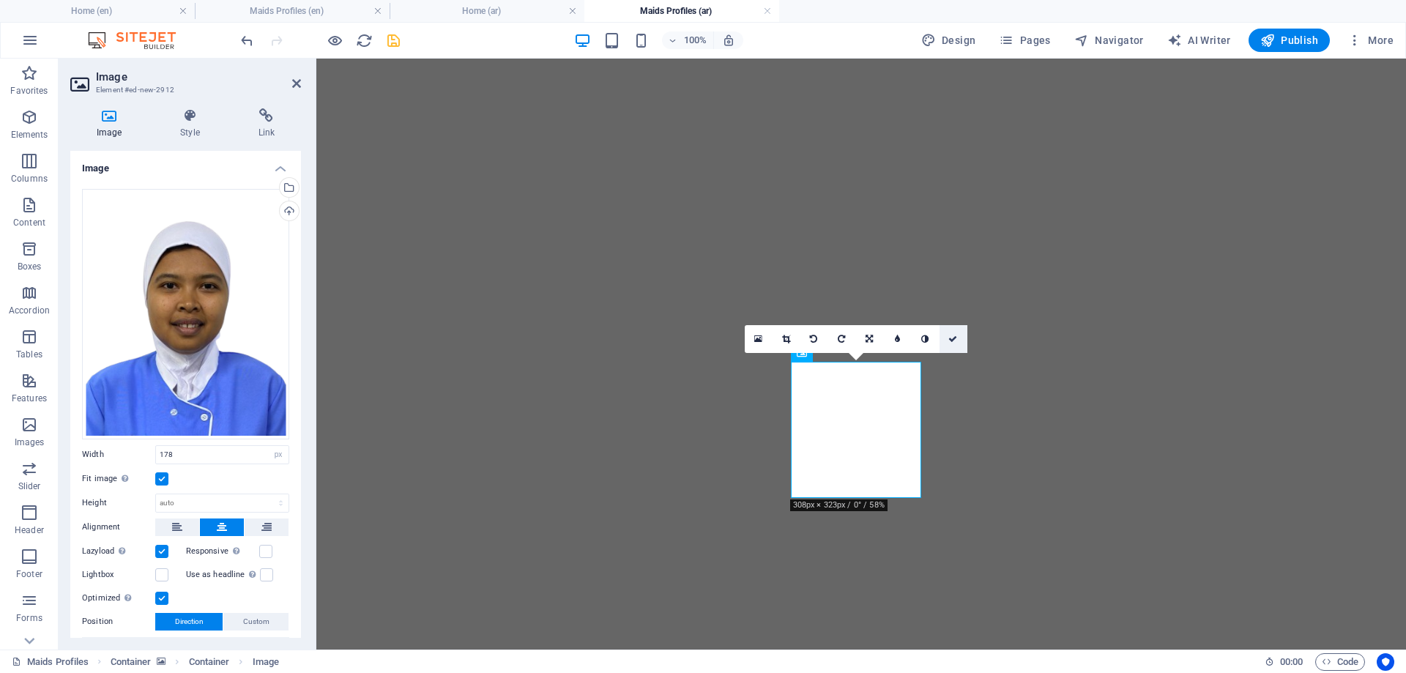
click at [955, 336] on icon at bounding box center [952, 339] width 9 height 9
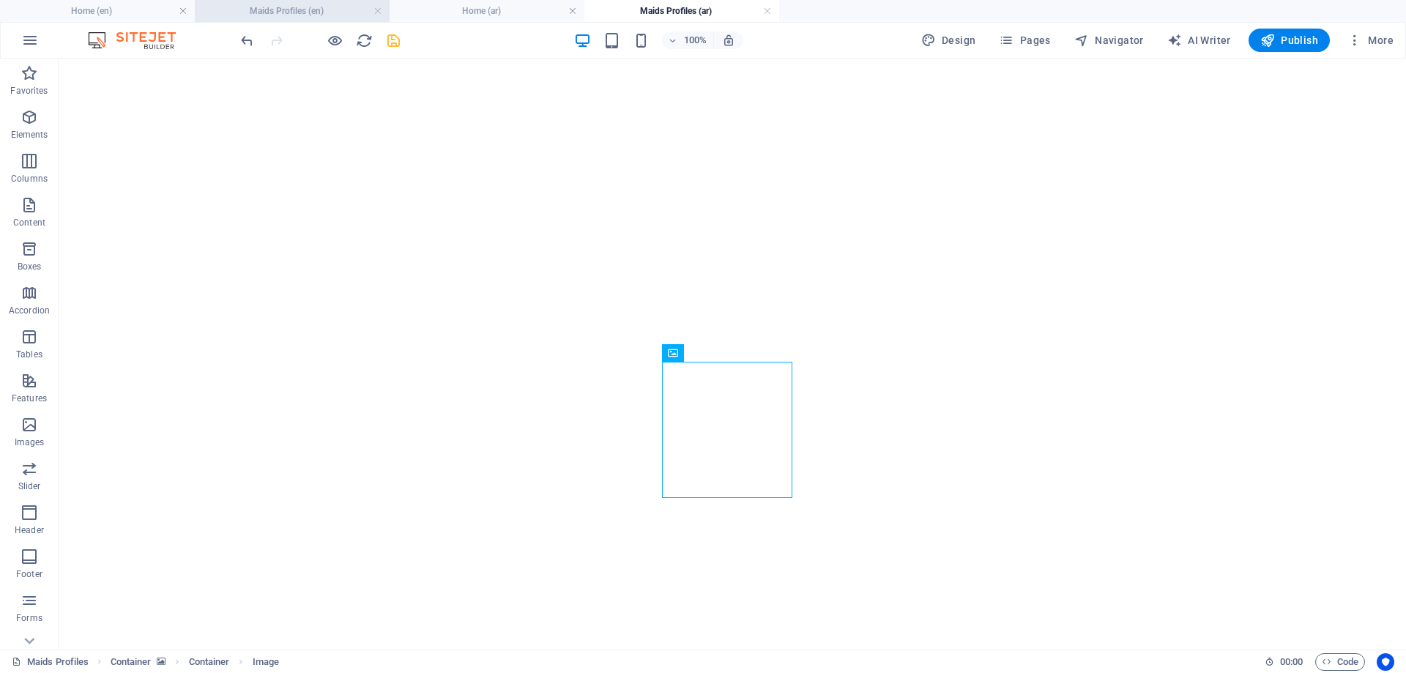
click at [283, 10] on h4 "Maids Profiles (en)" at bounding box center [292, 11] width 195 height 16
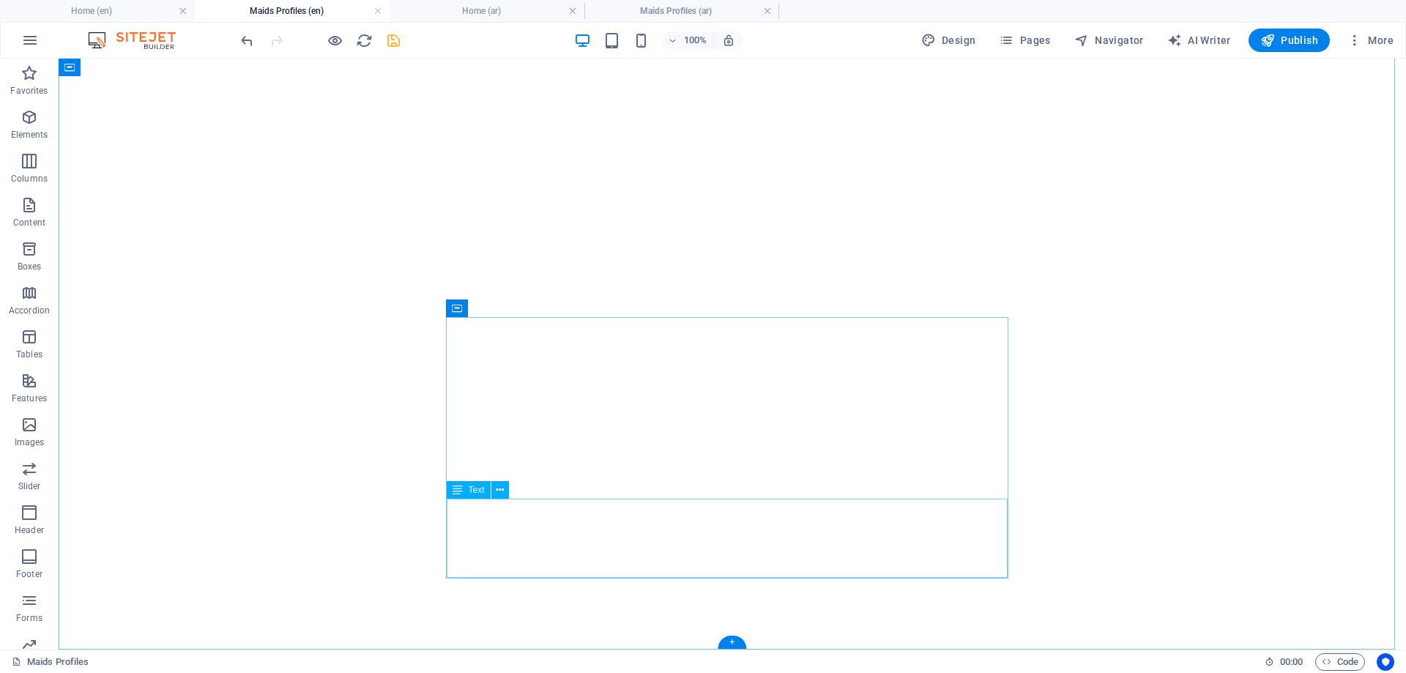
scroll to position [893, 0]
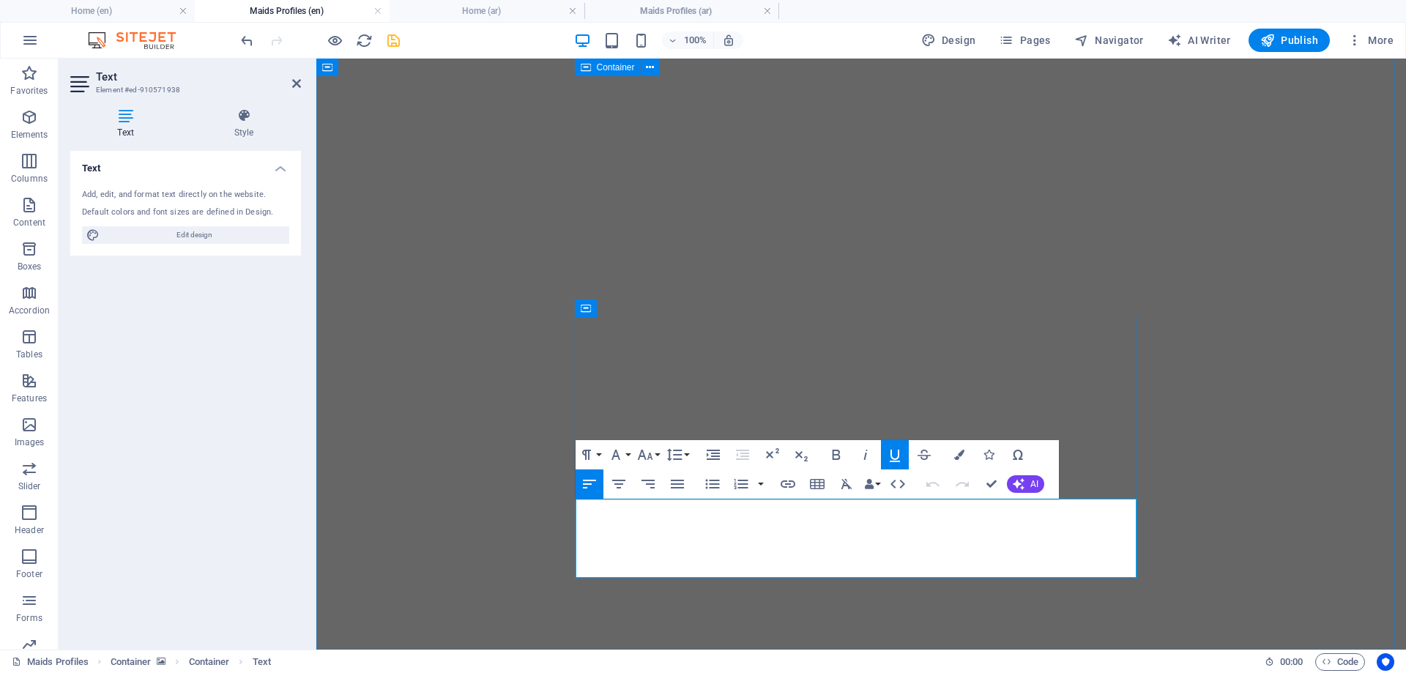
drag, startPoint x: 576, startPoint y: 593, endPoint x: 844, endPoint y: 570, distance: 268.3
copy div "[PERSON_NAME] AGE: [DEMOGRAPHIC_DATA] Language: Arabic (Good) Nationality: [DEM…"
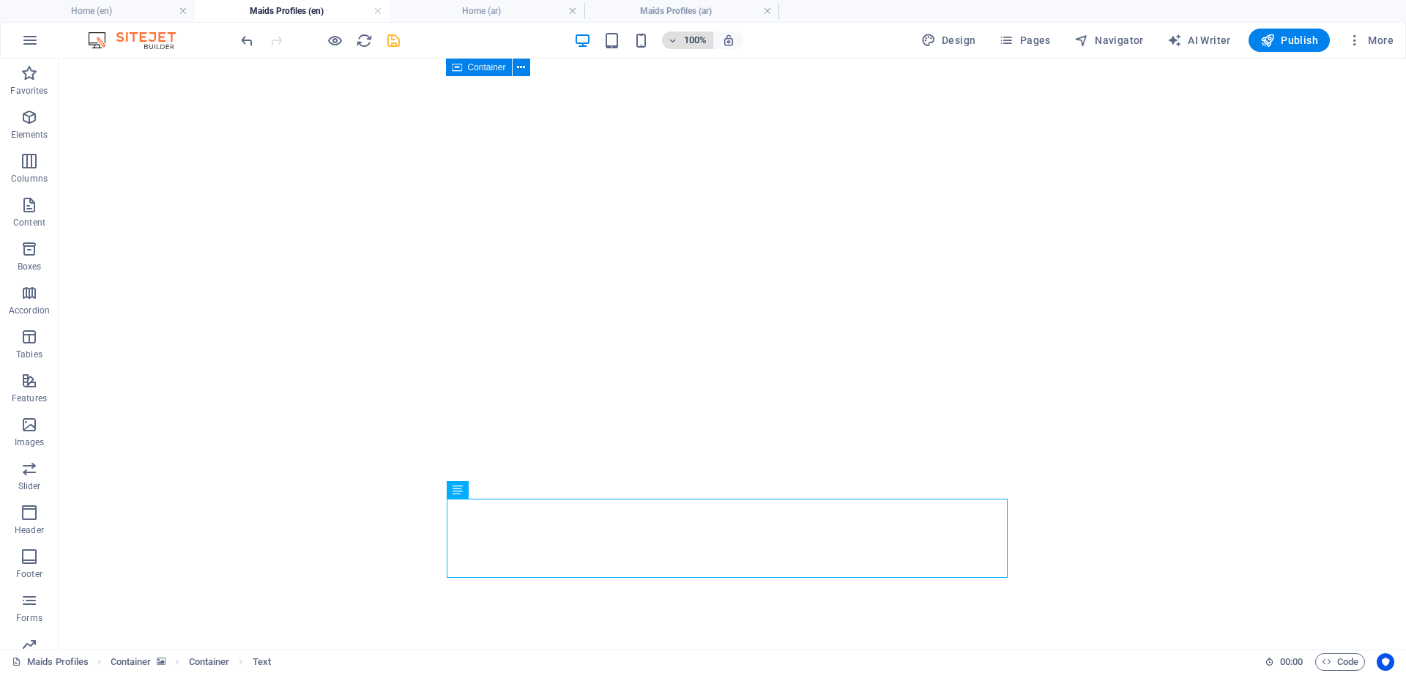
drag, startPoint x: 677, startPoint y: 9, endPoint x: 700, endPoint y: 40, distance: 38.2
click at [677, 11] on h4 "Maids Profiles (ar)" at bounding box center [681, 11] width 195 height 16
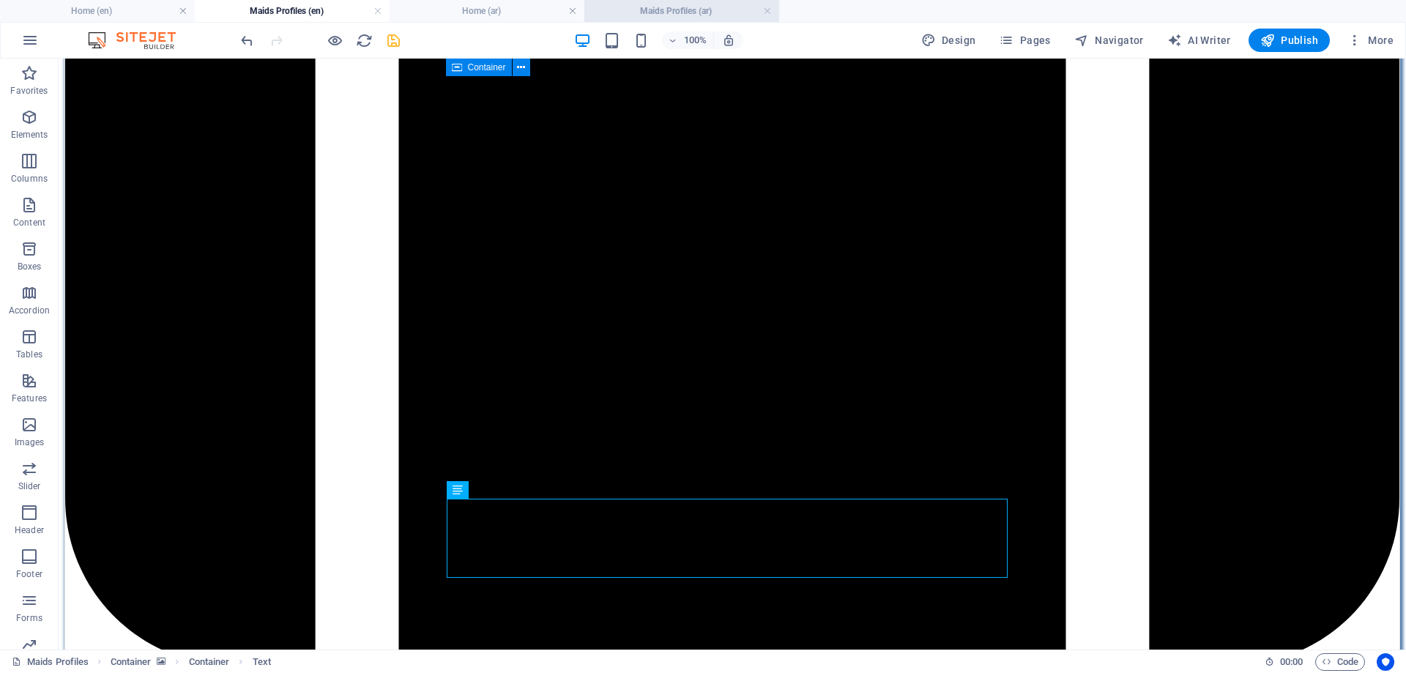
scroll to position [0, 0]
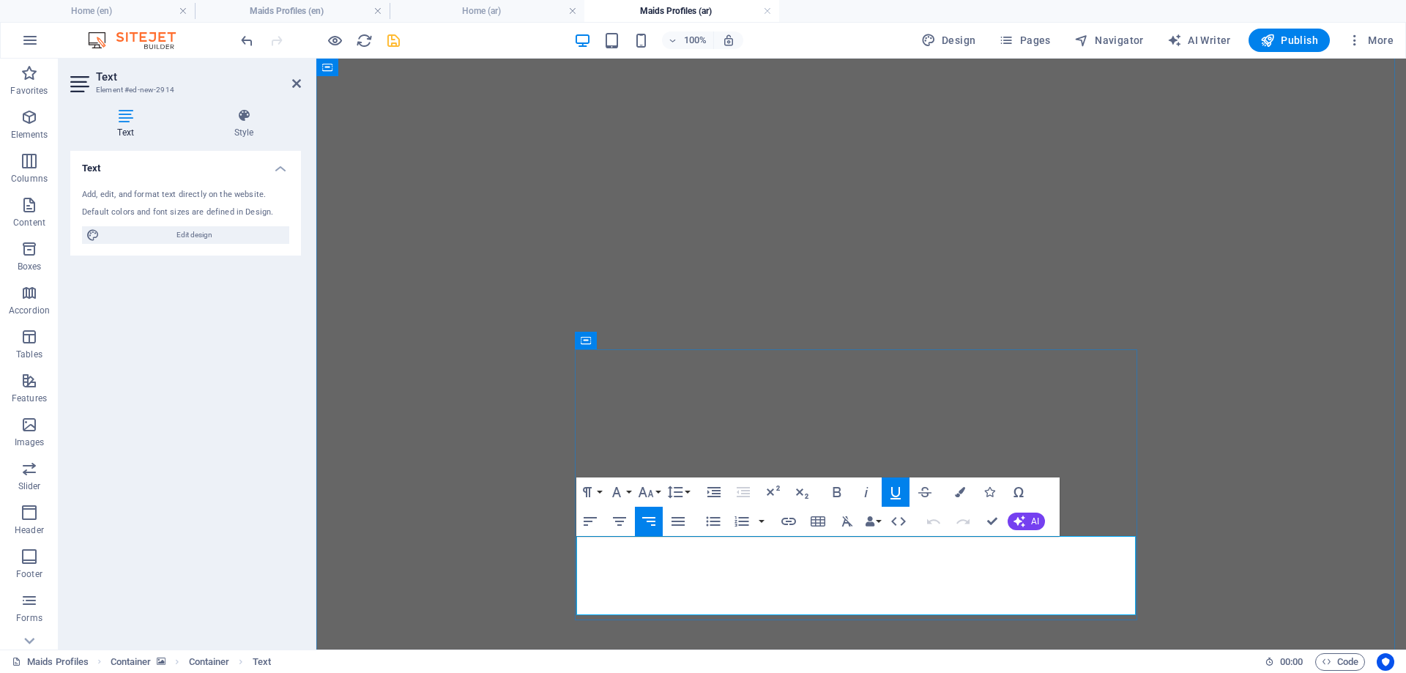
drag, startPoint x: 1135, startPoint y: 546, endPoint x: 904, endPoint y: 607, distance: 238.7
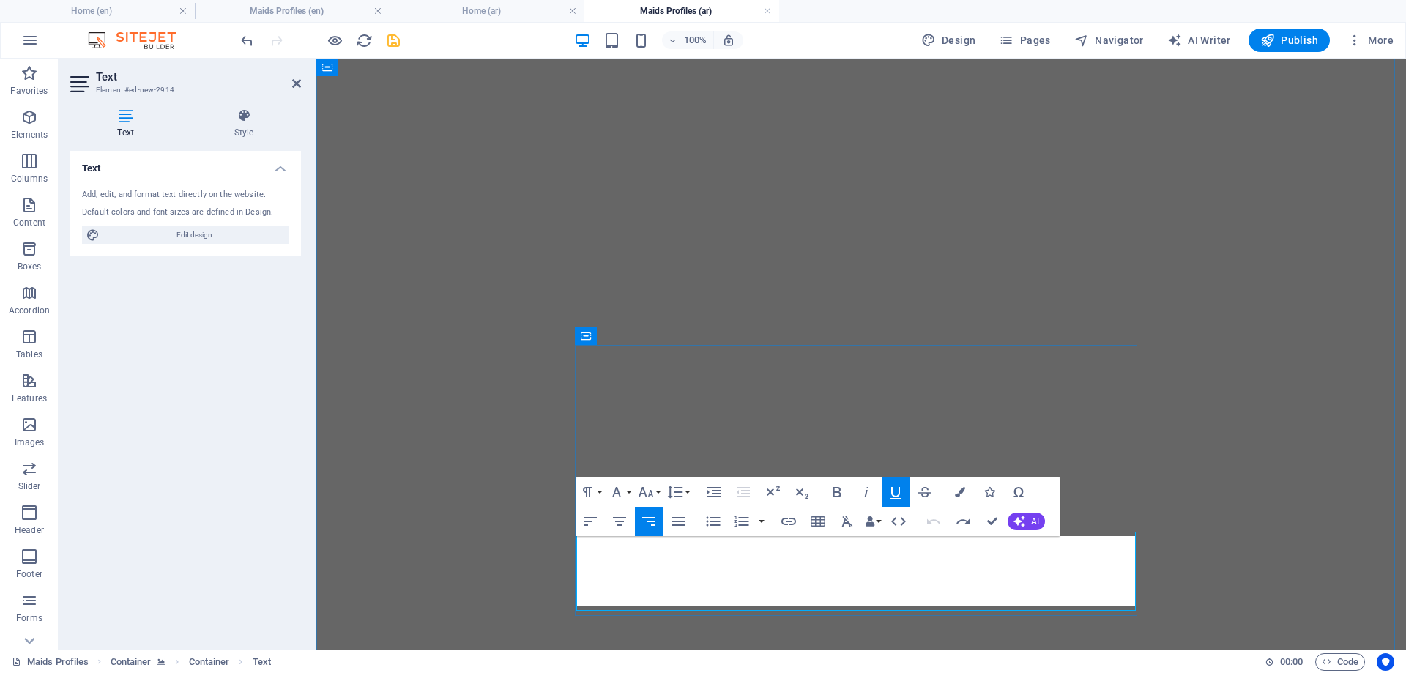
scroll to position [621, -2]
drag, startPoint x: 640, startPoint y: 543, endPoint x: 590, endPoint y: 590, distance: 68.4
click at [652, 520] on icon "button" at bounding box center [649, 522] width 18 height 18
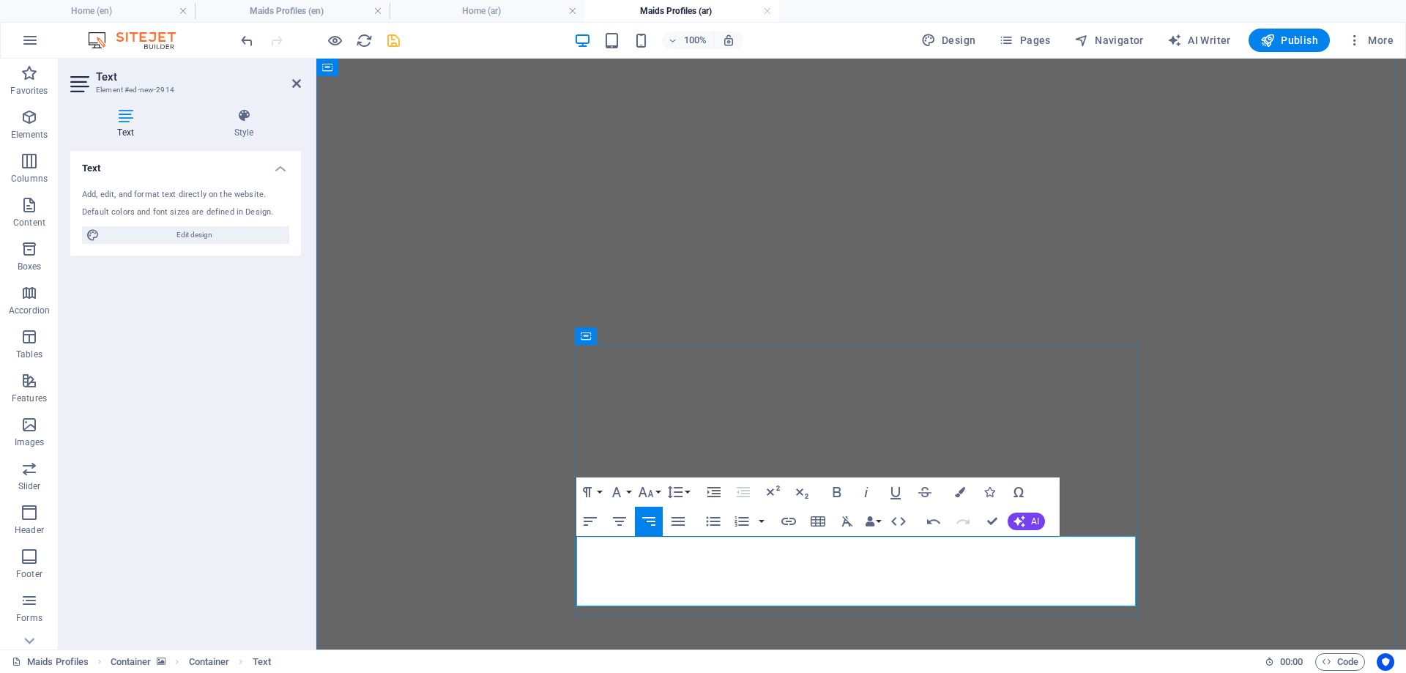
drag, startPoint x: 1077, startPoint y: 548, endPoint x: 1134, endPoint y: 550, distance: 57.2
click at [663, 491] on div "Paragraph Format Normal Heading 1 Heading 2 Heading 3 Heading 4 Heading 5 Headi…" at bounding box center [634, 491] width 116 height 29
click at [657, 492] on button "Font Size" at bounding box center [649, 491] width 28 height 29
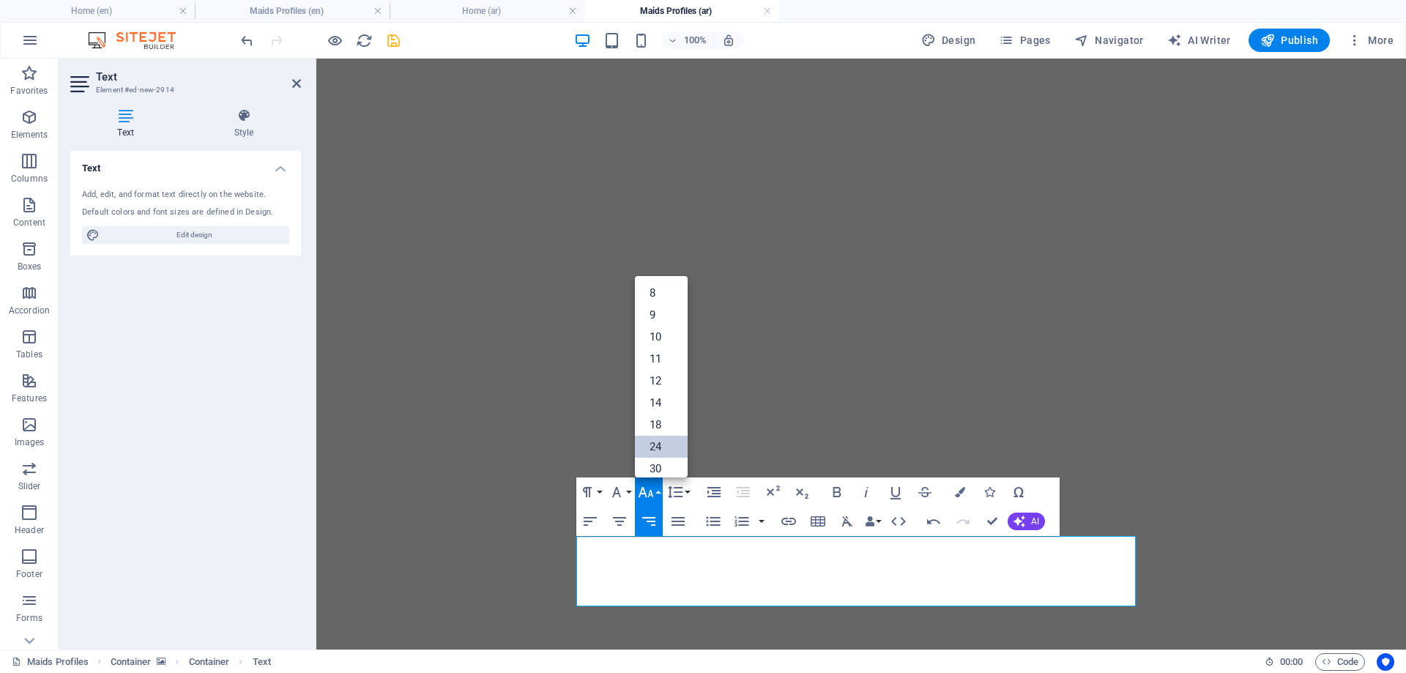
click at [662, 448] on link "24" at bounding box center [661, 447] width 53 height 22
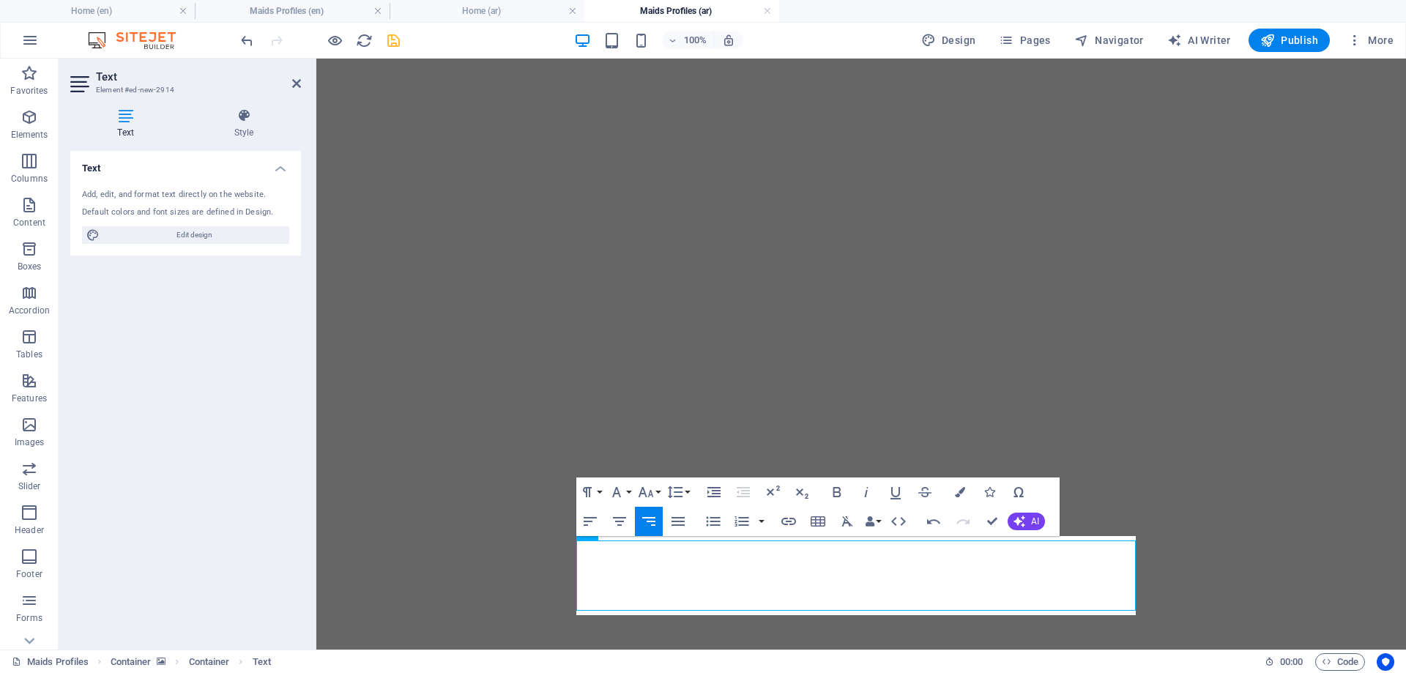
scroll to position [896, 0]
click at [892, 490] on icon "button" at bounding box center [896, 493] width 10 height 12
click at [962, 488] on icon "button" at bounding box center [960, 492] width 10 height 10
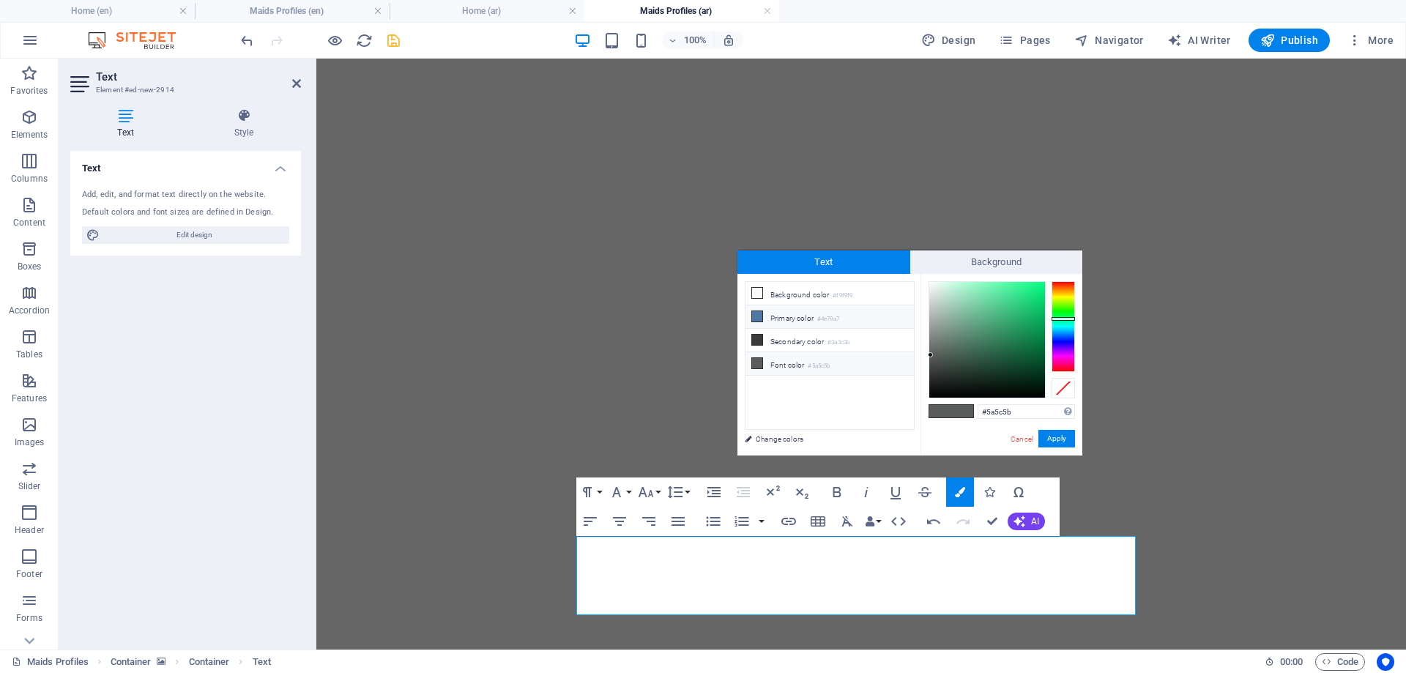
click at [806, 319] on li "Primary color #4e79a7" at bounding box center [830, 316] width 168 height 23
type input "#4e79a7"
click at [1057, 436] on button "Apply" at bounding box center [1056, 439] width 37 height 18
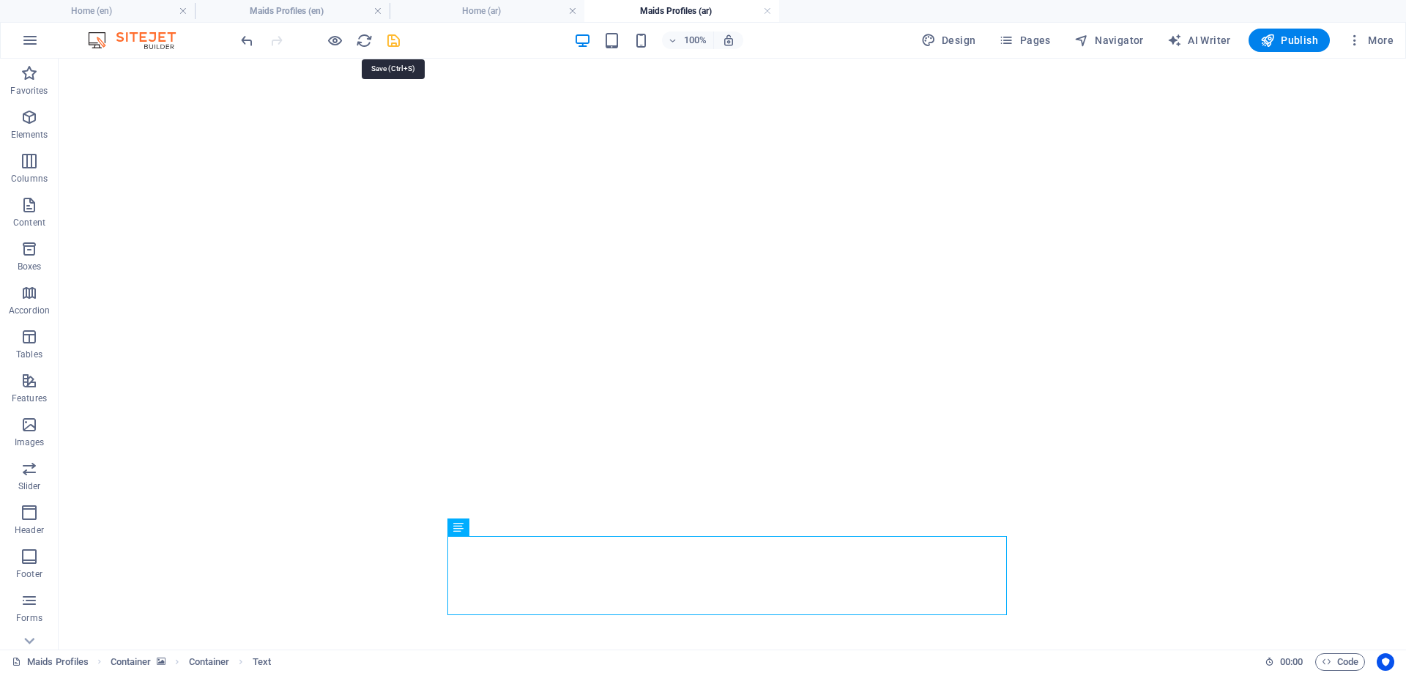
click at [393, 40] on icon "save" at bounding box center [393, 40] width 17 height 17
click at [299, 7] on h4 "Maids Profiles (en)" at bounding box center [292, 11] width 195 height 16
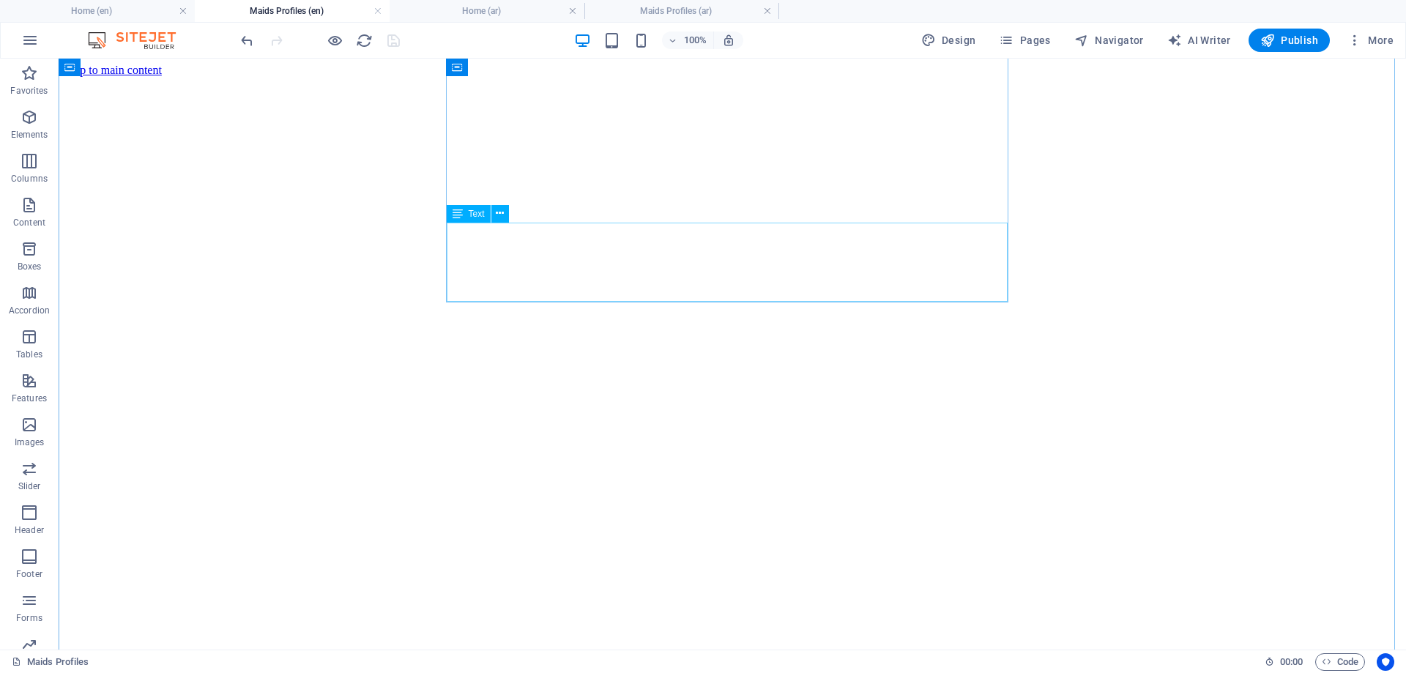
scroll to position [0, 0]
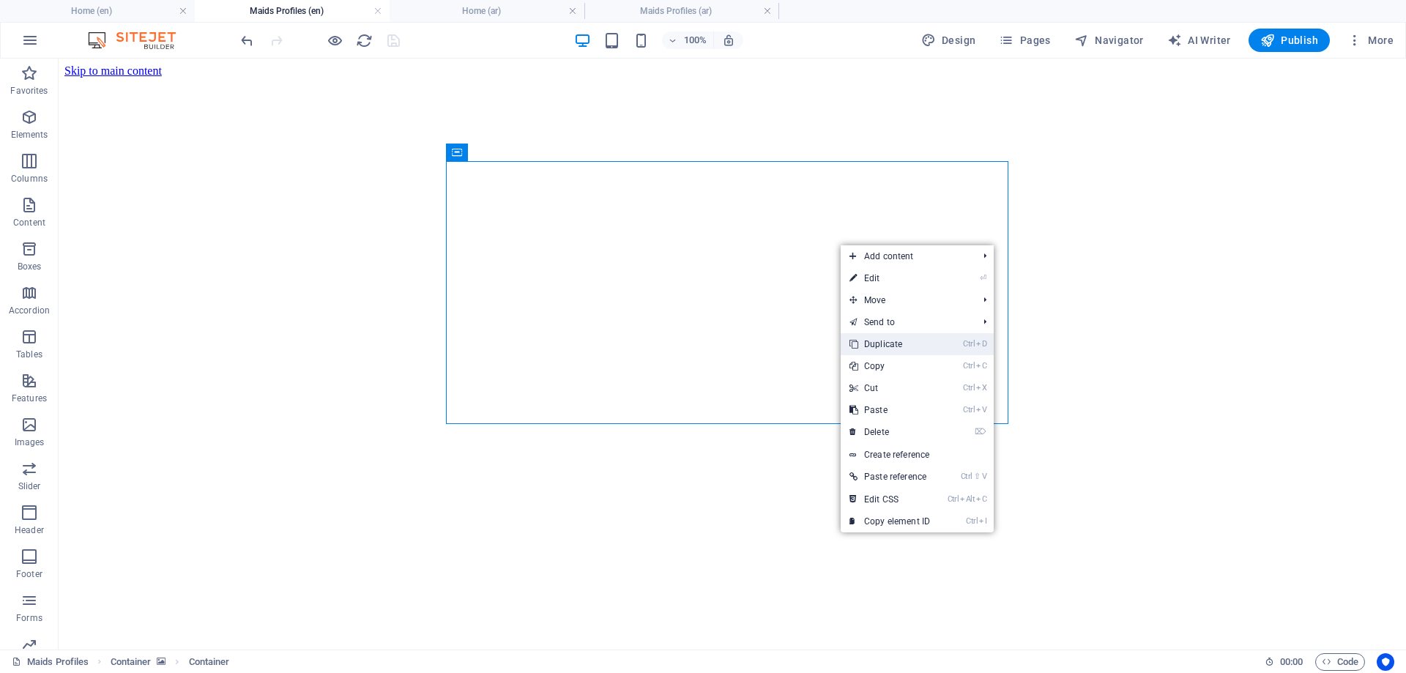
click at [883, 343] on link "Ctrl D Duplicate" at bounding box center [890, 344] width 98 height 22
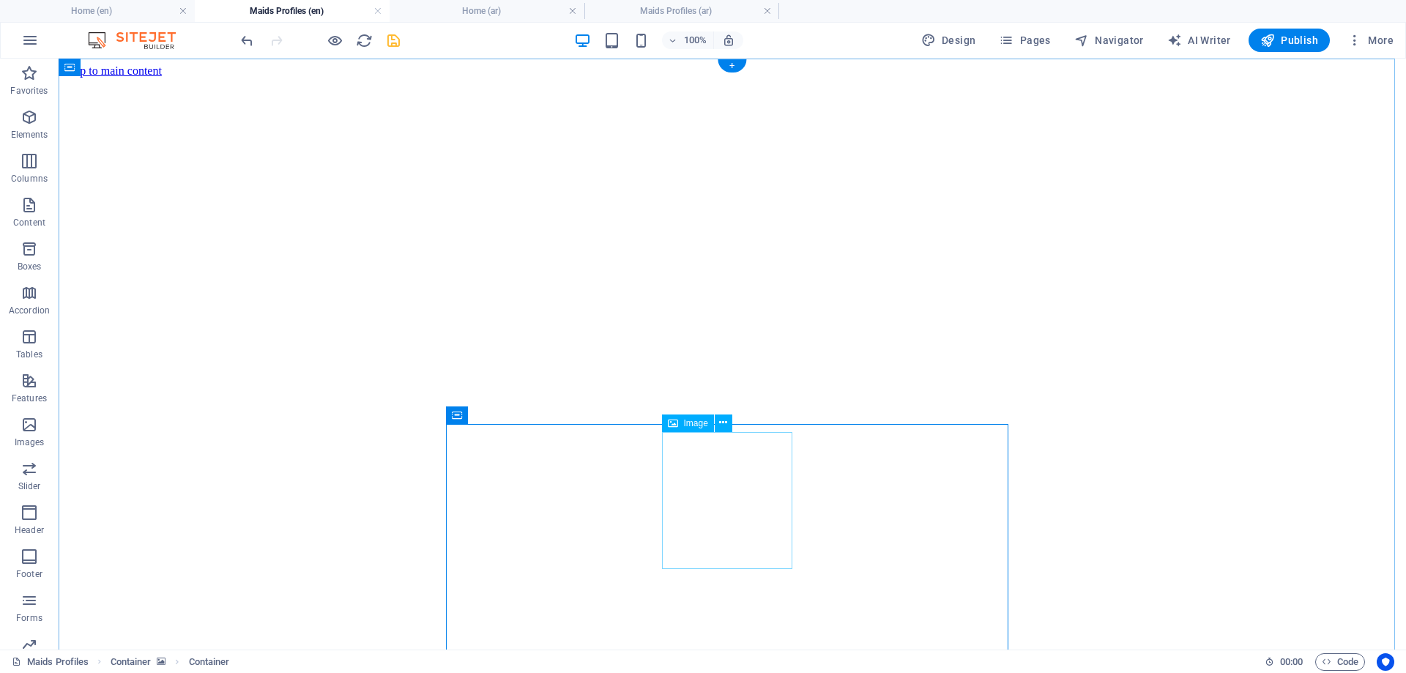
select select "px"
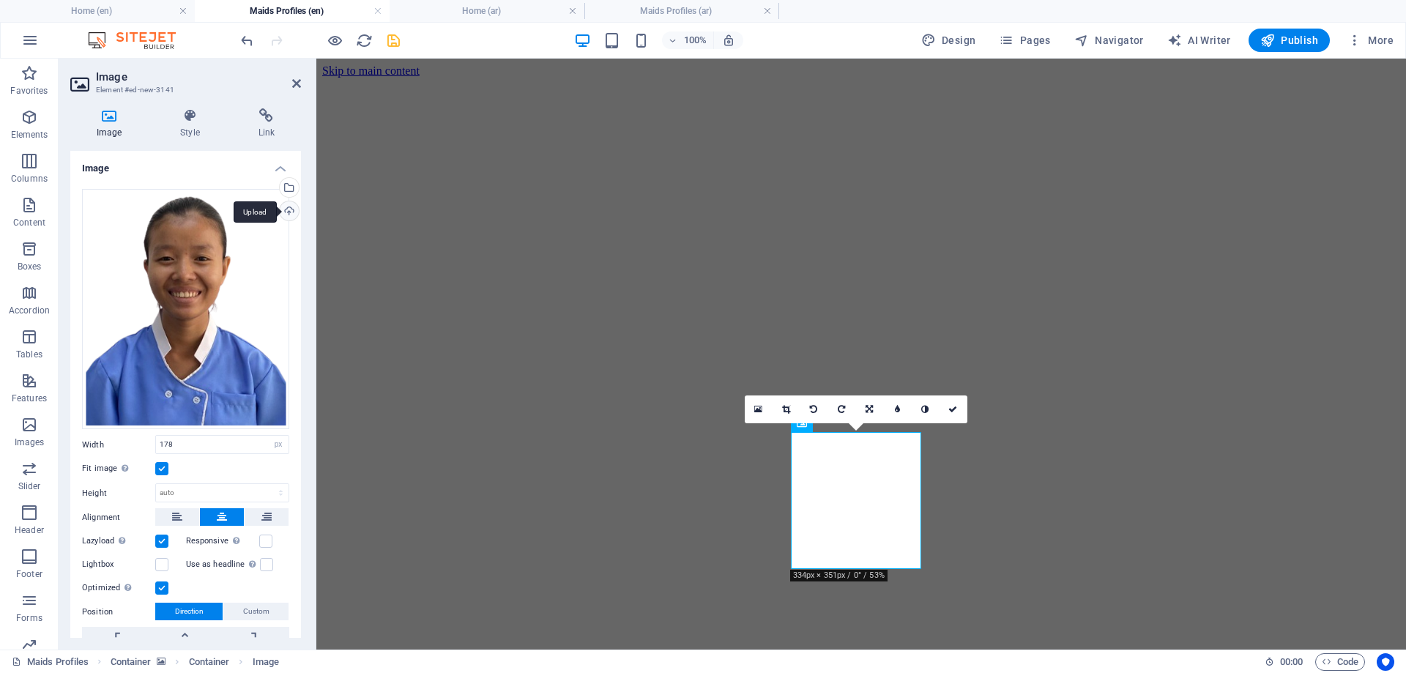
click at [285, 209] on div "Upload" at bounding box center [288, 212] width 22 height 22
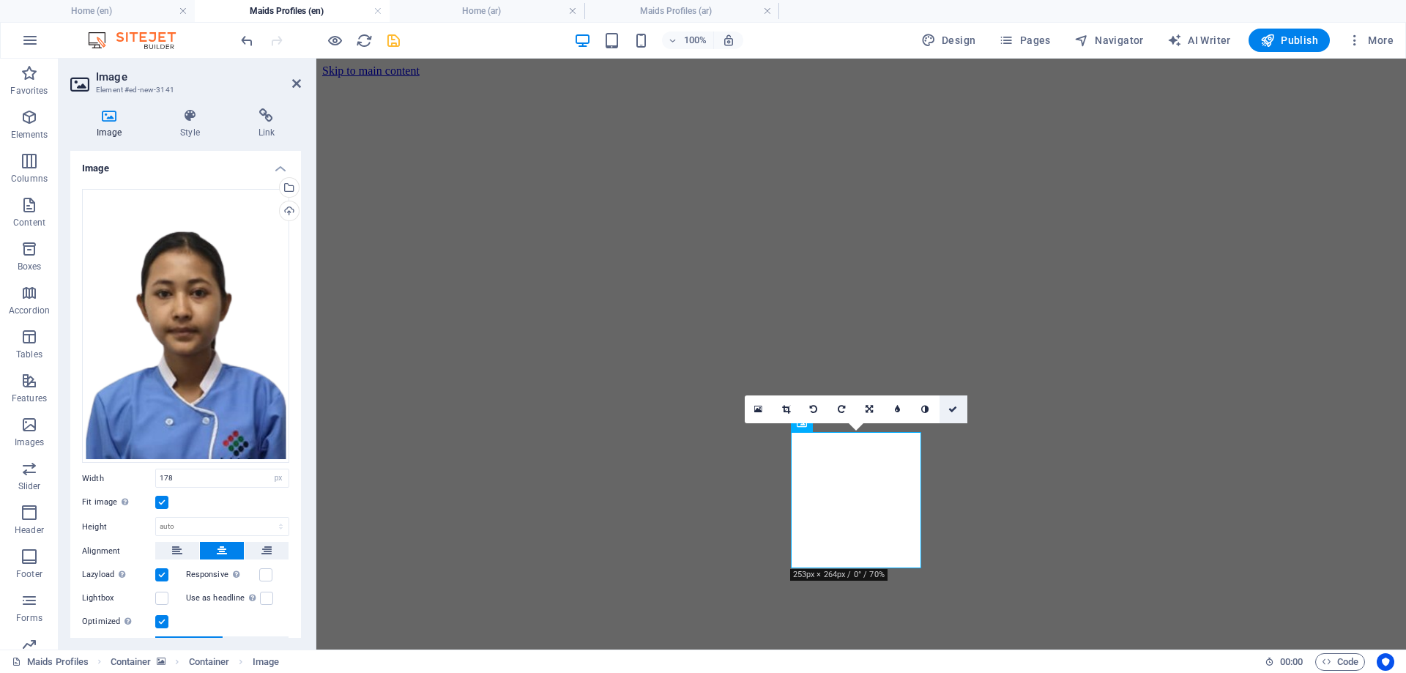
click at [952, 406] on icon at bounding box center [952, 409] width 9 height 9
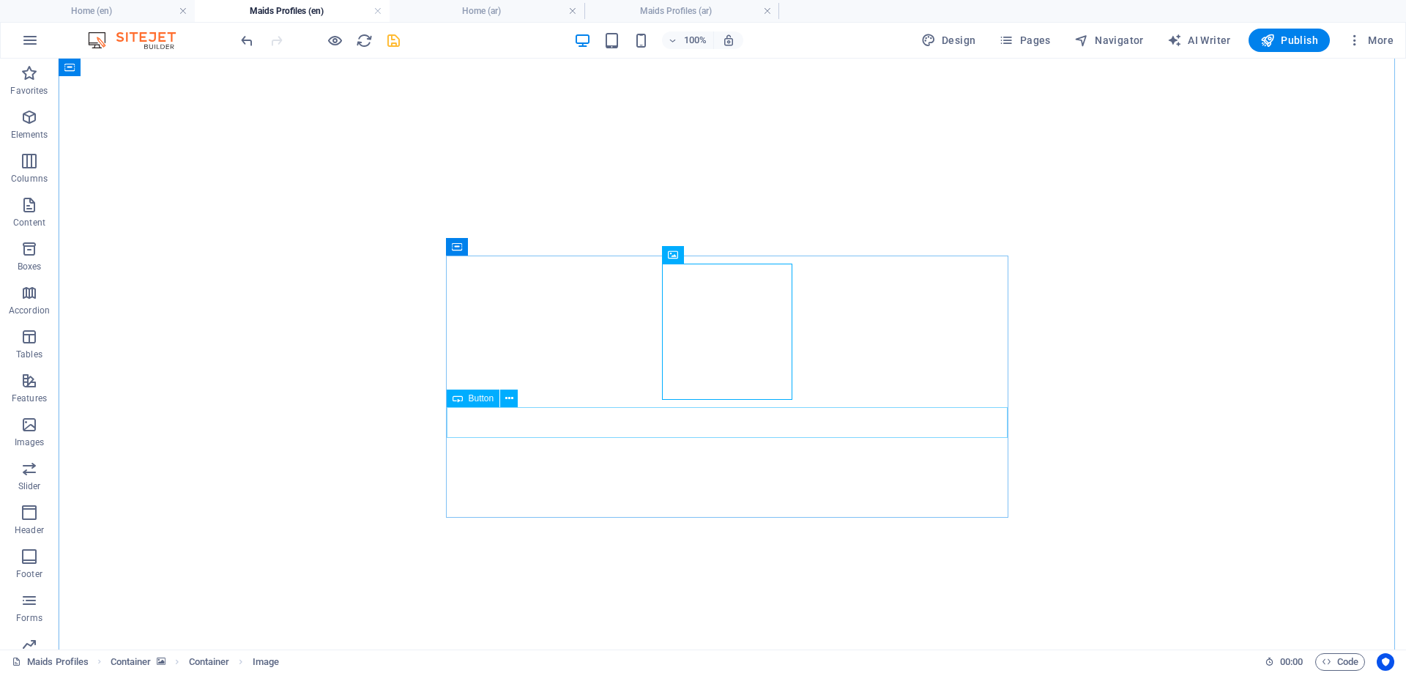
scroll to position [220, 0]
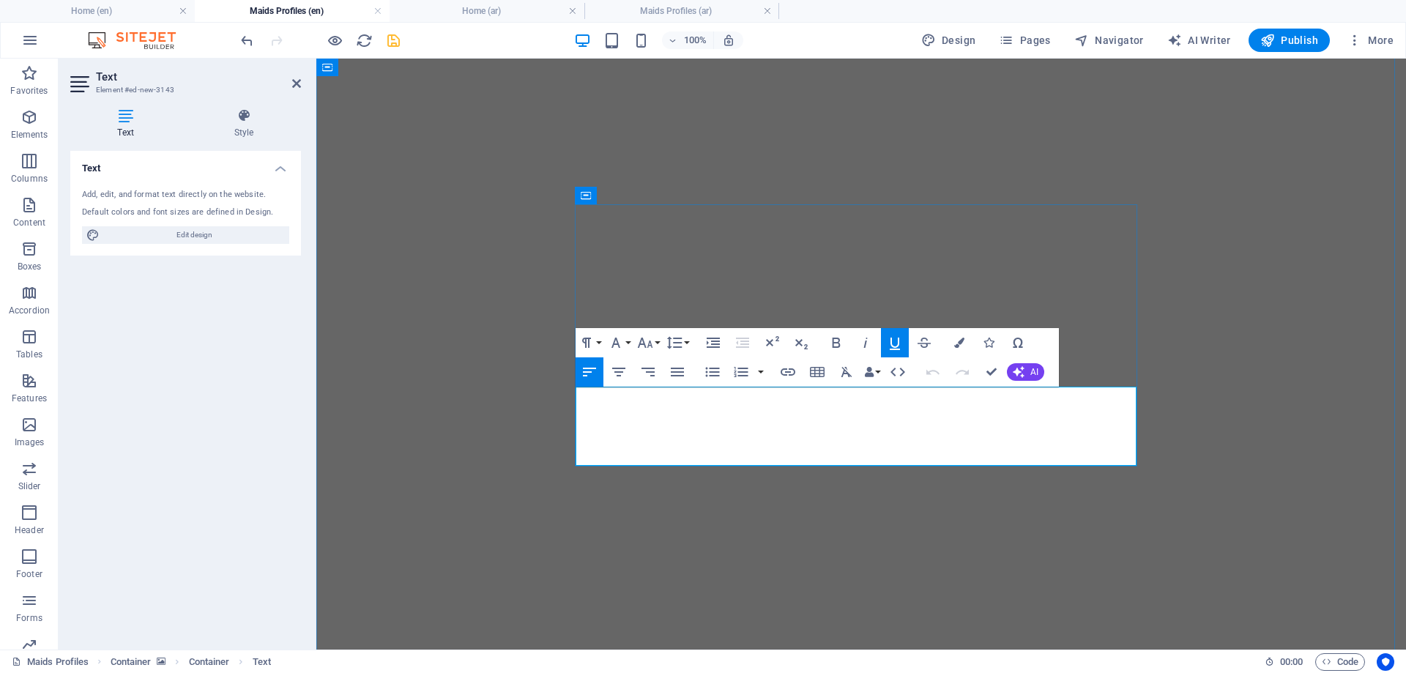
drag, startPoint x: 758, startPoint y: 401, endPoint x: 580, endPoint y: 401, distance: 178.0
drag, startPoint x: 683, startPoint y: 400, endPoint x: 579, endPoint y: 400, distance: 104.0
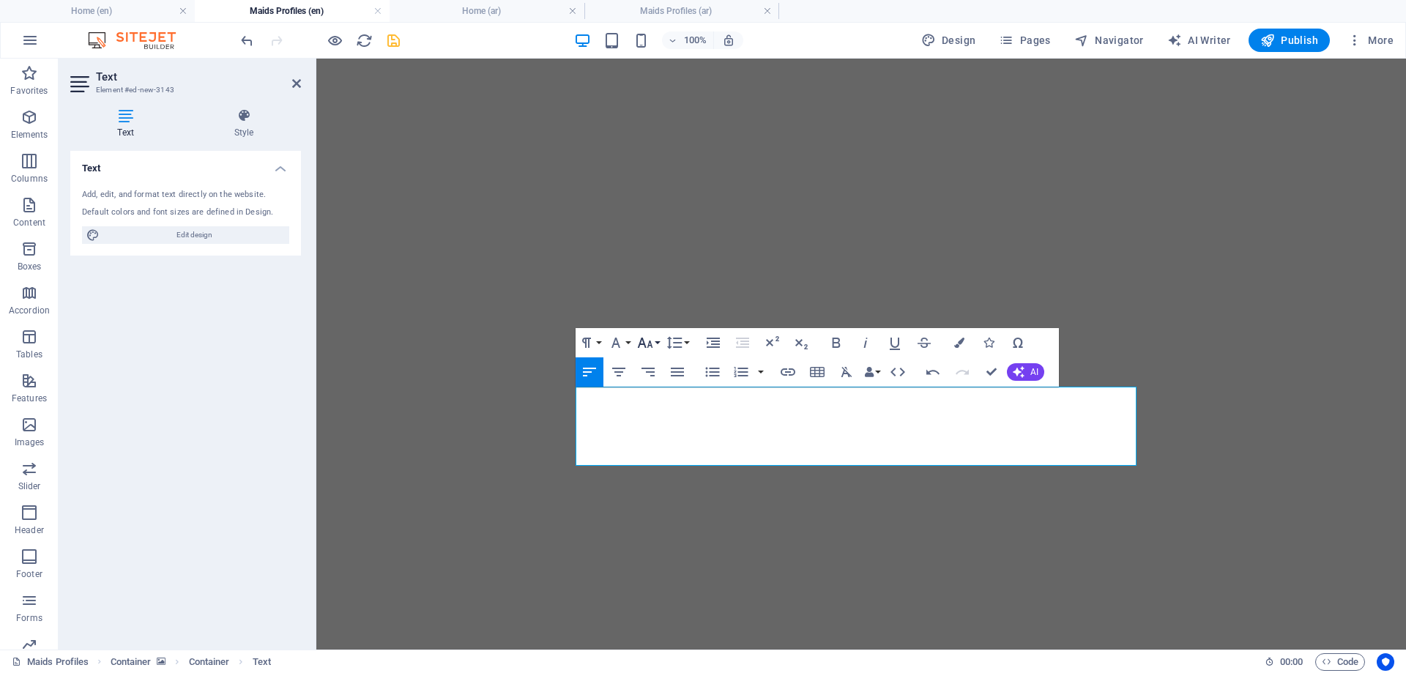
click at [655, 343] on button "Font Size" at bounding box center [648, 342] width 28 height 29
click at [661, 522] on link "24" at bounding box center [660, 525] width 53 height 22
click at [891, 337] on icon "button" at bounding box center [895, 343] width 18 height 18
drag, startPoint x: 959, startPoint y: 342, endPoint x: 927, endPoint y: 342, distance: 31.5
click at [959, 342] on icon "button" at bounding box center [959, 343] width 10 height 10
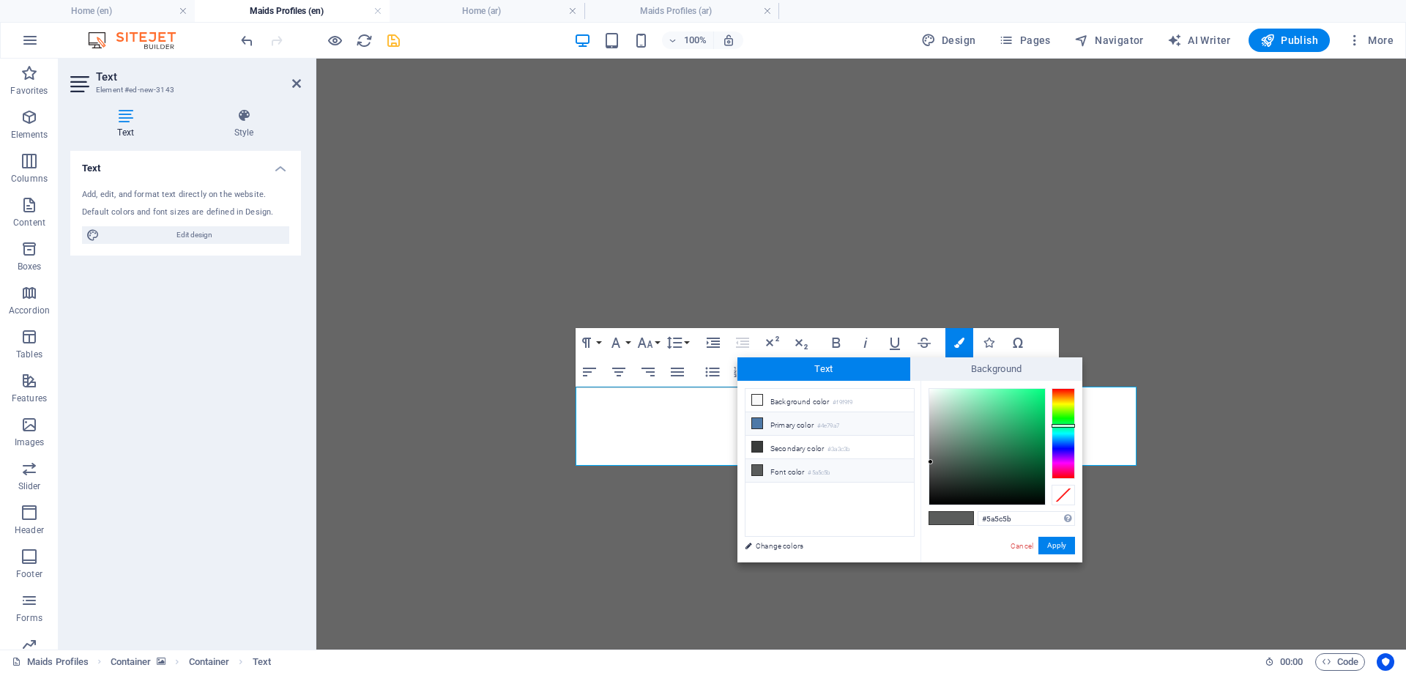
click at [789, 428] on li "Primary color #4e79a7" at bounding box center [830, 423] width 168 height 23
type input "#4e79a7"
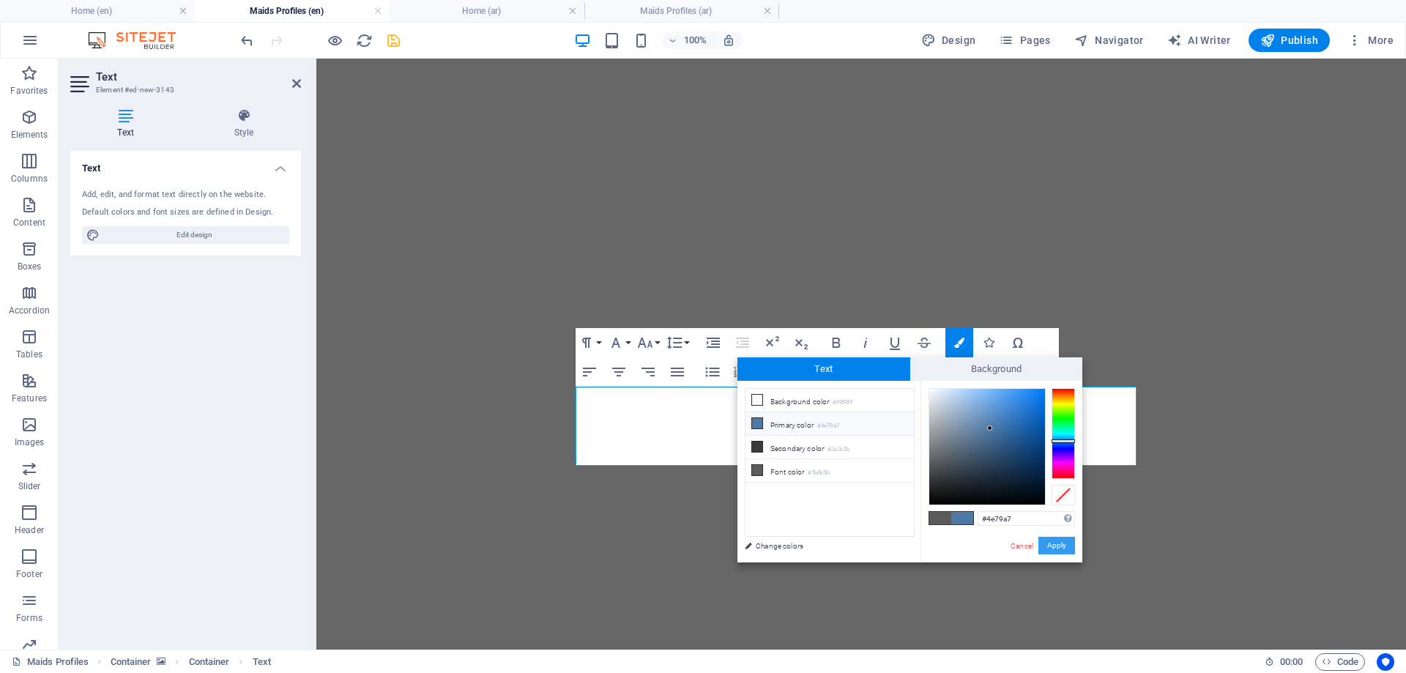
click at [1055, 546] on button "Apply" at bounding box center [1056, 546] width 37 height 18
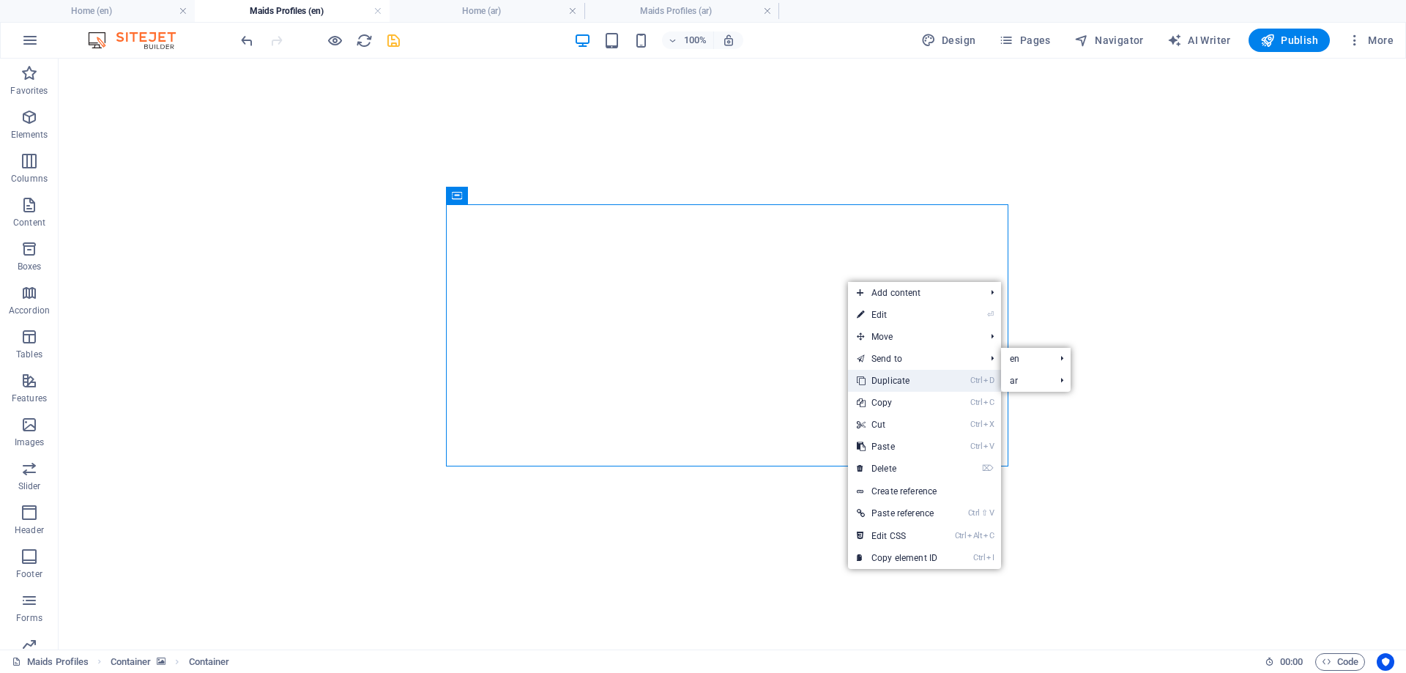
click at [902, 384] on link "Ctrl D Duplicate" at bounding box center [897, 381] width 98 height 22
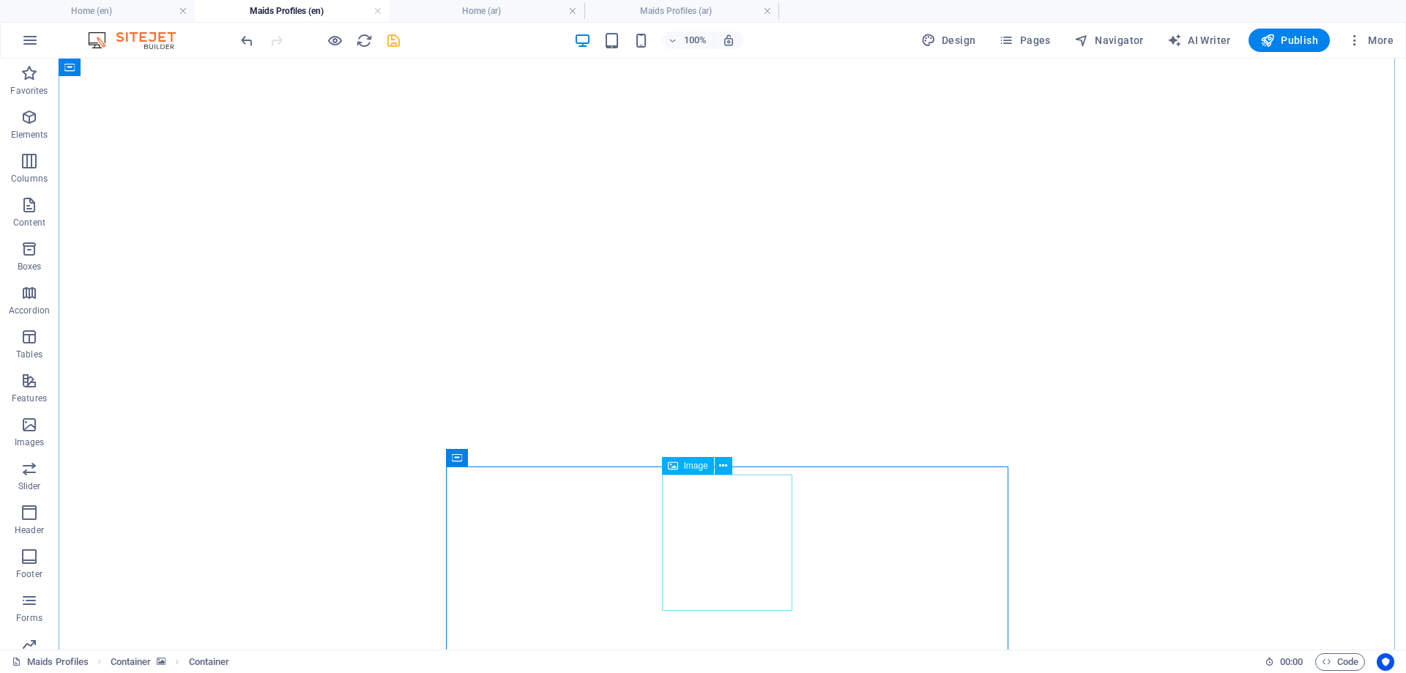
select select "px"
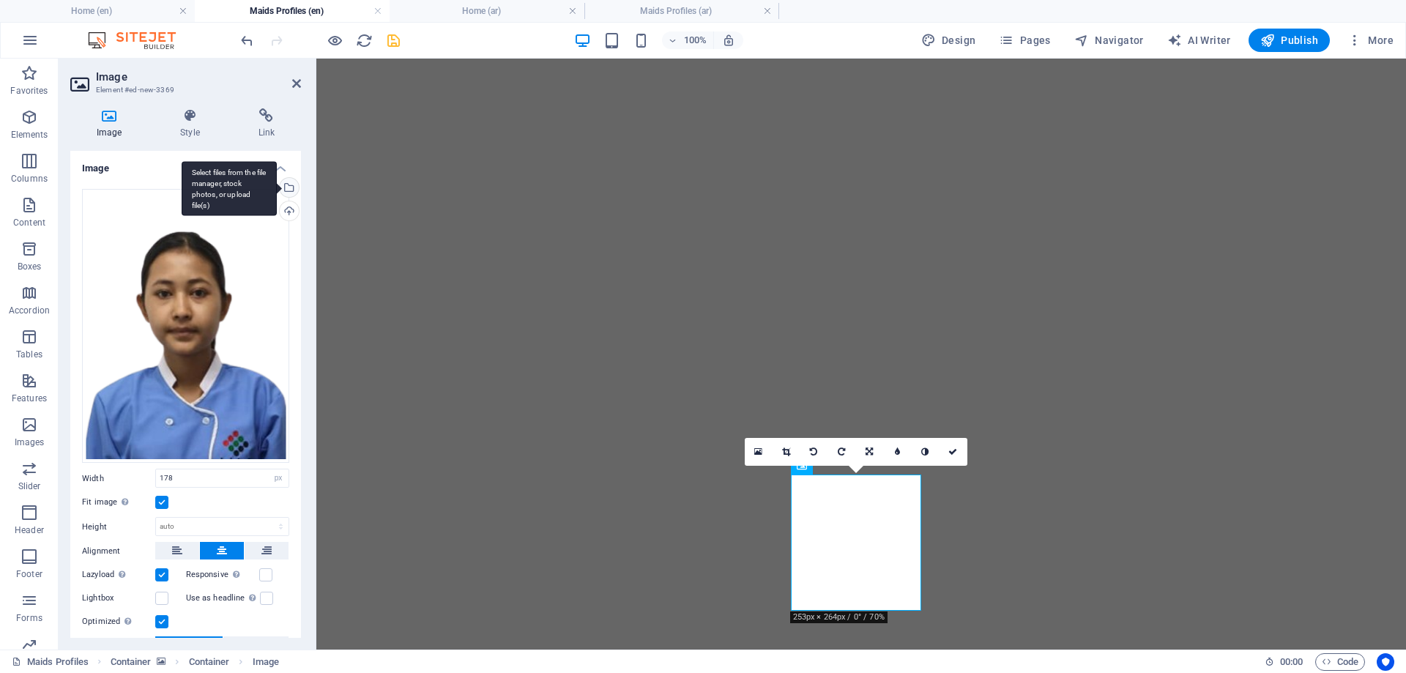
click at [285, 187] on div "Select files from the file manager, stock photos, or upload file(s)" at bounding box center [288, 189] width 22 height 22
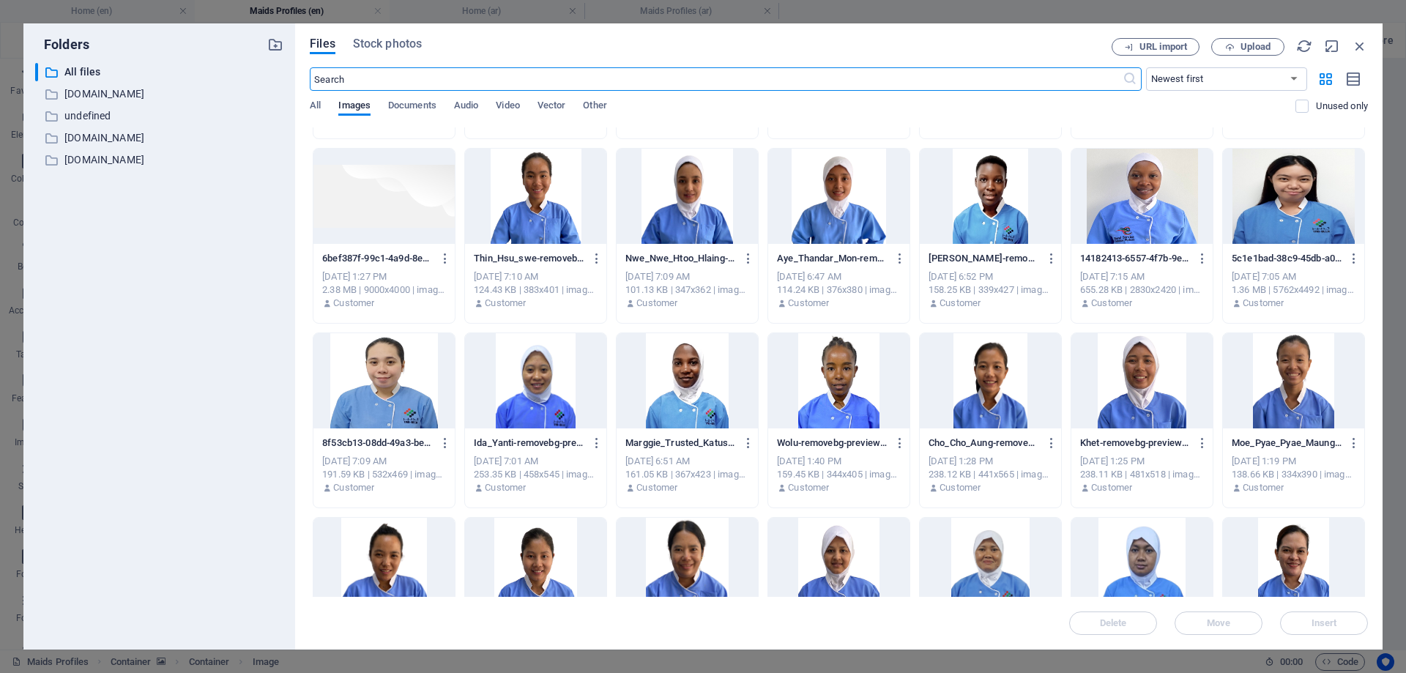
scroll to position [439, 0]
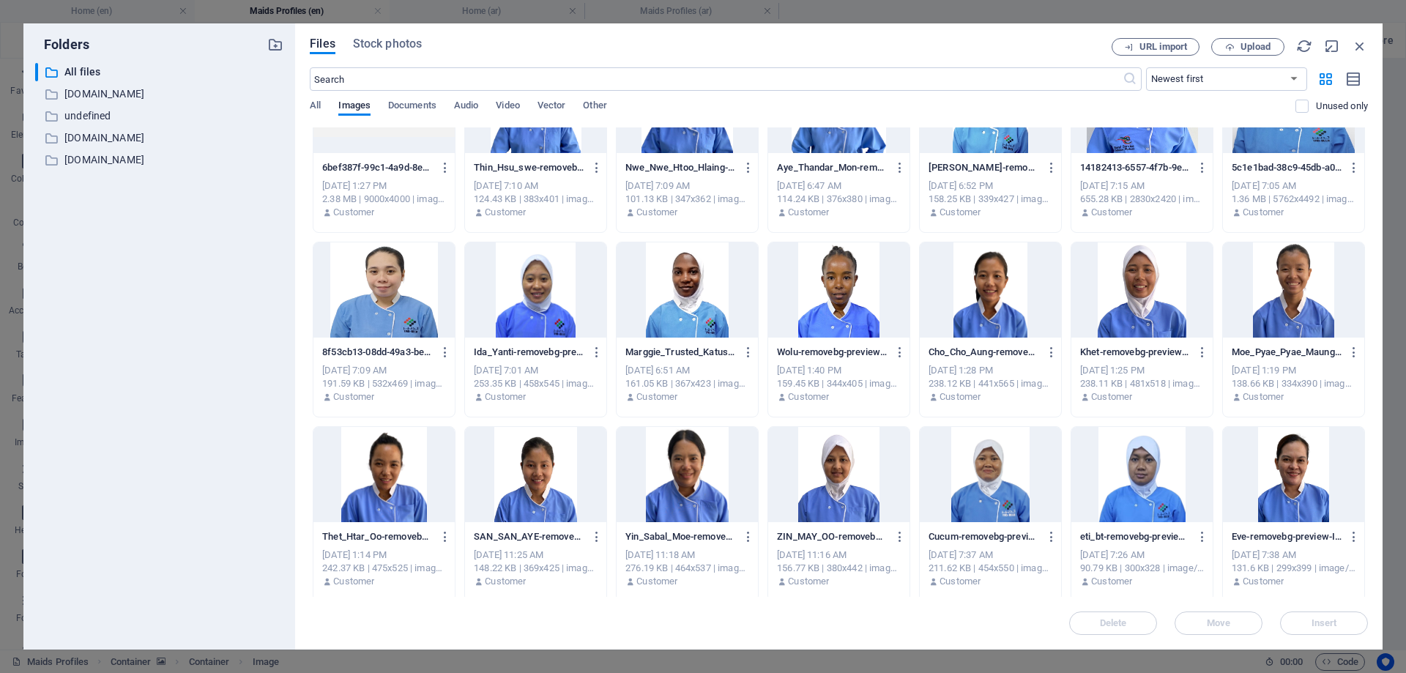
click at [685, 471] on div at bounding box center [687, 474] width 141 height 95
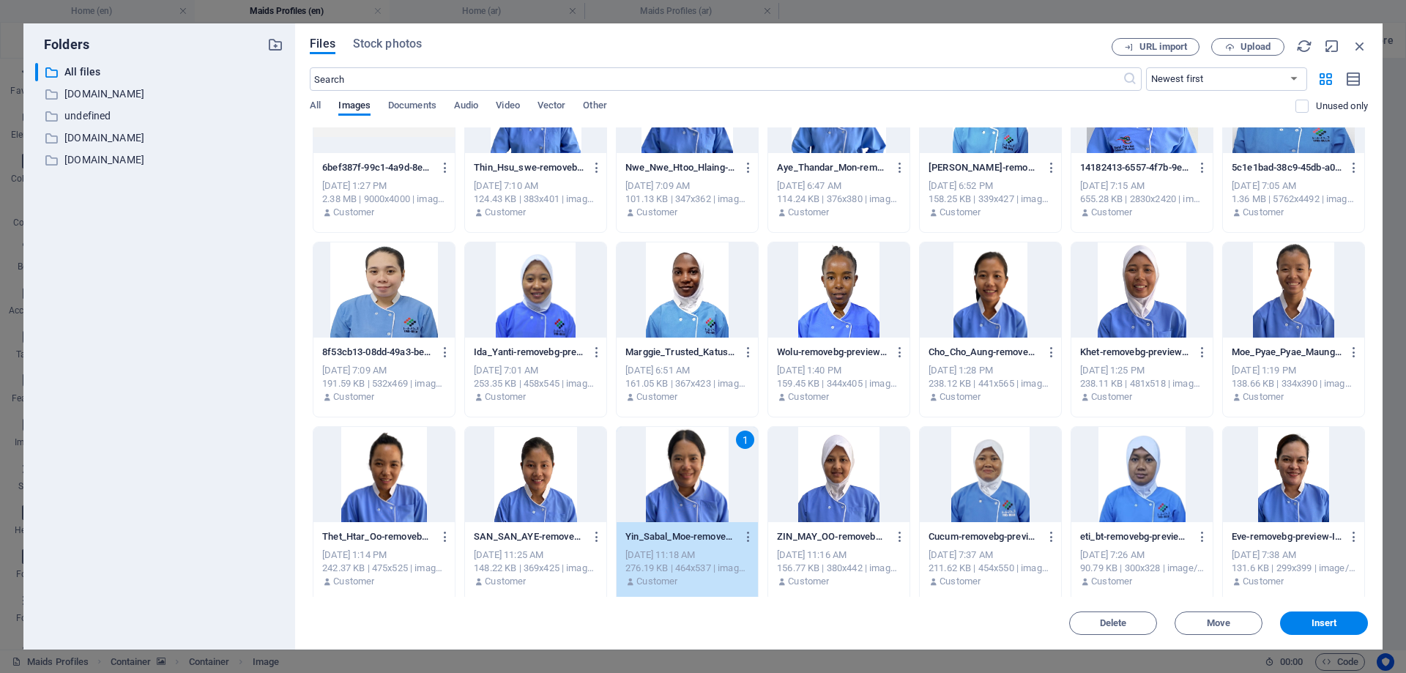
click at [685, 471] on div "1" at bounding box center [687, 474] width 141 height 95
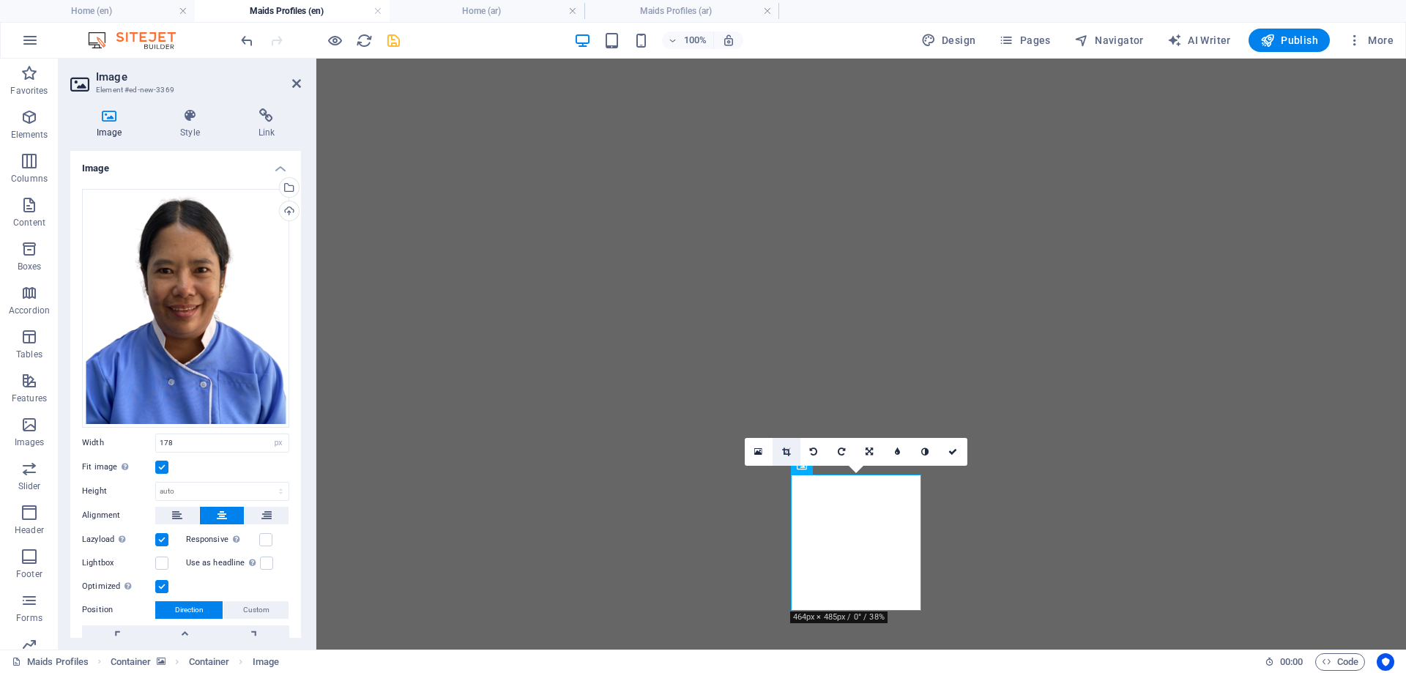
click at [787, 453] on icon at bounding box center [786, 451] width 8 height 9
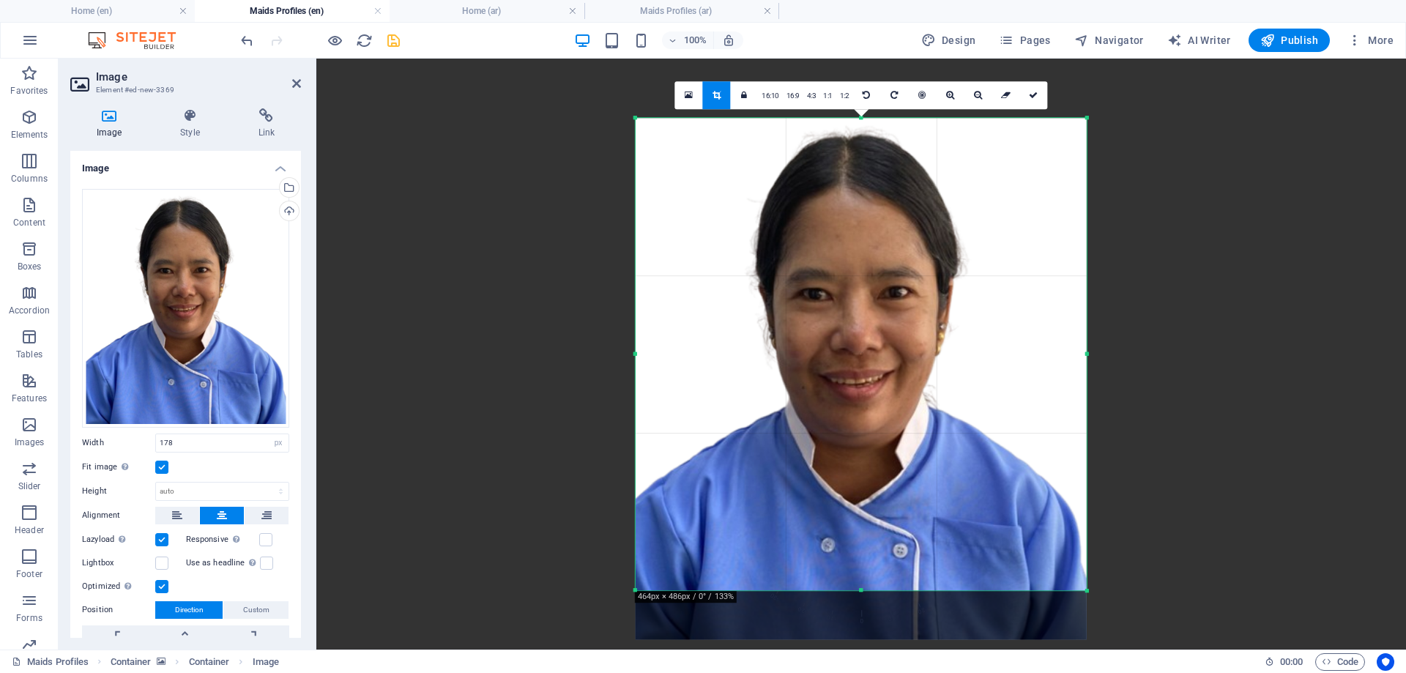
drag, startPoint x: 866, startPoint y: 401, endPoint x: 869, endPoint y: 423, distance: 22.2
click at [869, 423] on div at bounding box center [861, 379] width 451 height 522
click at [1032, 94] on icon at bounding box center [1033, 95] width 9 height 9
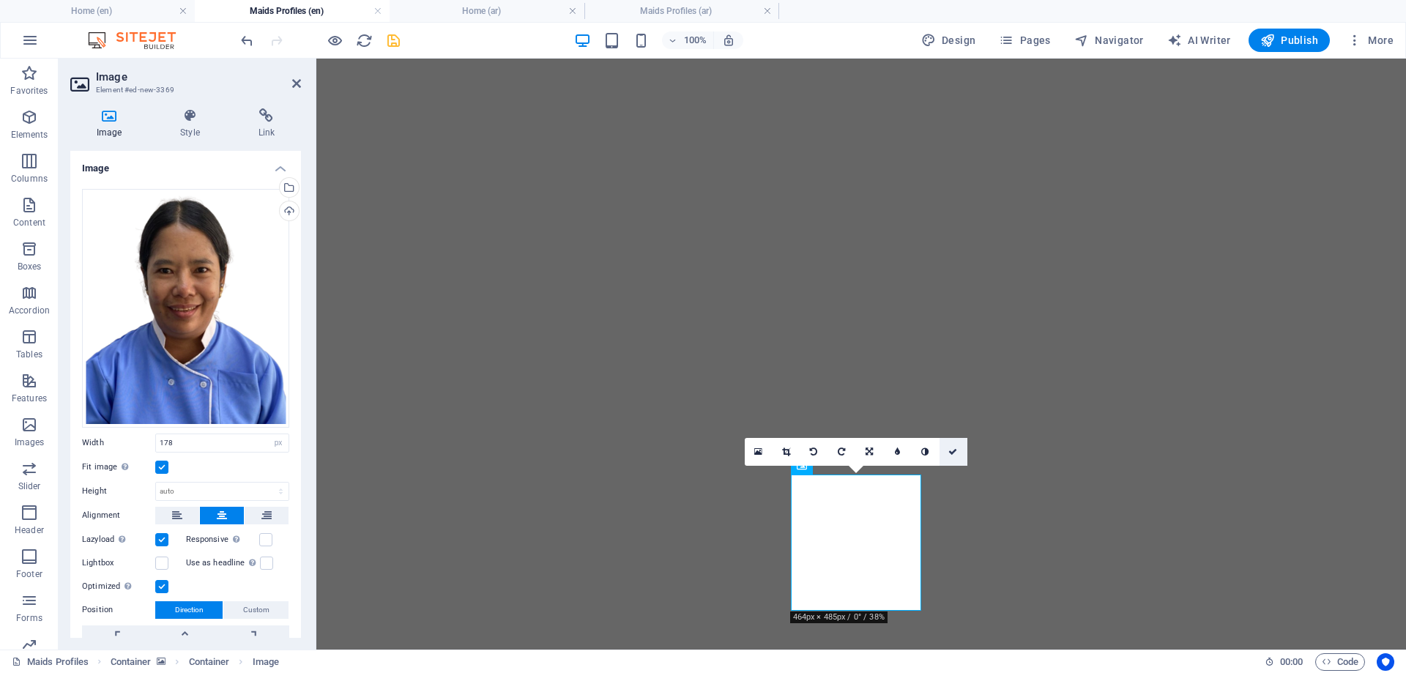
click at [953, 449] on icon at bounding box center [952, 451] width 9 height 9
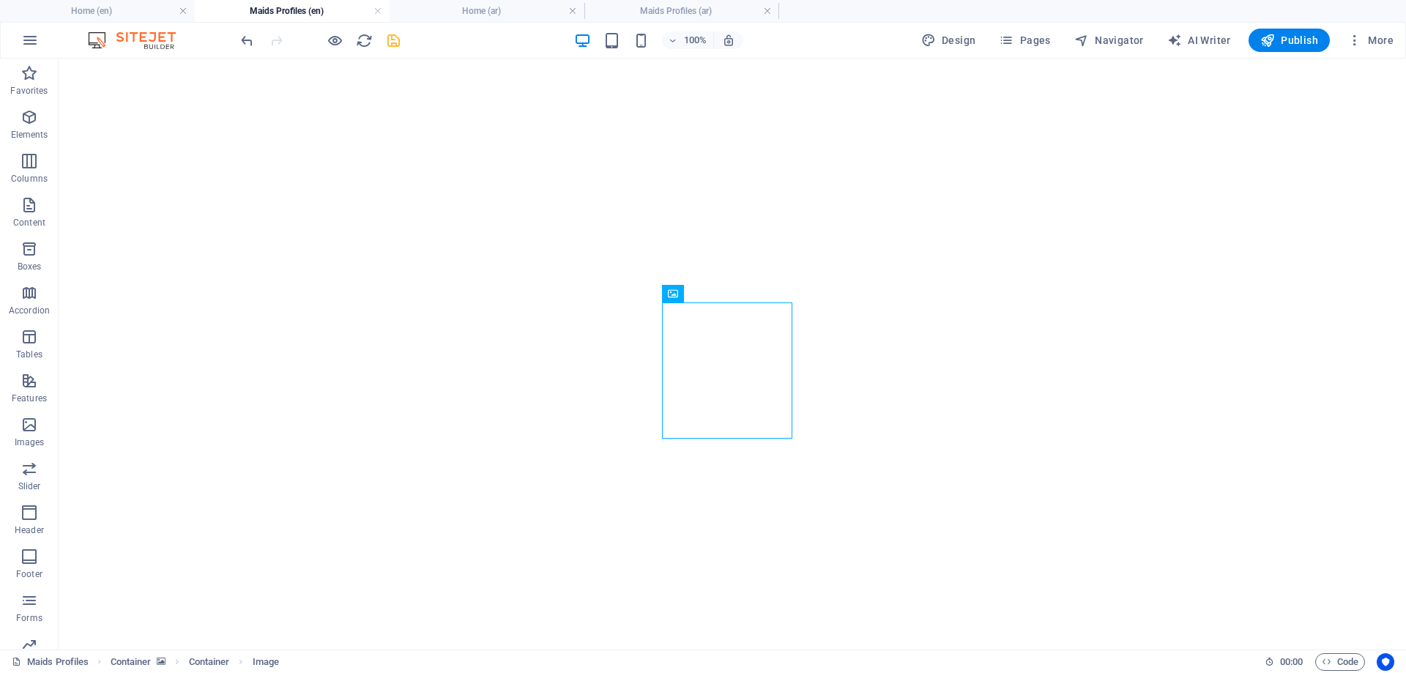
scroll to position [513, 0]
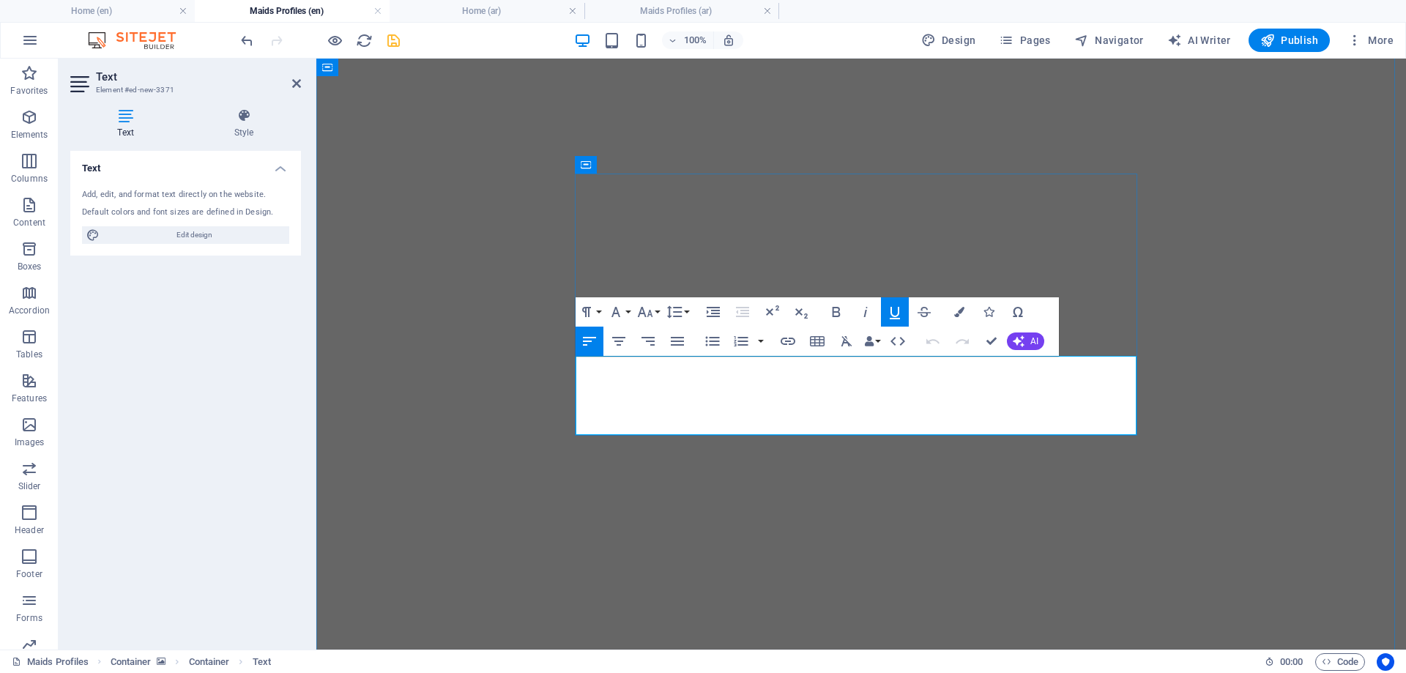
drag, startPoint x: 733, startPoint y: 370, endPoint x: 579, endPoint y: 370, distance: 153.8
drag, startPoint x: 656, startPoint y: 373, endPoint x: 588, endPoint y: 366, distance: 68.4
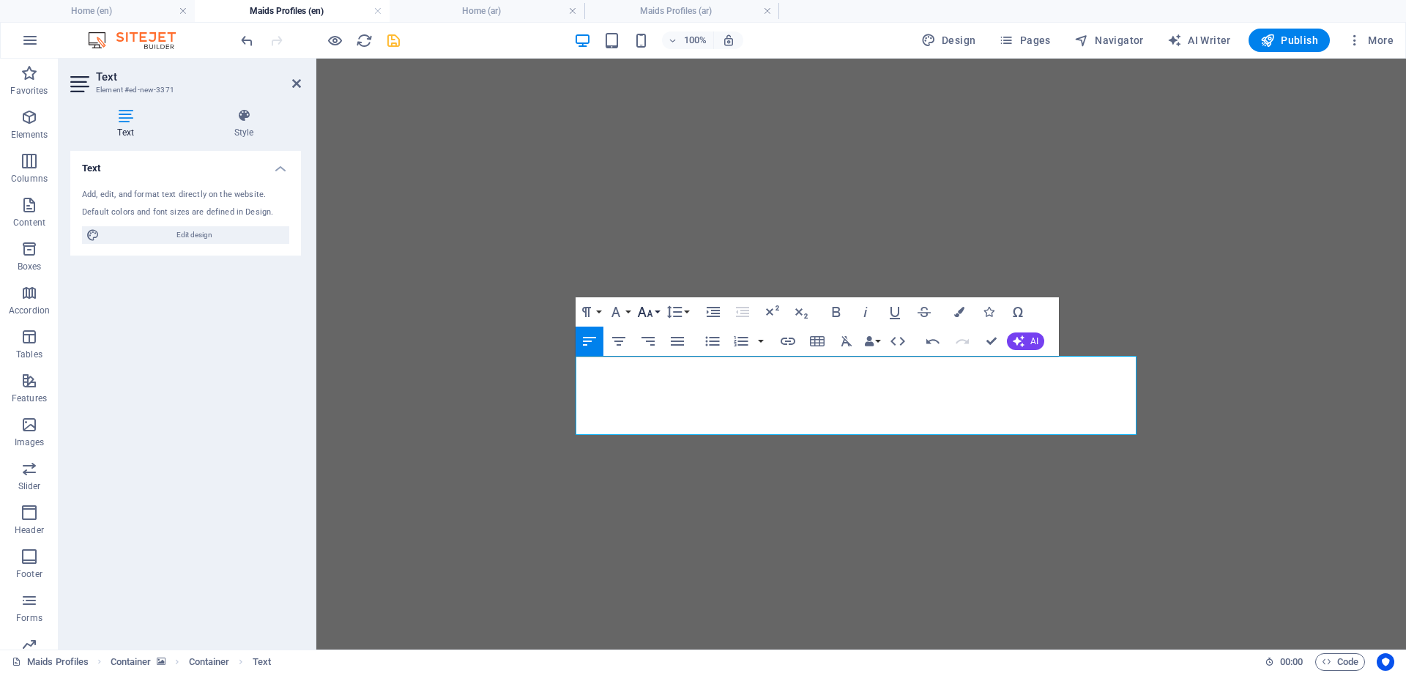
click at [647, 310] on icon "button" at bounding box center [645, 312] width 18 height 18
click at [658, 491] on link "24" at bounding box center [660, 494] width 53 height 22
drag, startPoint x: 890, startPoint y: 312, endPoint x: 928, endPoint y: 311, distance: 38.1
click at [891, 312] on icon "button" at bounding box center [895, 312] width 18 height 18
click at [964, 311] on icon "button" at bounding box center [959, 312] width 10 height 10
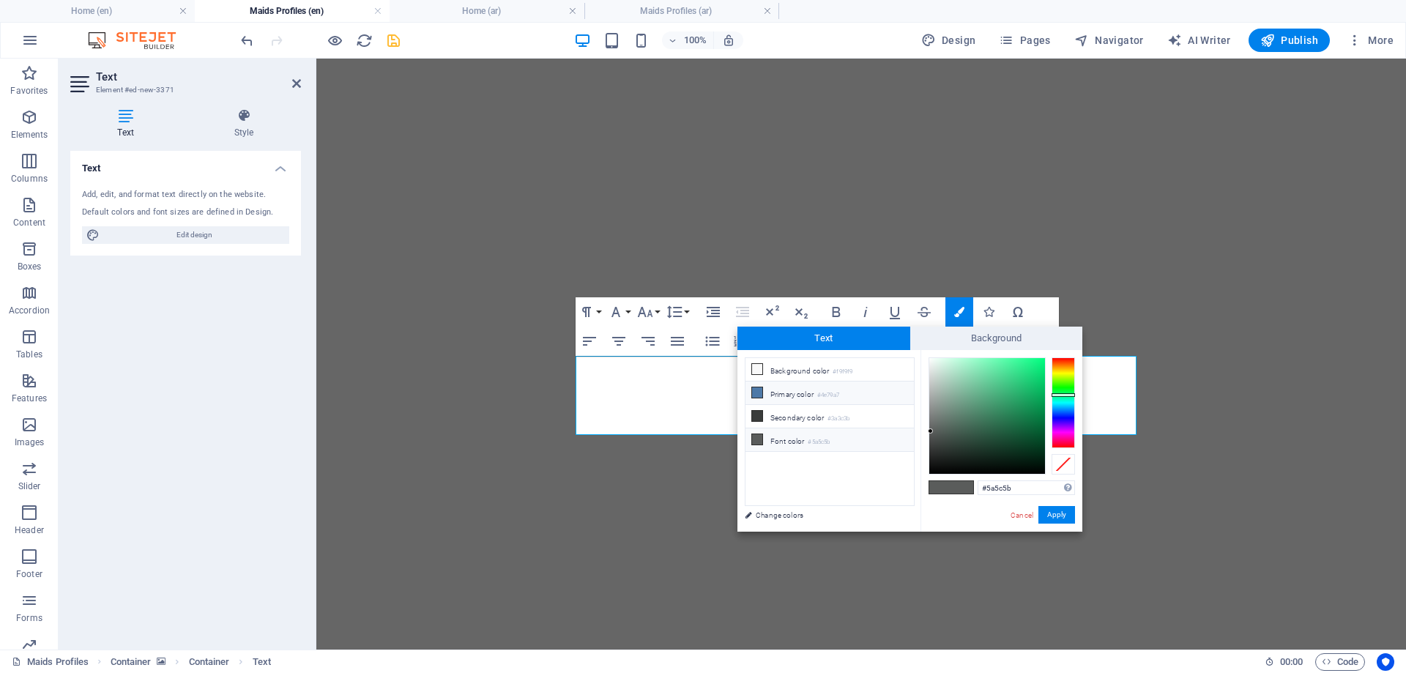
click at [799, 391] on li "Primary color #4e79a7" at bounding box center [830, 393] width 168 height 23
type input "#4e79a7"
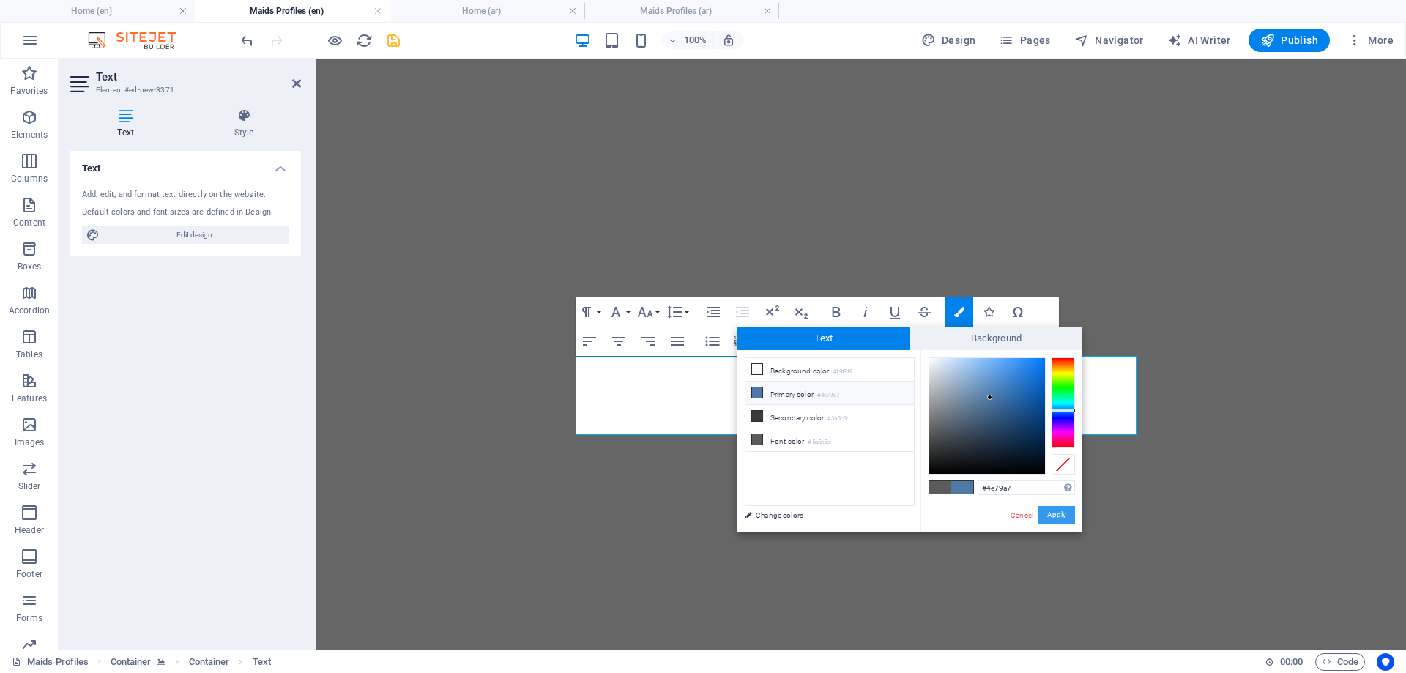
drag, startPoint x: 1056, startPoint y: 512, endPoint x: 1047, endPoint y: 510, distance: 8.9
click at [1047, 510] on button "Apply" at bounding box center [1056, 515] width 37 height 18
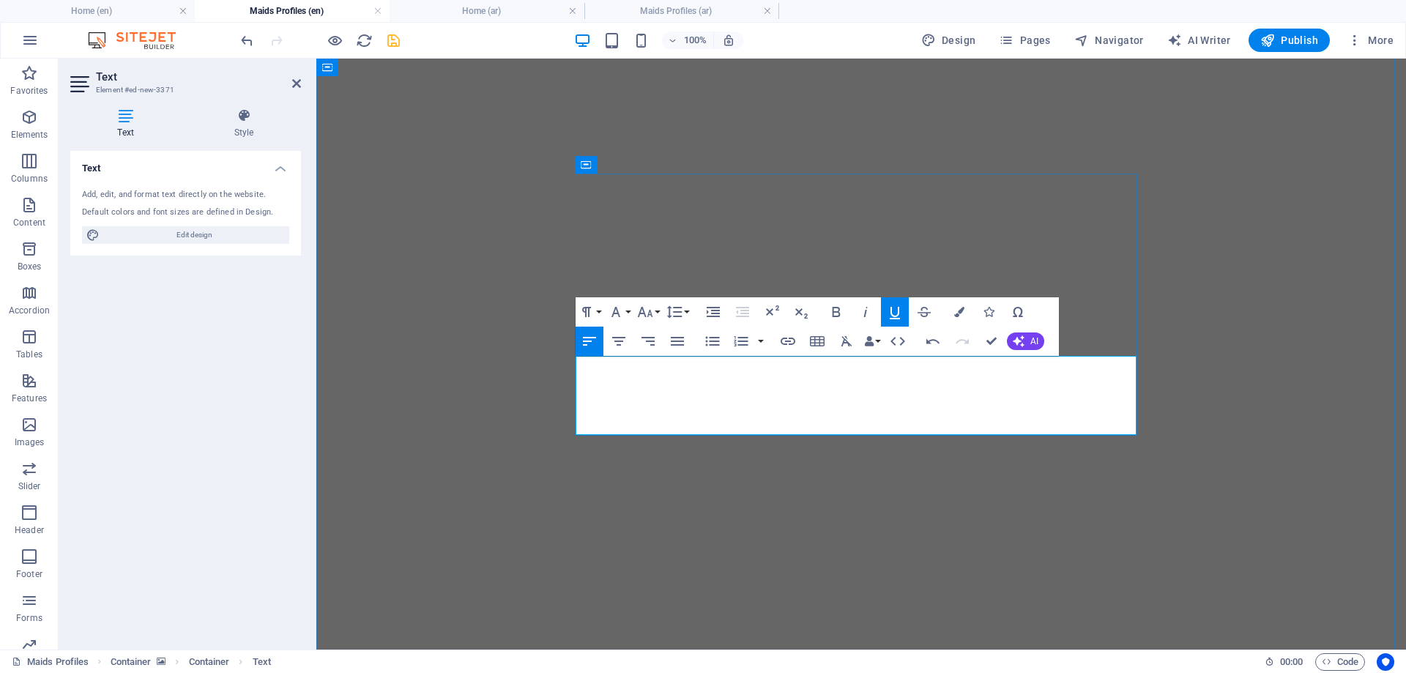
drag, startPoint x: 768, startPoint y: 424, endPoint x: 830, endPoint y: 425, distance: 62.3
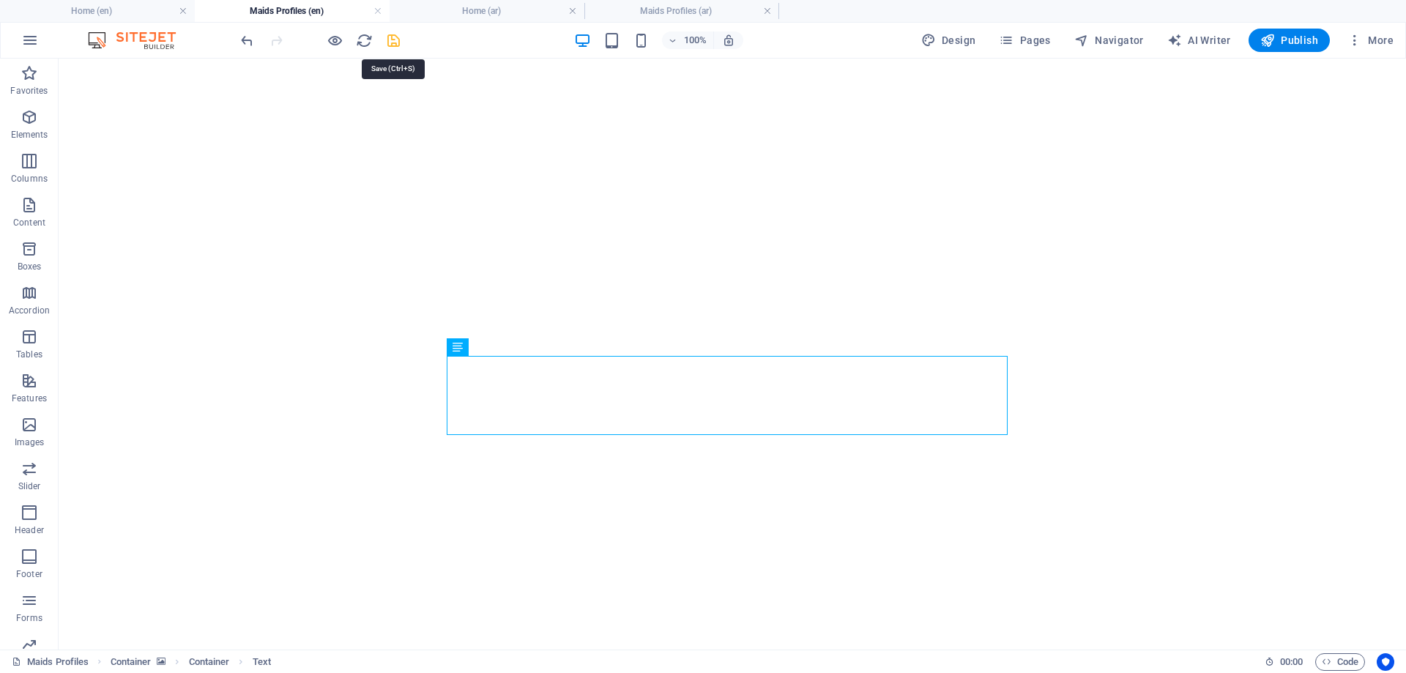
click at [394, 39] on icon "save" at bounding box center [393, 40] width 17 height 17
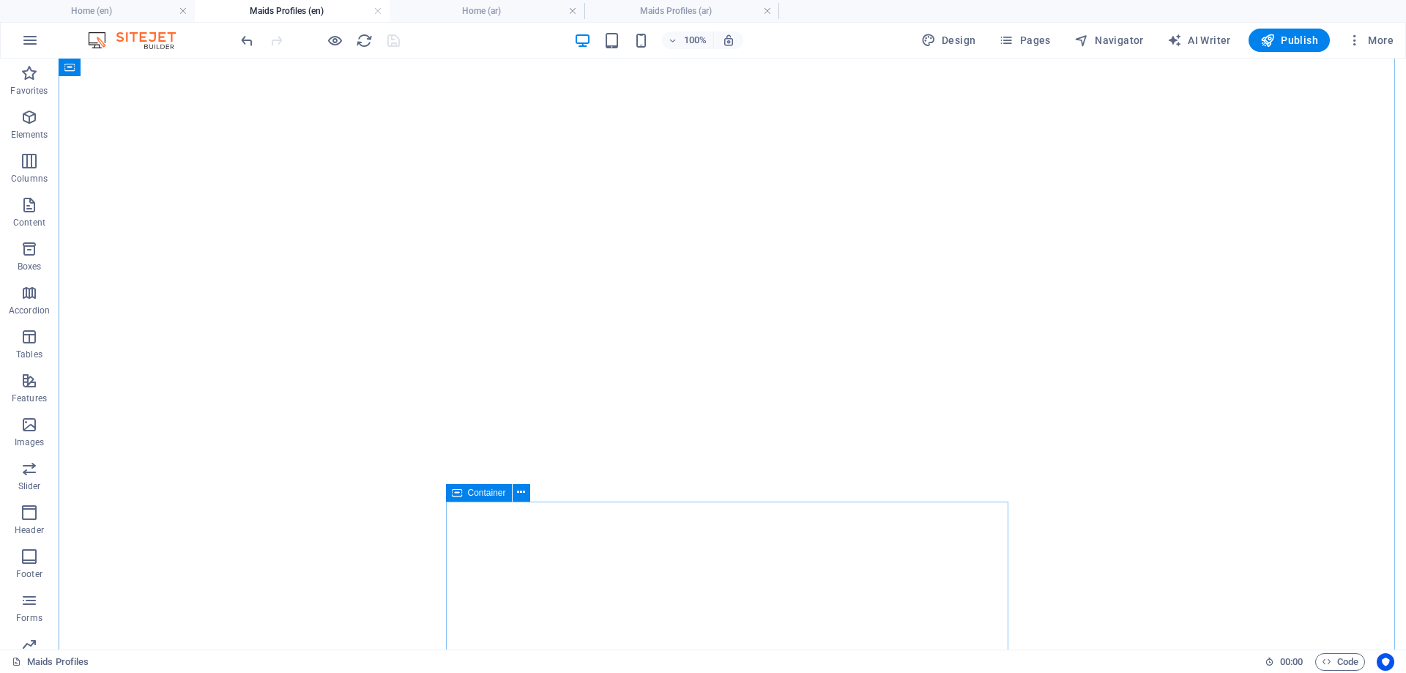
scroll to position [1025, 0]
drag, startPoint x: 98, startPoint y: 7, endPoint x: 194, endPoint y: 53, distance: 106.5
click at [116, 9] on h4 "Home (en)" at bounding box center [97, 11] width 195 height 16
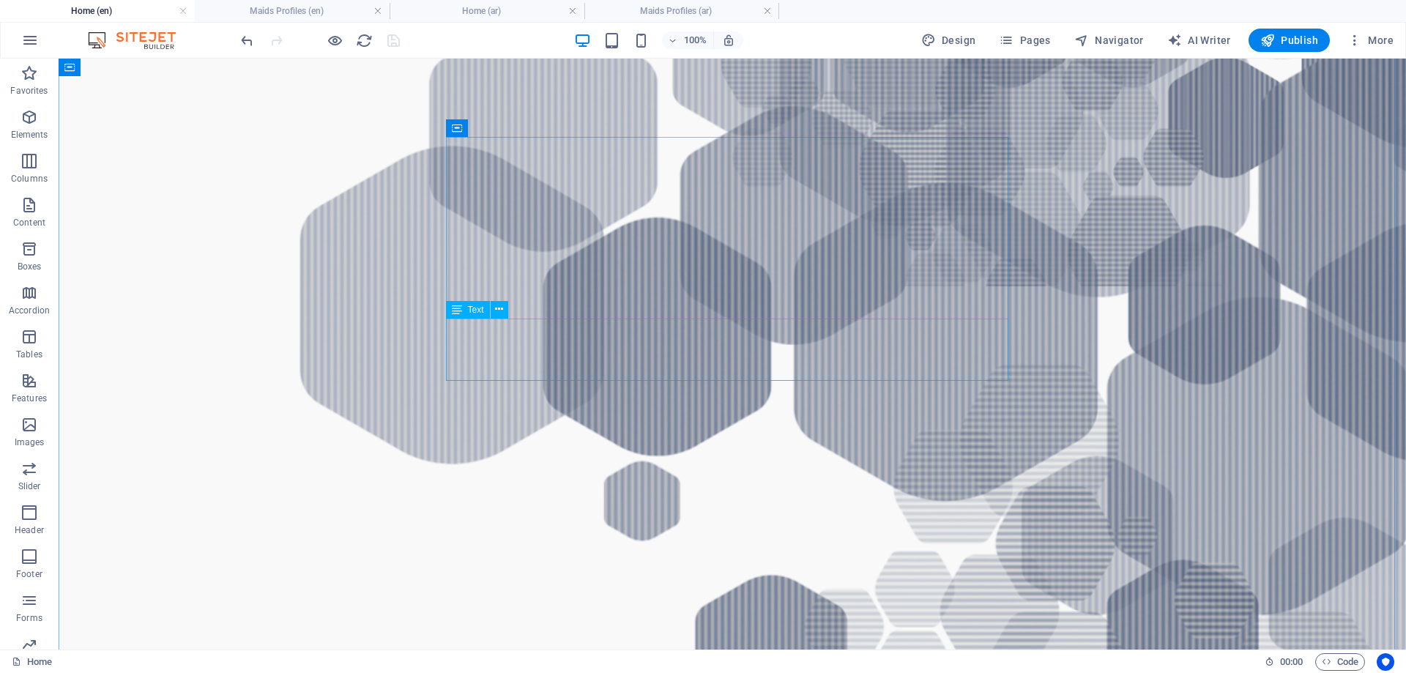
scroll to position [806, 0]
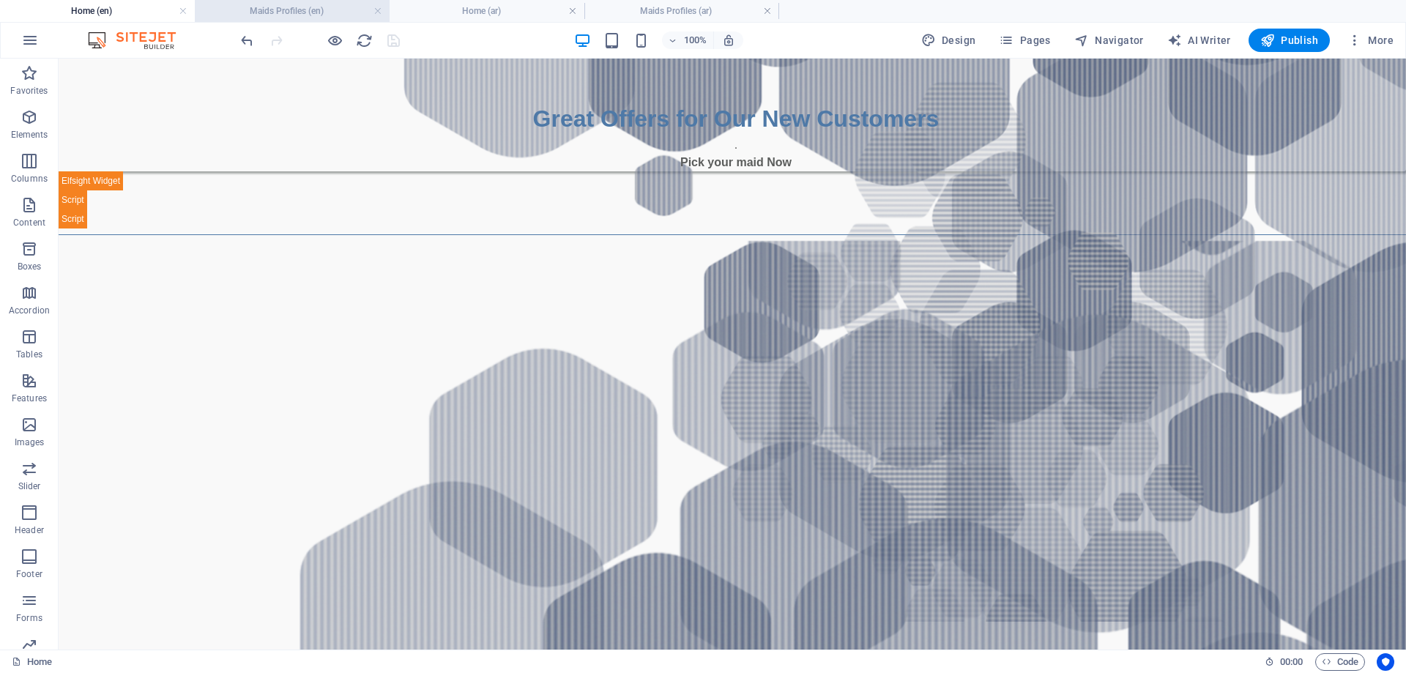
click at [321, 9] on h4 "Maids Profiles (en)" at bounding box center [292, 11] width 195 height 16
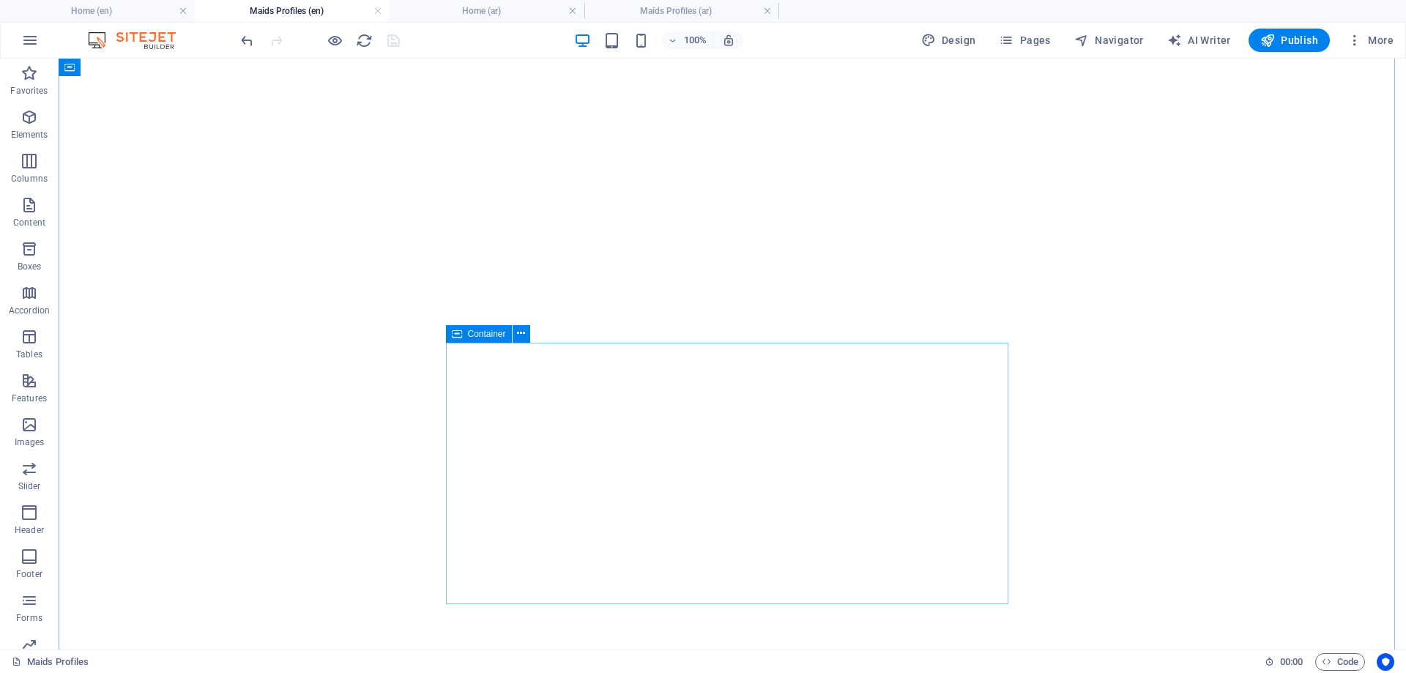
scroll to position [1419, 0]
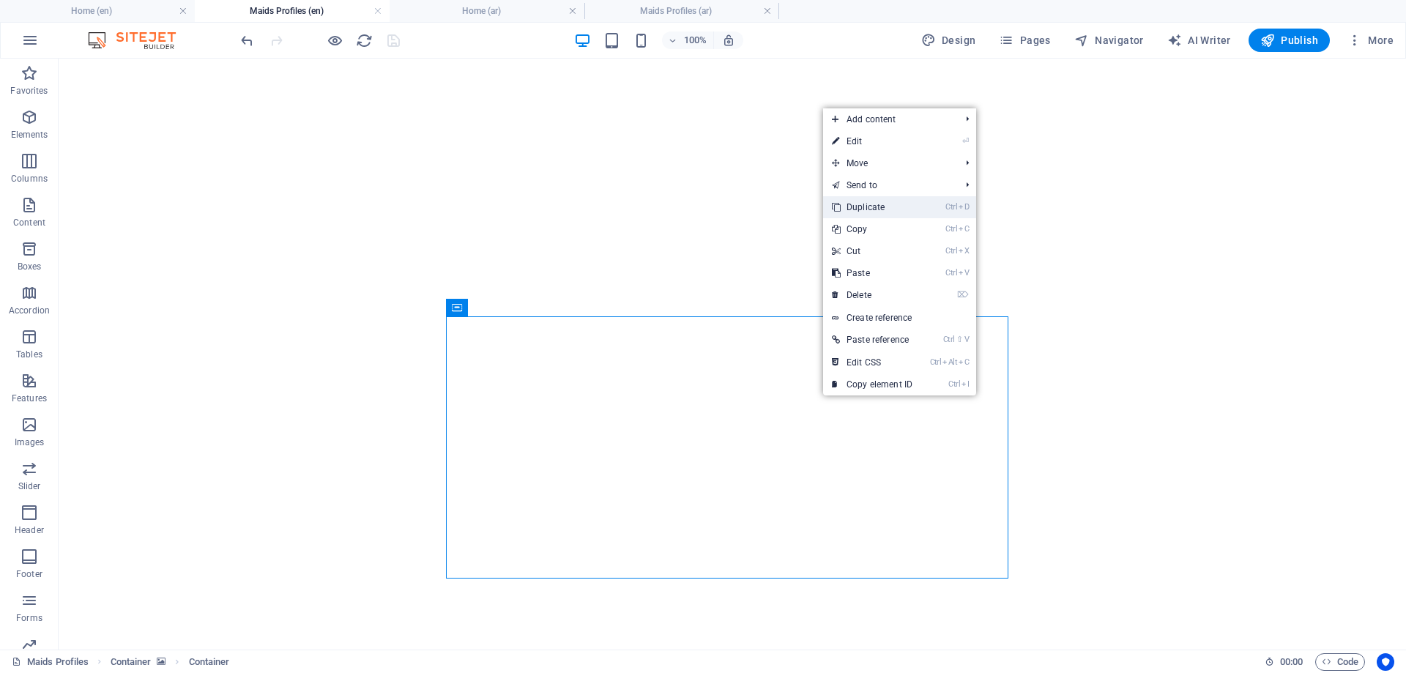
click at [863, 207] on link "Ctrl D Duplicate" at bounding box center [872, 207] width 98 height 22
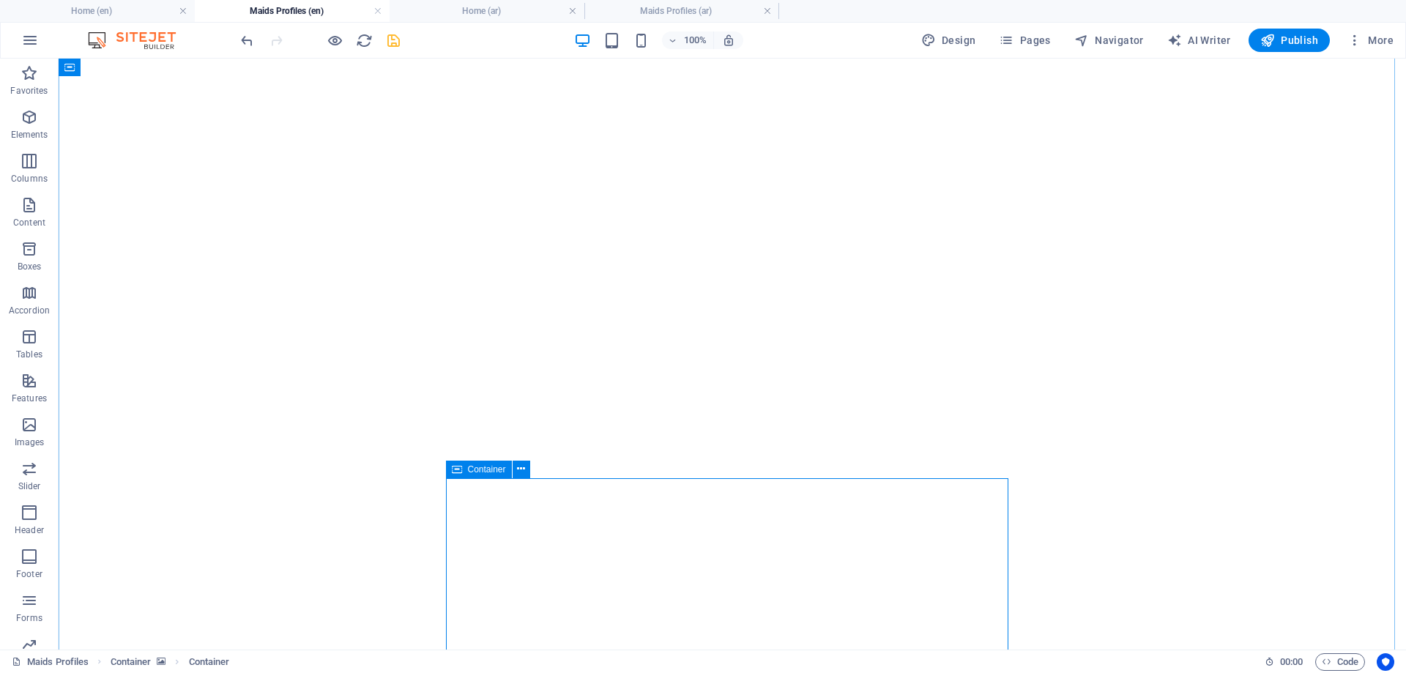
scroll to position [1680, 0]
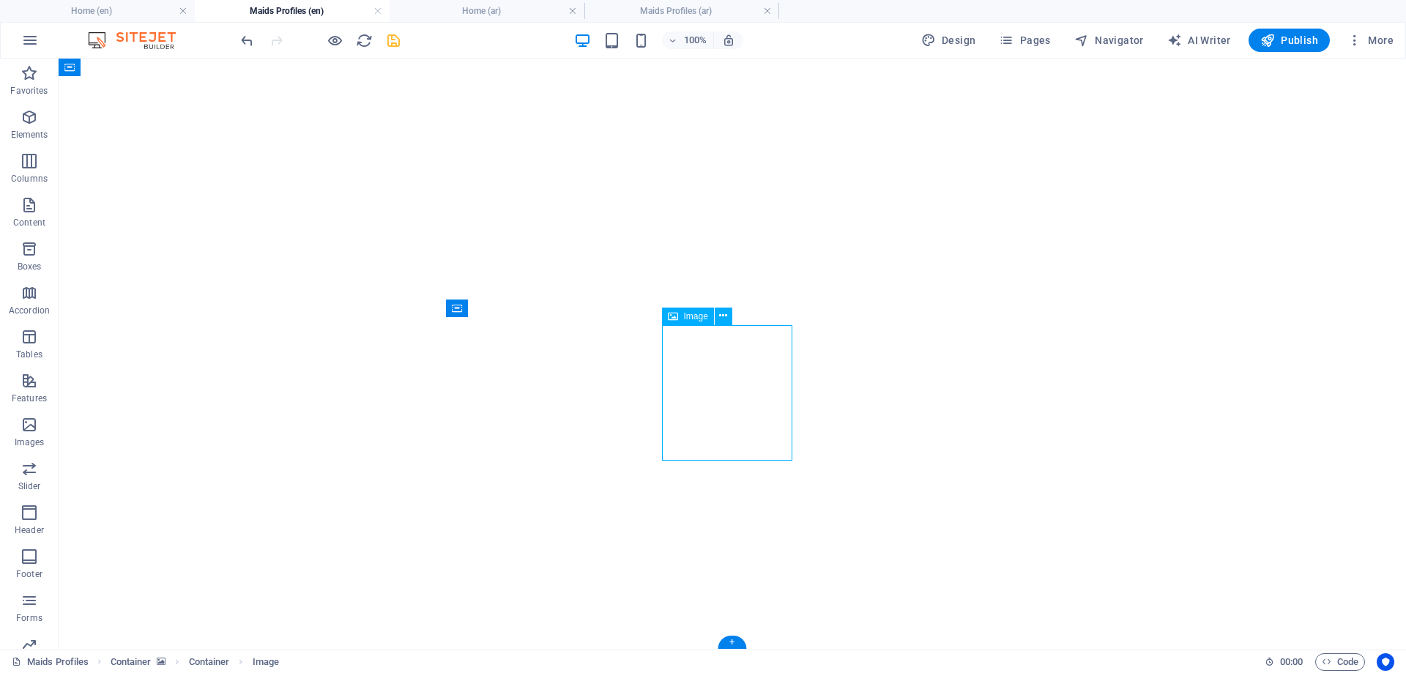
drag, startPoint x: 726, startPoint y: 386, endPoint x: 488, endPoint y: 389, distance: 237.3
select select "px"
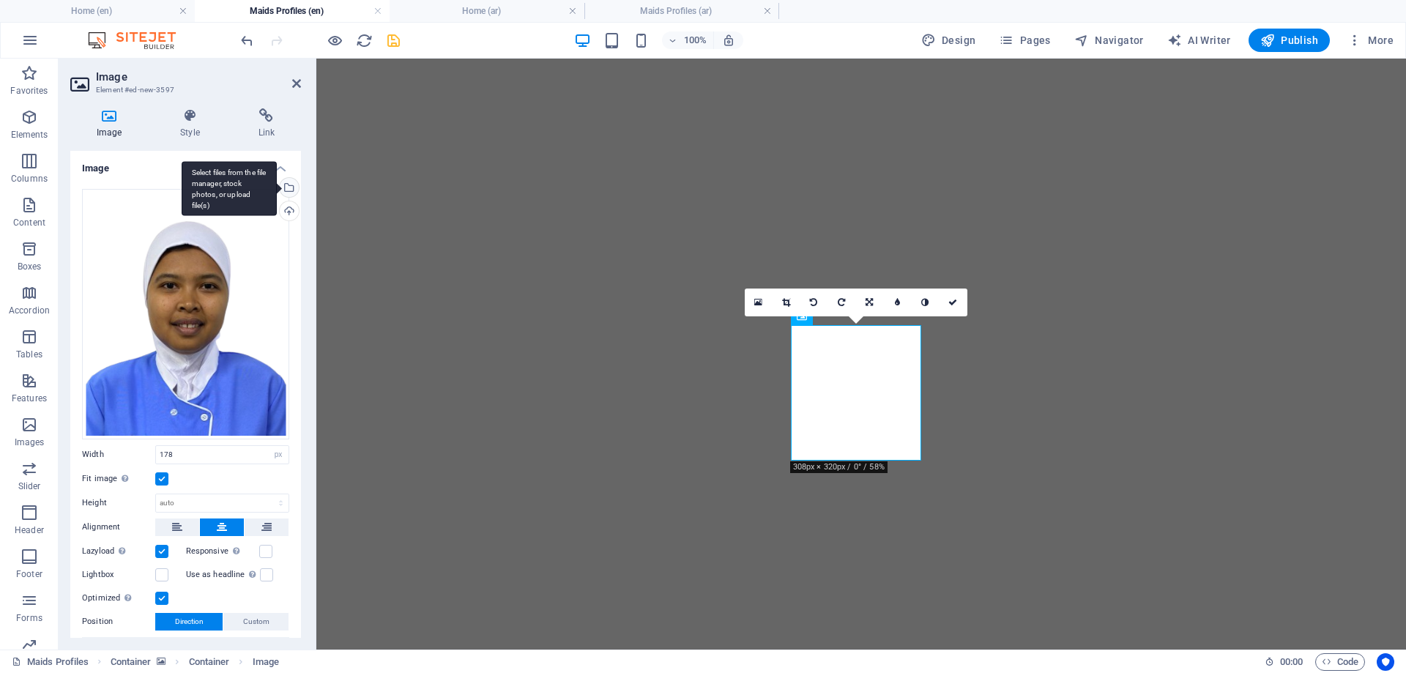
click at [277, 187] on div "Select files from the file manager, stock photos, or upload file(s)" at bounding box center [229, 188] width 95 height 55
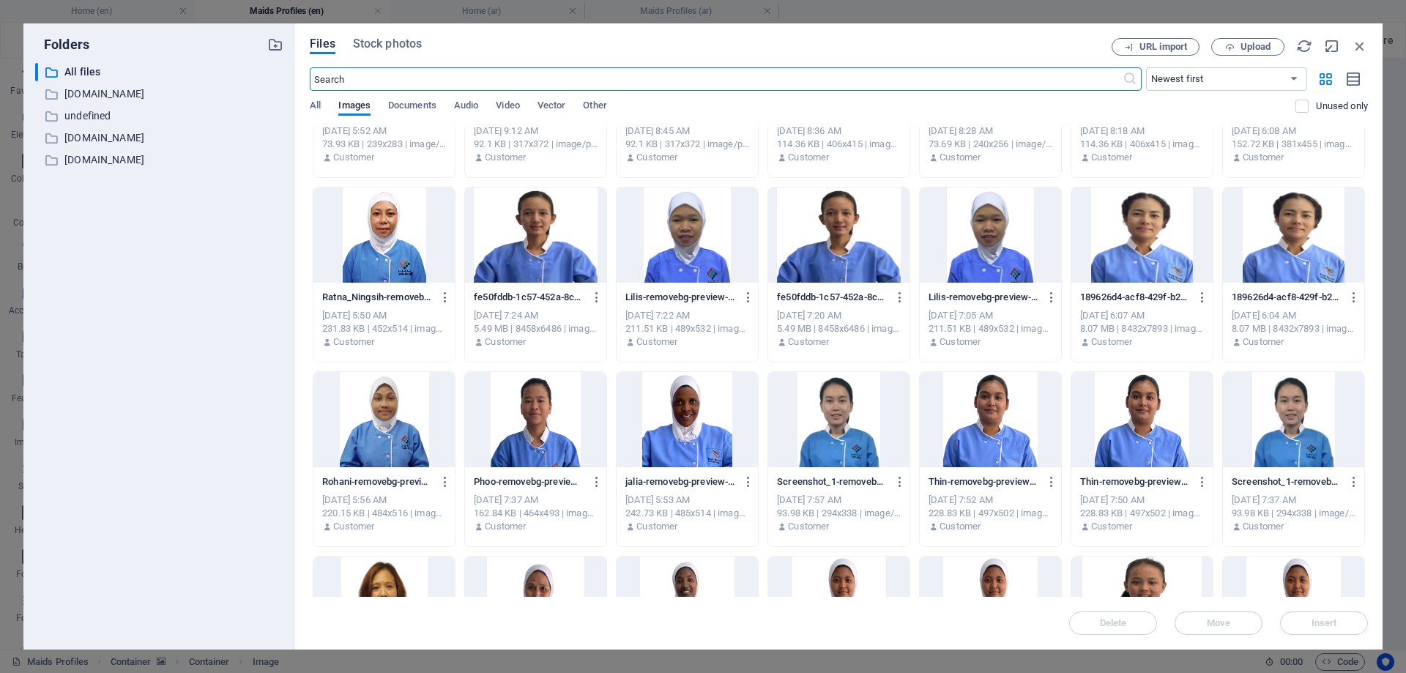
scroll to position [1245, 0]
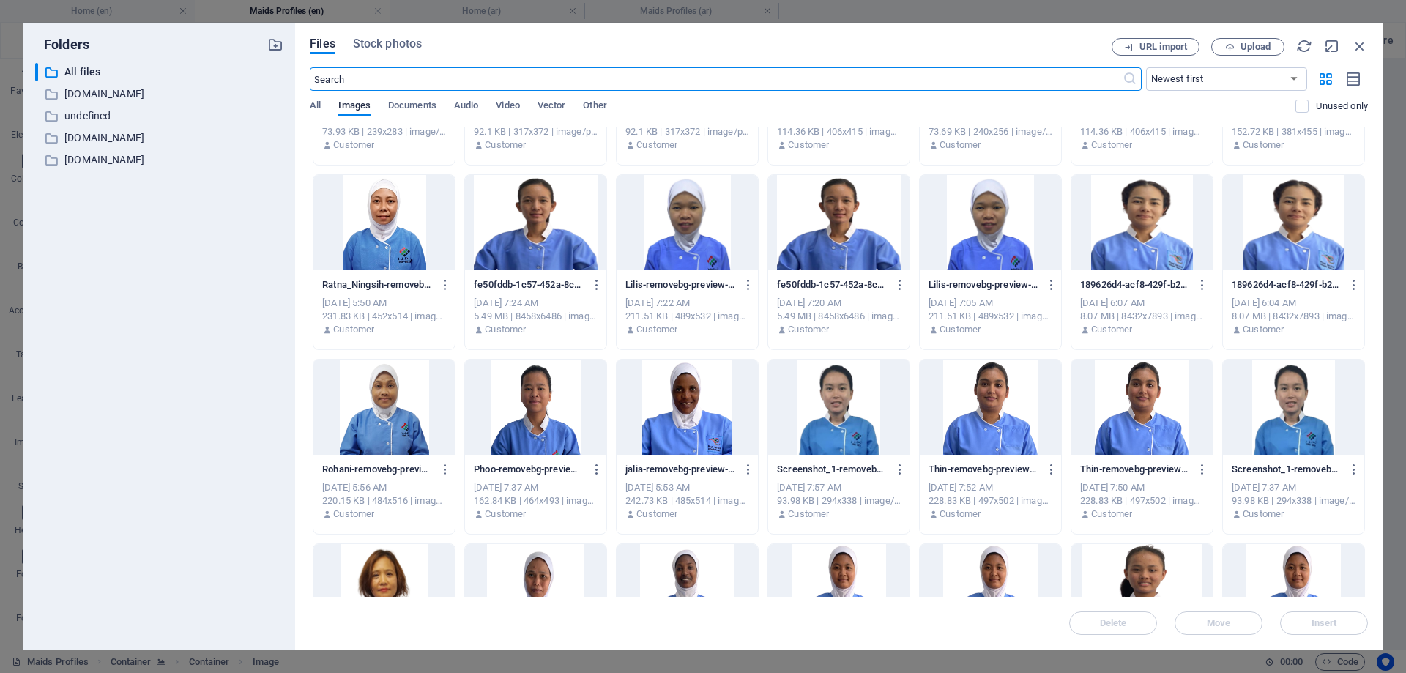
click at [396, 401] on div at bounding box center [383, 407] width 141 height 95
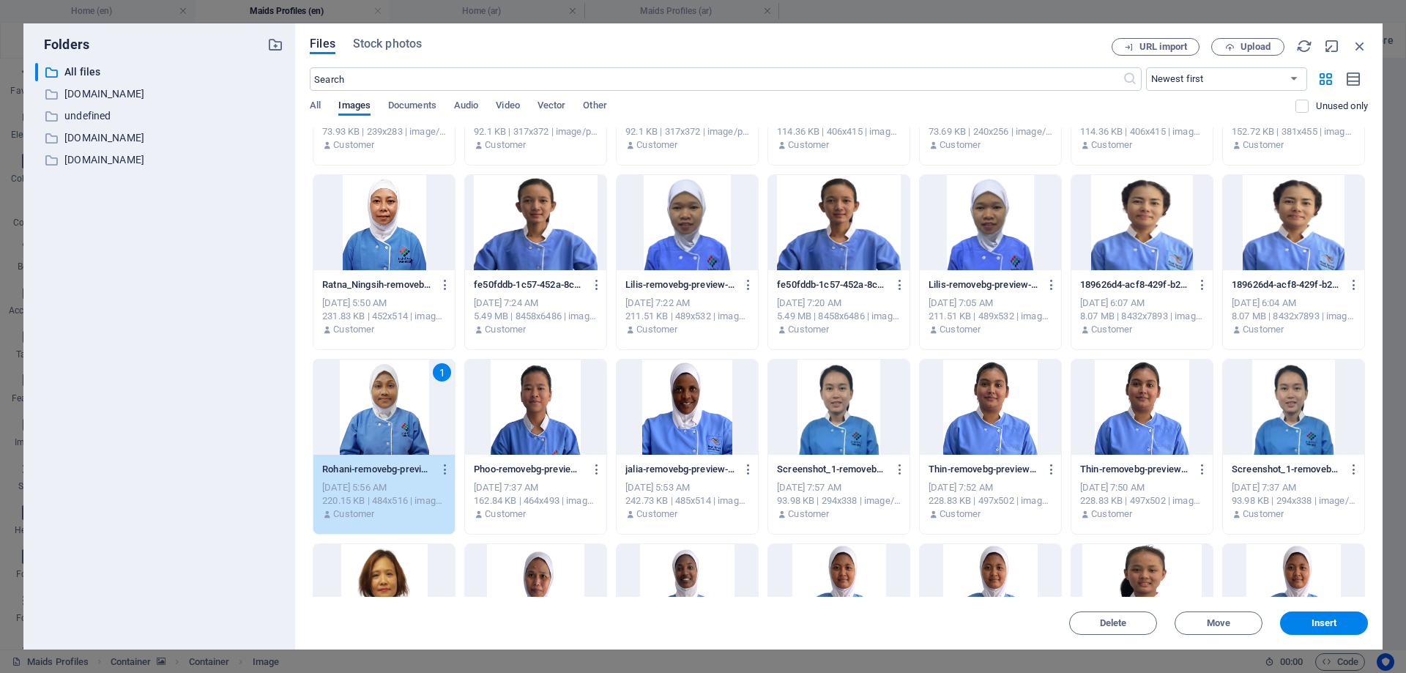
click at [396, 401] on div "1" at bounding box center [383, 407] width 141 height 95
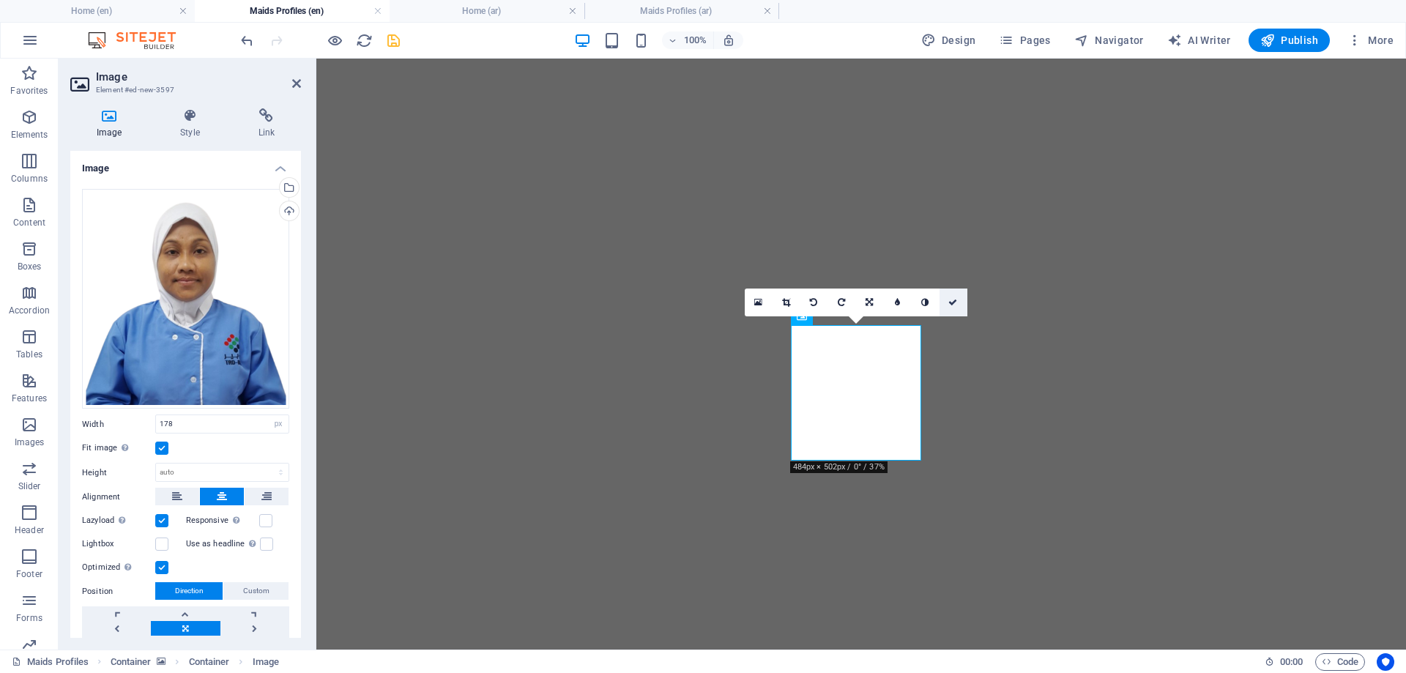
click at [954, 300] on icon at bounding box center [952, 302] width 9 height 9
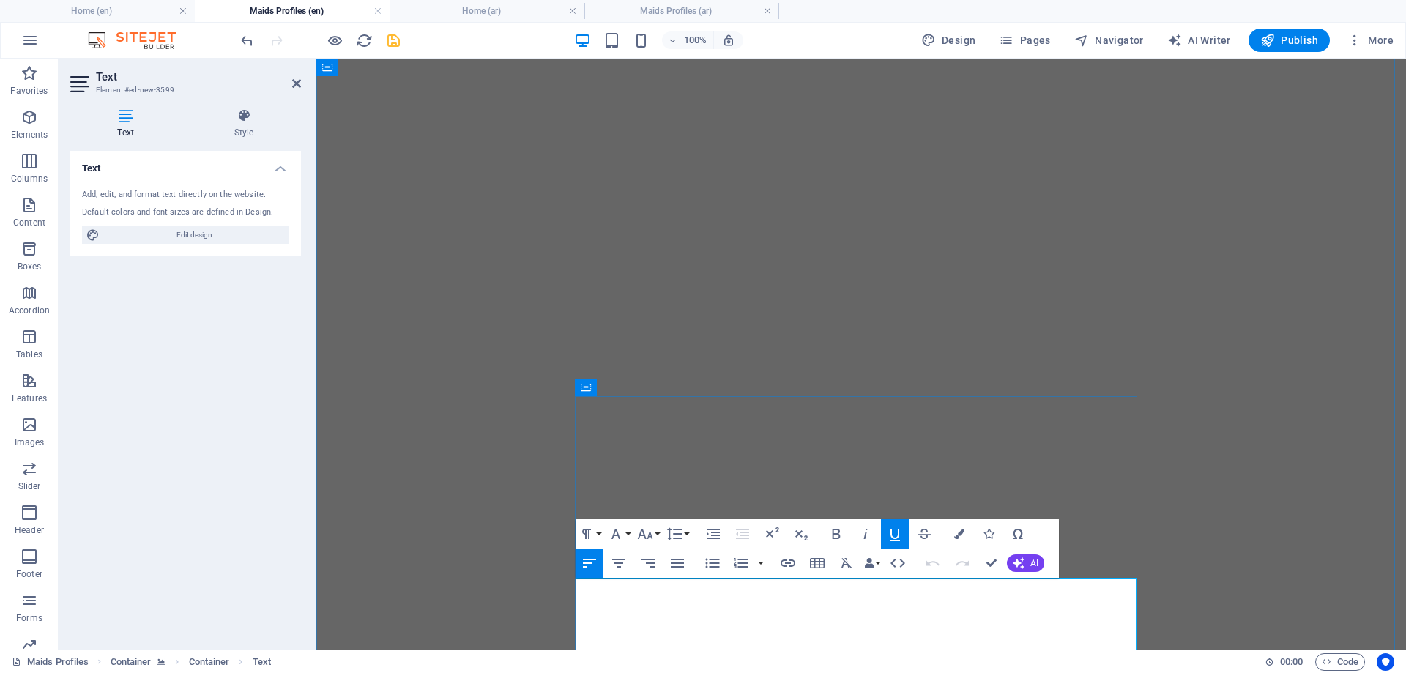
drag, startPoint x: 715, startPoint y: 590, endPoint x: 575, endPoint y: 594, distance: 139.9
drag, startPoint x: 672, startPoint y: 592, endPoint x: 576, endPoint y: 591, distance: 95.2
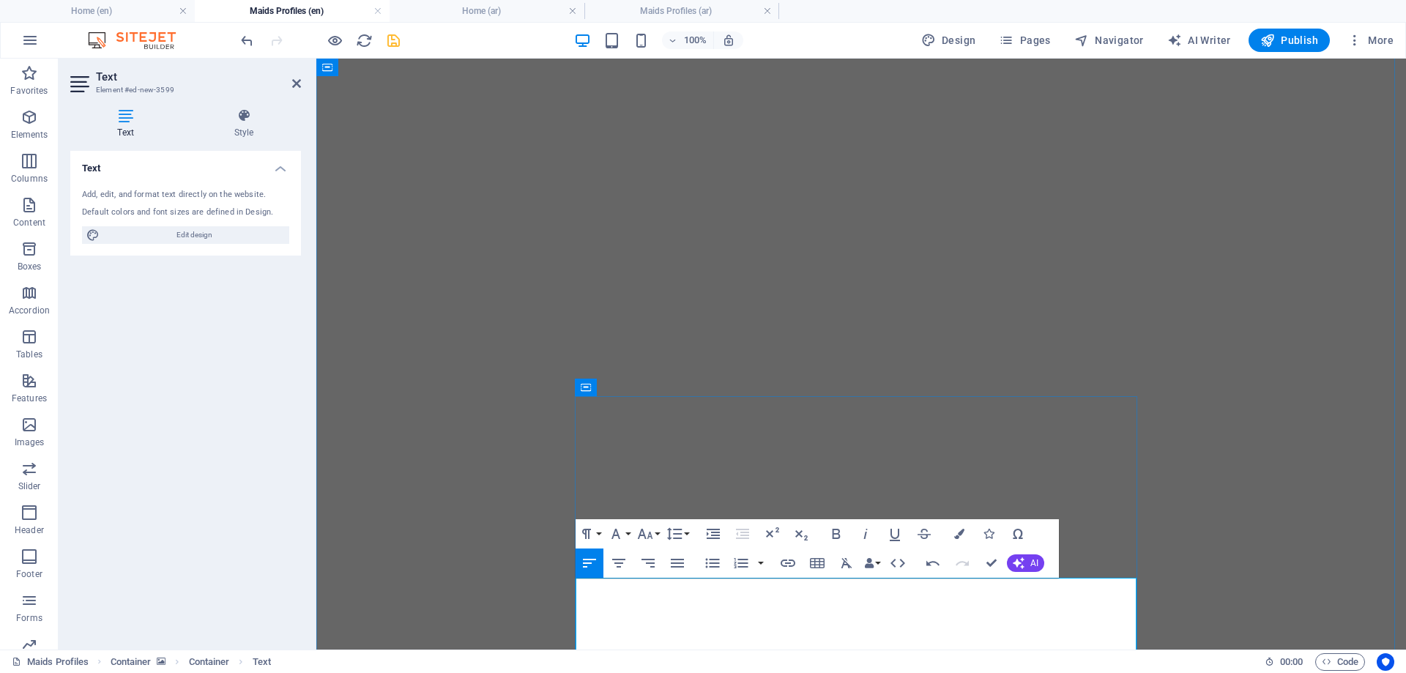
click at [658, 532] on button "Font Size" at bounding box center [648, 533] width 28 height 29
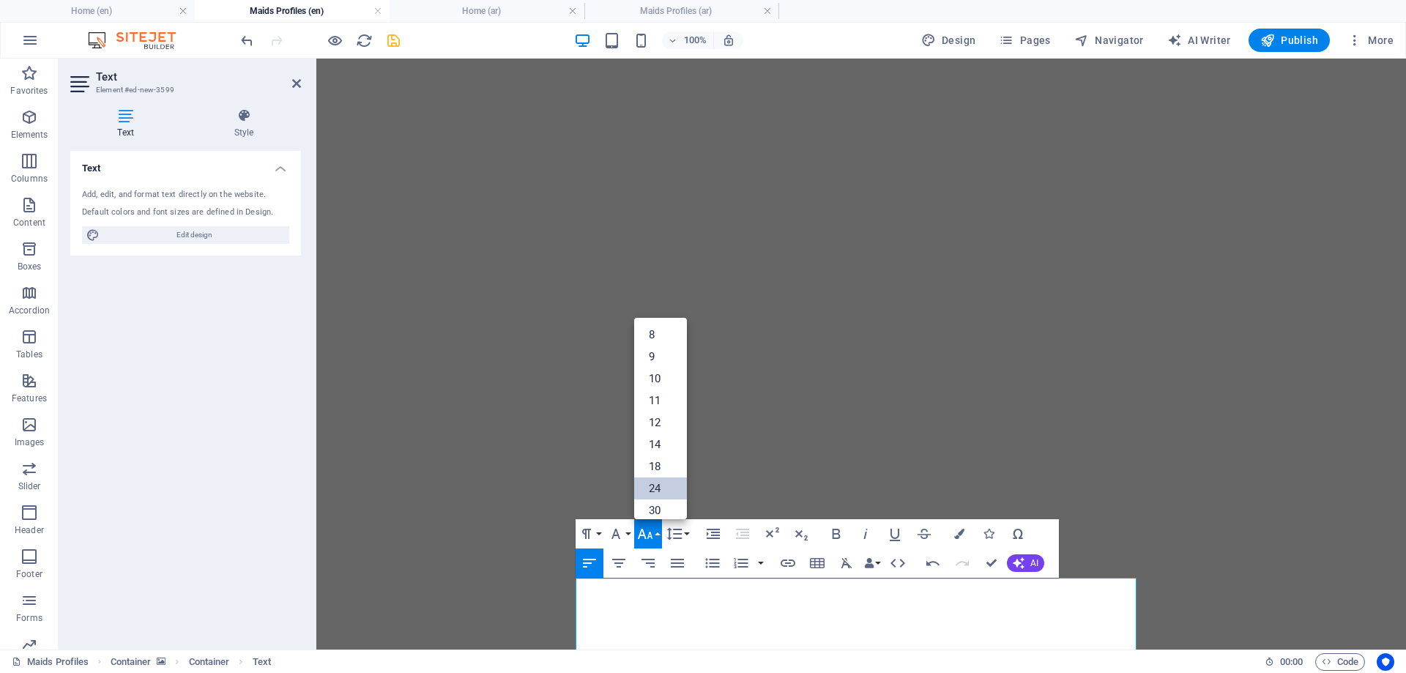
drag, startPoint x: 659, startPoint y: 485, endPoint x: 676, endPoint y: 488, distance: 17.1
click at [660, 484] on link "24" at bounding box center [660, 488] width 53 height 22
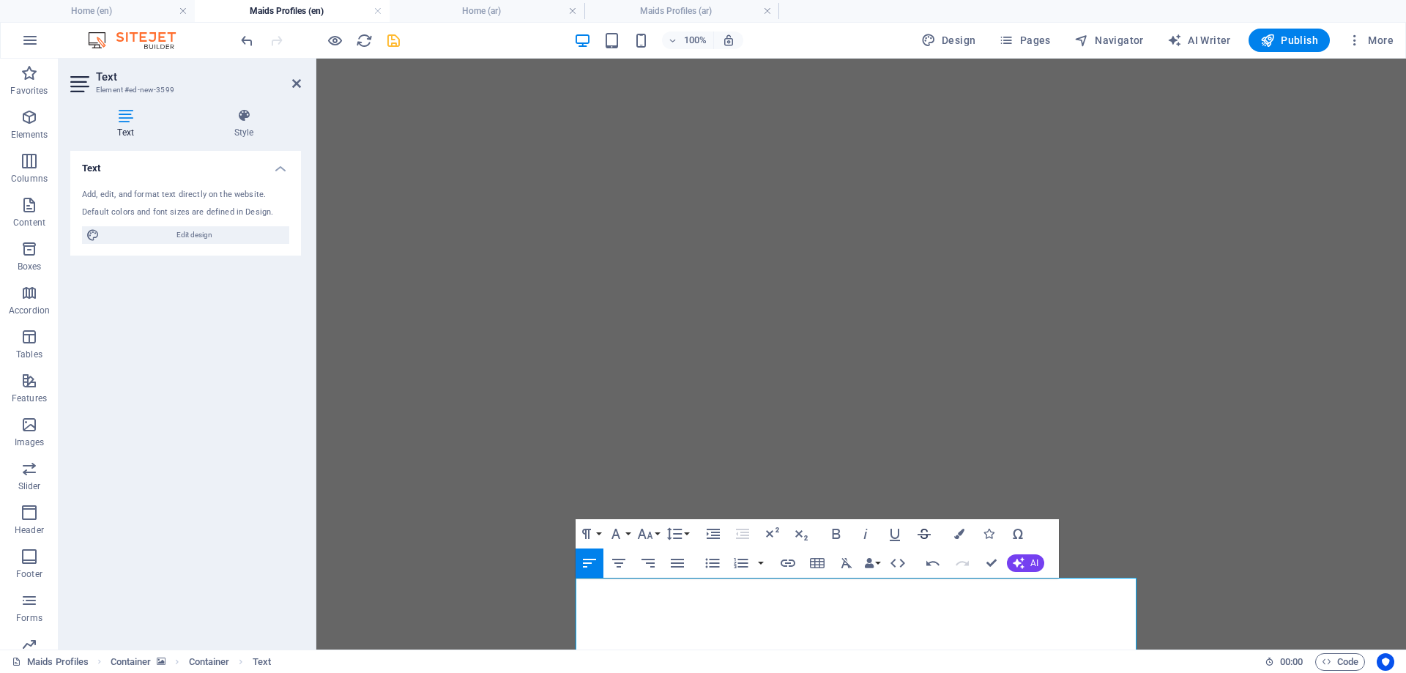
drag, startPoint x: 893, startPoint y: 531, endPoint x: 927, endPoint y: 531, distance: 33.7
click at [895, 531] on icon "button" at bounding box center [895, 534] width 18 height 18
click at [955, 531] on icon "button" at bounding box center [959, 534] width 10 height 10
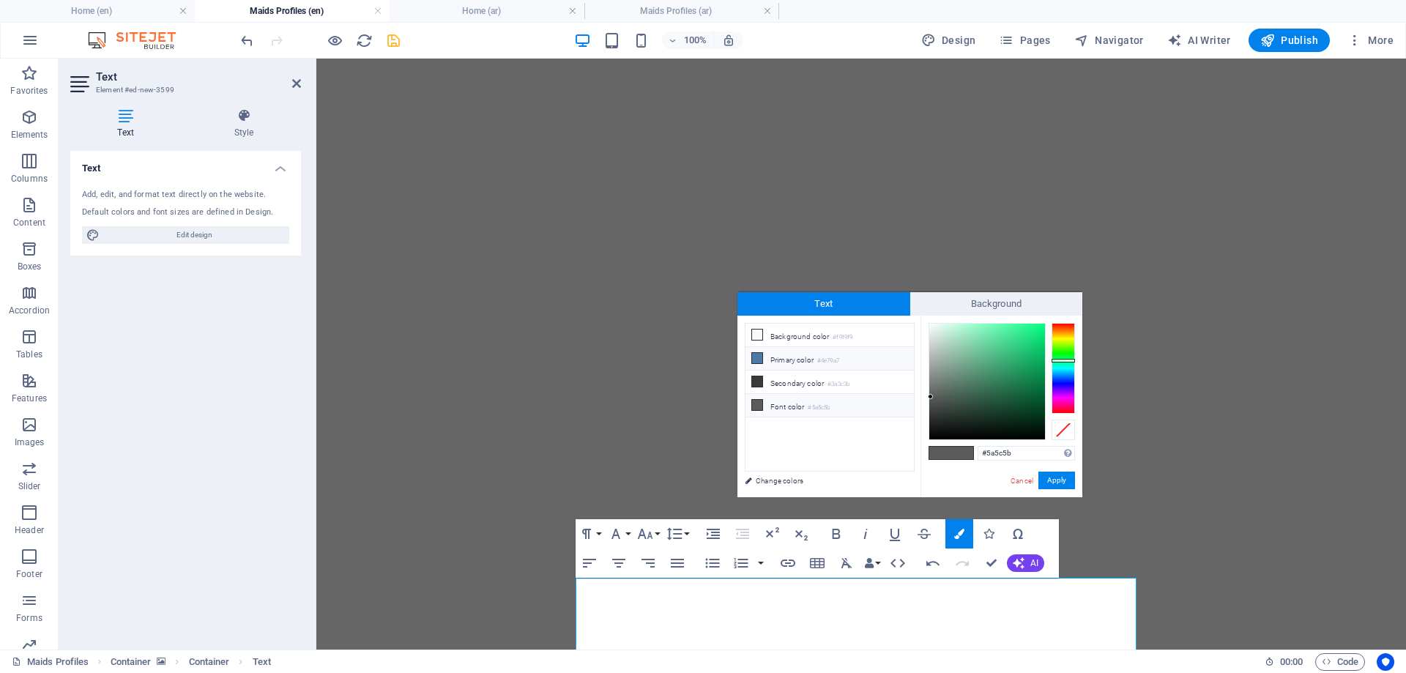
click at [795, 361] on li "Primary color #4e79a7" at bounding box center [830, 358] width 168 height 23
type input "#4e79a7"
click at [1051, 480] on button "Apply" at bounding box center [1056, 481] width 37 height 18
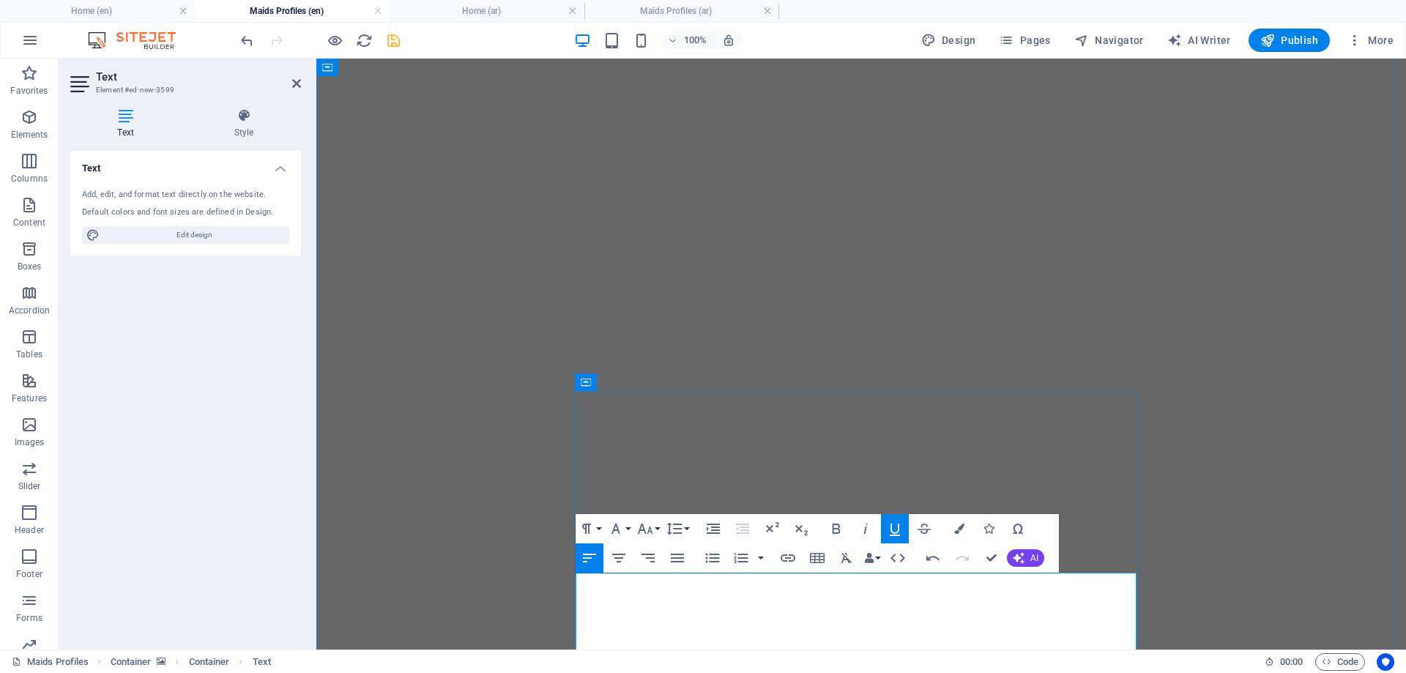
scroll to position [1674, 0]
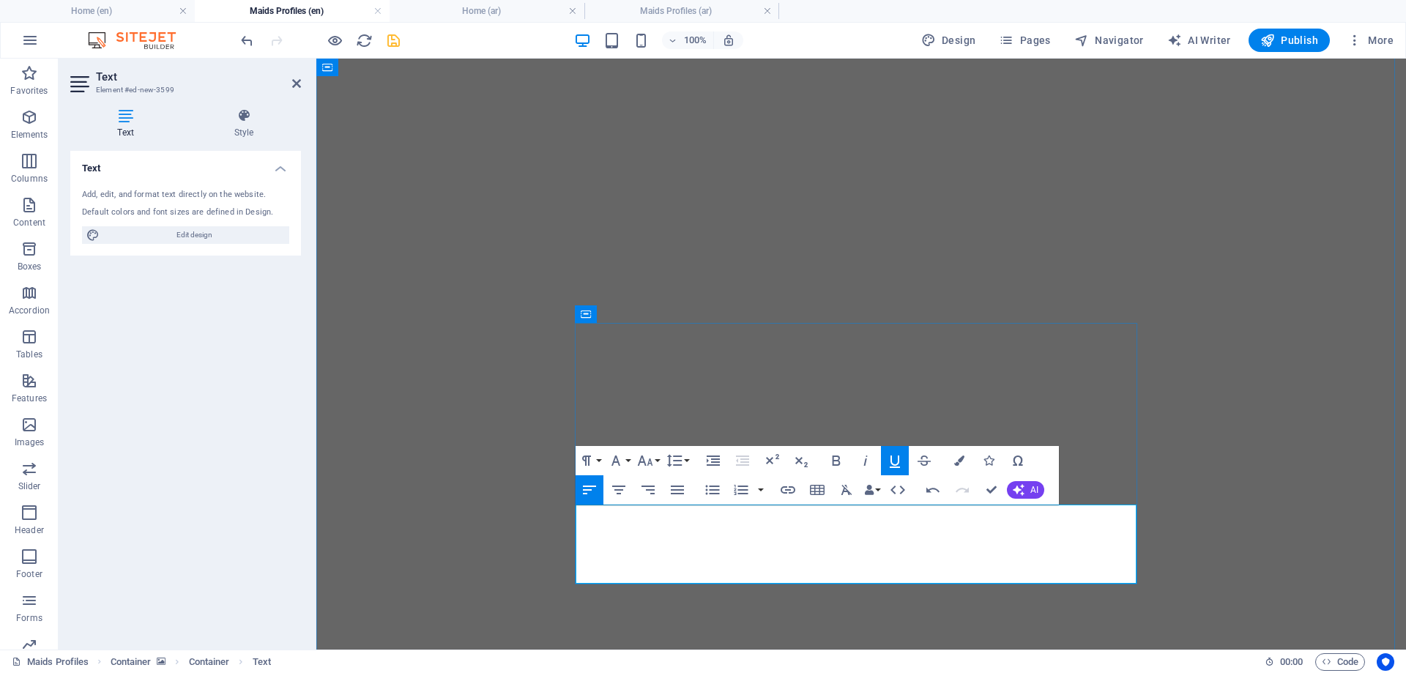
drag, startPoint x: 703, startPoint y: 557, endPoint x: 674, endPoint y: 559, distance: 28.6
drag, startPoint x: 825, startPoint y: 573, endPoint x: 772, endPoint y: 573, distance: 52.7
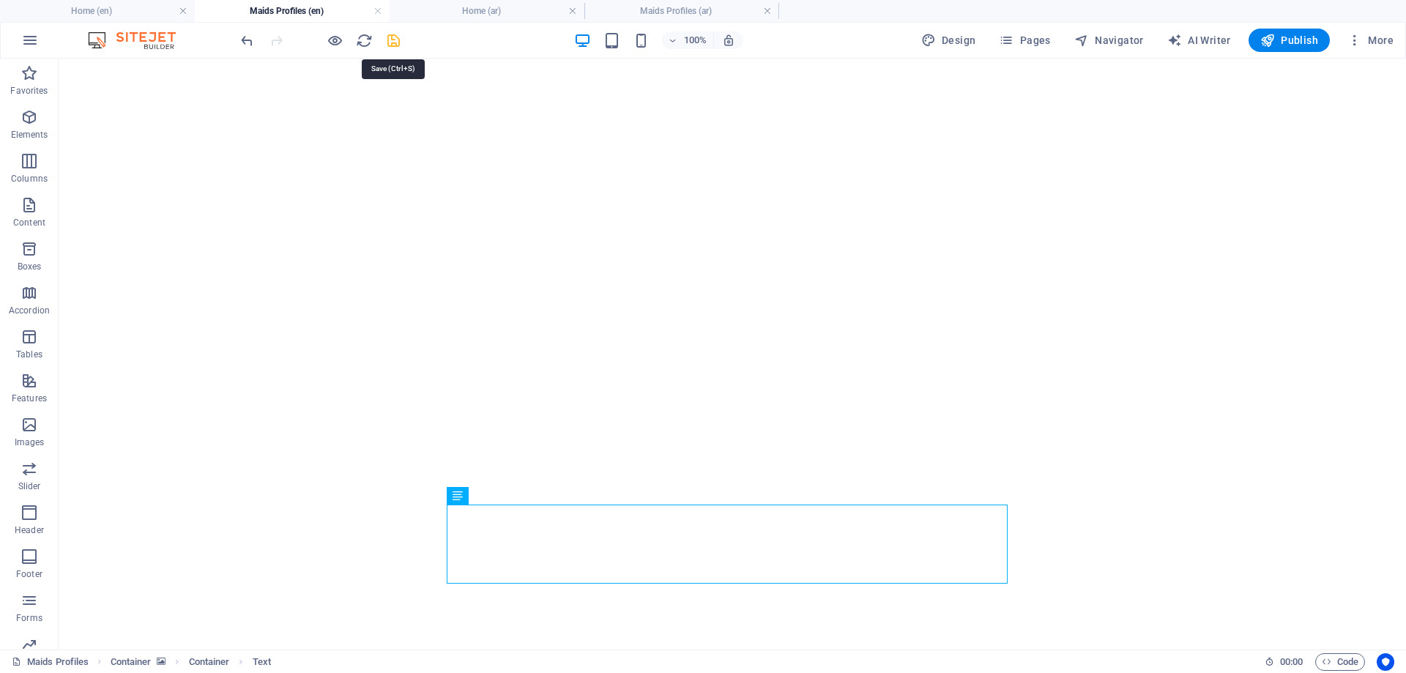
click at [398, 39] on icon "save" at bounding box center [393, 40] width 17 height 17
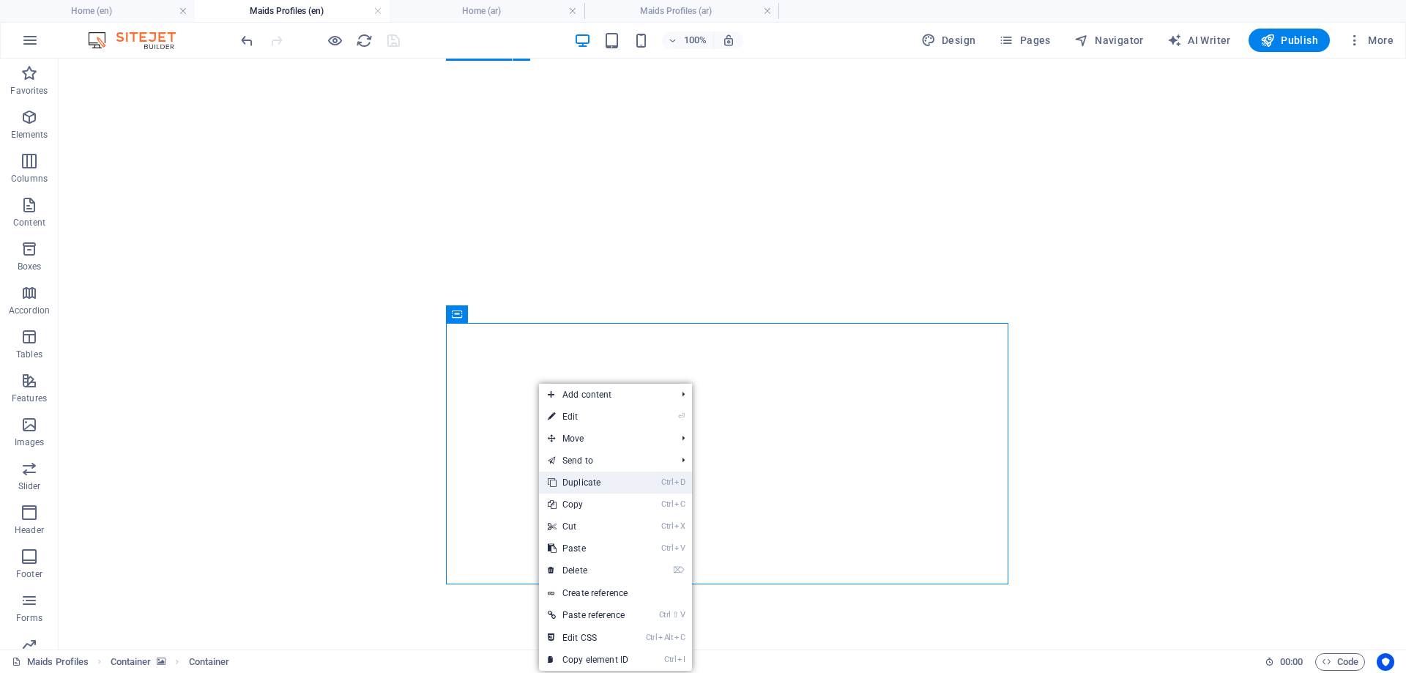
click at [585, 481] on link "Ctrl D Duplicate" at bounding box center [588, 483] width 98 height 22
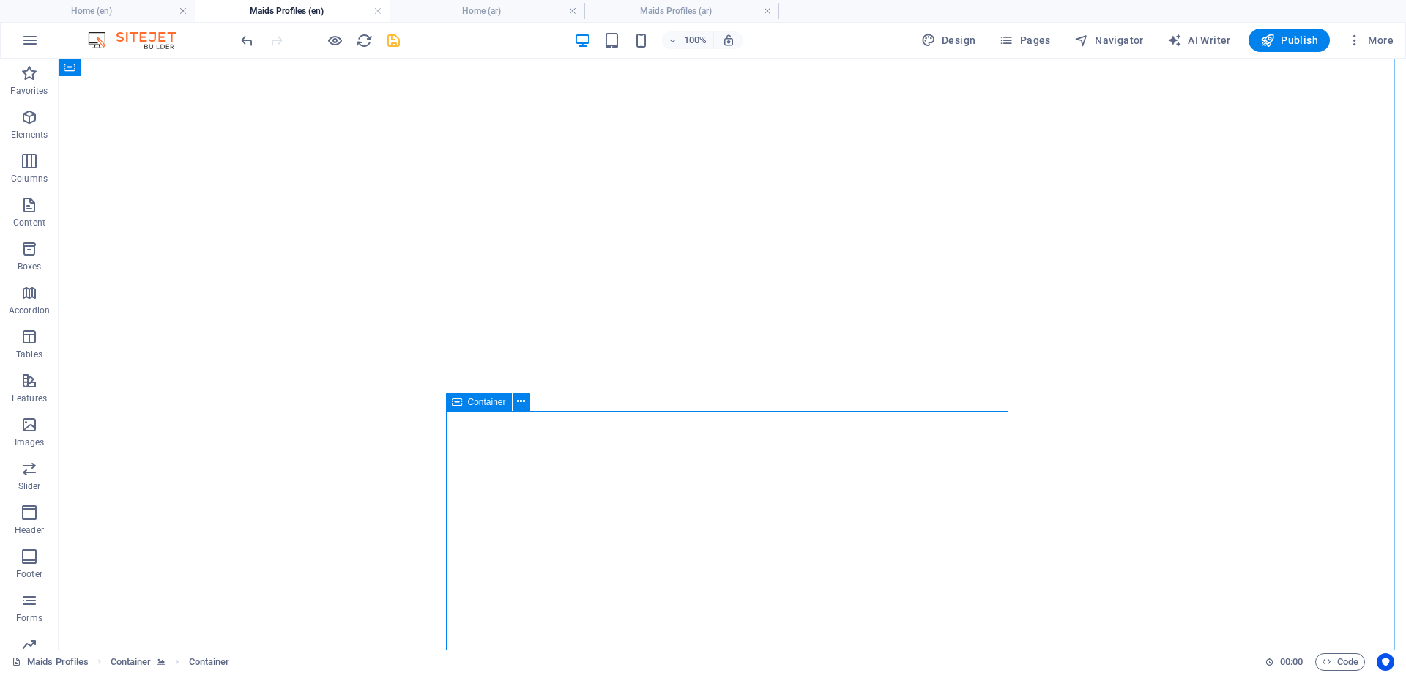
scroll to position [1894, 0]
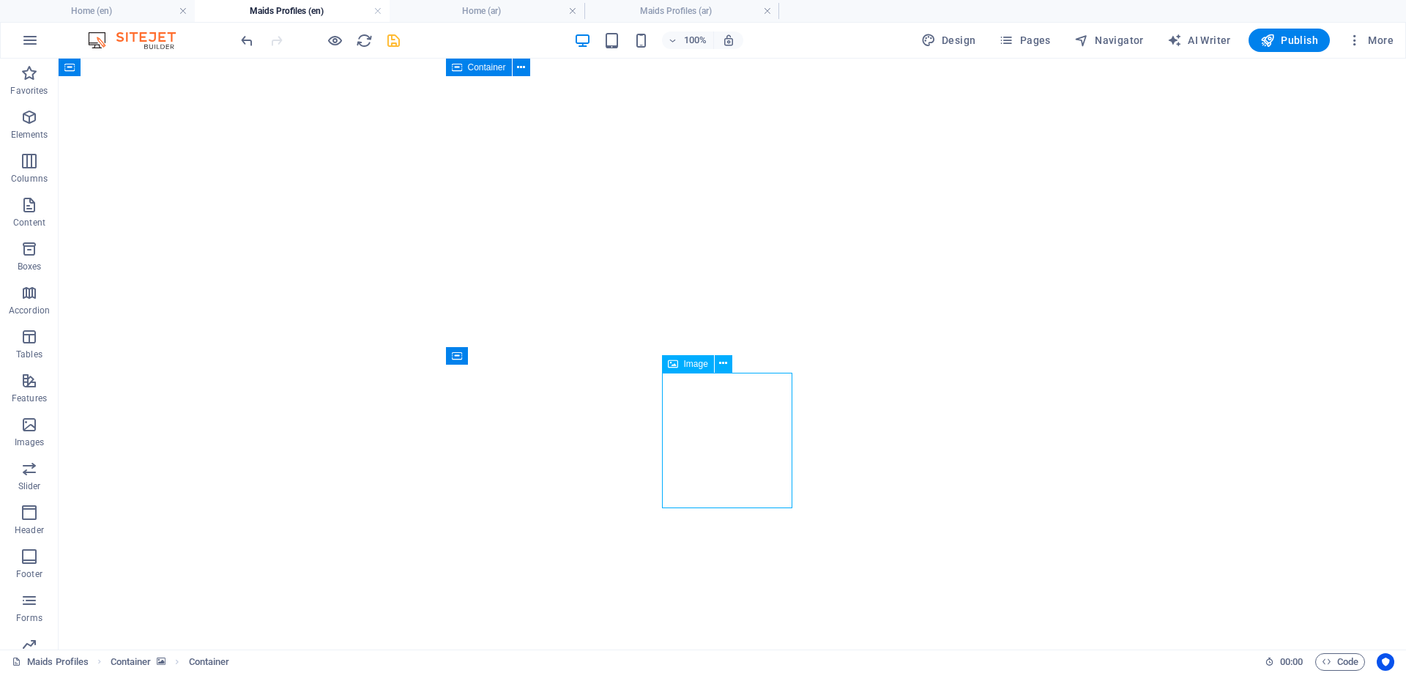
select select "px"
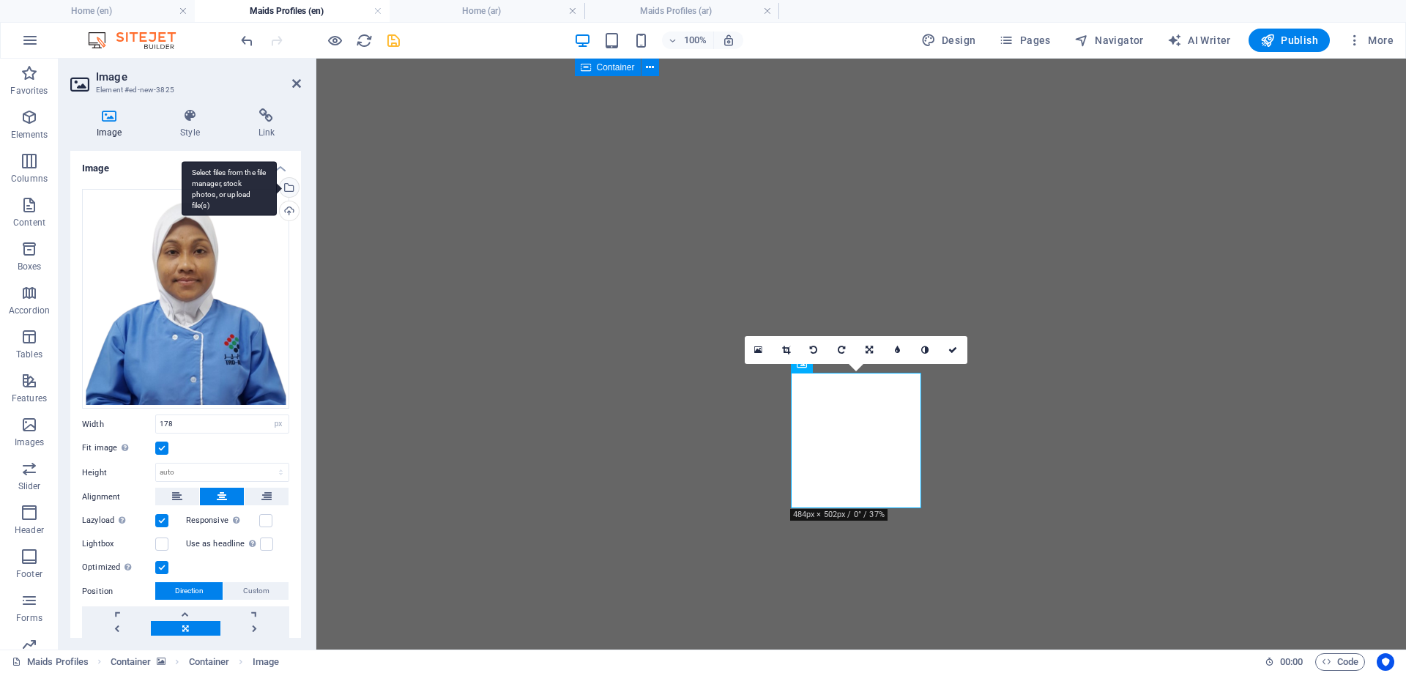
click at [289, 183] on div "Select files from the file manager, stock photos, or upload file(s)" at bounding box center [288, 189] width 22 height 22
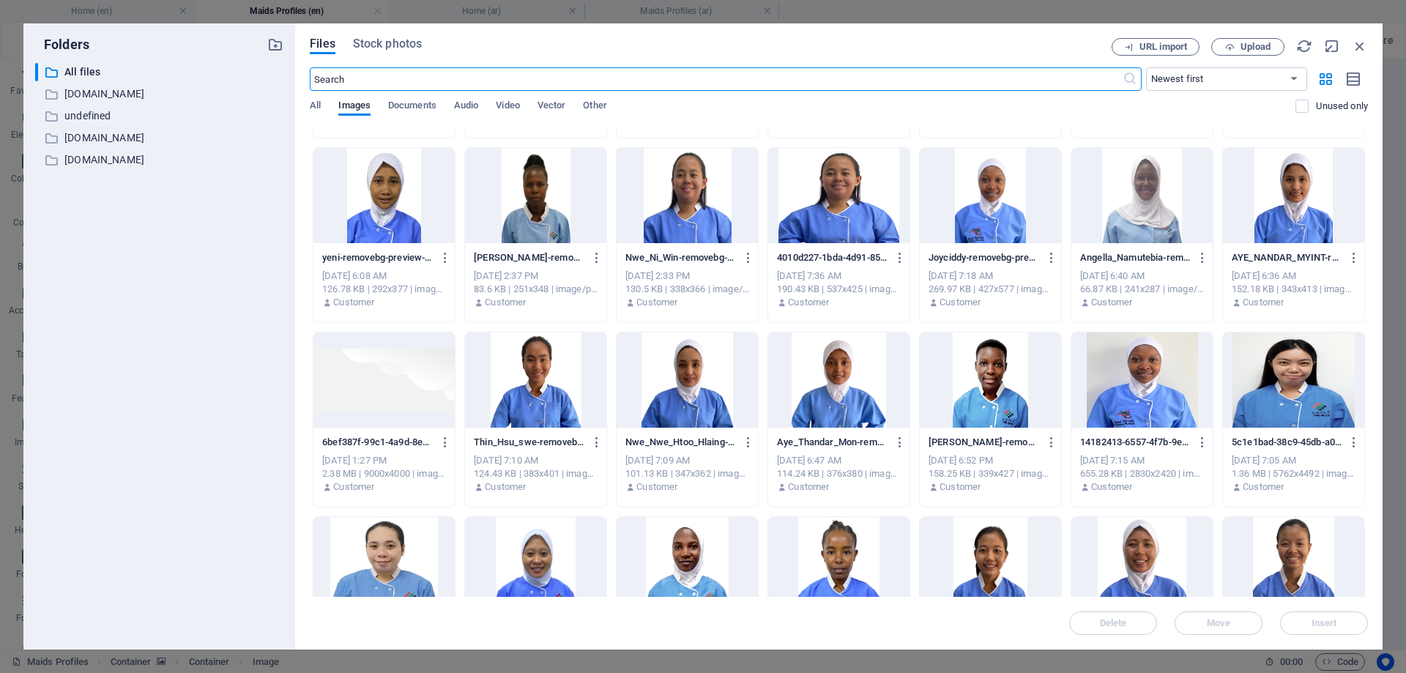
scroll to position [220, 0]
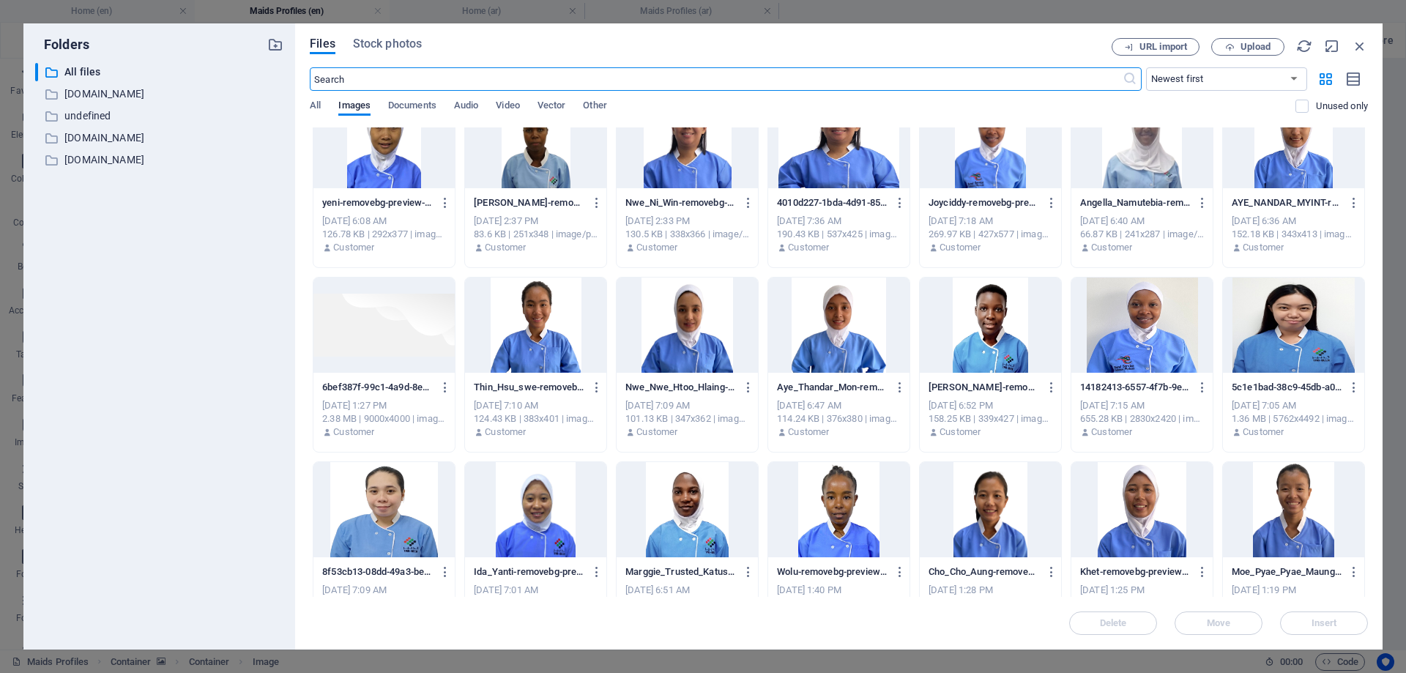
click at [701, 496] on div at bounding box center [687, 509] width 141 height 95
click at [701, 496] on div "1" at bounding box center [687, 509] width 141 height 95
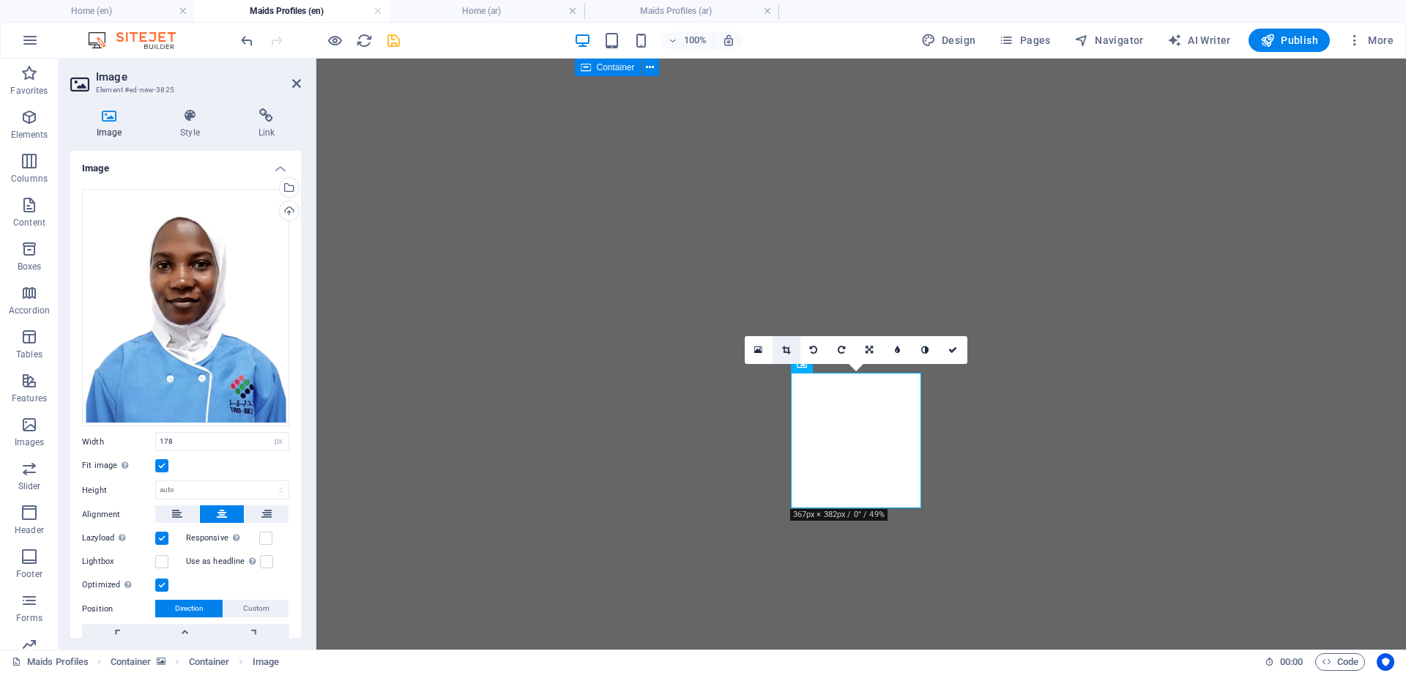
click at [787, 346] on icon at bounding box center [786, 350] width 8 height 9
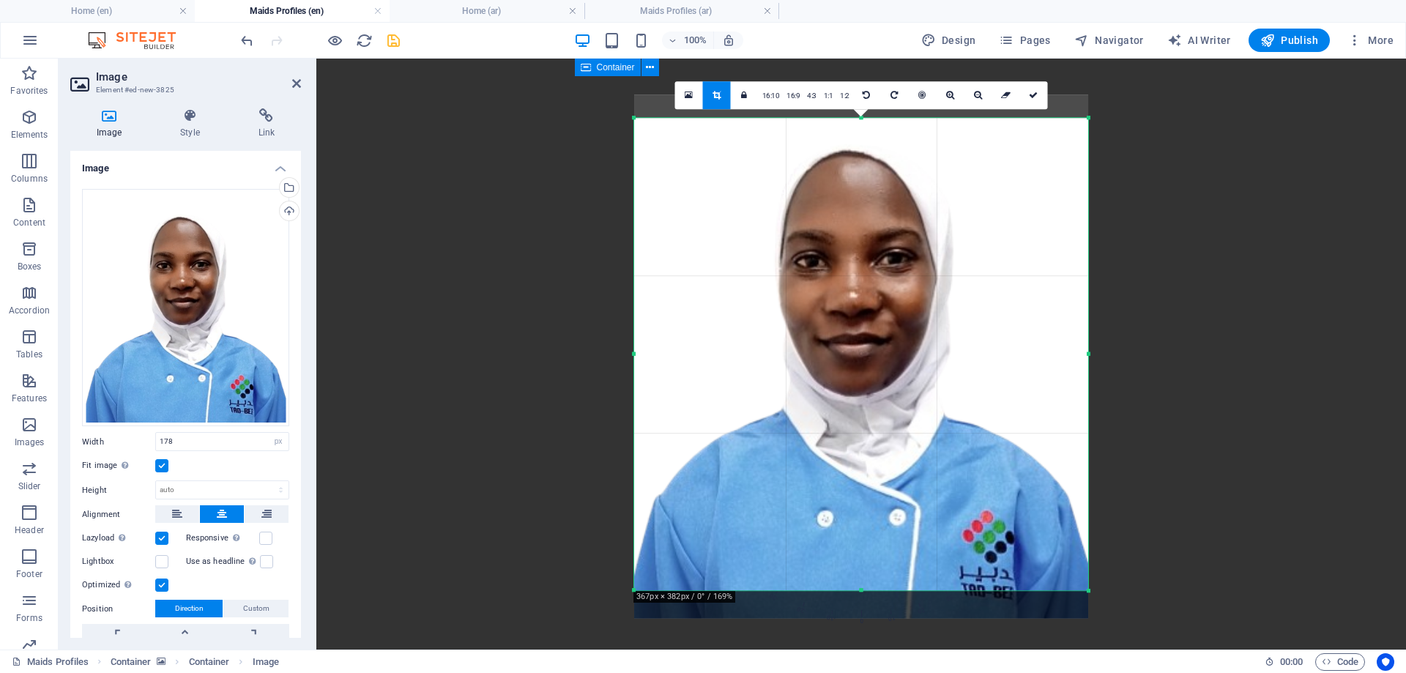
click at [871, 387] on div at bounding box center [861, 356] width 454 height 524
drag, startPoint x: 1030, startPoint y: 94, endPoint x: 701, endPoint y: 40, distance: 333.1
click at [1030, 94] on icon at bounding box center [1033, 95] width 9 height 9
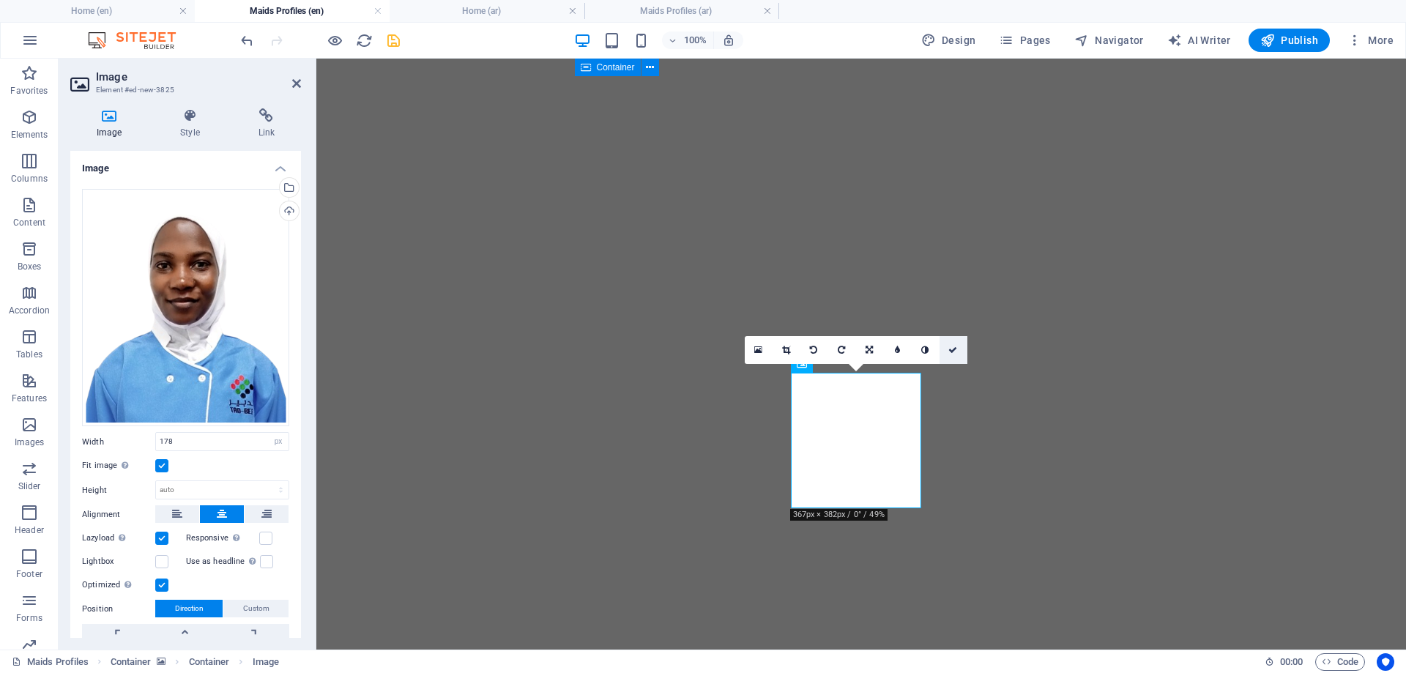
click at [951, 349] on icon at bounding box center [952, 350] width 9 height 9
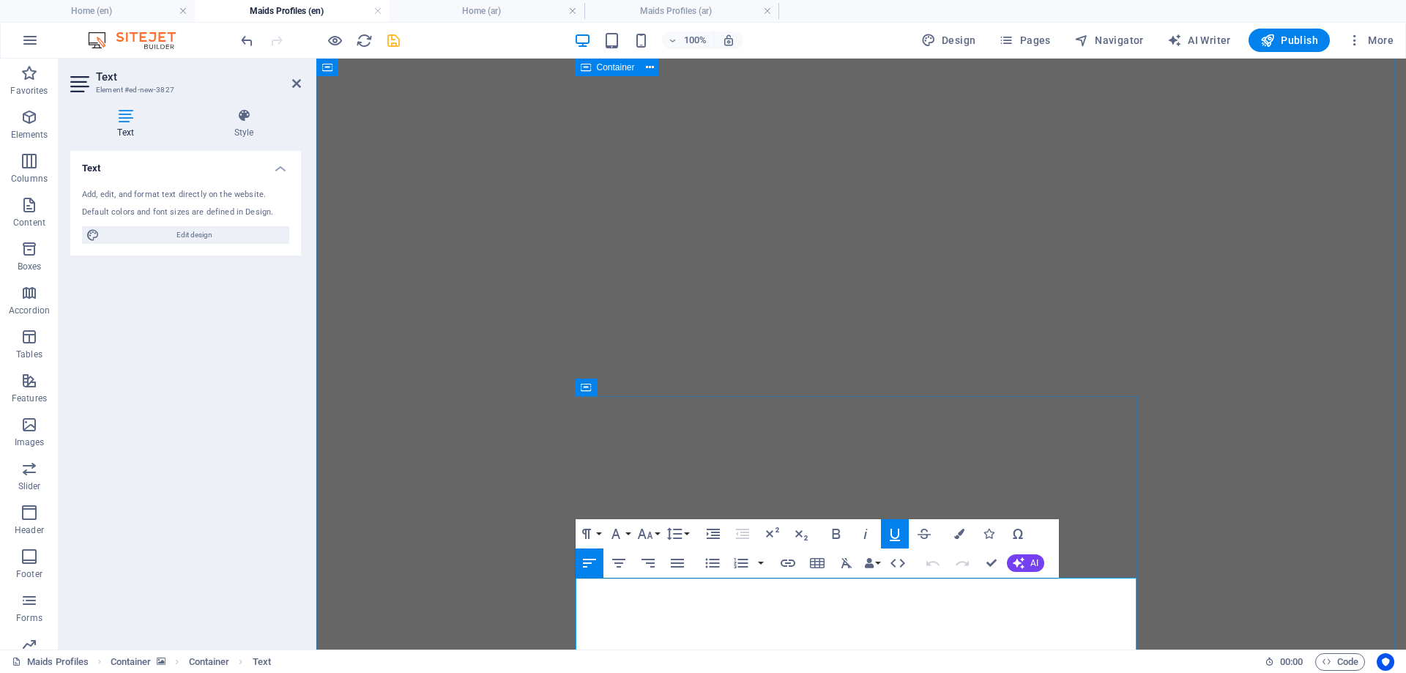
drag, startPoint x: 707, startPoint y: 591, endPoint x: 578, endPoint y: 588, distance: 129.7
drag, startPoint x: 721, startPoint y: 591, endPoint x: 579, endPoint y: 592, distance: 142.1
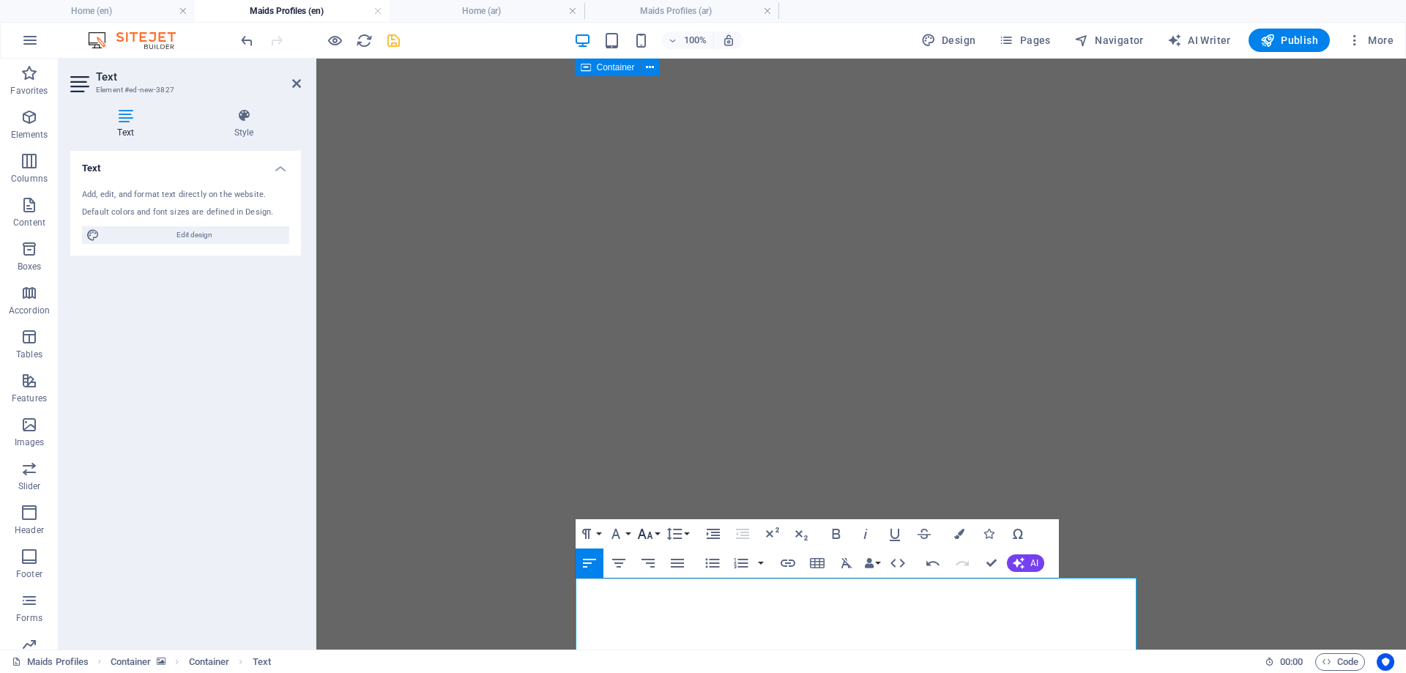
click at [656, 538] on button "Font Size" at bounding box center [648, 533] width 28 height 29
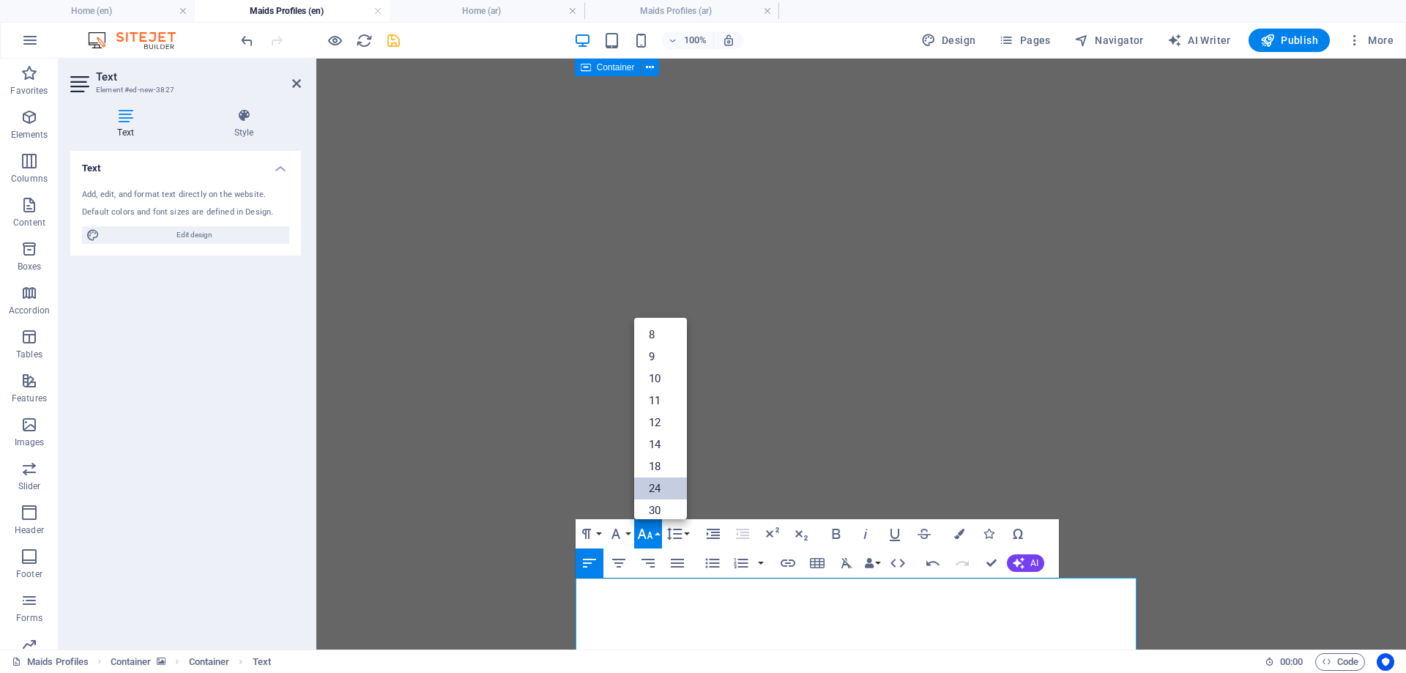
click at [655, 489] on link "24" at bounding box center [660, 488] width 53 height 22
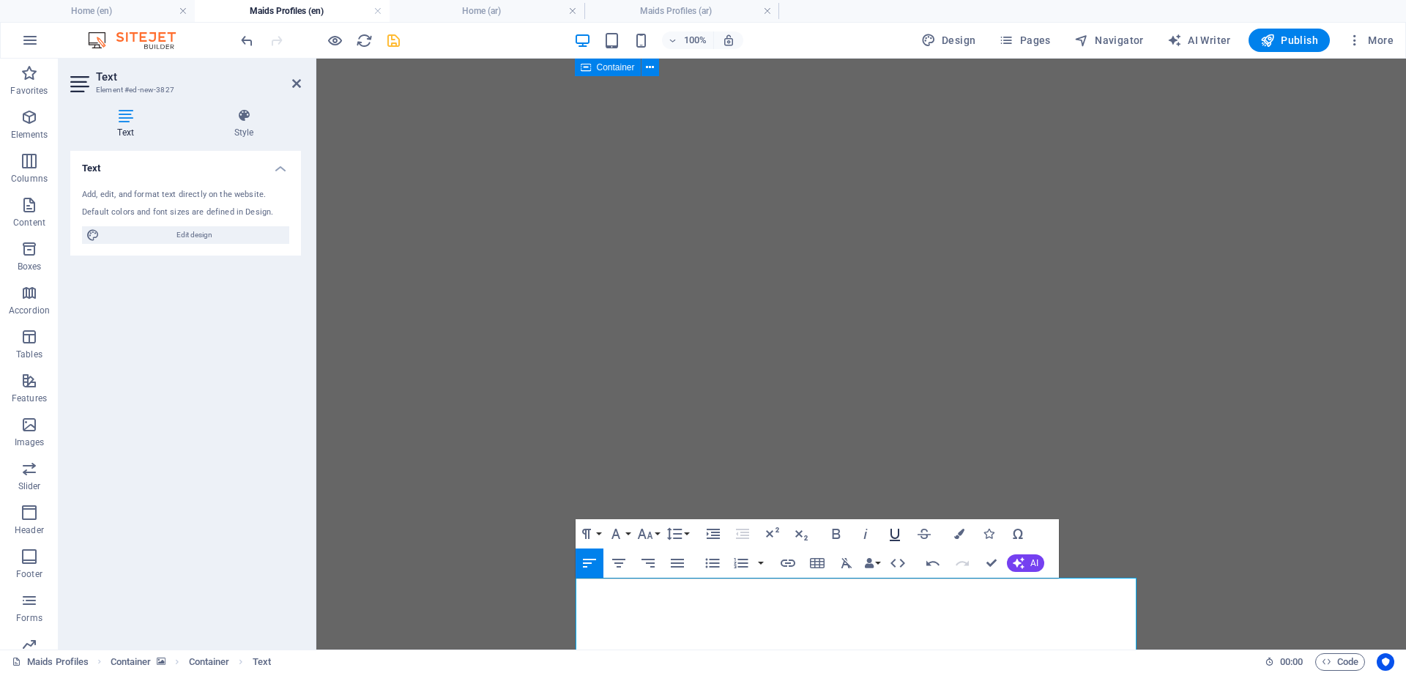
click at [893, 531] on icon "button" at bounding box center [895, 534] width 18 height 18
click at [954, 534] on icon "button" at bounding box center [959, 534] width 10 height 10
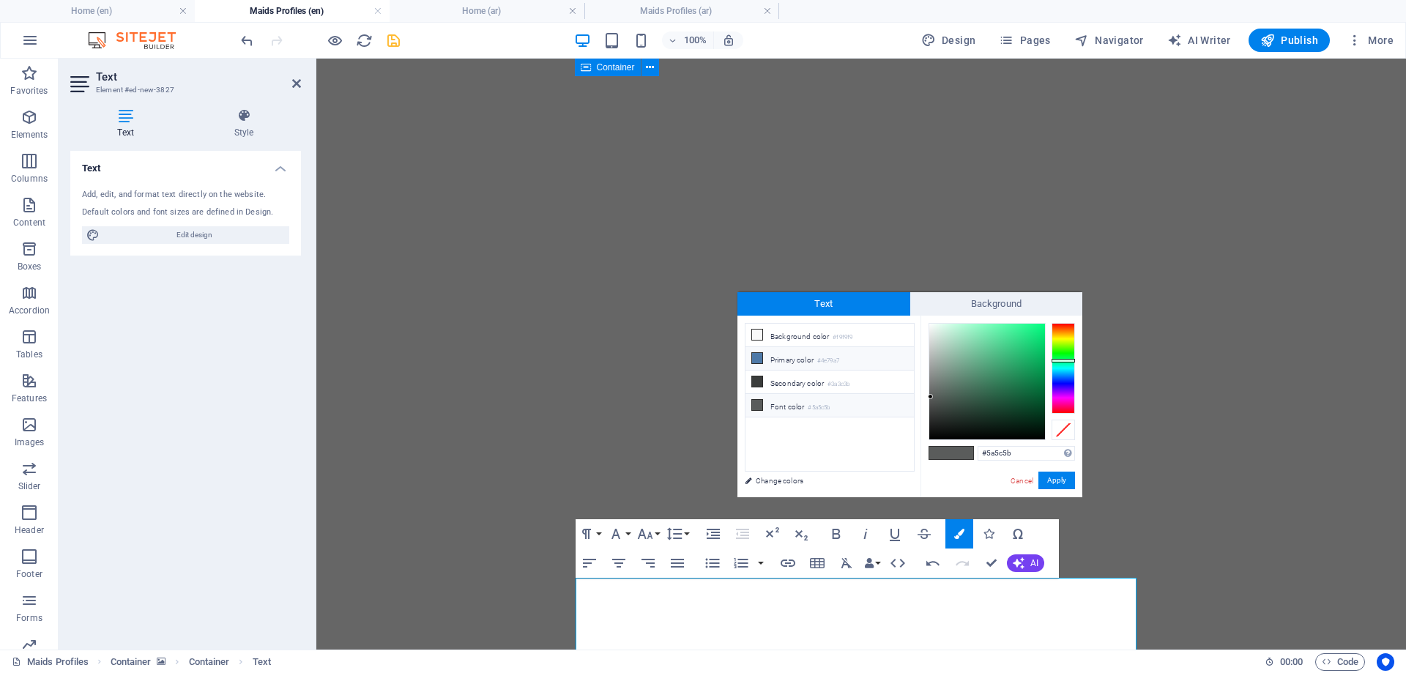
click at [796, 357] on li "Primary color #4e79a7" at bounding box center [830, 358] width 168 height 23
type input "#4e79a7"
click at [1057, 483] on button "Apply" at bounding box center [1056, 481] width 37 height 18
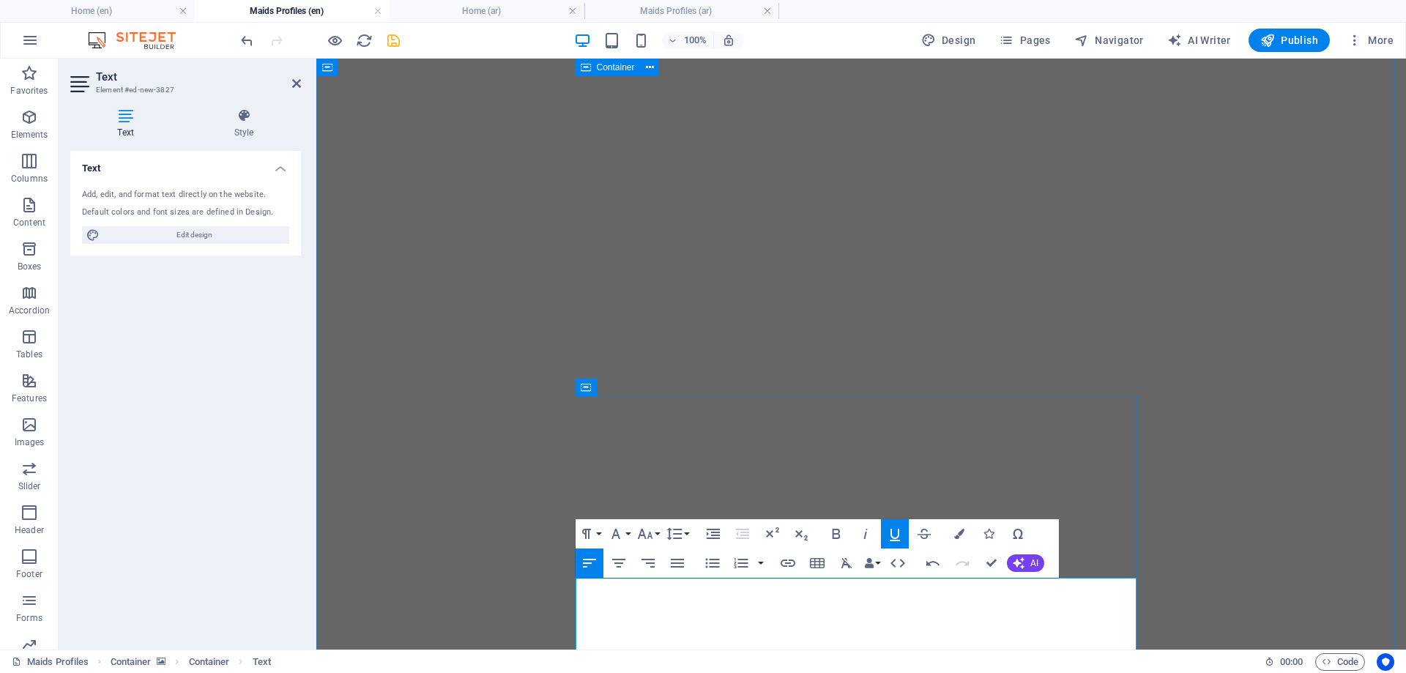
drag, startPoint x: 789, startPoint y: 630, endPoint x: 760, endPoint y: 630, distance: 28.6
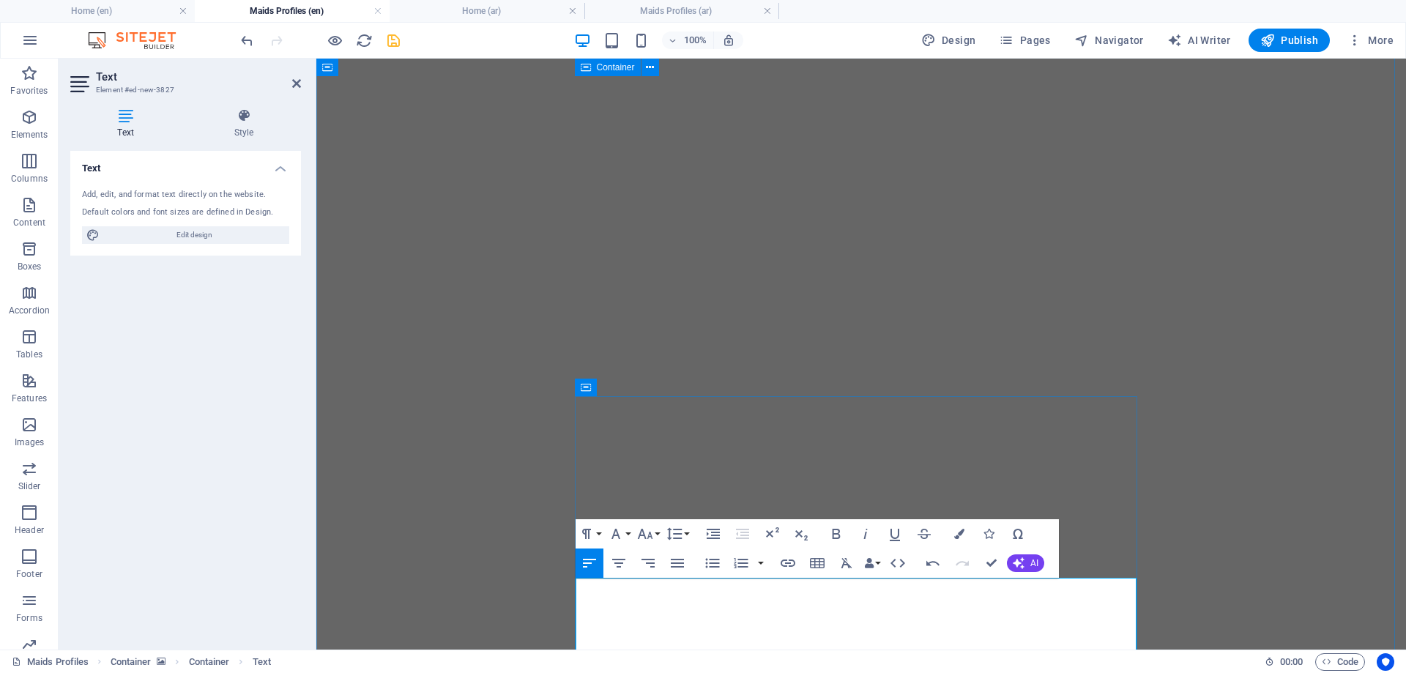
scroll to position [1936, 0]
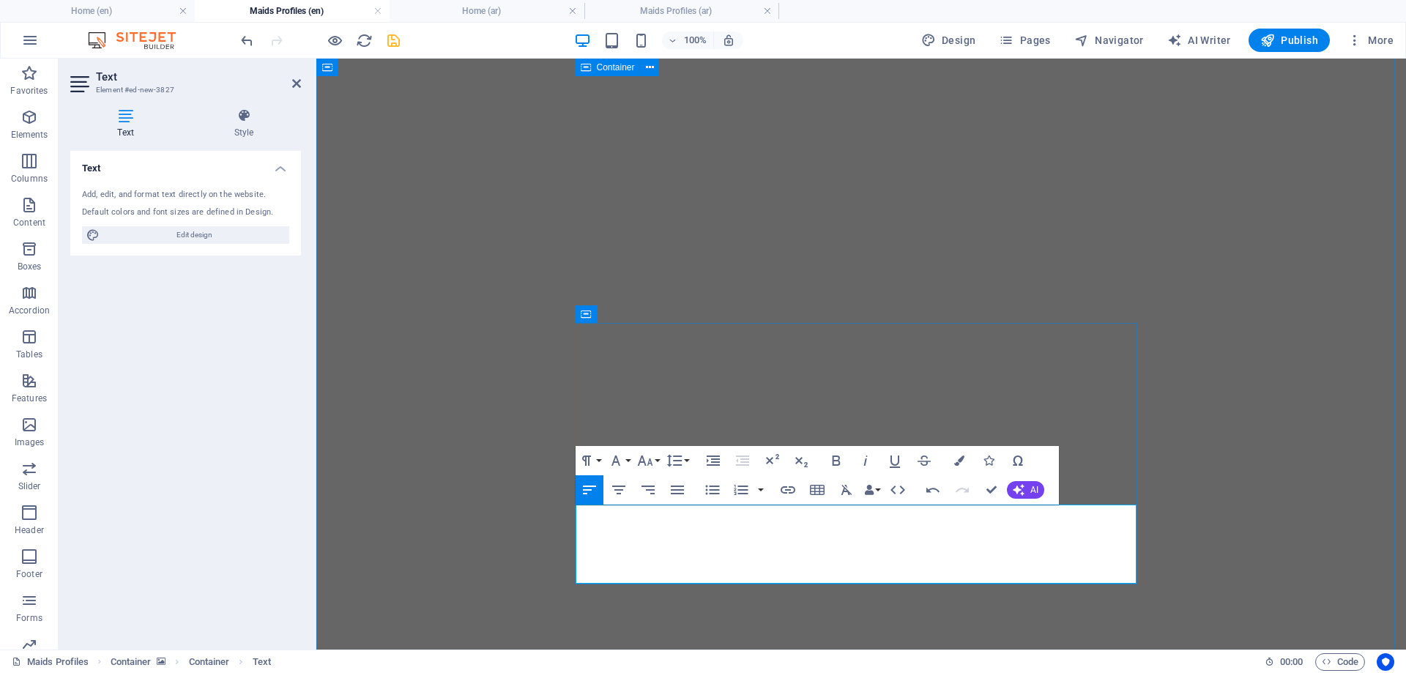
drag, startPoint x: 701, startPoint y: 573, endPoint x: 636, endPoint y: 579, distance: 64.6
drag, startPoint x: 828, startPoint y: 572, endPoint x: 805, endPoint y: 576, distance: 23.1
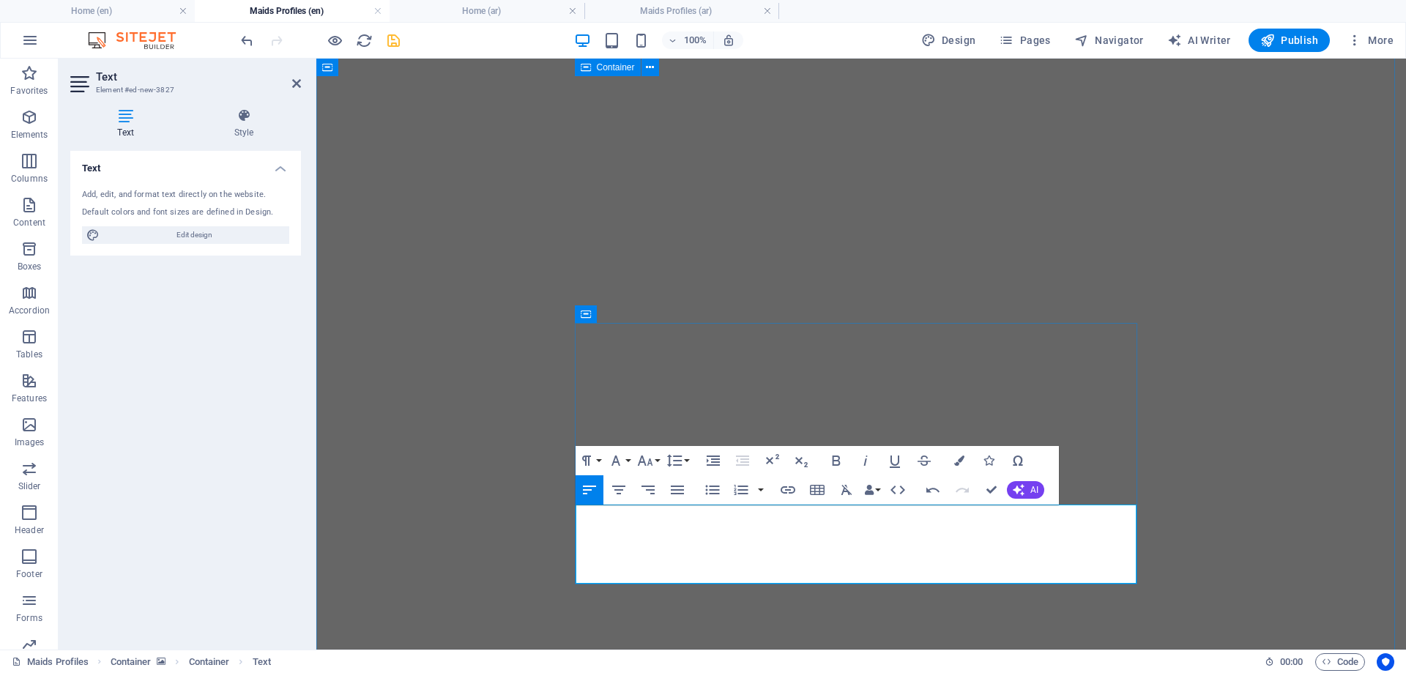
drag, startPoint x: 934, startPoint y: 570, endPoint x: 840, endPoint y: 571, distance: 93.7
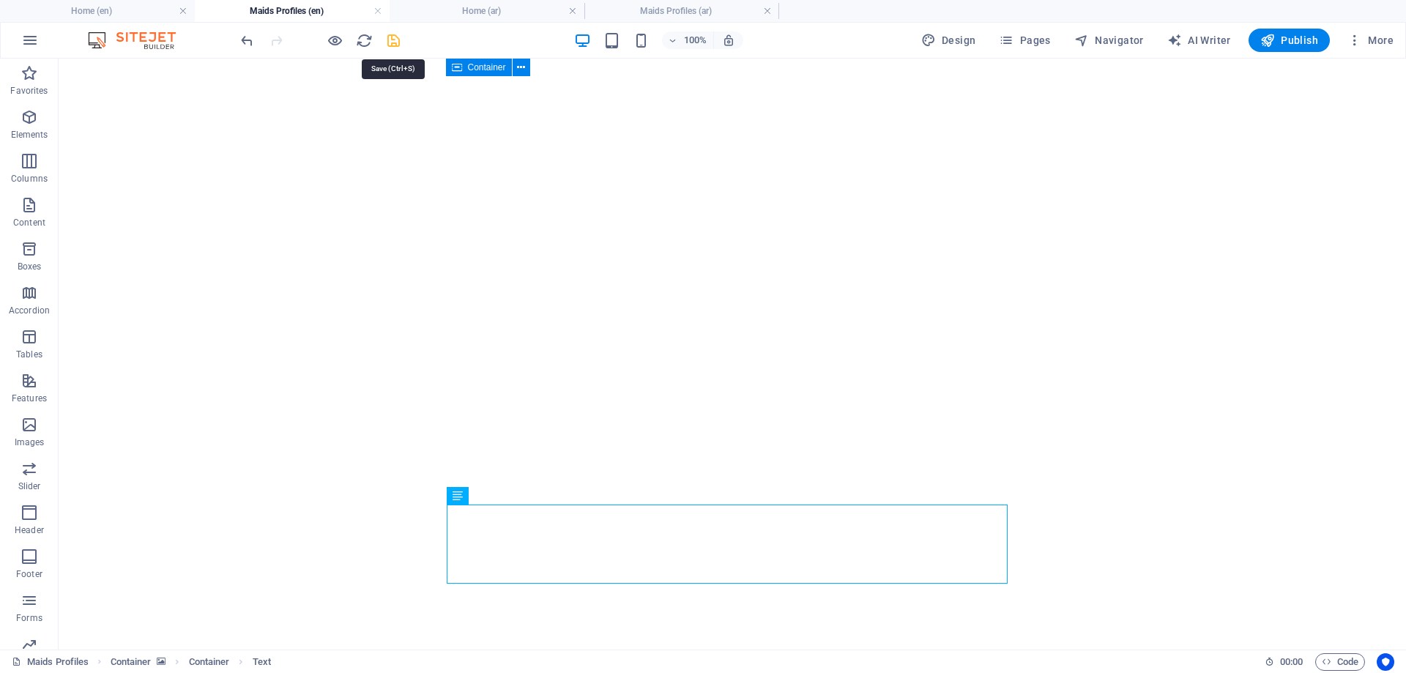
click at [393, 38] on icon "save" at bounding box center [393, 40] width 17 height 17
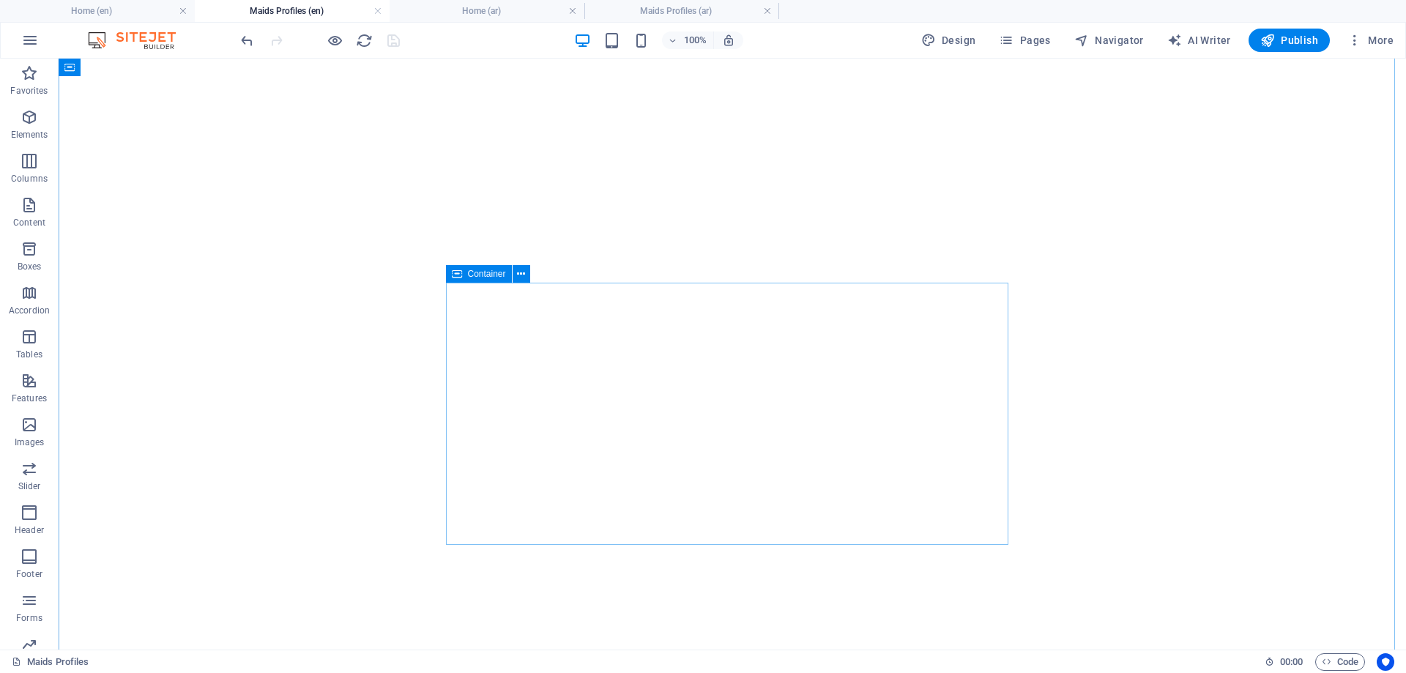
scroll to position [324, 0]
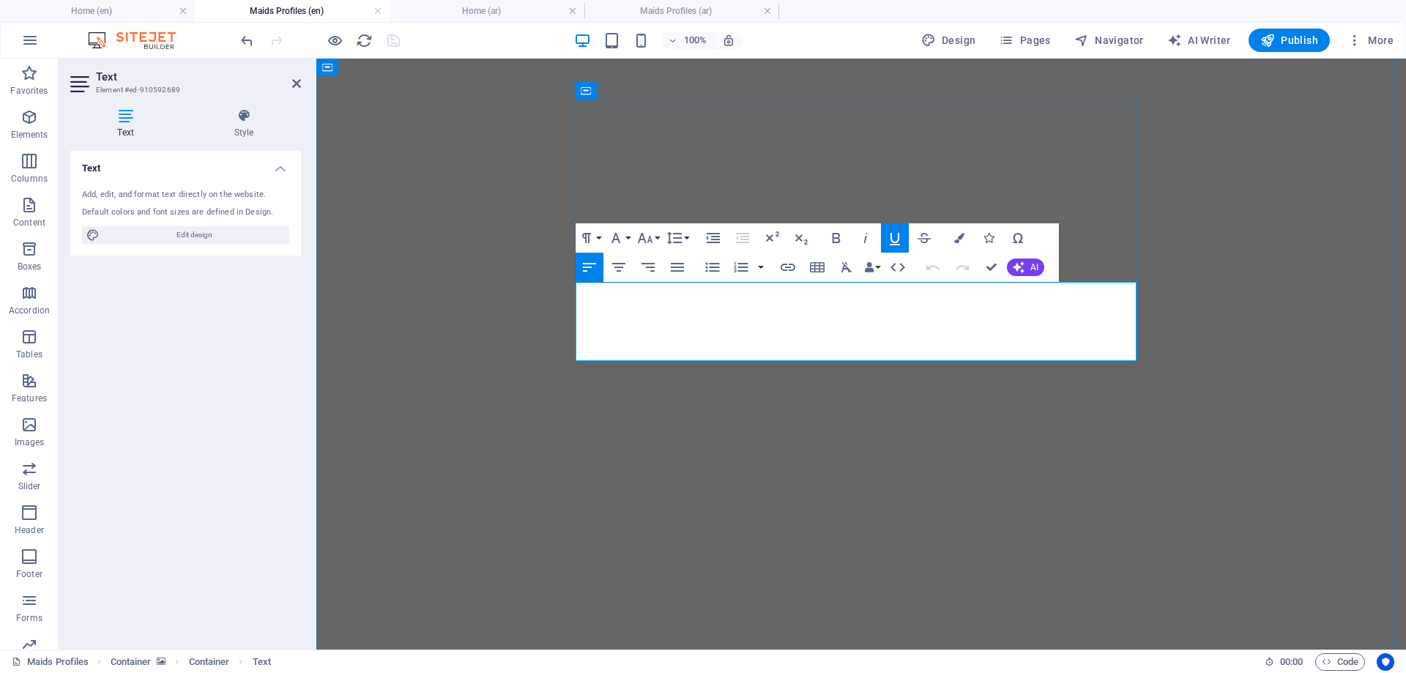
drag, startPoint x: 579, startPoint y: 295, endPoint x: 836, endPoint y: 345, distance: 261.1
copy div "Myat Noe Thiri Khin AGE: [DEMOGRAPHIC_DATA] Language: English (Fair) Nationalit…"
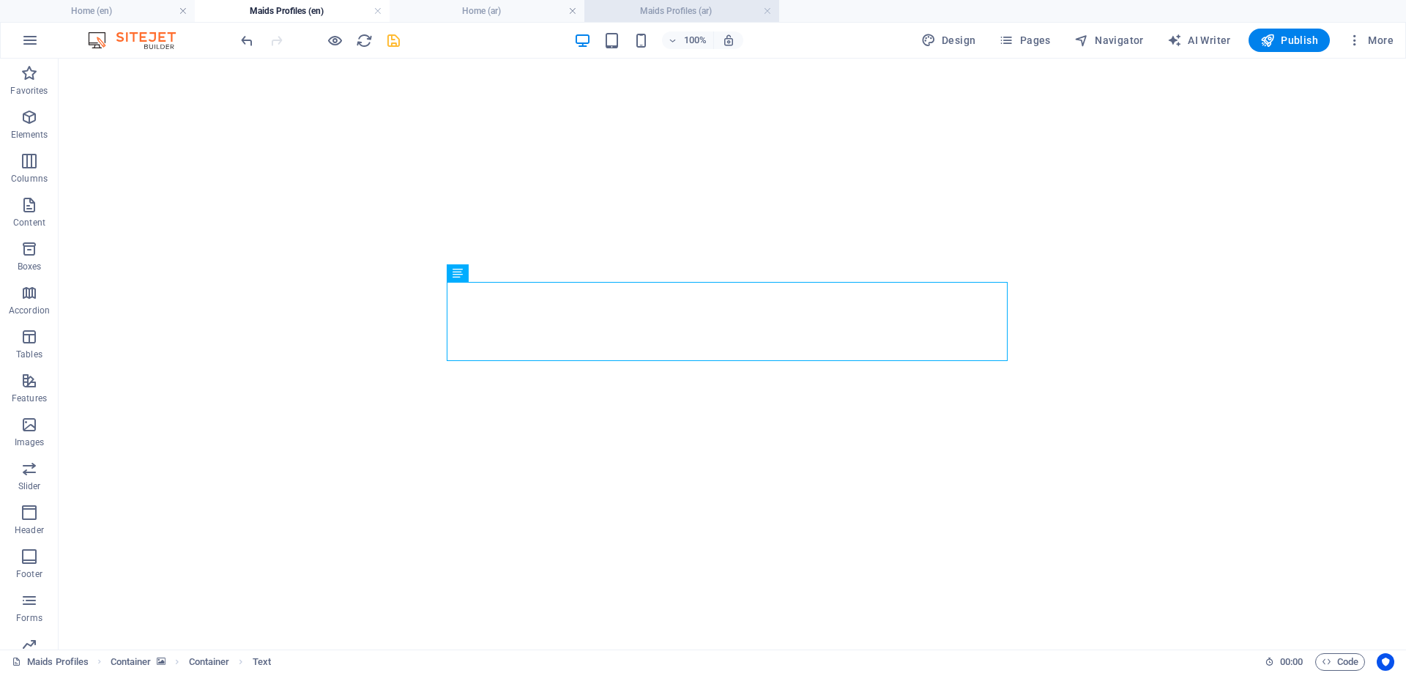
click at [680, 7] on h4 "Maids Profiles (ar)" at bounding box center [681, 11] width 195 height 16
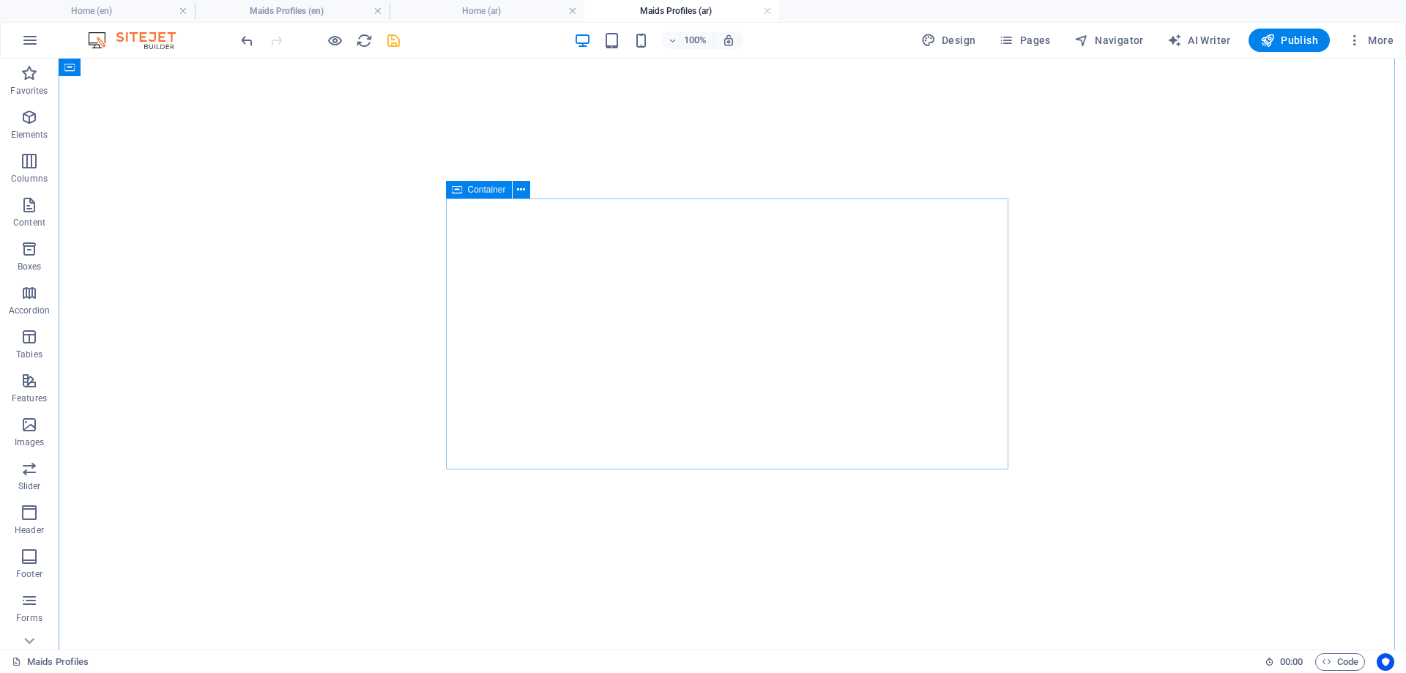
scroll to position [0, 0]
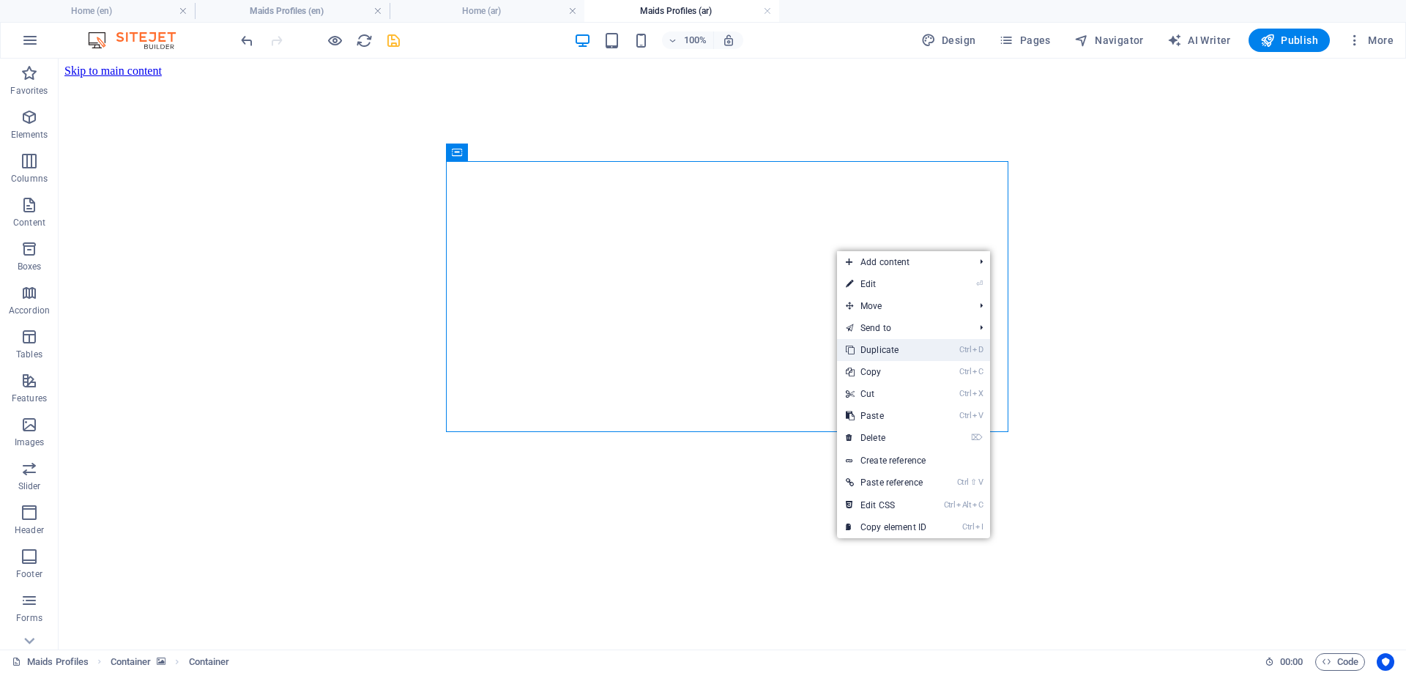
click at [879, 347] on link "Ctrl D Duplicate" at bounding box center [886, 350] width 98 height 22
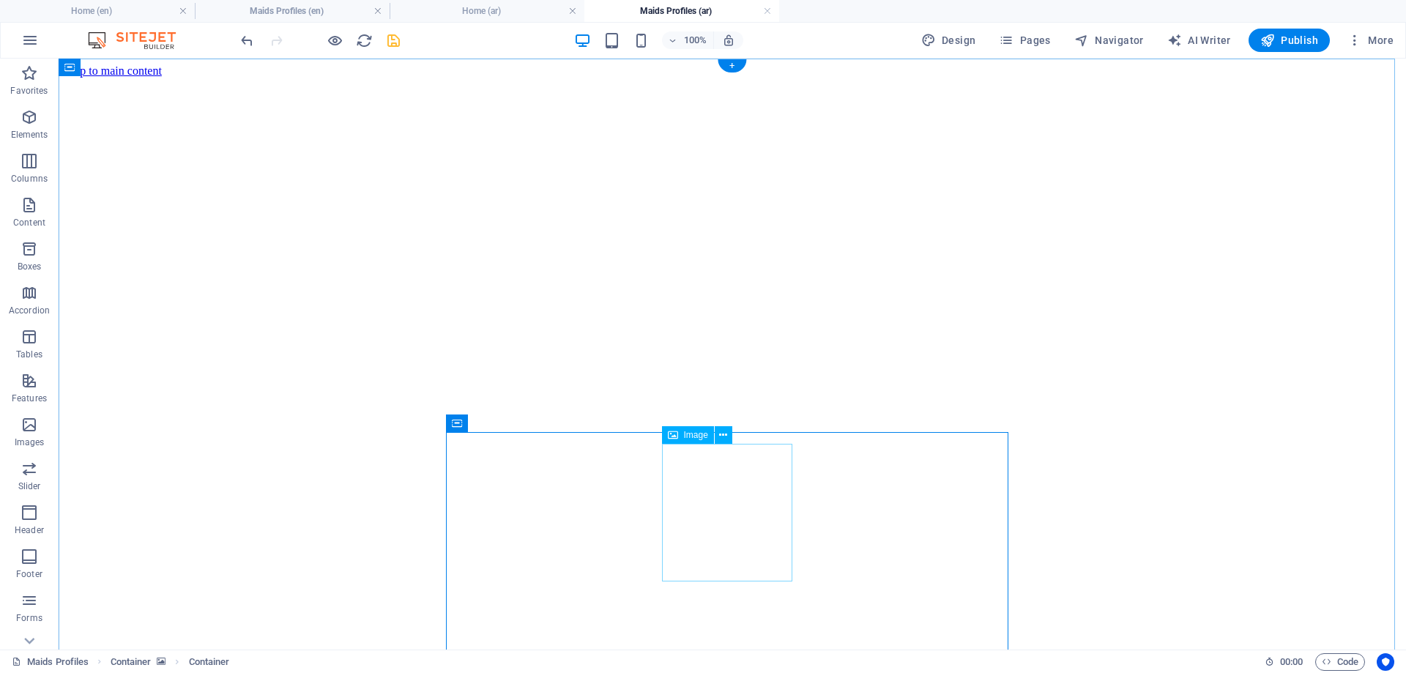
select select "px"
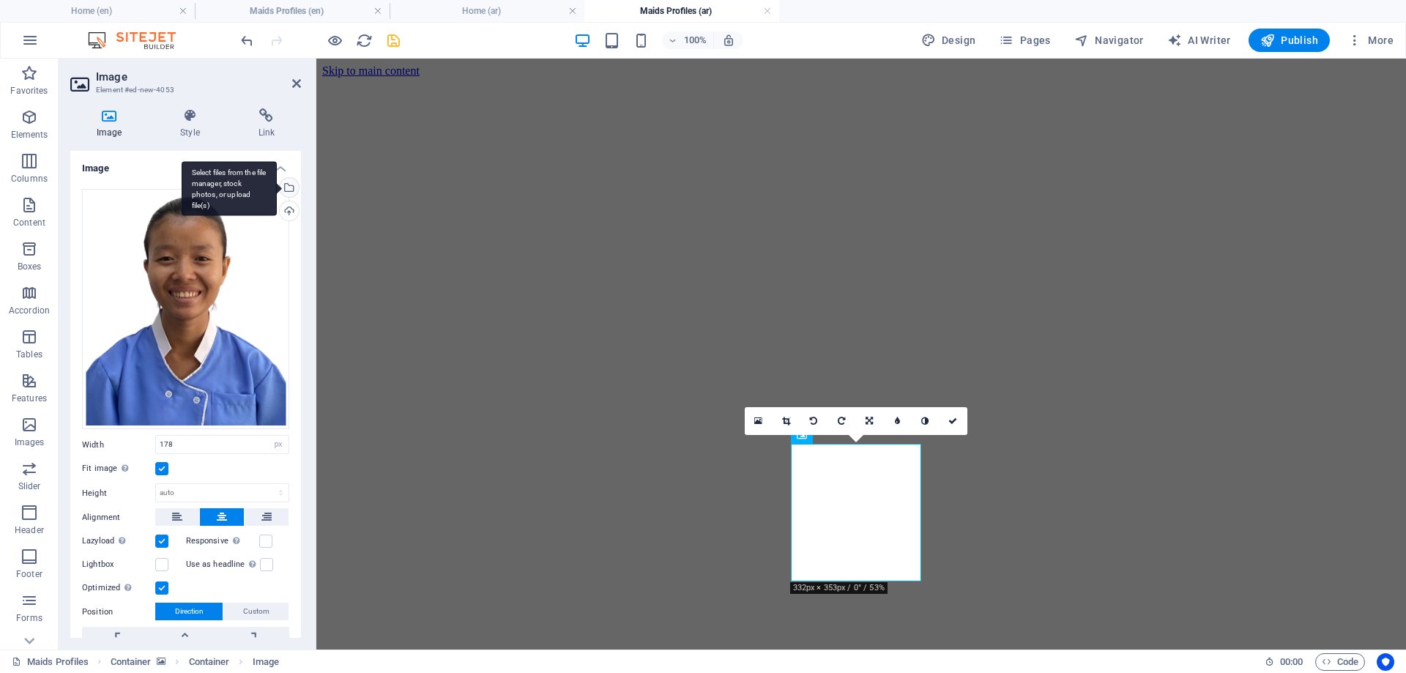
click at [286, 185] on div "Select files from the file manager, stock photos, or upload file(s)" at bounding box center [288, 189] width 22 height 22
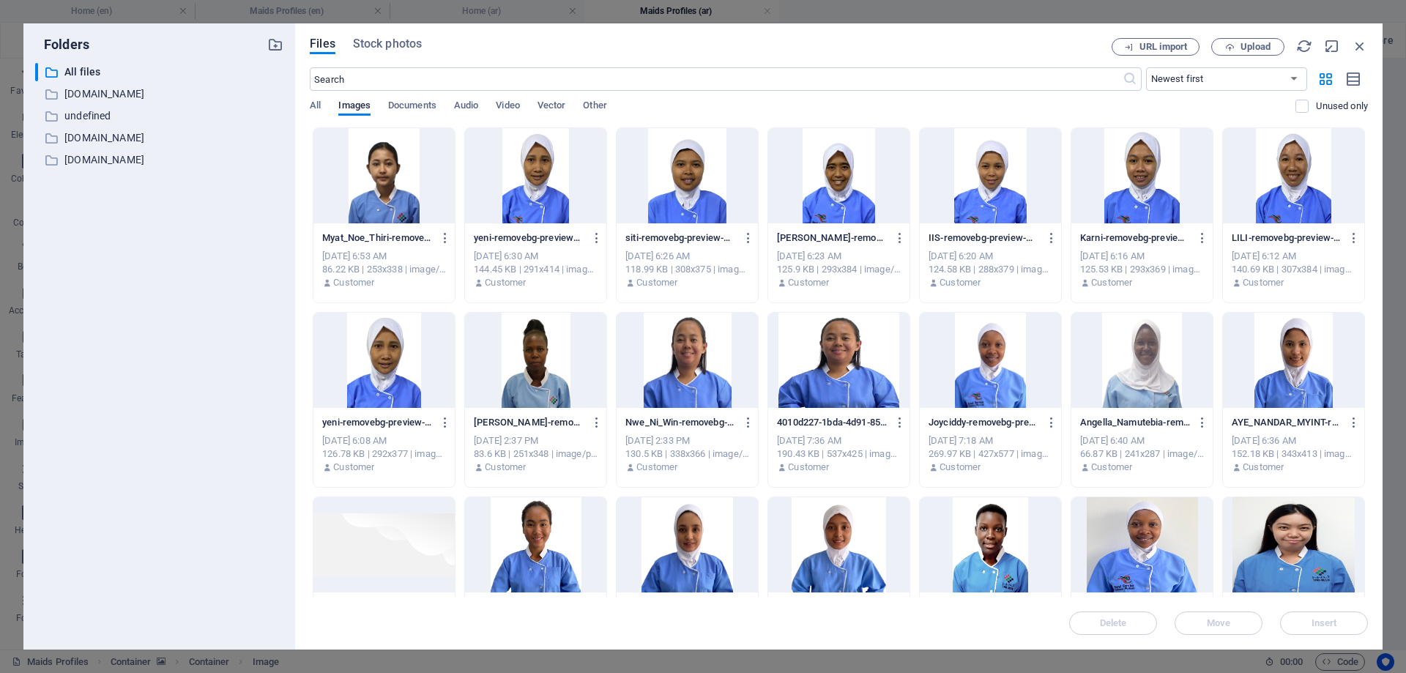
click at [380, 174] on div at bounding box center [383, 175] width 141 height 95
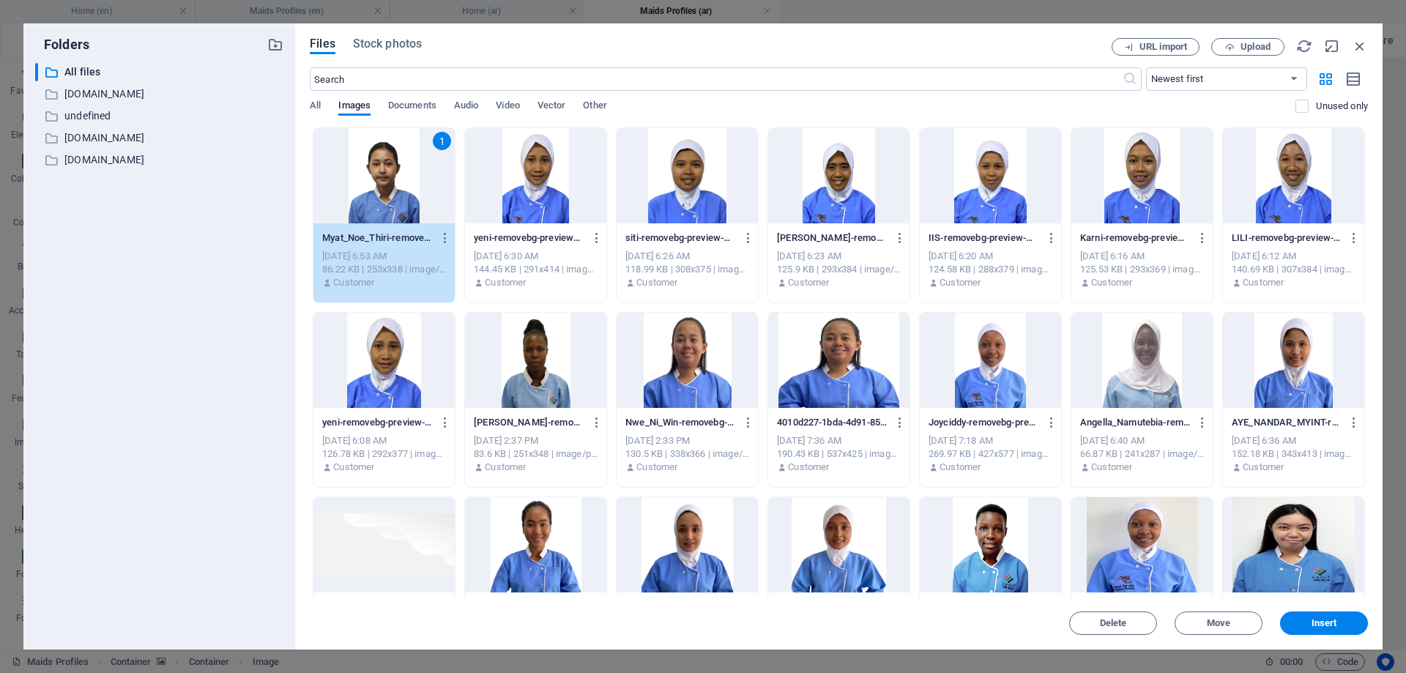
drag, startPoint x: 380, startPoint y: 174, endPoint x: 235, endPoint y: 141, distance: 148.5
click at [380, 174] on div "1" at bounding box center [383, 175] width 141 height 95
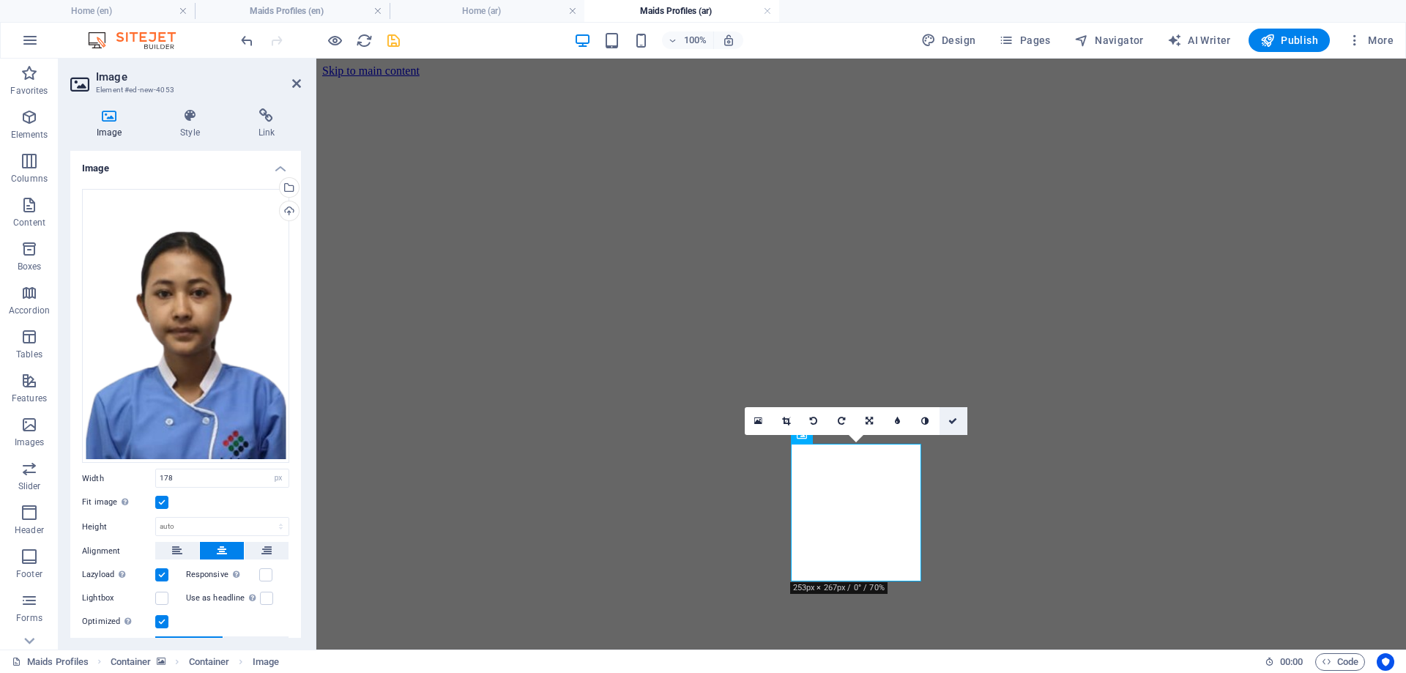
click at [953, 419] on icon at bounding box center [952, 421] width 9 height 9
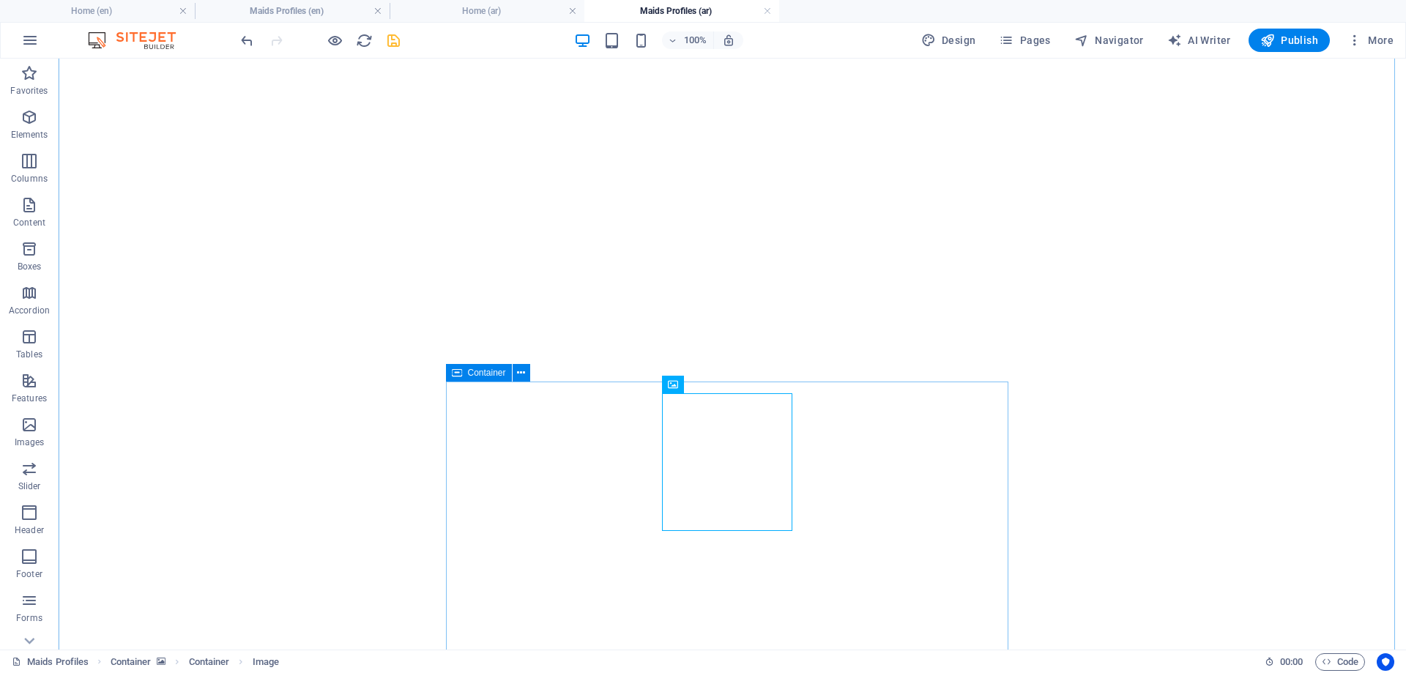
scroll to position [220, 0]
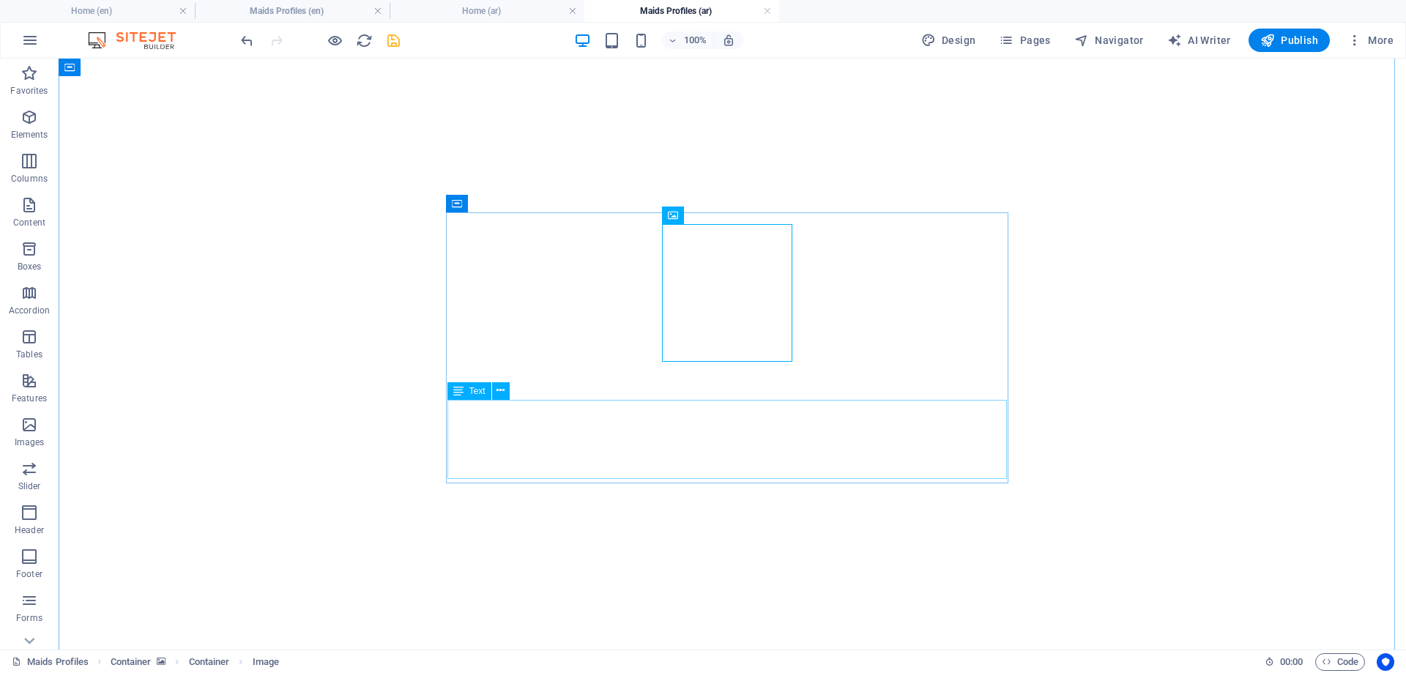
drag, startPoint x: 872, startPoint y: 420, endPoint x: 620, endPoint y: 420, distance: 252.7
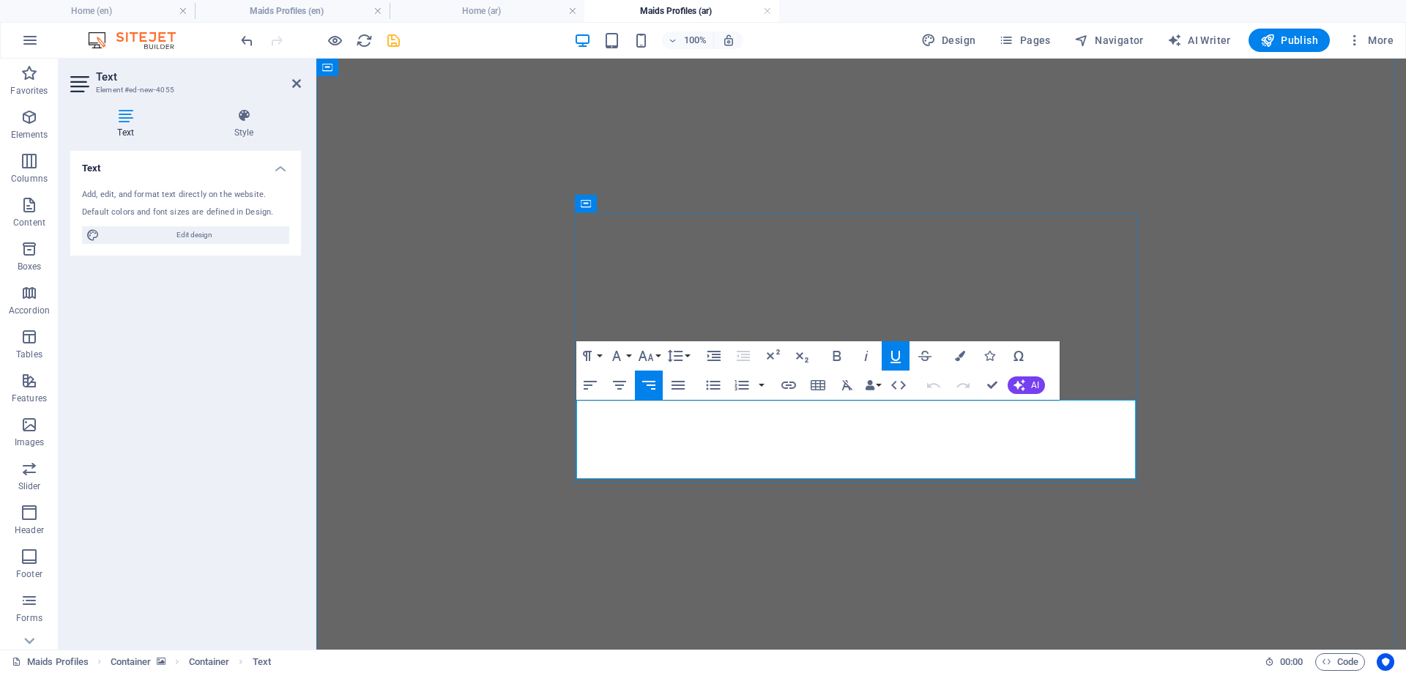
drag, startPoint x: 1134, startPoint y: 412, endPoint x: 997, endPoint y: 469, distance: 147.7
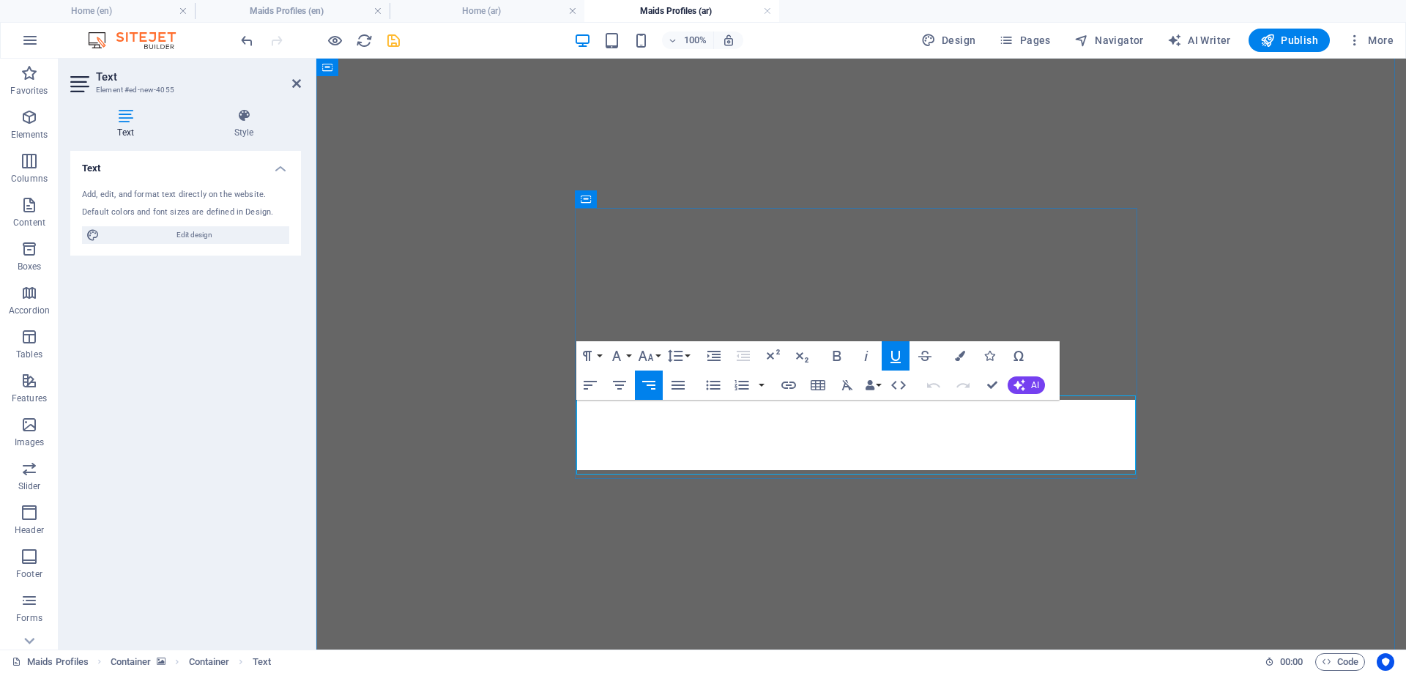
scroll to position [638, -6]
drag, startPoint x: 660, startPoint y: 406, endPoint x: 574, endPoint y: 459, distance: 100.6
click at [650, 389] on icon "button" at bounding box center [649, 385] width 18 height 18
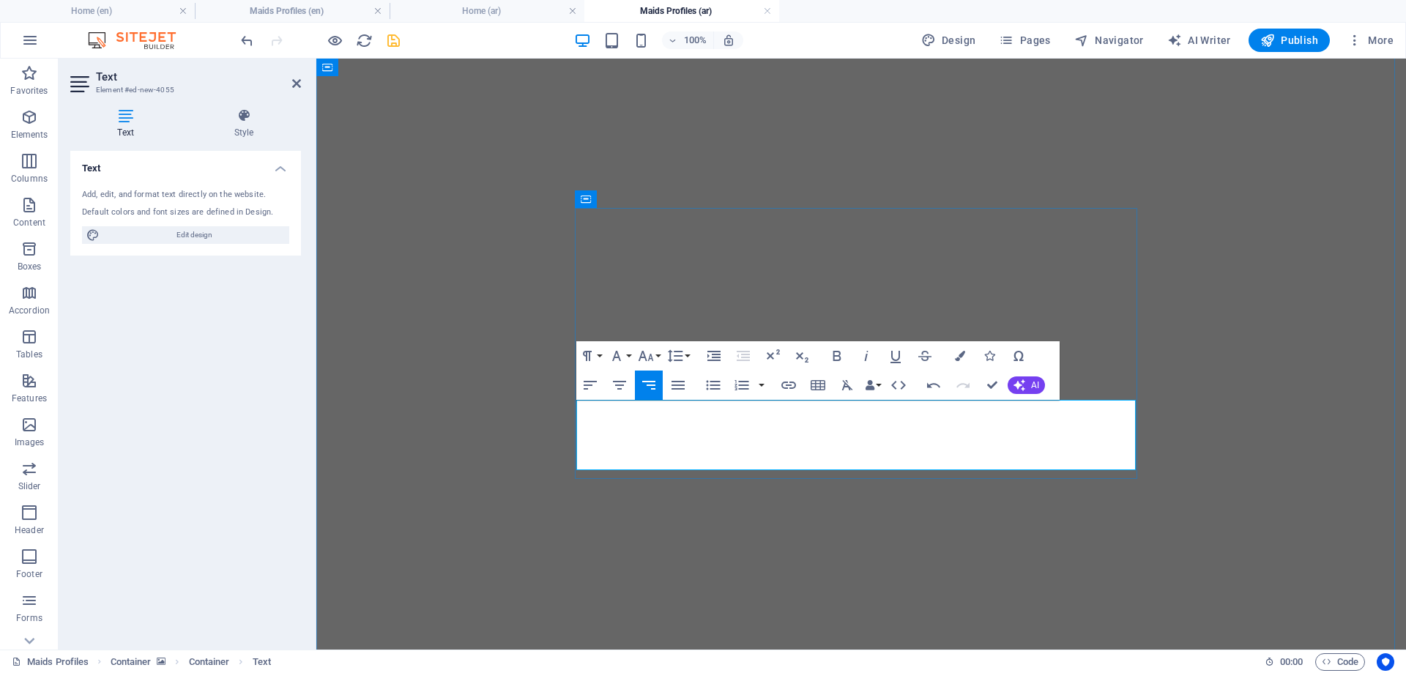
drag, startPoint x: 1052, startPoint y: 410, endPoint x: 1134, endPoint y: 407, distance: 82.8
click at [652, 352] on icon "button" at bounding box center [646, 356] width 18 height 18
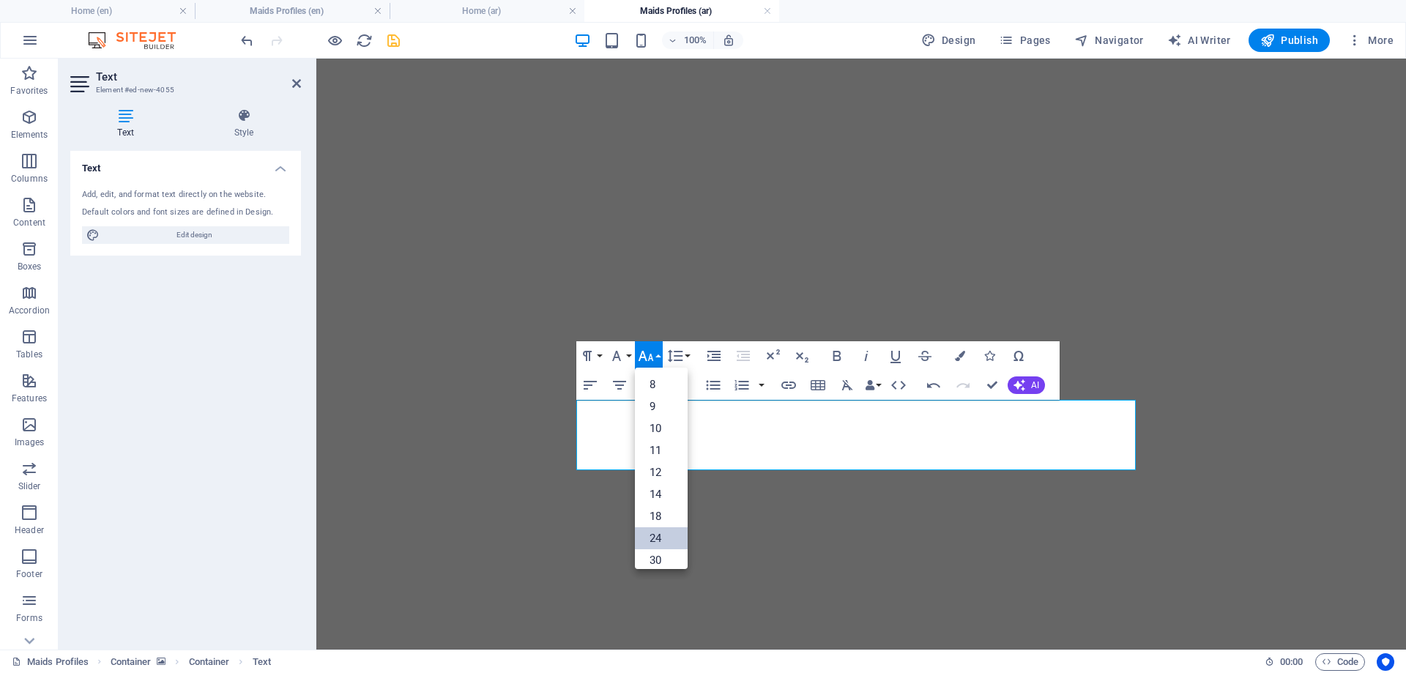
click at [657, 538] on link "24" at bounding box center [661, 538] width 53 height 22
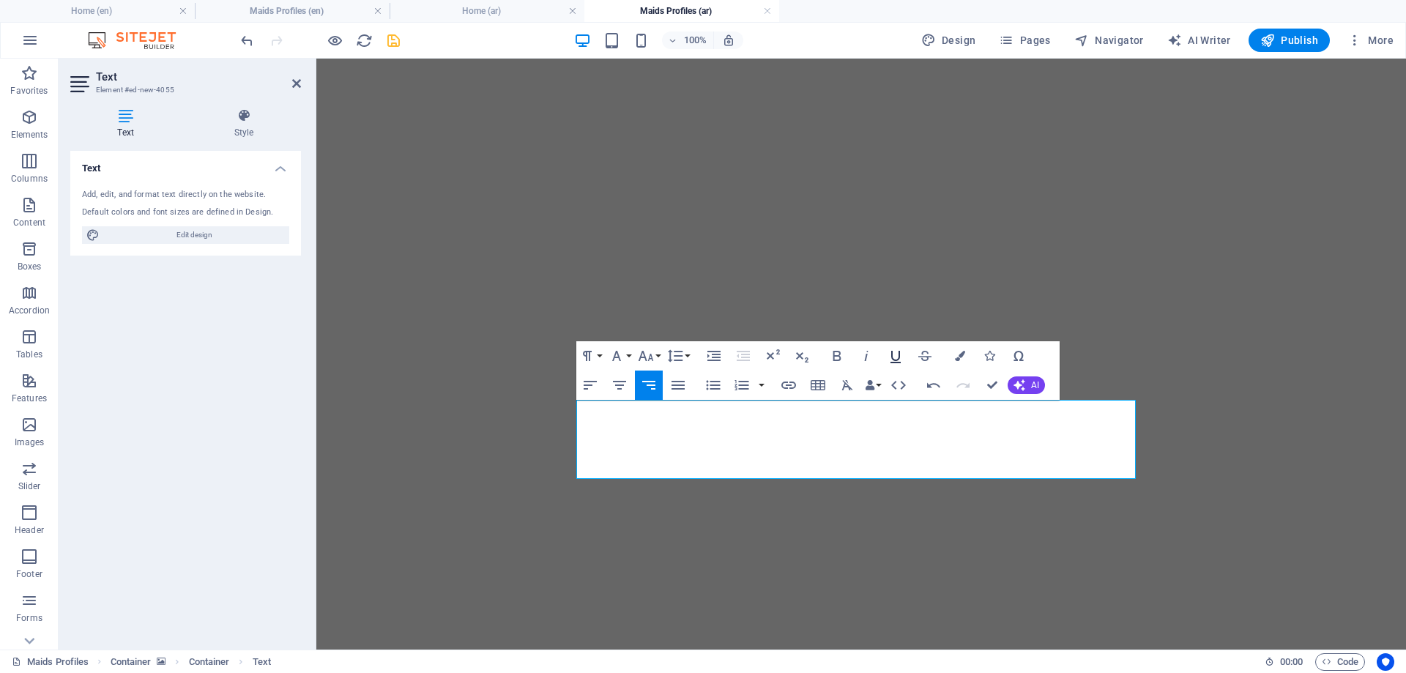
click at [897, 357] on icon "button" at bounding box center [896, 356] width 18 height 18
click at [955, 354] on icon "button" at bounding box center [960, 356] width 10 height 10
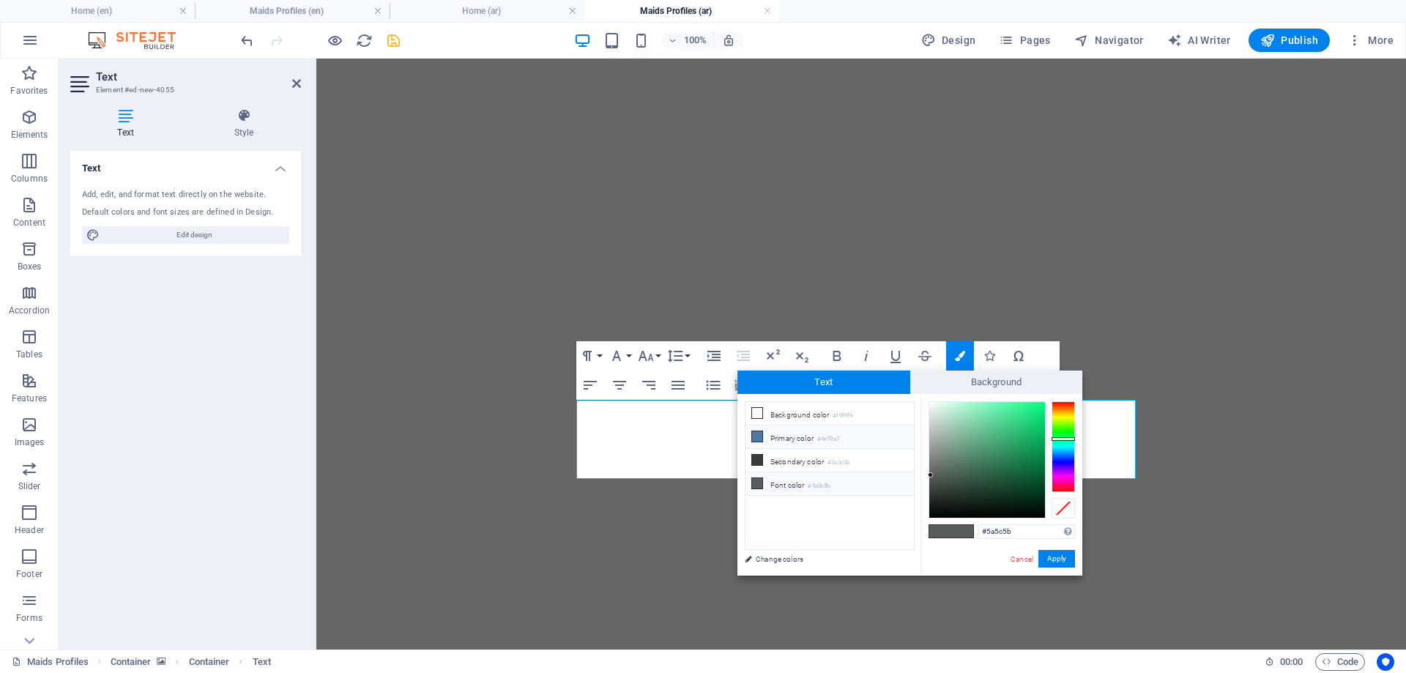
click at [770, 436] on li "Primary color #4e79a7" at bounding box center [830, 436] width 168 height 23
type input "#4e79a7"
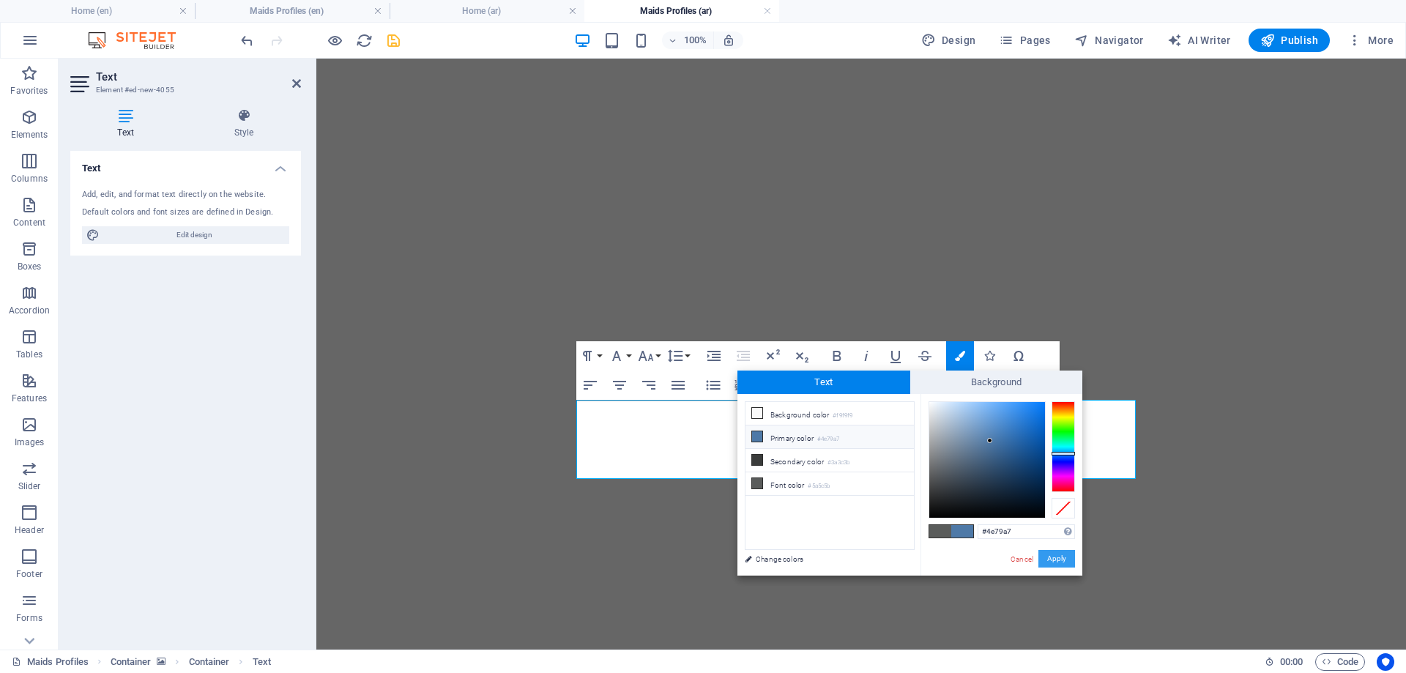
click at [1061, 558] on button "Apply" at bounding box center [1056, 559] width 37 height 18
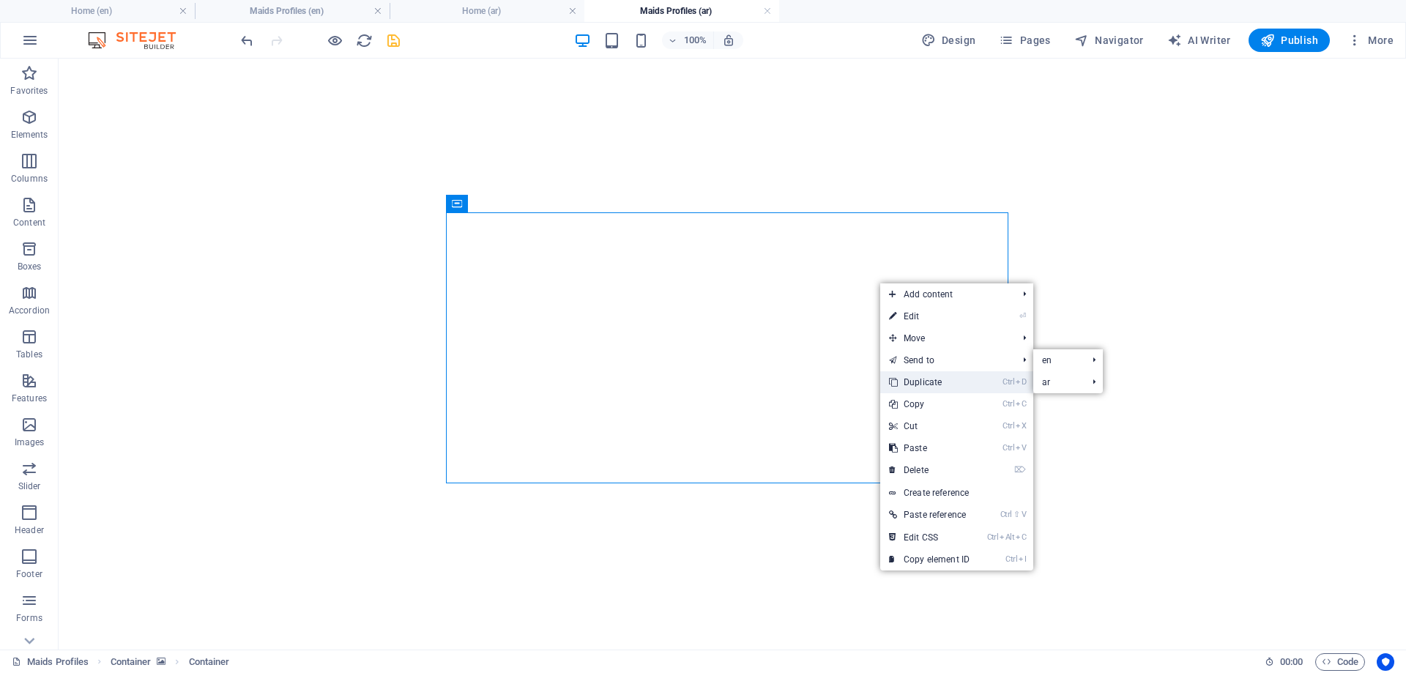
click at [926, 381] on link "Ctrl D Duplicate" at bounding box center [929, 382] width 98 height 22
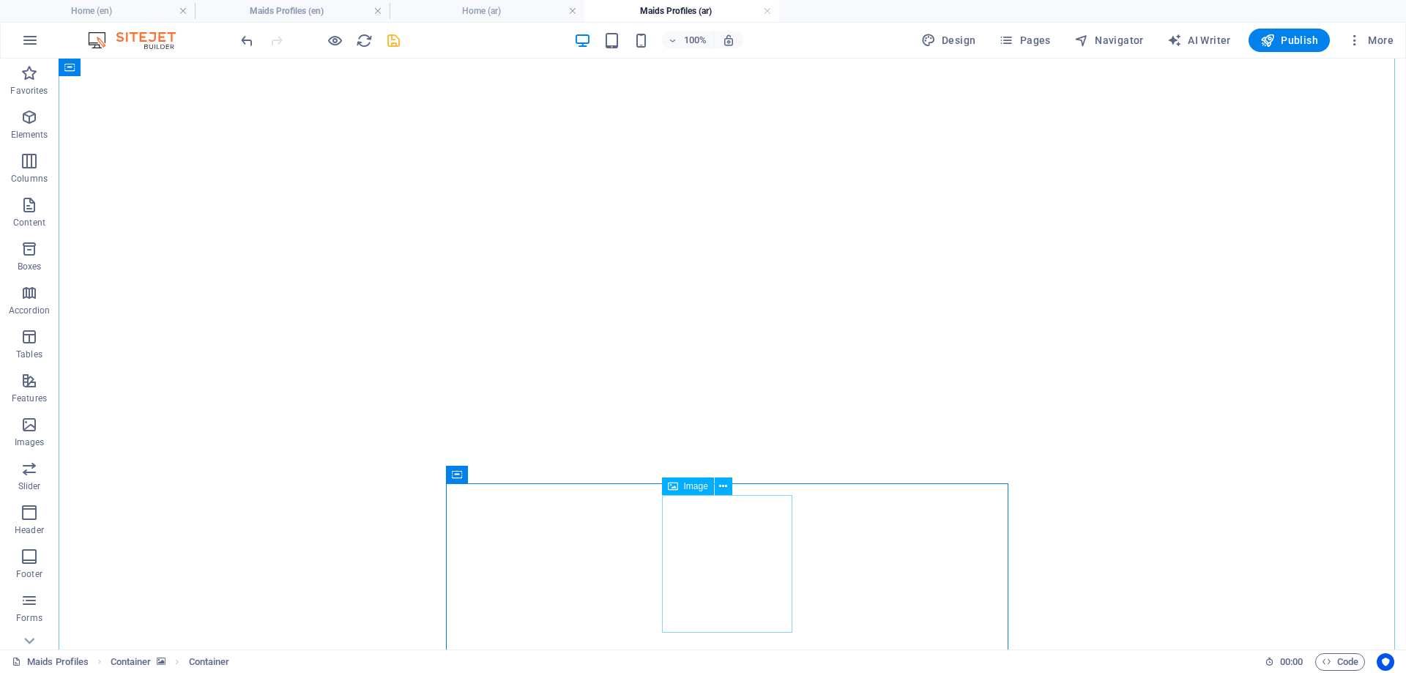
select select "px"
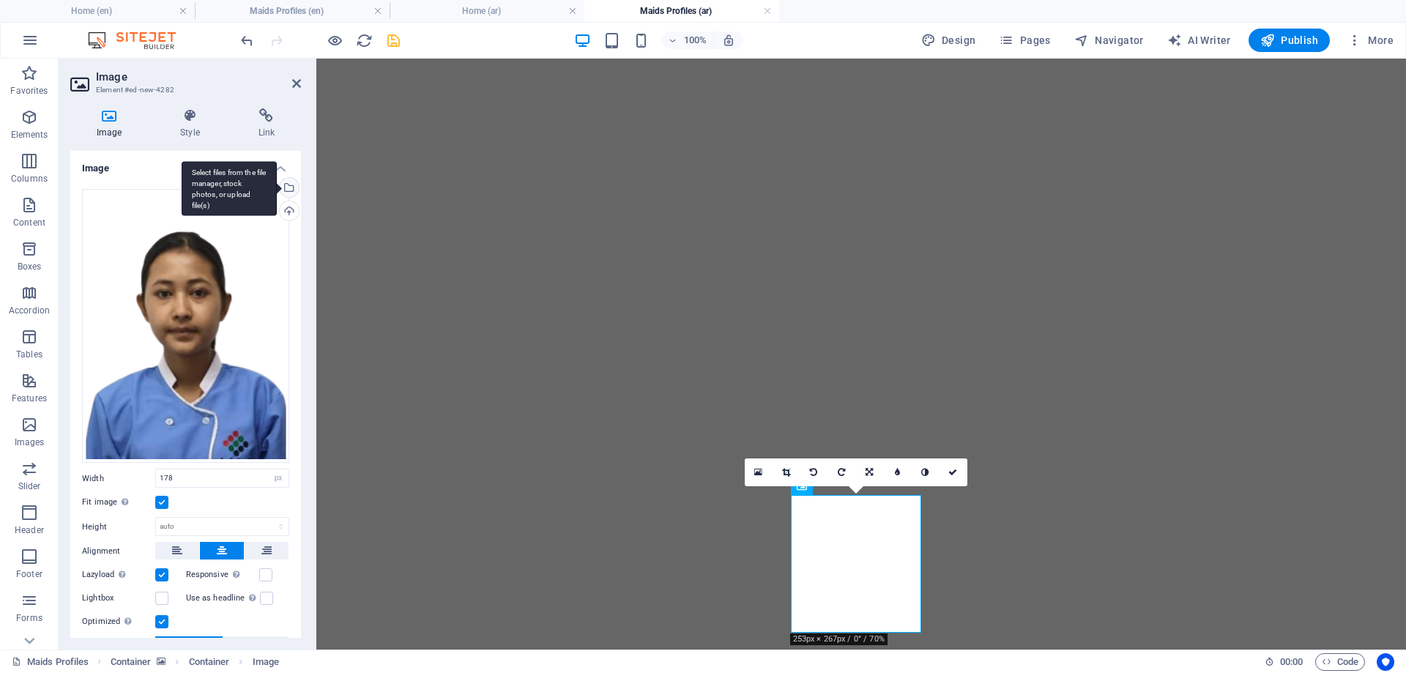
click at [287, 186] on div "Select files from the file manager, stock photos, or upload file(s)" at bounding box center [288, 189] width 22 height 22
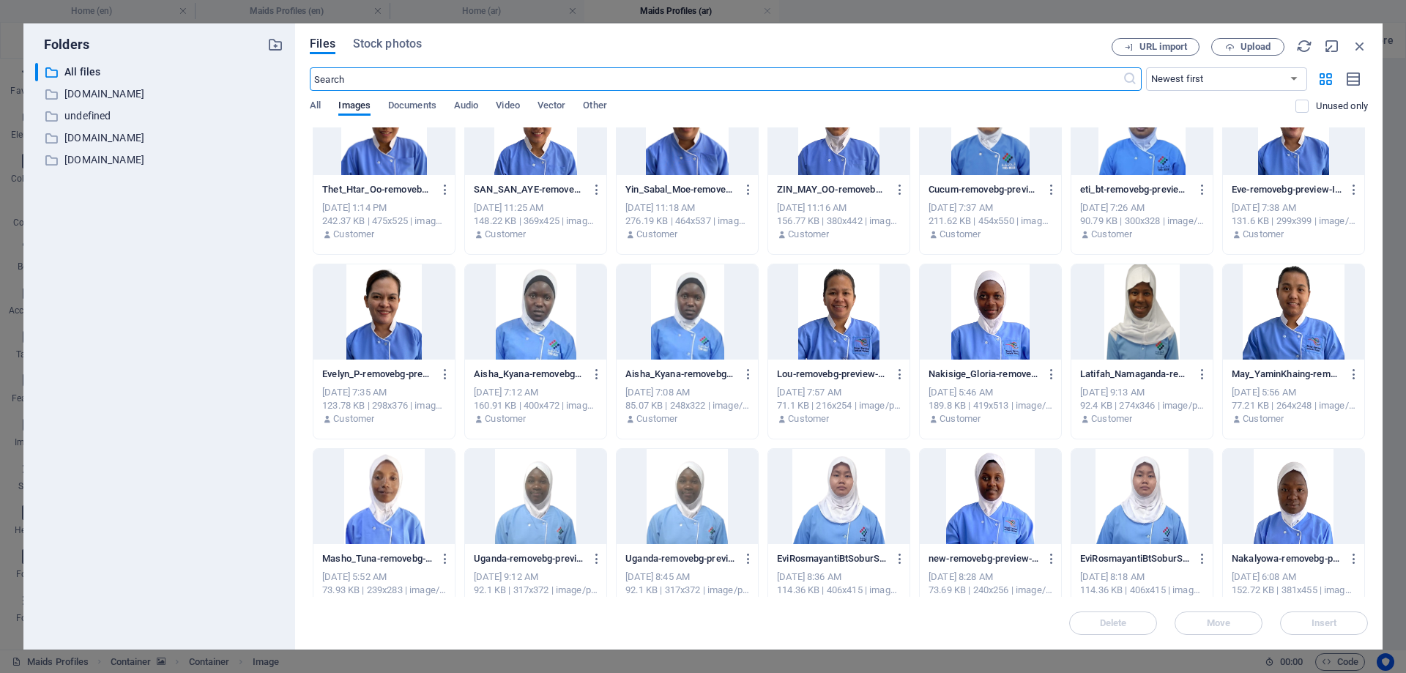
scroll to position [732, 0]
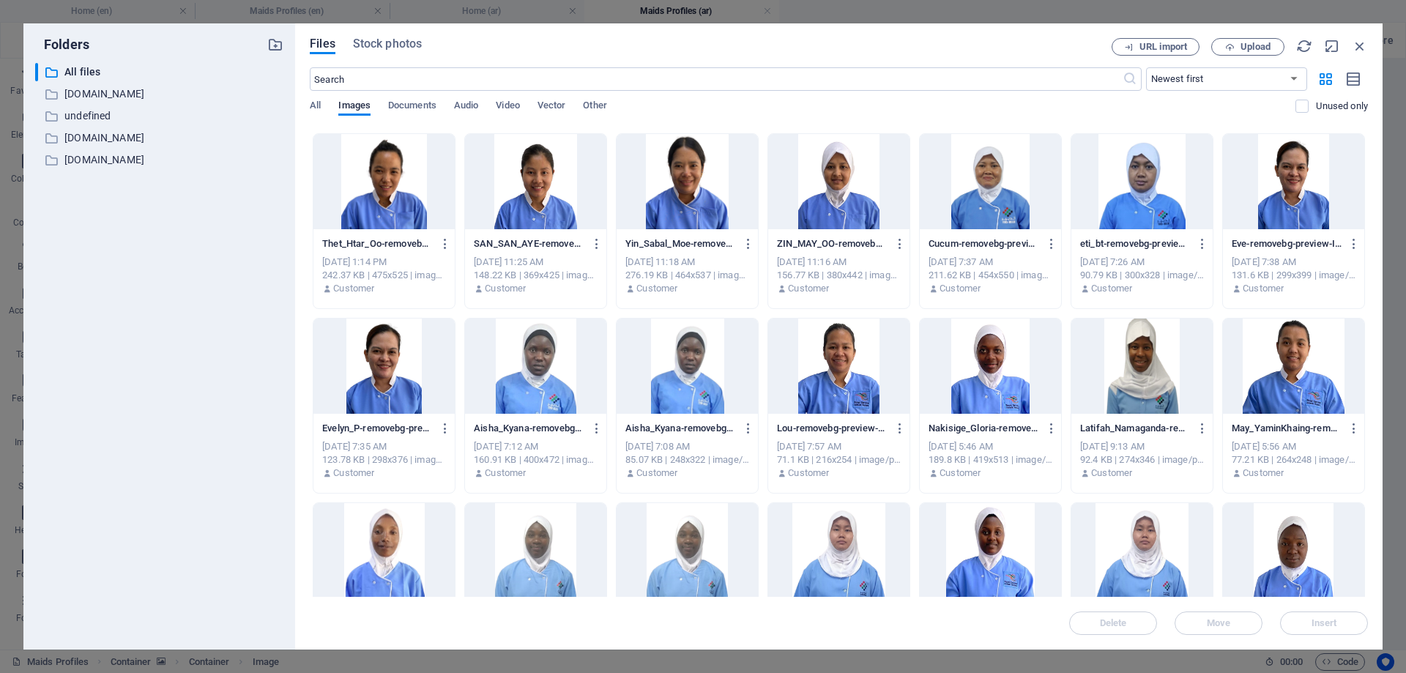
click at [675, 180] on div at bounding box center [687, 181] width 141 height 95
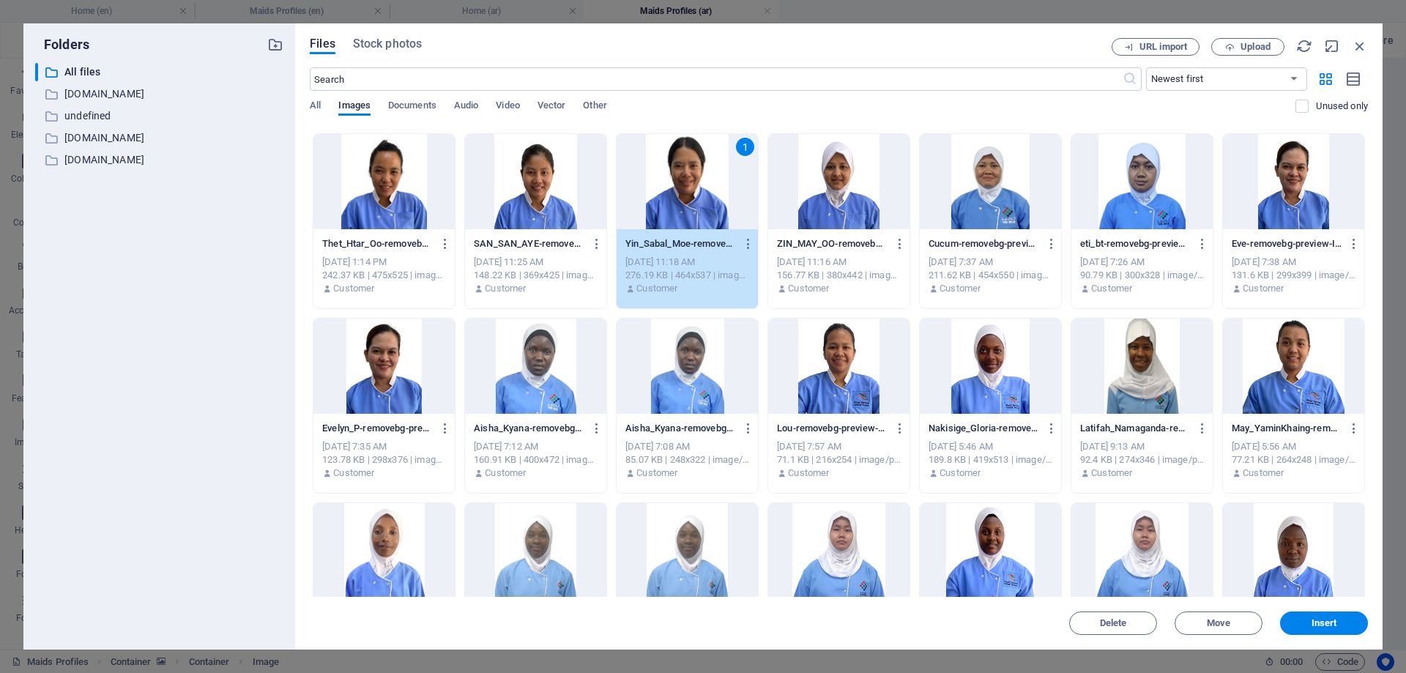
click at [675, 180] on div "1" at bounding box center [687, 181] width 141 height 95
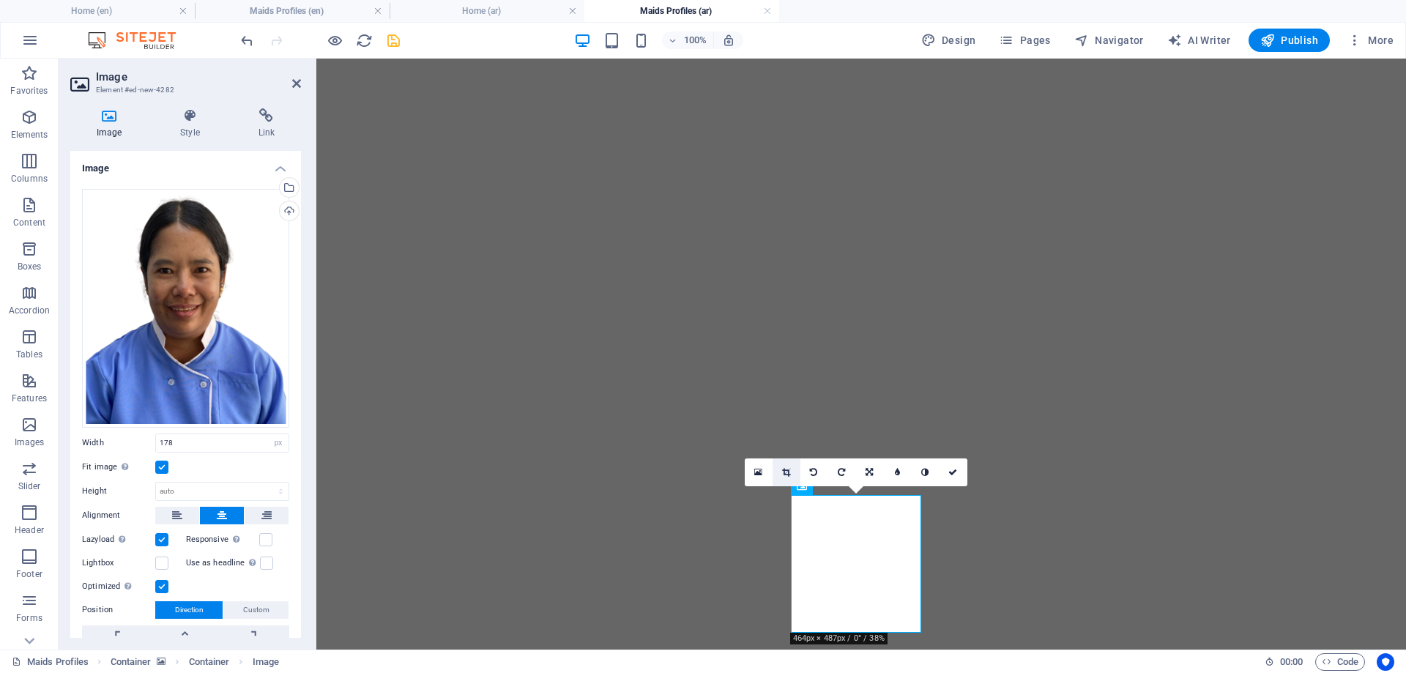
click at [786, 467] on link at bounding box center [787, 472] width 28 height 28
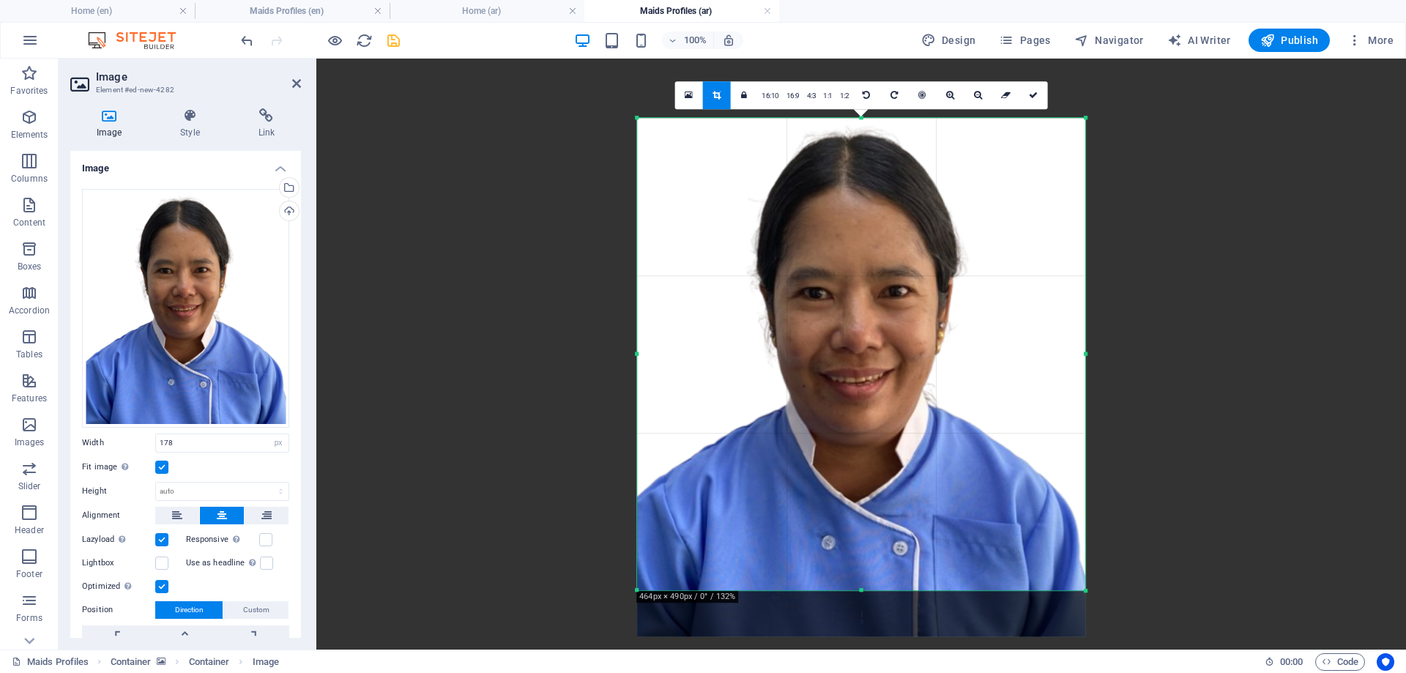
drag, startPoint x: 877, startPoint y: 395, endPoint x: 877, endPoint y: 415, distance: 19.0
click at [877, 415] on div at bounding box center [861, 377] width 448 height 518
click at [1031, 93] on icon at bounding box center [1033, 95] width 9 height 9
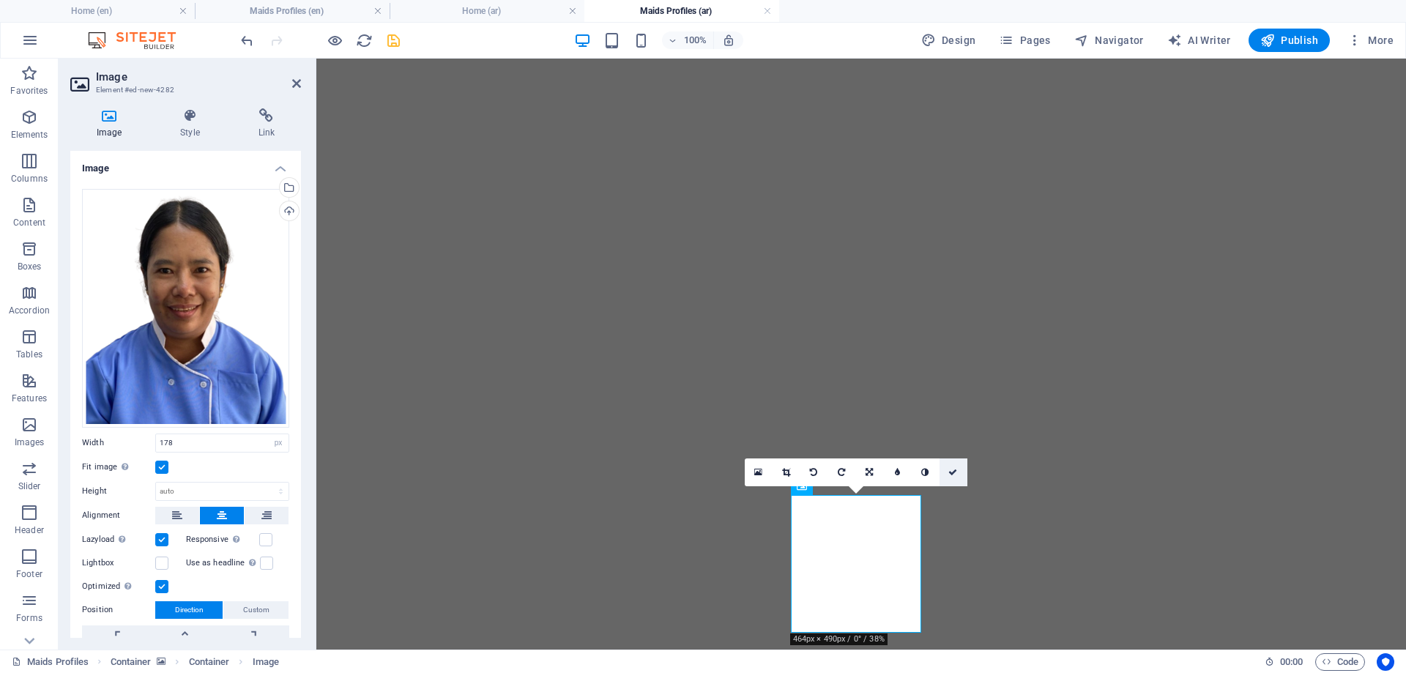
click at [955, 469] on icon at bounding box center [952, 472] width 9 height 9
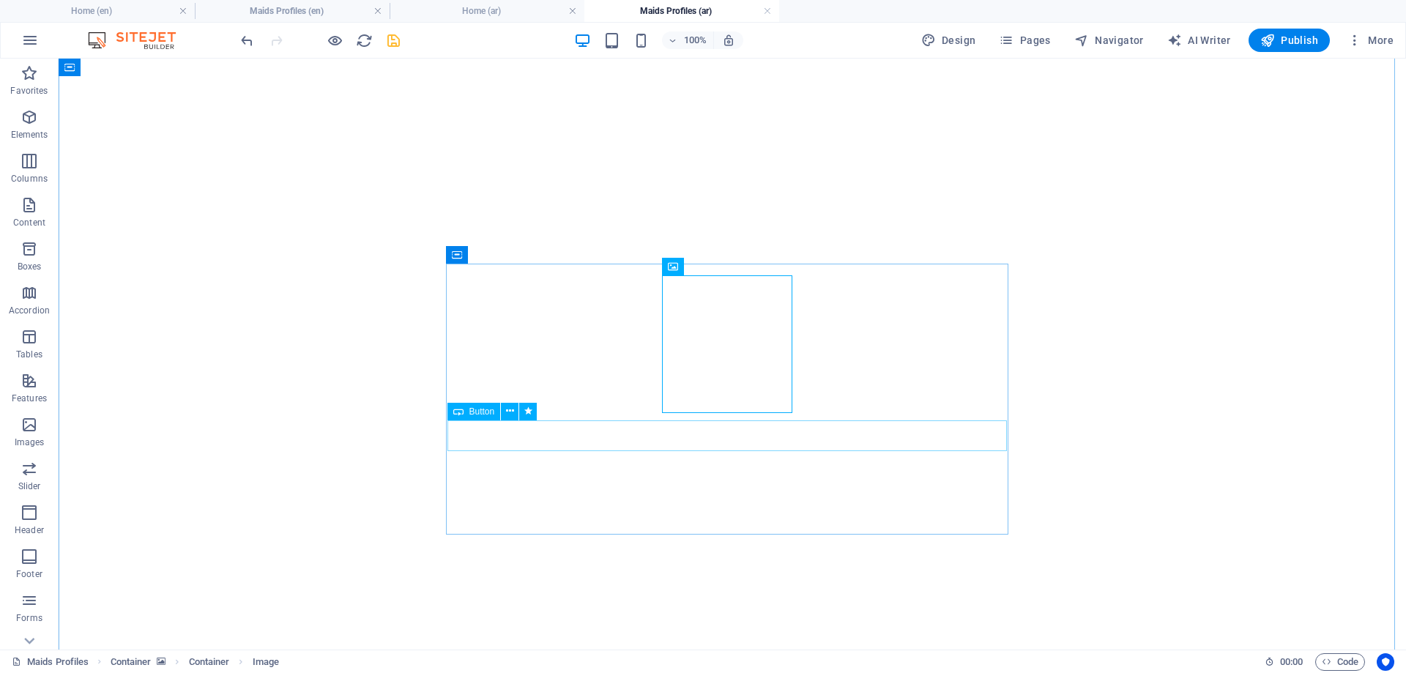
scroll to position [439, 0]
click at [259, 6] on h4 "Maids Profiles (en)" at bounding box center [292, 11] width 195 height 16
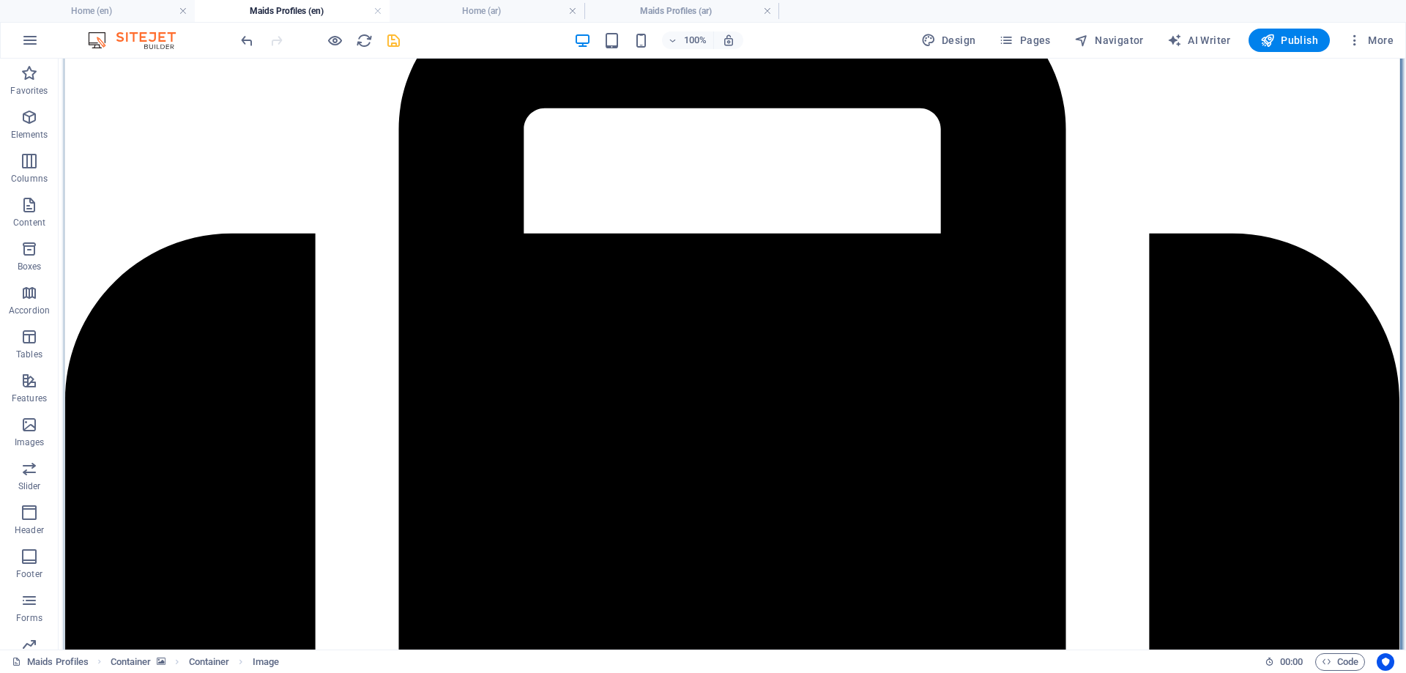
scroll to position [0, 0]
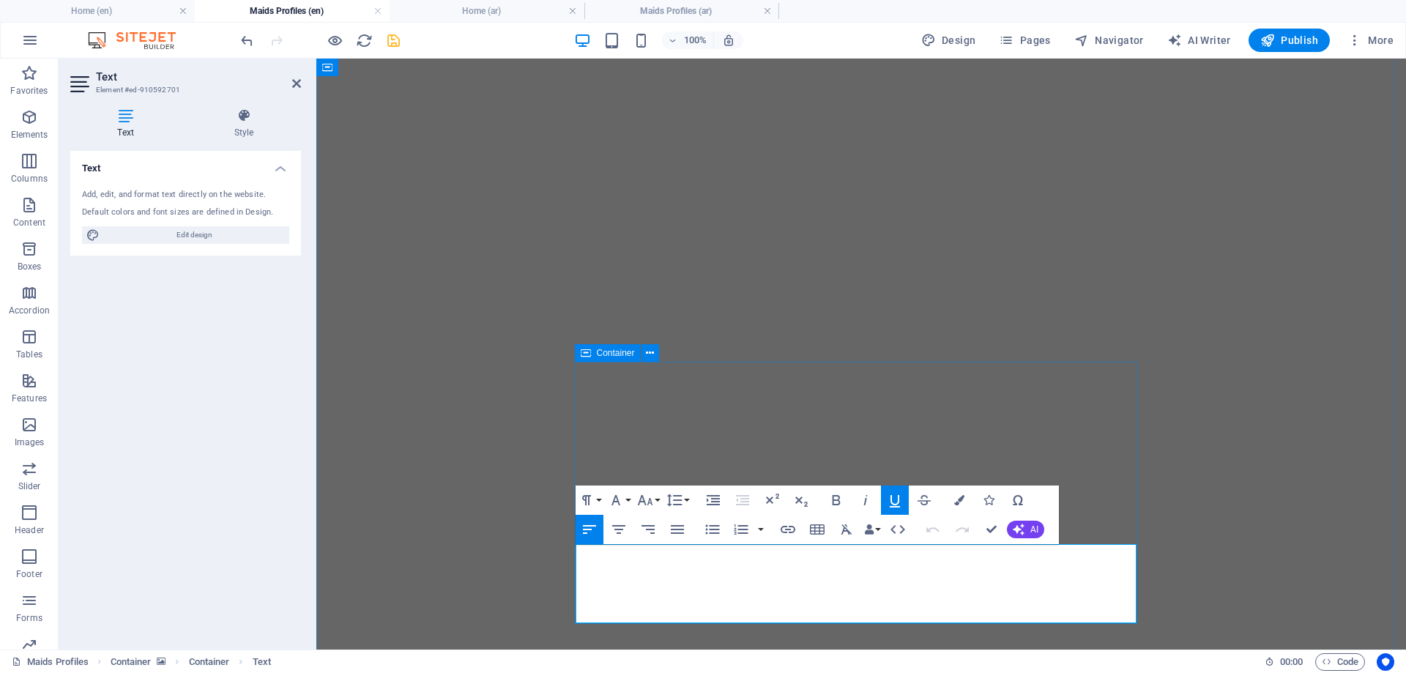
drag, startPoint x: 576, startPoint y: 551, endPoint x: 1052, endPoint y: 622, distance: 481.3
copy div "[PERSON_NAME] AGE: [DEMOGRAPHIC_DATA] Language: English (Fair) Nationality: [DE…"
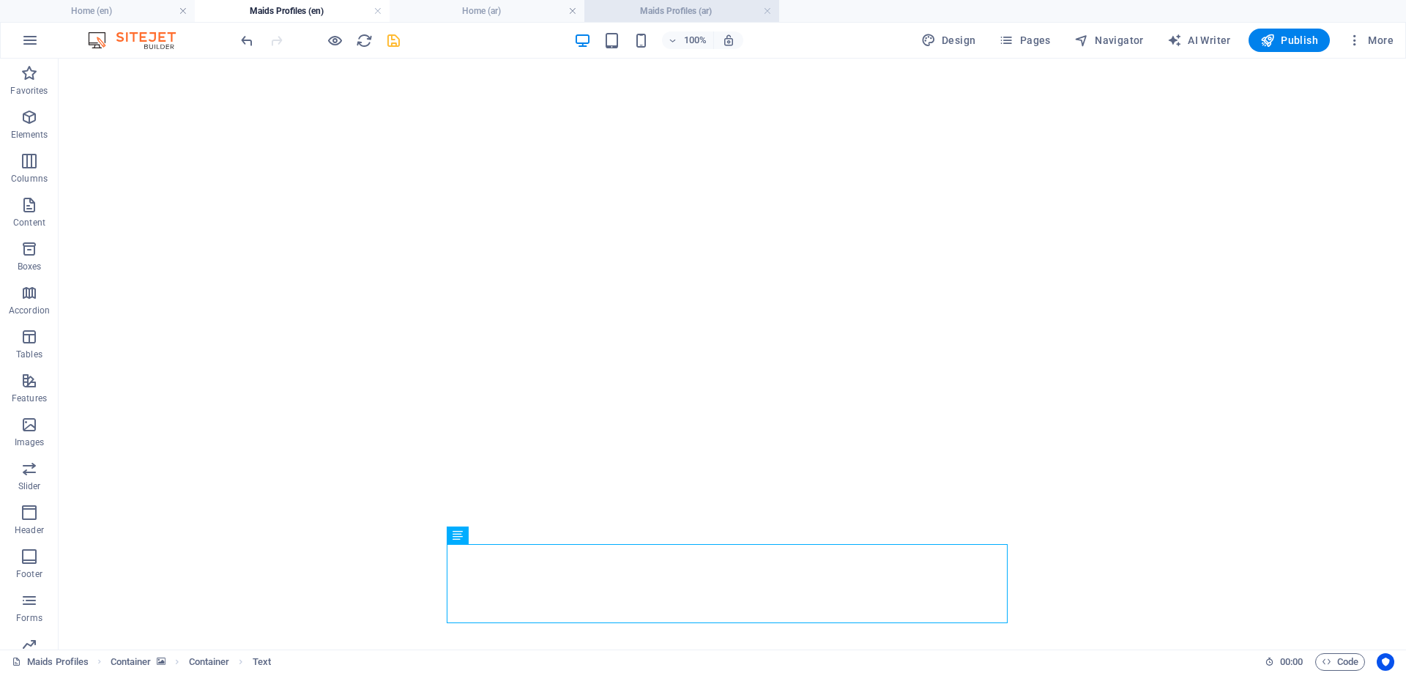
click at [666, 7] on h4 "Maids Profiles (ar)" at bounding box center [681, 11] width 195 height 16
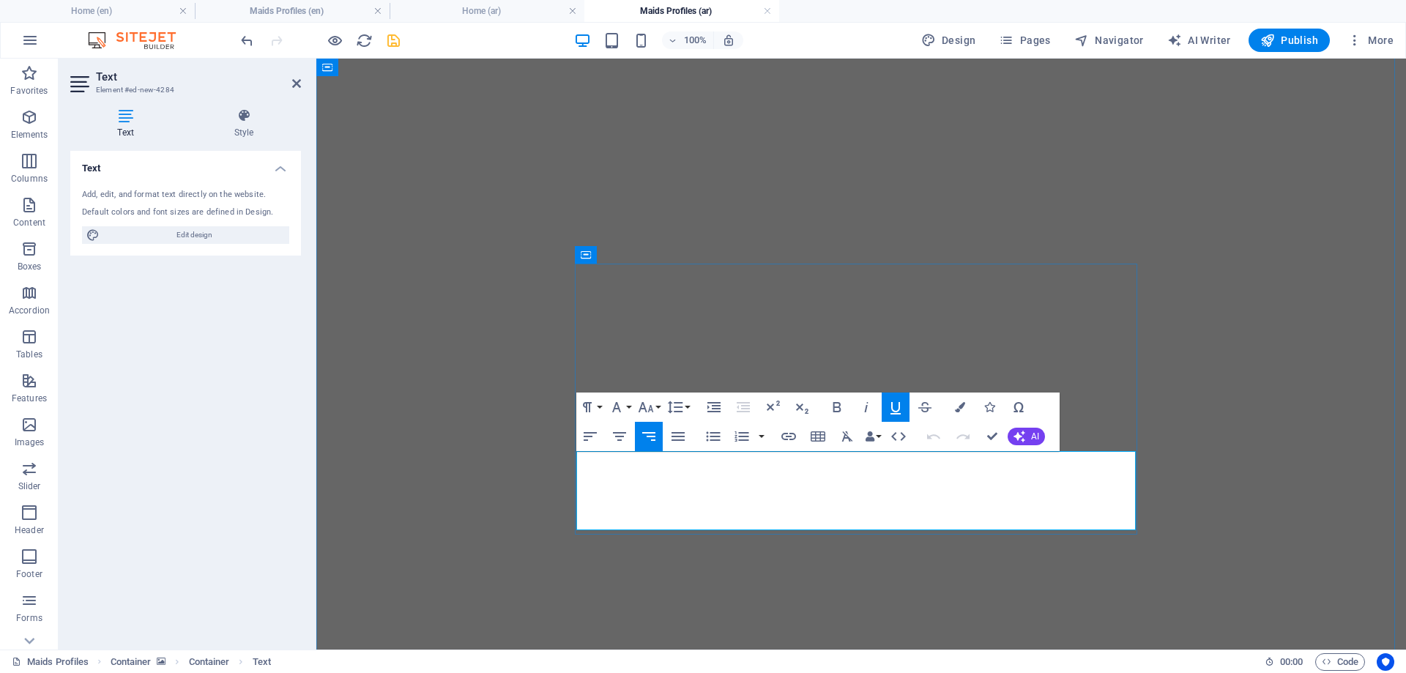
drag, startPoint x: 1135, startPoint y: 466, endPoint x: 1000, endPoint y: 518, distance: 145.4
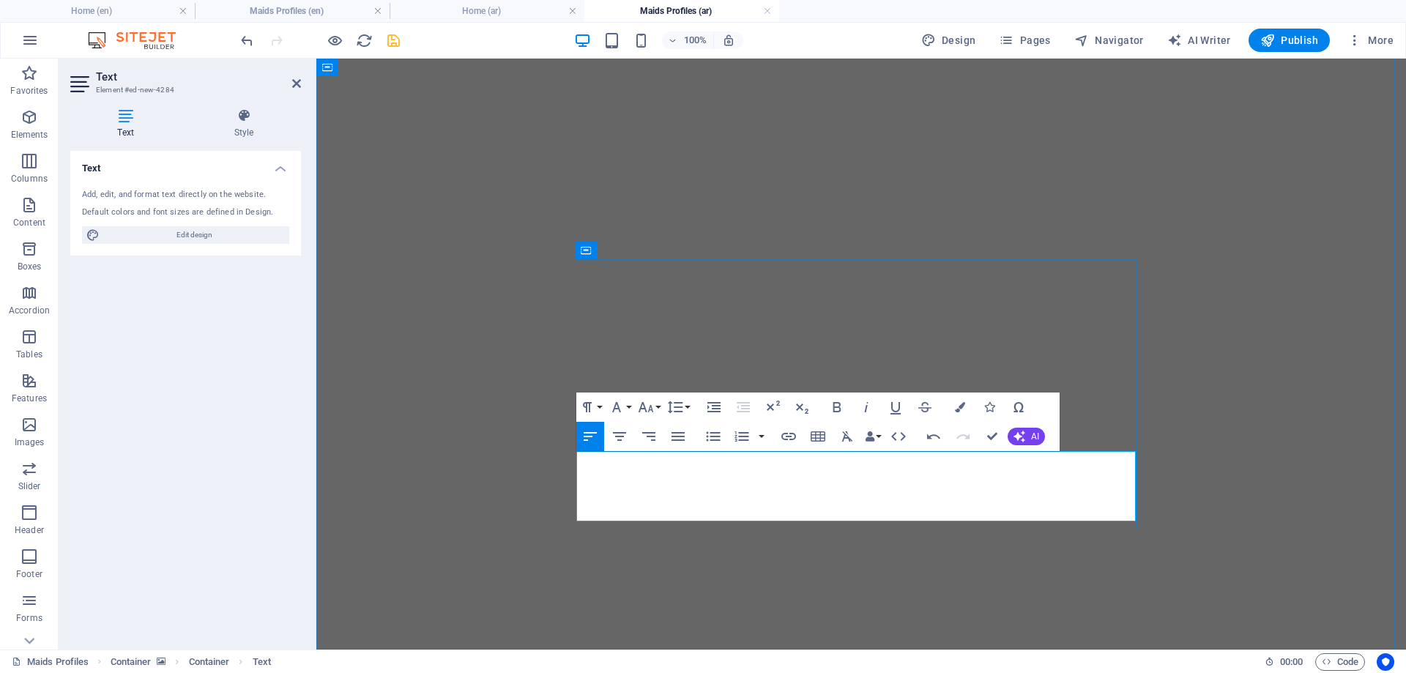
drag, startPoint x: 629, startPoint y: 461, endPoint x: 590, endPoint y: 508, distance: 61.4
click at [653, 438] on icon "button" at bounding box center [649, 437] width 18 height 18
drag, startPoint x: 1088, startPoint y: 456, endPoint x: 1136, endPoint y: 456, distance: 48.3
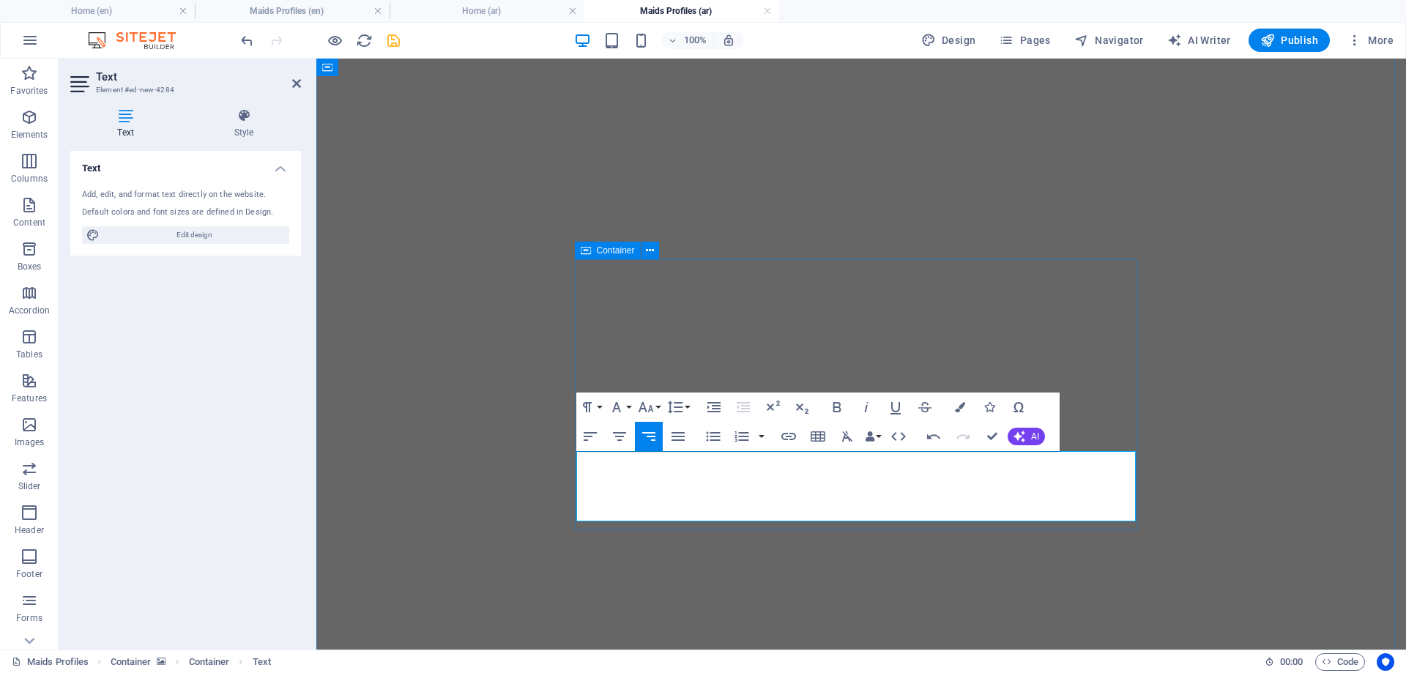
click at [649, 405] on icon "button" at bounding box center [646, 407] width 18 height 18
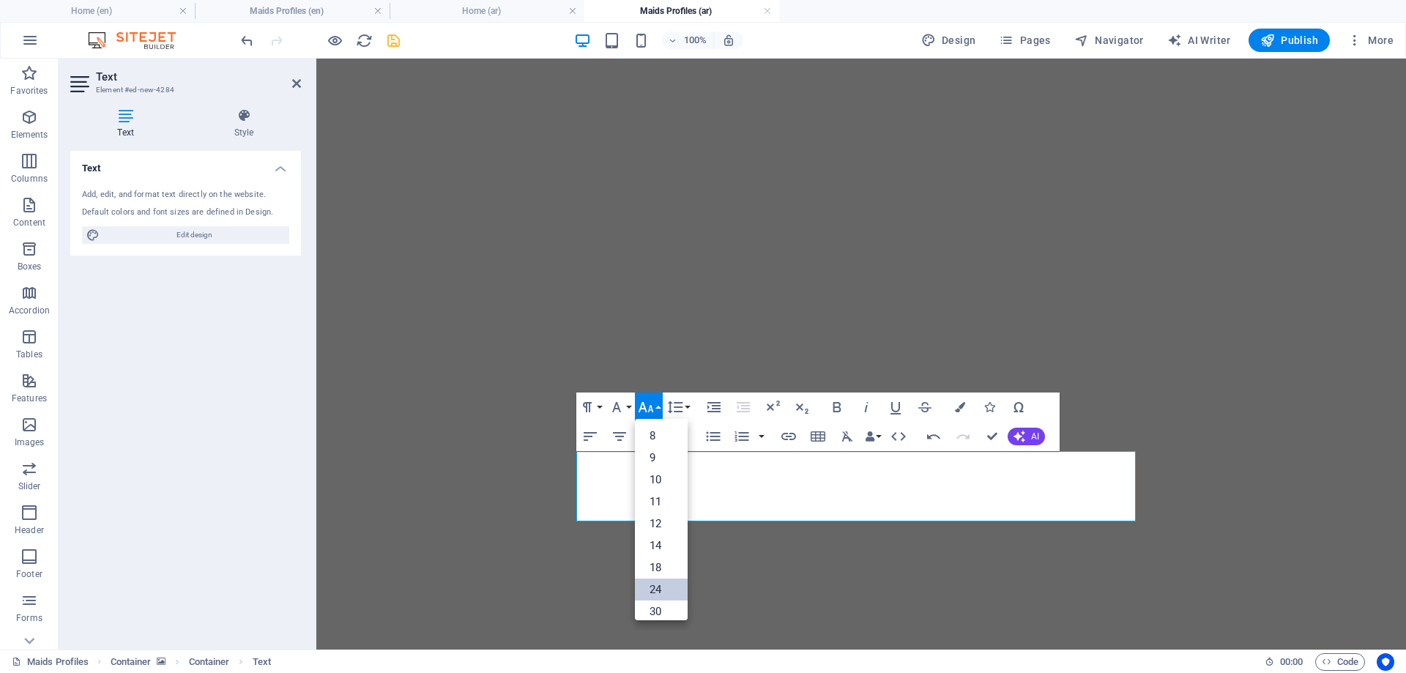
click at [655, 587] on link "24" at bounding box center [661, 590] width 53 height 22
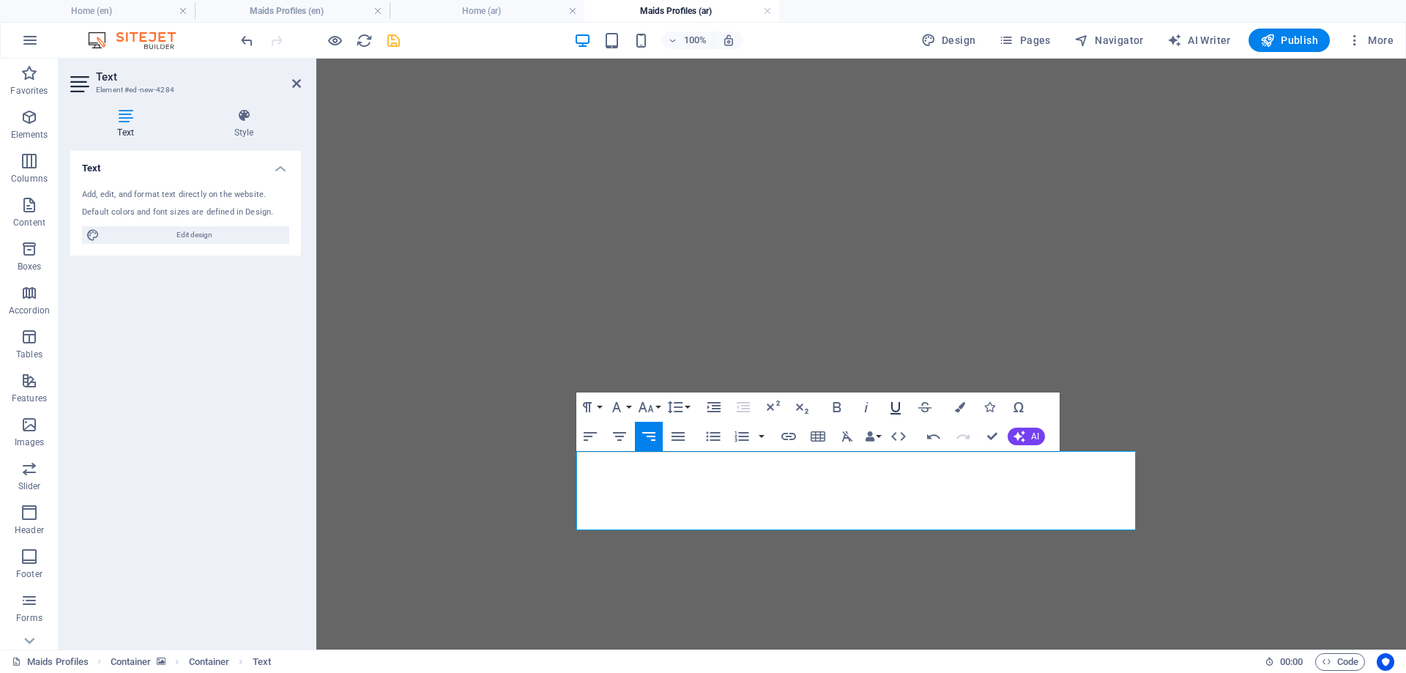
click at [897, 406] on icon "button" at bounding box center [896, 407] width 18 height 18
click at [957, 406] on icon "button" at bounding box center [960, 407] width 10 height 10
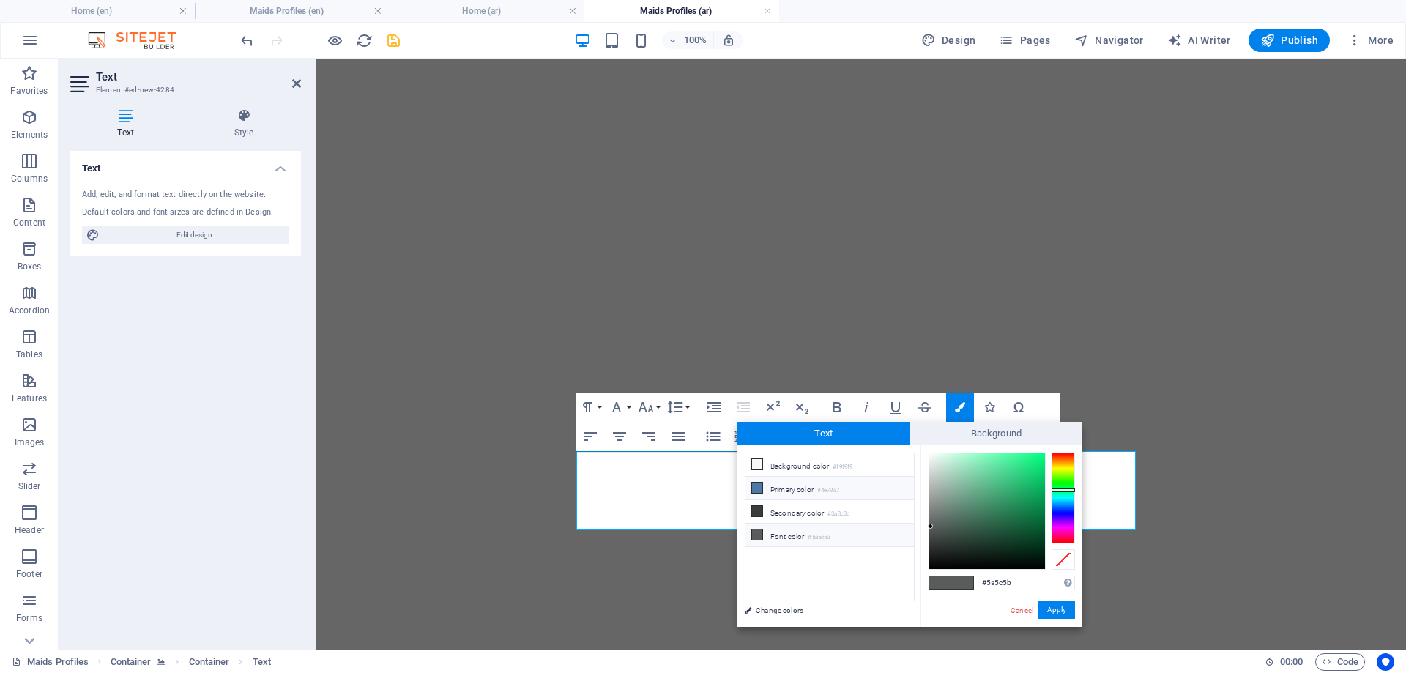
drag, startPoint x: 766, startPoint y: 489, endPoint x: 774, endPoint y: 493, distance: 8.8
click at [767, 489] on li "Primary color #4e79a7" at bounding box center [830, 488] width 168 height 23
type input "#4e79a7"
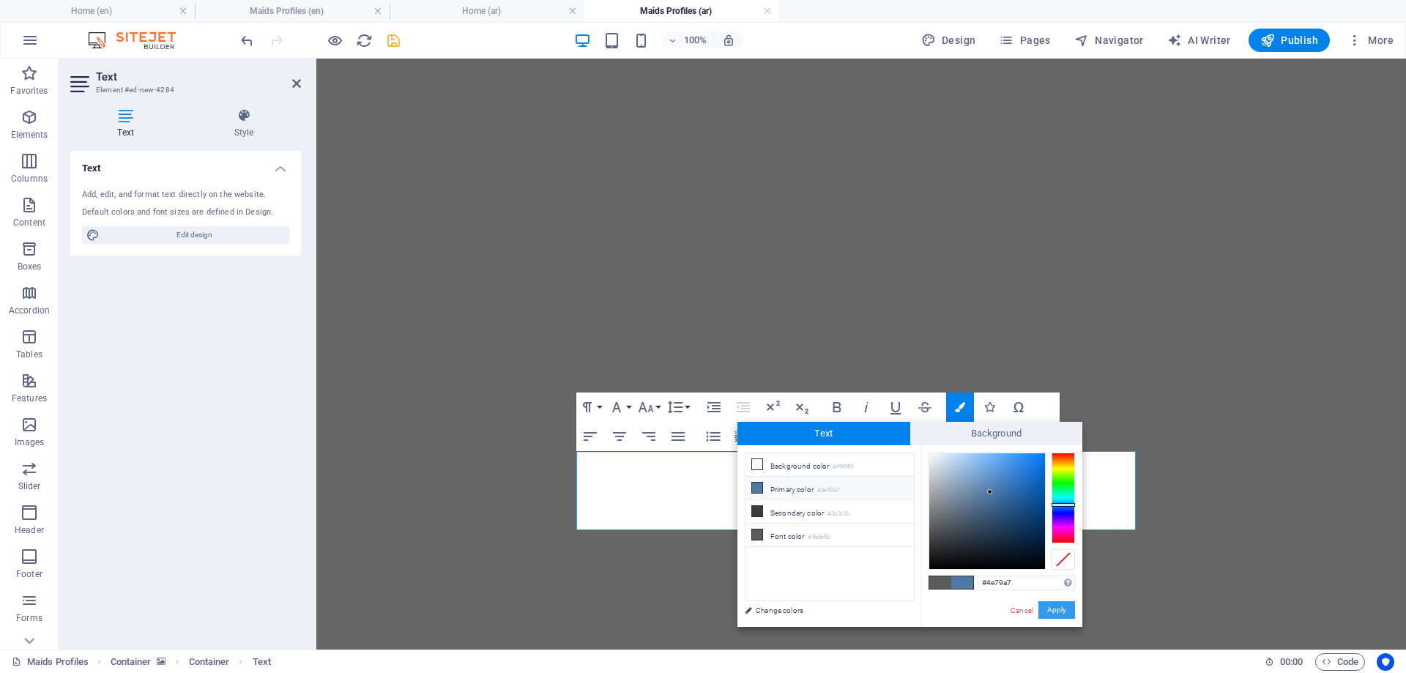
drag, startPoint x: 1057, startPoint y: 605, endPoint x: 739, endPoint y: 546, distance: 323.3
click at [1057, 606] on button "Apply" at bounding box center [1056, 610] width 37 height 18
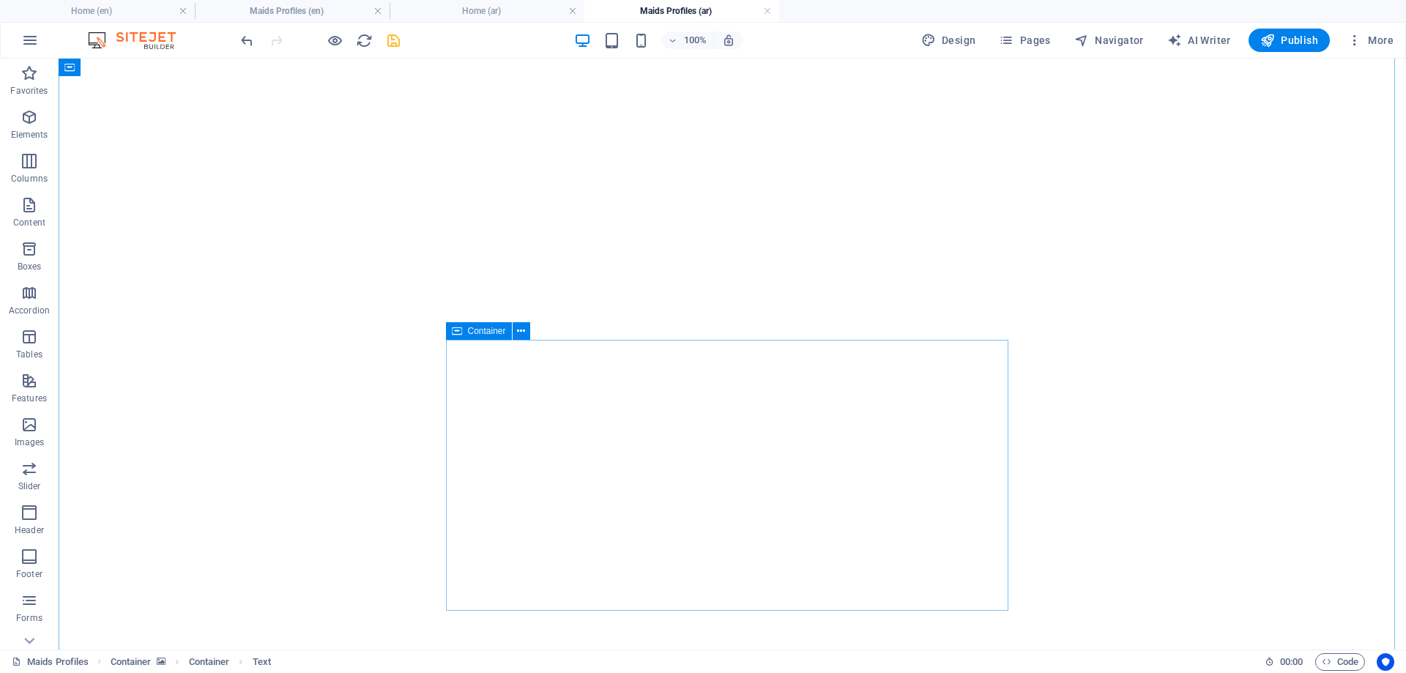
scroll to position [1467, 0]
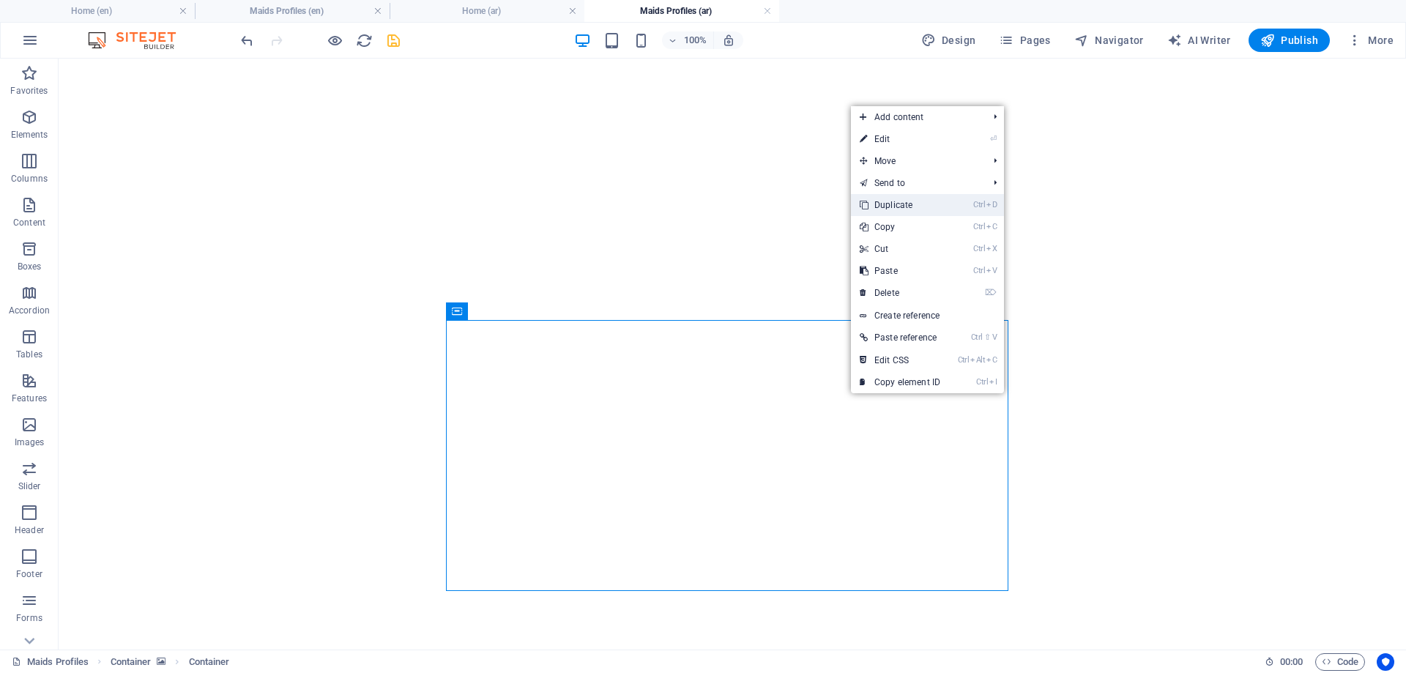
click at [895, 204] on link "Ctrl D Duplicate" at bounding box center [900, 205] width 98 height 22
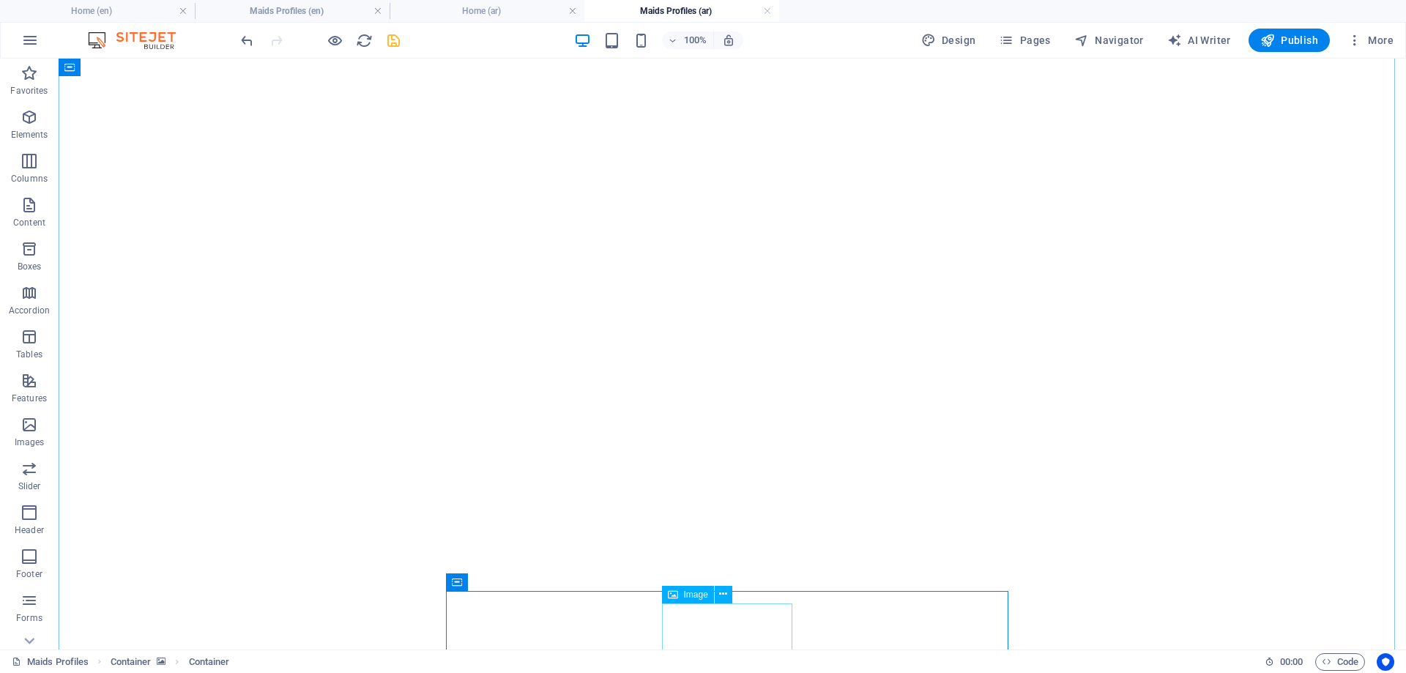
select select "px"
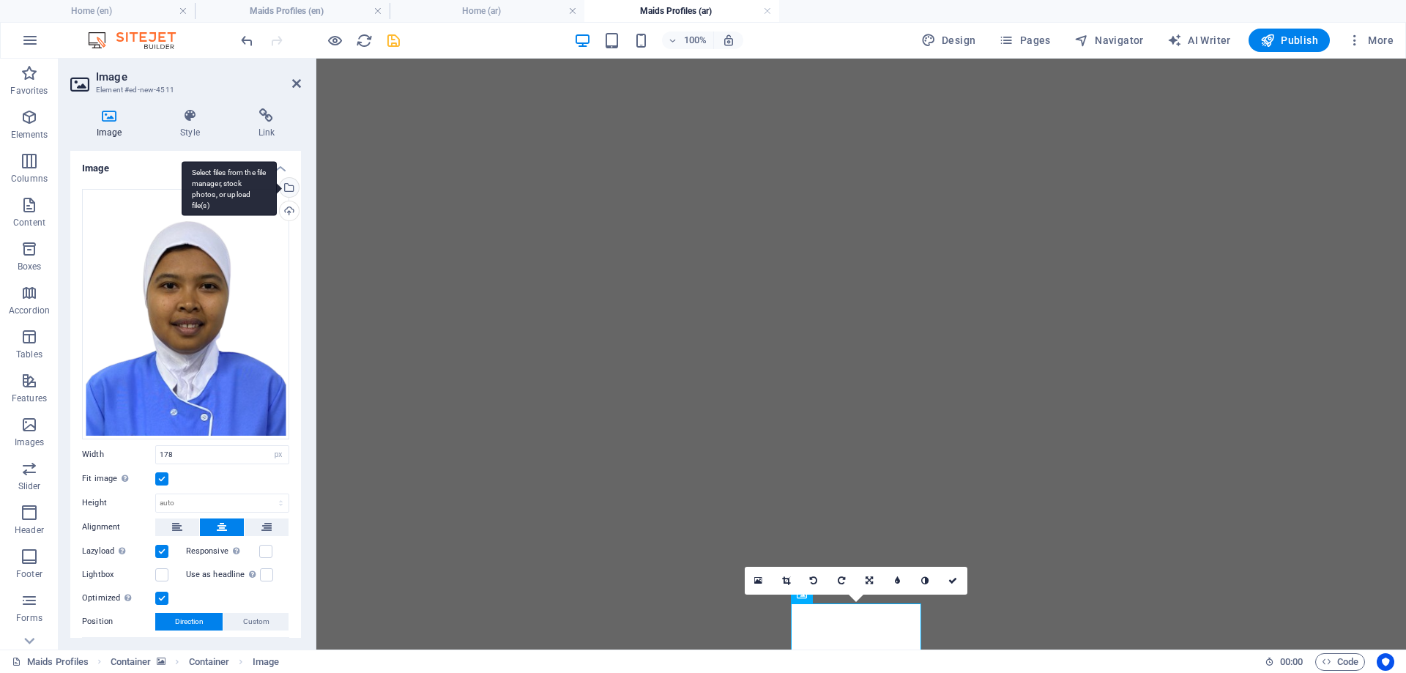
click at [288, 182] on div "Select files from the file manager, stock photos, or upload file(s)" at bounding box center [288, 189] width 22 height 22
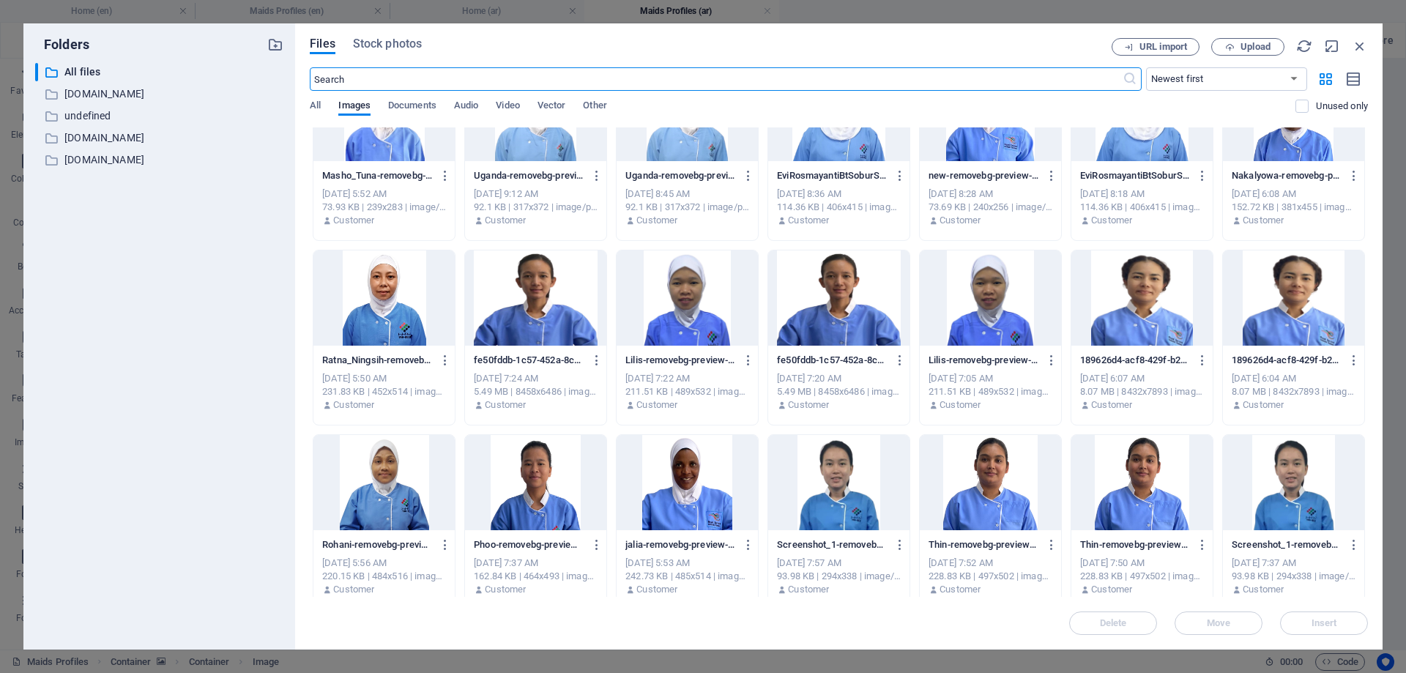
scroll to position [1172, 0]
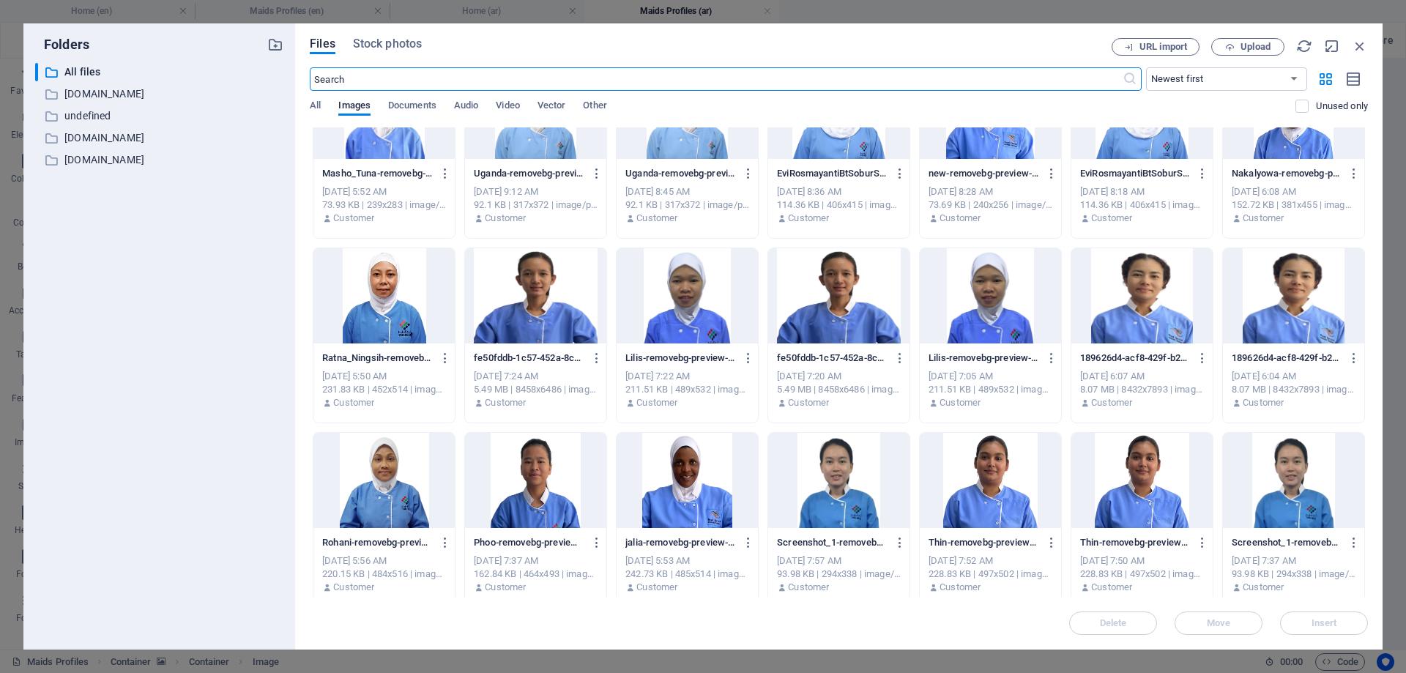
click at [392, 479] on div at bounding box center [383, 480] width 141 height 95
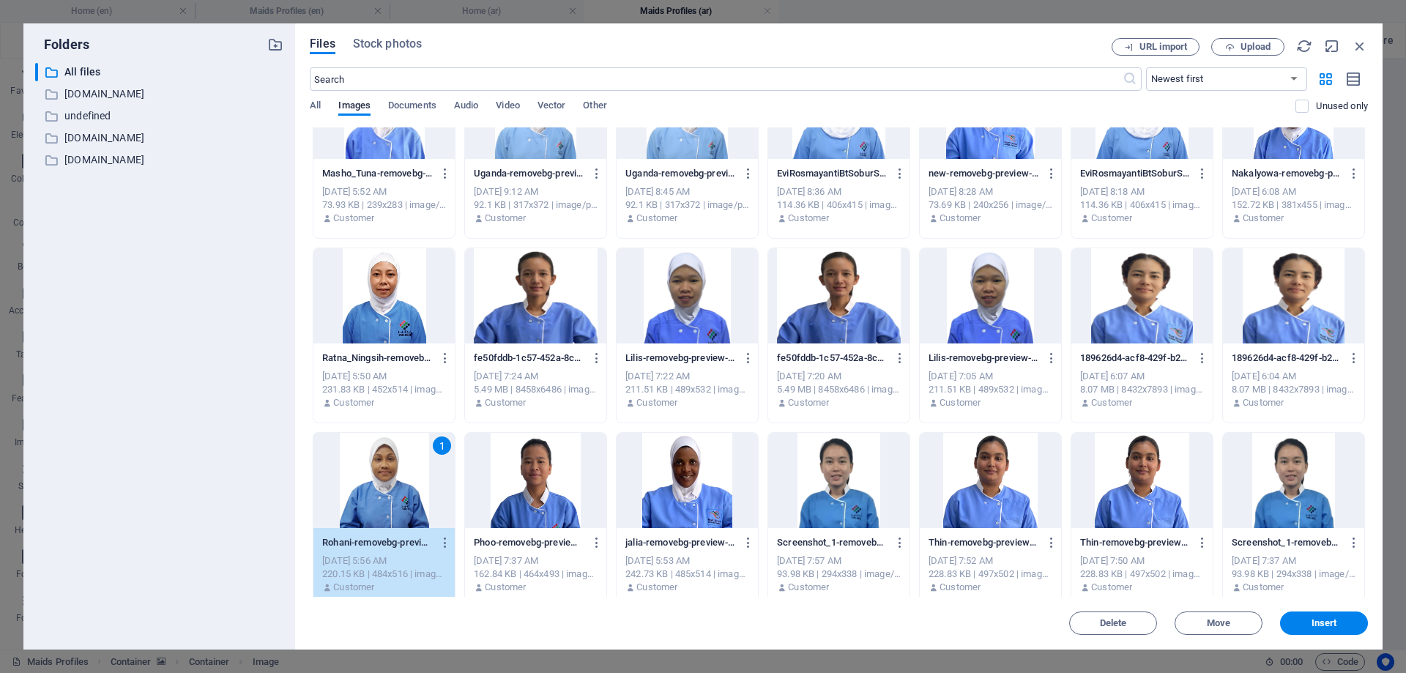
drag, startPoint x: 392, startPoint y: 479, endPoint x: 100, endPoint y: 420, distance: 298.0
click at [392, 479] on div "1" at bounding box center [383, 480] width 141 height 95
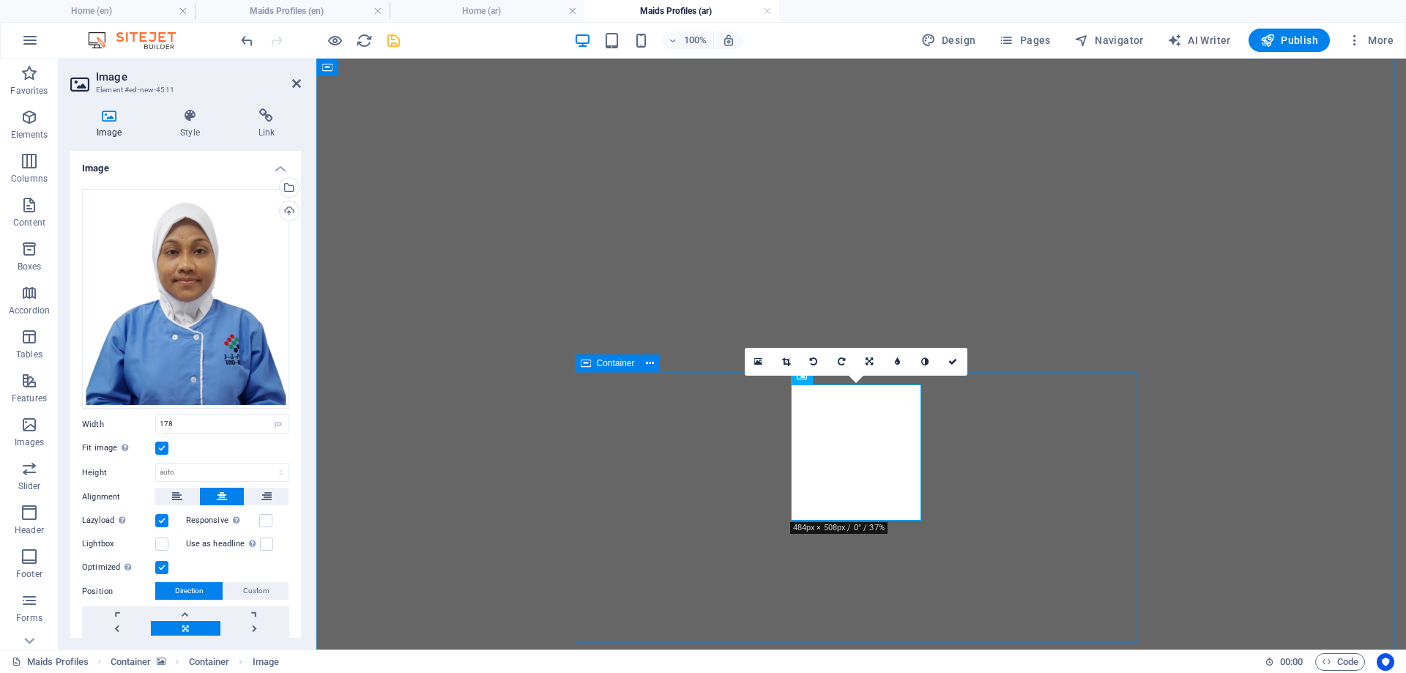
scroll to position [1687, 0]
click at [956, 361] on icon at bounding box center [952, 361] width 9 height 9
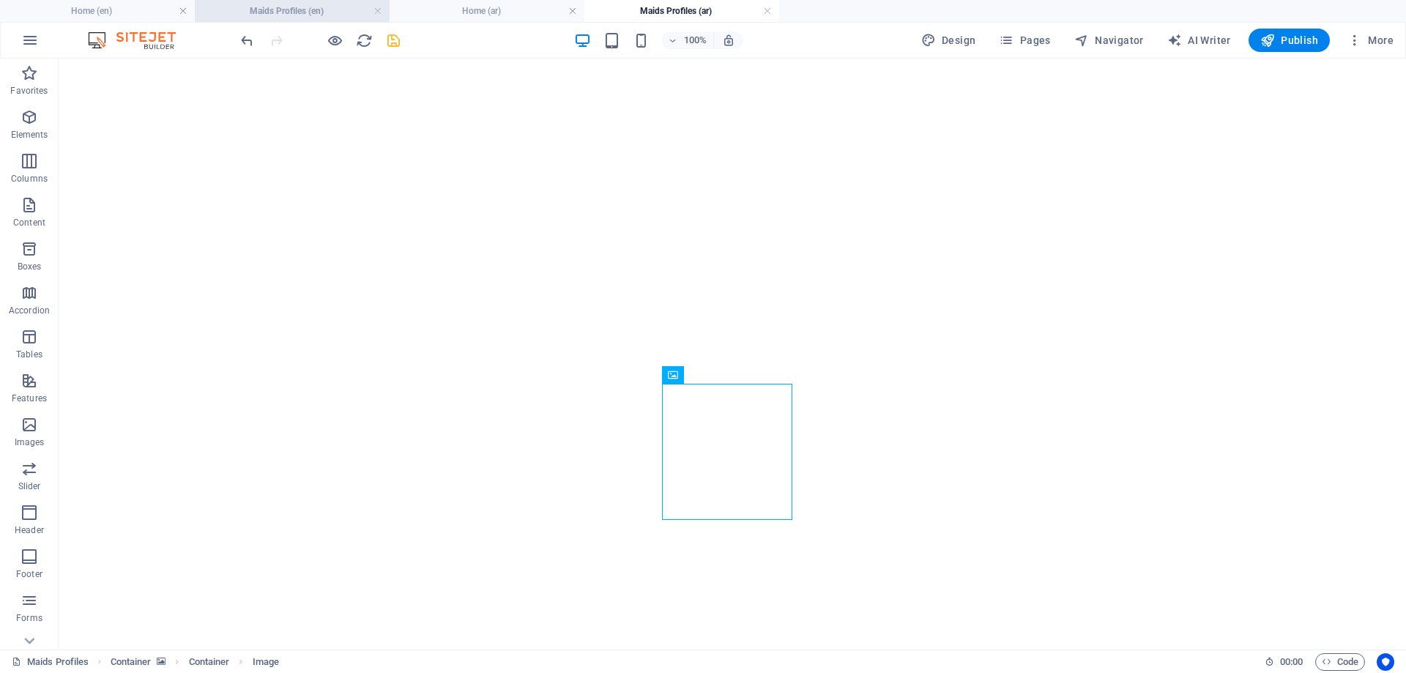
click at [259, 9] on h4 "Maids Profiles (en)" at bounding box center [292, 11] width 195 height 16
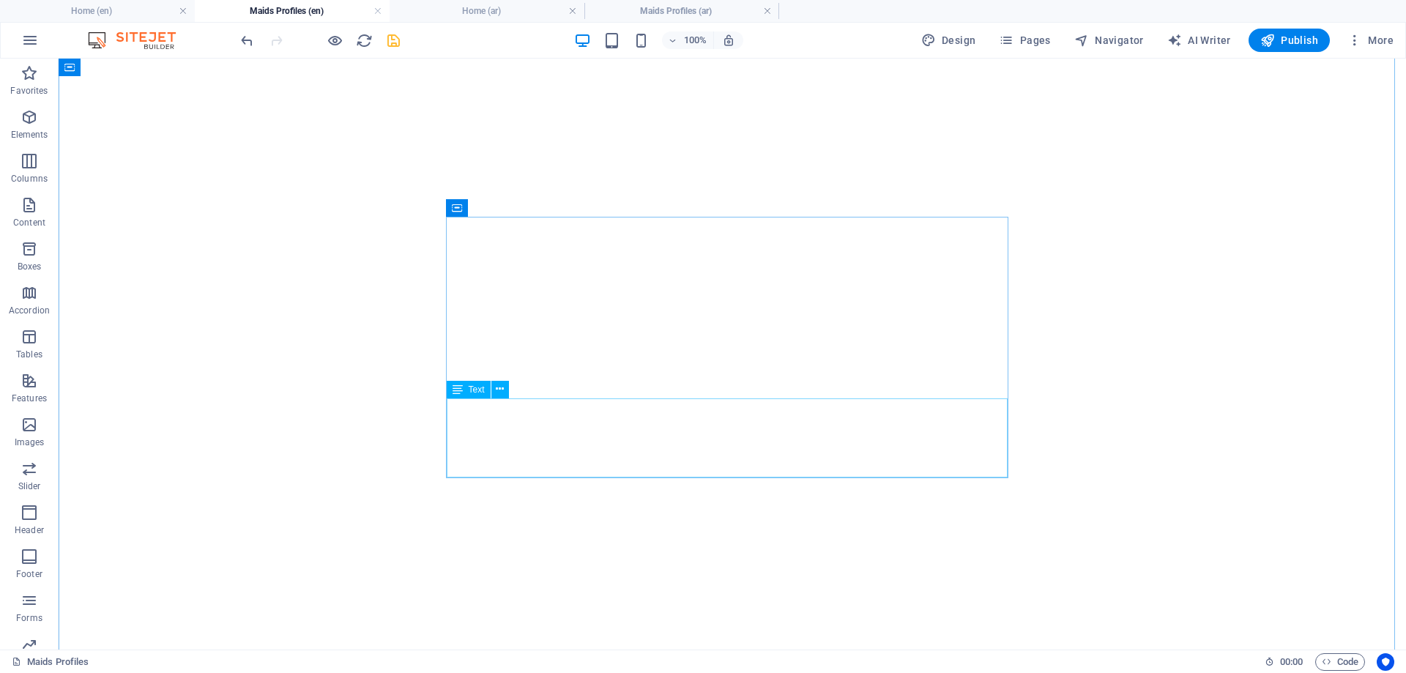
scroll to position [1789, 0]
drag, startPoint x: 452, startPoint y: 399, endPoint x: 230, endPoint y: 406, distance: 222.0
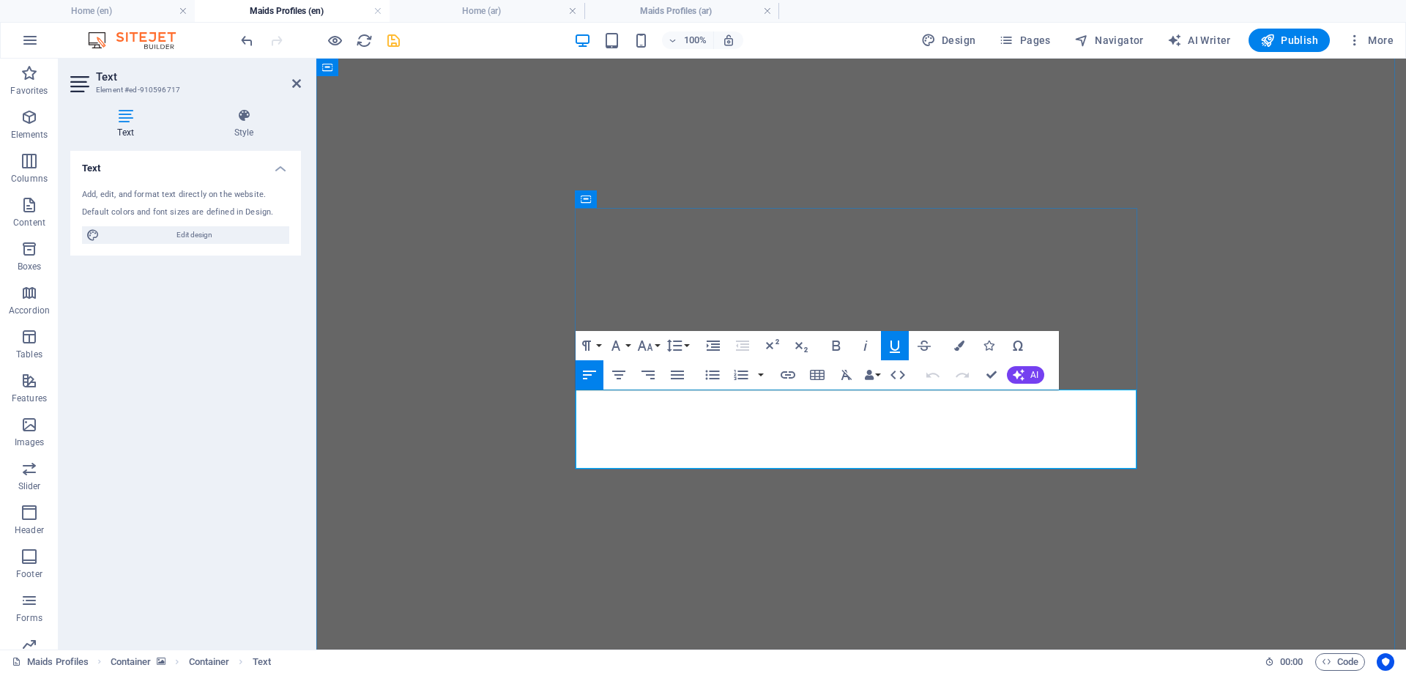
drag, startPoint x: 579, startPoint y: 401, endPoint x: 962, endPoint y: 455, distance: 386.8
copy div "[PERSON_NAME] AGE: [DEMOGRAPHIC_DATA] Language: Arabic (Good) Nationality: [DEM…"
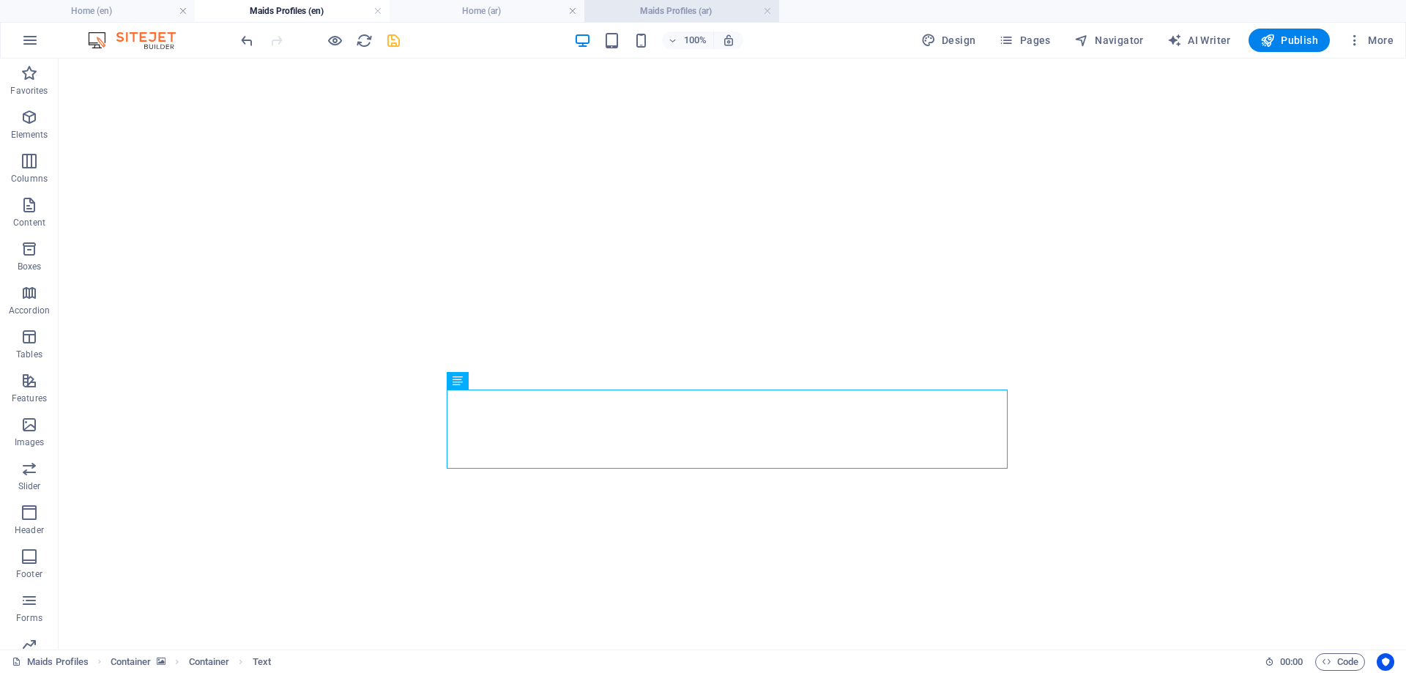
click at [669, 8] on h4 "Maids Profiles (ar)" at bounding box center [681, 11] width 195 height 16
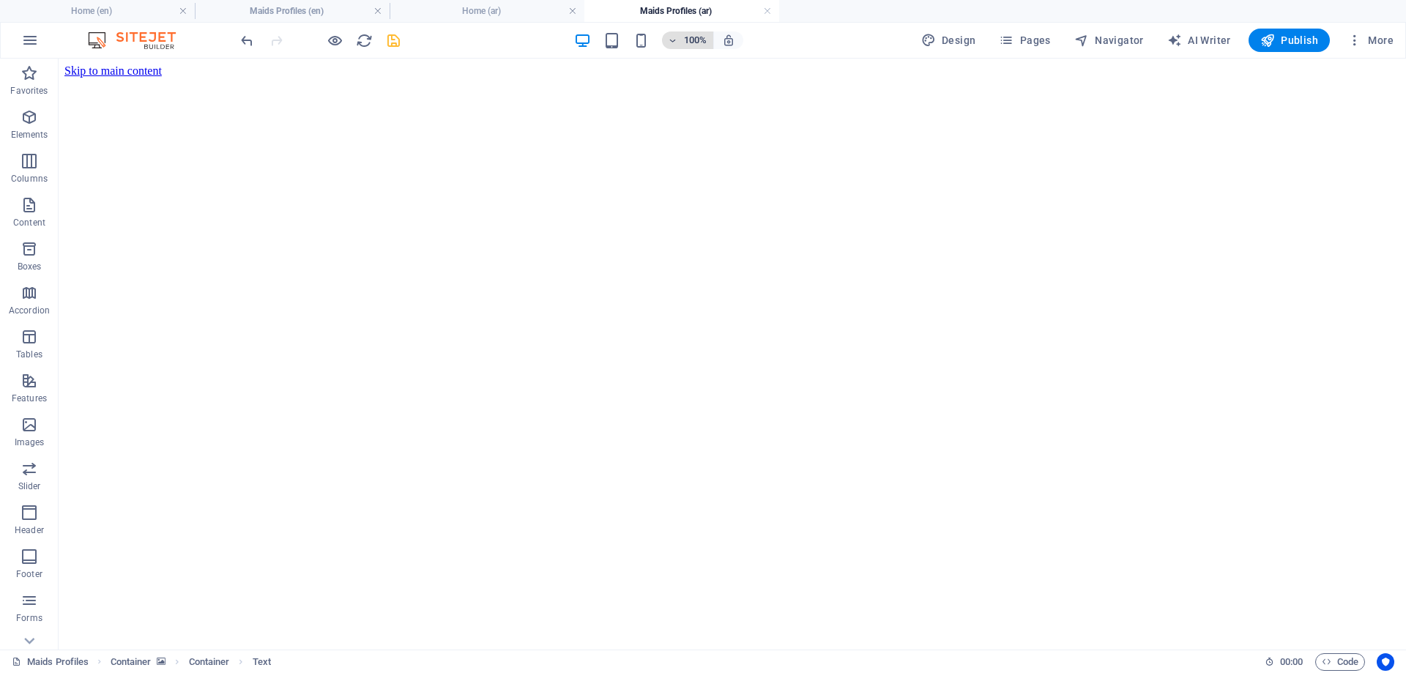
scroll to position [1687, 0]
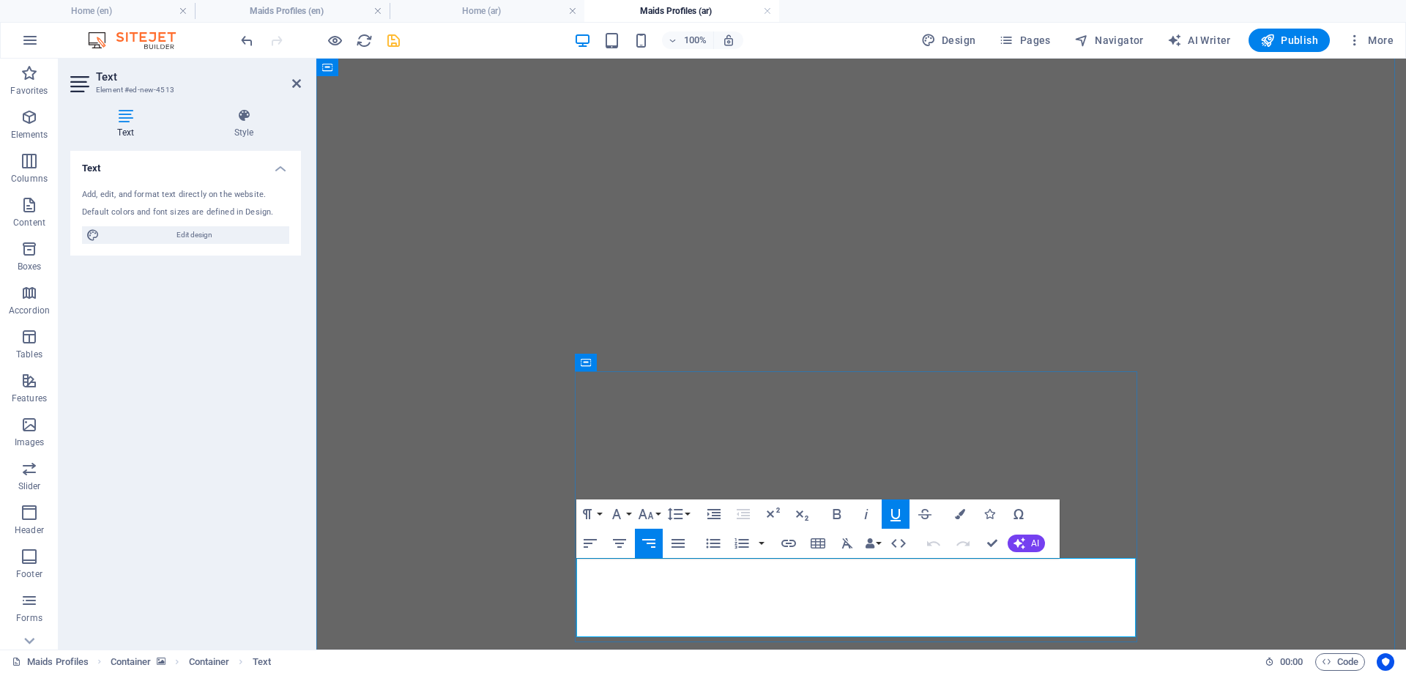
drag, startPoint x: 1134, startPoint y: 571, endPoint x: 985, endPoint y: 621, distance: 156.8
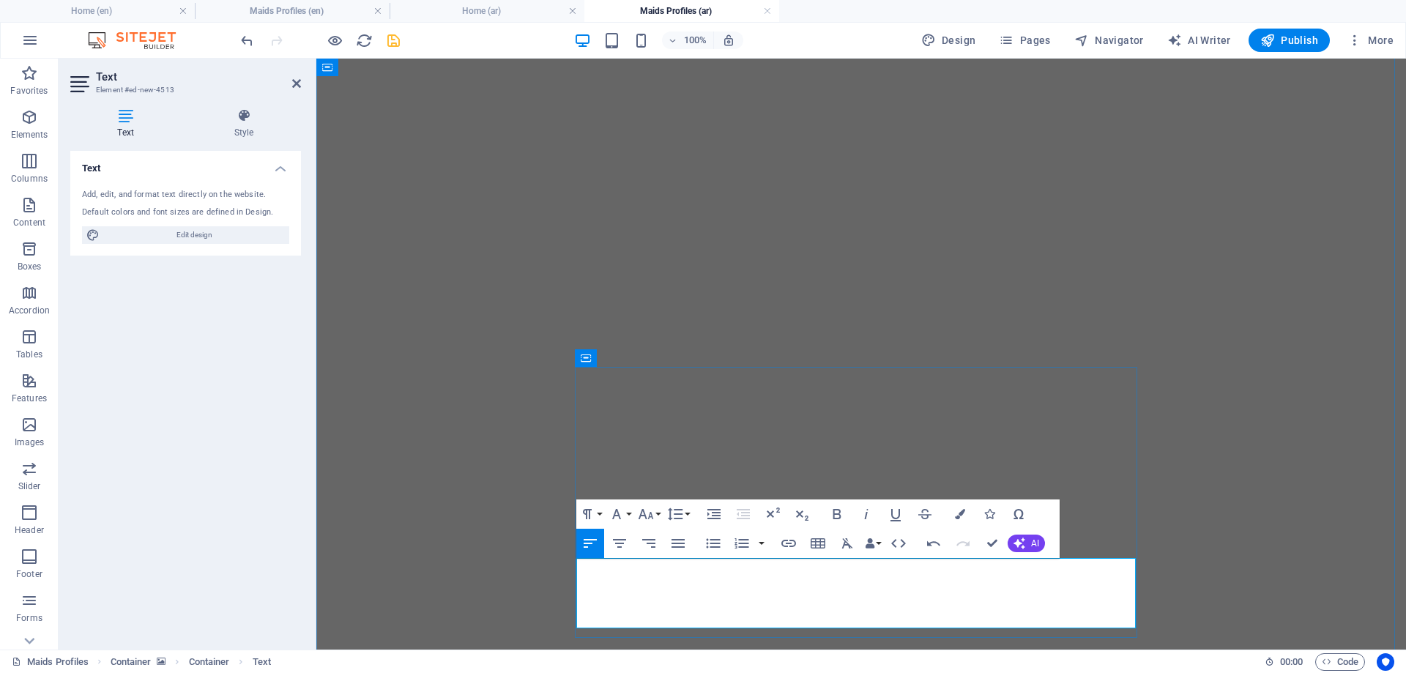
scroll to position [1163, -3]
drag, startPoint x: 650, startPoint y: 566, endPoint x: 576, endPoint y: 621, distance: 91.5
click at [647, 541] on icon "button" at bounding box center [649, 544] width 18 height 18
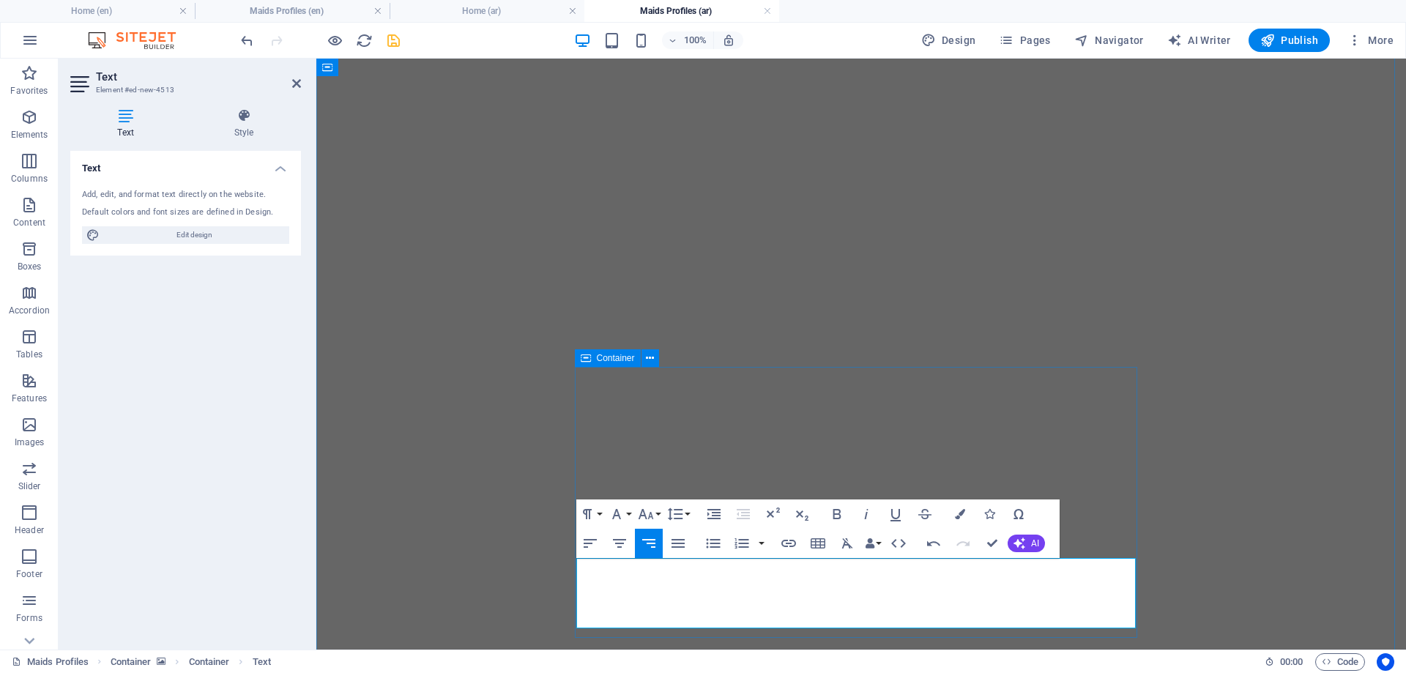
drag, startPoint x: 1064, startPoint y: 569, endPoint x: 1137, endPoint y: 569, distance: 72.5
click at [655, 512] on button "Font Size" at bounding box center [649, 513] width 28 height 29
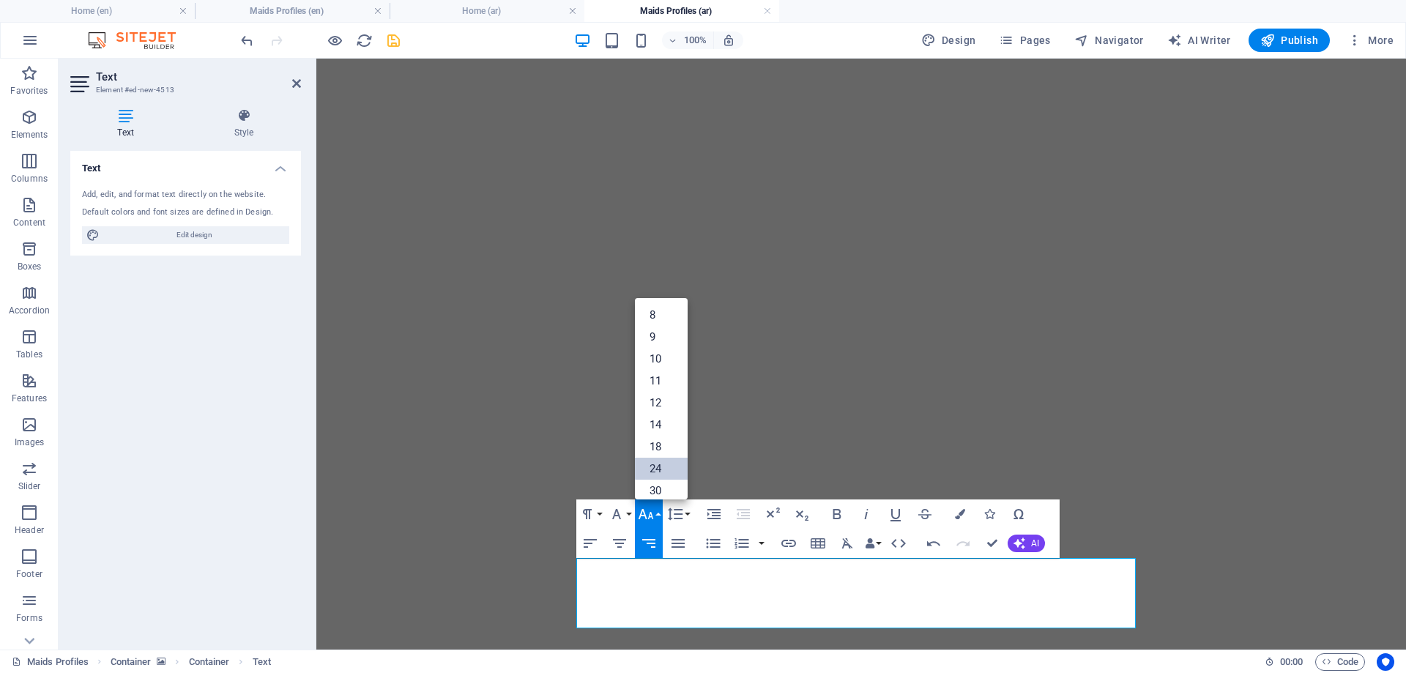
click at [662, 465] on link "24" at bounding box center [661, 469] width 53 height 22
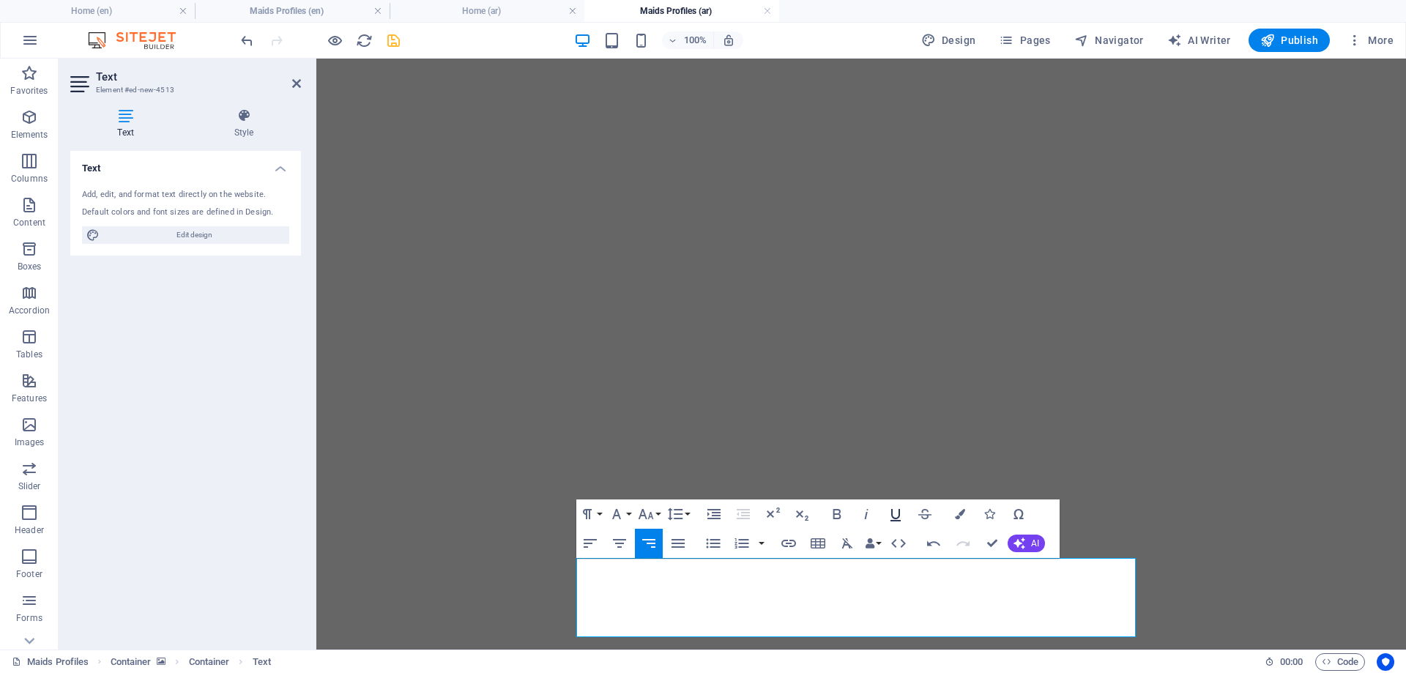
click at [901, 513] on icon "button" at bounding box center [896, 514] width 18 height 18
click at [959, 513] on icon "button" at bounding box center [960, 514] width 10 height 10
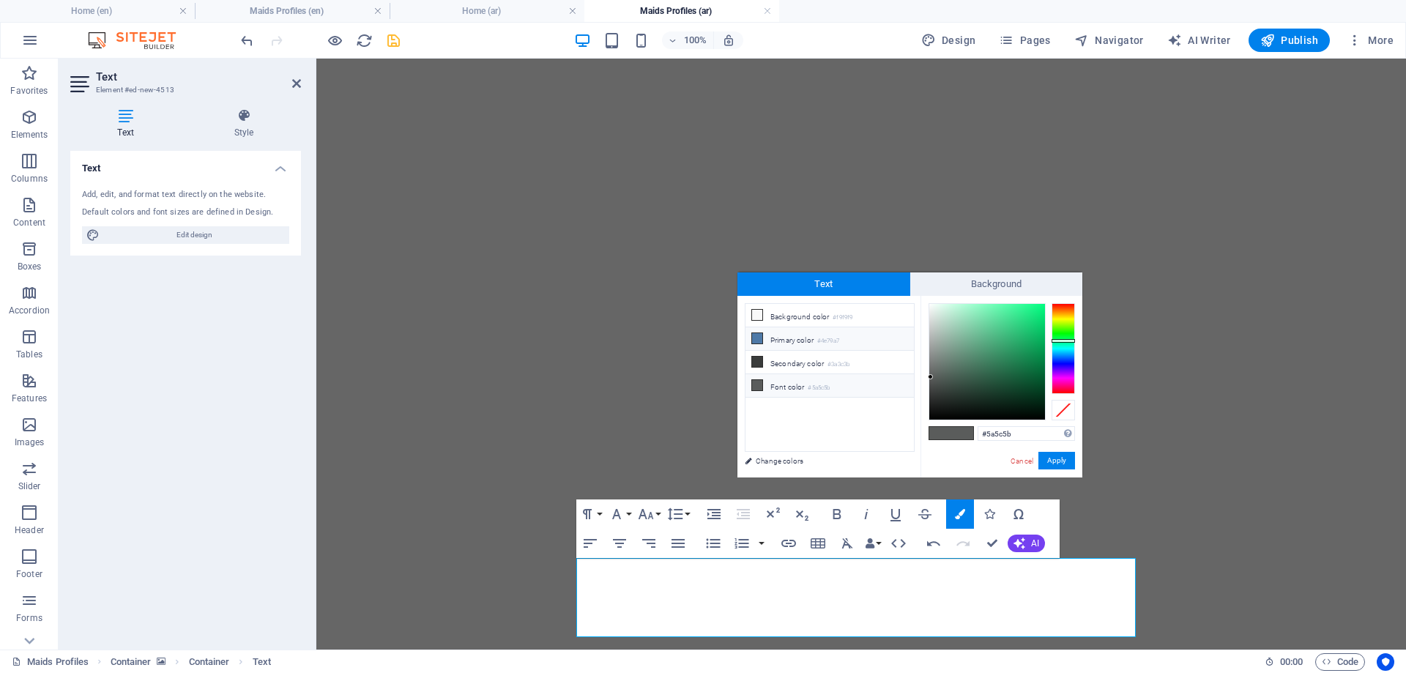
click at [791, 341] on li "Primary color #4e79a7" at bounding box center [830, 338] width 168 height 23
type input "#4e79a7"
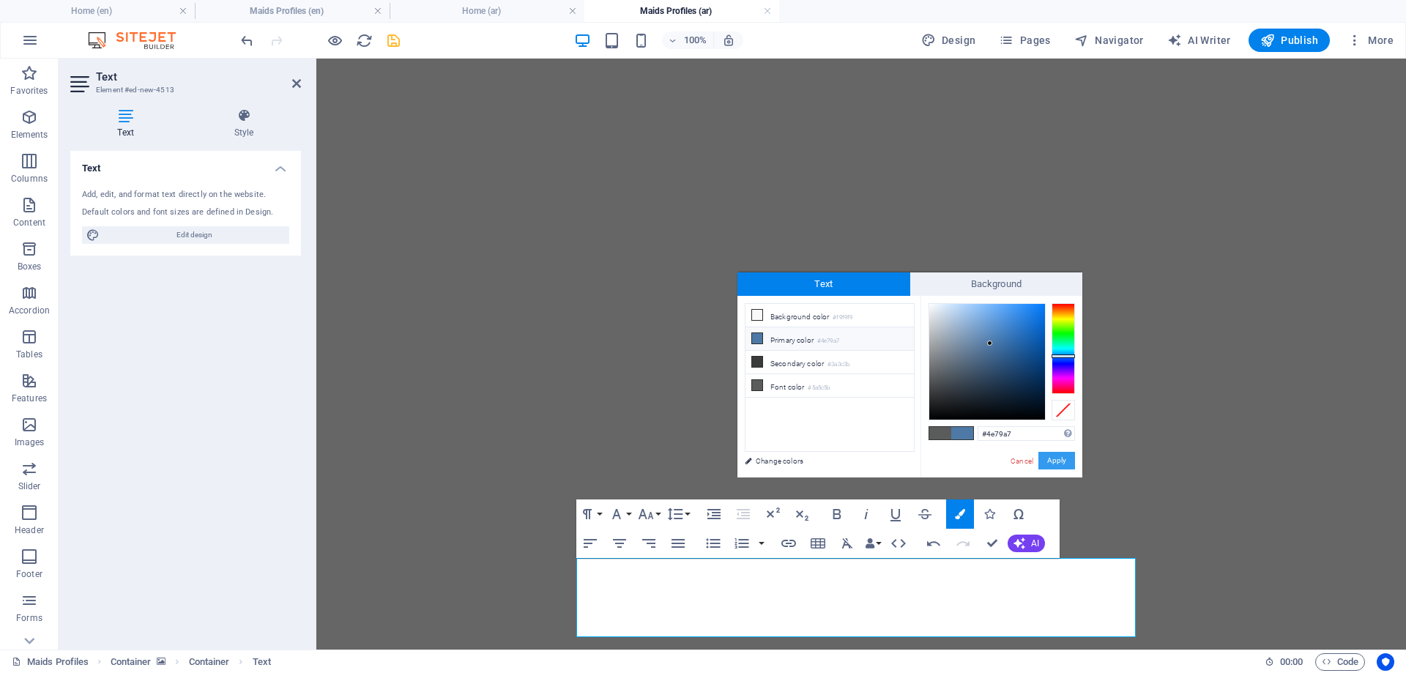
click at [1060, 461] on button "Apply" at bounding box center [1056, 461] width 37 height 18
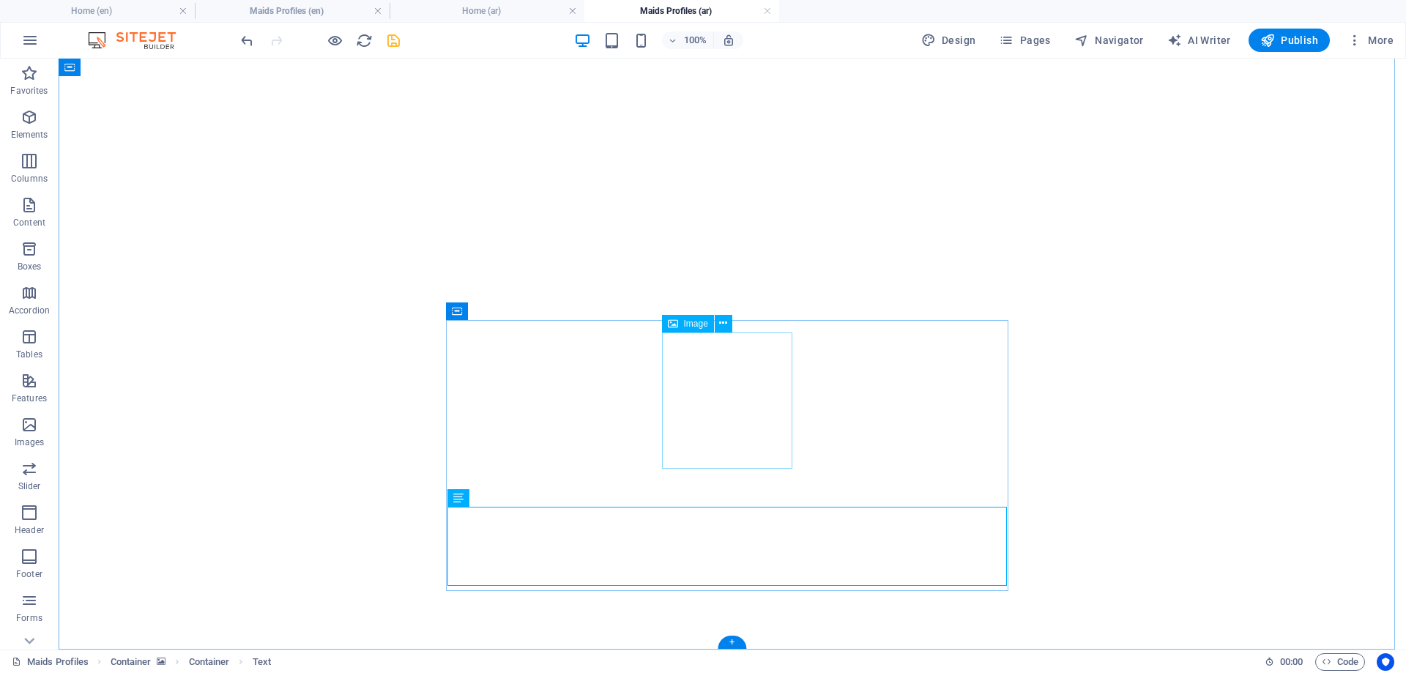
scroll to position [1738, 0]
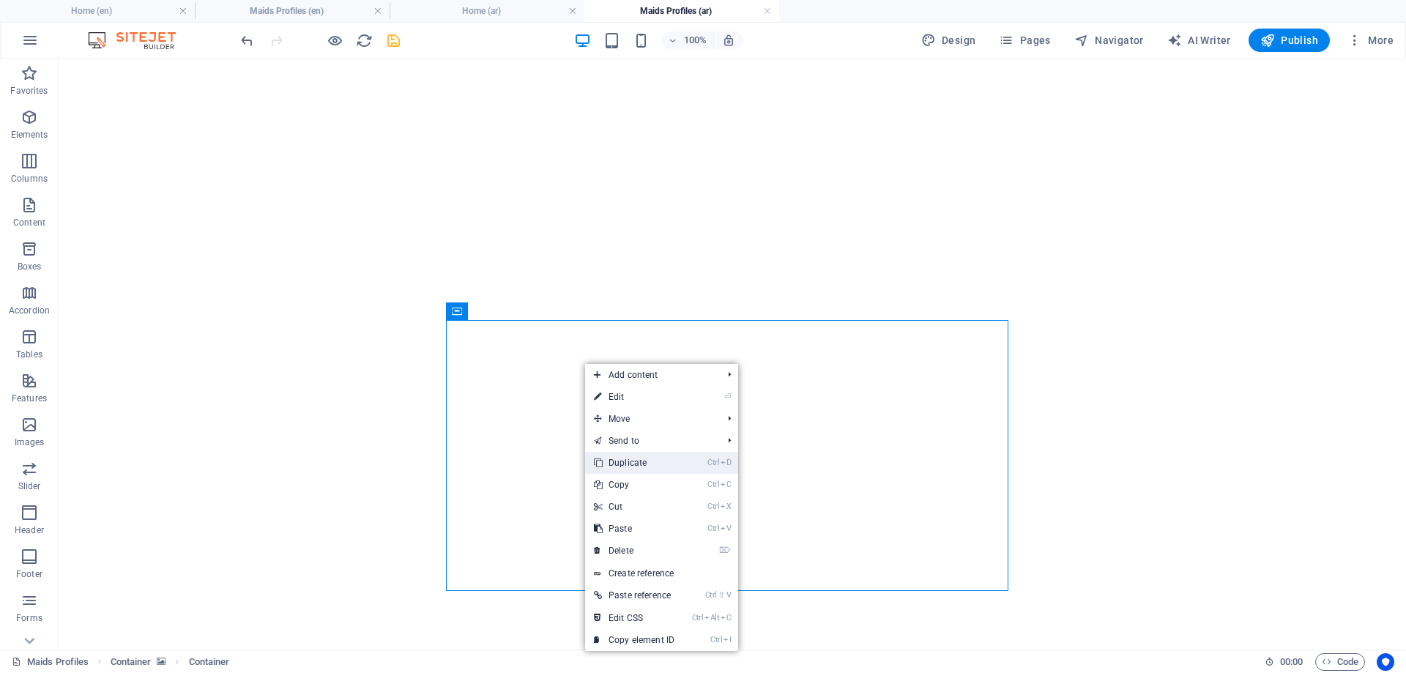
click at [620, 461] on link "Ctrl D Duplicate" at bounding box center [634, 463] width 98 height 22
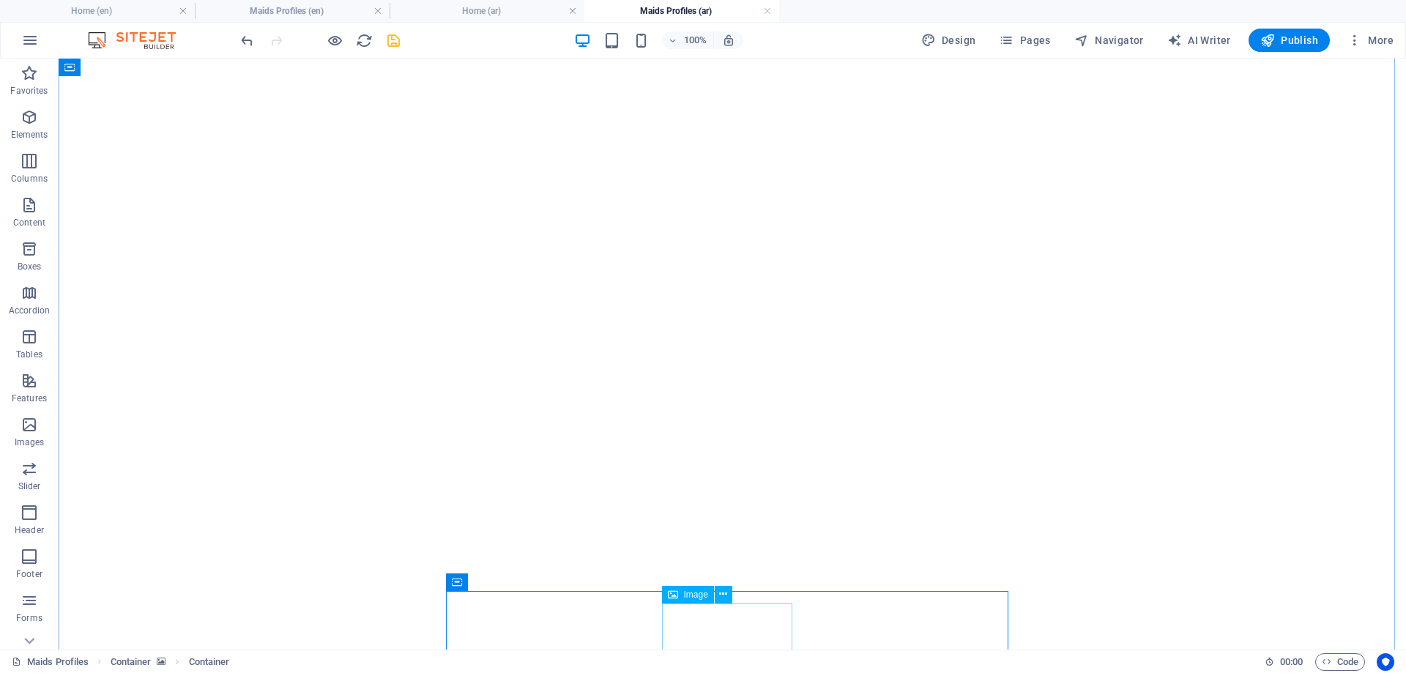
select select "px"
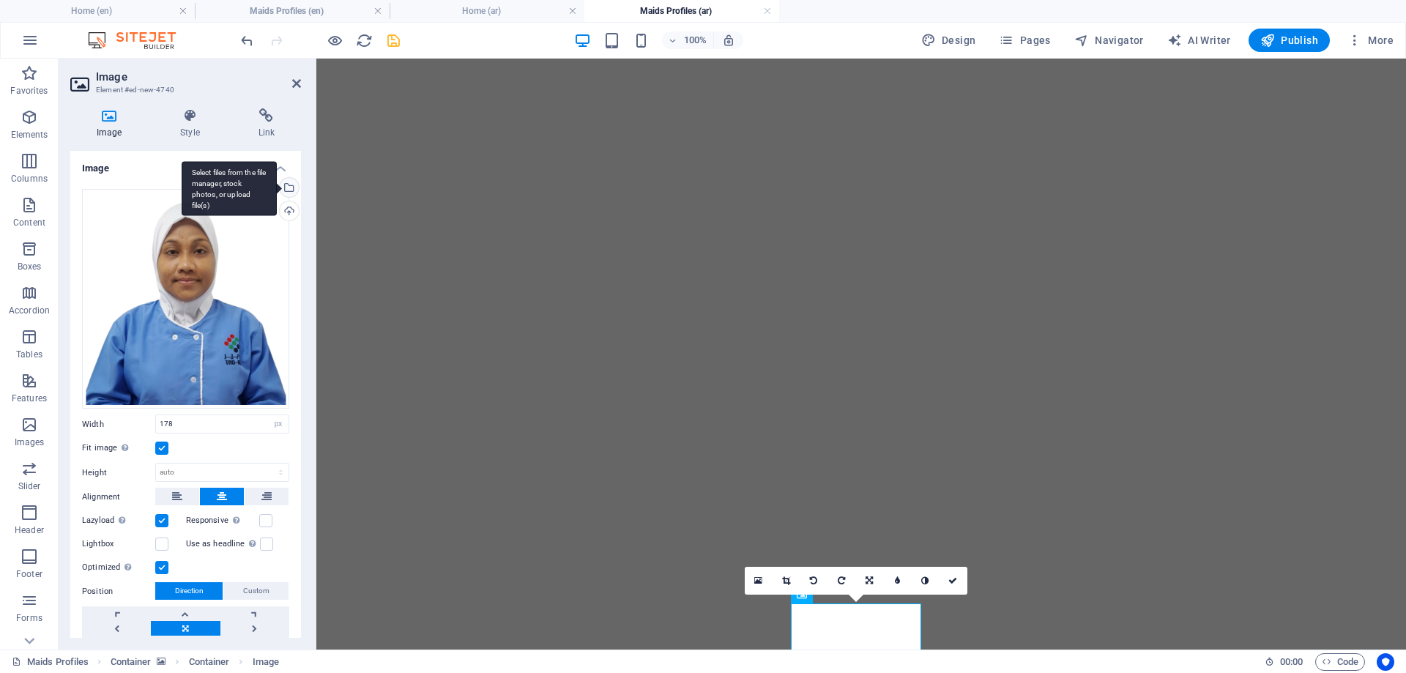
click at [277, 185] on div "Select files from the file manager, stock photos, or upload file(s)" at bounding box center [229, 188] width 95 height 55
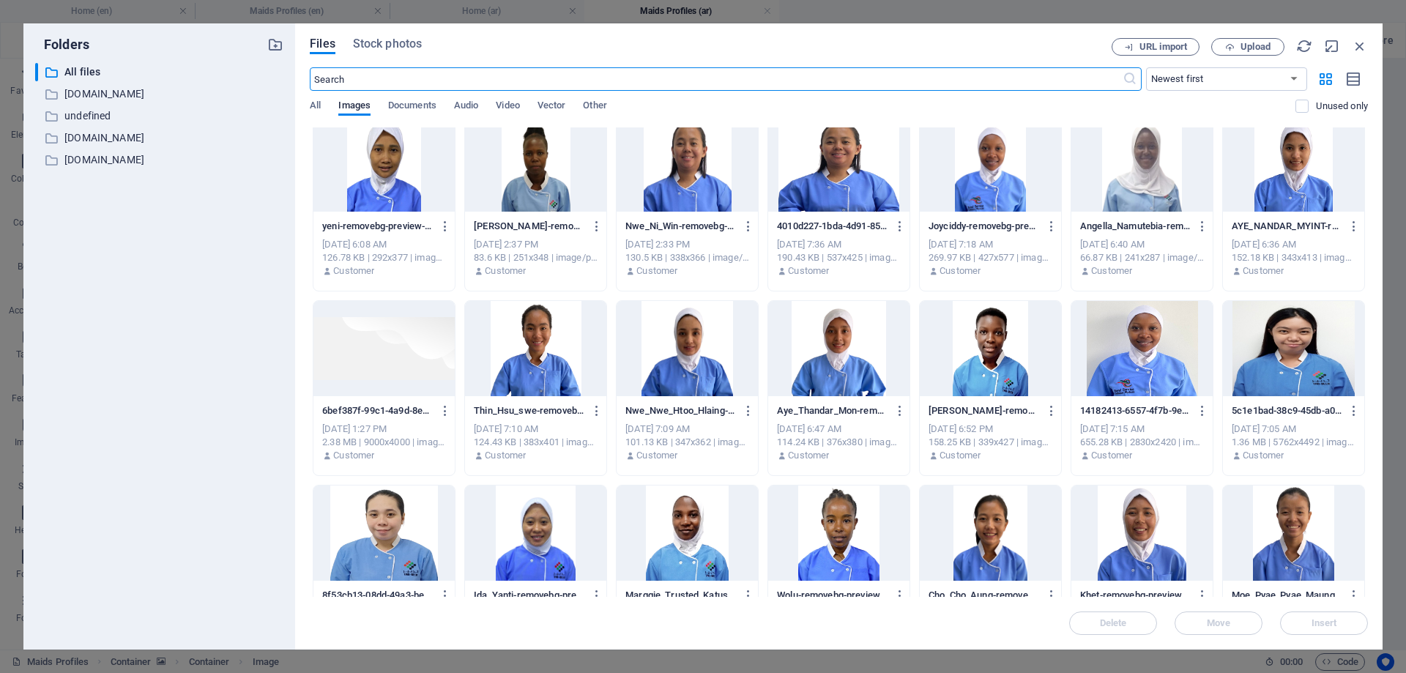
scroll to position [220, 0]
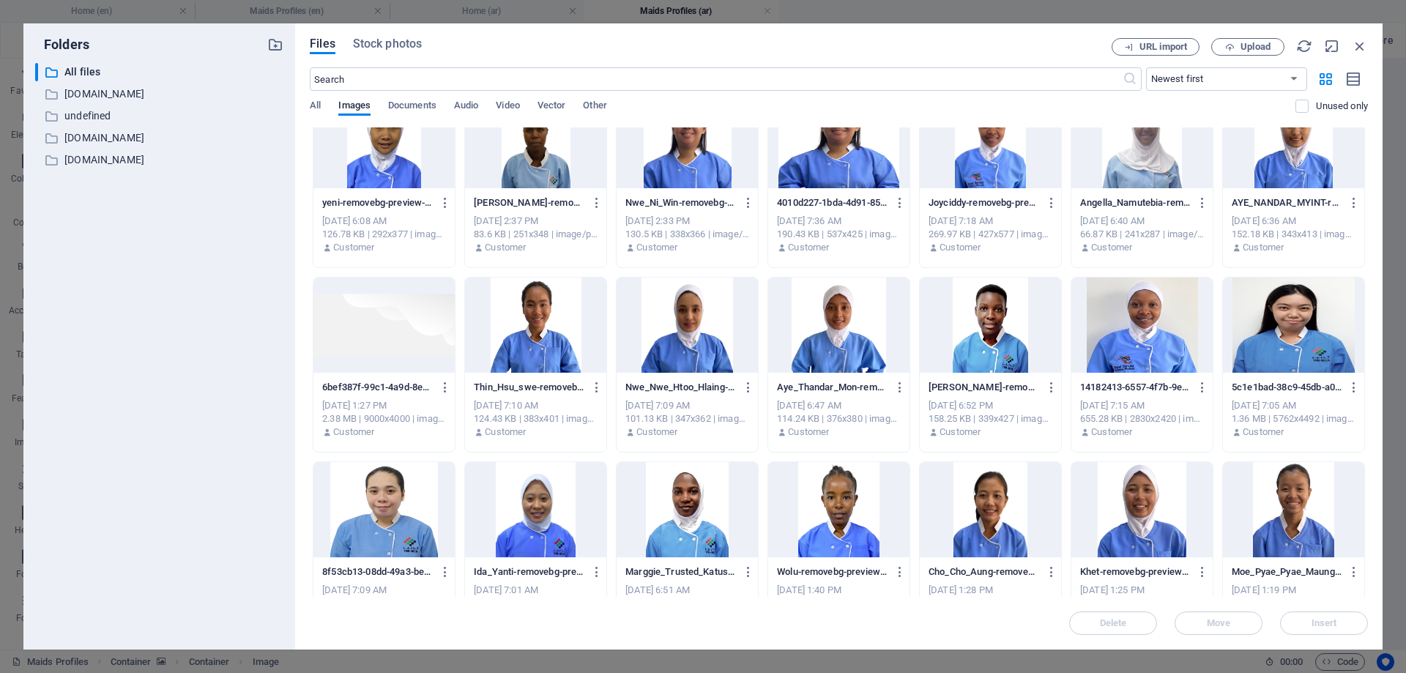
click at [679, 502] on div at bounding box center [687, 509] width 141 height 95
click at [679, 503] on div at bounding box center [687, 509] width 141 height 95
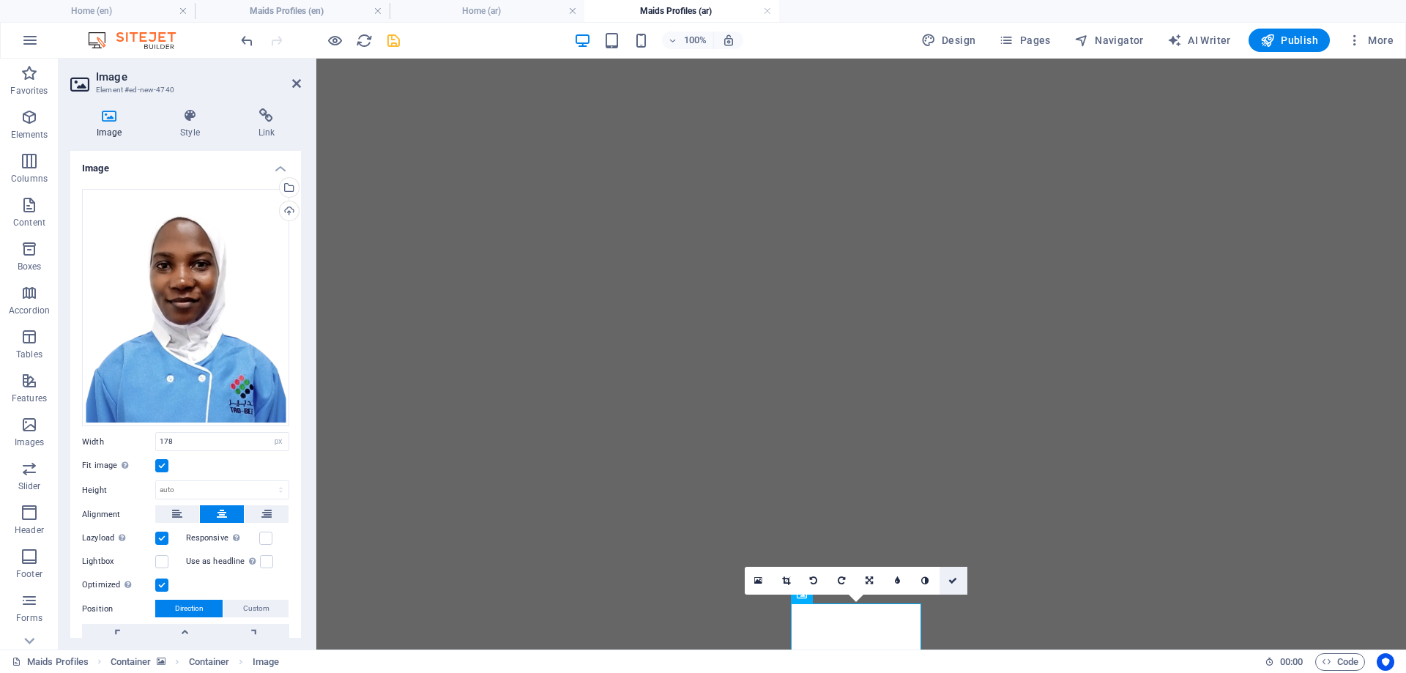
click at [954, 580] on icon at bounding box center [952, 580] width 9 height 9
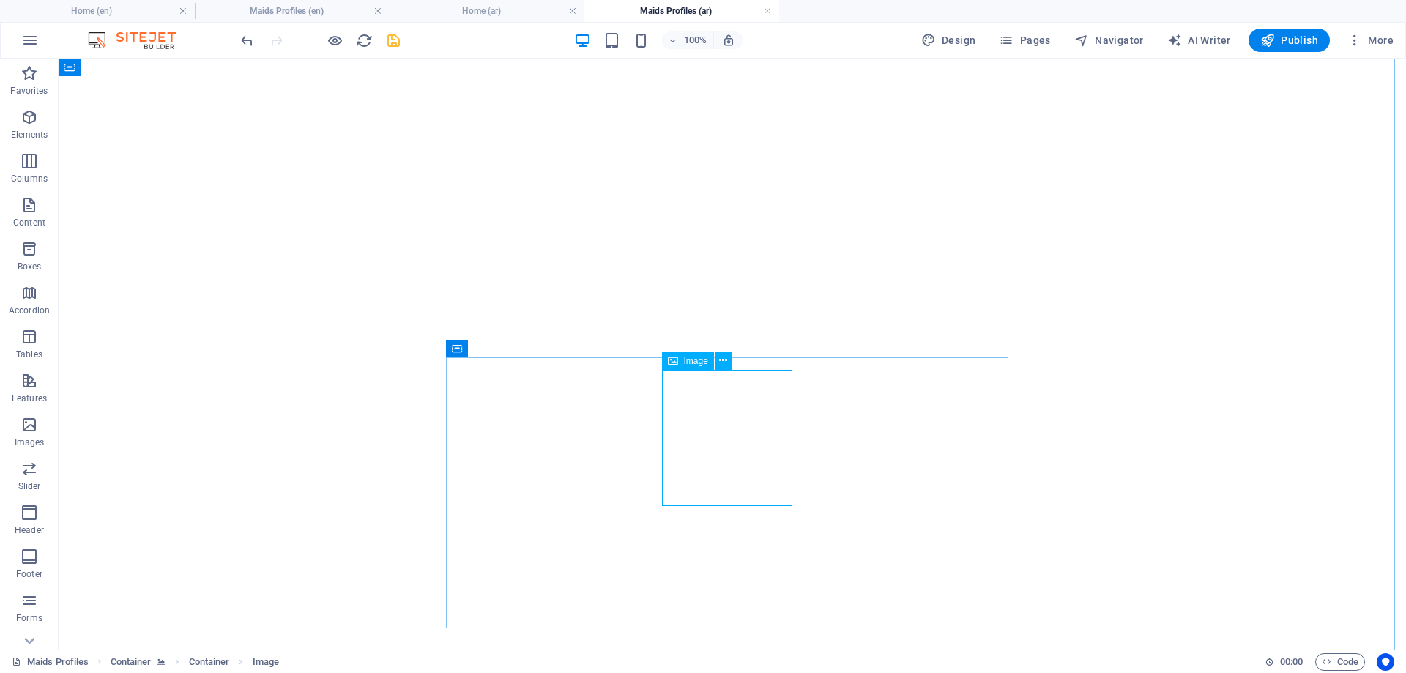
scroll to position [2009, 0]
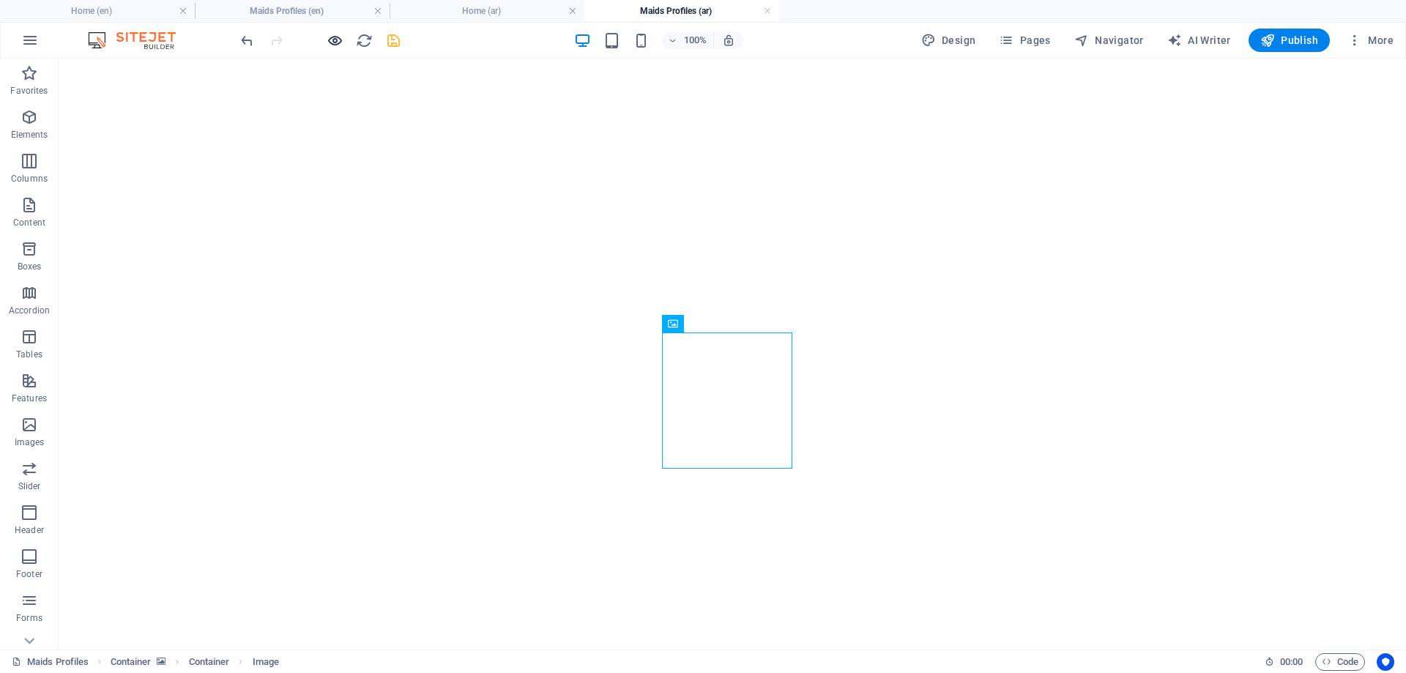
drag, startPoint x: 311, startPoint y: 6, endPoint x: 327, endPoint y: 35, distance: 33.4
click at [308, 2] on li "Maids Profiles (en)" at bounding box center [292, 11] width 195 height 22
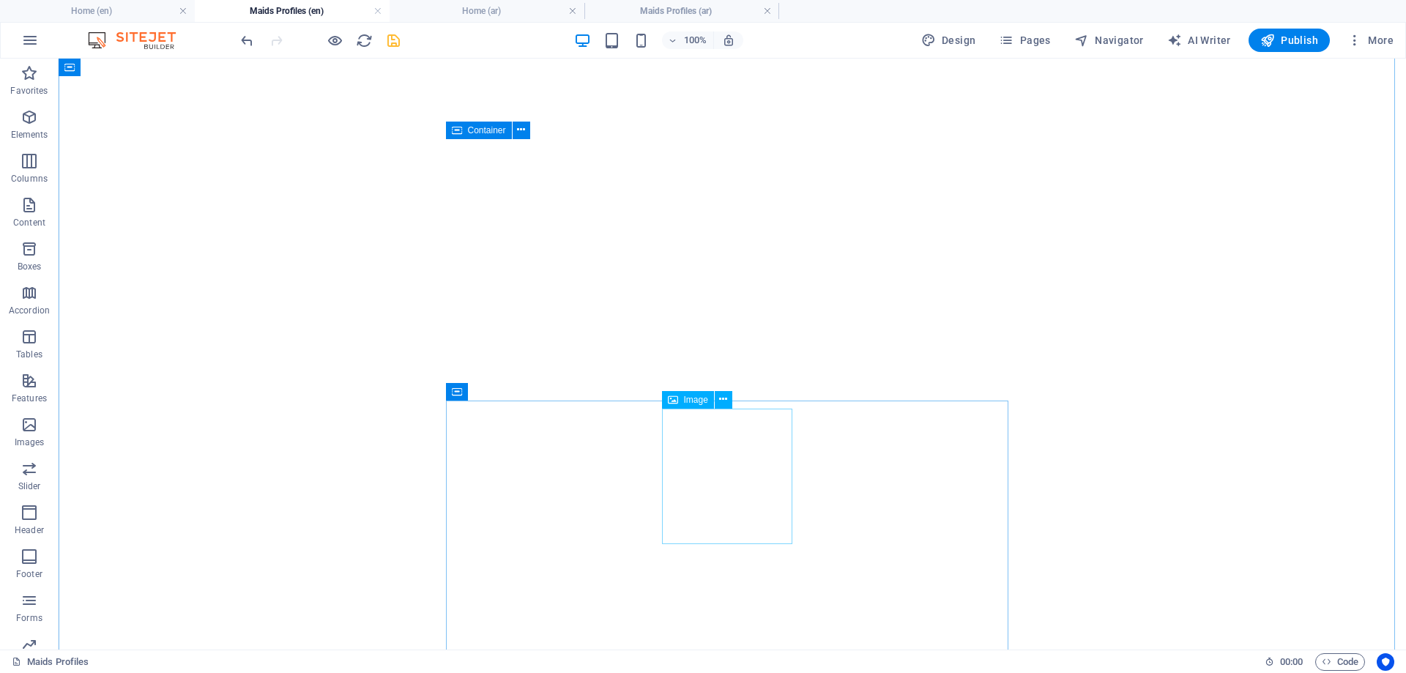
scroll to position [1941, 0]
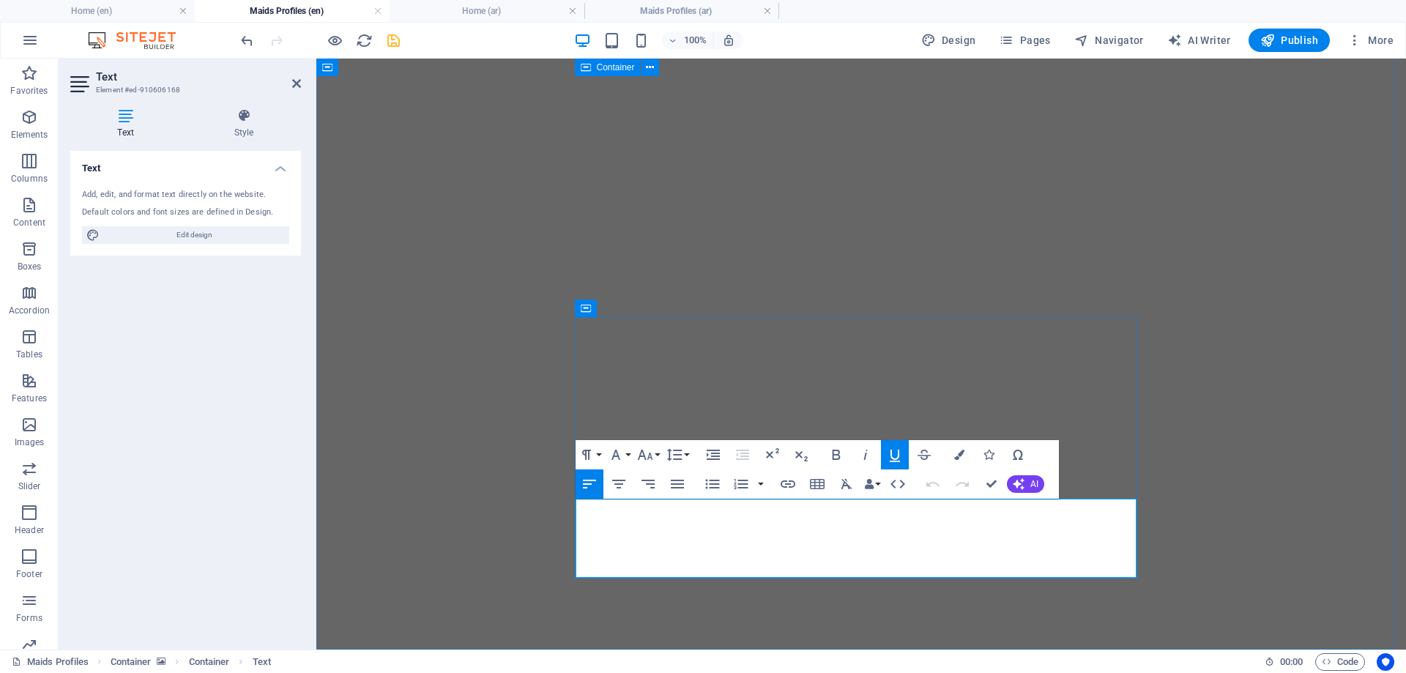
drag, startPoint x: 581, startPoint y: 588, endPoint x: 841, endPoint y: 566, distance: 260.2
copy div "Marggie Trusted Katusiime AGE: [DEMOGRAPHIC_DATA] Language: English (Fluent), A…"
drag, startPoint x: 993, startPoint y: 480, endPoint x: 850, endPoint y: 264, distance: 259.6
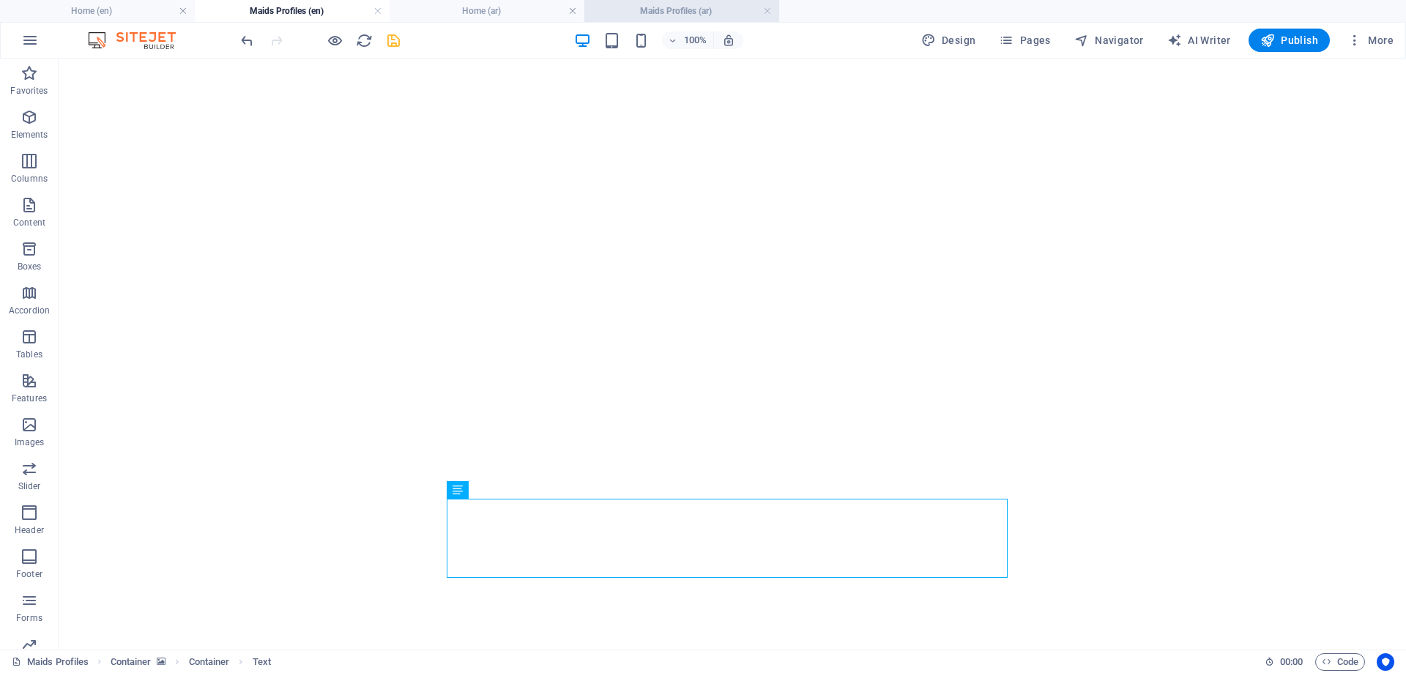
click at [697, 7] on h4 "Maids Profiles (ar)" at bounding box center [681, 11] width 195 height 16
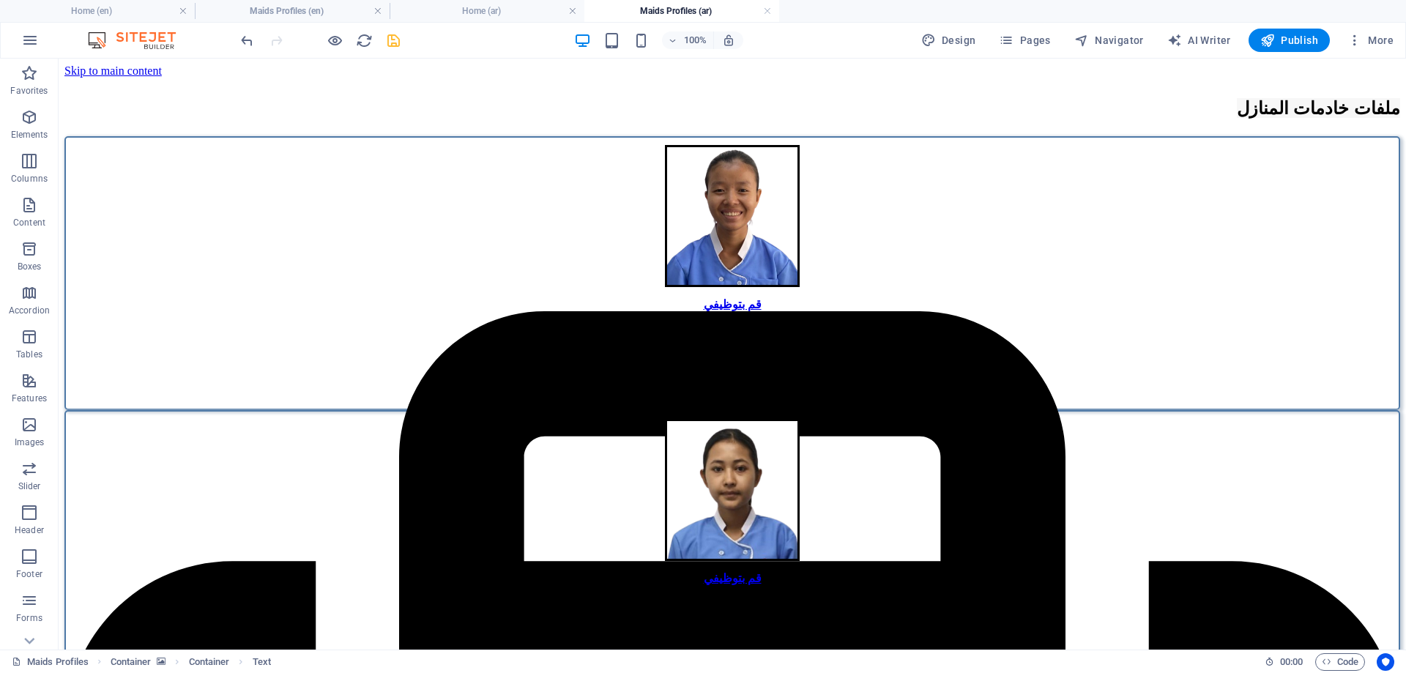
scroll to position [0, 0]
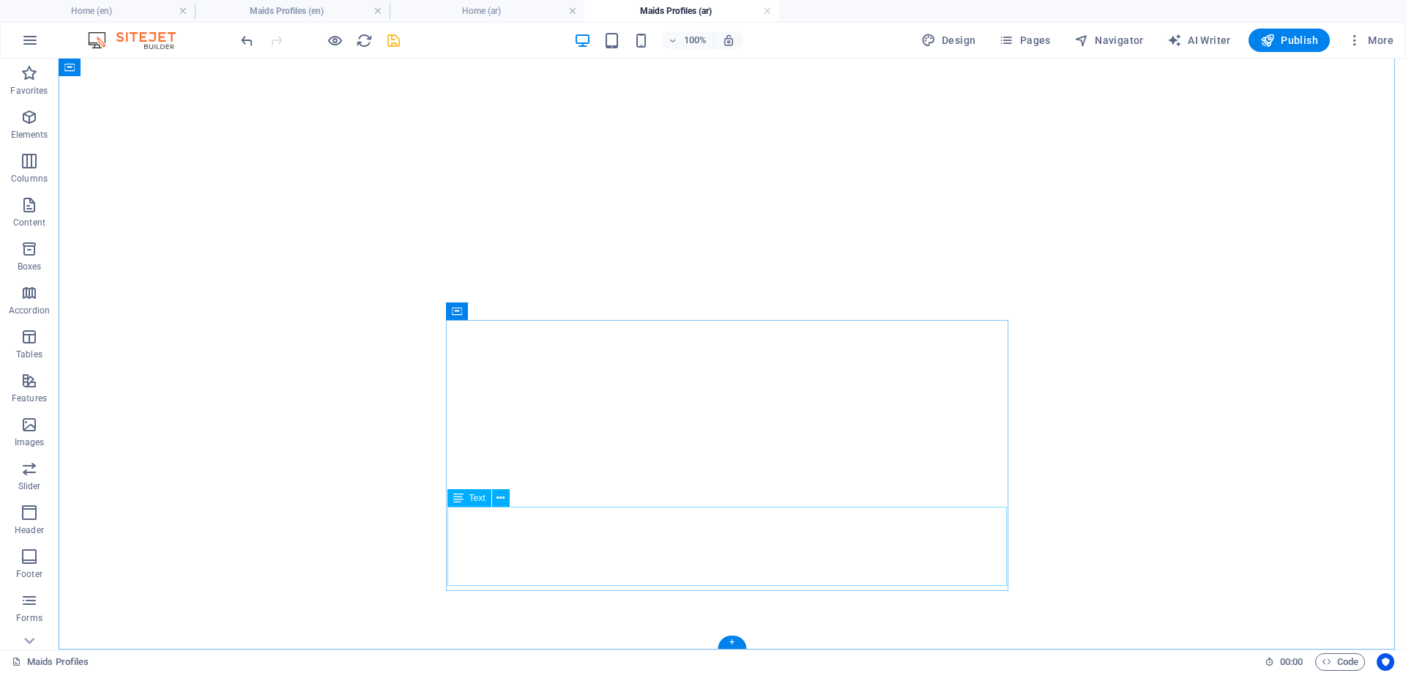
drag, startPoint x: 876, startPoint y: 511, endPoint x: 630, endPoint y: 514, distance: 246.1
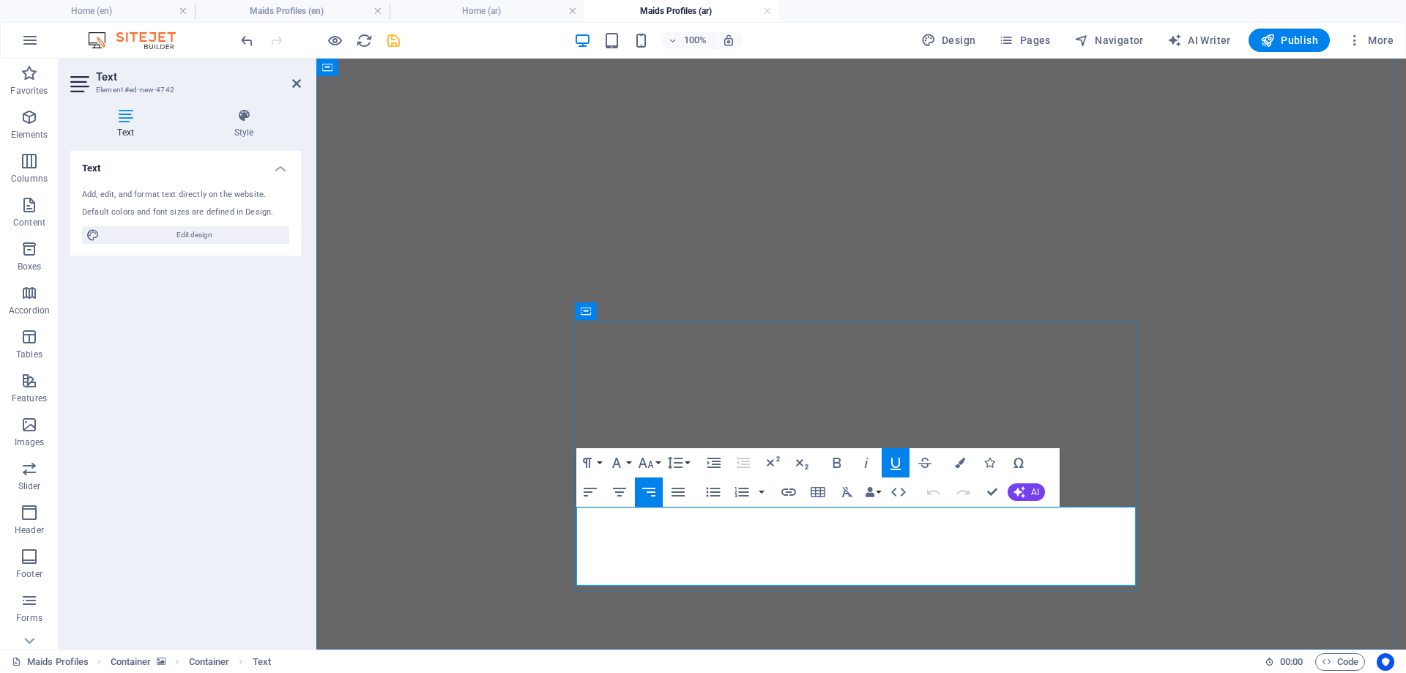
drag, startPoint x: 1134, startPoint y: 521, endPoint x: 847, endPoint y: 570, distance: 290.4
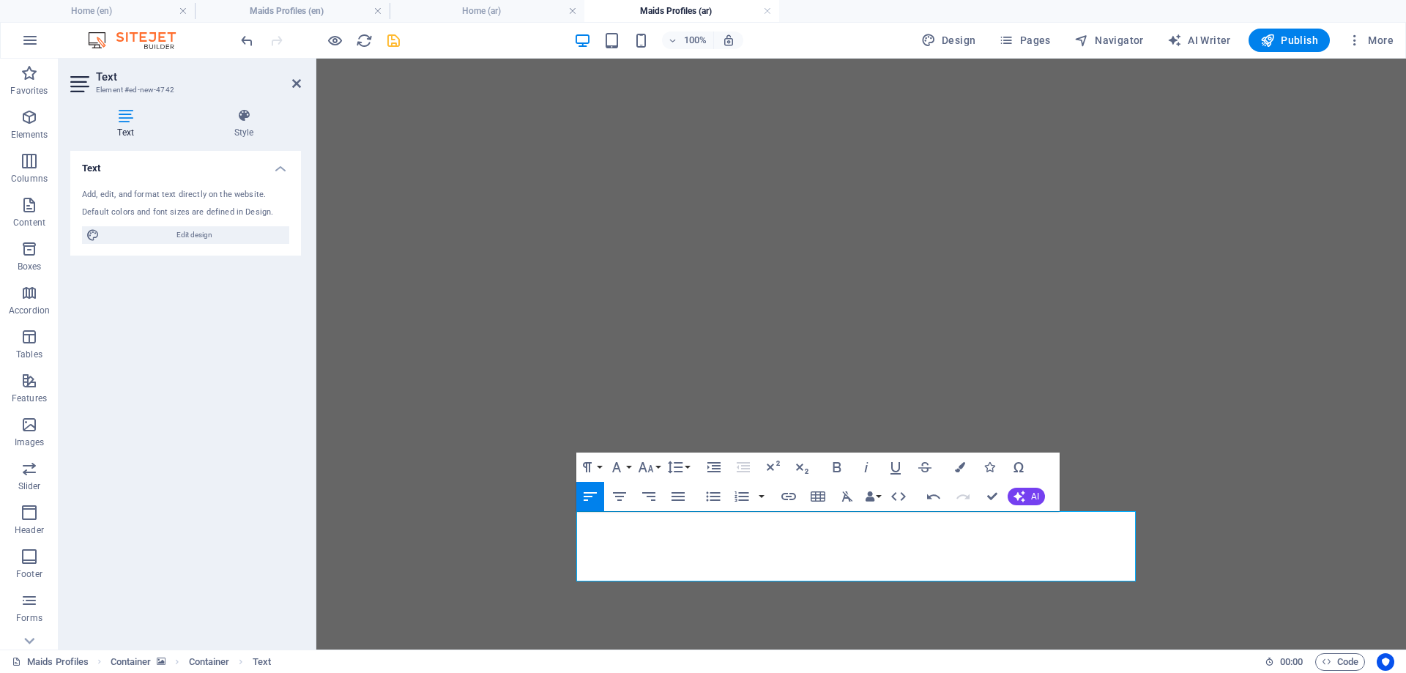
drag, startPoint x: 679, startPoint y: 521, endPoint x: 573, endPoint y: 570, distance: 117.3
click at [573, 570] on div "ملفات خادمات المنازل قم بتوظيفي قم بتوظيفي موي بياي بياي ماونغ العمر: 18 اللغة:…" at bounding box center [861, 630] width 1078 height 5123
click at [656, 496] on icon "button" at bounding box center [649, 497] width 18 height 18
drag, startPoint x: 1030, startPoint y: 518, endPoint x: 1134, endPoint y: 518, distance: 104.0
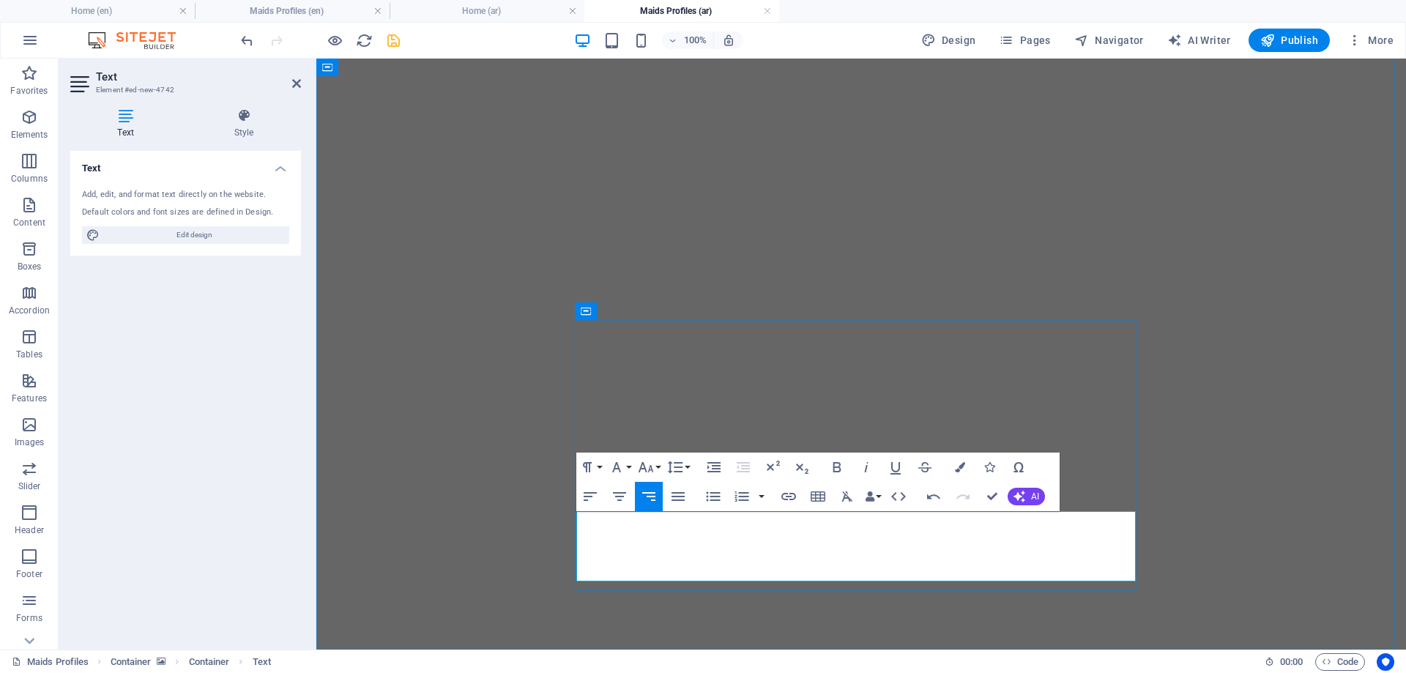
click at [652, 461] on icon "button" at bounding box center [646, 467] width 18 height 18
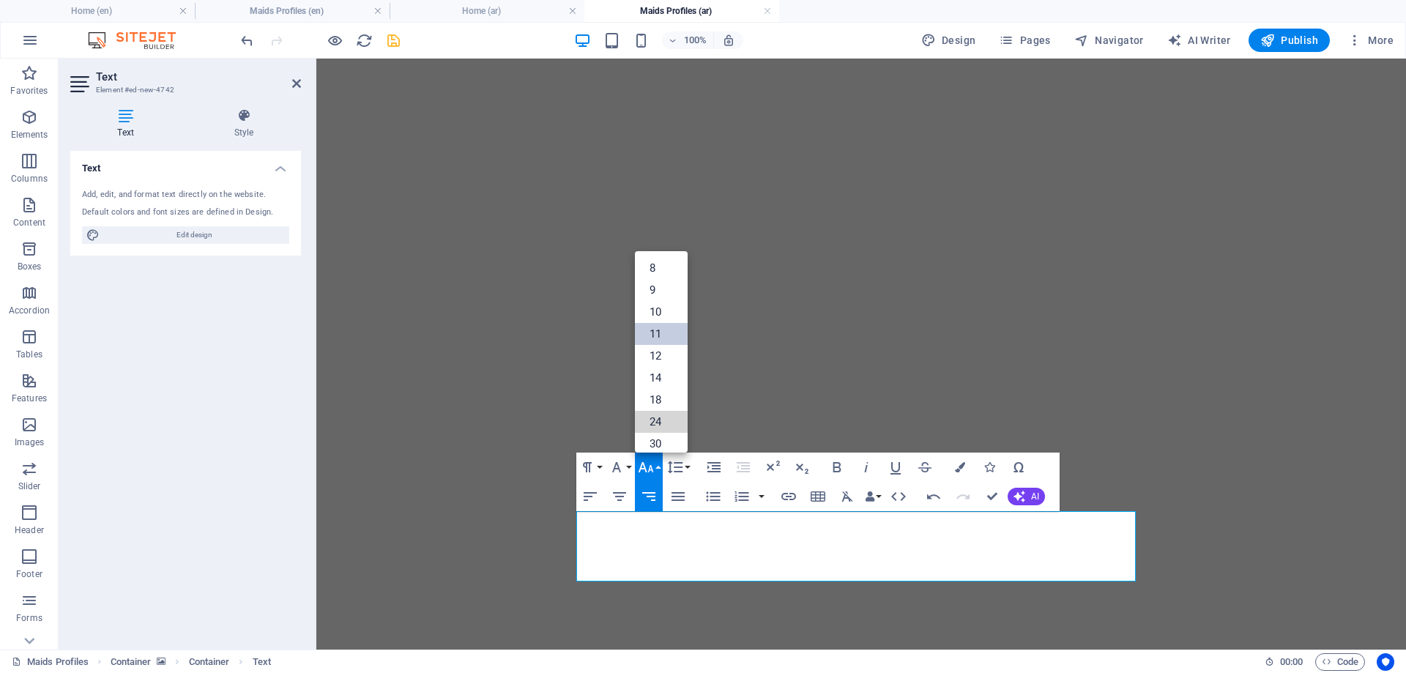
drag, startPoint x: 664, startPoint y: 420, endPoint x: 685, endPoint y: 421, distance: 21.3
click at [663, 421] on link "24" at bounding box center [661, 422] width 53 height 22
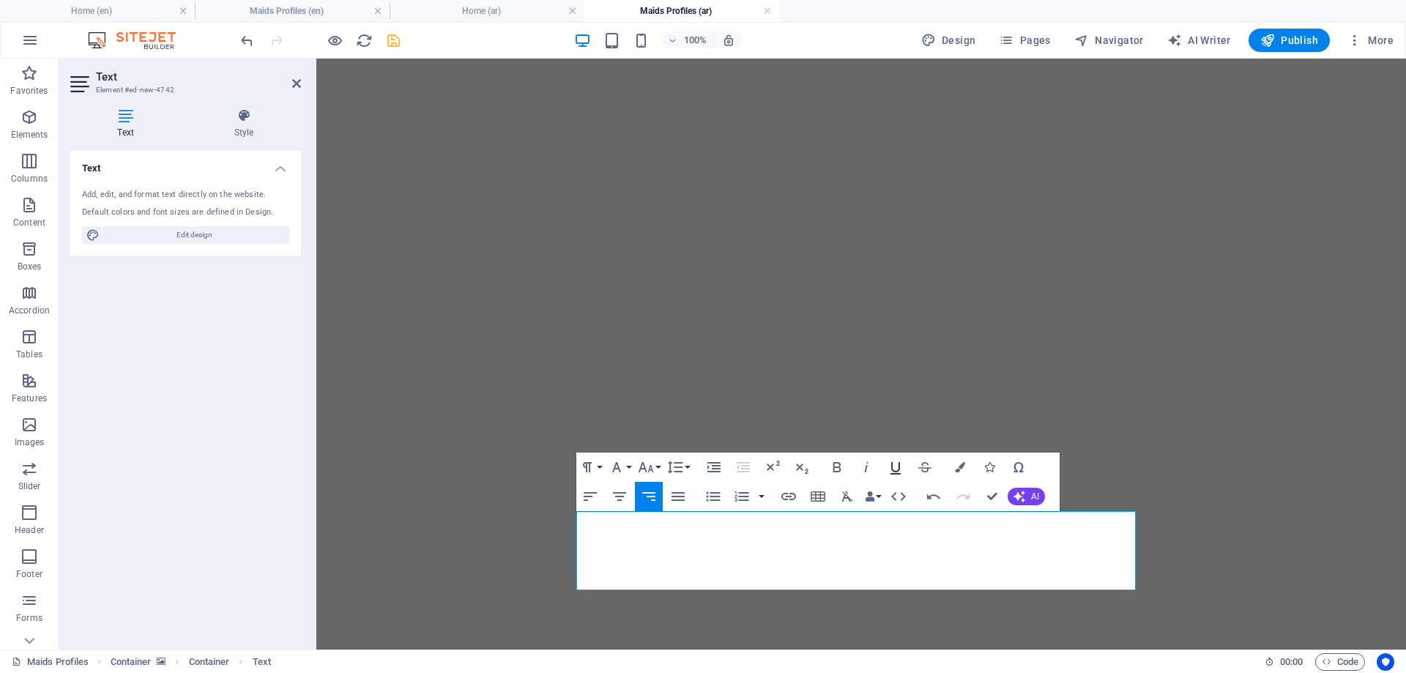
click at [896, 466] on icon "button" at bounding box center [896, 467] width 18 height 18
click at [959, 465] on icon "button" at bounding box center [960, 467] width 10 height 10
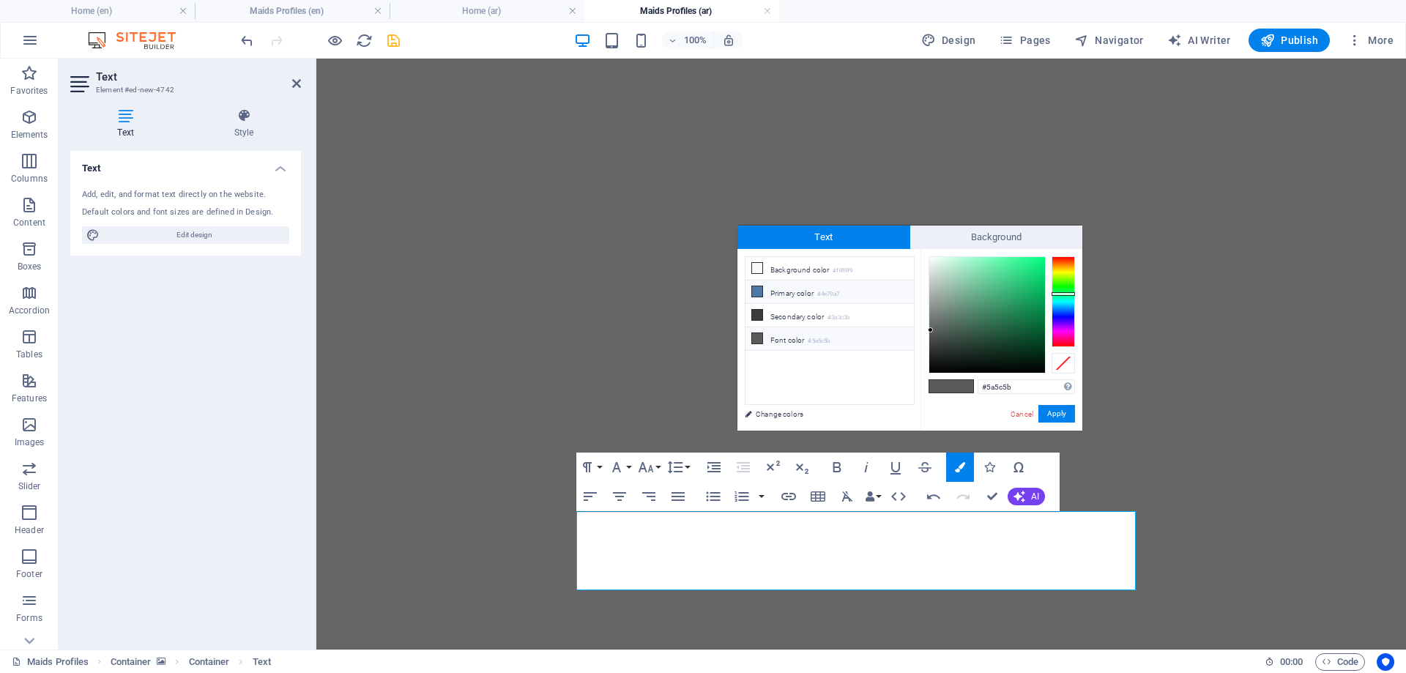
click at [821, 289] on li "Primary color #4e79a7" at bounding box center [830, 291] width 168 height 23
type input "#4e79a7"
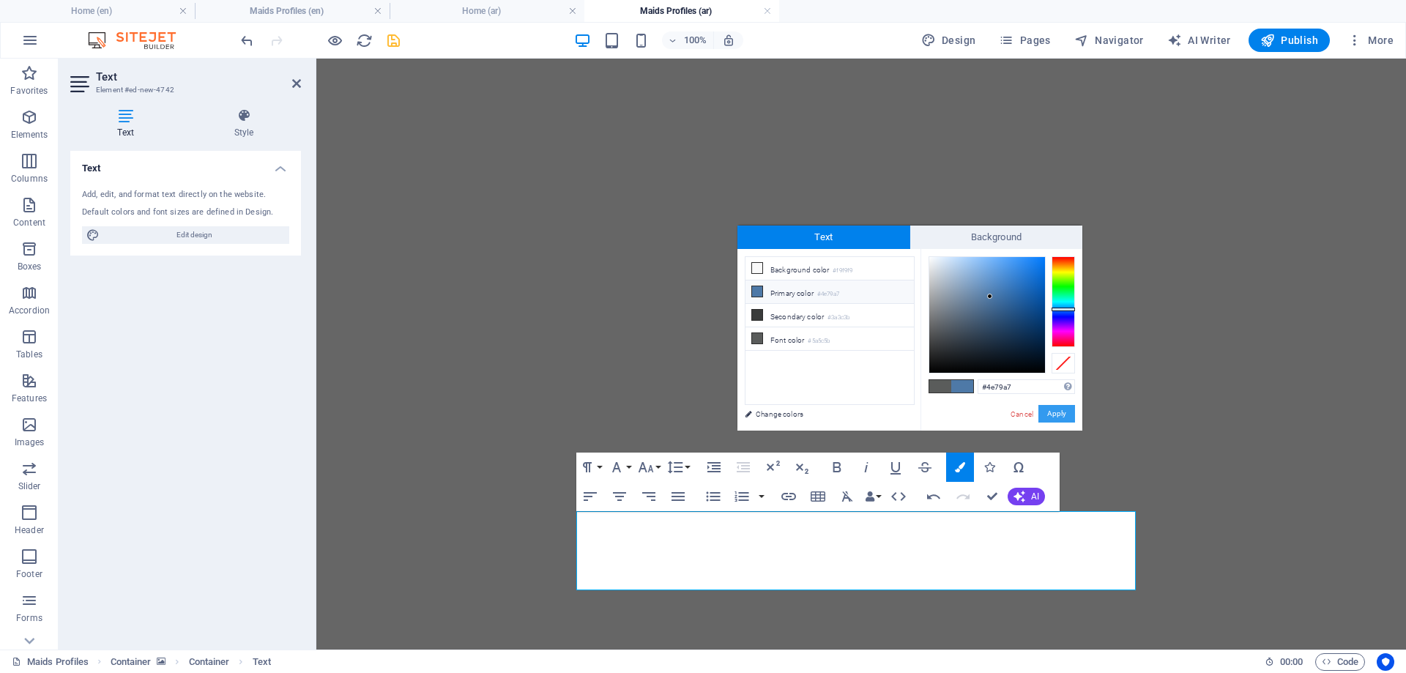
drag, startPoint x: 1055, startPoint y: 411, endPoint x: 740, endPoint y: 354, distance: 320.0
click at [1055, 411] on button "Apply" at bounding box center [1056, 414] width 37 height 18
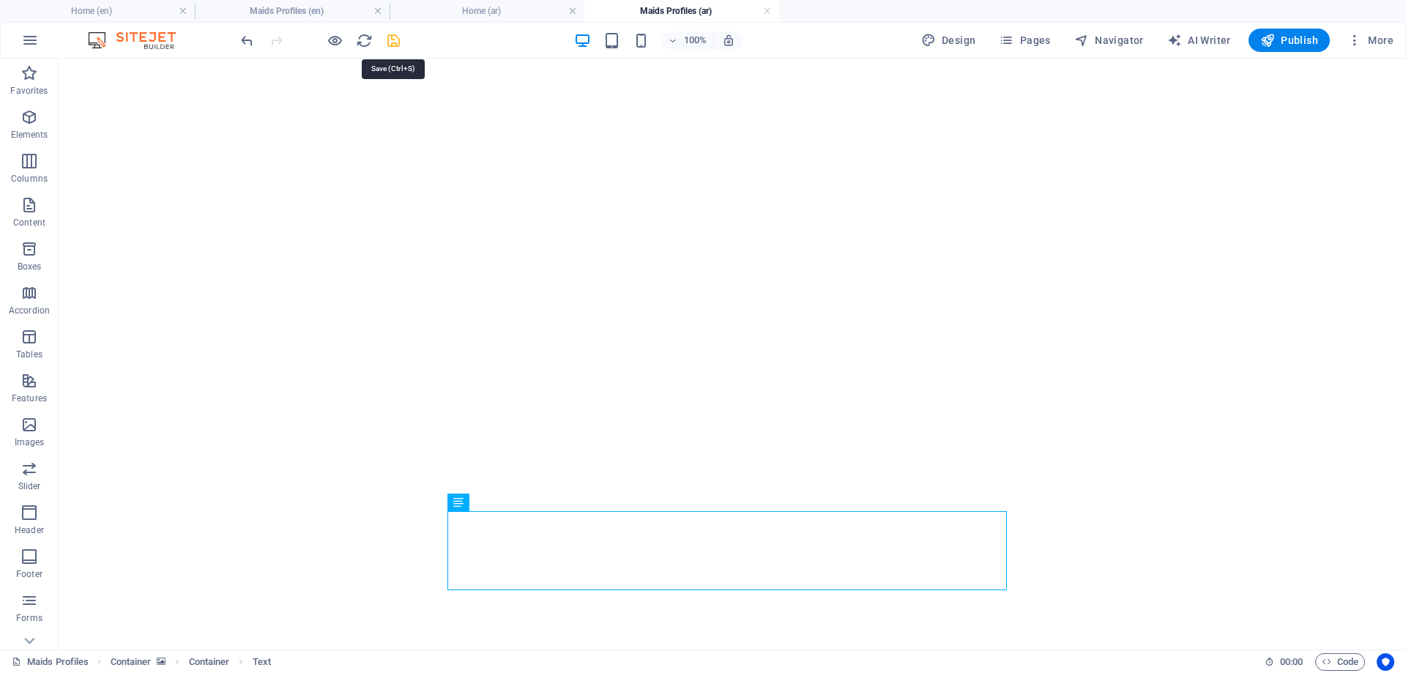
click at [392, 41] on icon "save" at bounding box center [393, 40] width 17 height 17
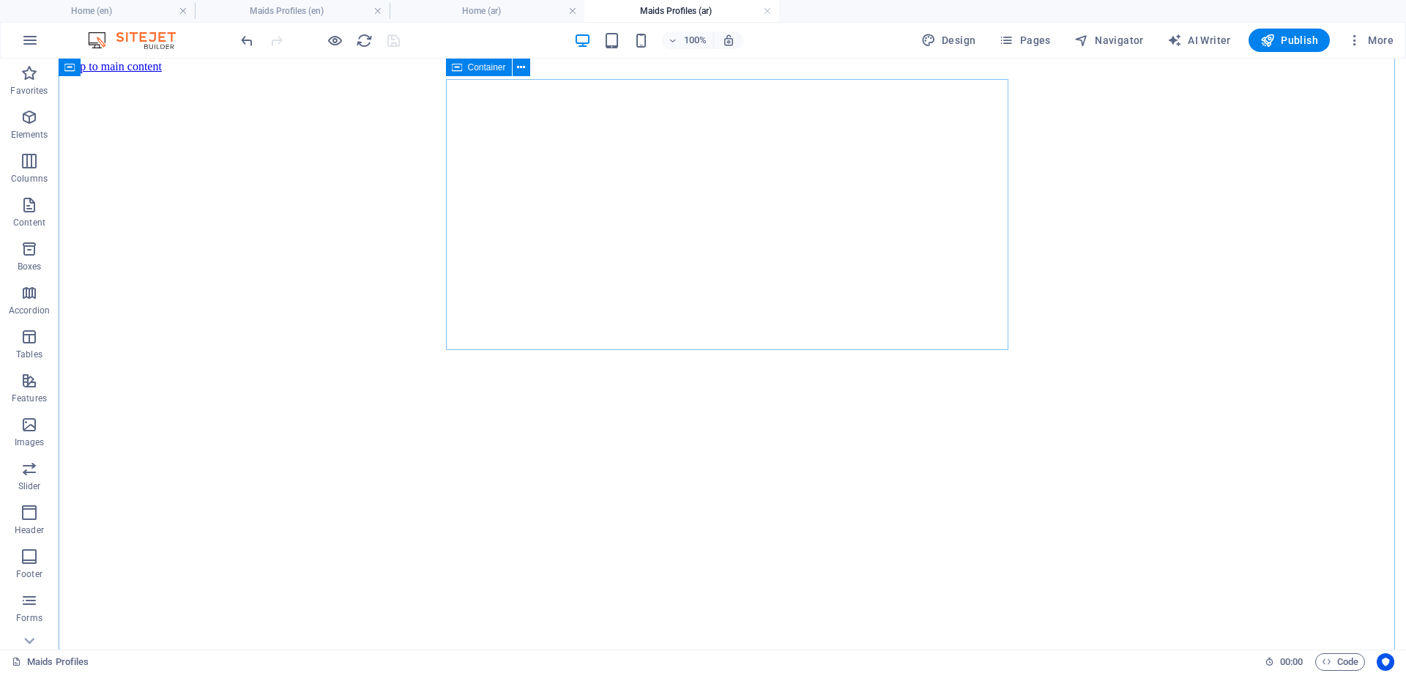
scroll to position [0, 0]
click at [1284, 37] on span "Publish" at bounding box center [1289, 40] width 58 height 15
